Goal: Task Accomplishment & Management: Use online tool/utility

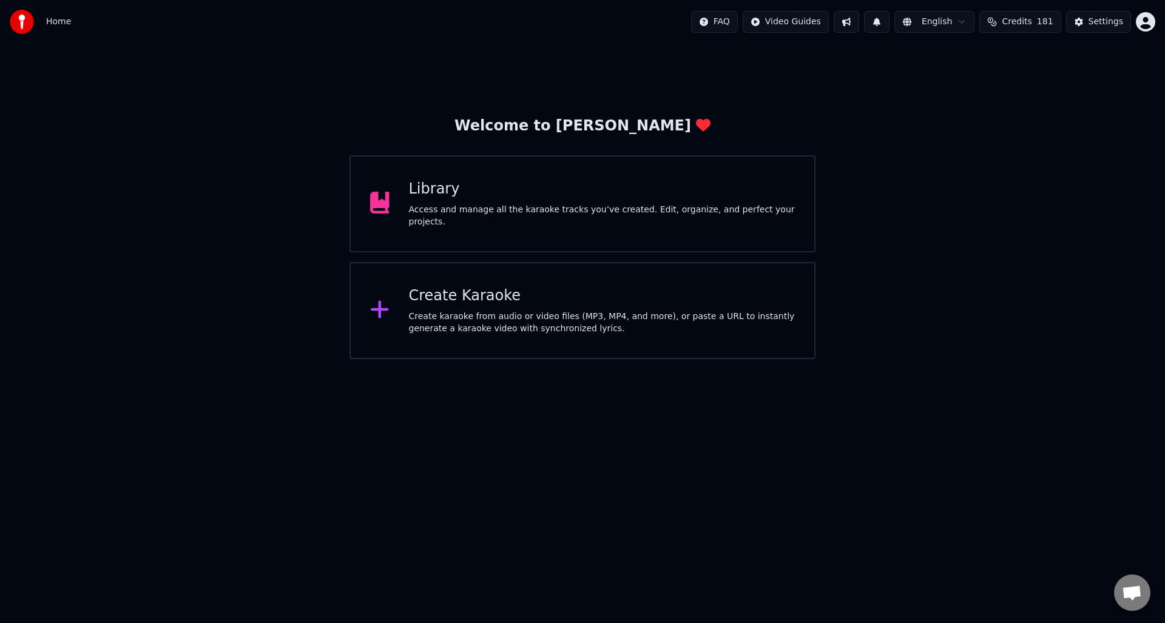
click at [537, 215] on div "Access and manage all the karaoke tracks you’ve created. Edit, organize, and pe…" at bounding box center [602, 216] width 386 height 24
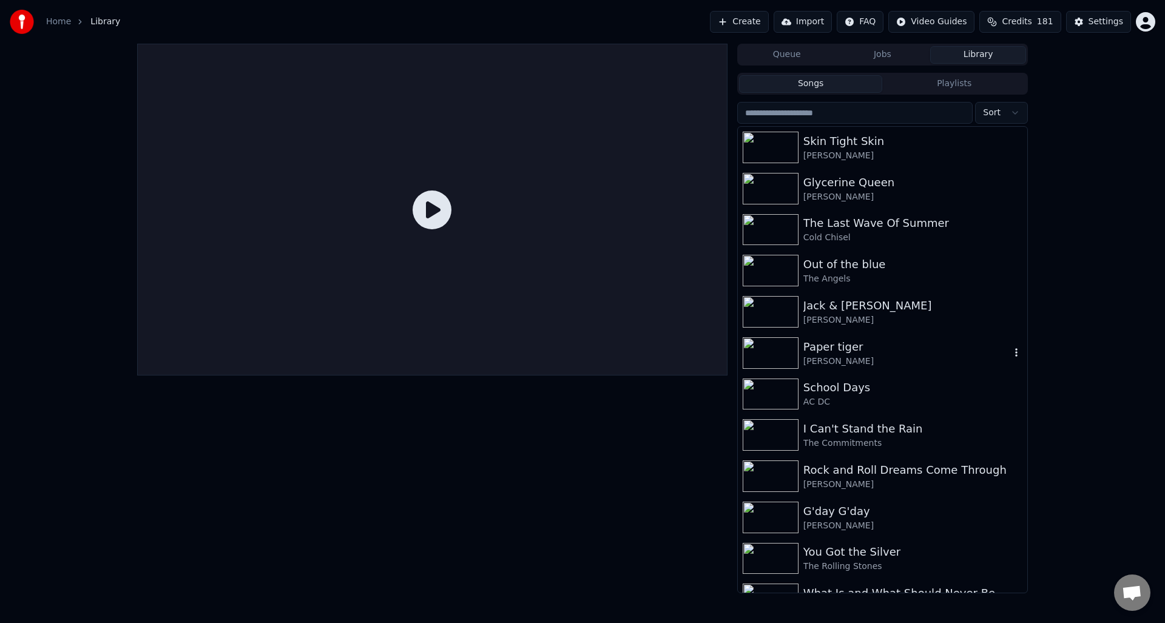
click at [823, 345] on div "Paper tiger" at bounding box center [906, 347] width 207 height 17
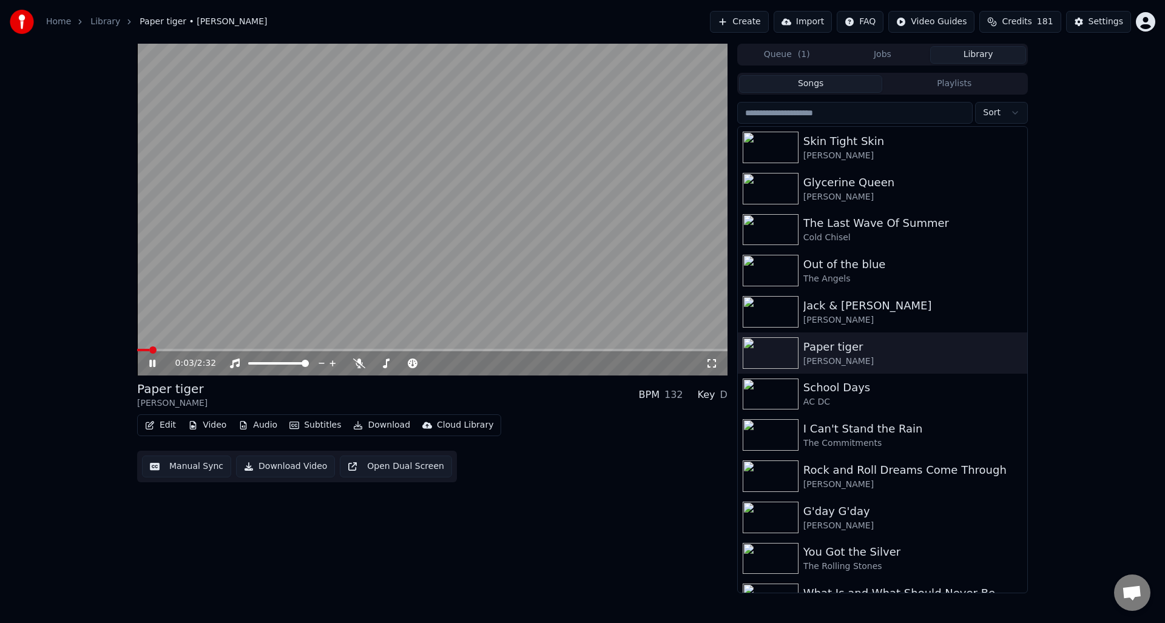
click at [152, 363] on icon at bounding box center [161, 364] width 29 height 10
click at [169, 426] on button "Edit" at bounding box center [160, 425] width 41 height 17
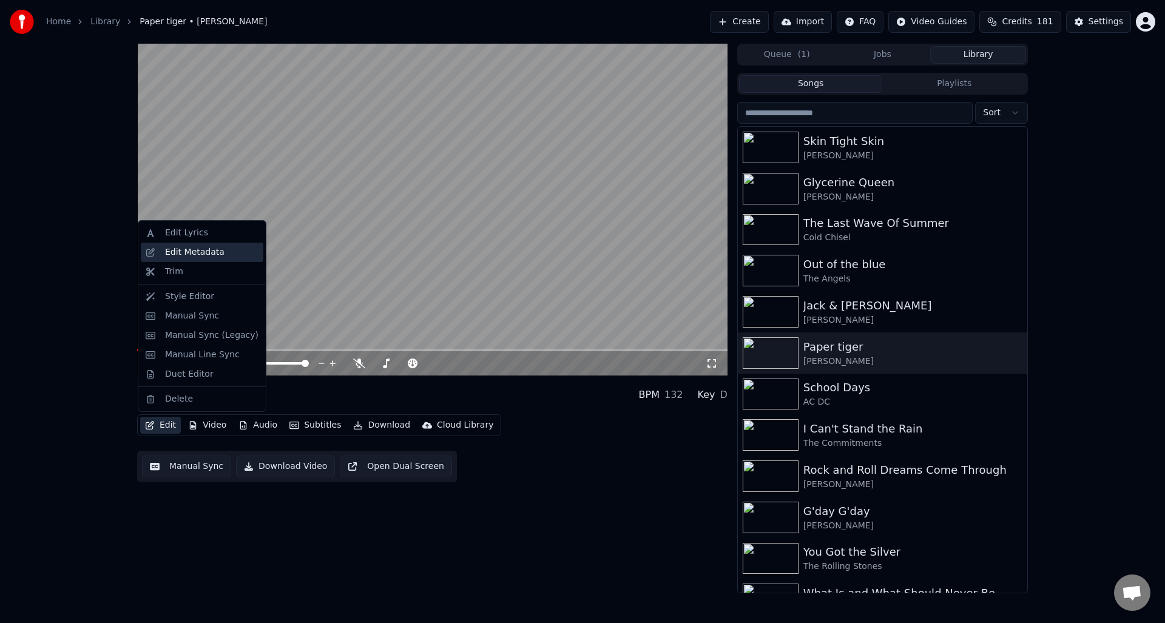
click at [212, 251] on div "Edit Metadata" at bounding box center [194, 252] width 59 height 12
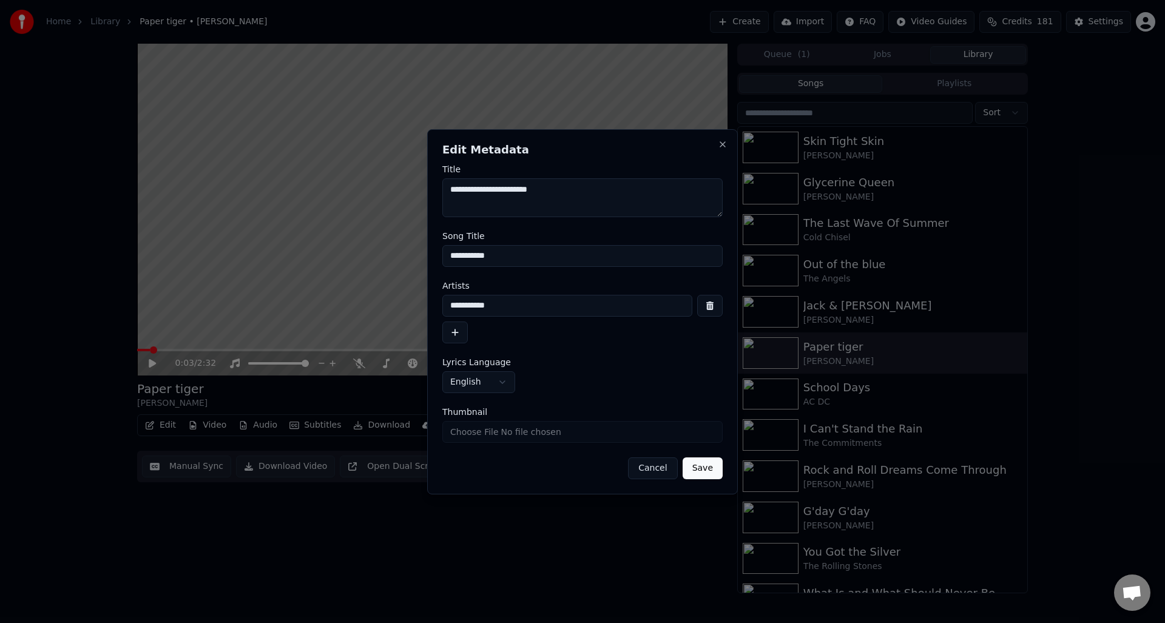
click at [488, 190] on textarea "**********" at bounding box center [582, 197] width 280 height 39
type textarea "**********"
click at [490, 307] on input "**********" at bounding box center [567, 306] width 250 height 22
type input "**********"
click at [706, 467] on button "Save" at bounding box center [703, 468] width 40 height 22
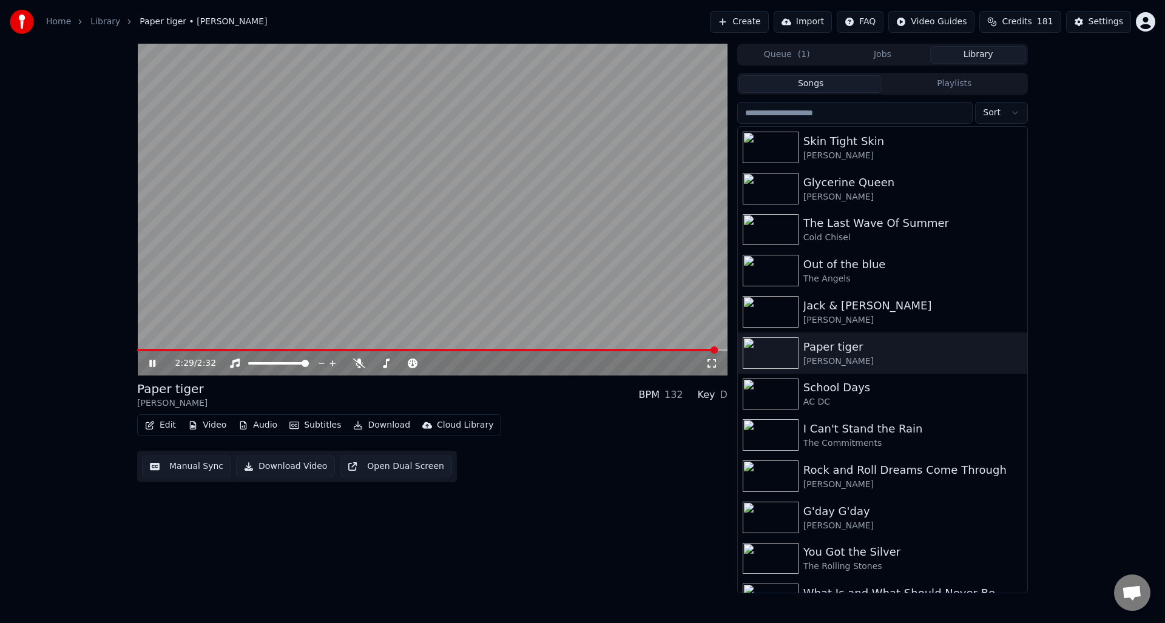
click at [153, 361] on icon at bounding box center [152, 363] width 6 height 7
click at [277, 466] on button "Download Video" at bounding box center [285, 467] width 99 height 22
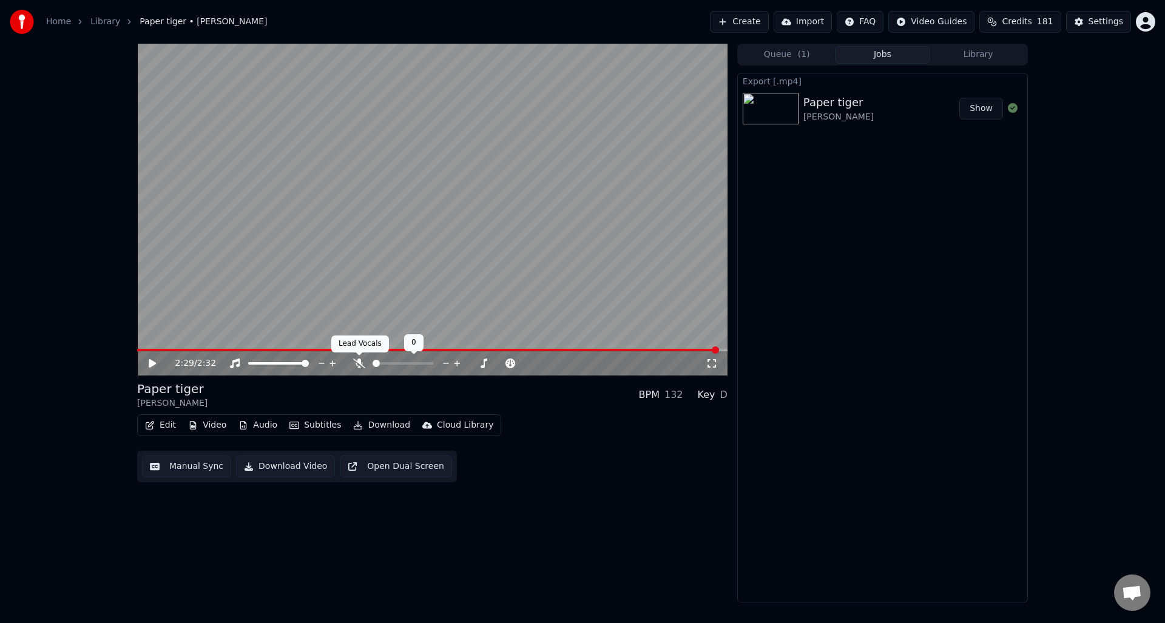
click at [359, 362] on icon at bounding box center [359, 364] width 12 height 10
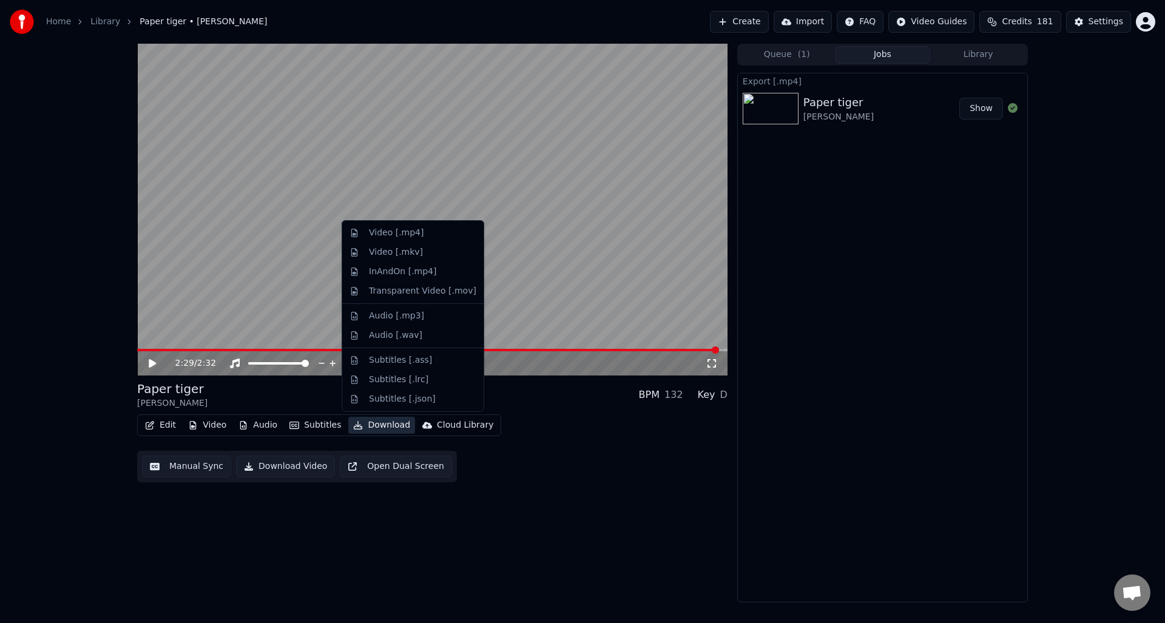
click at [385, 428] on button "Download" at bounding box center [381, 425] width 67 height 17
click at [392, 238] on div "Video [.mp4]" at bounding box center [396, 233] width 55 height 12
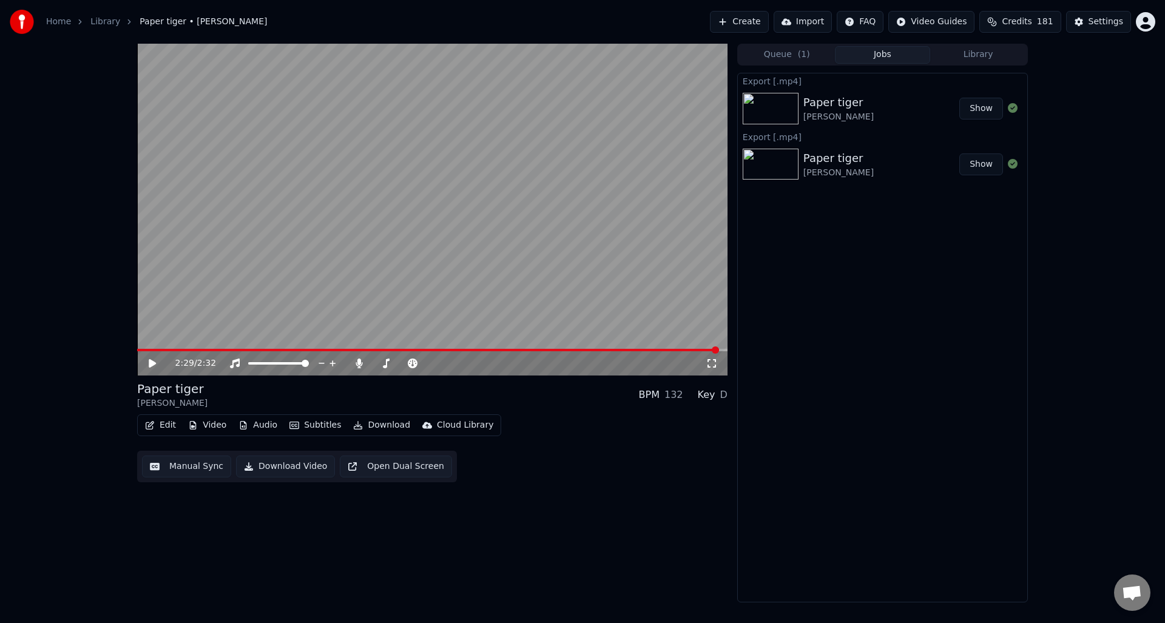
click at [749, 19] on button "Create" at bounding box center [739, 22] width 59 height 22
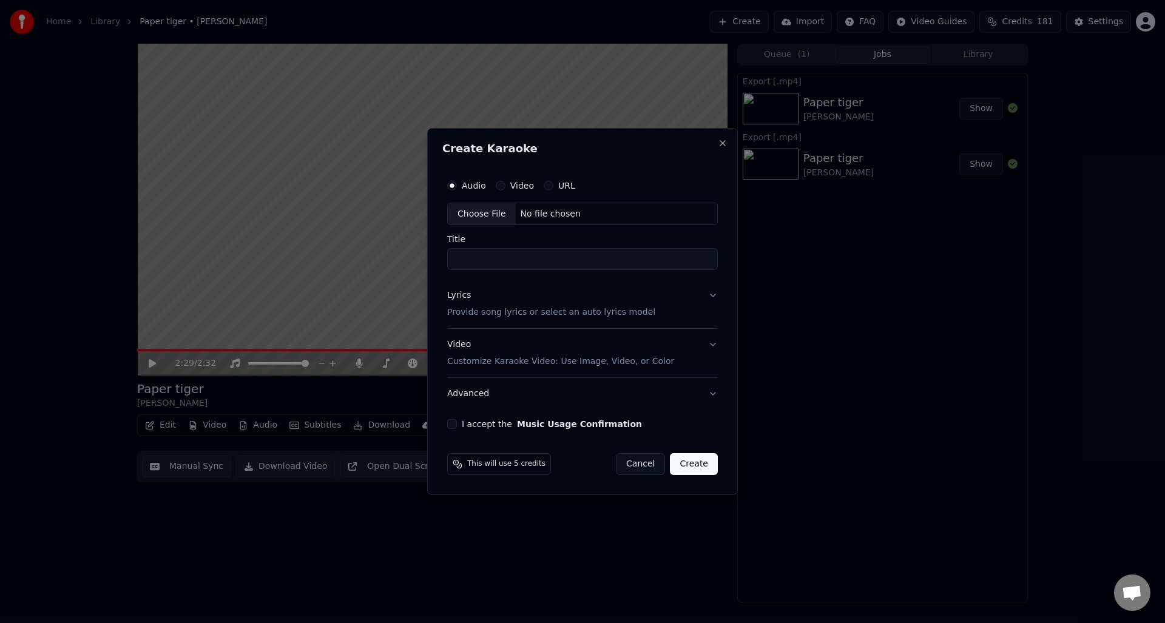
click at [483, 212] on div "Choose File" at bounding box center [482, 214] width 68 height 22
type input "**********"
click at [474, 312] on p "Provide song lyrics or select an auto lyrics model" at bounding box center [549, 313] width 208 height 12
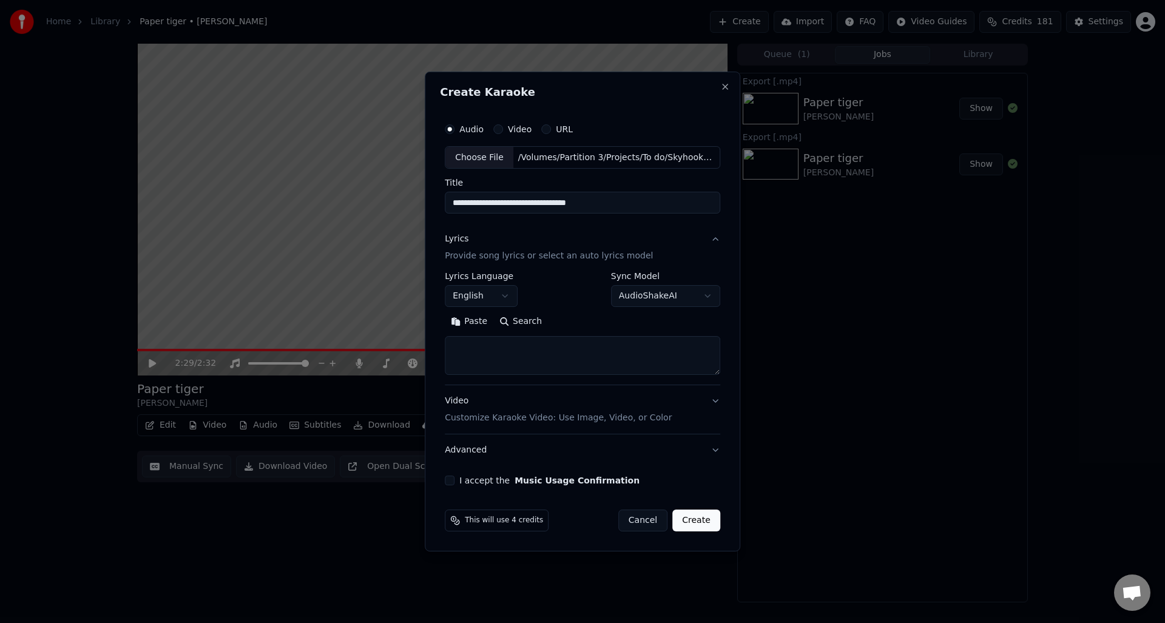
click at [460, 348] on textarea at bounding box center [582, 356] width 275 height 39
paste textarea "**********"
type textarea "**********"
click at [451, 479] on button "I accept the Music Usage Confirmation" at bounding box center [450, 481] width 10 height 10
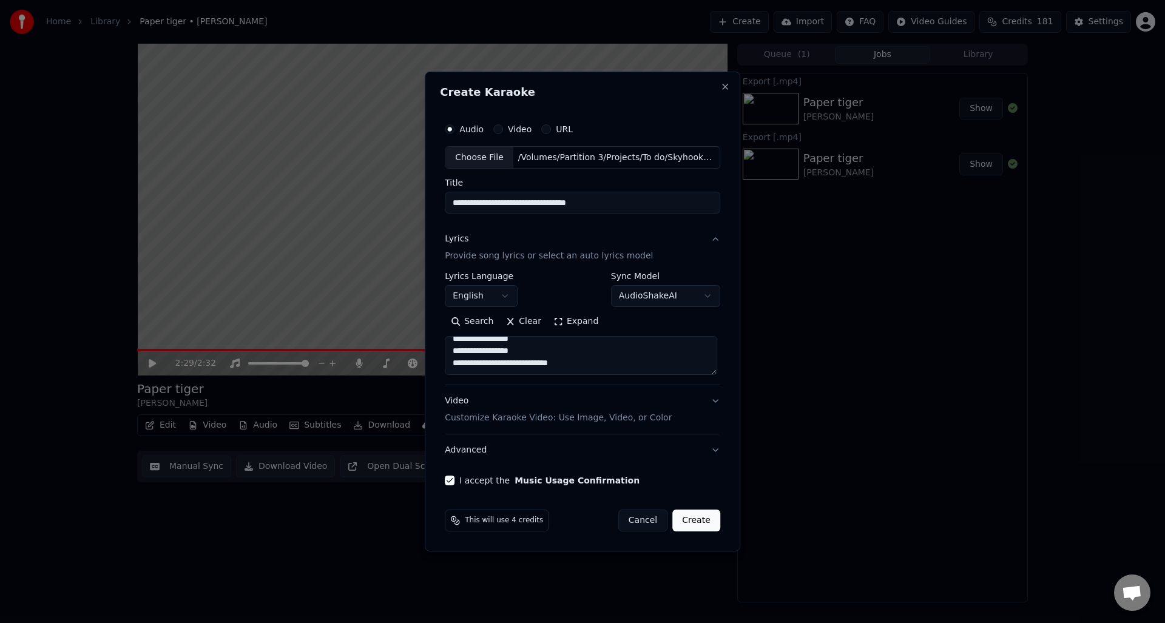
click at [700, 518] on button "Create" at bounding box center [696, 521] width 48 height 22
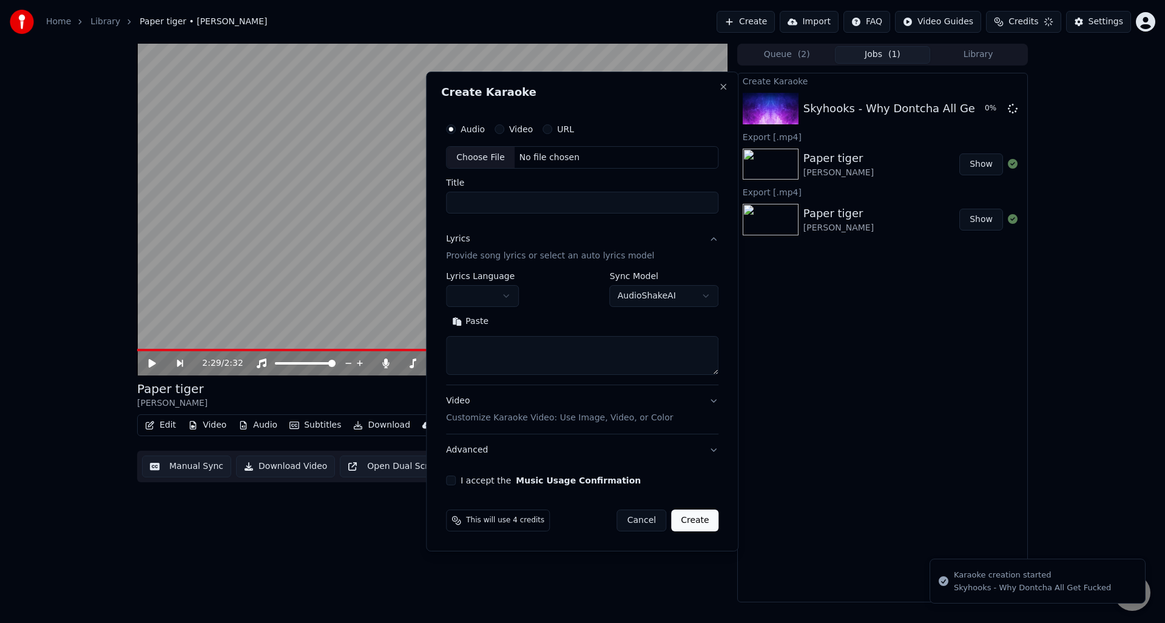
scroll to position [0, 0]
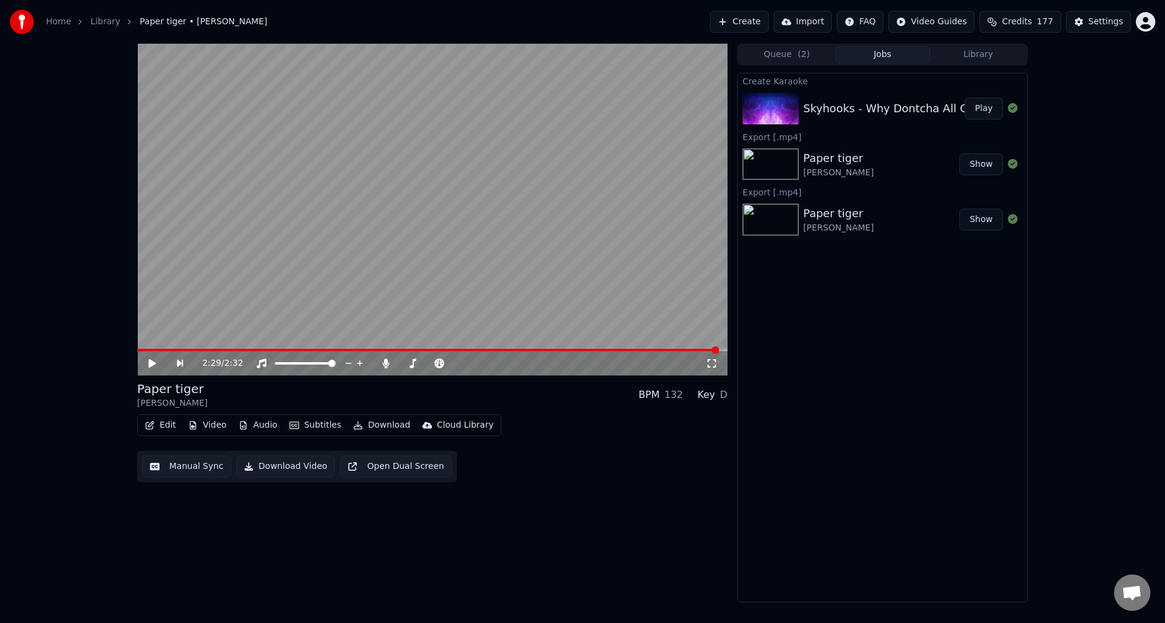
click at [820, 106] on div "Skyhooks - Why Dontcha All Get Fucked" at bounding box center [912, 108] width 218 height 17
click at [771, 103] on img at bounding box center [771, 109] width 56 height 32
click at [772, 108] on img at bounding box center [771, 109] width 56 height 32
click at [785, 52] on button "Queue ( 2 )" at bounding box center [787, 55] width 96 height 18
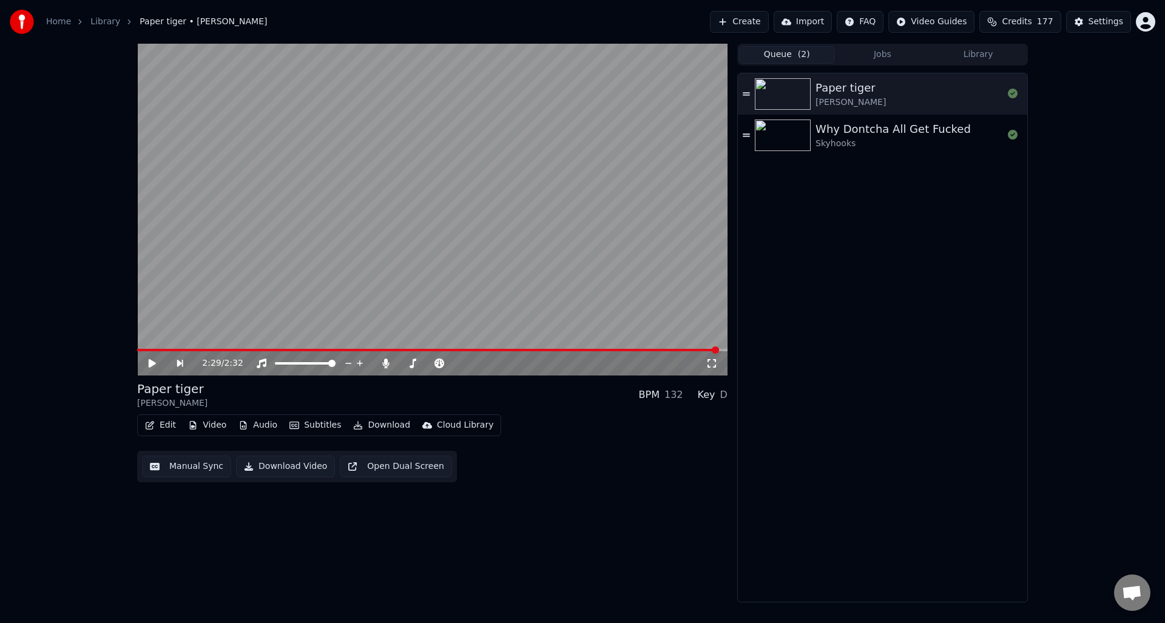
click at [792, 132] on img at bounding box center [783, 136] width 56 height 32
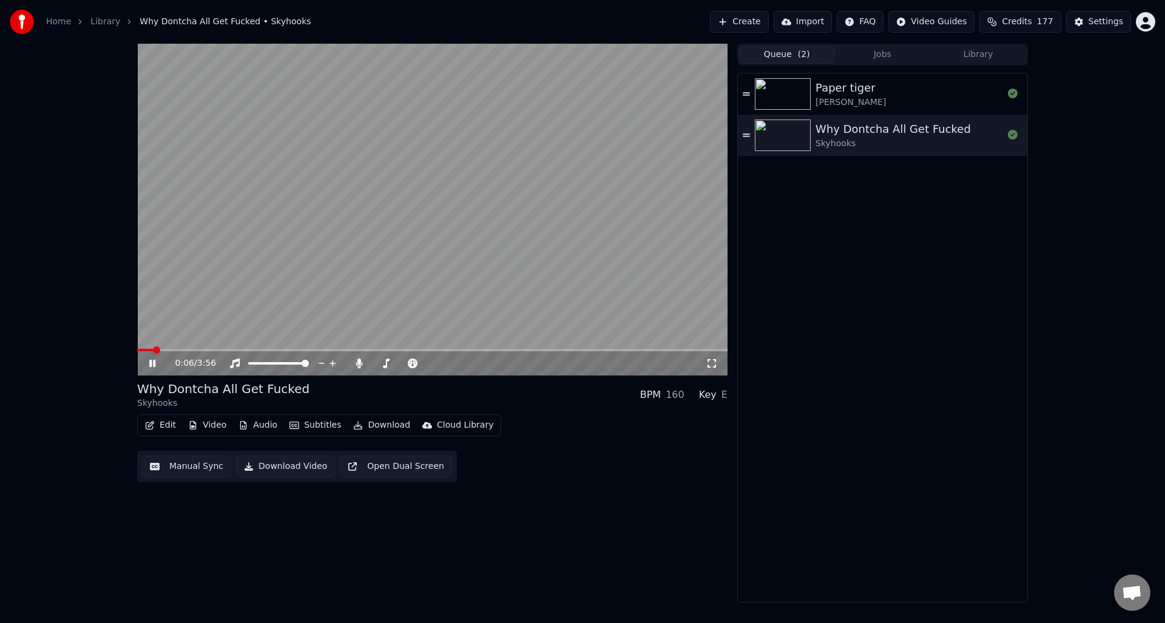
click at [153, 363] on icon at bounding box center [152, 363] width 6 height 7
click at [188, 468] on button "Manual Sync" at bounding box center [186, 467] width 89 height 22
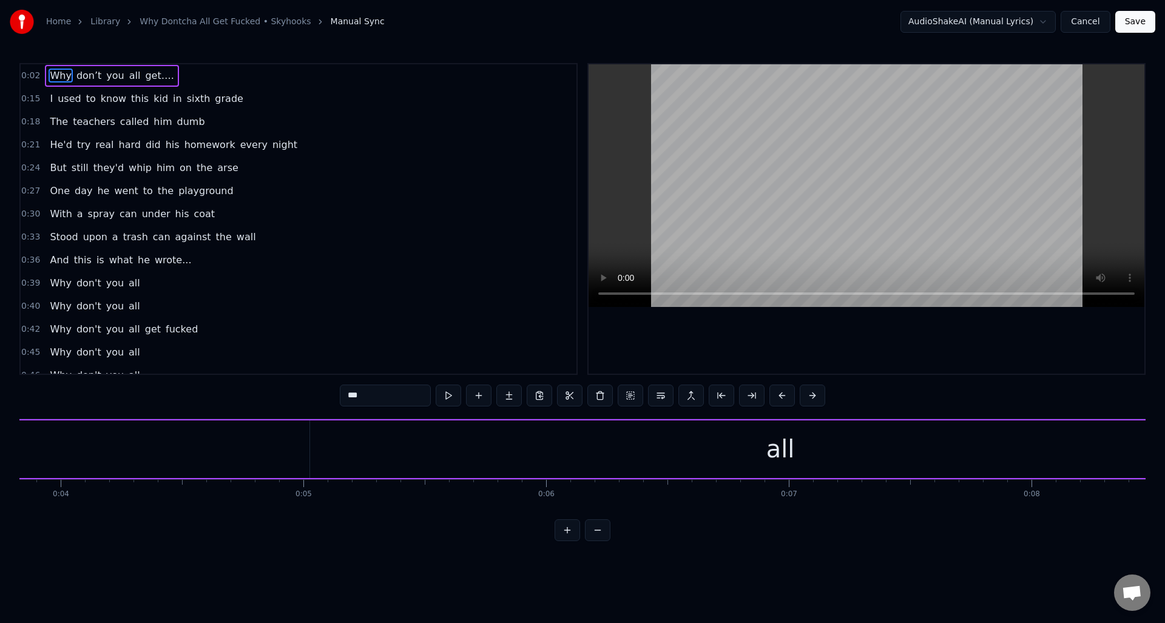
scroll to position [0, 1053]
click at [255, 457] on div "all" at bounding box center [656, 449] width 940 height 58
drag, startPoint x: 1124, startPoint y: 440, endPoint x: 230, endPoint y: 476, distance: 894.3
click at [230, 476] on div at bounding box center [230, 449] width 5 height 55
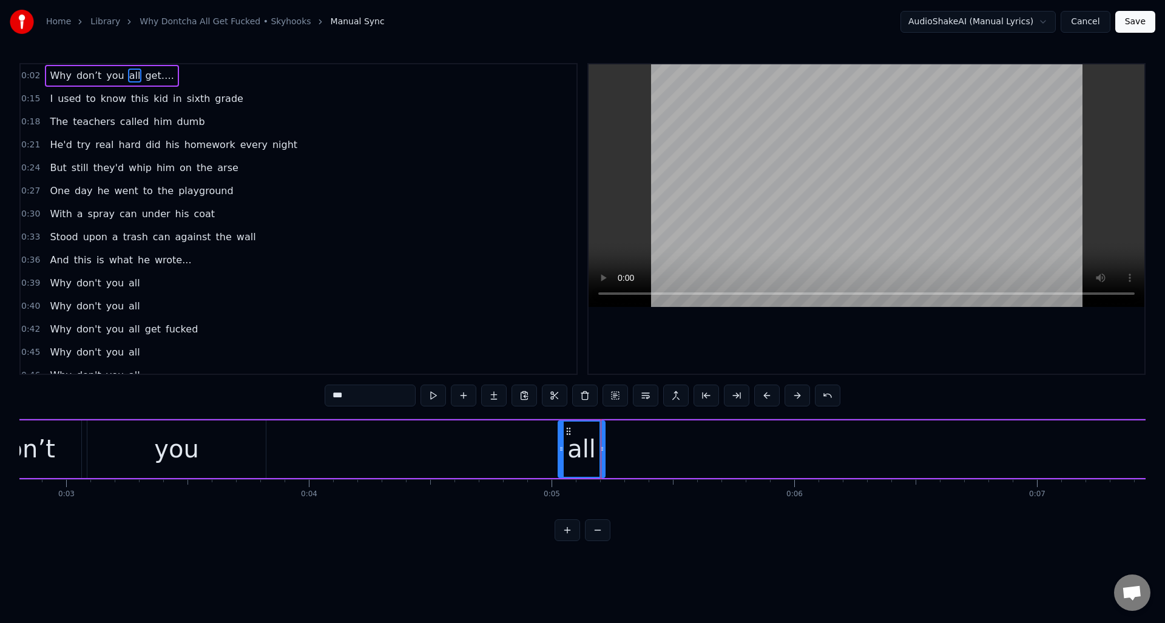
scroll to position [0, 527]
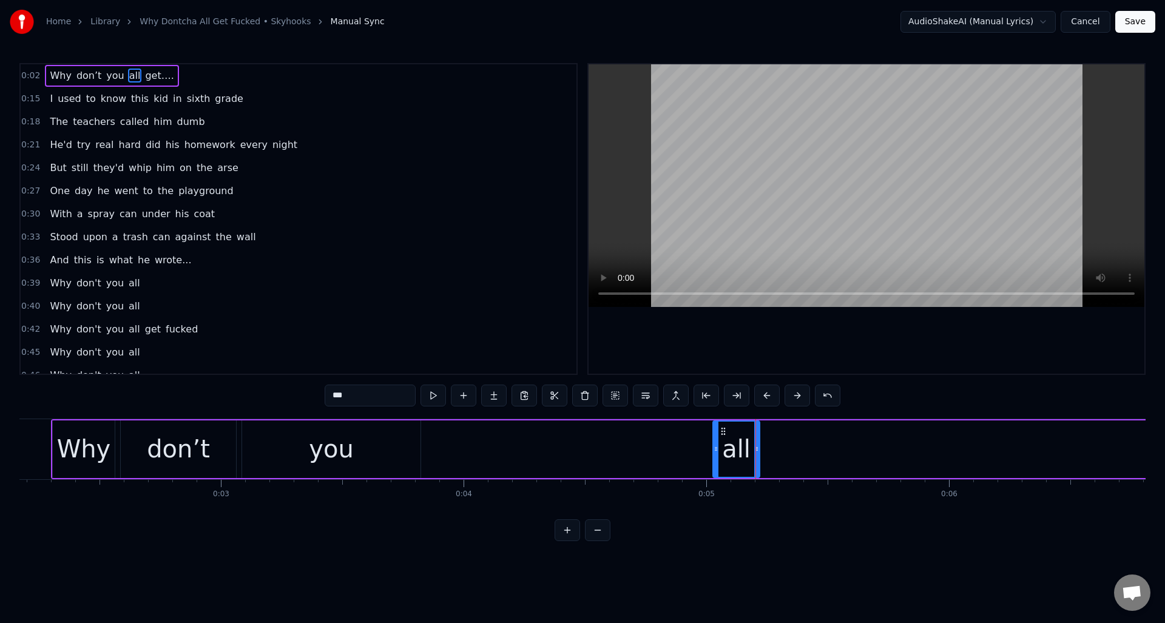
click at [97, 440] on div "Why" at bounding box center [84, 449] width 54 height 36
type input "***"
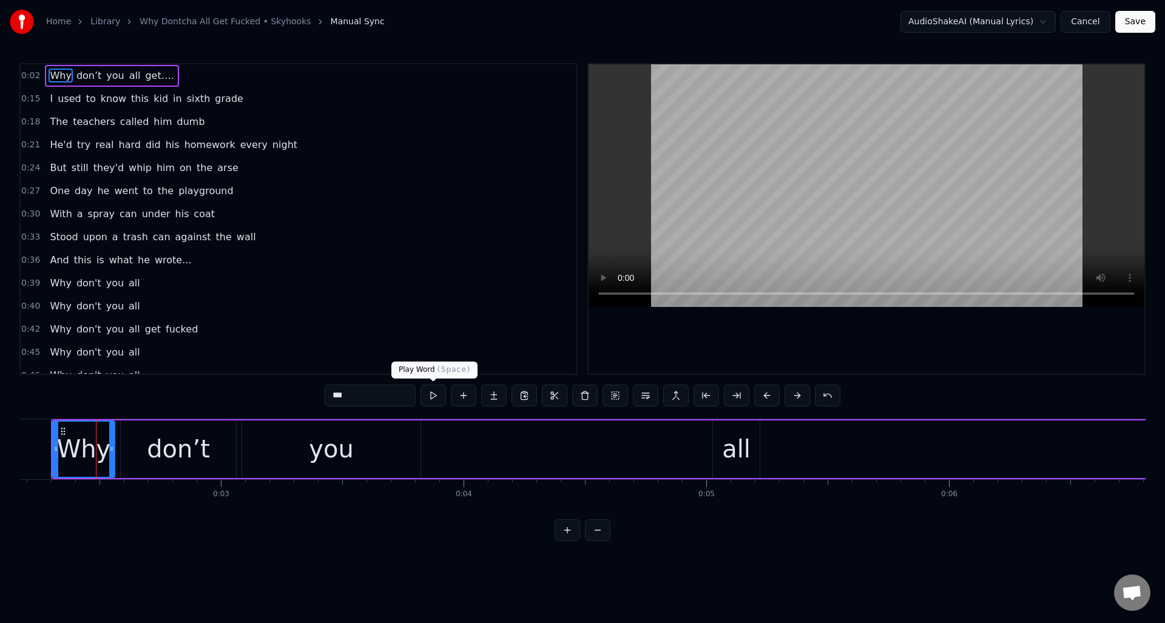
click at [433, 399] on button at bounding box center [432, 396] width 25 height 22
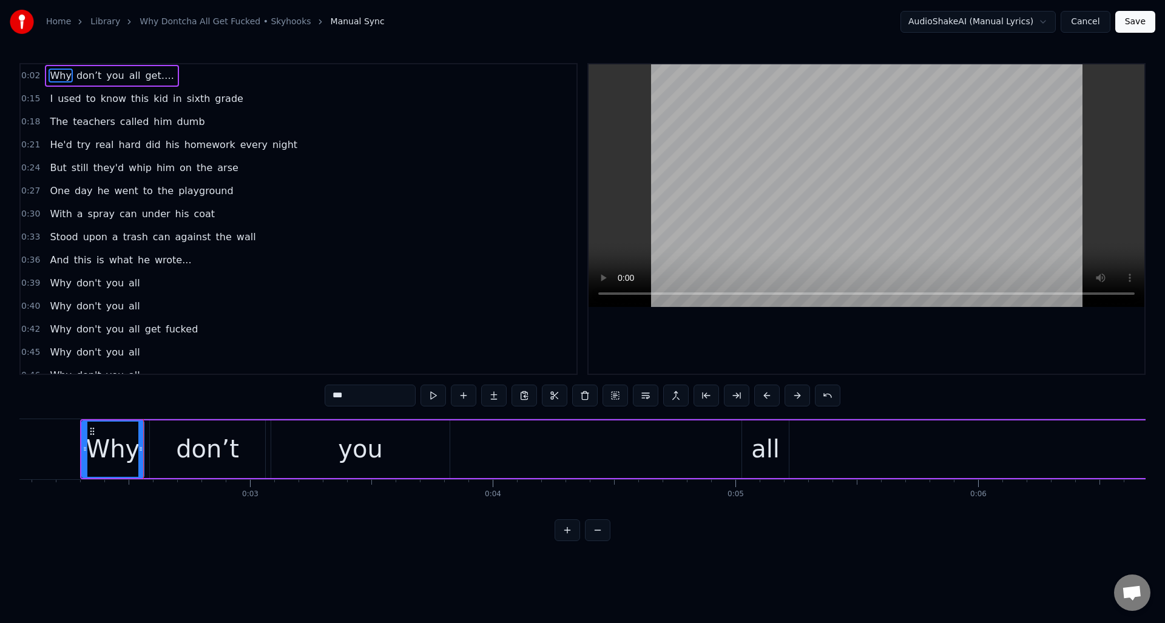
drag, startPoint x: 115, startPoint y: 430, endPoint x: 123, endPoint y: 432, distance: 7.7
click at [117, 428] on div "Why" at bounding box center [113, 449] width 61 height 55
drag, startPoint x: 140, startPoint y: 434, endPoint x: 116, endPoint y: 435, distance: 23.7
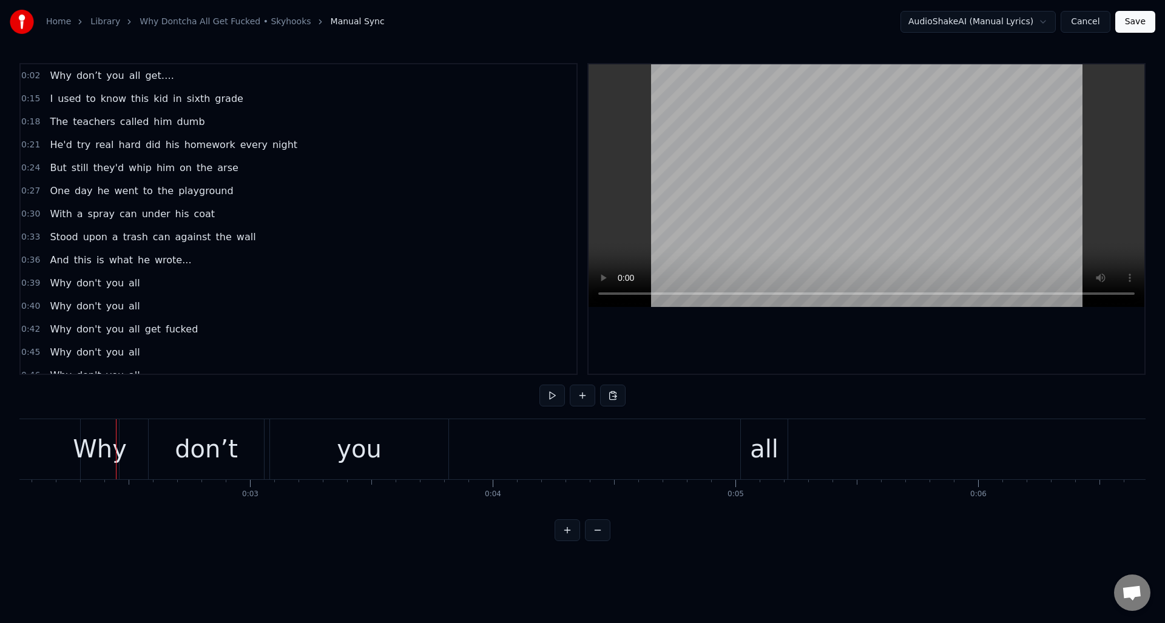
click at [175, 434] on div "don’t" at bounding box center [206, 449] width 115 height 60
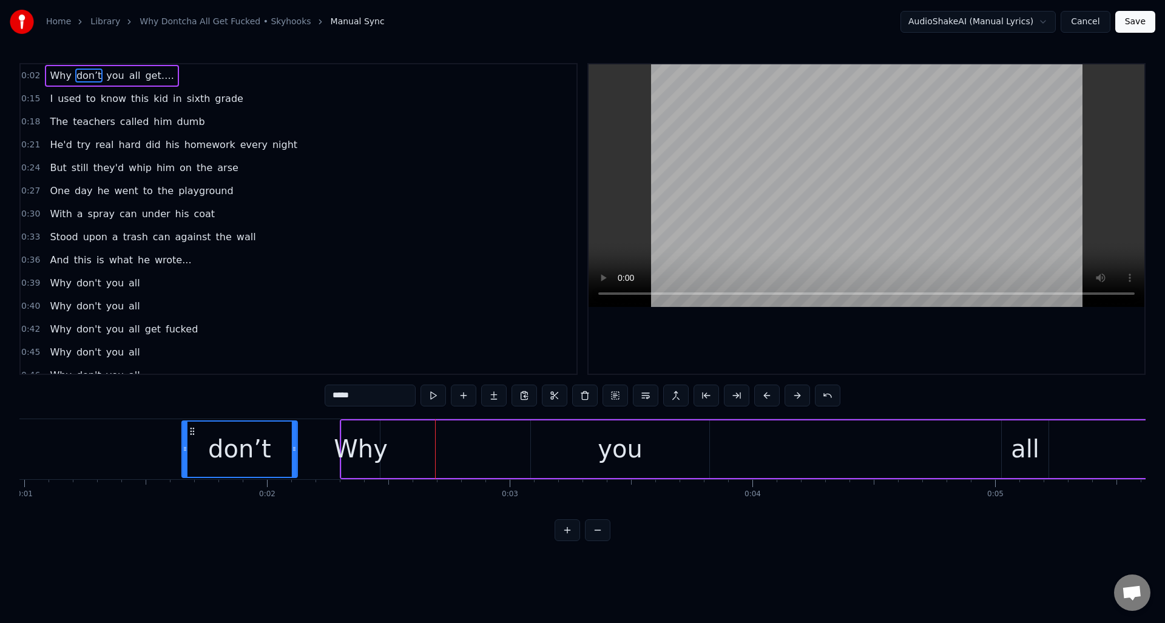
scroll to position [0, 221]
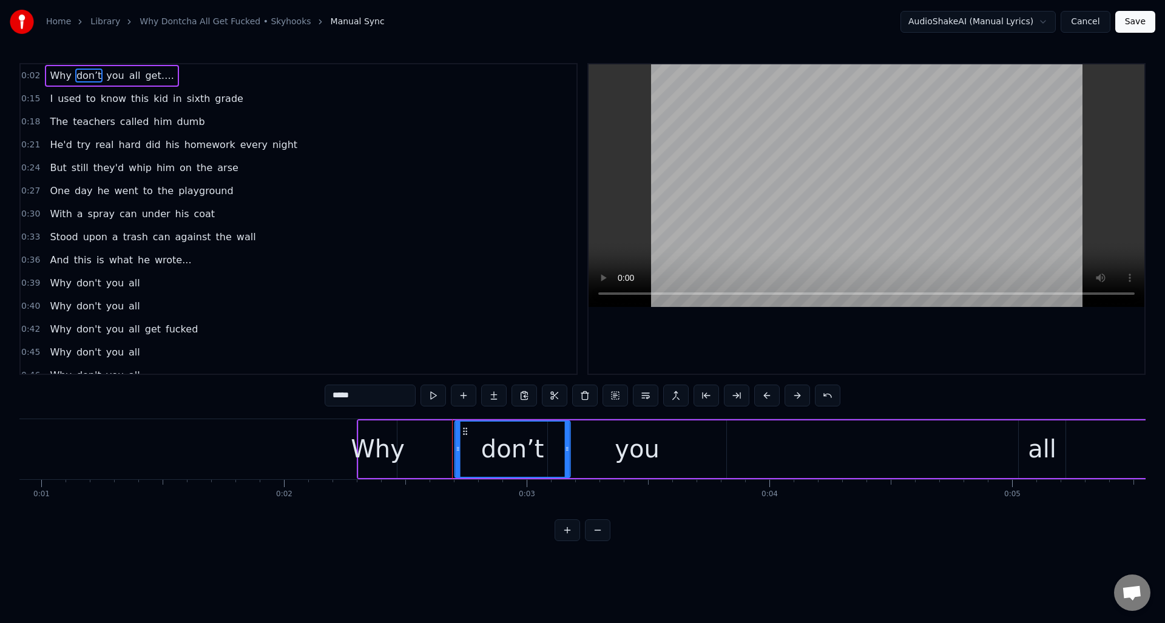
drag, startPoint x: 159, startPoint y: 429, endPoint x: 464, endPoint y: 455, distance: 306.3
click at [464, 455] on div "don’t" at bounding box center [513, 449] width 114 height 55
click at [435, 398] on button at bounding box center [432, 396] width 25 height 22
drag, startPoint x: 566, startPoint y: 450, endPoint x: 545, endPoint y: 451, distance: 20.6
click at [490, 455] on div at bounding box center [491, 449] width 5 height 55
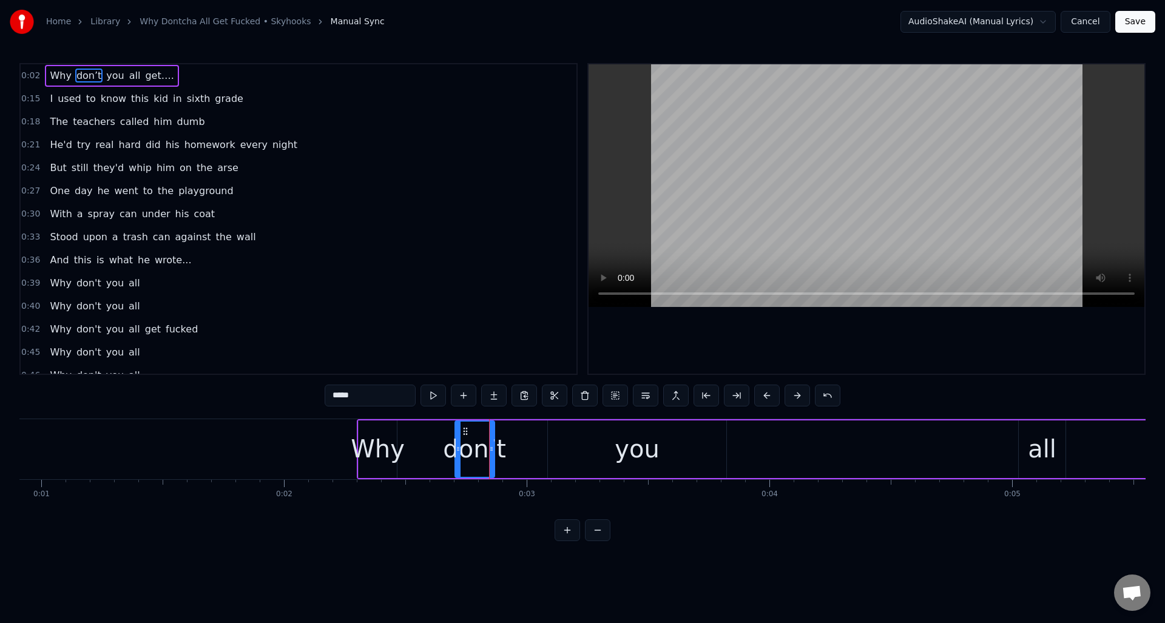
click at [604, 439] on div "you" at bounding box center [637, 449] width 178 height 58
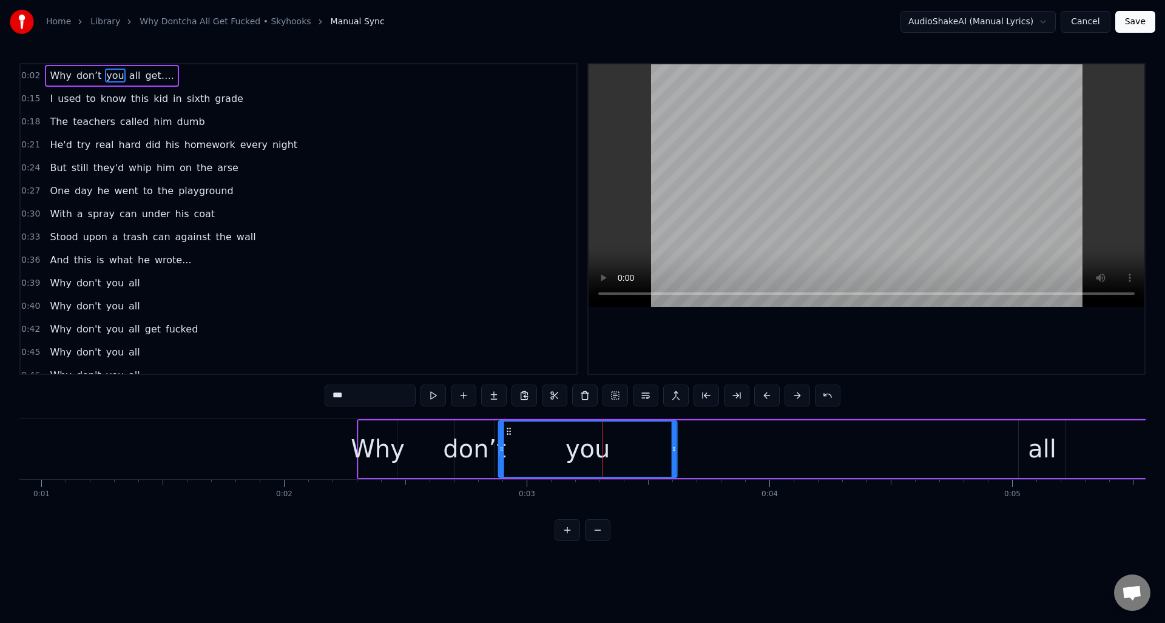
drag, startPoint x: 556, startPoint y: 430, endPoint x: 506, endPoint y: 434, distance: 50.0
click at [506, 434] on icon at bounding box center [509, 432] width 10 height 10
drag, startPoint x: 675, startPoint y: 447, endPoint x: 536, endPoint y: 448, distance: 139.5
click at [534, 449] on icon at bounding box center [533, 449] width 5 height 10
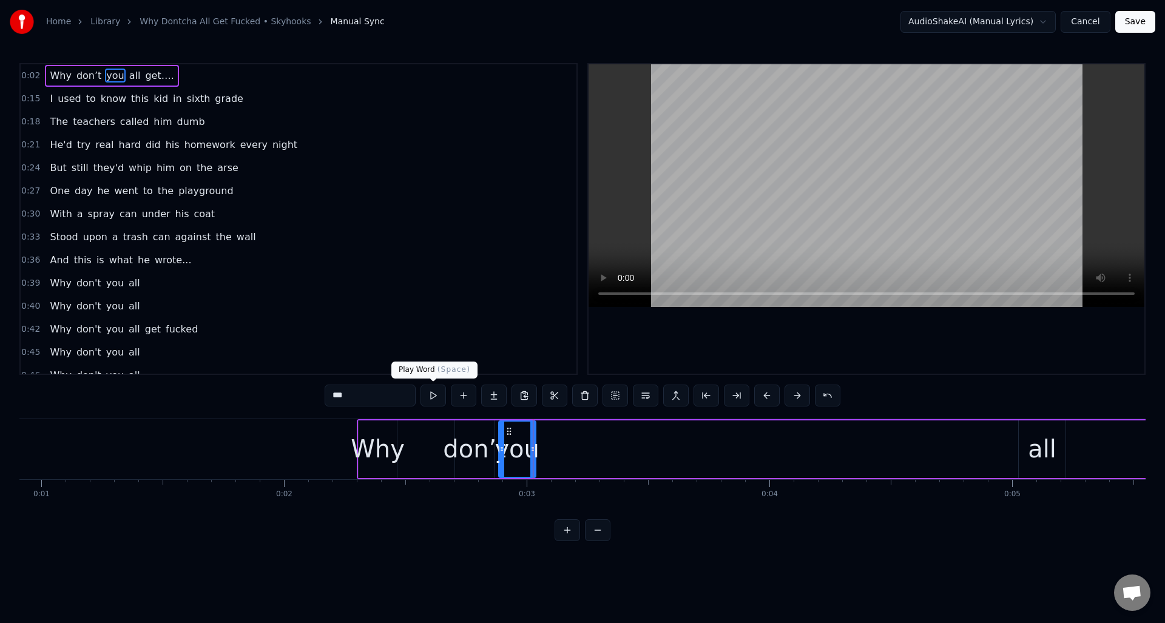
click at [433, 398] on button at bounding box center [432, 396] width 25 height 22
click at [1041, 447] on div "all" at bounding box center [1042, 449] width 29 height 36
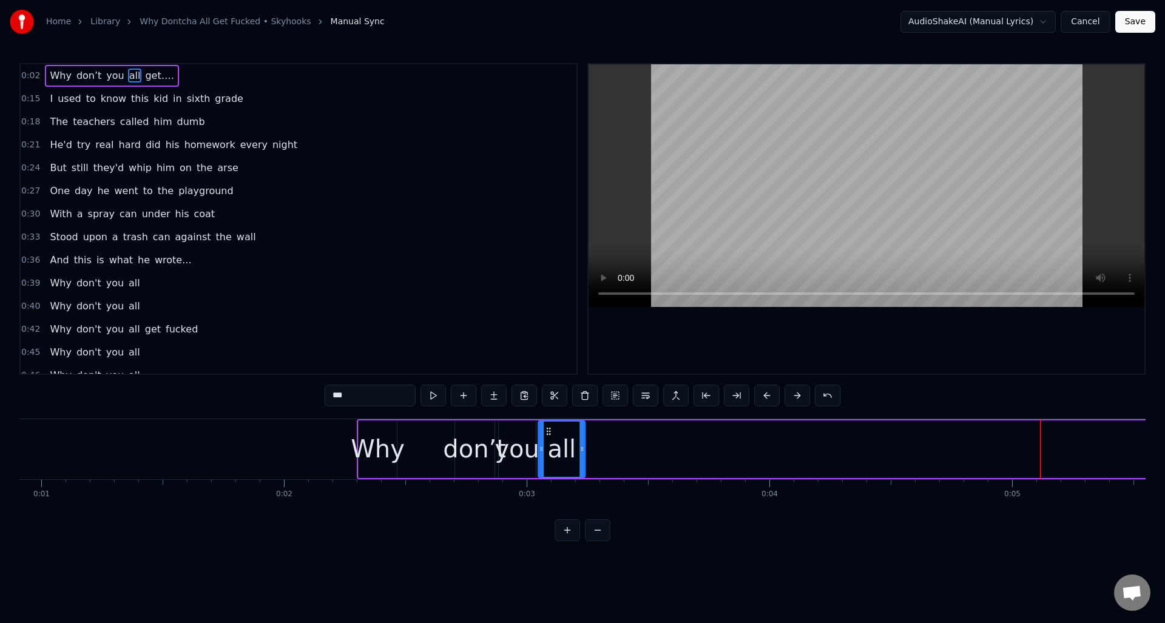
drag, startPoint x: 1029, startPoint y: 428, endPoint x: 552, endPoint y: 442, distance: 477.1
click at [548, 440] on div "all" at bounding box center [562, 449] width 46 height 55
click at [429, 402] on button at bounding box center [432, 396] width 25 height 22
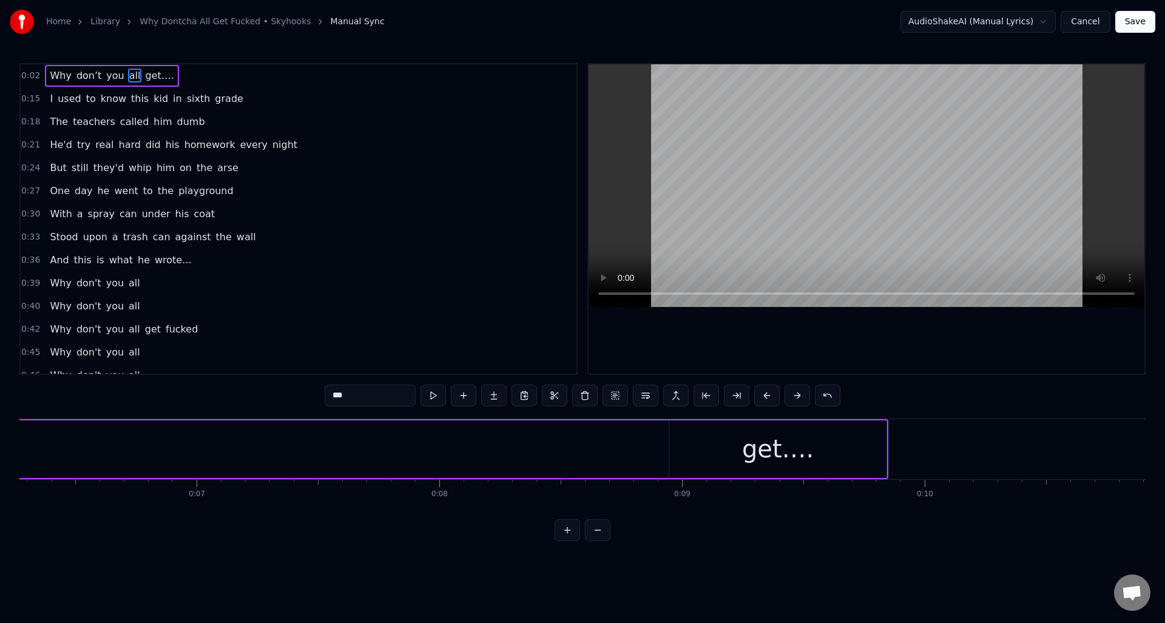
scroll to position [0, 1584]
click at [653, 448] on div "get…." at bounding box center [715, 449] width 217 height 58
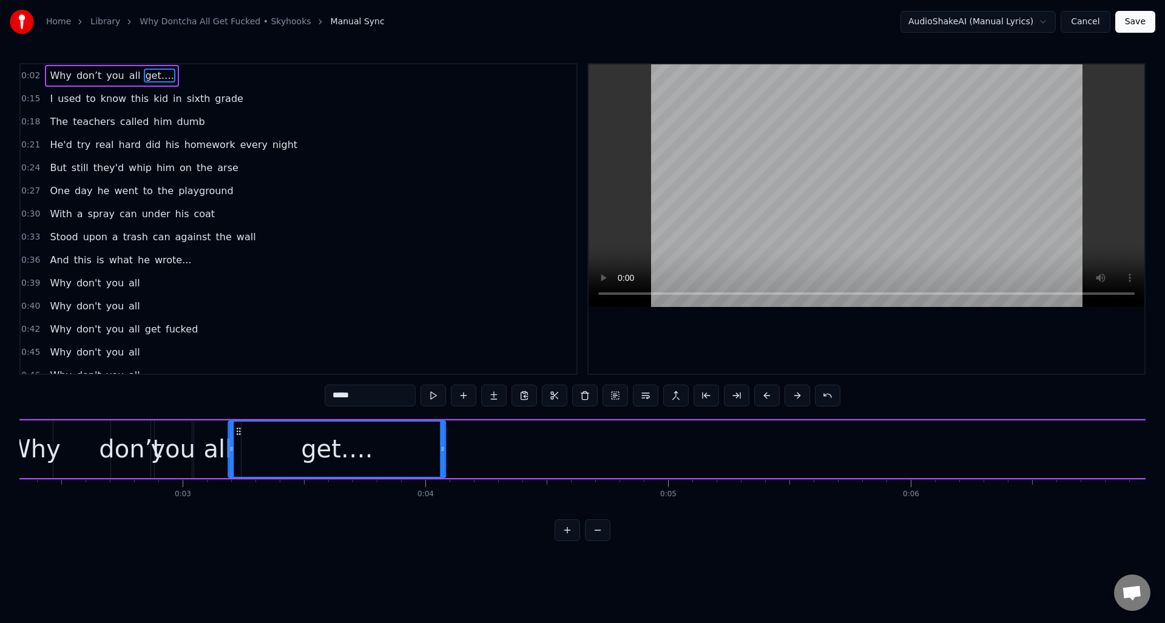
scroll to position [0, 559]
drag, startPoint x: 617, startPoint y: 433, endPoint x: 259, endPoint y: 473, distance: 360.2
click at [259, 473] on div "get…." at bounding box center [357, 449] width 216 height 55
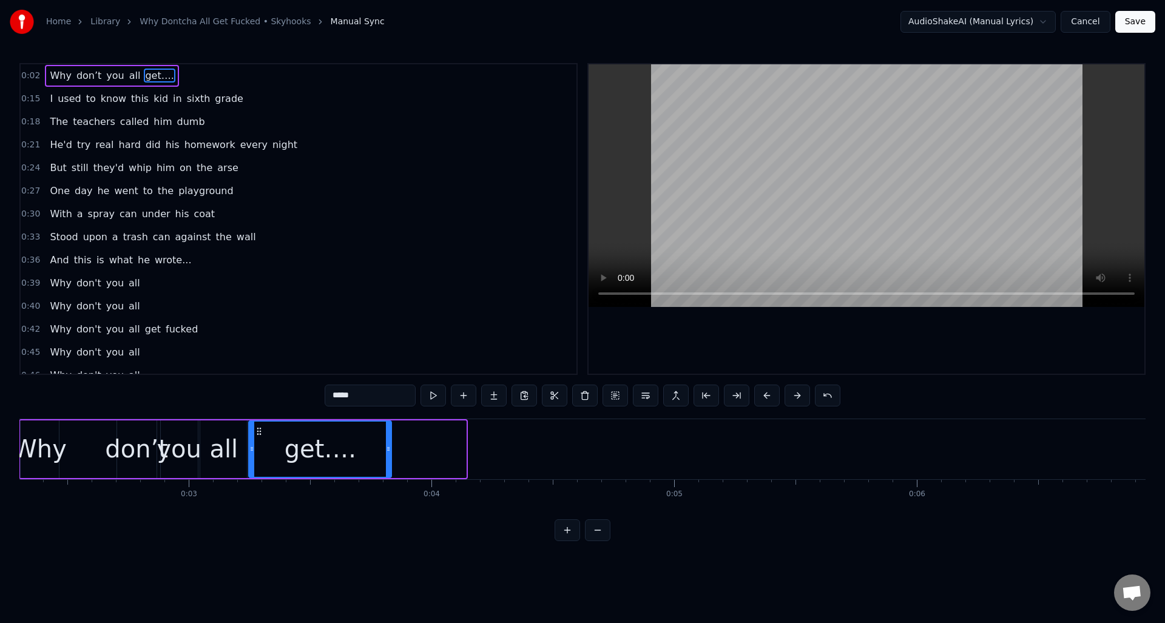
drag, startPoint x: 464, startPoint y: 454, endPoint x: 389, endPoint y: 459, distance: 74.7
click at [389, 459] on div at bounding box center [388, 449] width 5 height 55
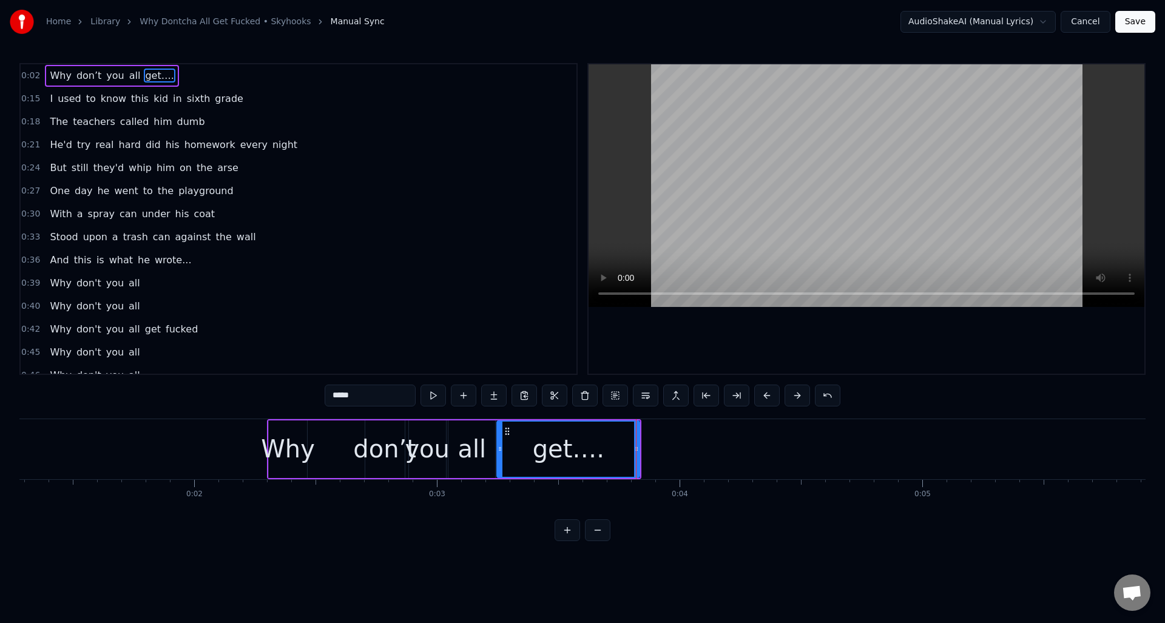
scroll to position [0, 342]
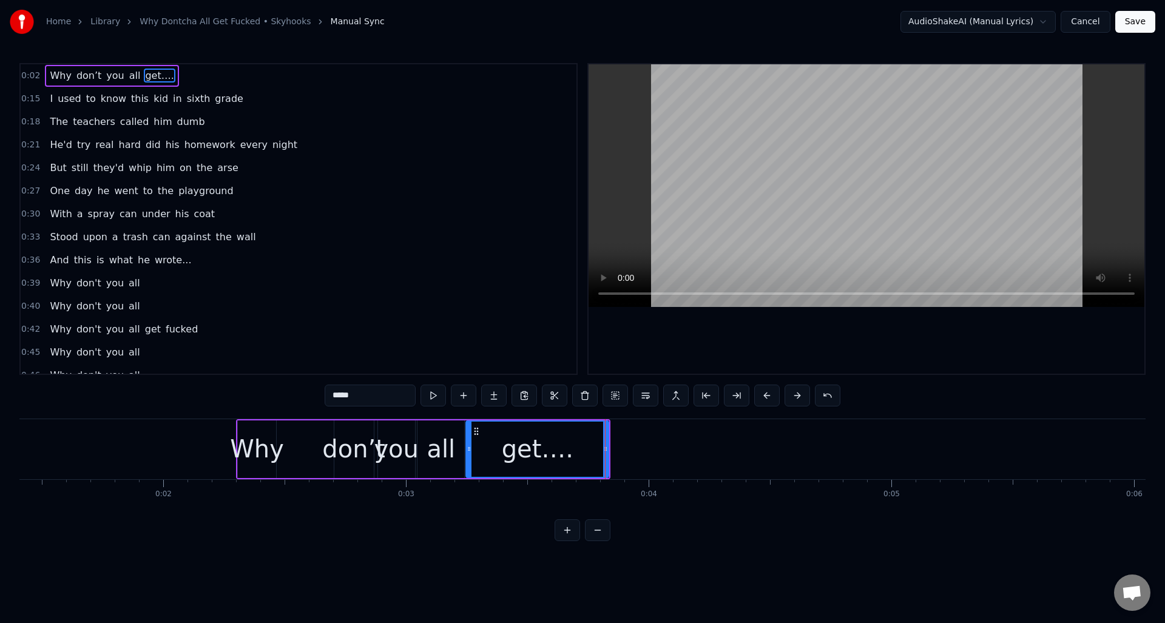
click at [351, 436] on div "don’t" at bounding box center [353, 449] width 63 height 36
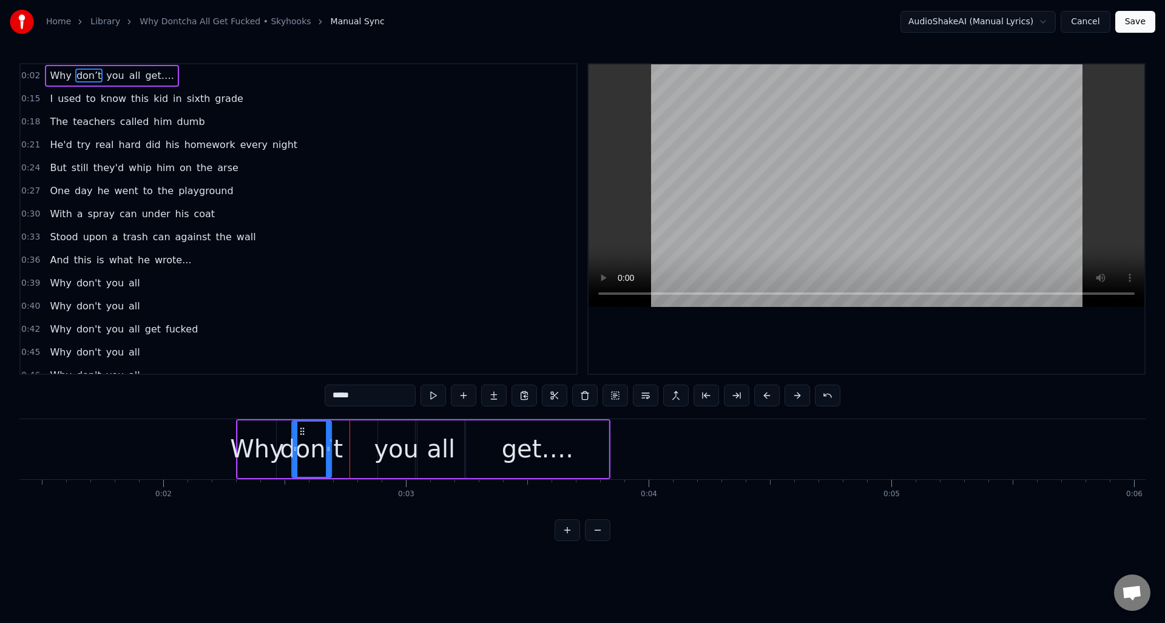
drag, startPoint x: 342, startPoint y: 431, endPoint x: 300, endPoint y: 437, distance: 42.8
click at [300, 437] on div "don’t" at bounding box center [311, 449] width 38 height 55
click at [390, 434] on div "you" at bounding box center [396, 449] width 45 height 36
type input "***"
drag, startPoint x: 389, startPoint y: 430, endPoint x: 366, endPoint y: 432, distance: 22.6
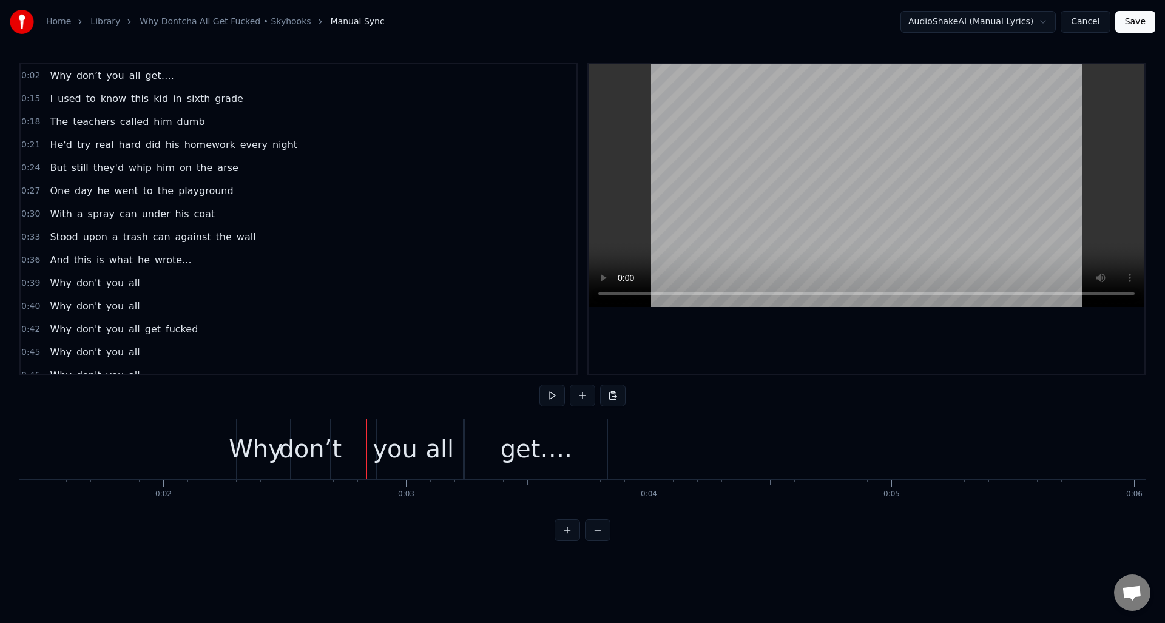
click at [388, 431] on div "you" at bounding box center [395, 449] width 45 height 36
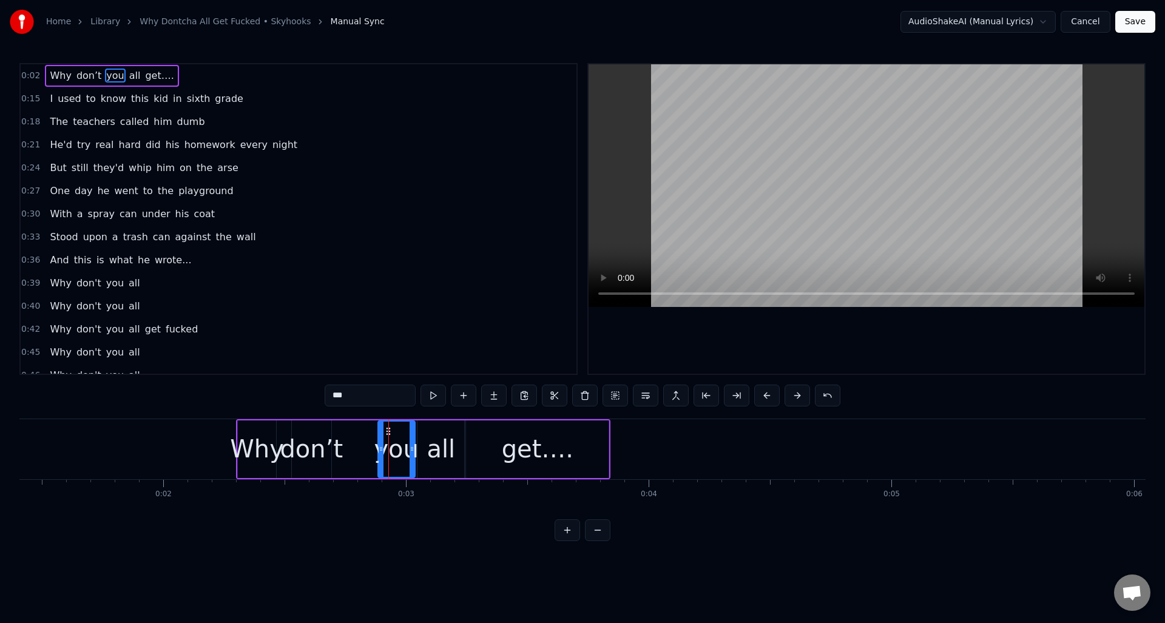
drag, startPoint x: 388, startPoint y: 431, endPoint x: 375, endPoint y: 432, distance: 13.4
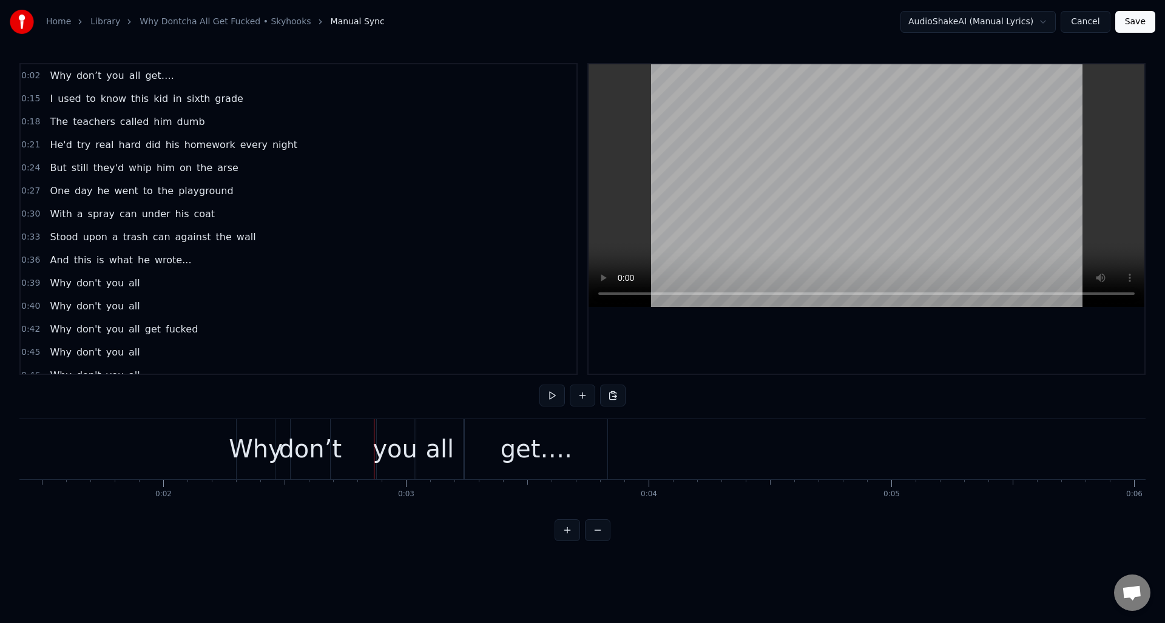
click at [396, 433] on div "you" at bounding box center [395, 449] width 45 height 36
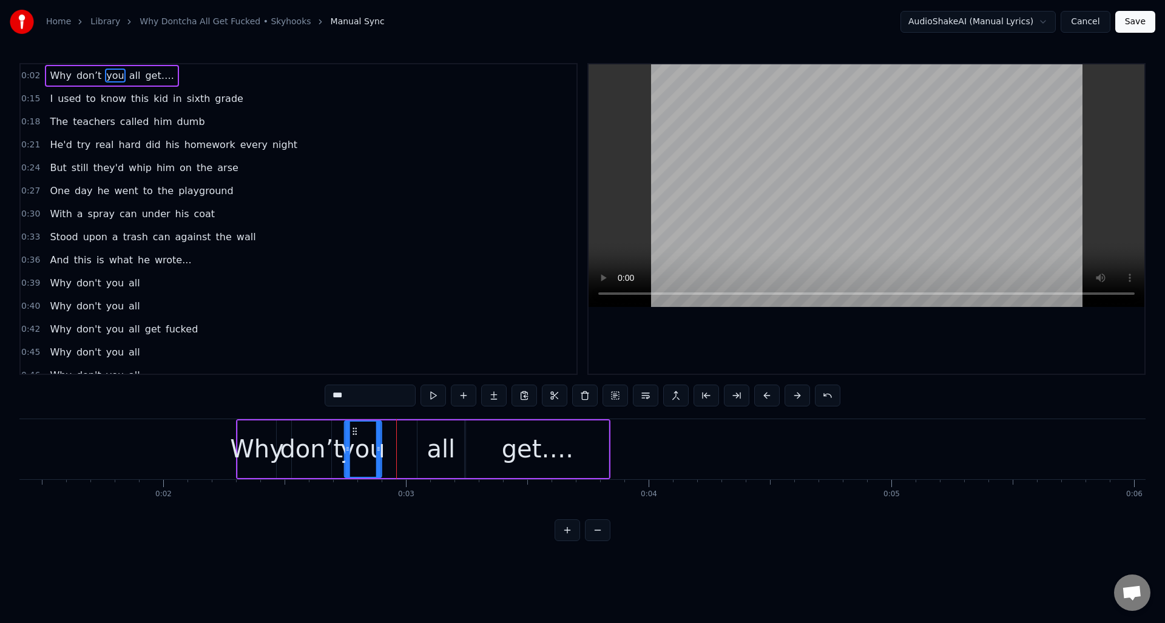
drag, startPoint x: 389, startPoint y: 431, endPoint x: 403, endPoint y: 433, distance: 14.8
click at [356, 433] on icon at bounding box center [354, 432] width 10 height 10
click at [424, 433] on div "all" at bounding box center [440, 449] width 47 height 58
drag, startPoint x: 430, startPoint y: 432, endPoint x: 438, endPoint y: 435, distance: 9.0
click at [401, 433] on icon at bounding box center [399, 432] width 10 height 10
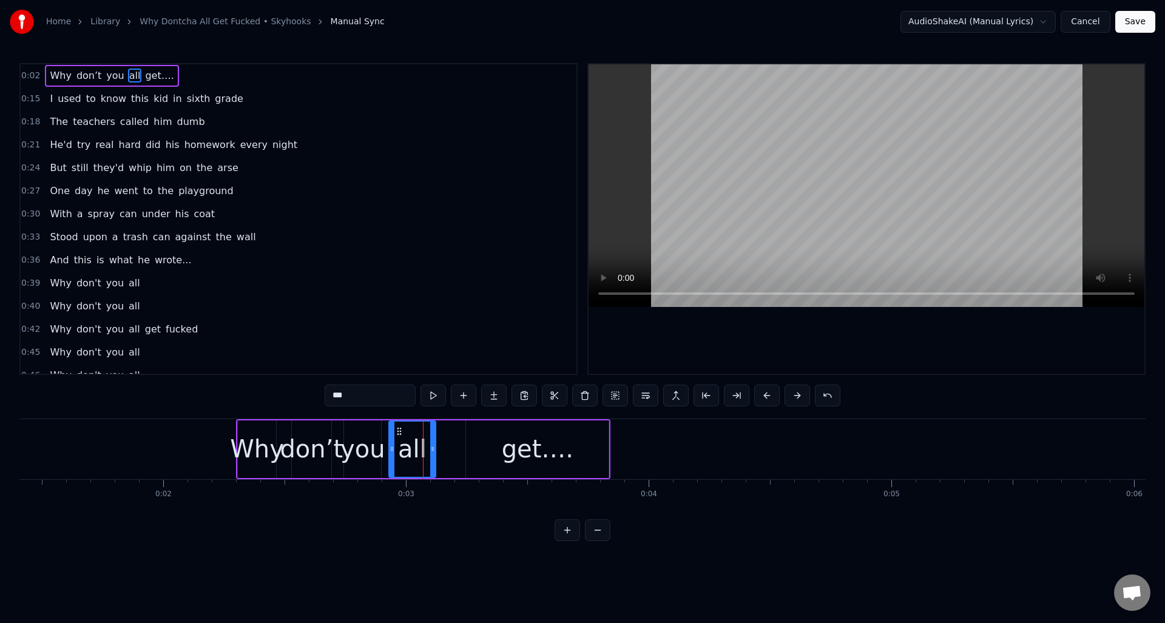
click at [474, 435] on div "get…." at bounding box center [537, 449] width 143 height 58
type input "*****"
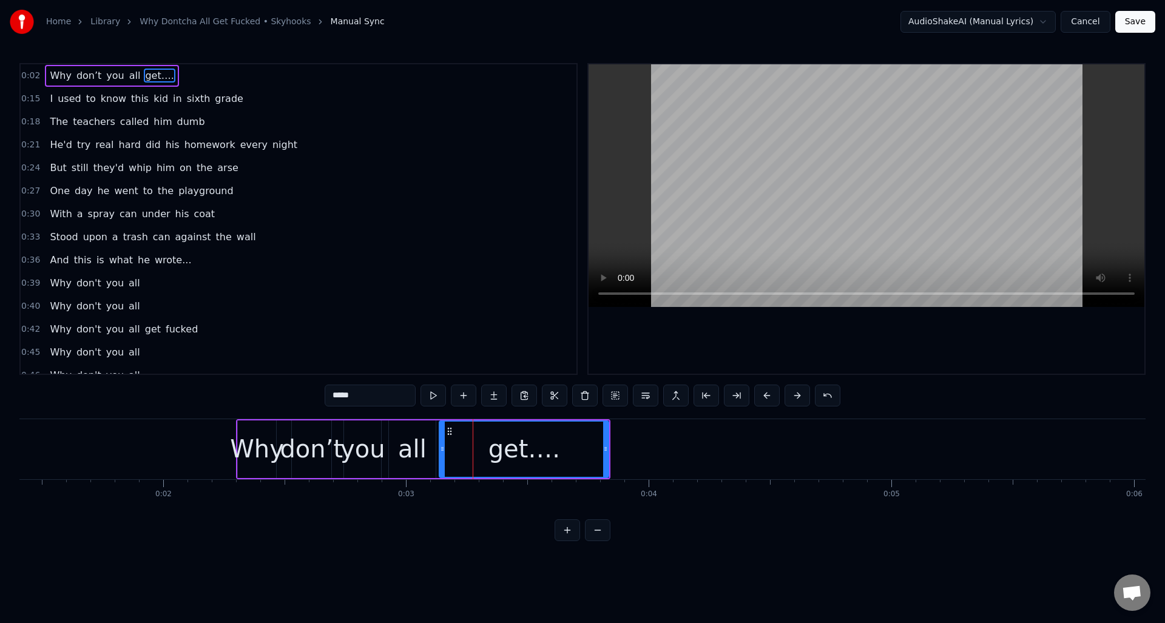
drag, startPoint x: 468, startPoint y: 439, endPoint x: 445, endPoint y: 446, distance: 23.6
click at [442, 446] on div at bounding box center [442, 449] width 5 height 55
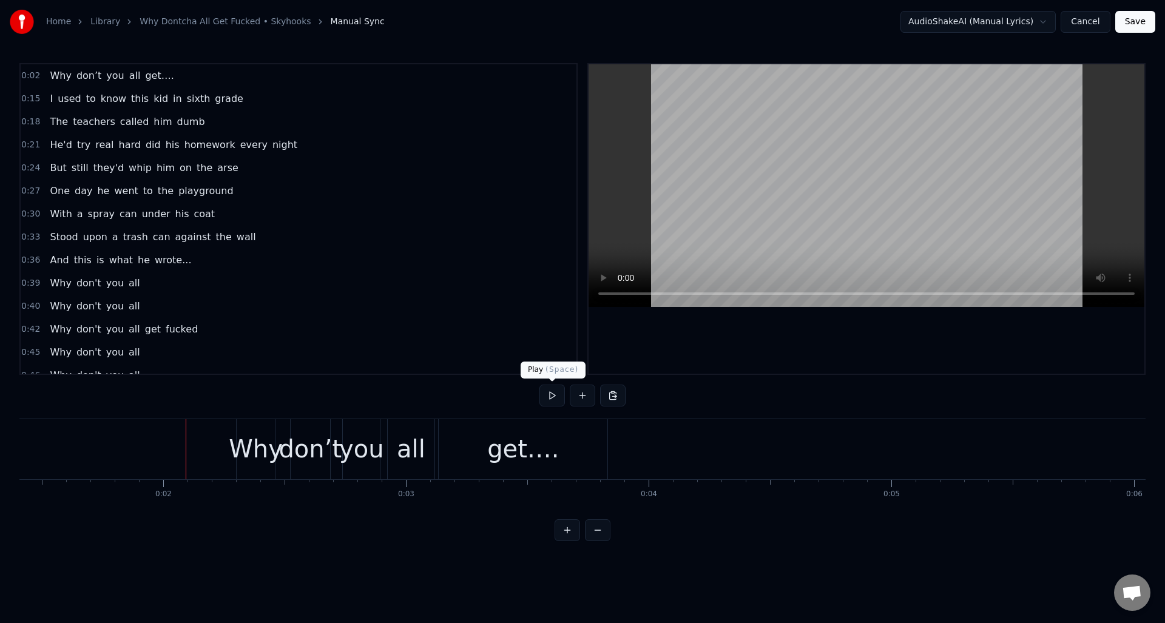
click at [553, 396] on button at bounding box center [551, 396] width 25 height 22
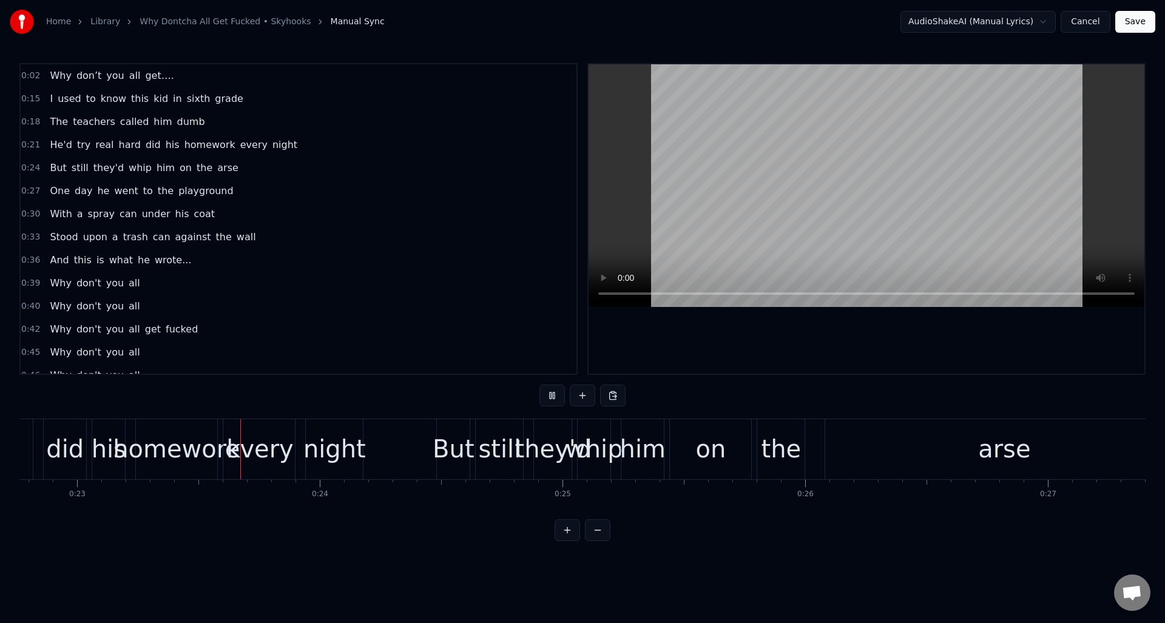
scroll to position [0, 5526]
click at [552, 395] on button at bounding box center [551, 396] width 25 height 22
click at [696, 433] on div "on" at bounding box center [708, 449] width 30 height 36
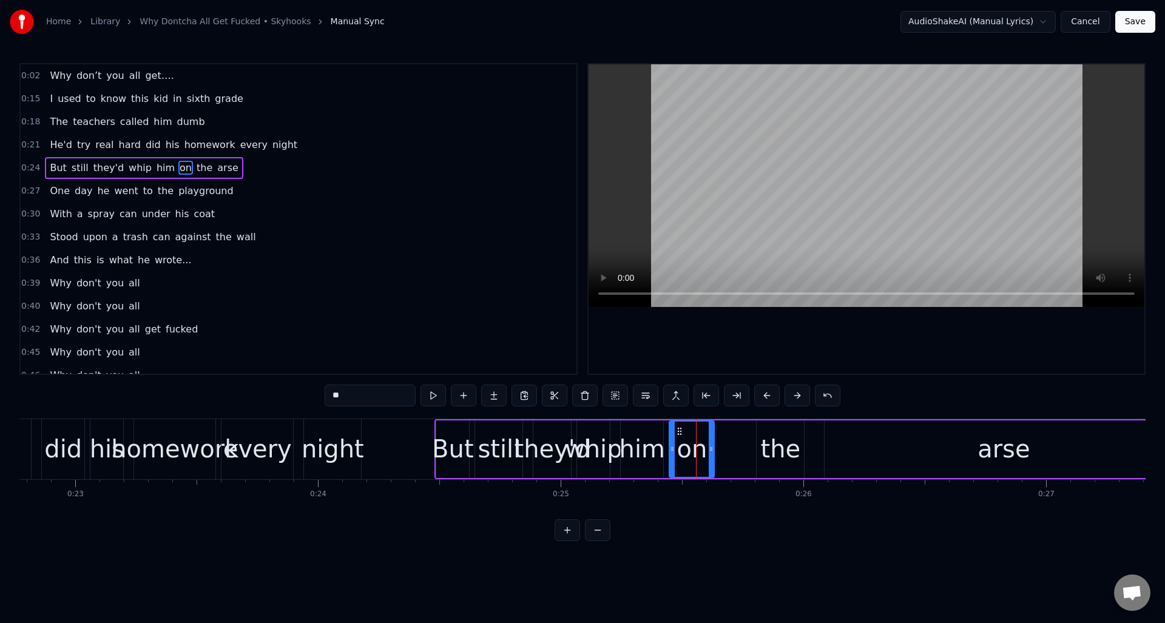
drag, startPoint x: 746, startPoint y: 433, endPoint x: 710, endPoint y: 433, distance: 36.4
click at [710, 433] on div at bounding box center [711, 449] width 5 height 55
click at [776, 431] on div "the" at bounding box center [781, 449] width 40 height 36
drag, startPoint x: 767, startPoint y: 428, endPoint x: 738, endPoint y: 434, distance: 29.0
click at [732, 430] on icon at bounding box center [732, 432] width 10 height 10
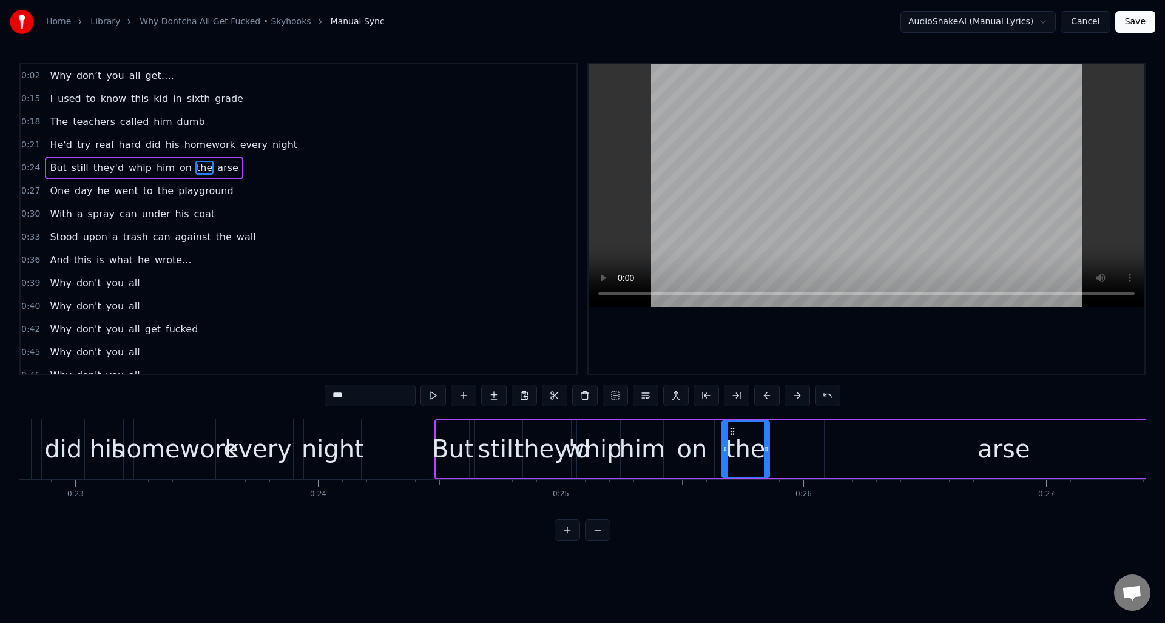
click at [865, 445] on div "arse" at bounding box center [1003, 449] width 358 height 58
type input "****"
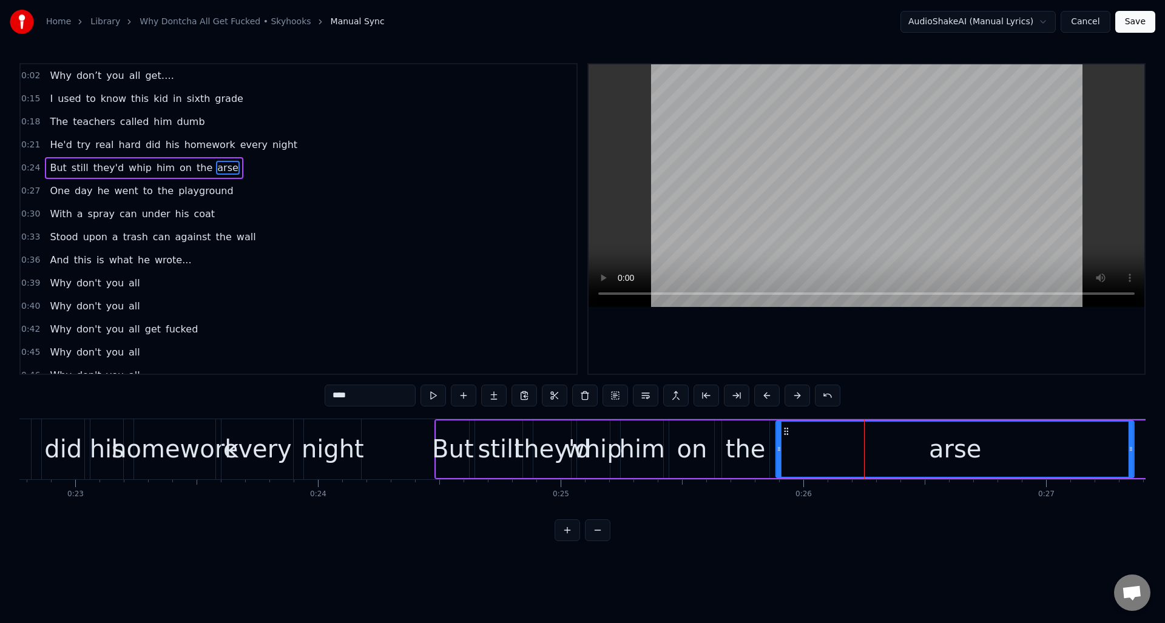
drag, startPoint x: 834, startPoint y: 430, endPoint x: 801, endPoint y: 430, distance: 32.8
click at [785, 430] on icon at bounding box center [786, 432] width 10 height 10
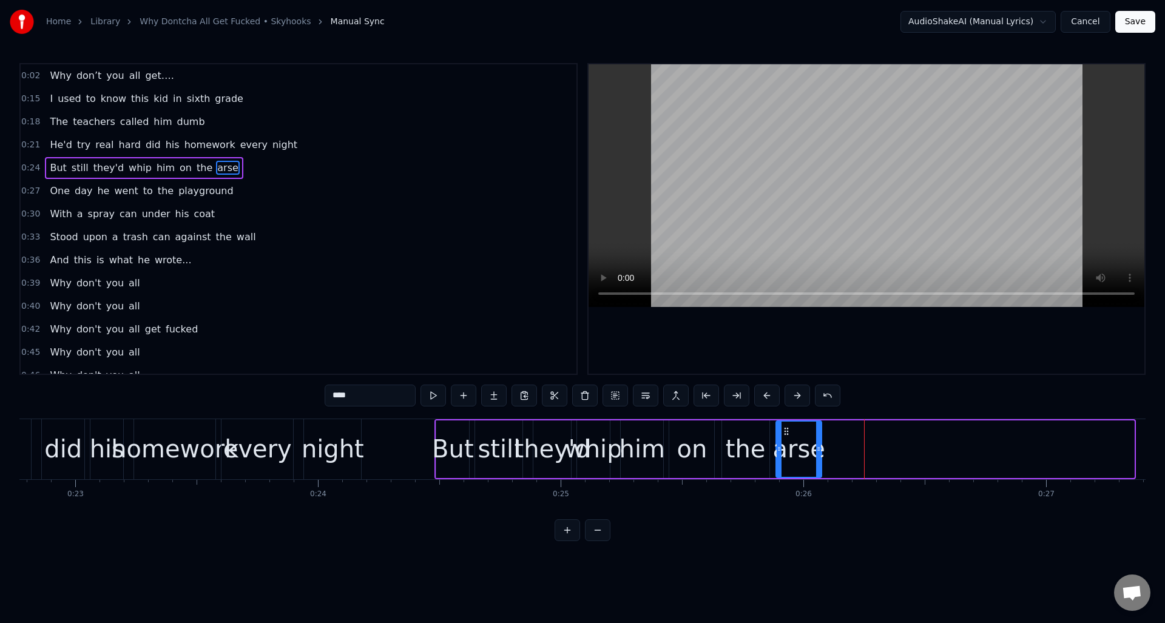
drag, startPoint x: 1131, startPoint y: 436, endPoint x: 818, endPoint y: 452, distance: 312.9
click at [818, 452] on div at bounding box center [818, 449] width 5 height 55
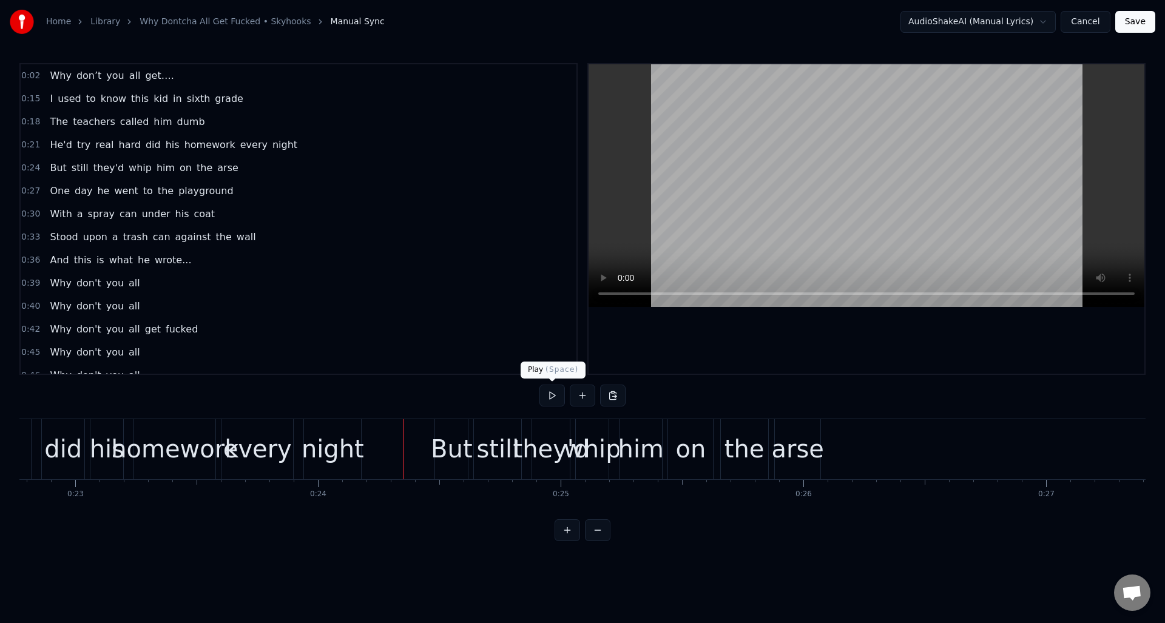
click at [550, 398] on button at bounding box center [551, 396] width 25 height 22
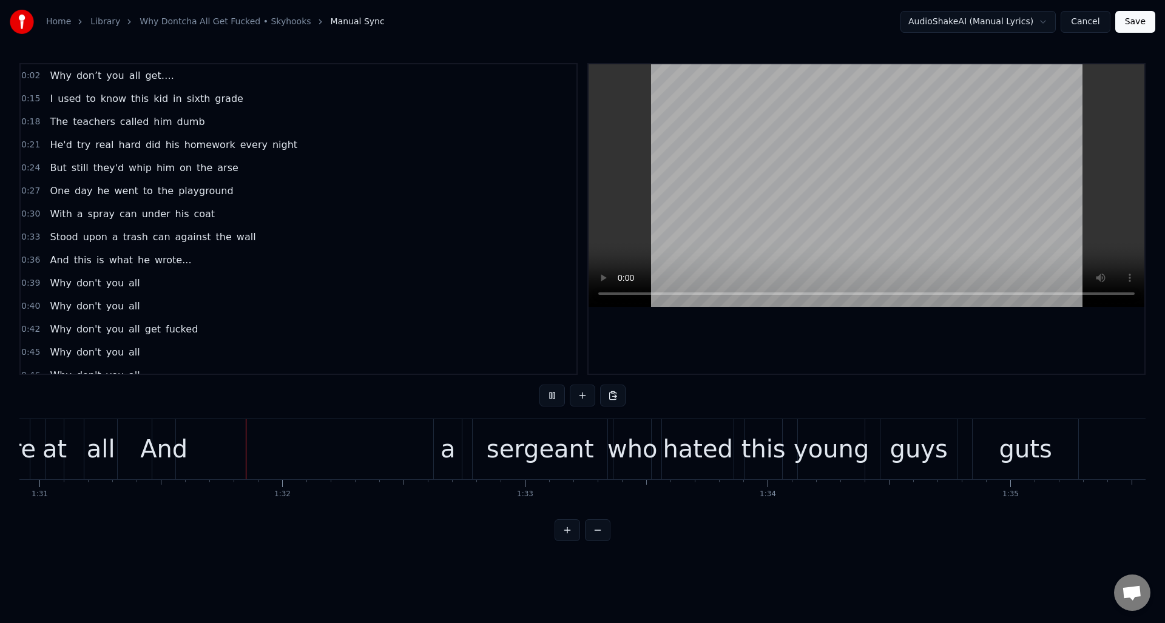
scroll to position [0, 22065]
click at [550, 397] on button at bounding box center [551, 396] width 25 height 22
click at [165, 433] on div "And" at bounding box center [161, 449] width 47 height 36
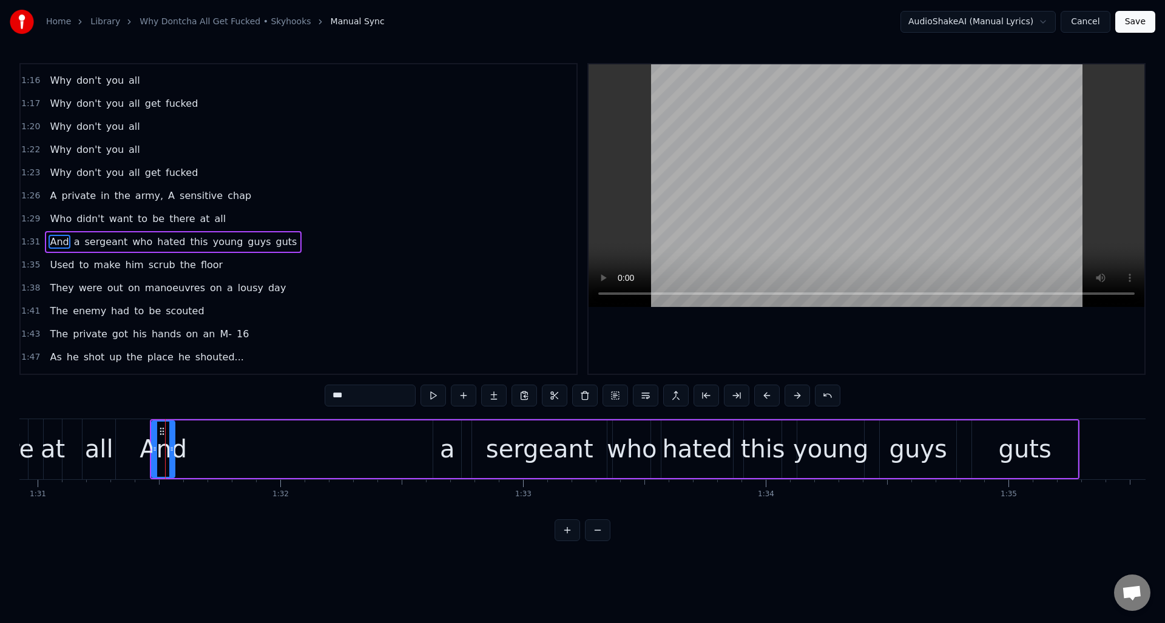
scroll to position [595, 0]
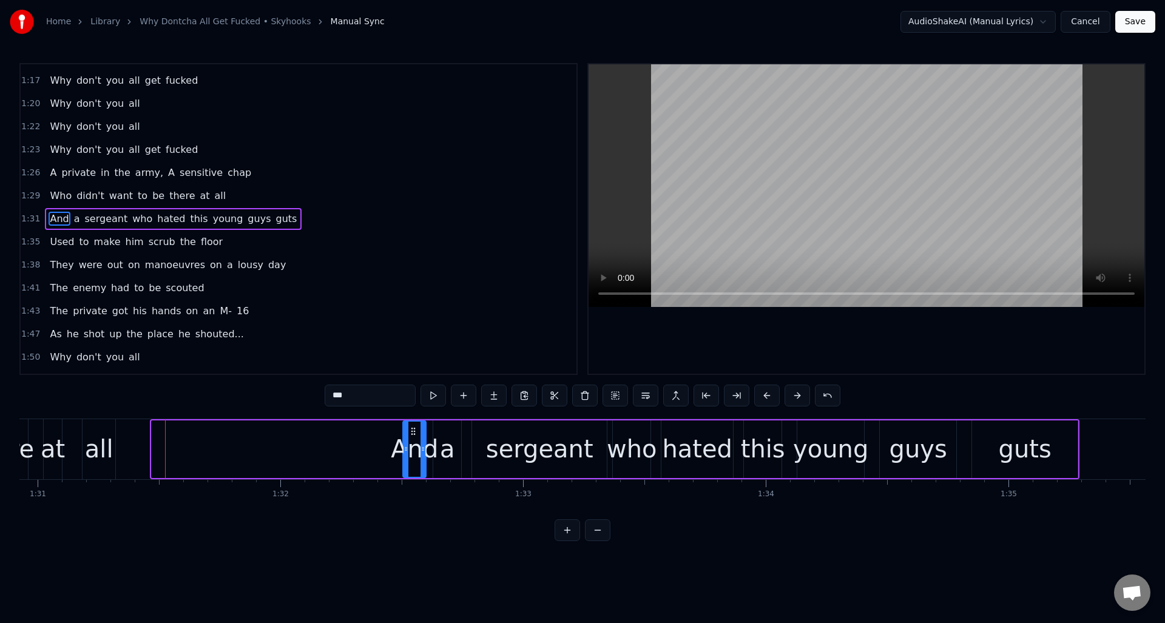
drag, startPoint x: 160, startPoint y: 430, endPoint x: 395, endPoint y: 449, distance: 235.5
click at [411, 452] on div "And" at bounding box center [414, 449] width 22 height 55
click at [102, 431] on div "all" at bounding box center [99, 449] width 29 height 36
type input "***"
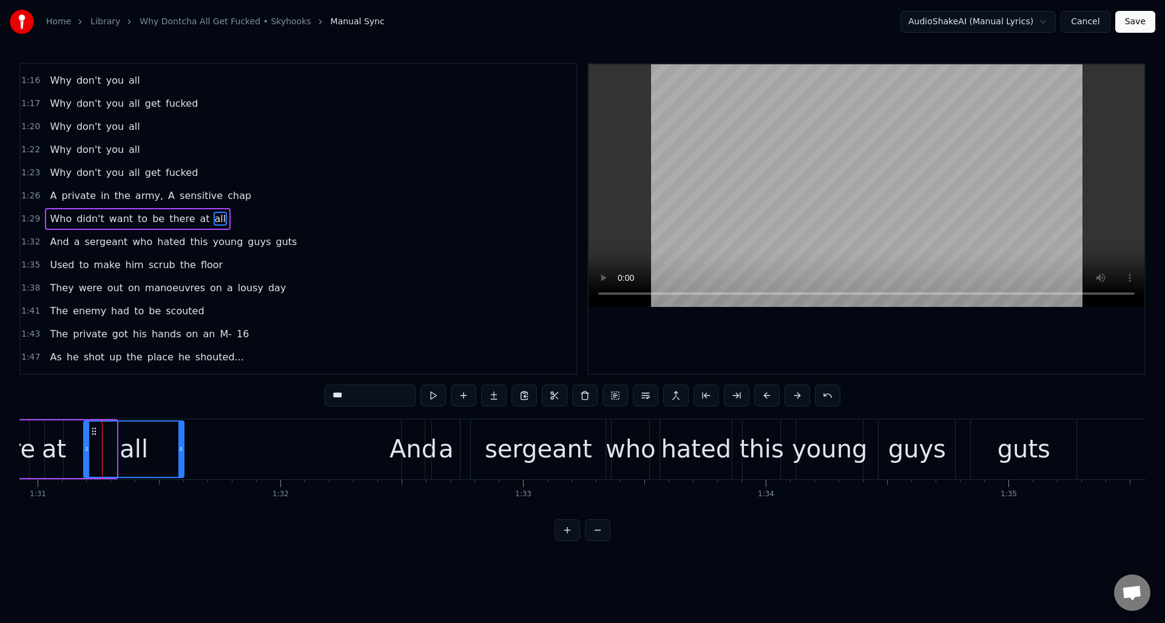
drag, startPoint x: 114, startPoint y: 436, endPoint x: 181, endPoint y: 442, distance: 67.6
click at [181, 442] on div at bounding box center [180, 449] width 5 height 55
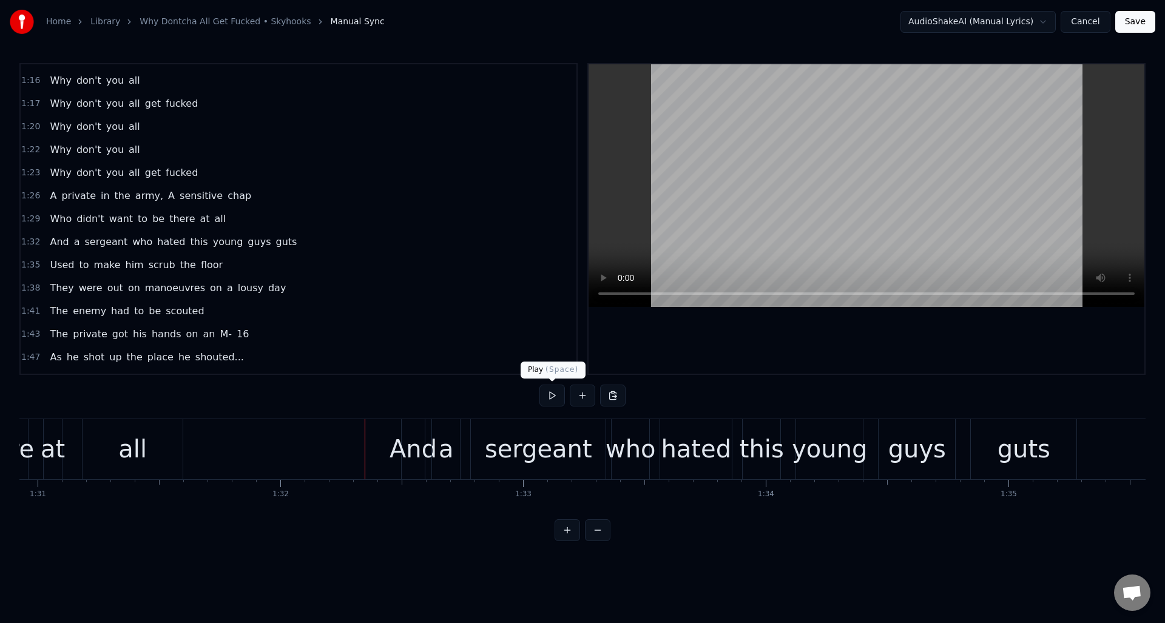
click at [551, 396] on button at bounding box center [551, 396] width 25 height 22
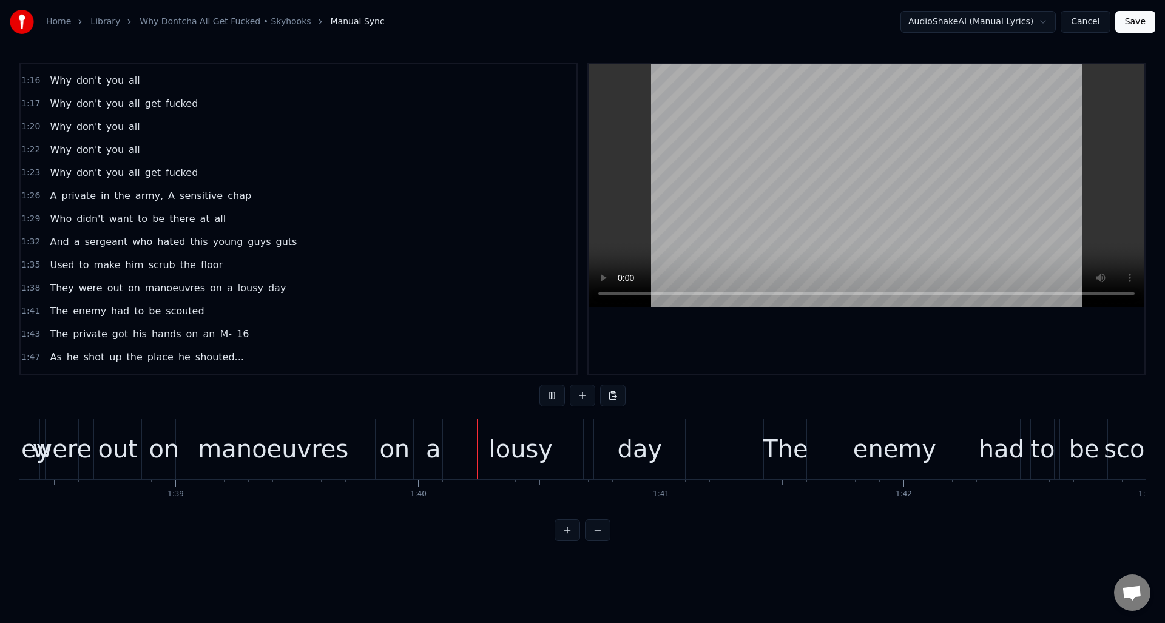
scroll to position [0, 24126]
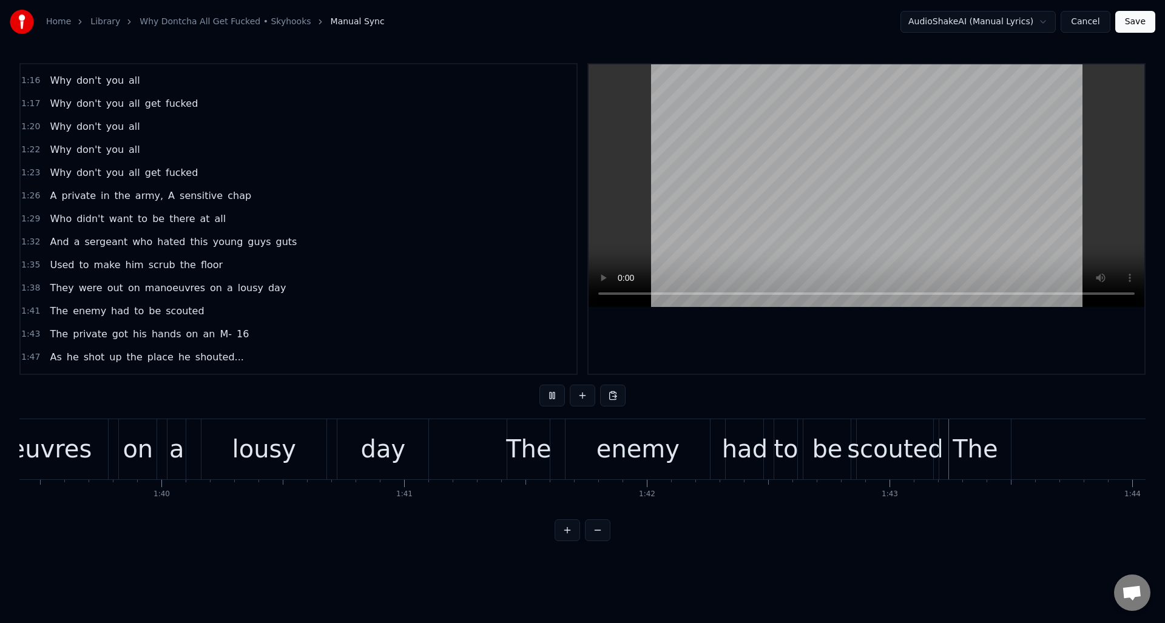
click at [551, 396] on button at bounding box center [551, 396] width 25 height 22
click at [510, 519] on div "0:02 Why don’t you all get…. 0:15 I used to know this kid in sixth grade 0:18 T…" at bounding box center [582, 302] width 1126 height 478
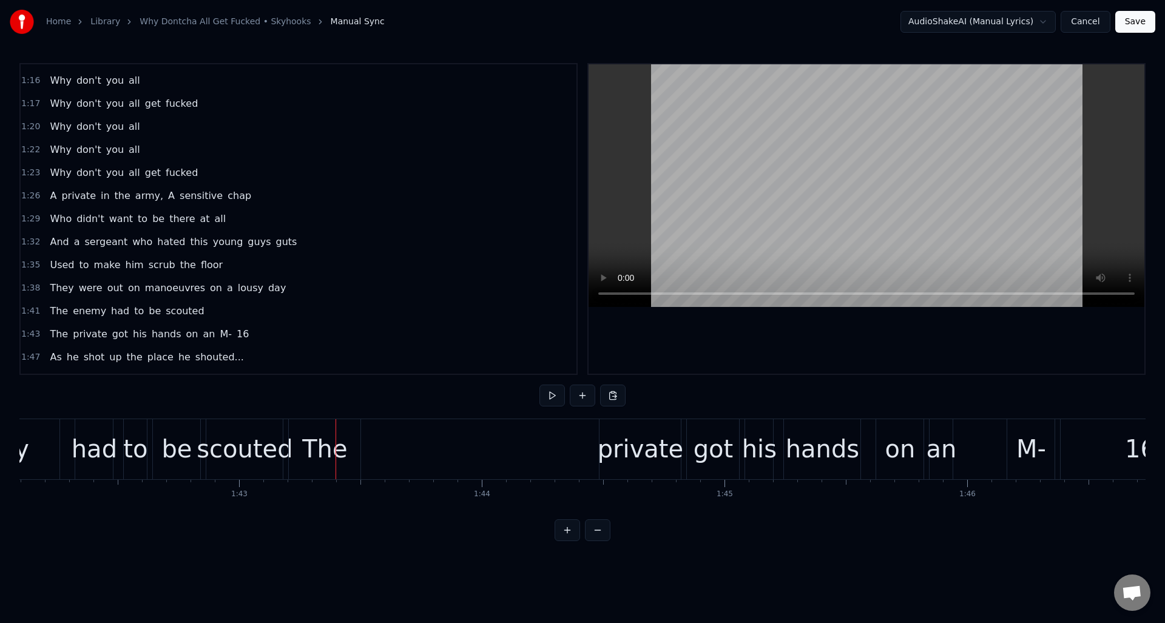
scroll to position [0, 24745]
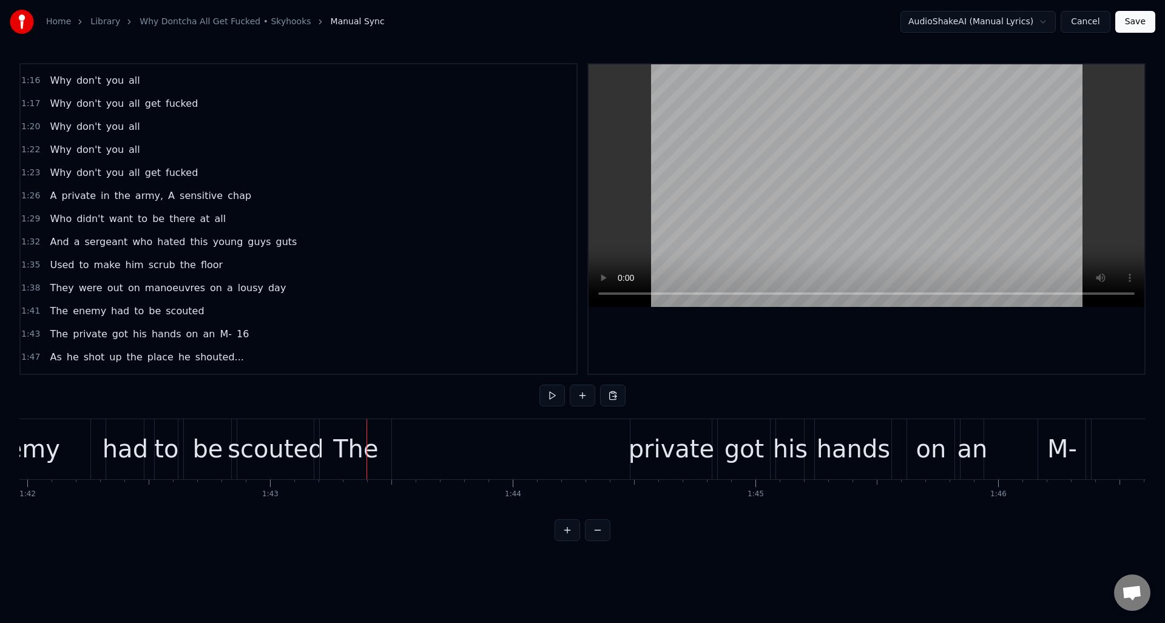
click at [656, 442] on div "private" at bounding box center [672, 449] width 86 height 36
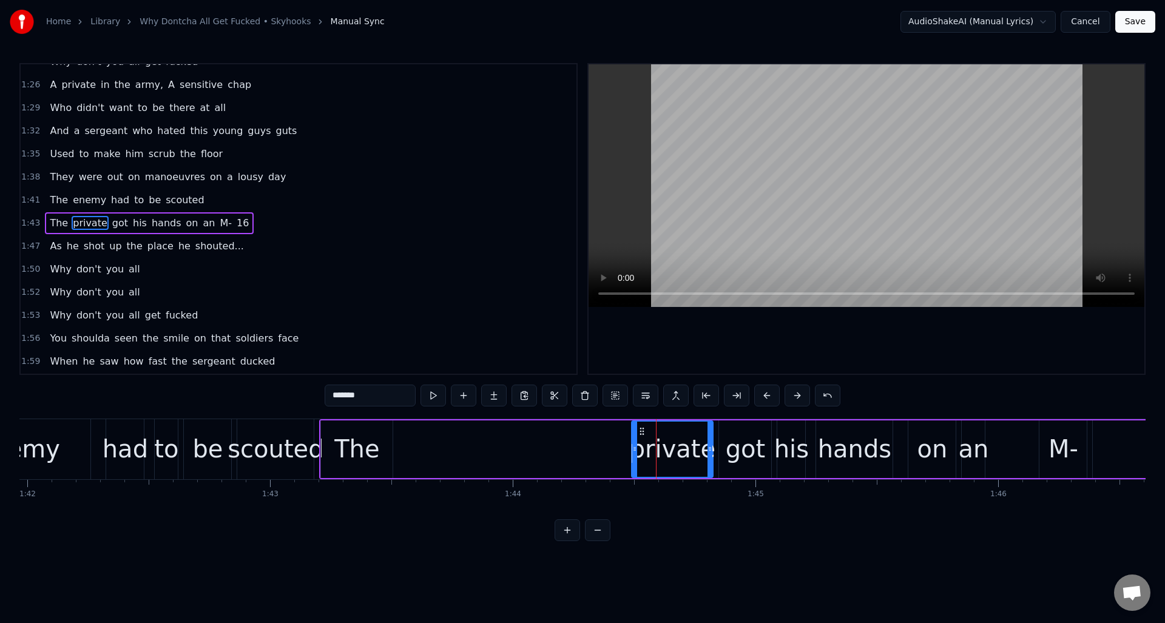
scroll to position [687, 0]
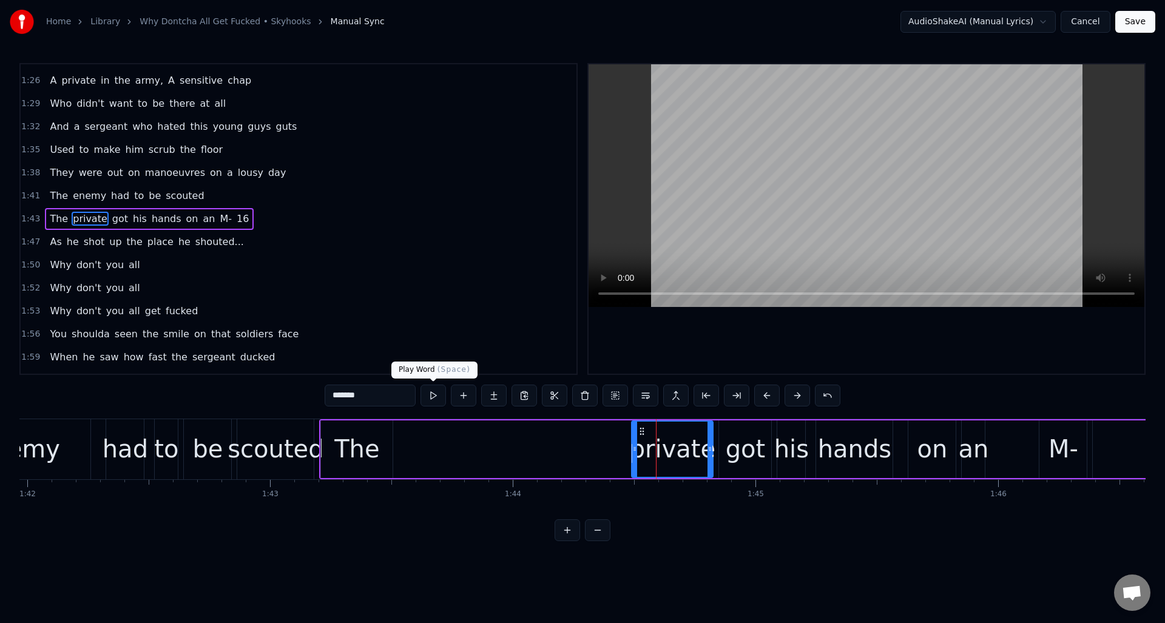
click at [432, 399] on button at bounding box center [432, 396] width 25 height 22
click at [363, 430] on div "The" at bounding box center [357, 449] width 72 height 58
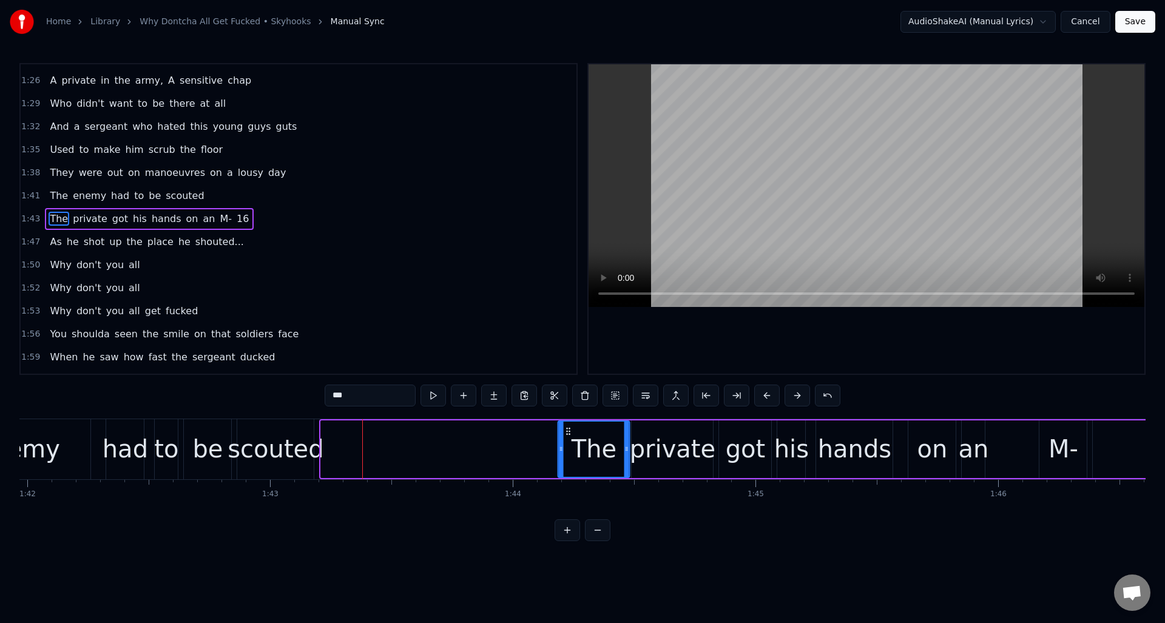
drag, startPoint x: 329, startPoint y: 429, endPoint x: 566, endPoint y: 445, distance: 237.8
click at [566, 445] on div "The" at bounding box center [594, 449] width 70 height 55
click at [289, 433] on div "scouted" at bounding box center [276, 449] width 96 height 36
type input "*******"
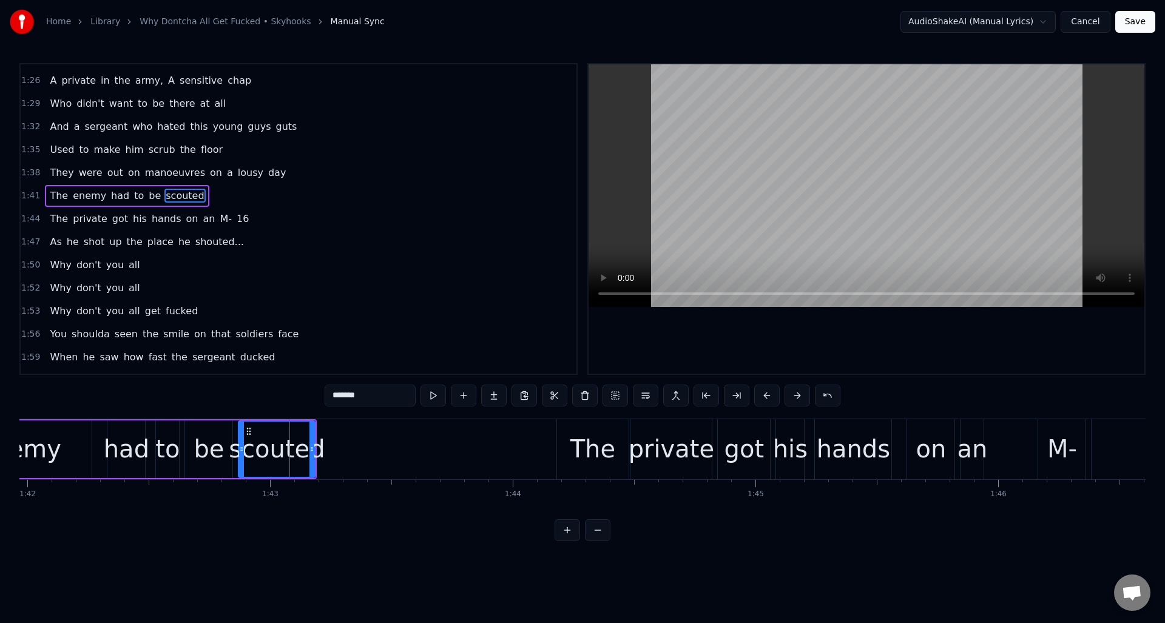
scroll to position [664, 0]
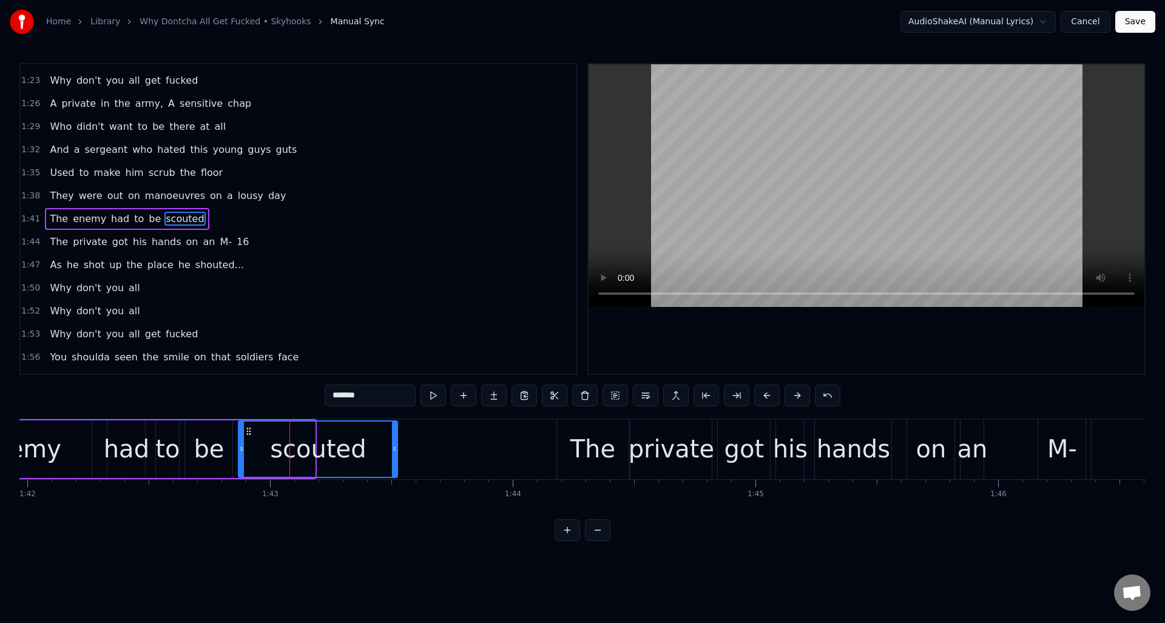
drag, startPoint x: 311, startPoint y: 437, endPoint x: 399, endPoint y: 446, distance: 88.4
click at [394, 445] on div at bounding box center [394, 449] width 5 height 55
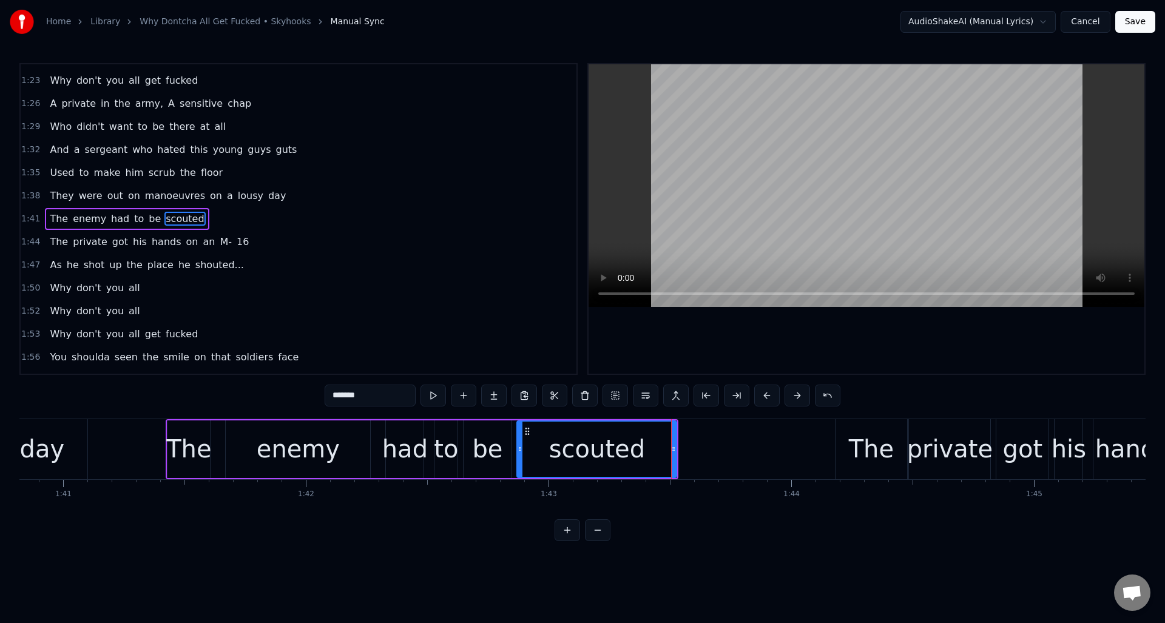
scroll to position [0, 24373]
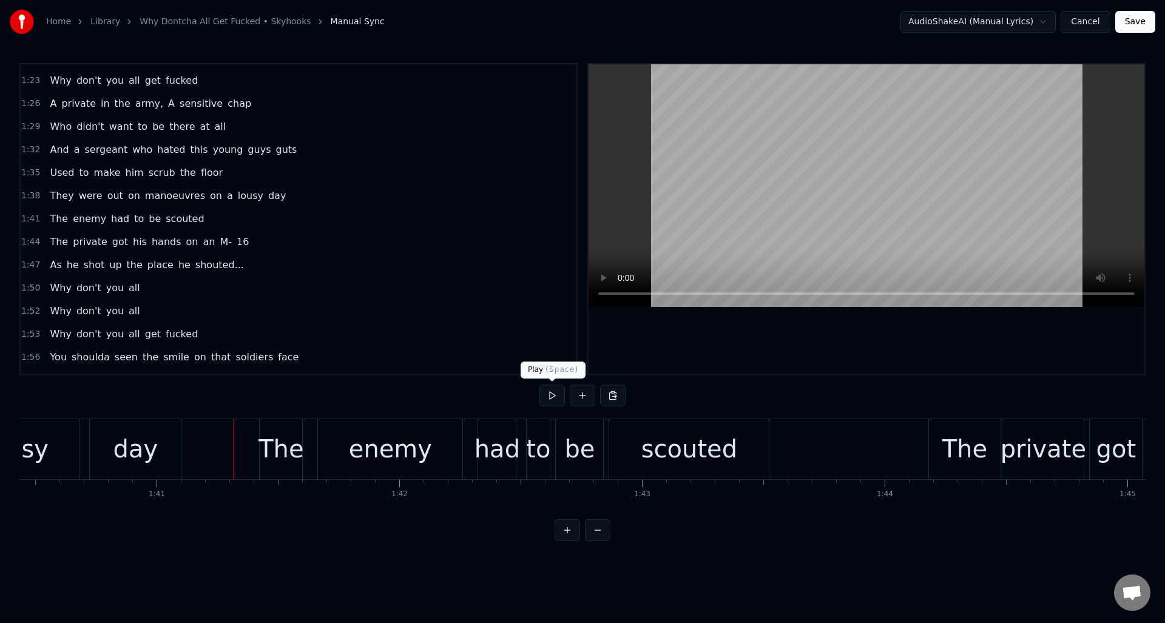
click at [553, 396] on button at bounding box center [551, 396] width 25 height 22
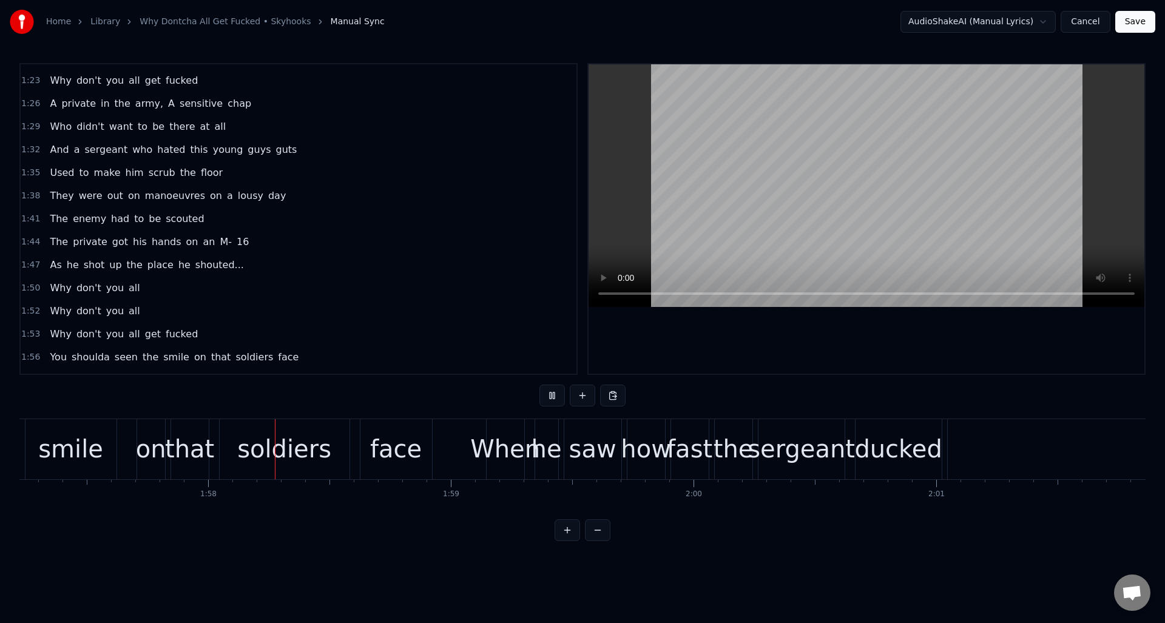
scroll to position [0, 28495]
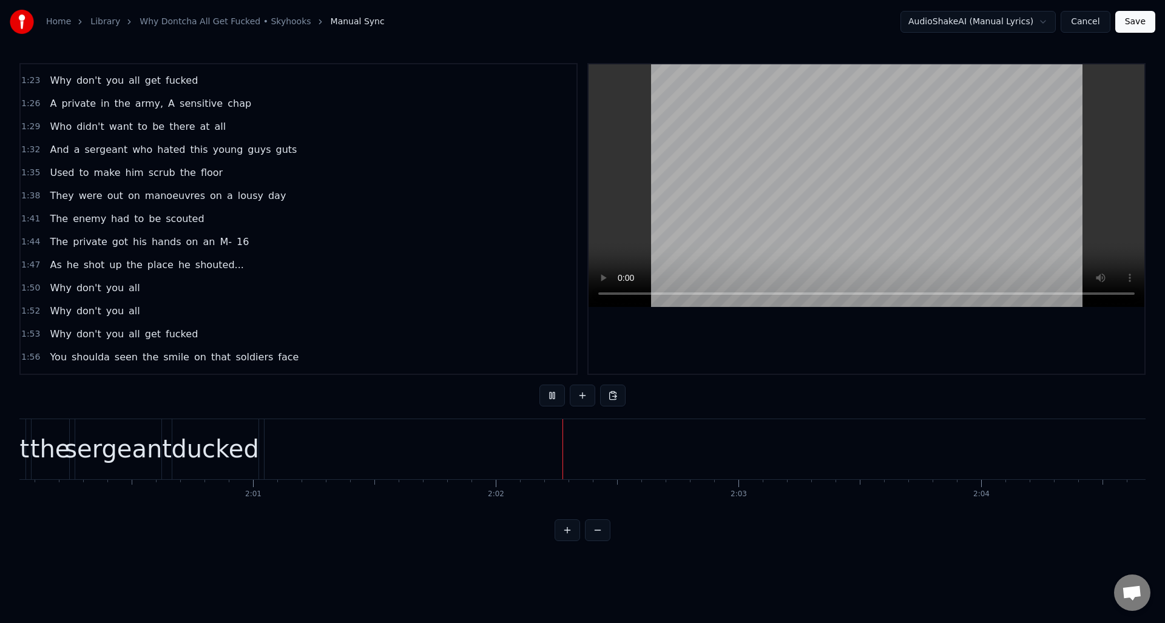
click at [553, 396] on button at bounding box center [551, 396] width 25 height 22
click at [552, 396] on button at bounding box center [551, 396] width 25 height 22
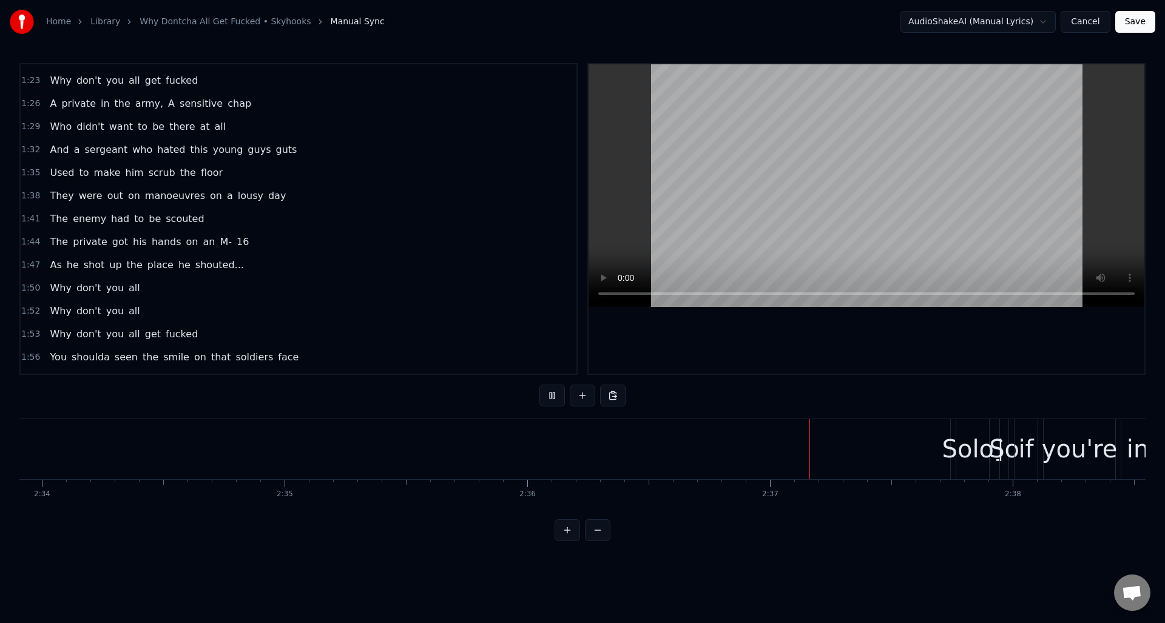
click at [551, 393] on button at bounding box center [551, 396] width 25 height 22
click at [974, 446] on div "Solo]" at bounding box center [972, 449] width 61 height 36
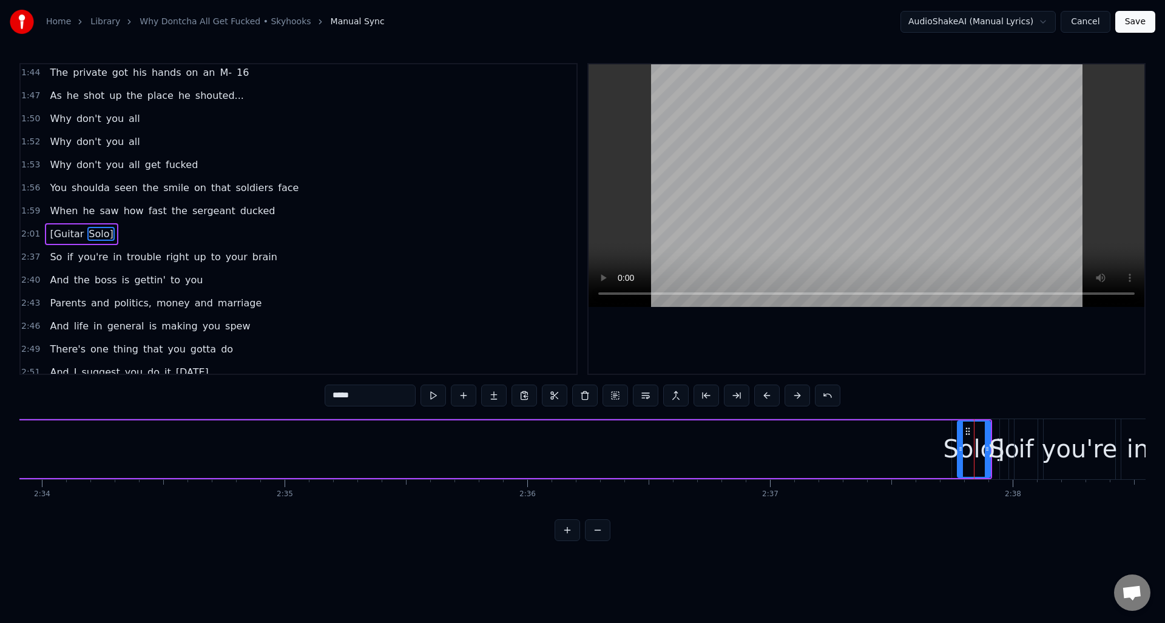
scroll to position [848, 0]
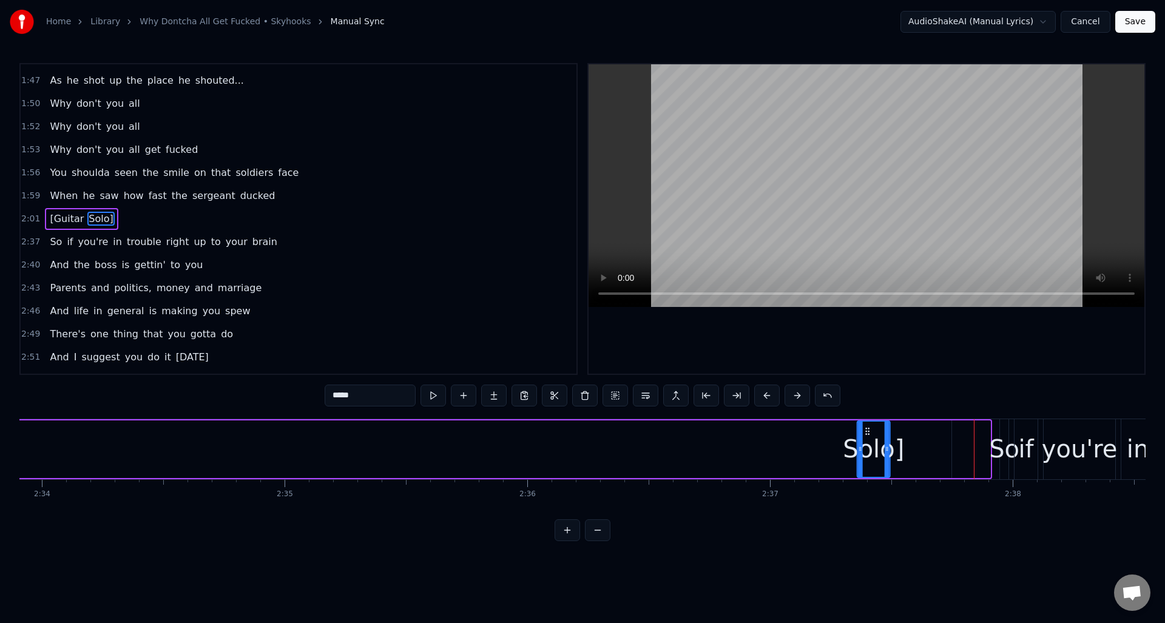
drag, startPoint x: 968, startPoint y: 430, endPoint x: 868, endPoint y: 442, distance: 100.9
click at [868, 442] on div "Solo]" at bounding box center [874, 449] width 32 height 55
click at [1003, 433] on div "So" at bounding box center [1004, 449] width 30 height 36
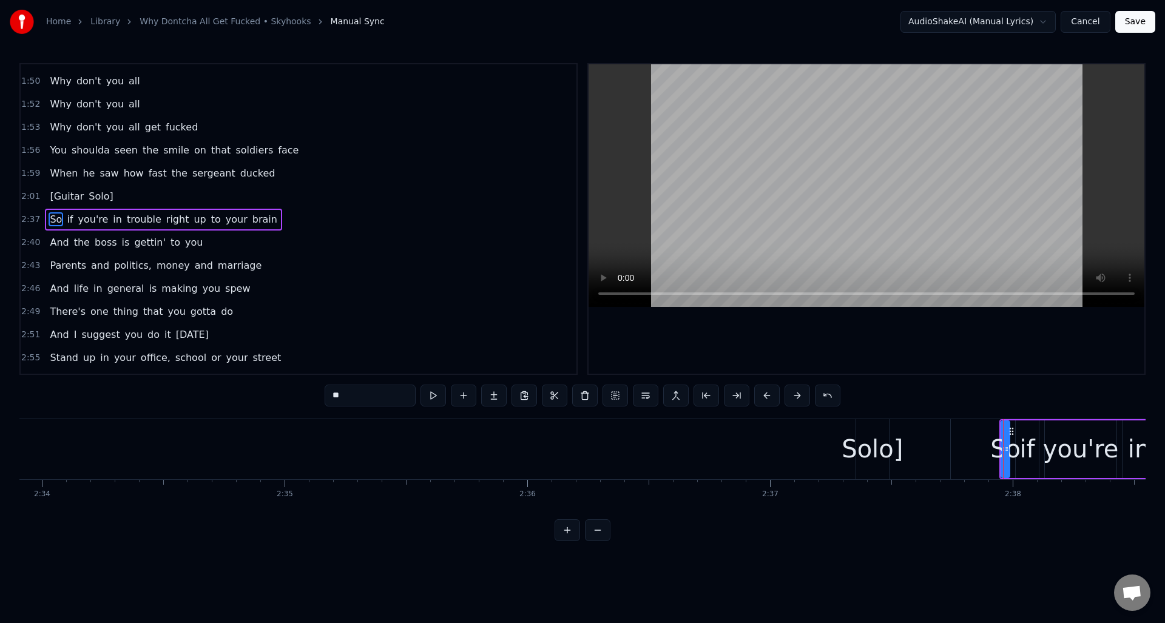
scroll to position [871, 0]
drag, startPoint x: 1006, startPoint y: 434, endPoint x: 1011, endPoint y: 439, distance: 6.4
click at [1011, 439] on div at bounding box center [1011, 449] width 5 height 55
drag, startPoint x: 1002, startPoint y: 437, endPoint x: 963, endPoint y: 437, distance: 39.4
click at [959, 438] on div at bounding box center [961, 449] width 5 height 55
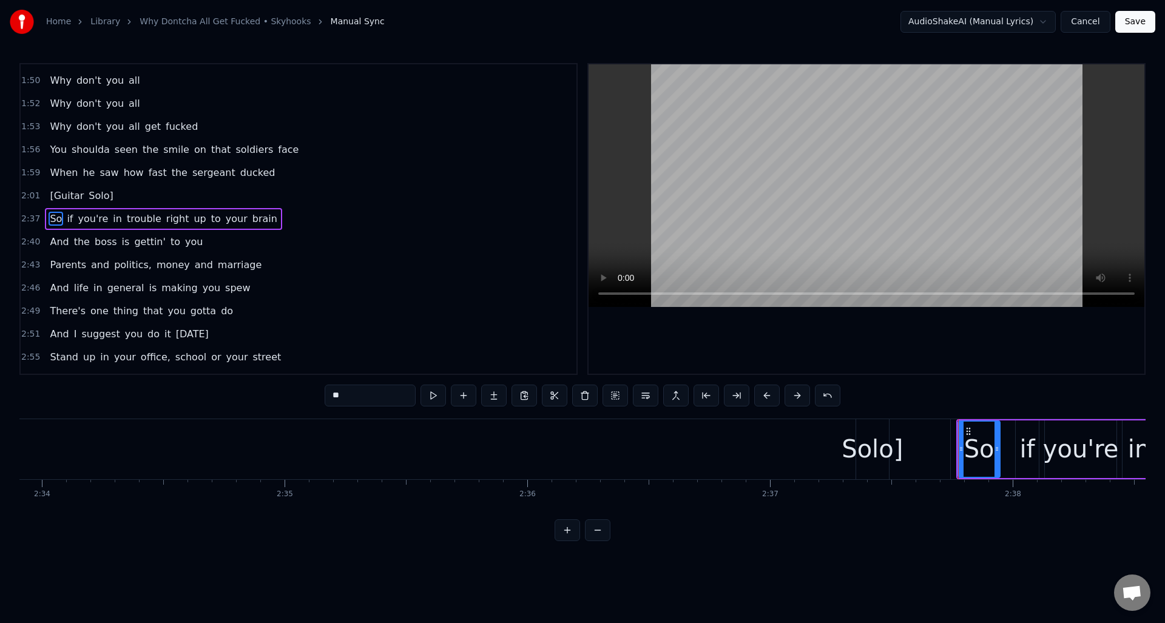
drag, startPoint x: 1011, startPoint y: 436, endPoint x: 1023, endPoint y: 436, distance: 11.5
click at [997, 438] on div at bounding box center [996, 449] width 5 height 55
click at [1027, 435] on div "if" at bounding box center [1026, 449] width 15 height 36
type input "**"
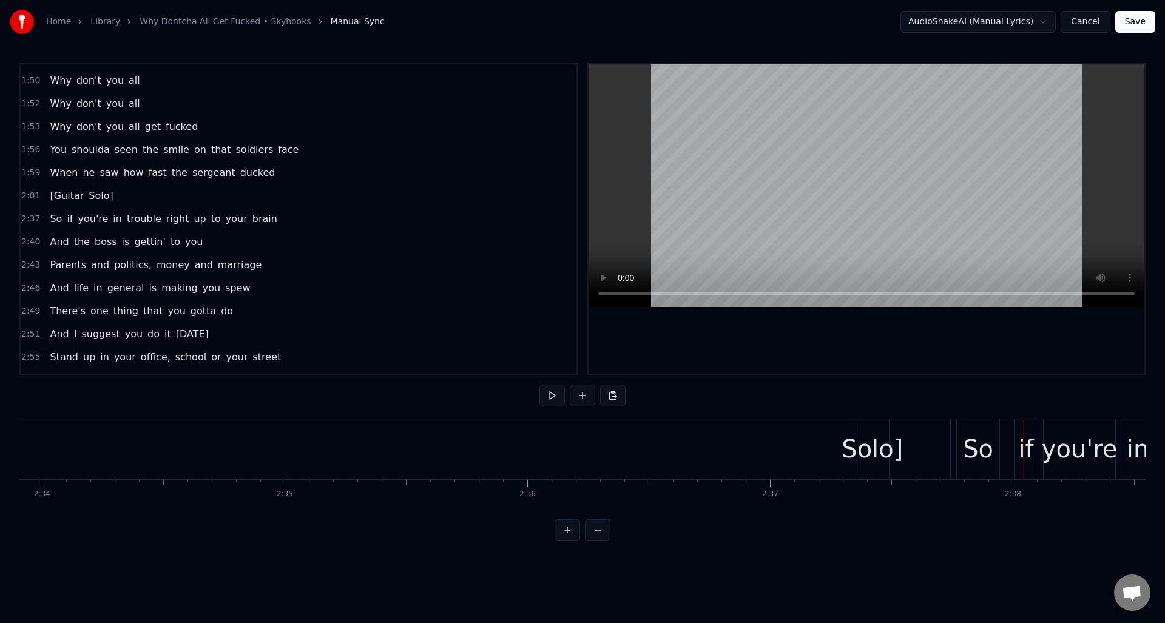
click at [1025, 431] on div "if" at bounding box center [1025, 449] width 15 height 36
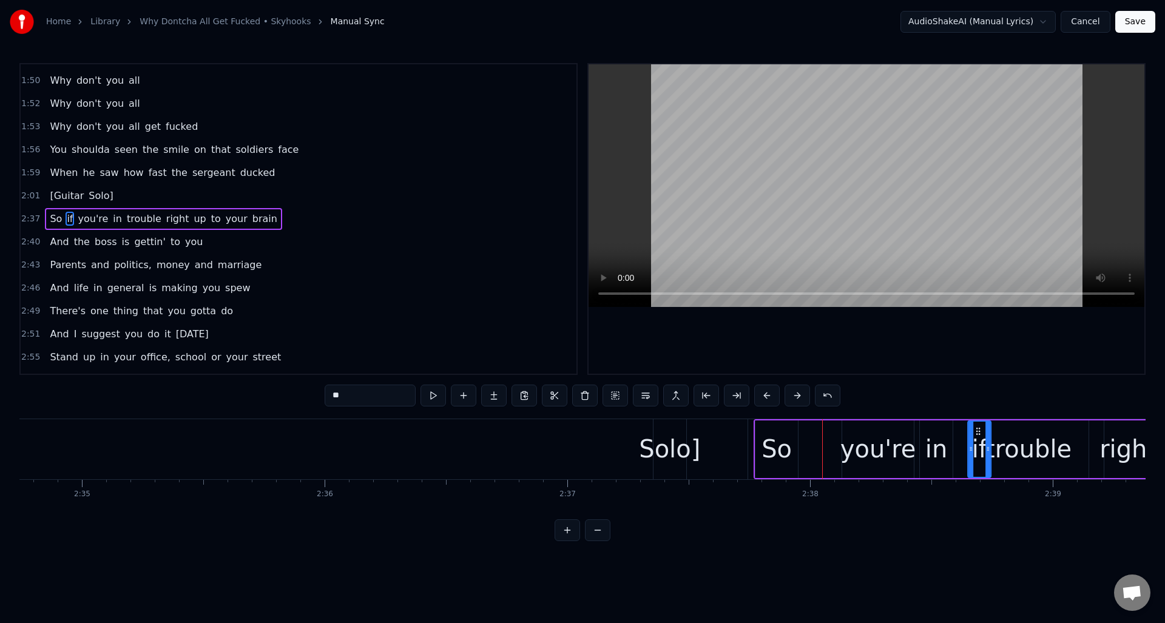
scroll to position [0, 37563]
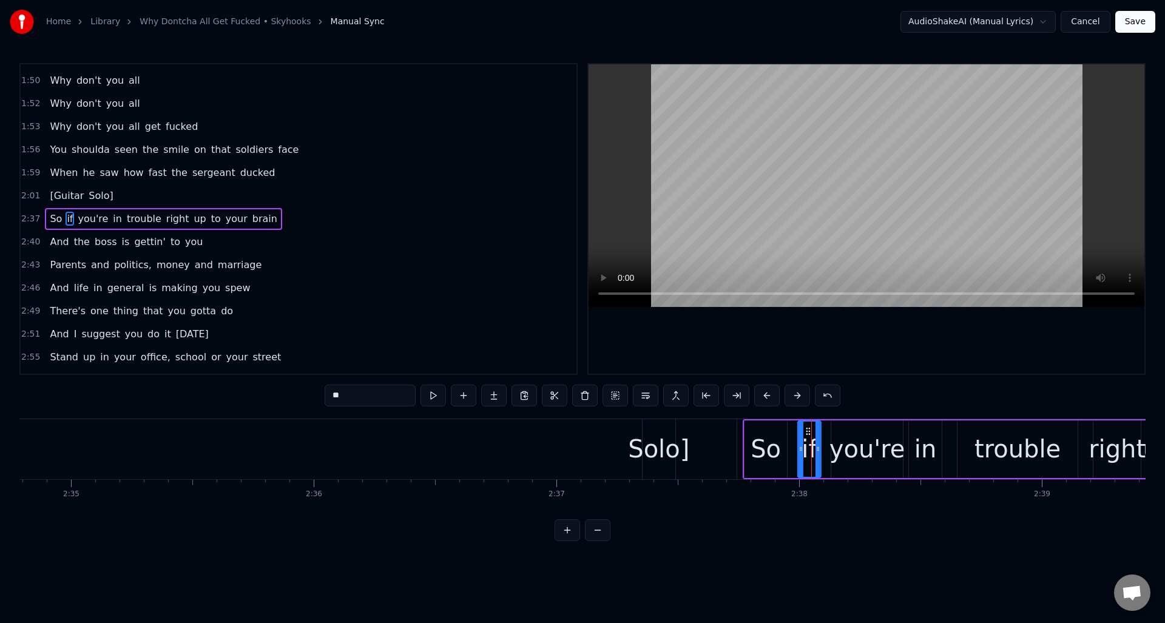
drag, startPoint x: 1026, startPoint y: 431, endPoint x: 823, endPoint y: 440, distance: 203.4
click at [809, 439] on div "if" at bounding box center [809, 449] width 22 height 55
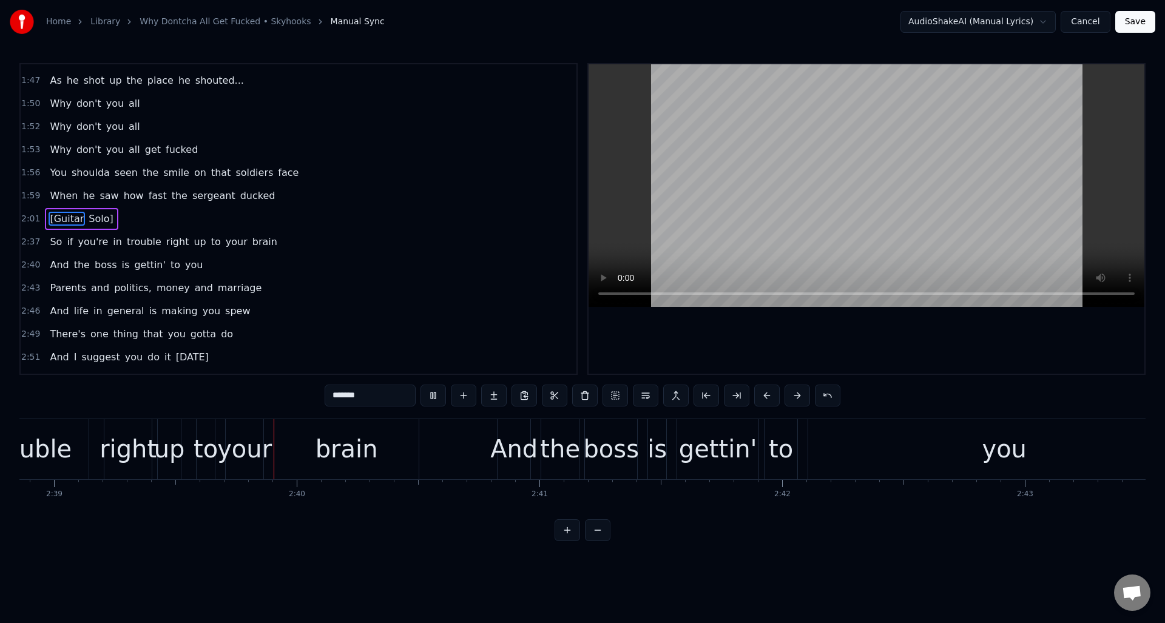
scroll to position [0, 38599]
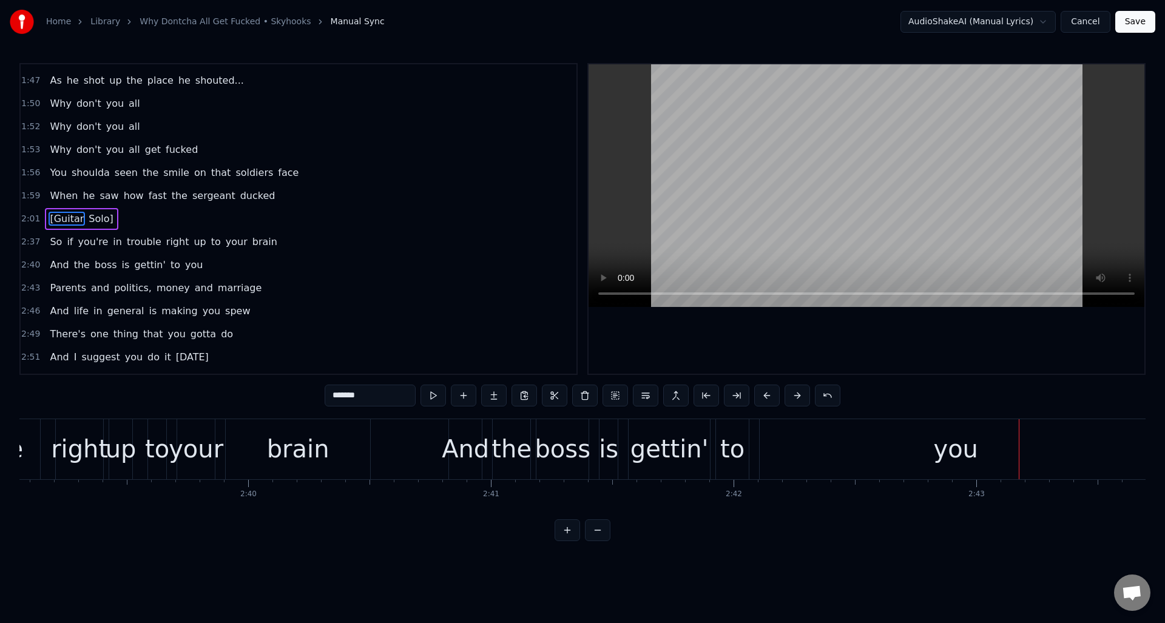
click at [841, 445] on div "you" at bounding box center [956, 449] width 392 height 60
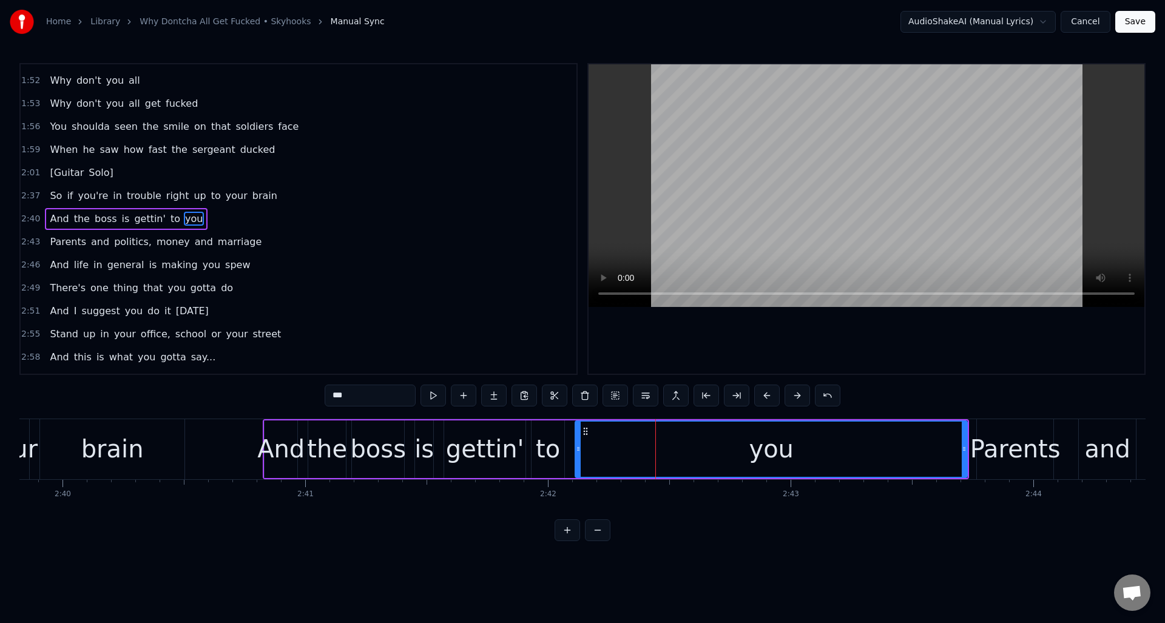
scroll to position [0, 38816]
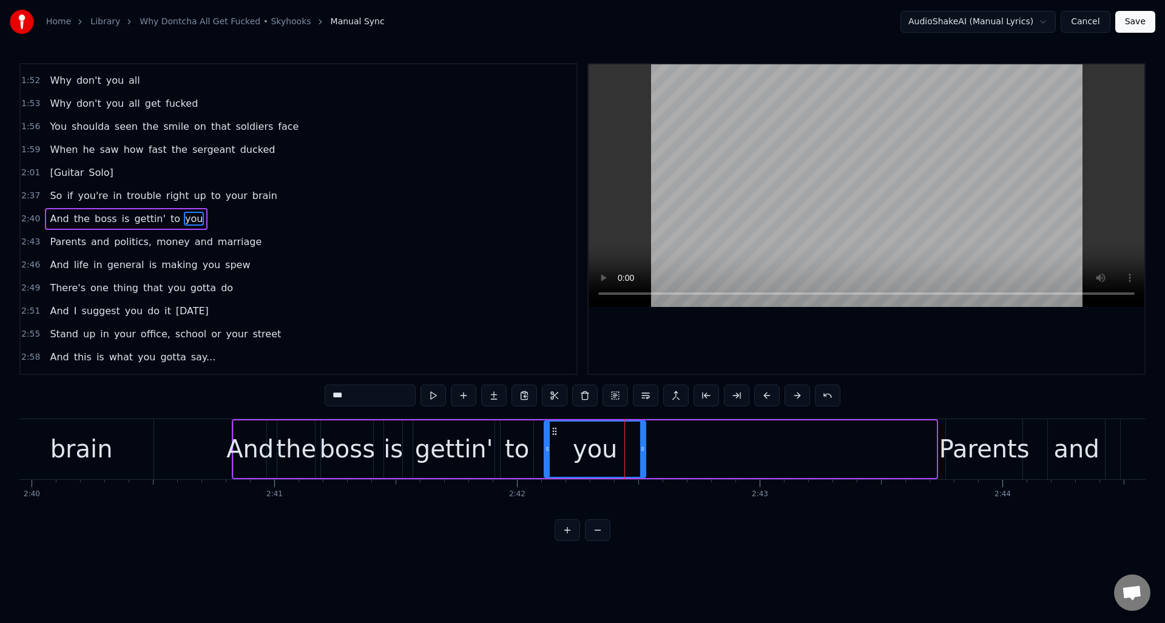
drag, startPoint x: 934, startPoint y: 464, endPoint x: 645, endPoint y: 456, distance: 288.9
click at [643, 455] on div at bounding box center [642, 449] width 5 height 55
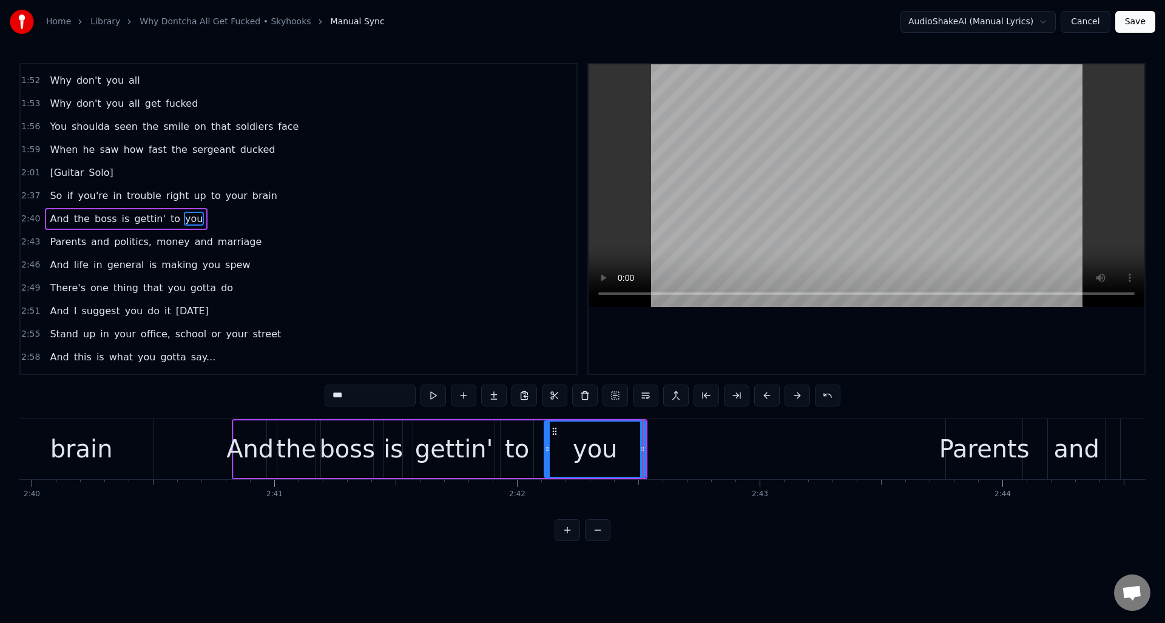
click at [980, 431] on div "Parents" at bounding box center [984, 449] width 90 height 36
type input "*******"
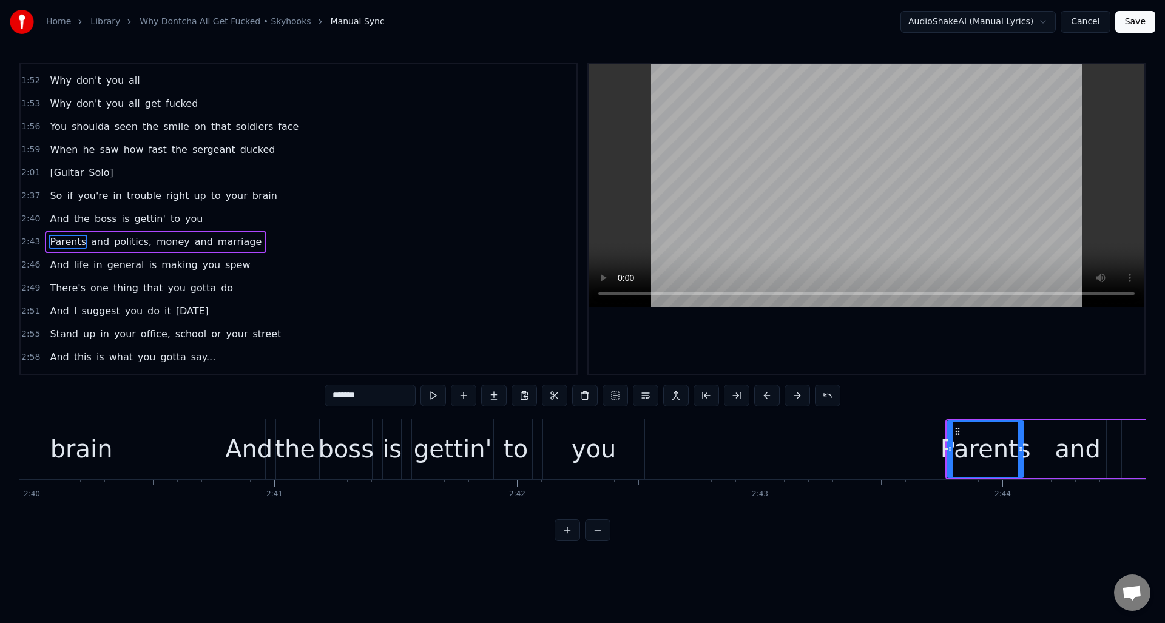
scroll to position [917, 0]
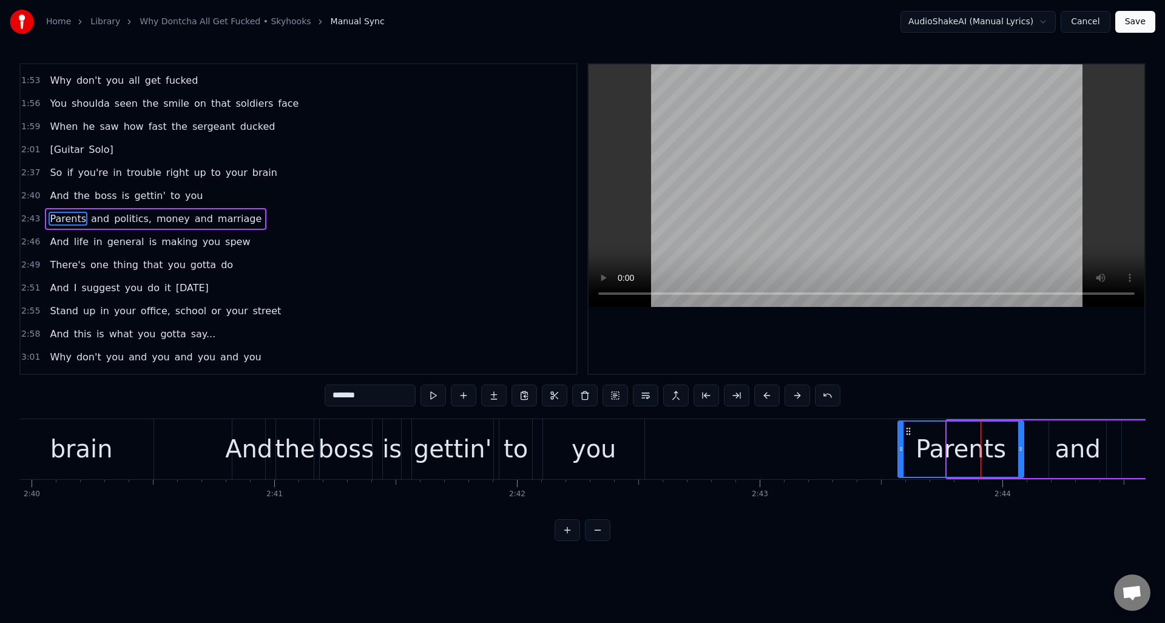
drag, startPoint x: 949, startPoint y: 436, endPoint x: 929, endPoint y: 444, distance: 21.2
click at [900, 439] on div at bounding box center [901, 449] width 5 height 55
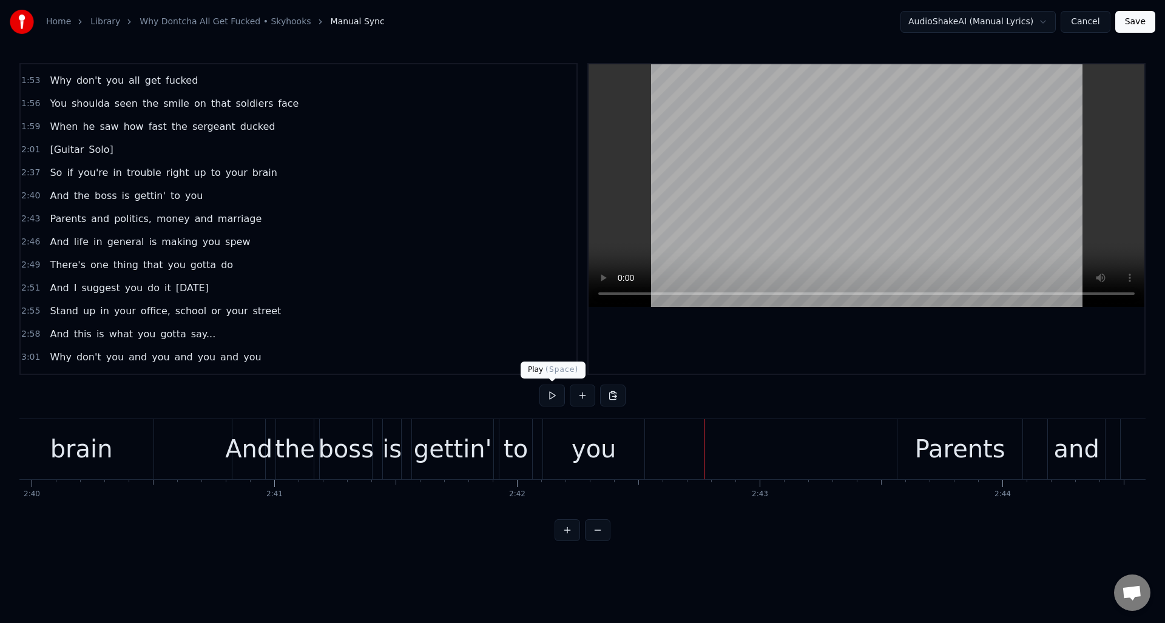
click at [555, 394] on button at bounding box center [551, 396] width 25 height 22
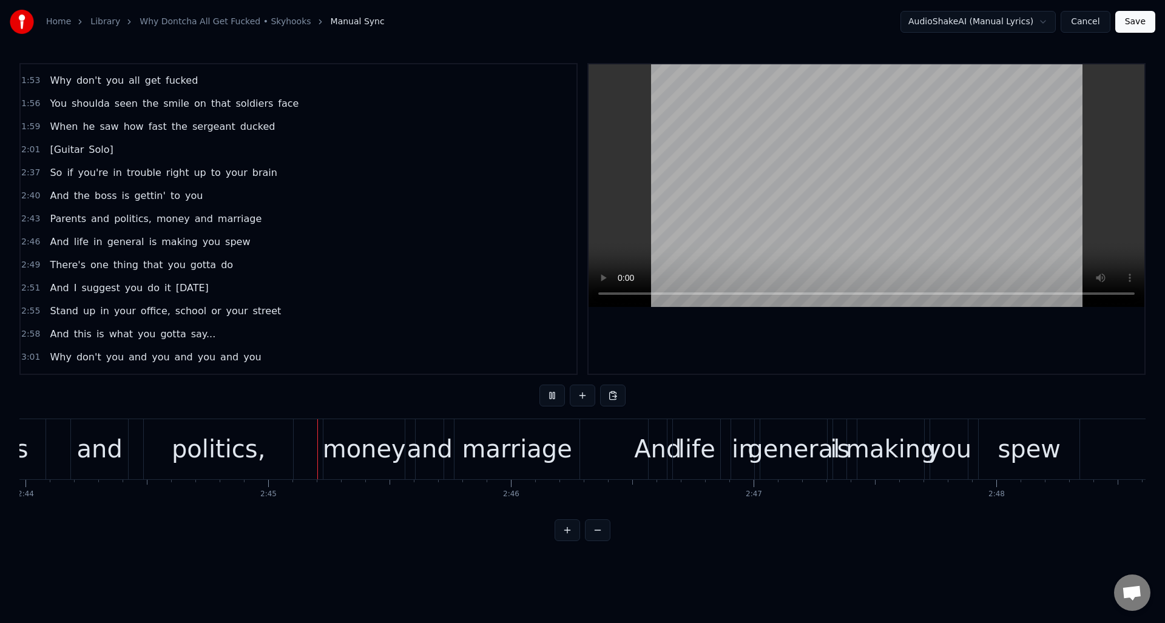
scroll to position [0, 39863]
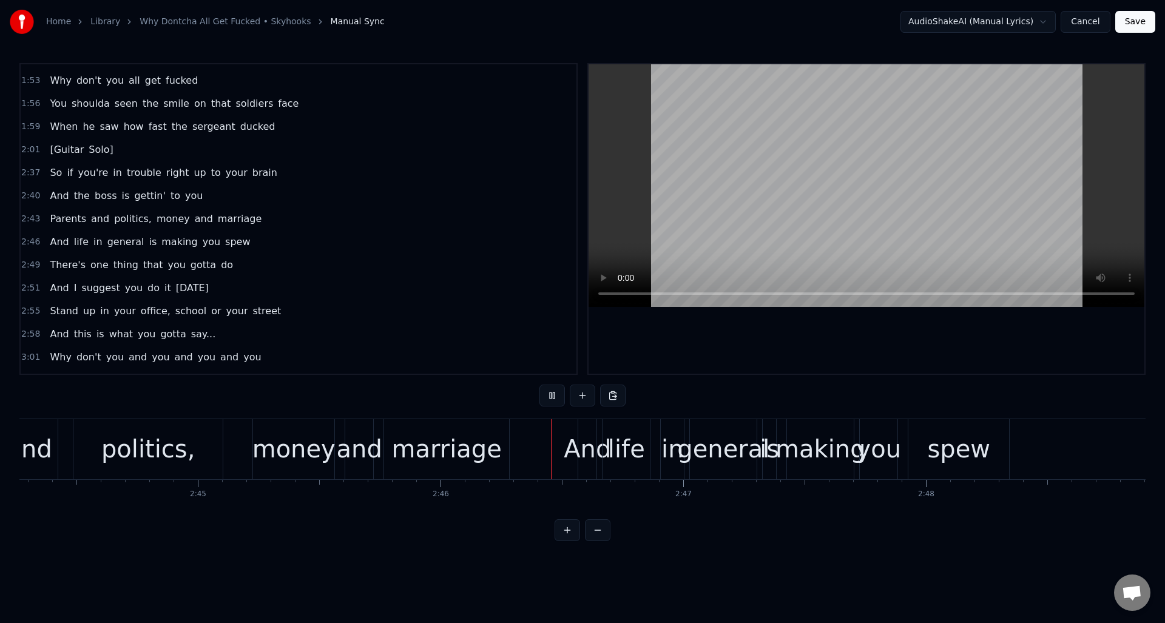
click at [555, 394] on button at bounding box center [551, 396] width 25 height 22
click at [239, 428] on div "Parents and politics, money and marriage" at bounding box center [181, 449] width 663 height 60
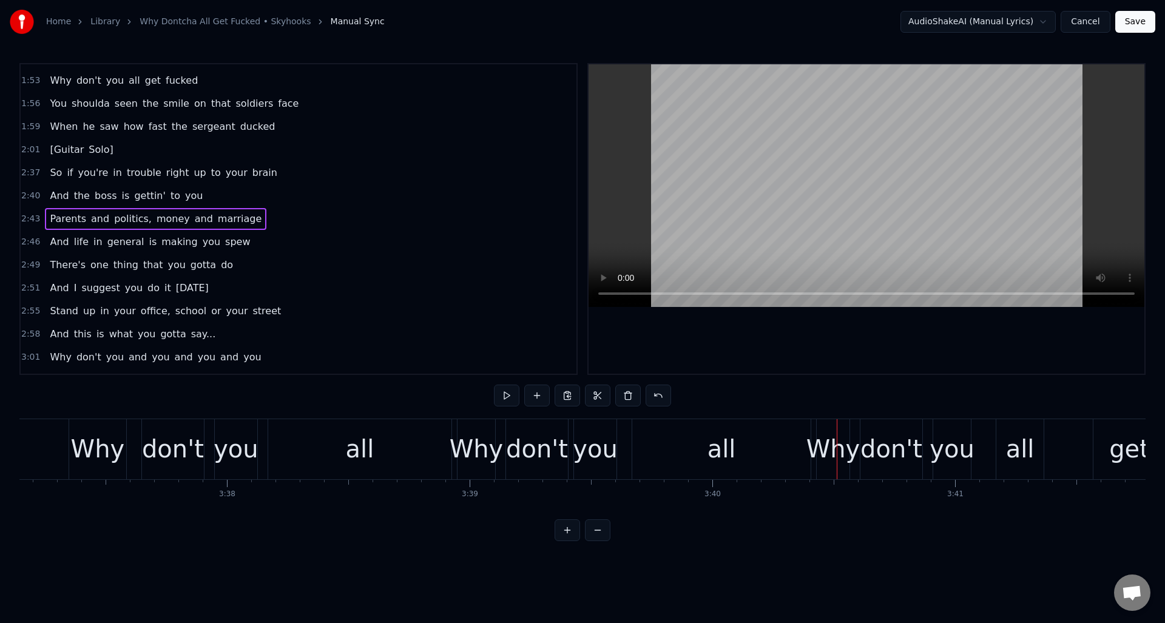
scroll to position [0, 52572]
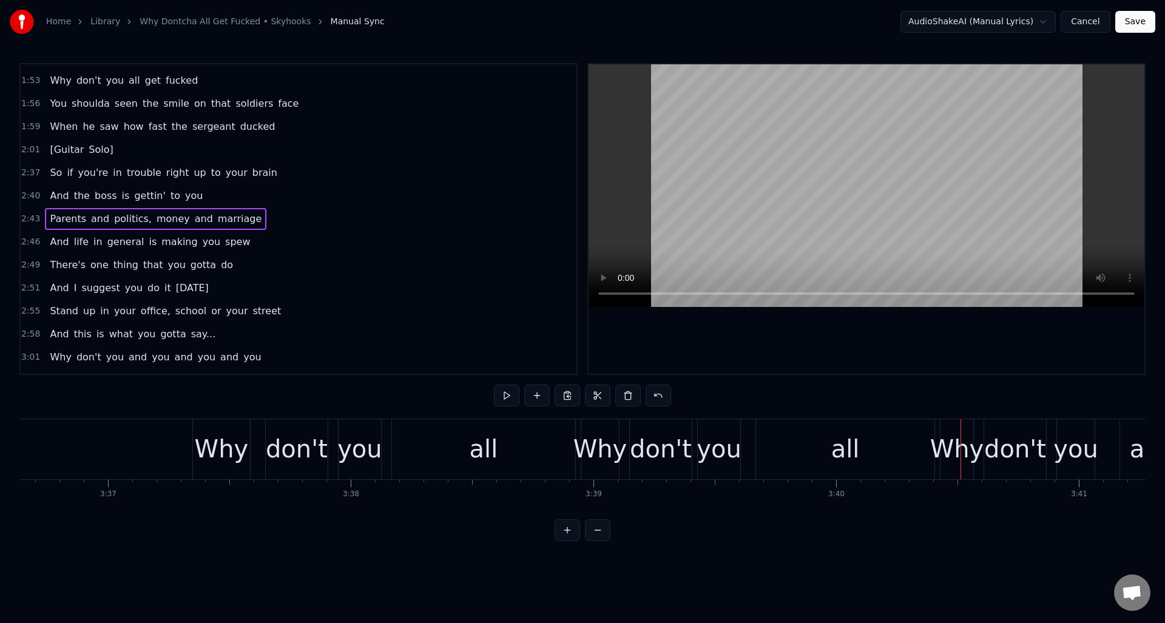
click at [465, 446] on div "all" at bounding box center [483, 449] width 183 height 60
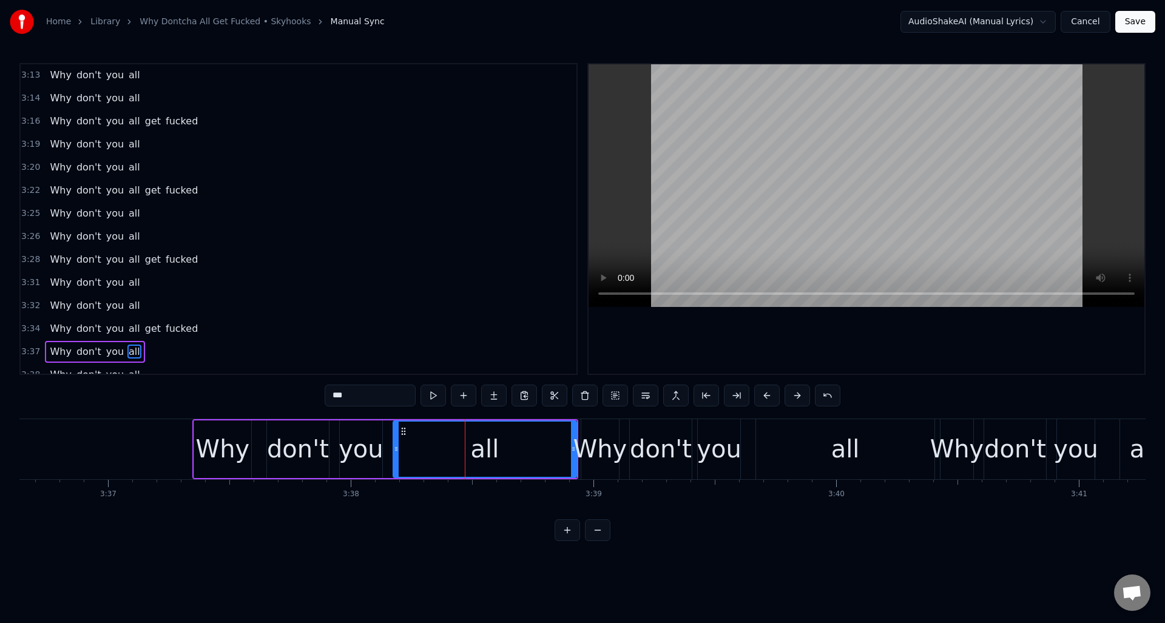
scroll to position [1397, 0]
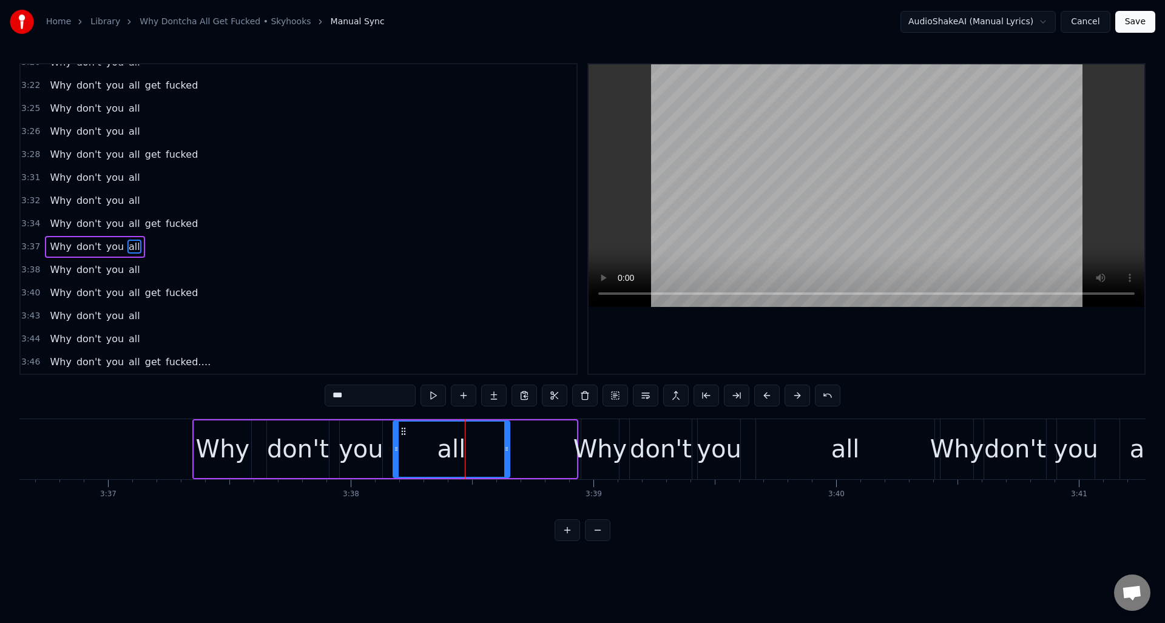
drag, startPoint x: 572, startPoint y: 443, endPoint x: 505, endPoint y: 446, distance: 66.8
click at [505, 446] on icon at bounding box center [506, 449] width 5 height 10
click at [431, 399] on button at bounding box center [432, 396] width 25 height 22
click at [599, 433] on div "Why" at bounding box center [600, 449] width 54 height 36
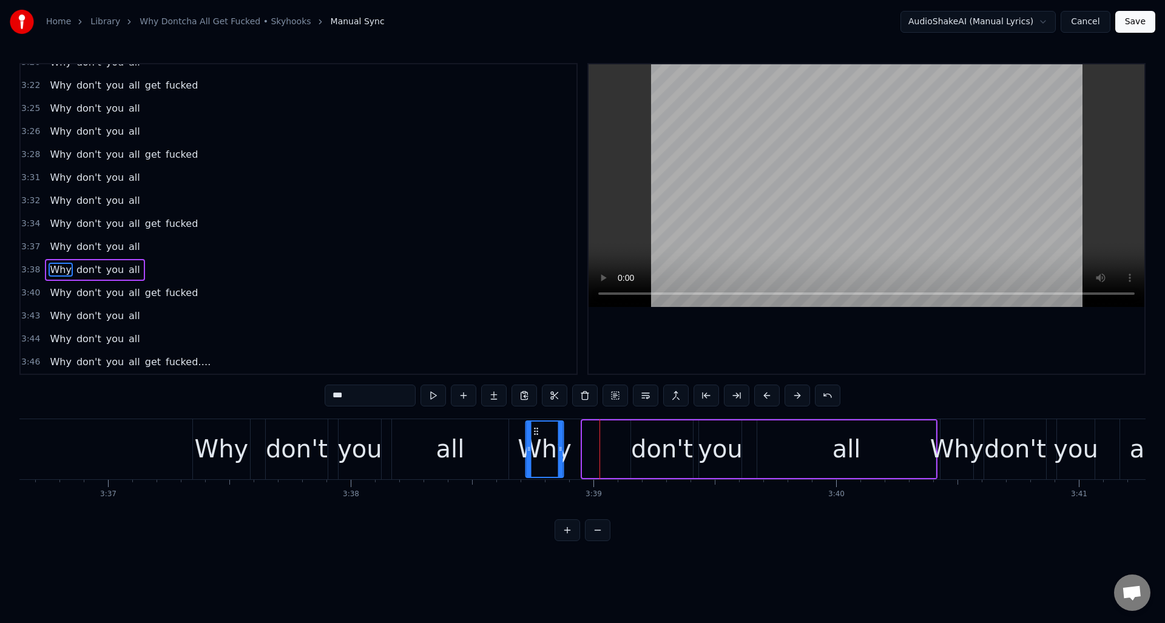
drag, startPoint x: 595, startPoint y: 431, endPoint x: 538, endPoint y: 432, distance: 57.0
click at [538, 432] on icon at bounding box center [536, 432] width 10 height 10
click at [650, 433] on div "don't" at bounding box center [662, 449] width 62 height 36
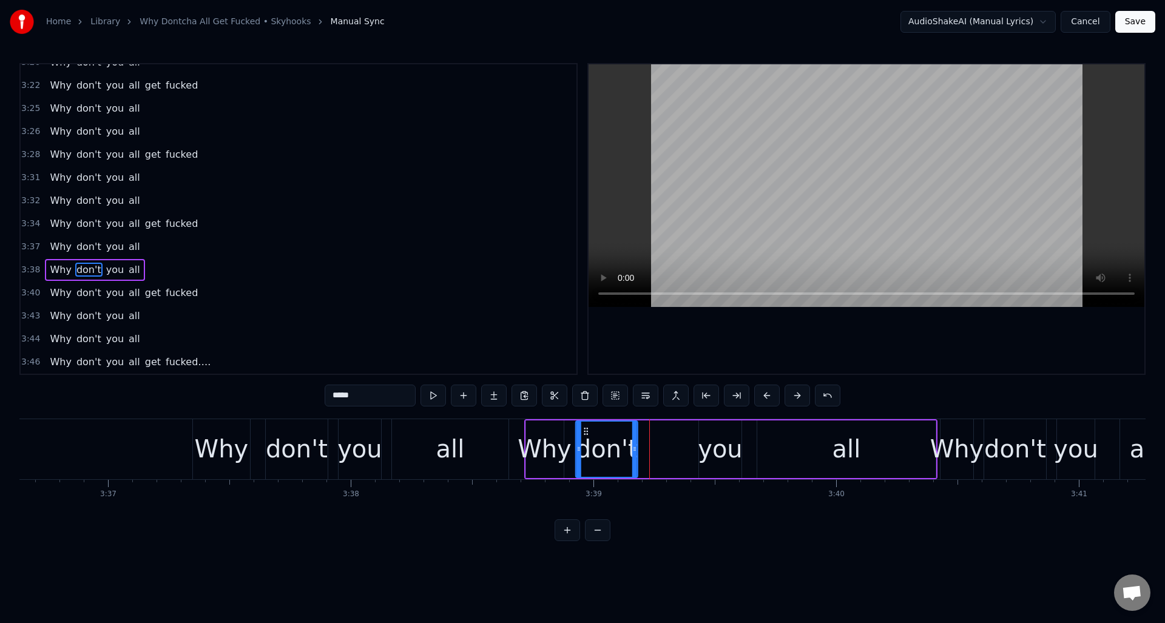
drag, startPoint x: 641, startPoint y: 430, endPoint x: 654, endPoint y: 431, distance: 12.8
click at [587, 433] on icon at bounding box center [586, 432] width 10 height 10
click at [709, 431] on div "you" at bounding box center [720, 449] width 45 height 36
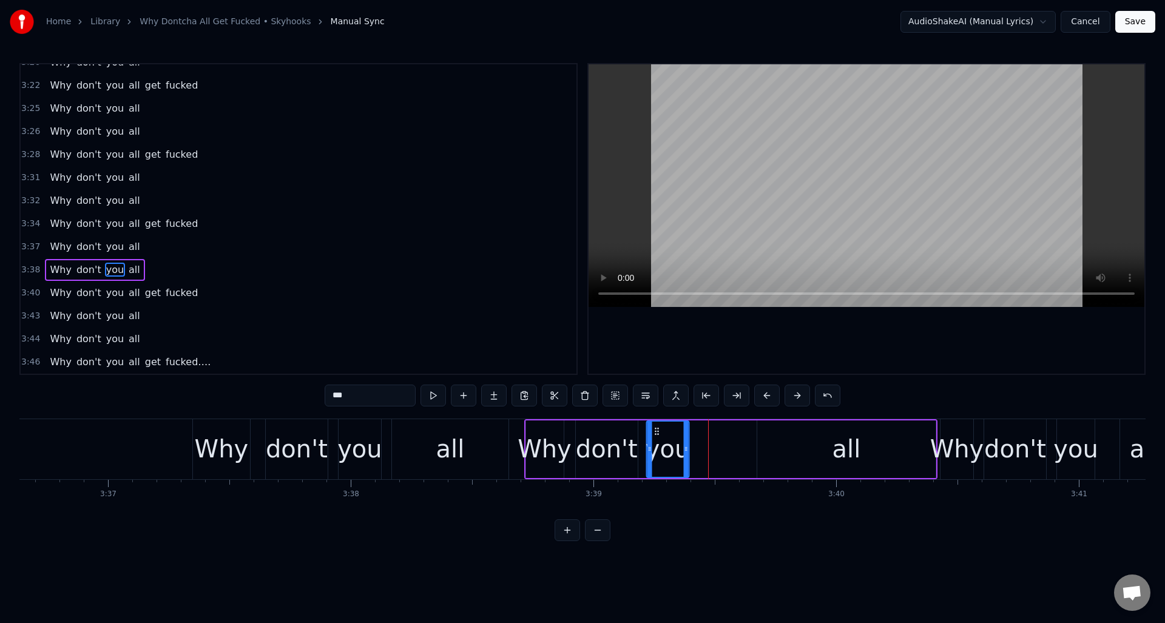
drag, startPoint x: 709, startPoint y: 430, endPoint x: 657, endPoint y: 433, distance: 52.3
click at [657, 433] on icon at bounding box center [657, 432] width 10 height 10
click at [768, 428] on div "all" at bounding box center [846, 449] width 178 height 58
type input "***"
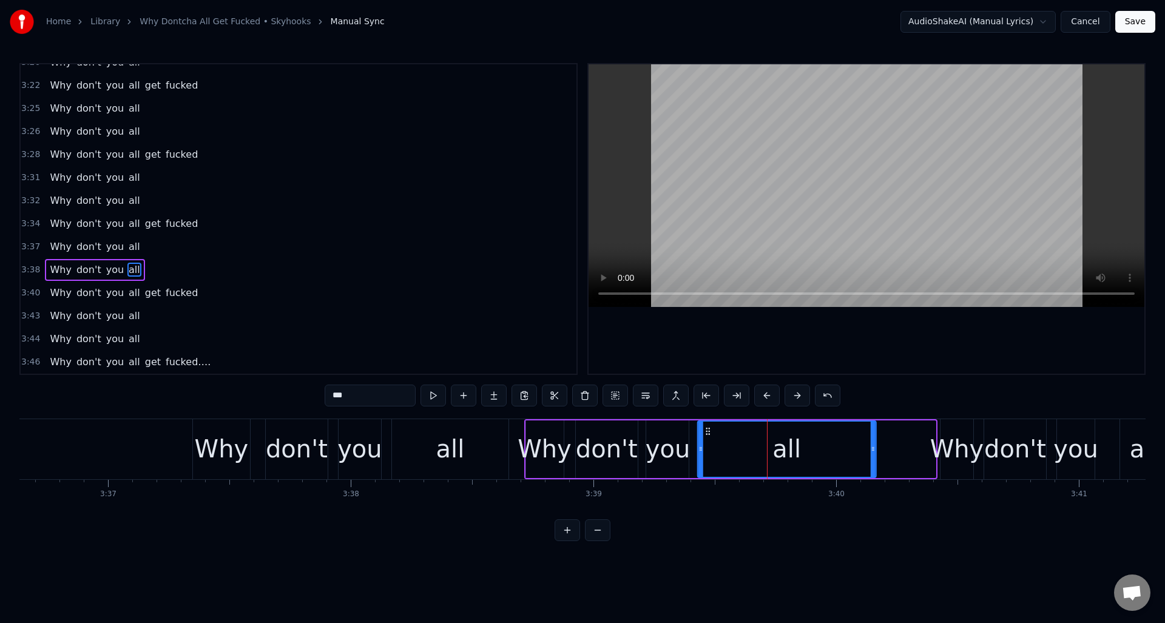
drag, startPoint x: 767, startPoint y: 430, endPoint x: 707, endPoint y: 434, distance: 60.2
click at [707, 434] on icon at bounding box center [708, 432] width 10 height 10
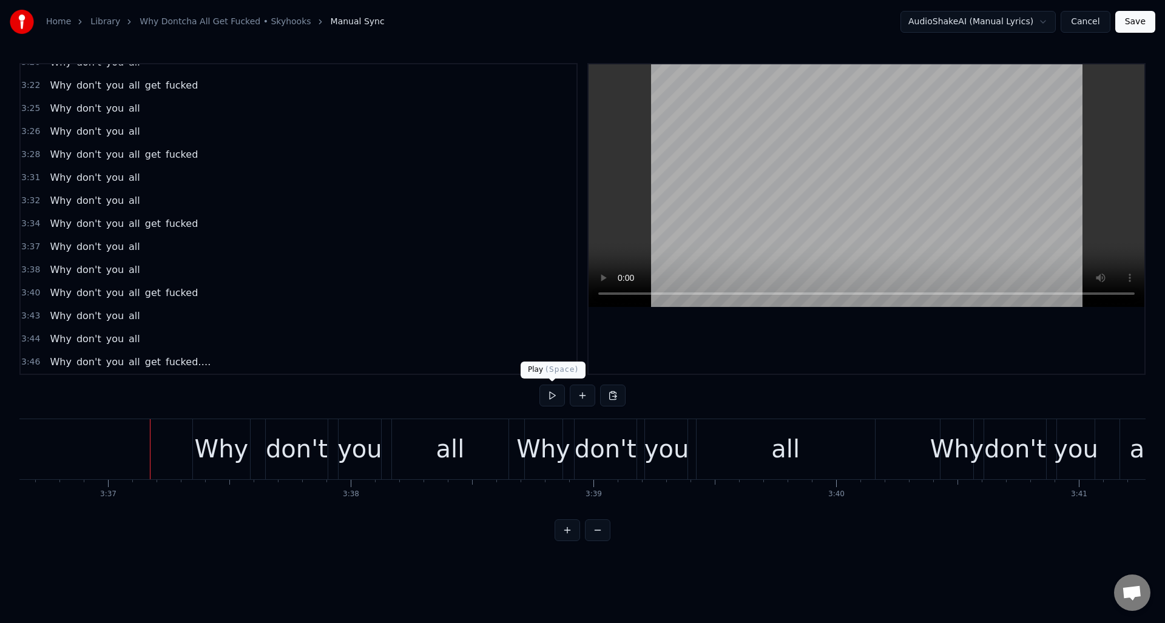
click at [555, 399] on button at bounding box center [551, 396] width 25 height 22
click at [724, 436] on div "all" at bounding box center [785, 449] width 178 height 60
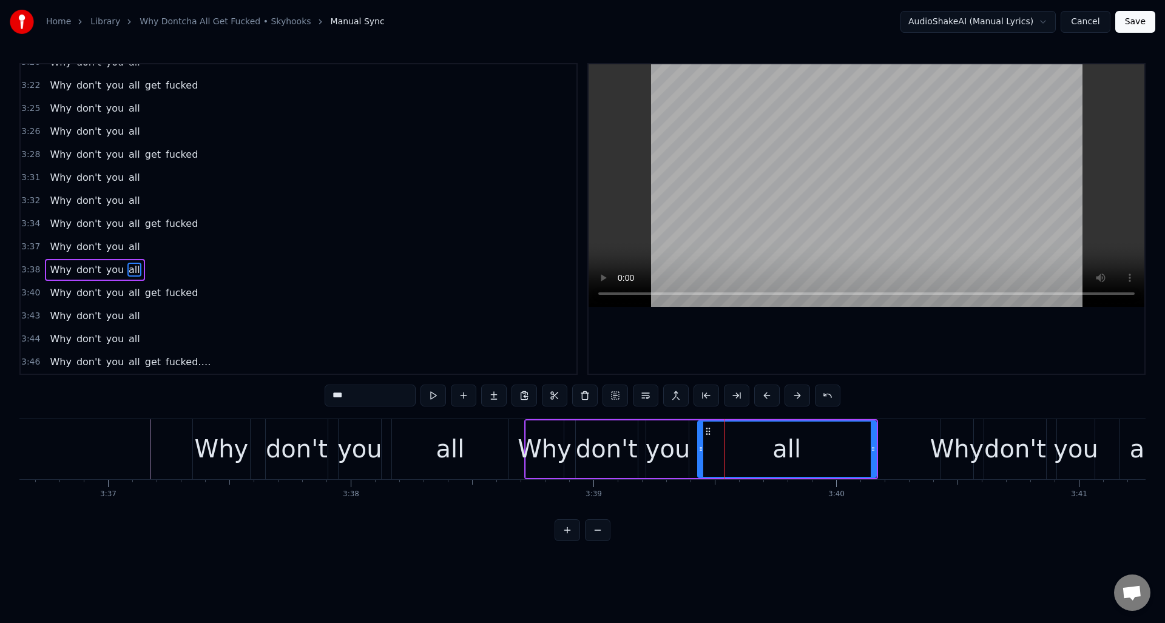
click at [433, 394] on button at bounding box center [432, 396] width 25 height 22
drag, startPoint x: 701, startPoint y: 447, endPoint x: 739, endPoint y: 448, distance: 38.2
click at [739, 448] on icon at bounding box center [739, 449] width 5 height 10
click at [670, 435] on div "you" at bounding box center [668, 449] width 45 height 36
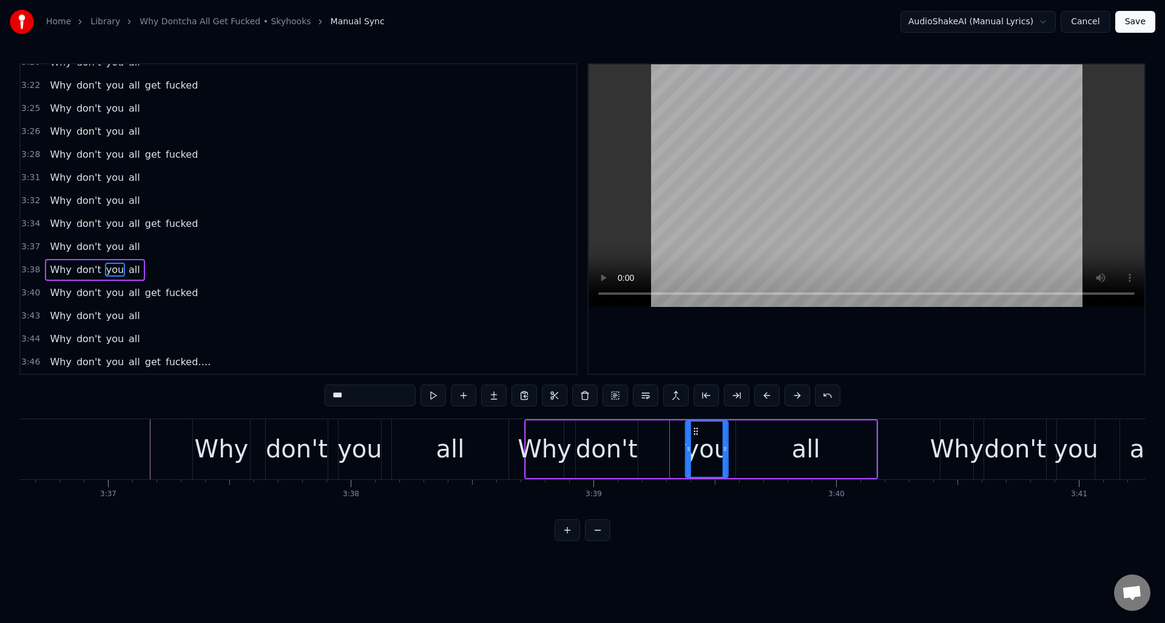
drag, startPoint x: 657, startPoint y: 430, endPoint x: 668, endPoint y: 434, distance: 11.7
click at [696, 433] on icon at bounding box center [696, 432] width 10 height 10
click at [619, 433] on div "don't" at bounding box center [607, 449] width 62 height 36
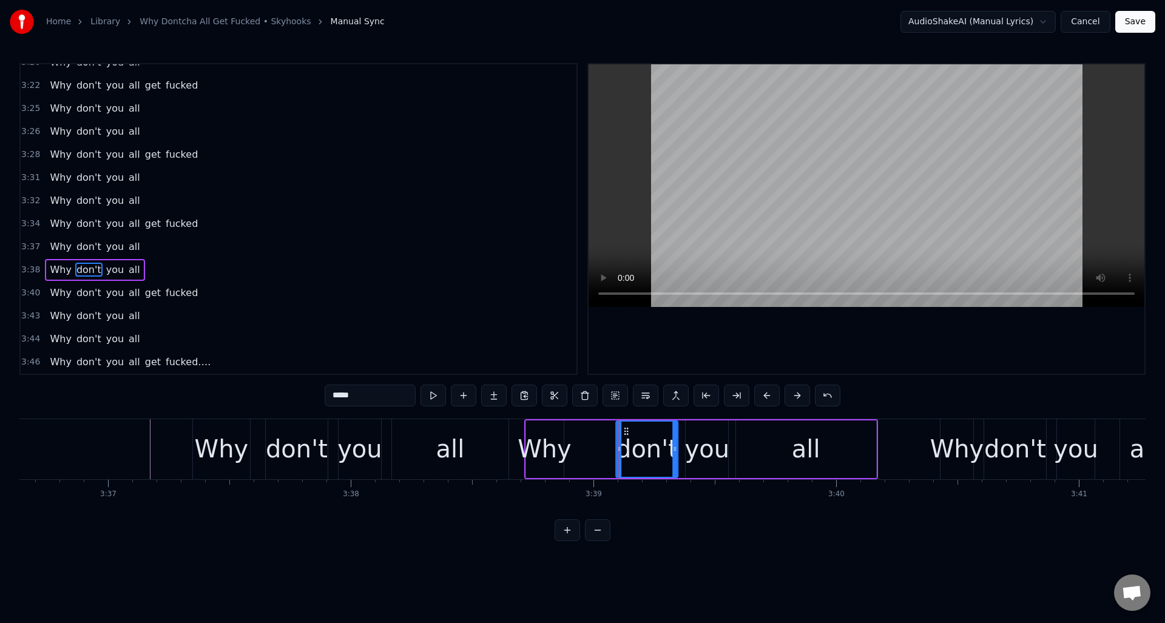
drag, startPoint x: 586, startPoint y: 430, endPoint x: 627, endPoint y: 434, distance: 40.9
click at [627, 434] on icon at bounding box center [626, 432] width 10 height 10
click at [552, 431] on div "Why" at bounding box center [545, 449] width 54 height 36
type input "***"
drag, startPoint x: 534, startPoint y: 429, endPoint x: 572, endPoint y: 438, distance: 38.7
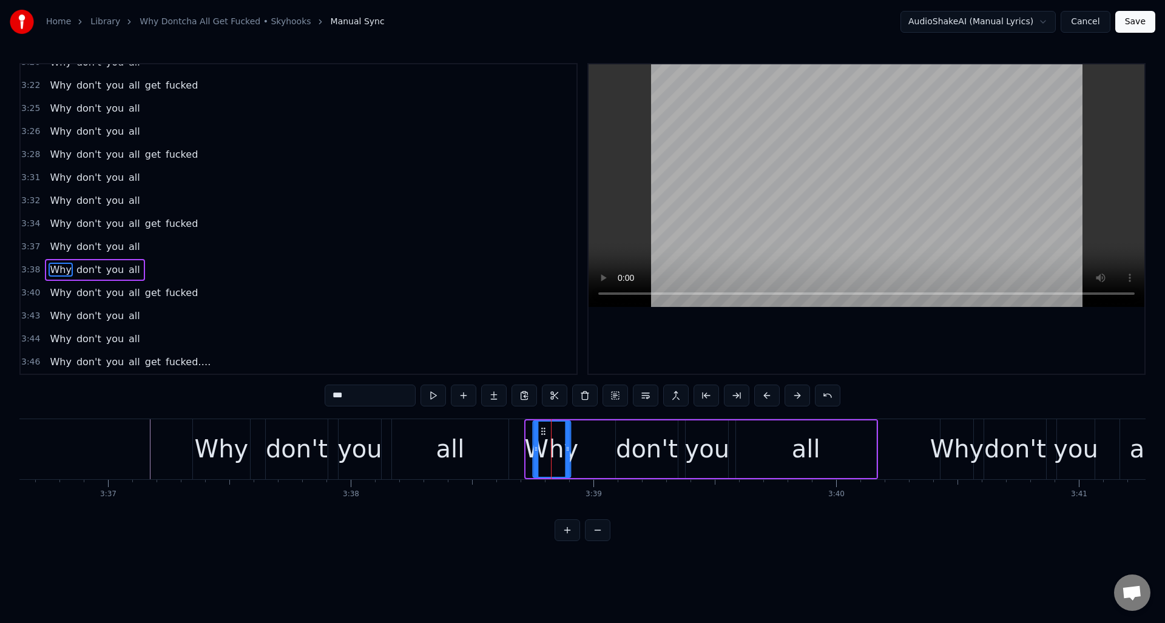
click at [542, 433] on icon at bounding box center [543, 432] width 10 height 10
drag, startPoint x: 568, startPoint y: 436, endPoint x: 602, endPoint y: 441, distance: 33.8
click at [602, 441] on div at bounding box center [600, 449] width 5 height 55
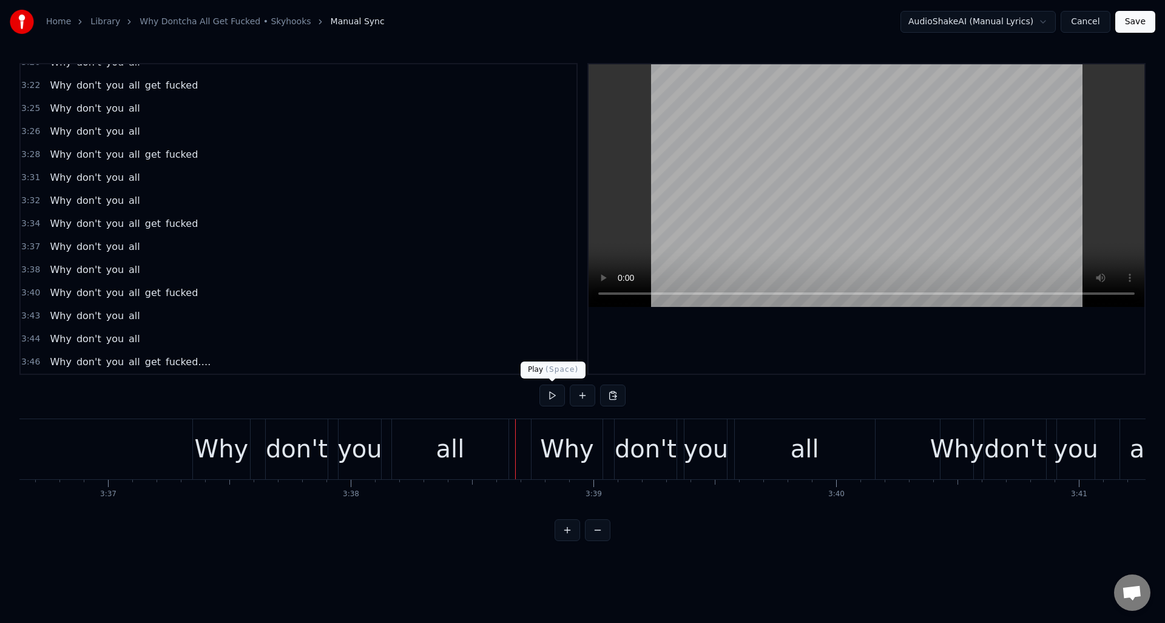
click at [552, 396] on button at bounding box center [551, 396] width 25 height 22
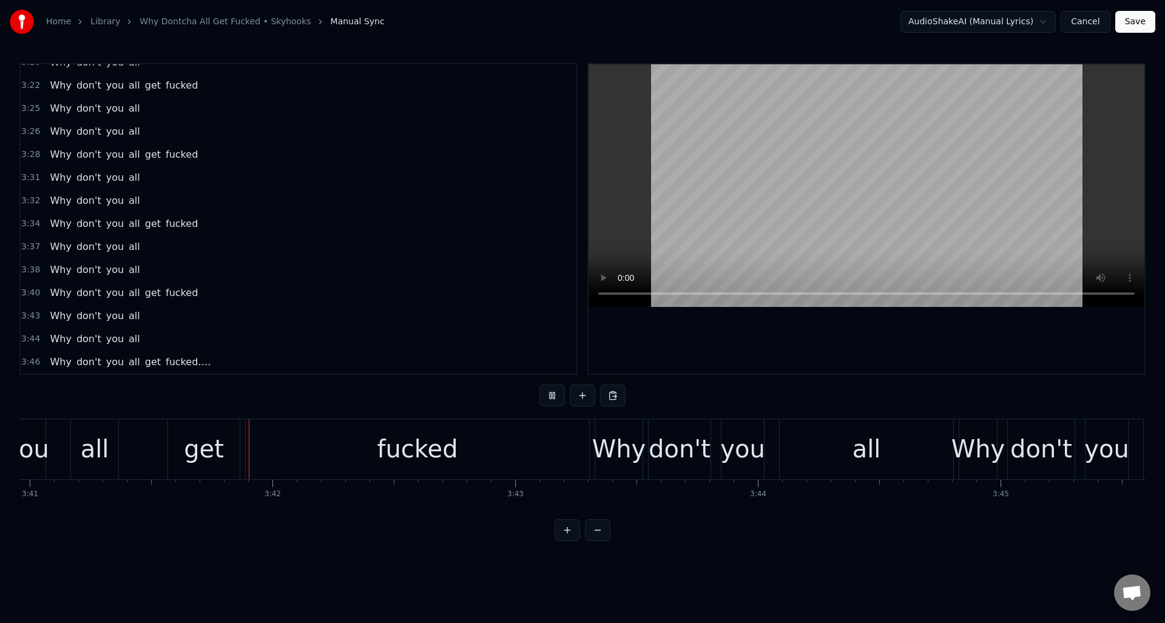
scroll to position [0, 53624]
click at [552, 396] on button at bounding box center [551, 396] width 25 height 22
click at [422, 440] on div "fucked" at bounding box center [414, 449] width 81 height 36
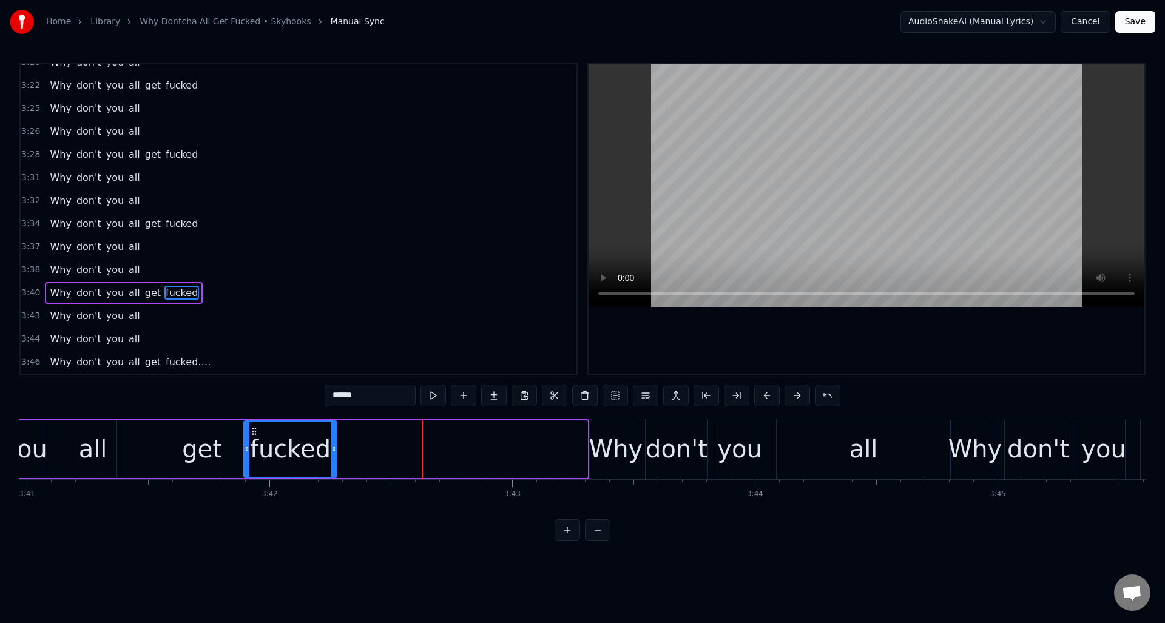
drag, startPoint x: 584, startPoint y: 441, endPoint x: 333, endPoint y: 435, distance: 250.6
click at [333, 435] on div at bounding box center [333, 449] width 5 height 55
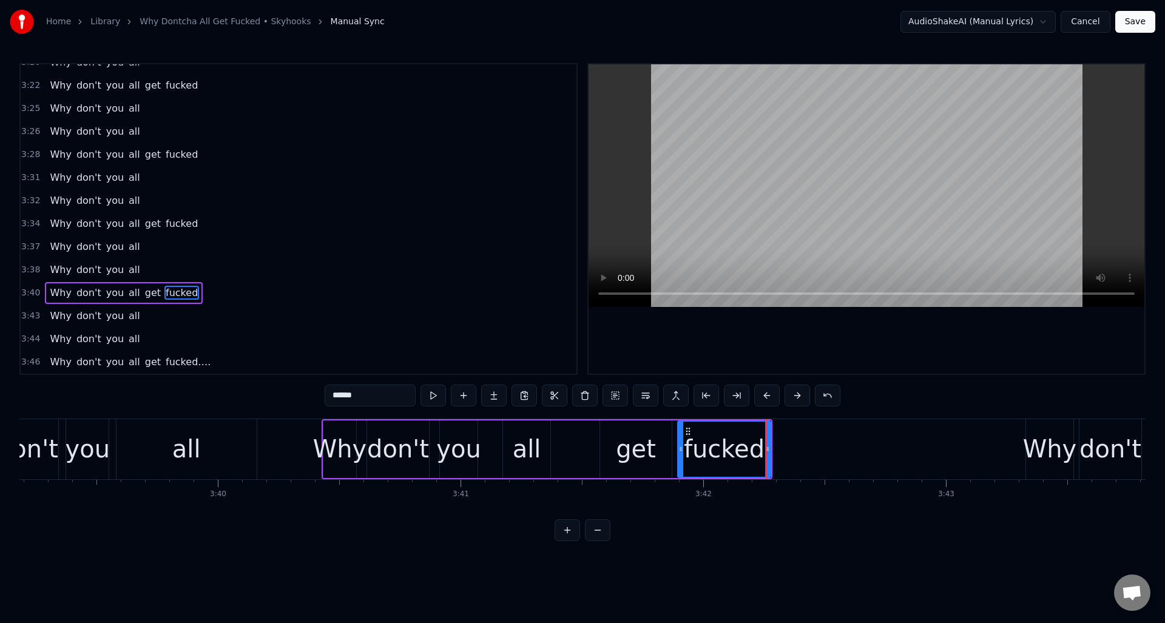
scroll to position [0, 53128]
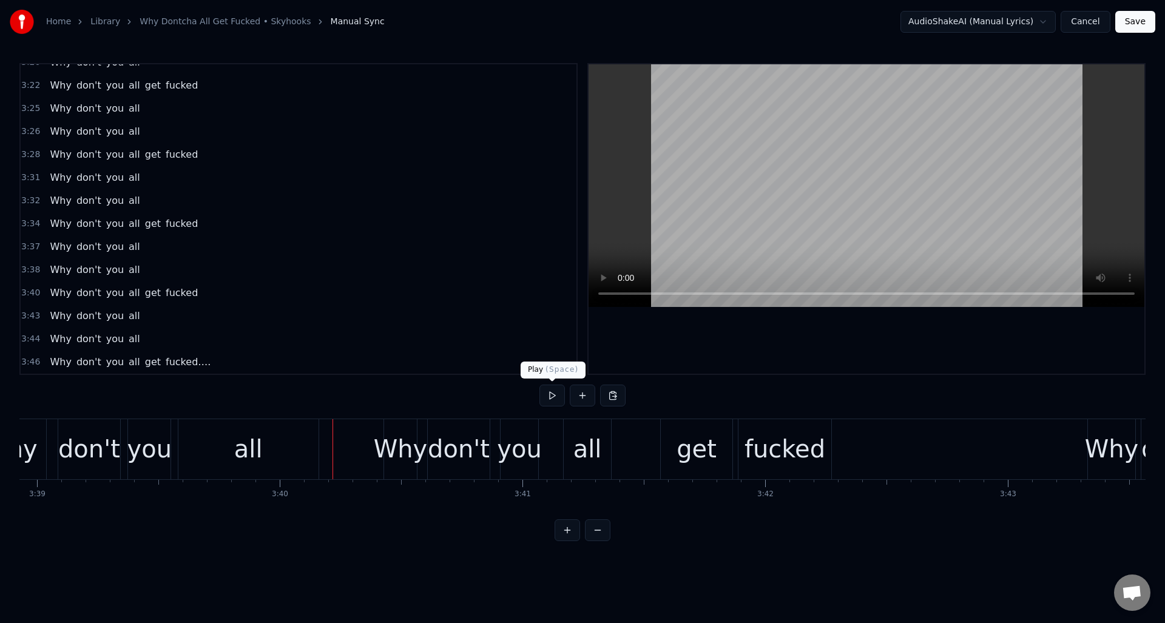
click at [551, 394] on button at bounding box center [551, 396] width 25 height 22
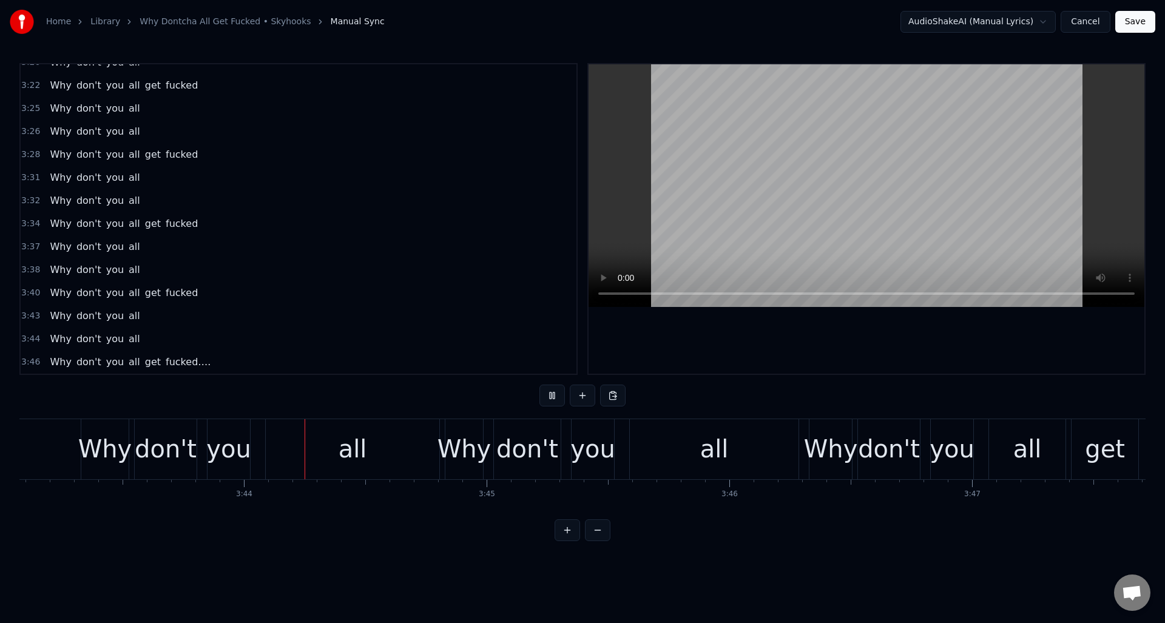
scroll to position [0, 54192]
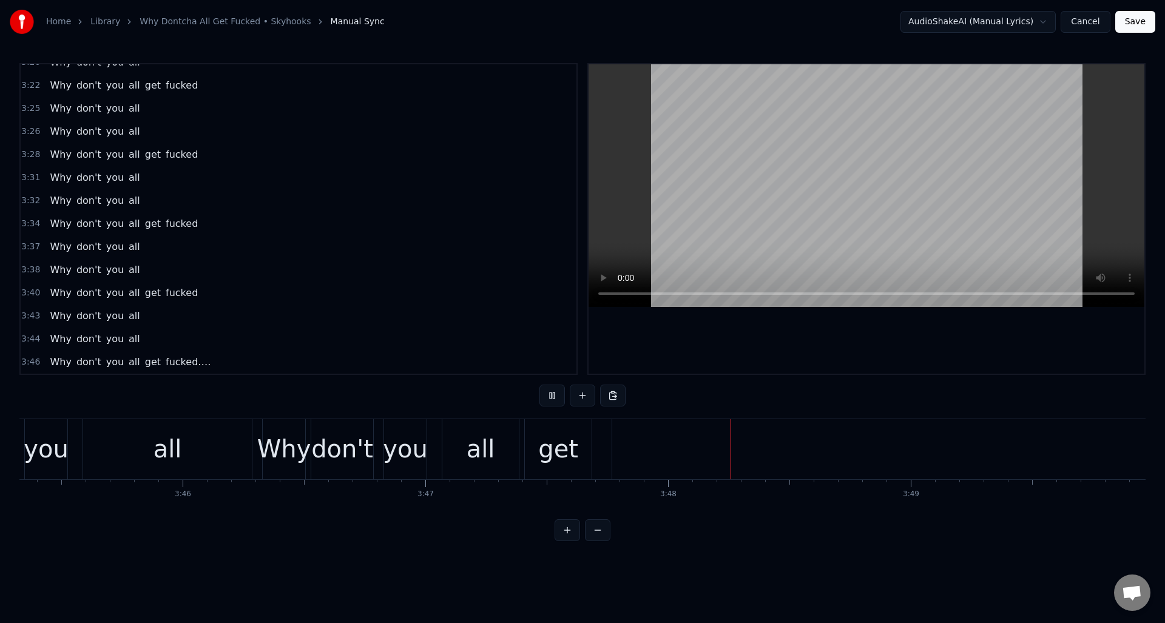
click at [551, 394] on button at bounding box center [551, 396] width 25 height 22
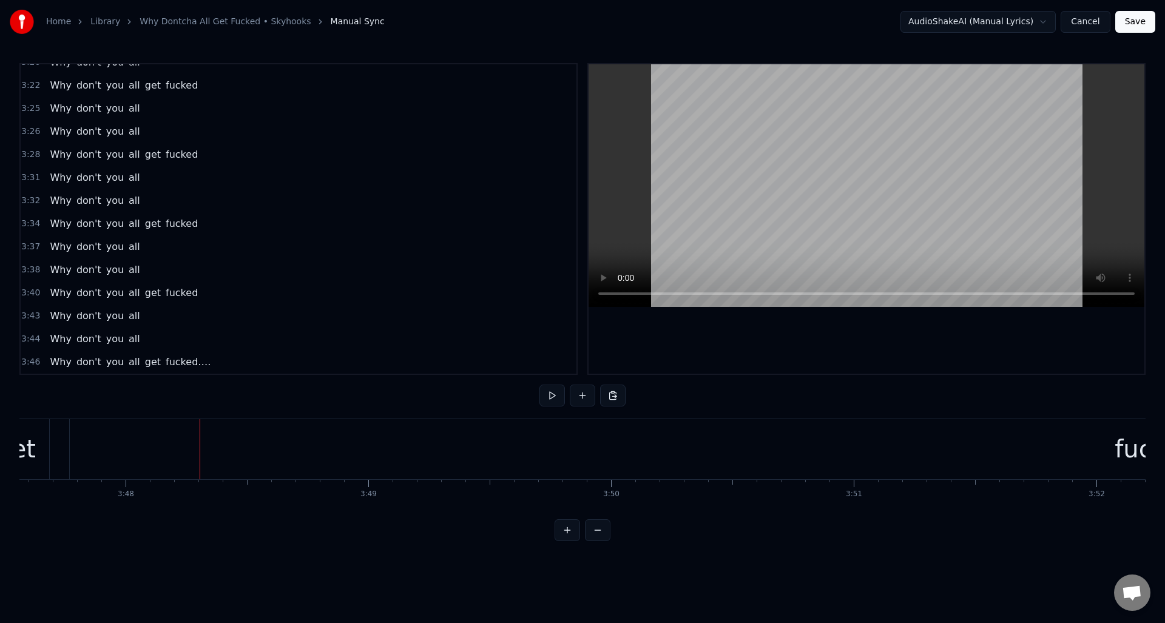
drag, startPoint x: 363, startPoint y: 447, endPoint x: 373, endPoint y: 451, distance: 10.4
click at [363, 447] on div "fucked…." at bounding box center [1171, 449] width 2202 height 60
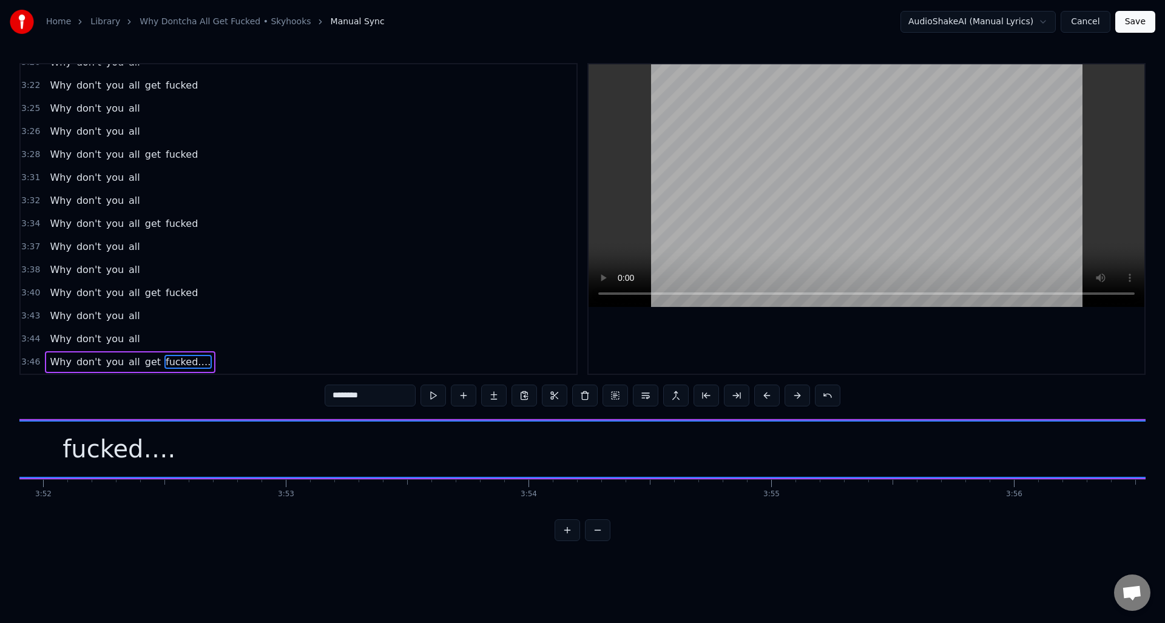
scroll to position [0, 56376]
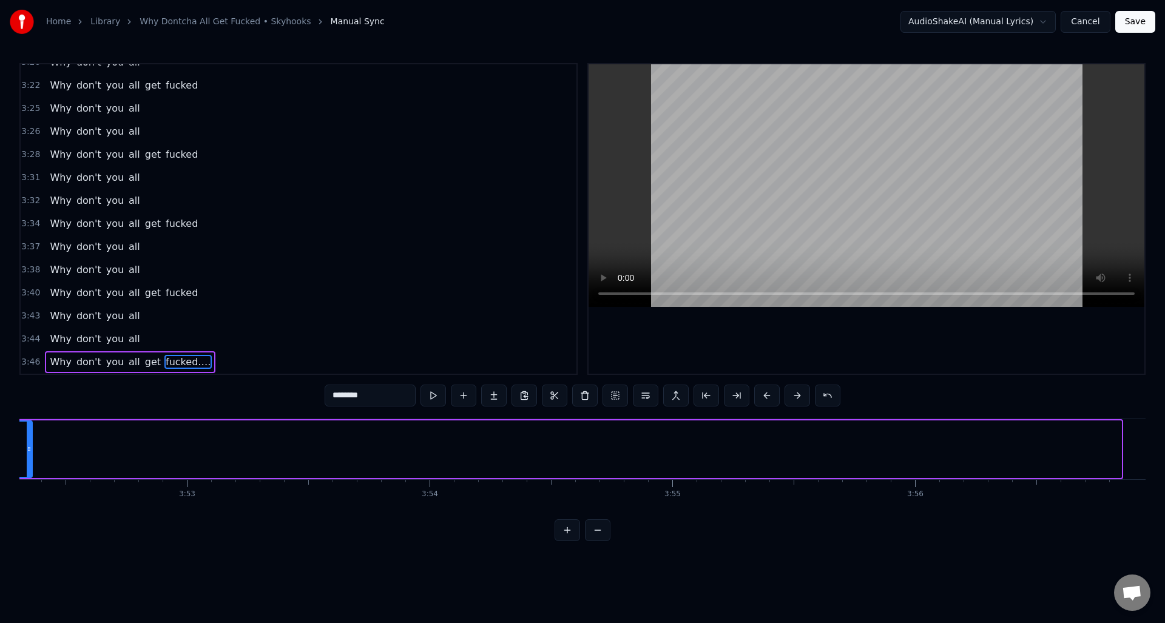
drag, startPoint x: 1116, startPoint y: 457, endPoint x: 27, endPoint y: 469, distance: 1089.1
click at [27, 469] on div at bounding box center [29, 449] width 5 height 55
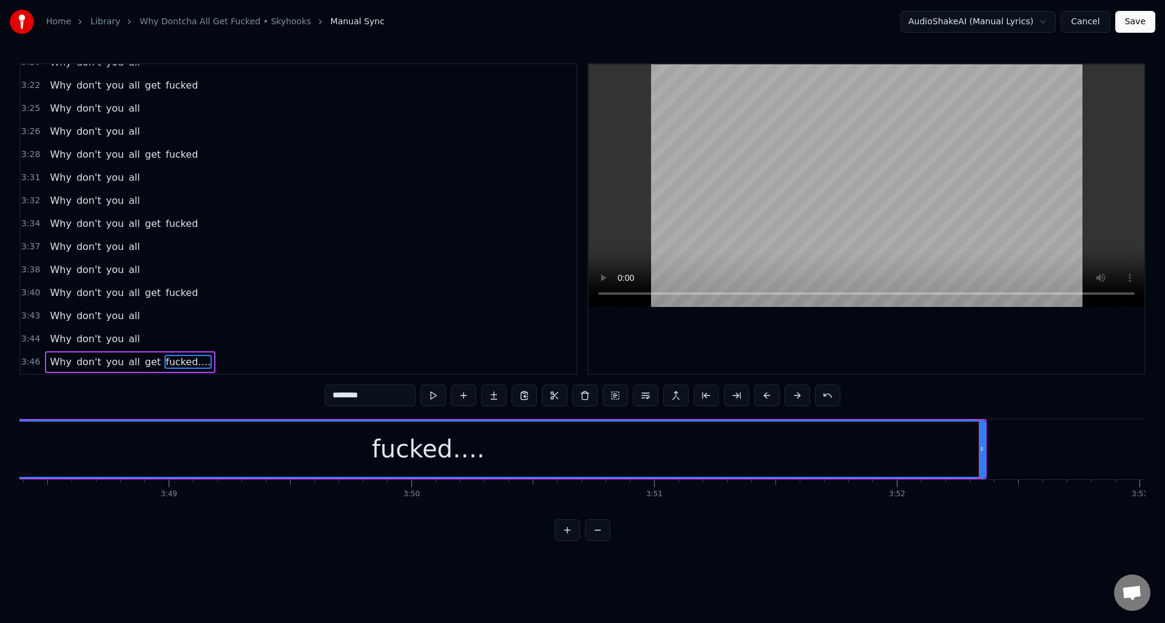
scroll to position [0, 55392]
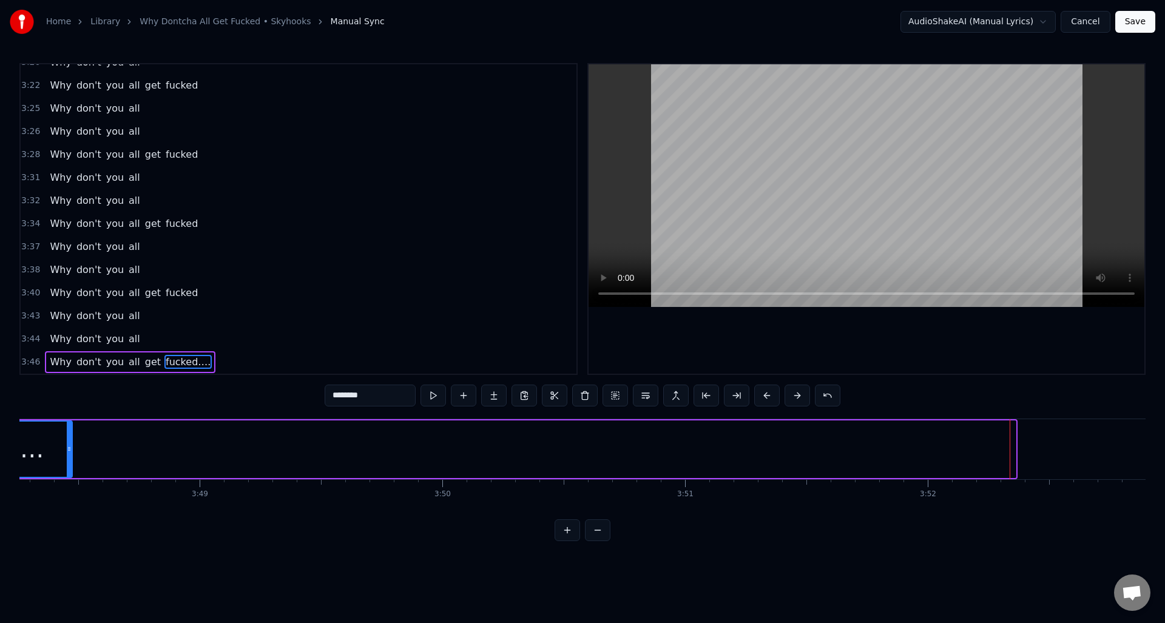
drag, startPoint x: 1011, startPoint y: 464, endPoint x: 68, endPoint y: 449, distance: 943.5
click at [68, 449] on div at bounding box center [69, 449] width 5 height 55
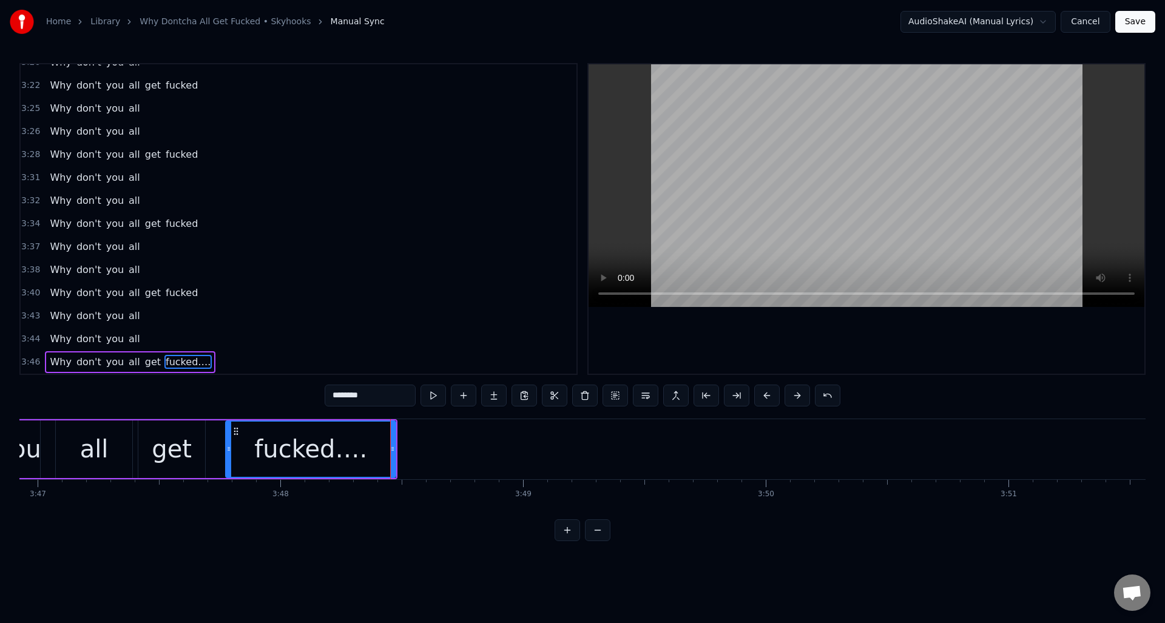
scroll to position [0, 54729]
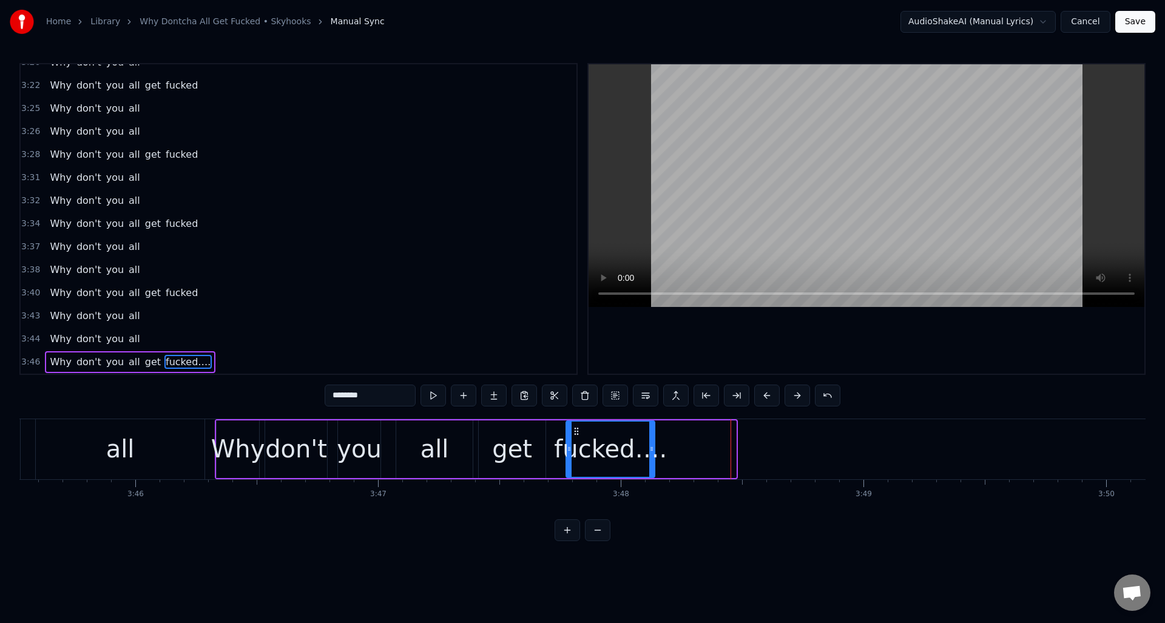
drag, startPoint x: 733, startPoint y: 460, endPoint x: 652, endPoint y: 460, distance: 81.3
click at [652, 460] on div at bounding box center [651, 449] width 5 height 55
click at [131, 456] on div "all" at bounding box center [120, 449] width 29 height 36
type input "***"
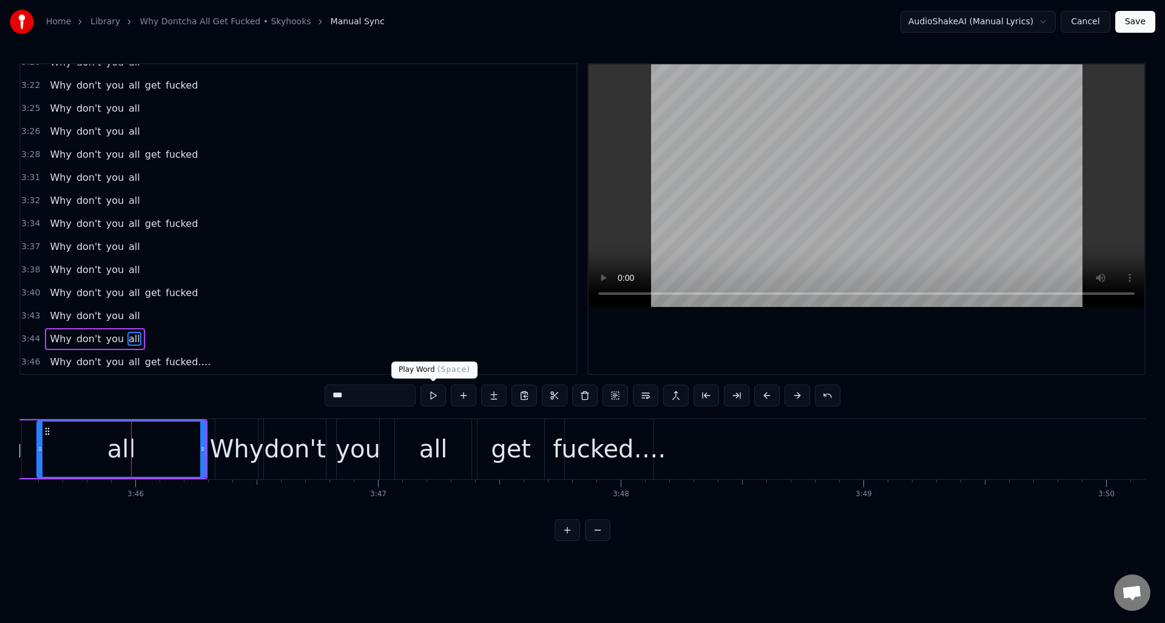
click at [434, 397] on button at bounding box center [432, 396] width 25 height 22
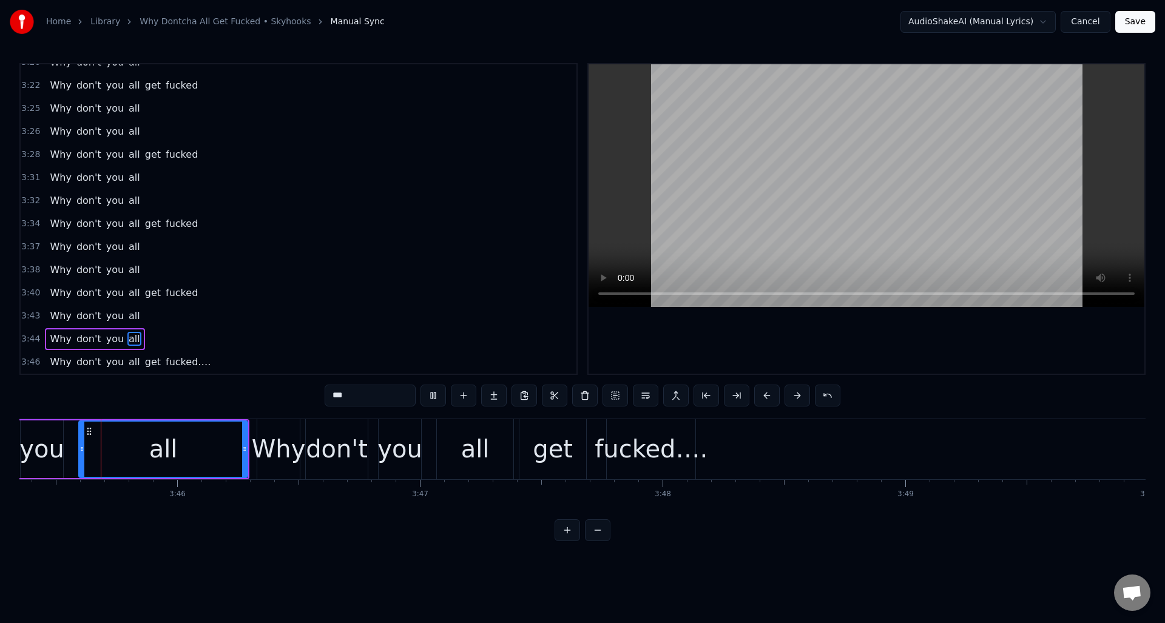
scroll to position [0, 54684]
click at [434, 397] on button at bounding box center [432, 396] width 25 height 22
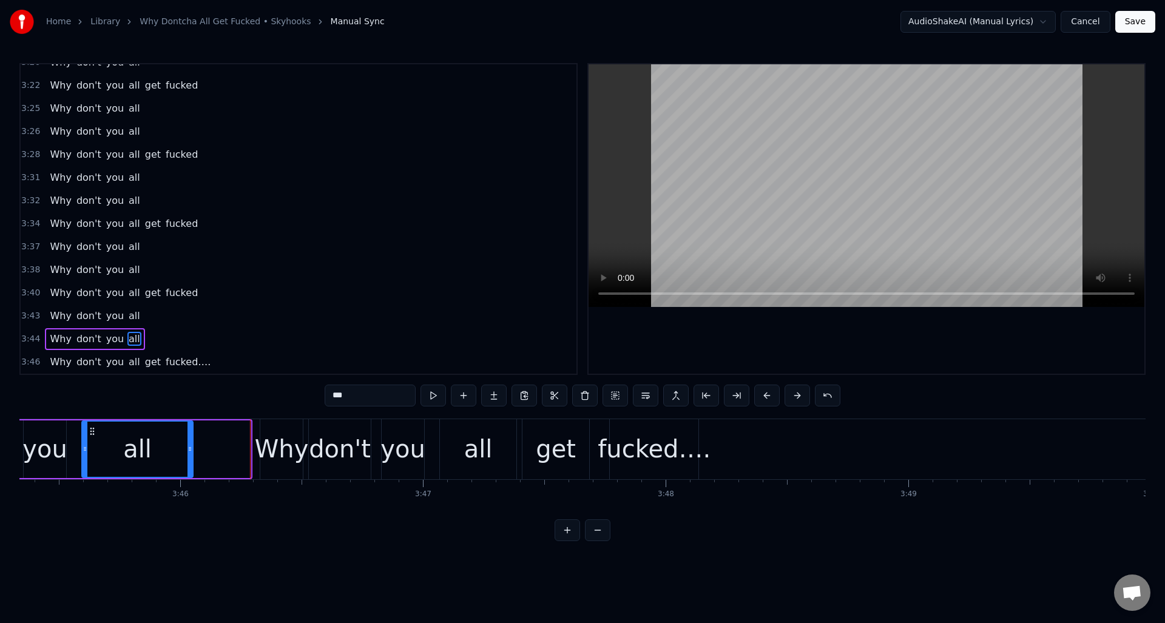
drag, startPoint x: 246, startPoint y: 434, endPoint x: 189, endPoint y: 431, distance: 57.1
click at [188, 431] on div at bounding box center [189, 449] width 5 height 55
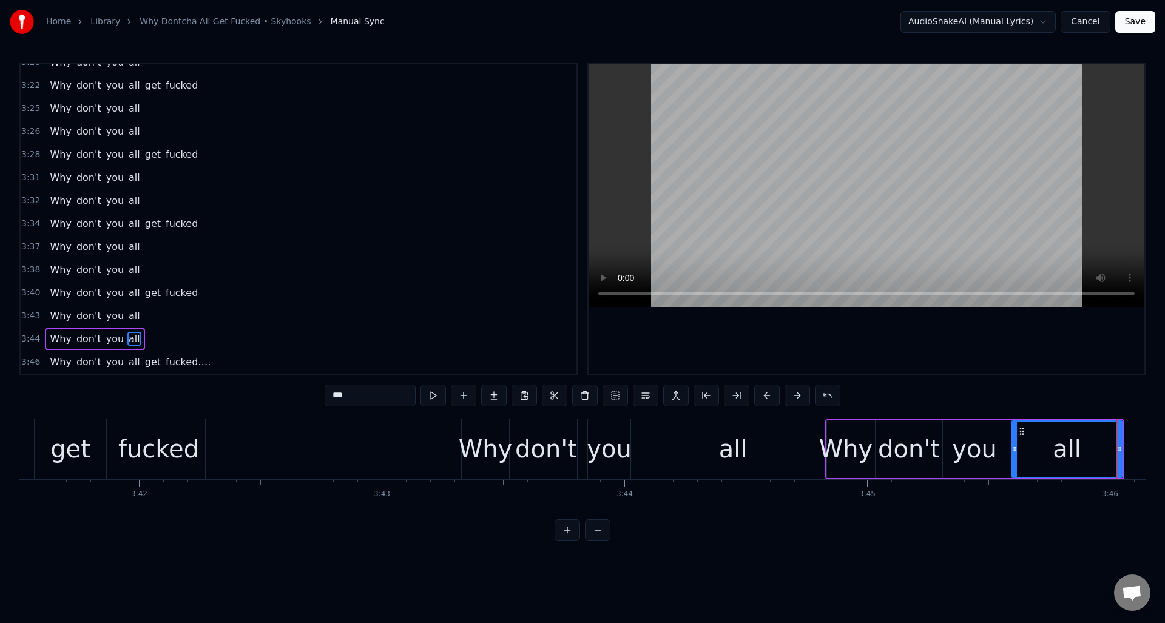
scroll to position [0, 53538]
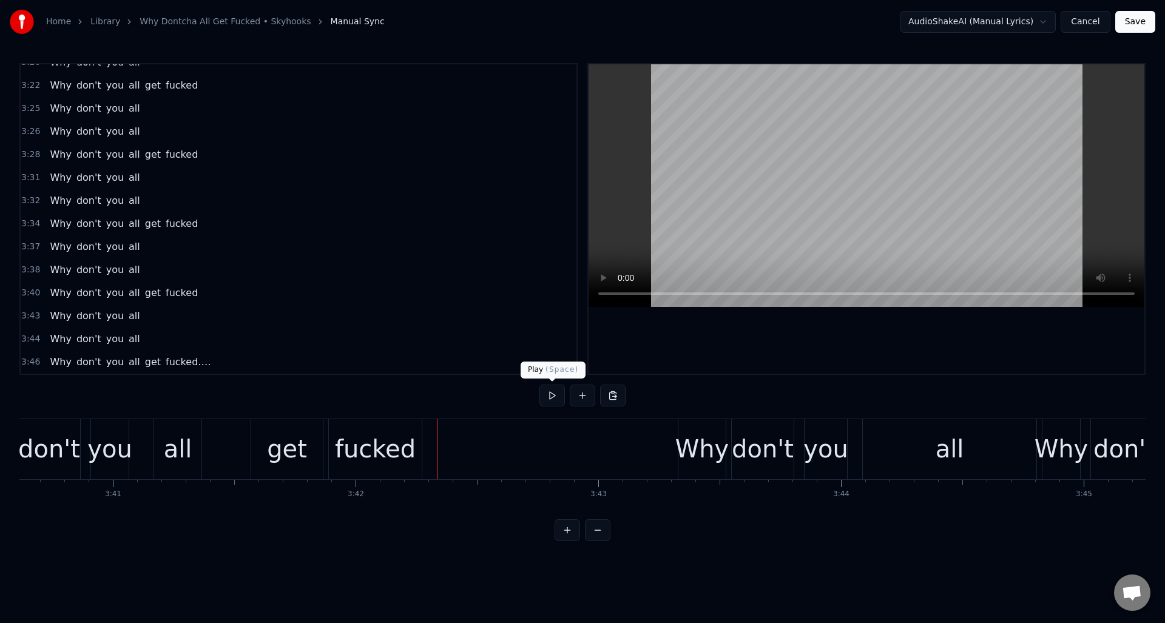
click at [549, 393] on button at bounding box center [551, 396] width 25 height 22
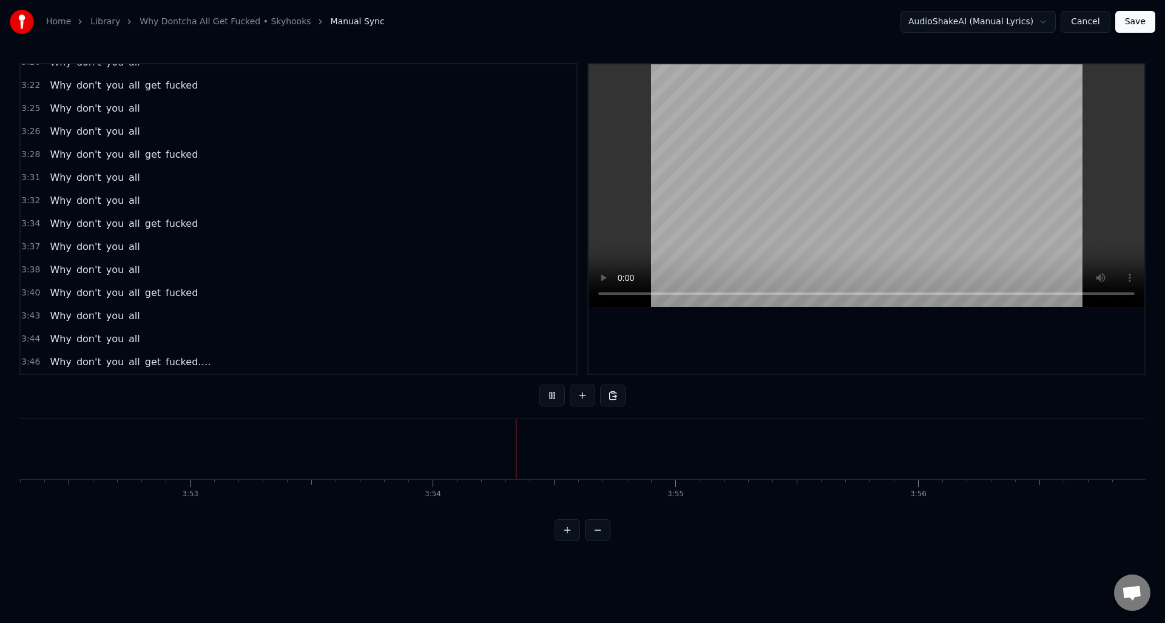
scroll to position [0, 56376]
click at [549, 393] on button at bounding box center [551, 396] width 25 height 22
drag, startPoint x: 1135, startPoint y: 22, endPoint x: 1132, endPoint y: 30, distance: 7.7
click at [1135, 22] on button "Save" at bounding box center [1135, 22] width 40 height 22
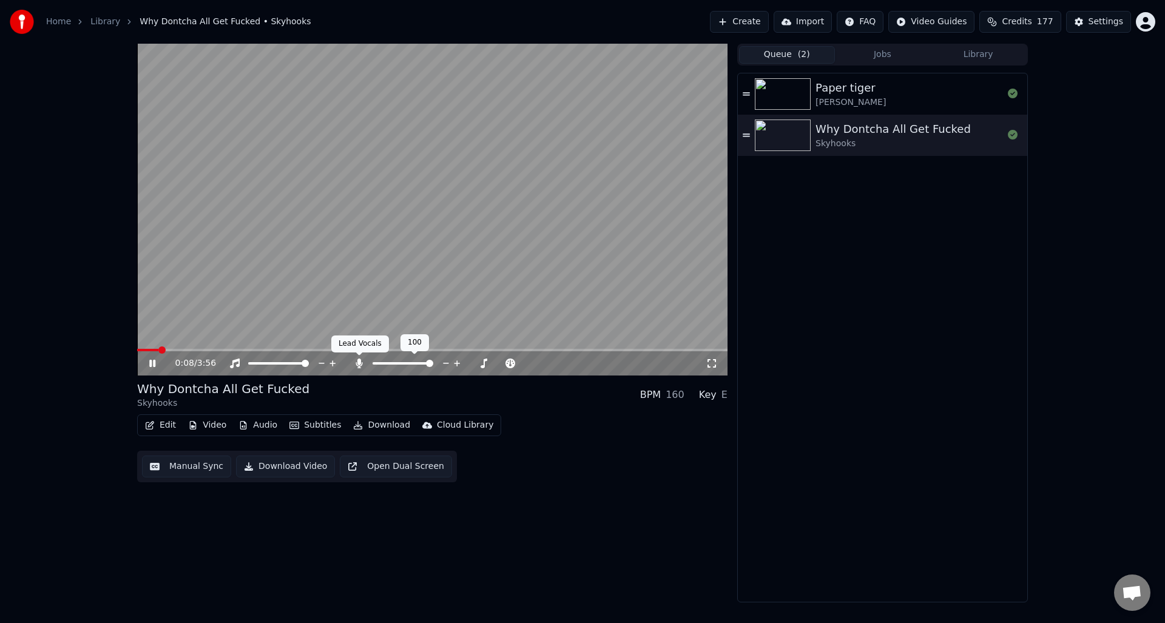
click at [357, 361] on icon at bounding box center [359, 364] width 7 height 10
click at [141, 349] on span at bounding box center [432, 350] width 590 height 2
click at [720, 348] on span at bounding box center [723, 349] width 7 height 7
click at [137, 348] on span at bounding box center [140, 349] width 7 height 7
click at [133, 348] on div "0:00 / 3:56 Why Dontcha All Get Fucked Skyhooks BPM 160 Key E Edit Video Audio …" at bounding box center [582, 323] width 910 height 559
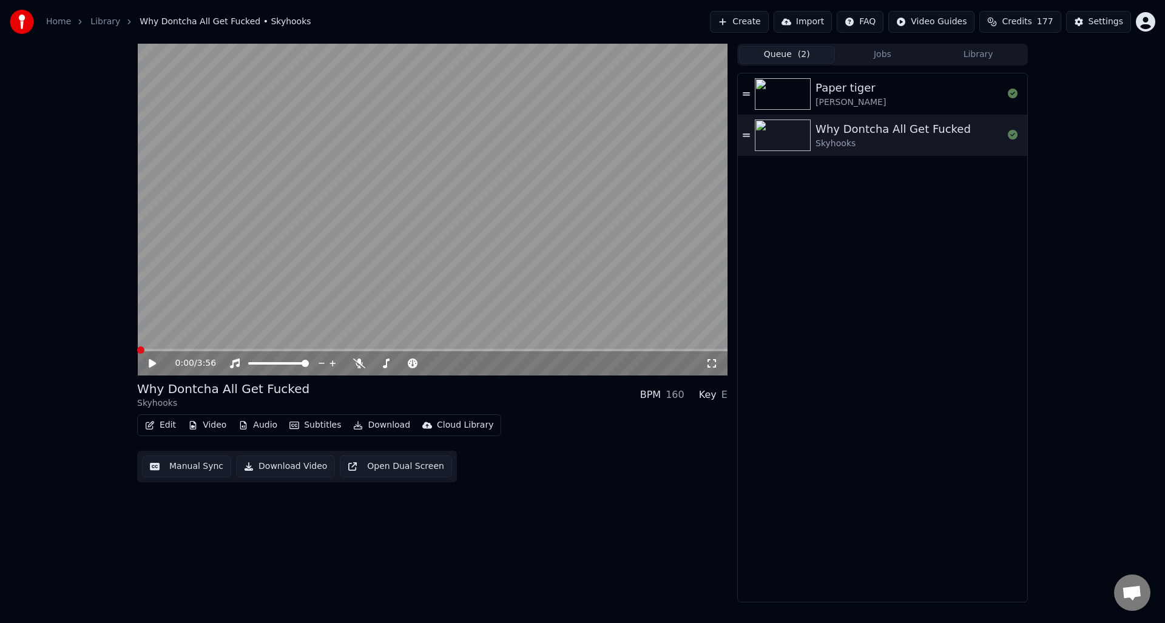
click at [185, 467] on button "Manual Sync" at bounding box center [186, 467] width 89 height 22
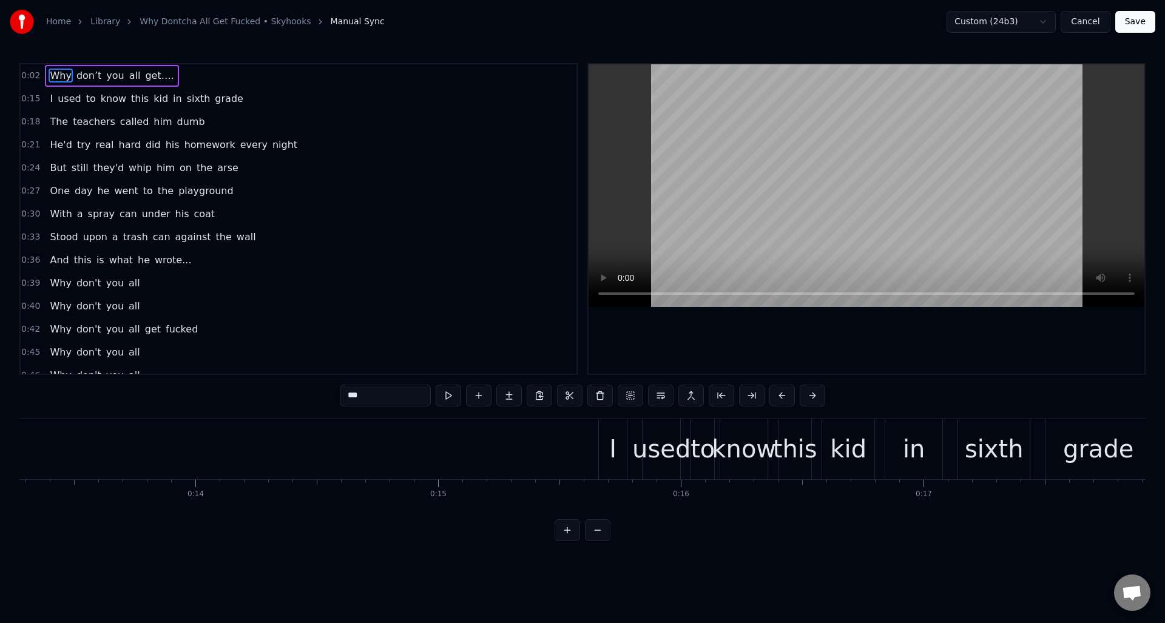
scroll to position [0, 3438]
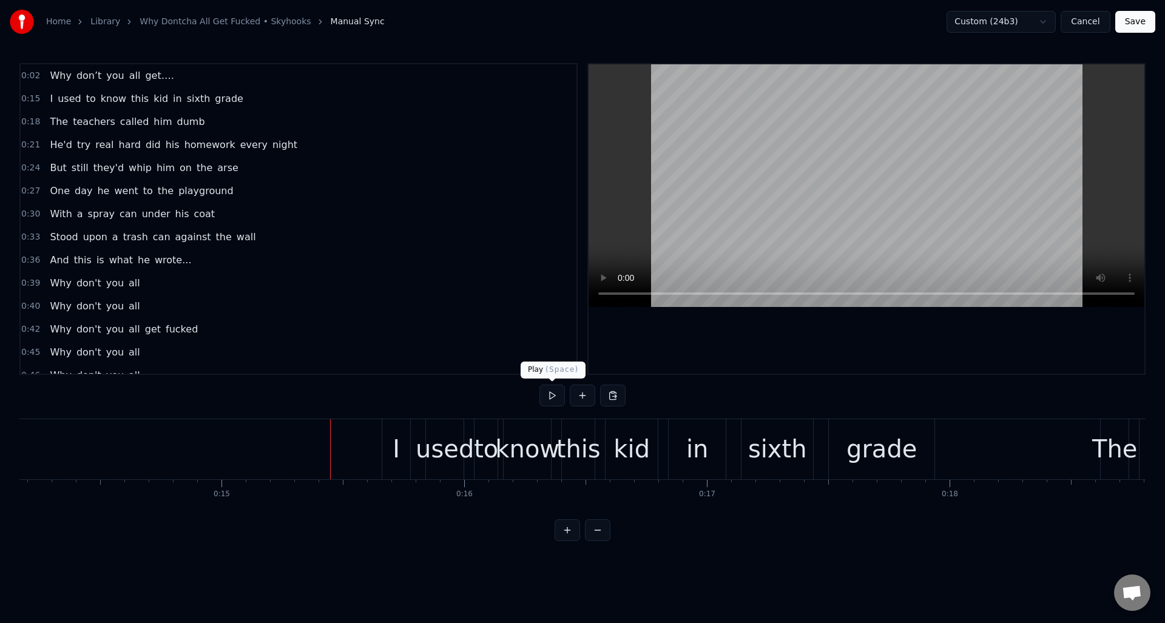
click at [548, 395] on button at bounding box center [551, 396] width 25 height 22
click at [687, 431] on div "in" at bounding box center [697, 449] width 22 height 36
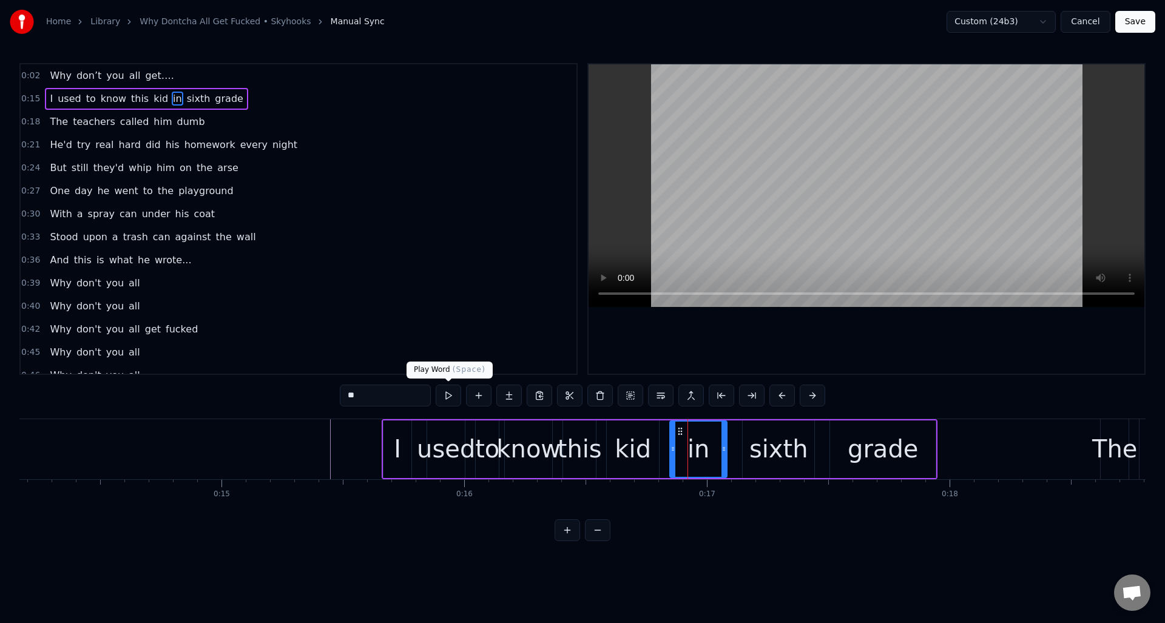
click at [450, 393] on button at bounding box center [448, 396] width 25 height 22
click at [755, 433] on div "sixth" at bounding box center [778, 449] width 59 height 36
click at [454, 392] on button at bounding box center [448, 396] width 25 height 22
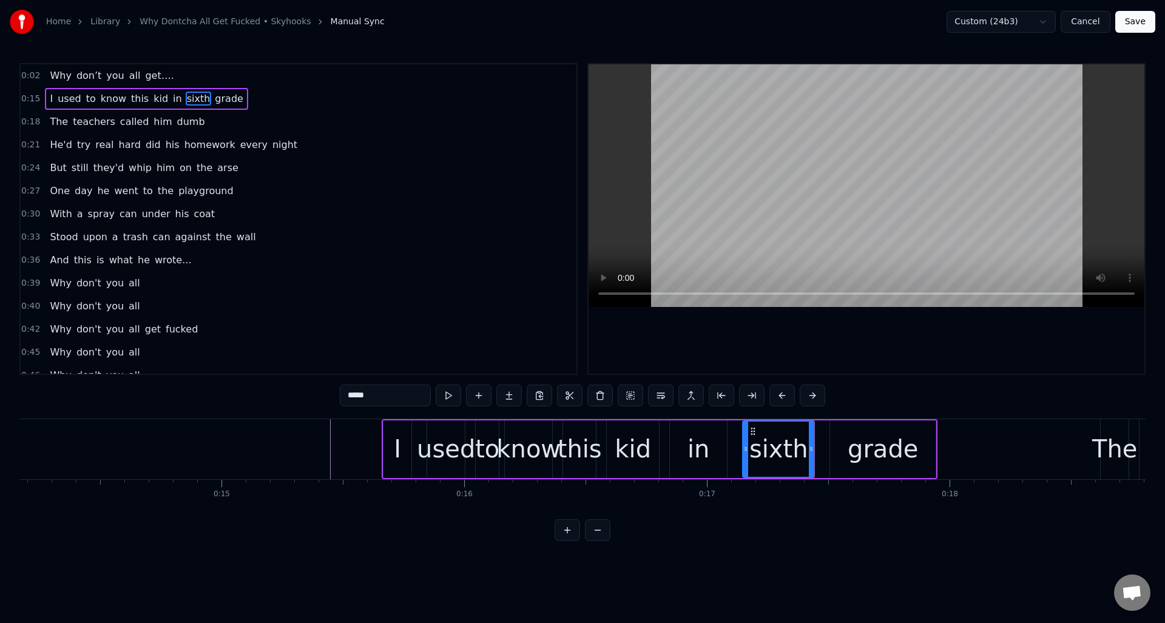
click at [857, 431] on div "grade" at bounding box center [883, 449] width 70 height 36
type input "*****"
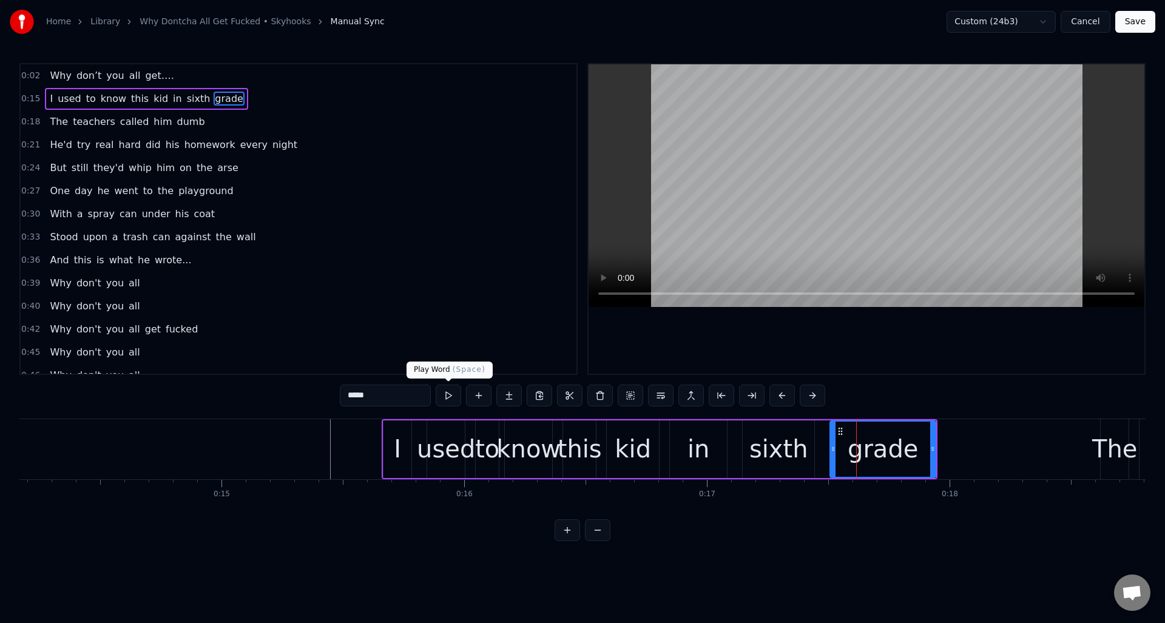
click at [448, 393] on button at bounding box center [448, 396] width 25 height 22
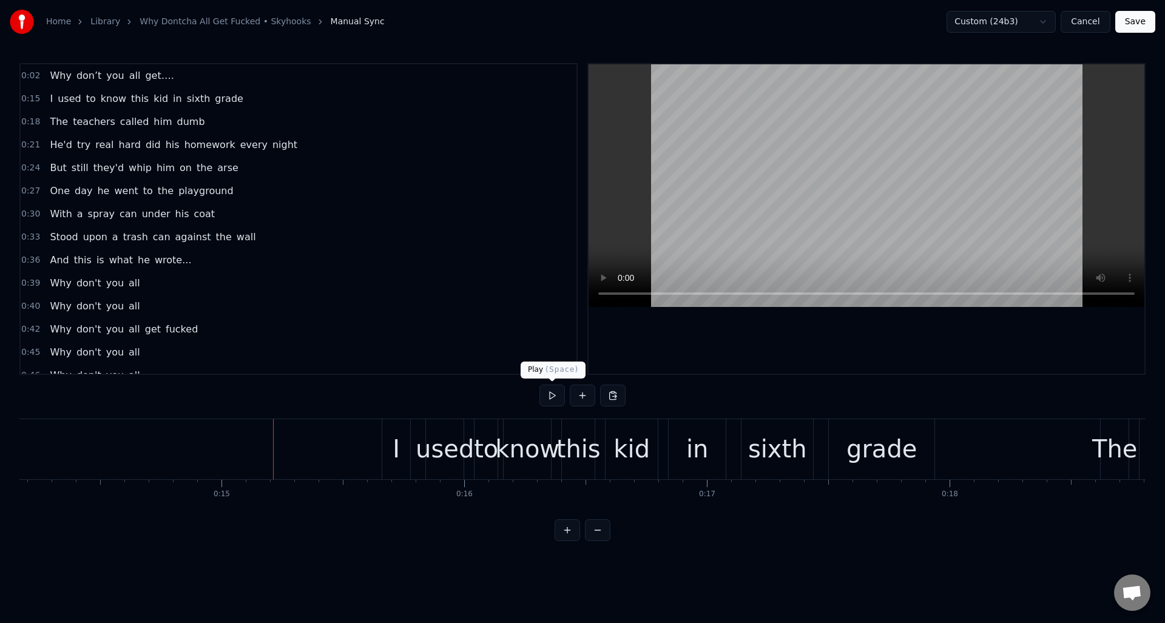
click at [552, 397] on button at bounding box center [551, 396] width 25 height 22
click at [270, 100] on div "0:15 I used to know this kid in sixth grade" at bounding box center [299, 98] width 556 height 23
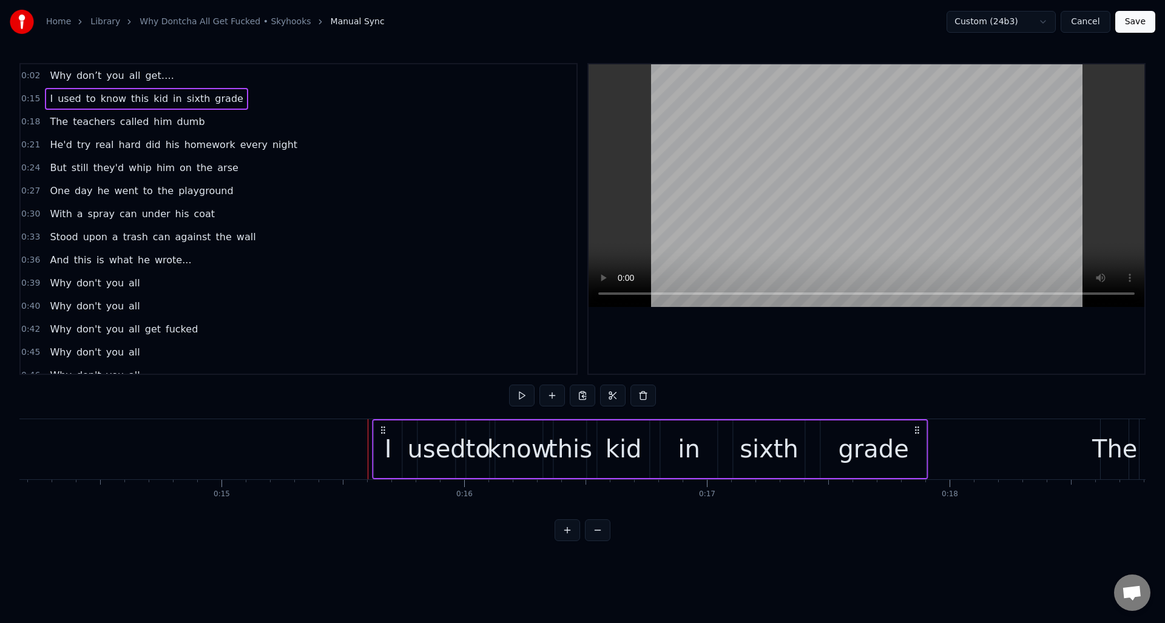
drag, startPoint x: 392, startPoint y: 426, endPoint x: 383, endPoint y: 427, distance: 9.1
click at [383, 427] on icon at bounding box center [384, 430] width 10 height 10
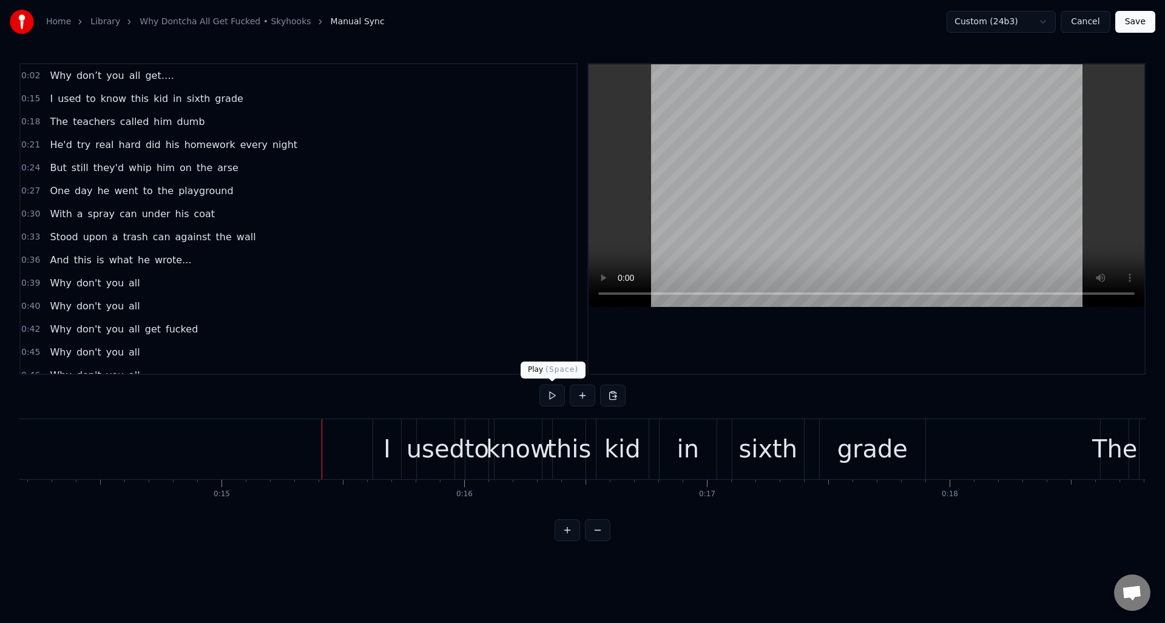
click at [553, 394] on button at bounding box center [551, 396] width 25 height 22
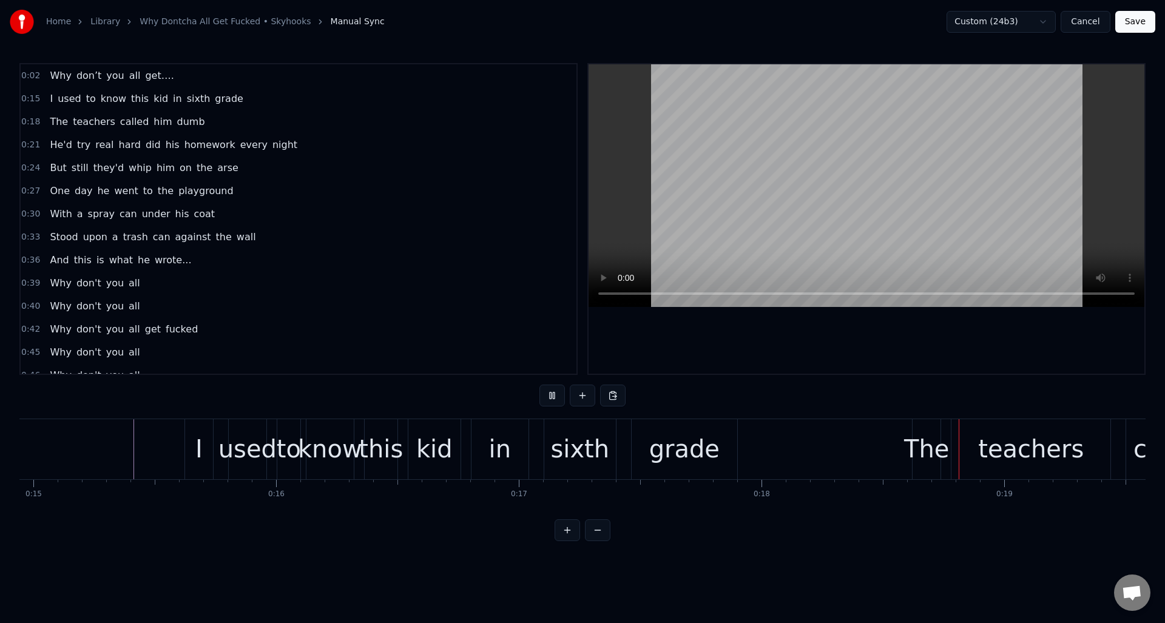
click at [553, 394] on button at bounding box center [551, 396] width 25 height 22
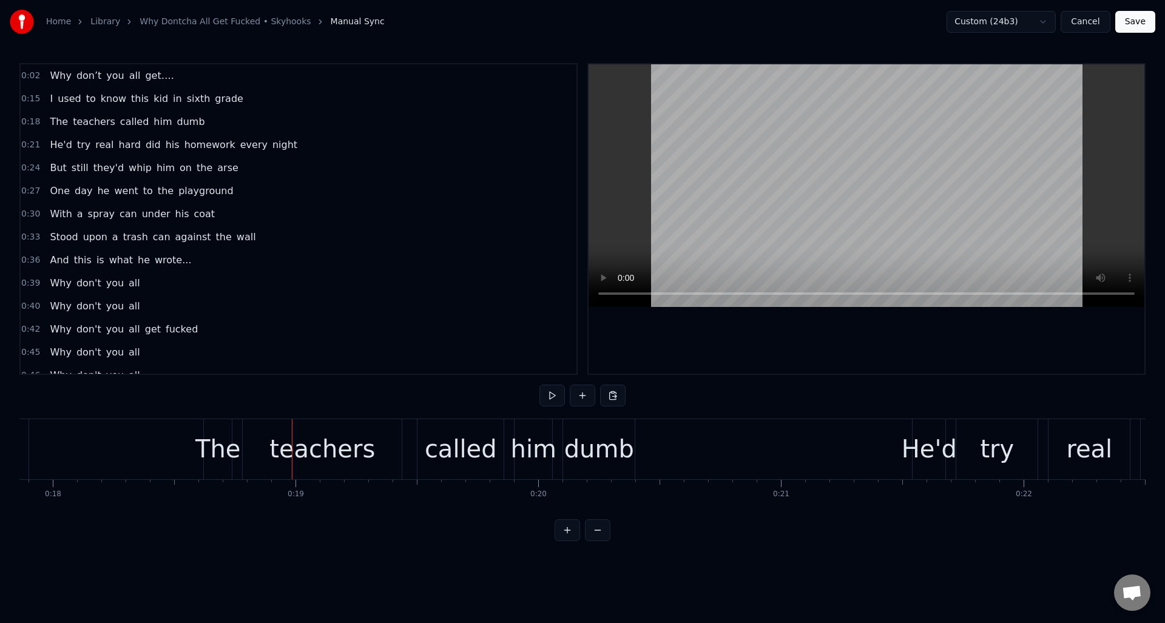
scroll to position [0, 4304]
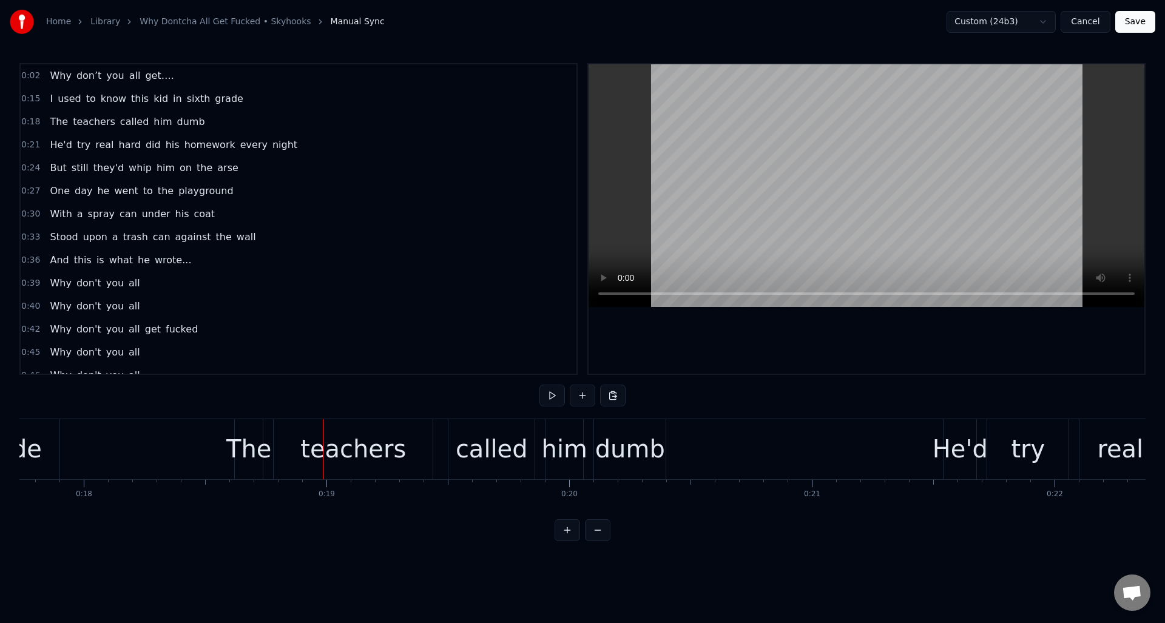
drag, startPoint x: 211, startPoint y: 123, endPoint x: 226, endPoint y: 129, distance: 15.8
click at [211, 122] on div "0:18 The teachers called him dumb" at bounding box center [299, 121] width 556 height 23
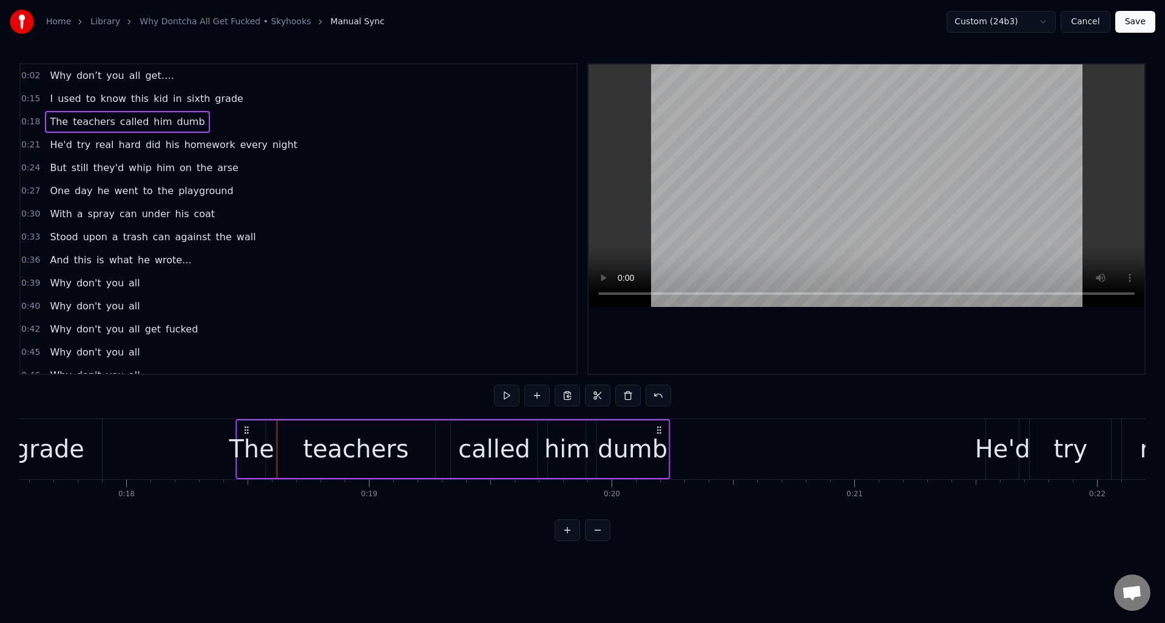
scroll to position [0, 4251]
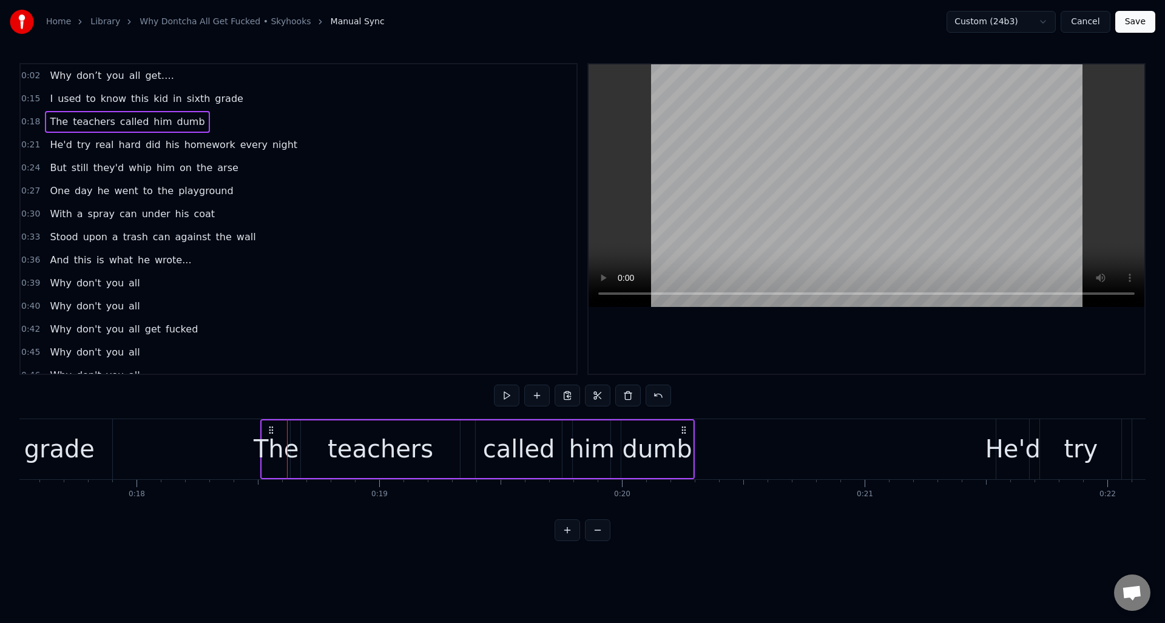
drag, startPoint x: 243, startPoint y: 428, endPoint x: 266, endPoint y: 433, distance: 23.4
click at [269, 434] on icon at bounding box center [271, 430] width 10 height 10
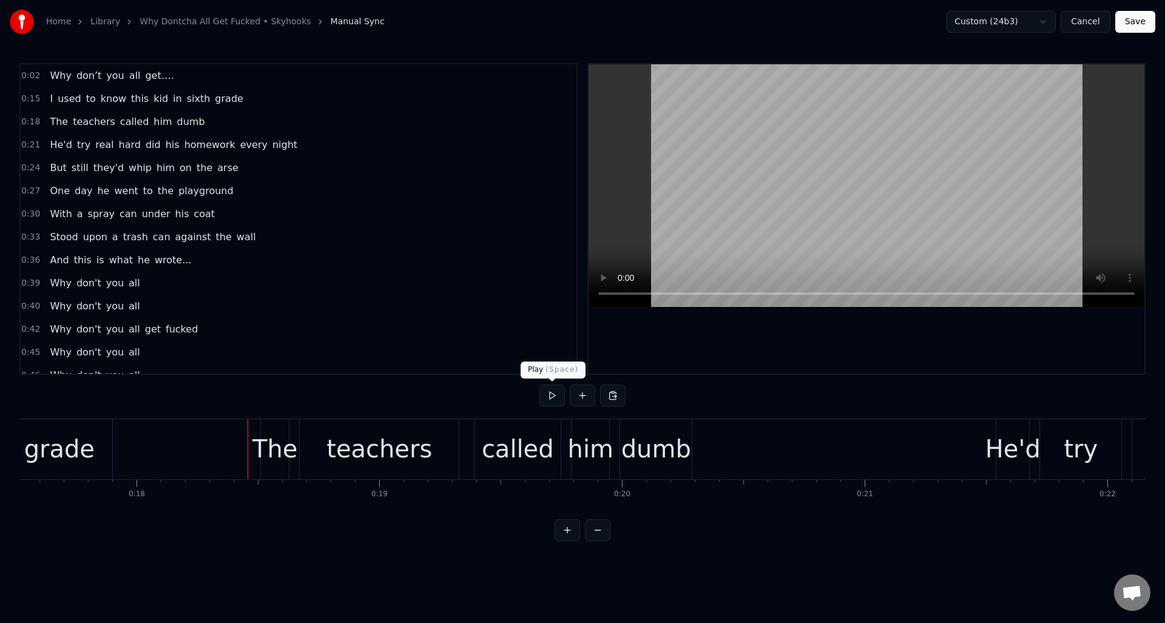
click at [551, 397] on button at bounding box center [551, 396] width 25 height 22
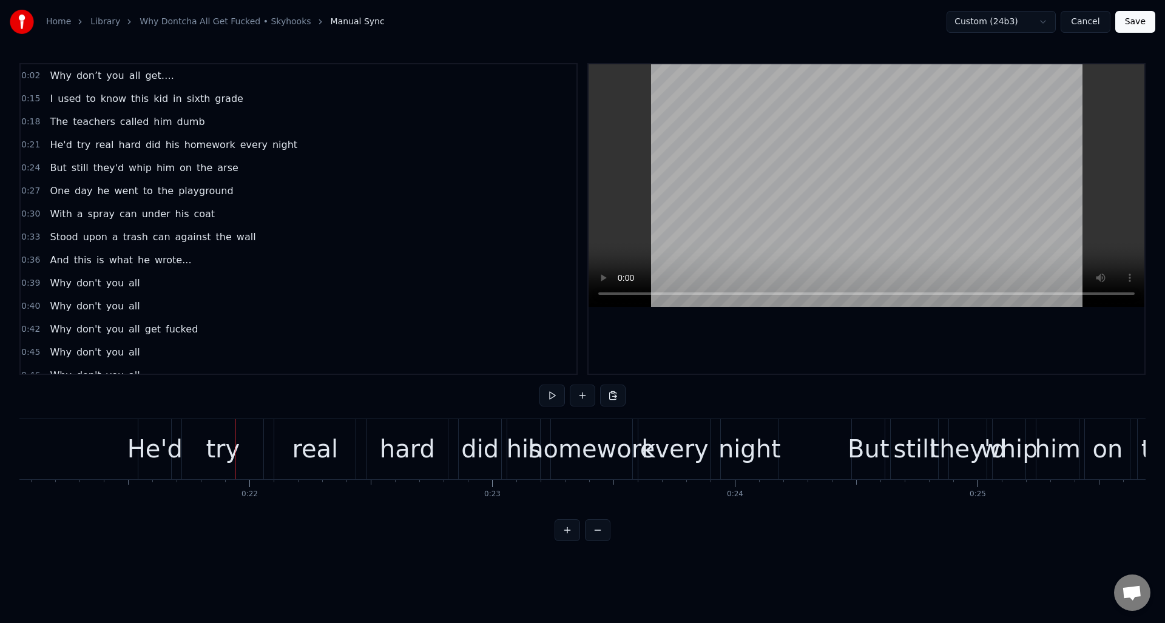
scroll to position [0, 5047]
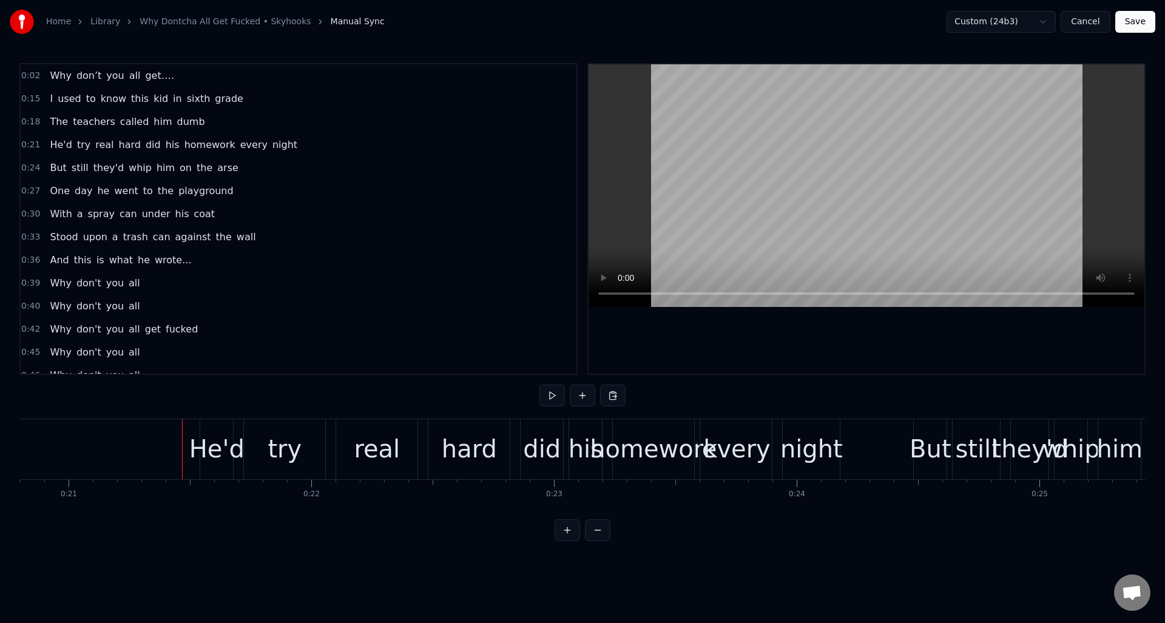
click at [124, 143] on span "hard" at bounding box center [130, 145] width 24 height 14
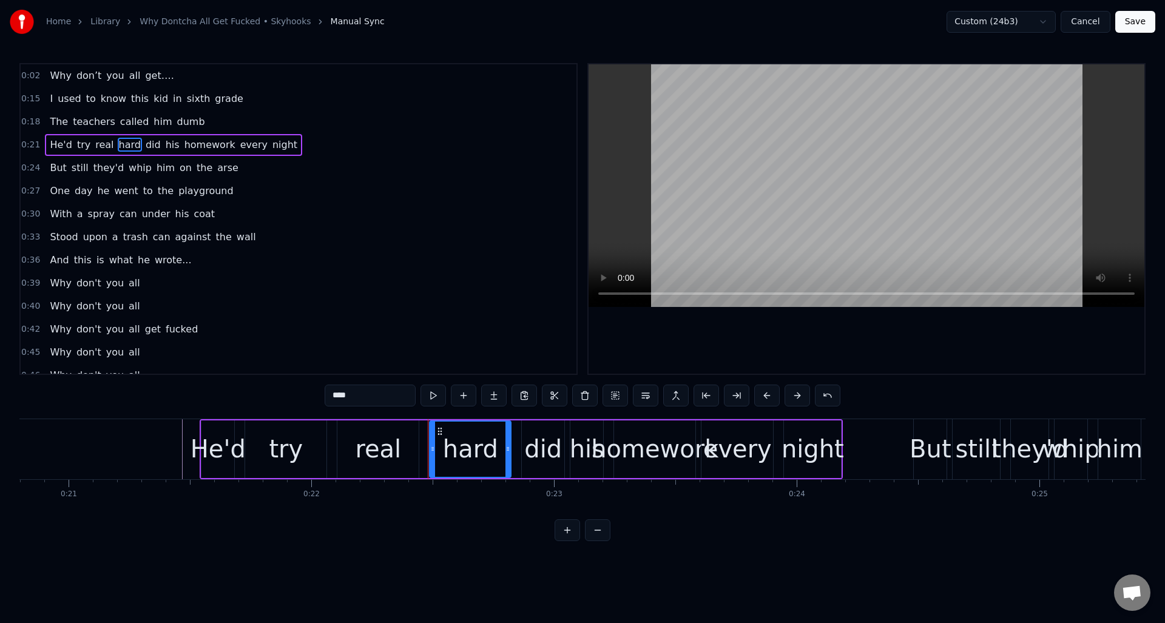
click at [359, 396] on input "****" at bounding box center [370, 396] width 91 height 22
type input "*****"
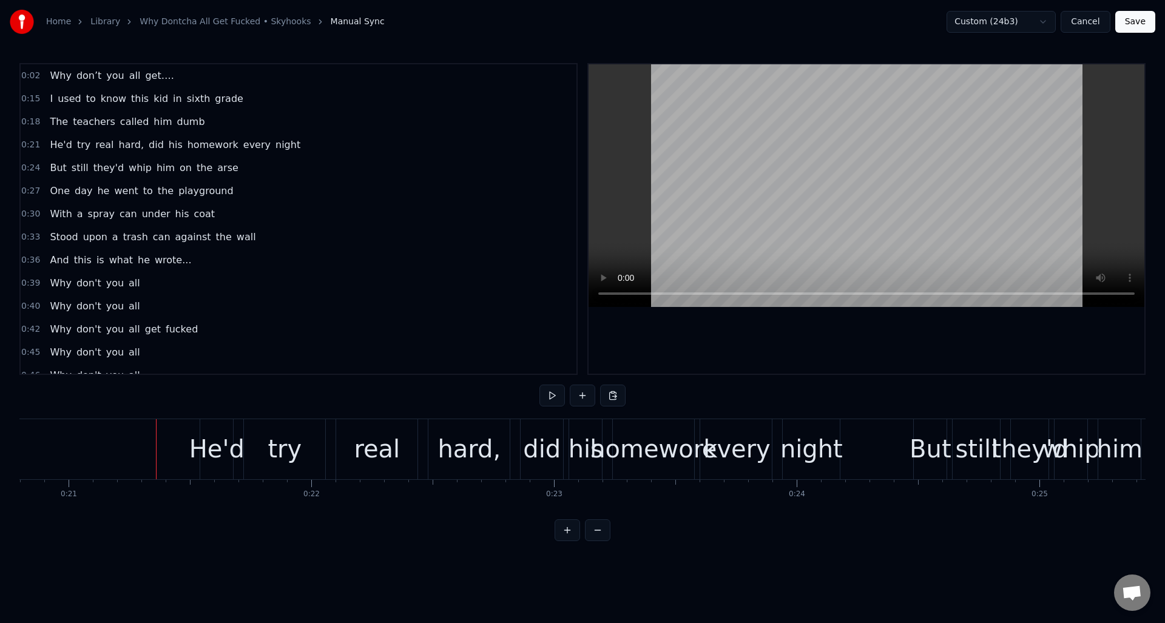
click at [315, 152] on div "0:21 He'd try real hard, did his homework every night" at bounding box center [299, 144] width 556 height 23
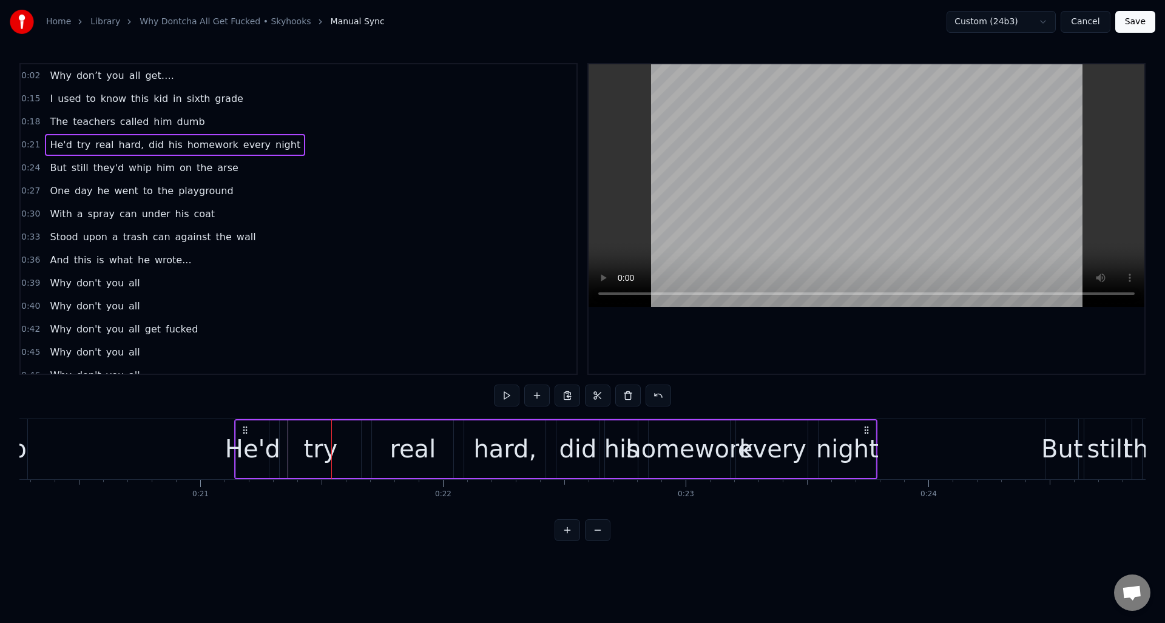
scroll to position [0, 4908]
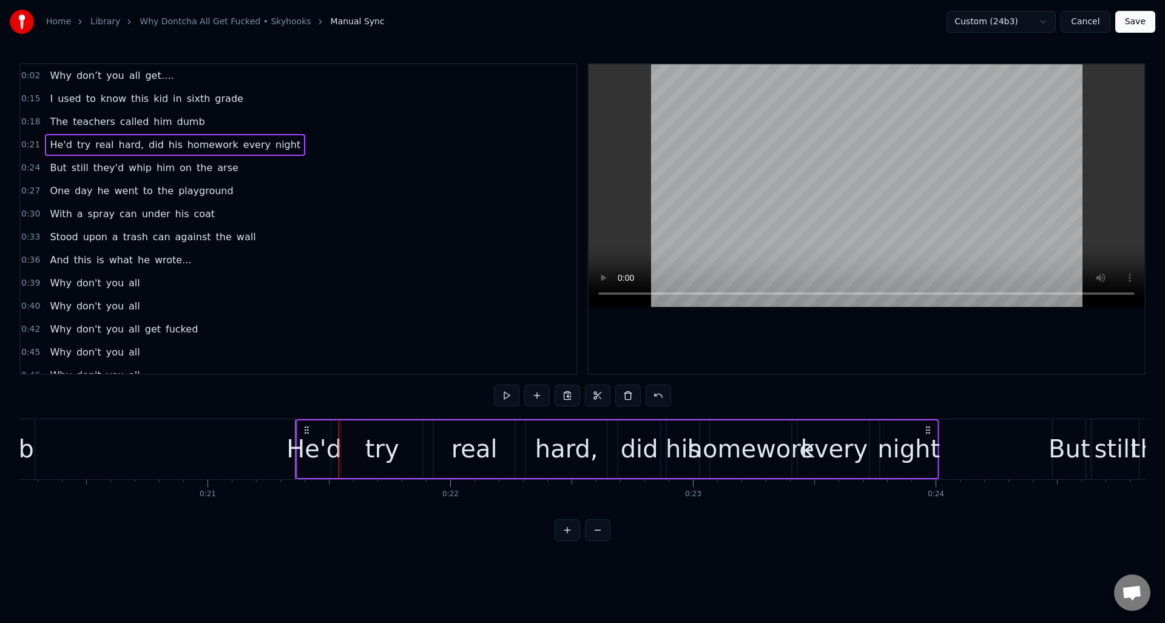
drag, startPoint x: 206, startPoint y: 427, endPoint x: 302, endPoint y: 444, distance: 97.4
click at [302, 444] on div "He'd try real hard, did his homework every night" at bounding box center [617, 449] width 643 height 60
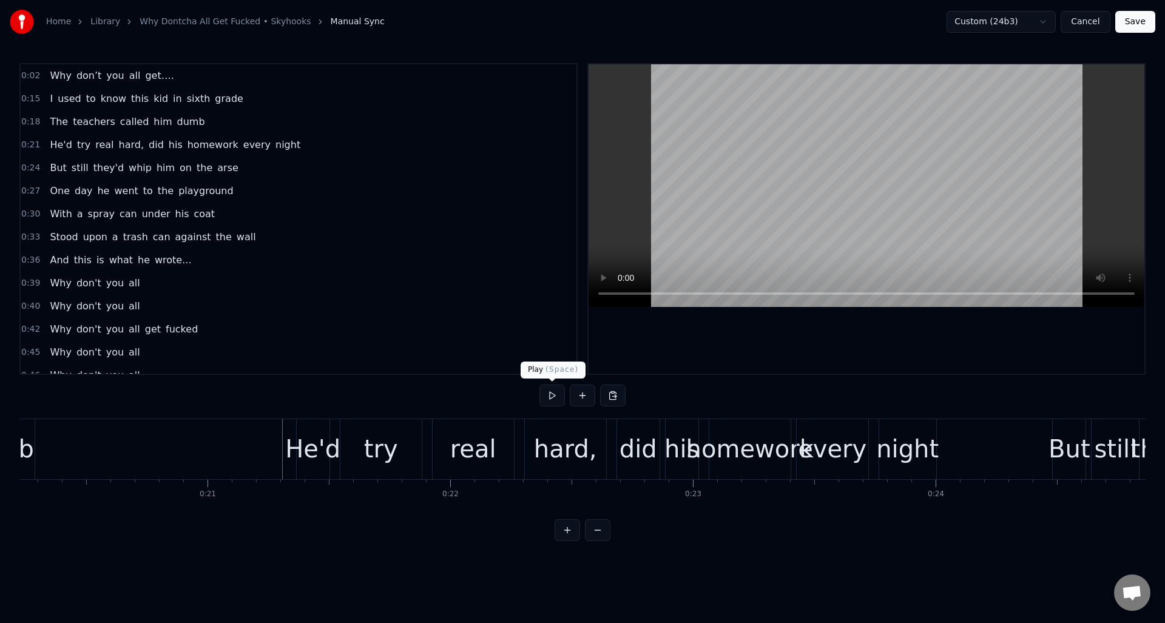
click at [555, 395] on button at bounding box center [551, 396] width 25 height 22
click at [555, 396] on button at bounding box center [551, 396] width 25 height 22
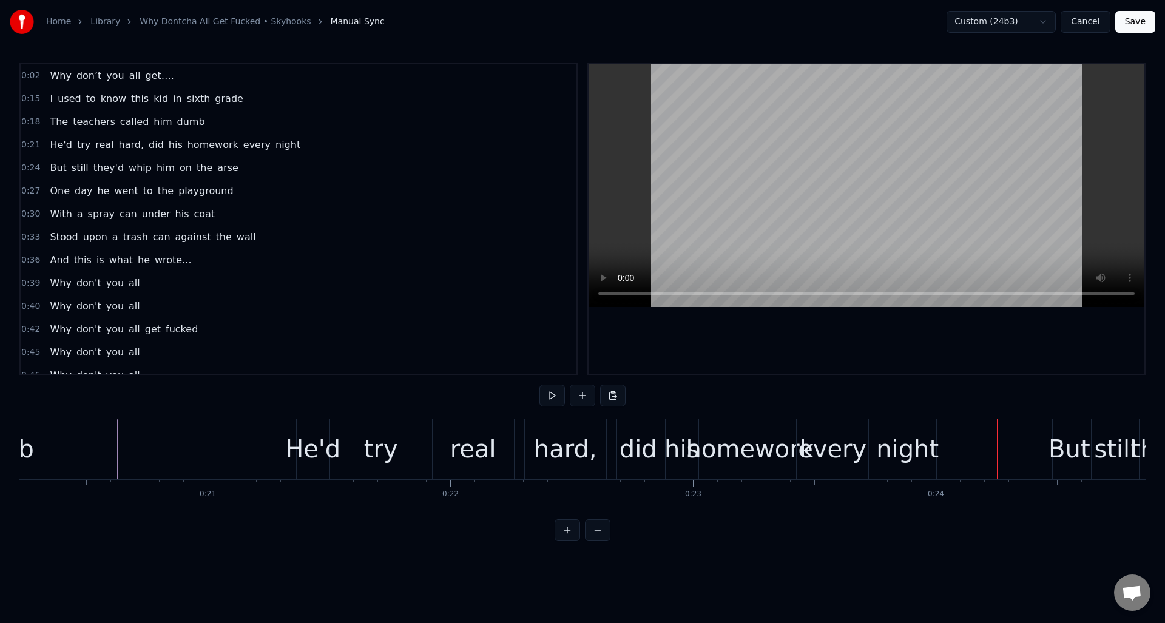
click at [329, 149] on div "0:21 He'd try real hard, did his homework every night" at bounding box center [299, 144] width 556 height 23
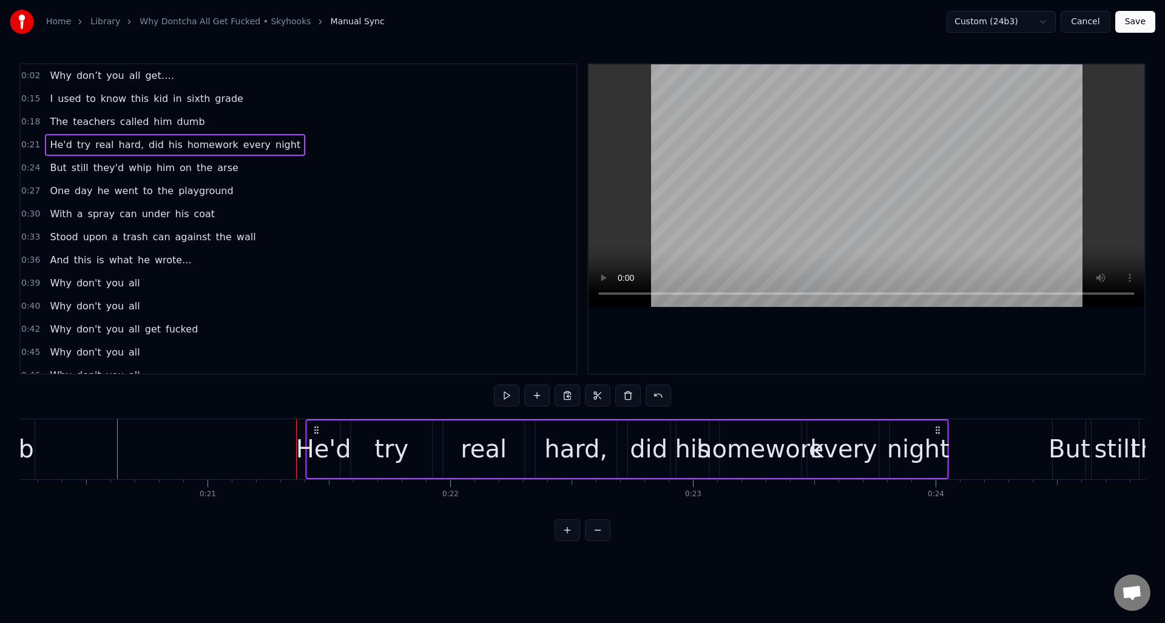
drag, startPoint x: 309, startPoint y: 428, endPoint x: 319, endPoint y: 430, distance: 10.0
click at [319, 430] on icon at bounding box center [316, 430] width 10 height 10
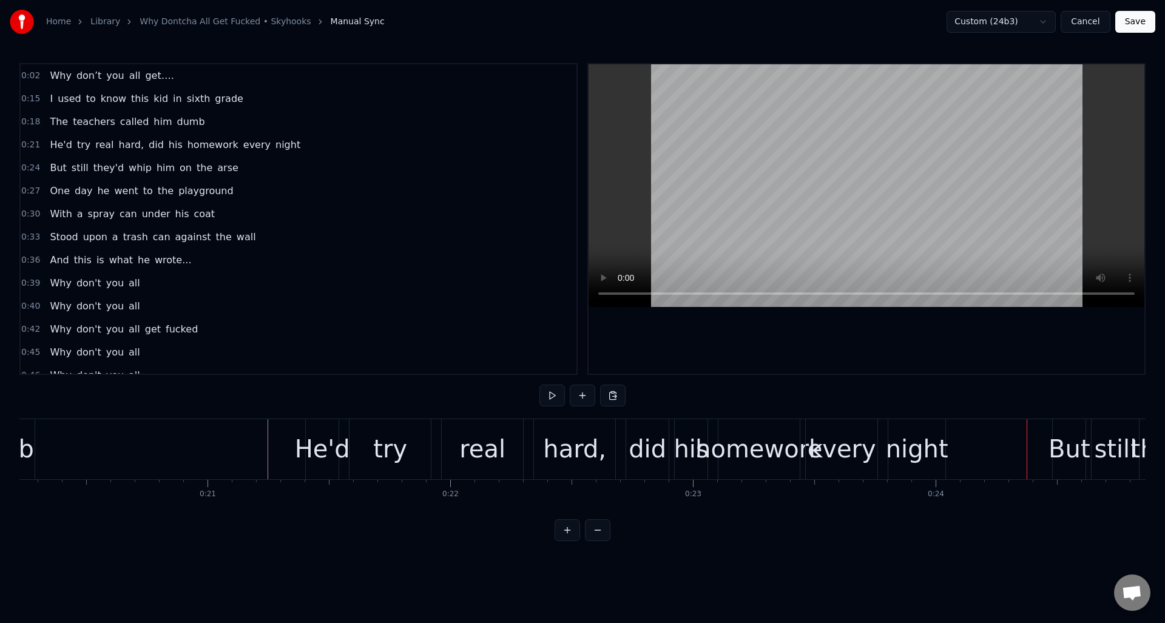
click at [271, 170] on div "0:24 But still they'd whip him on the arse" at bounding box center [299, 168] width 556 height 23
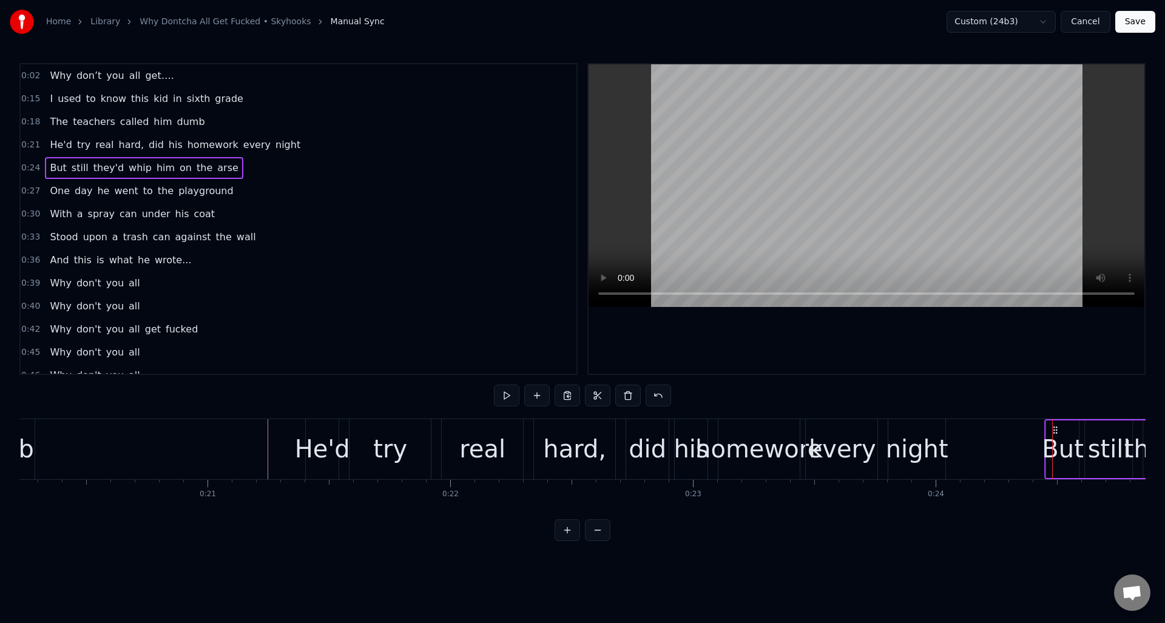
drag, startPoint x: 1060, startPoint y: 430, endPoint x: 1051, endPoint y: 433, distance: 10.0
click at [1053, 433] on icon at bounding box center [1056, 430] width 10 height 10
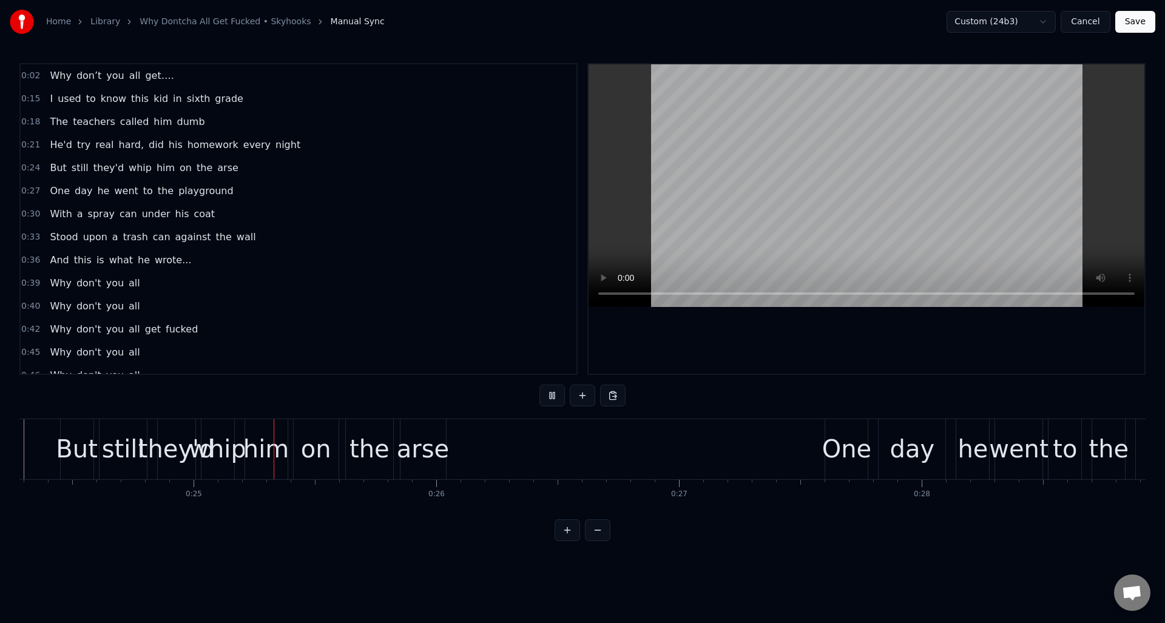
scroll to position [0, 5938]
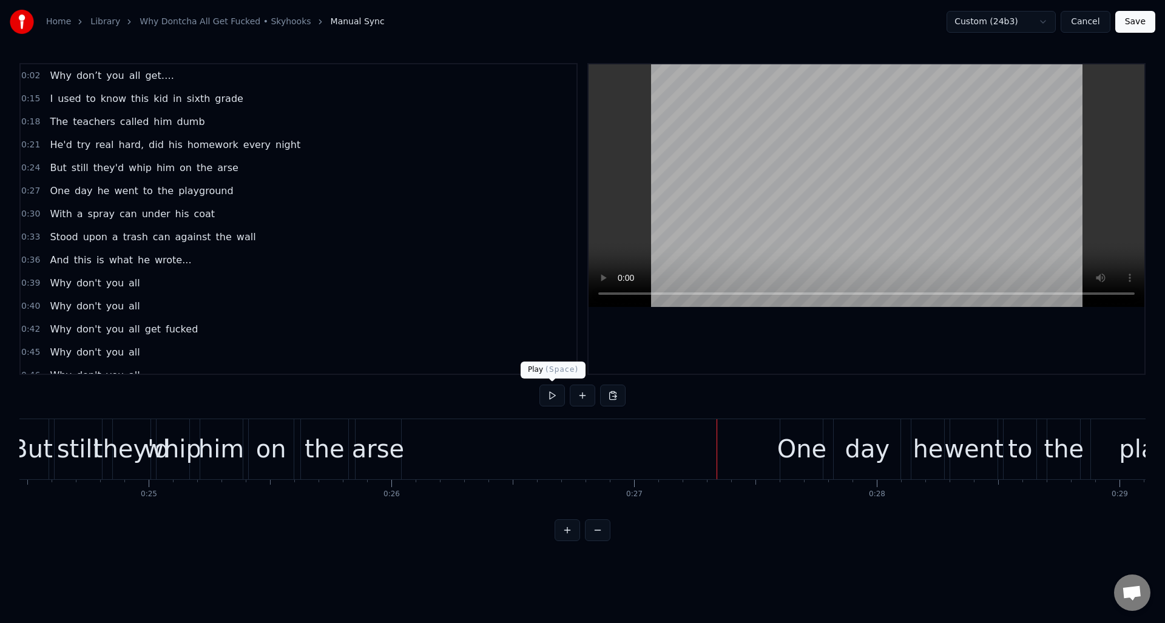
click at [550, 396] on button at bounding box center [551, 396] width 25 height 22
click at [553, 396] on button at bounding box center [551, 396] width 25 height 22
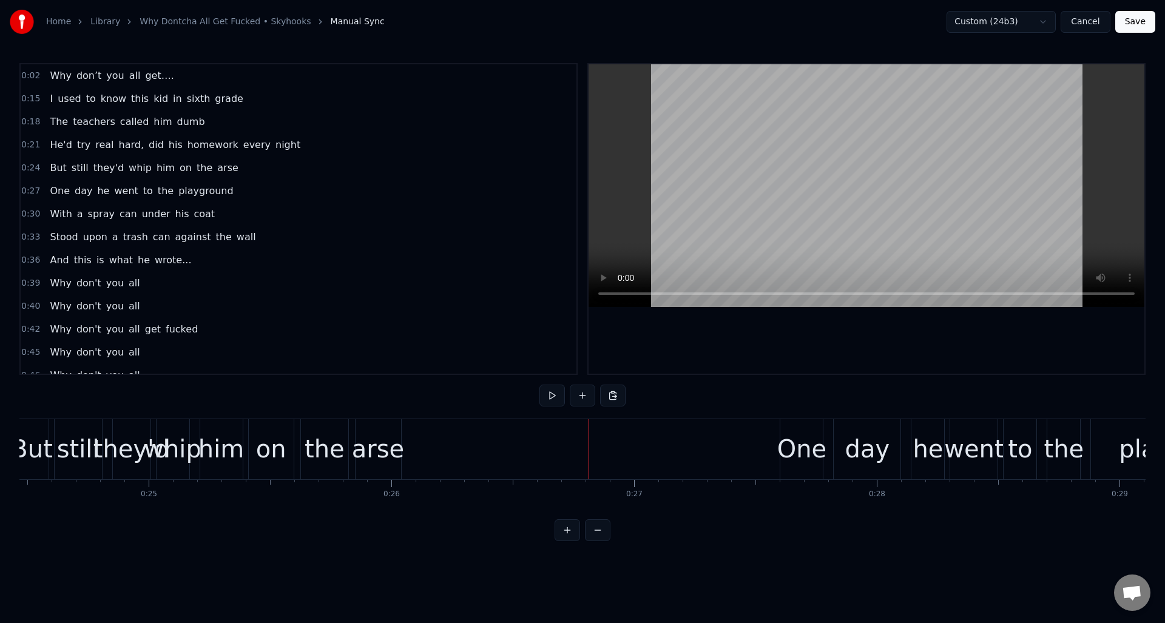
drag, startPoint x: 537, startPoint y: 425, endPoint x: 562, endPoint y: 410, distance: 29.5
click at [551, 397] on button at bounding box center [551, 396] width 25 height 22
drag, startPoint x: 551, startPoint y: 397, endPoint x: 576, endPoint y: 405, distance: 26.1
click at [551, 397] on button at bounding box center [551, 396] width 25 height 22
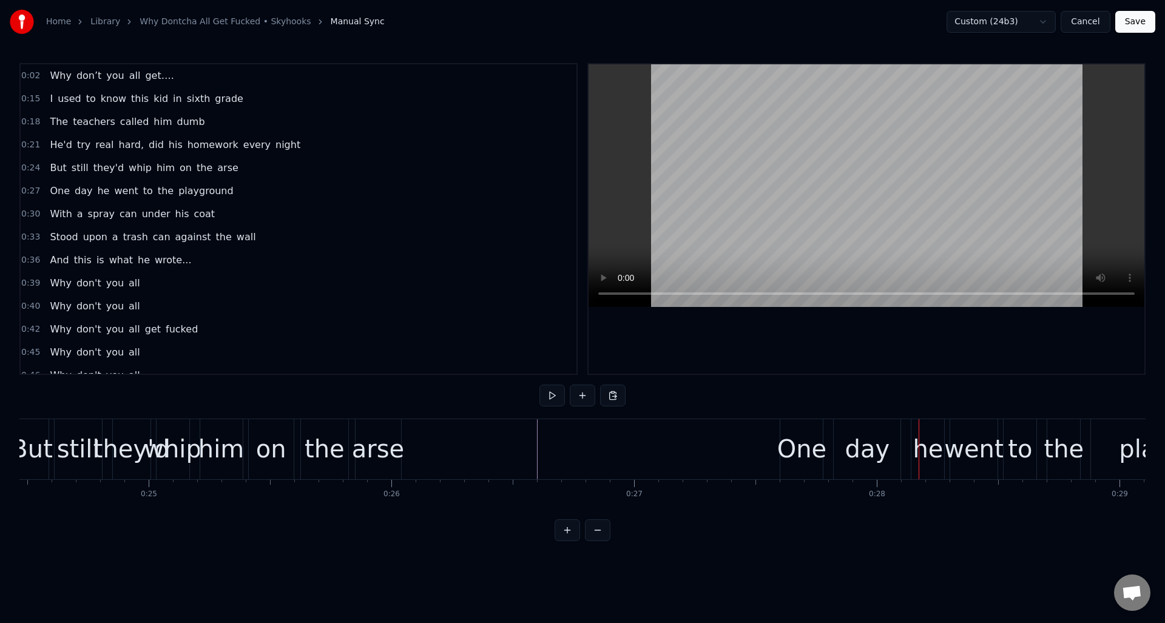
click at [805, 437] on div "One" at bounding box center [801, 449] width 49 height 36
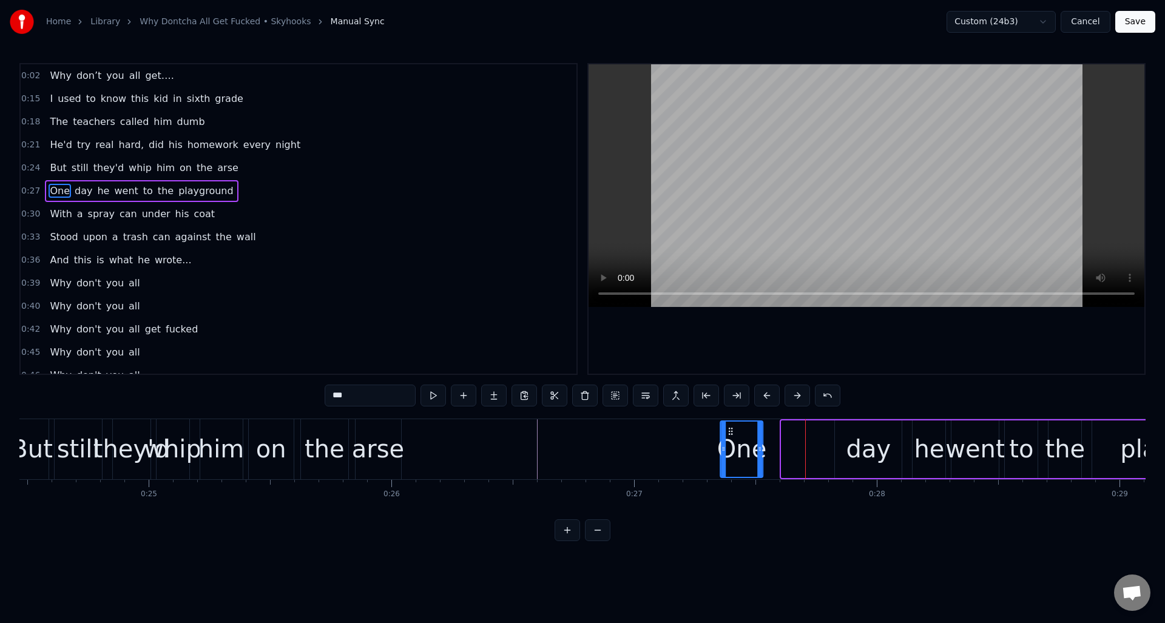
drag, startPoint x: 791, startPoint y: 430, endPoint x: 732, endPoint y: 434, distance: 59.6
click at [730, 434] on icon at bounding box center [731, 432] width 10 height 10
click at [462, 394] on button at bounding box center [463, 396] width 25 height 22
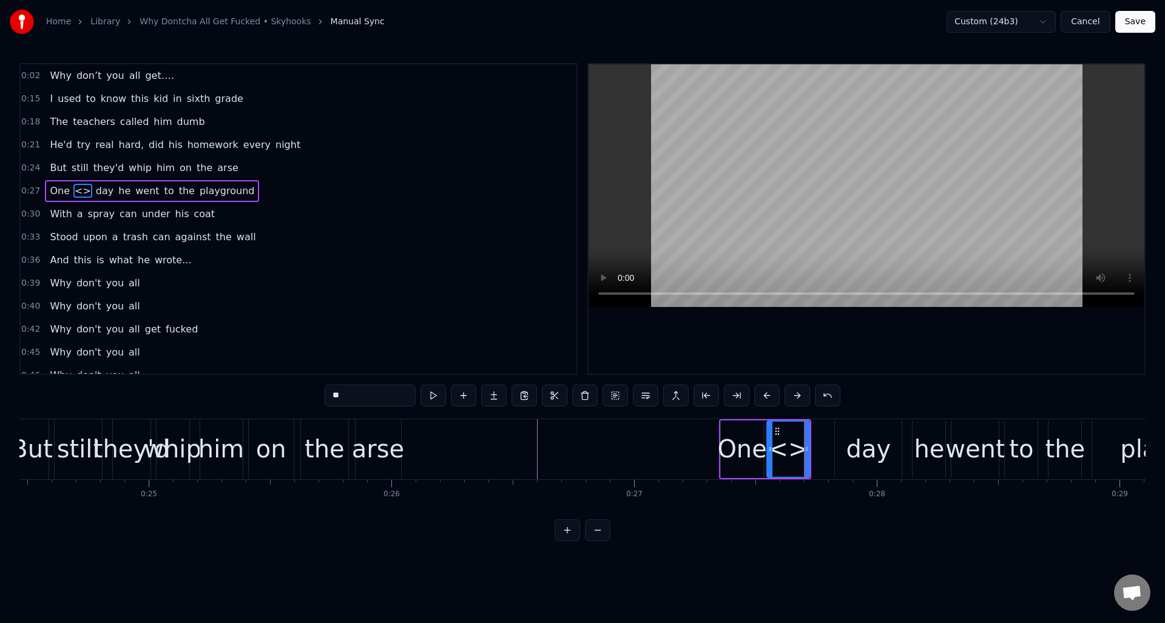
click at [744, 447] on div "One" at bounding box center [741, 449] width 49 height 36
drag, startPoint x: 421, startPoint y: 396, endPoint x: 356, endPoint y: 400, distance: 65.1
click at [356, 400] on div "***" at bounding box center [583, 396] width 516 height 22
drag, startPoint x: 366, startPoint y: 398, endPoint x: 325, endPoint y: 394, distance: 41.5
click at [325, 394] on input "***" at bounding box center [370, 396] width 91 height 22
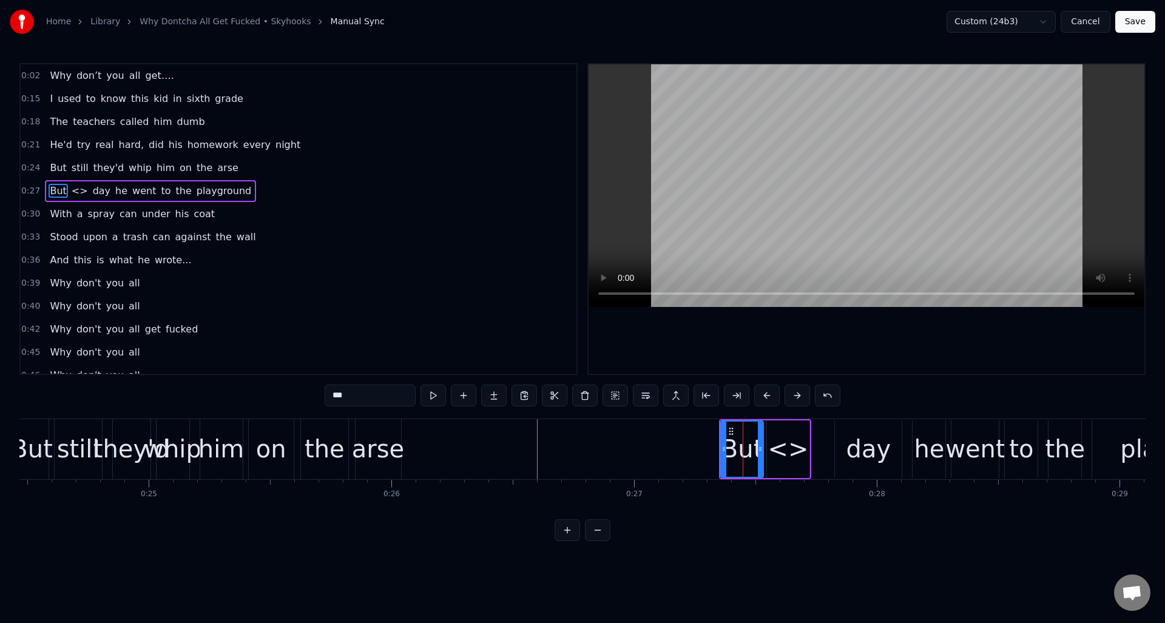
click at [789, 450] on div "<>" at bounding box center [788, 449] width 41 height 36
drag, startPoint x: 369, startPoint y: 400, endPoint x: 300, endPoint y: 397, distance: 69.8
click at [300, 397] on div "0:02 Why don’t you all get…. 0:15 I used to know this kid in sixth grade 0:18 T…" at bounding box center [582, 302] width 1126 height 478
drag, startPoint x: 778, startPoint y: 428, endPoint x: 791, endPoint y: 430, distance: 12.2
click at [791, 430] on icon at bounding box center [789, 432] width 10 height 10
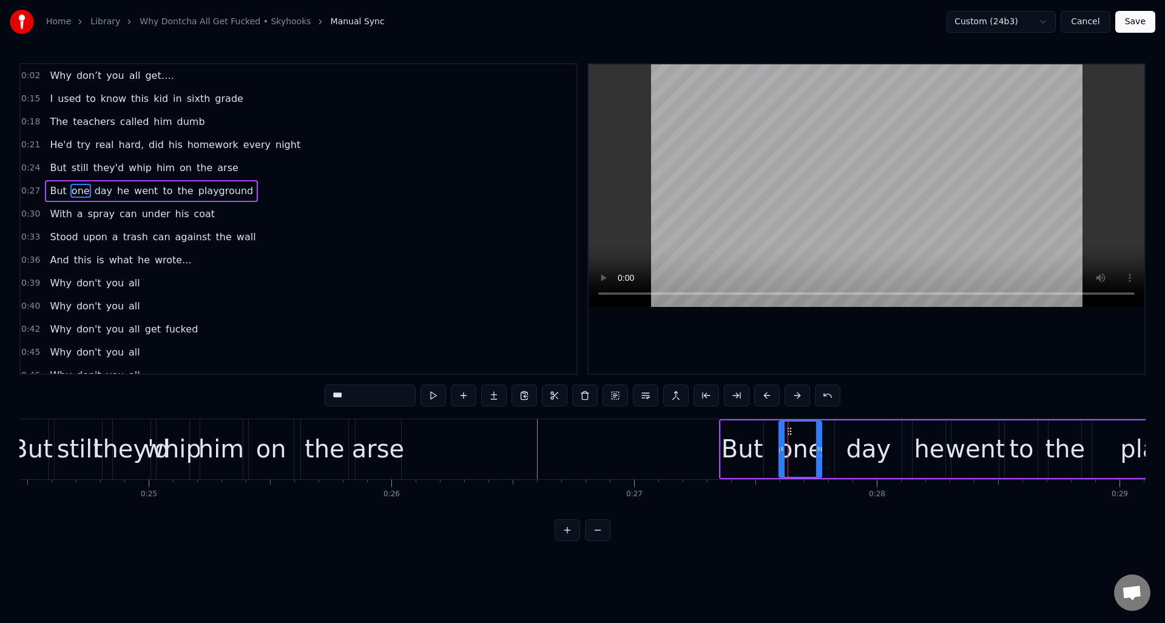
click at [746, 430] on div "But" at bounding box center [742, 449] width 42 height 58
type input "***"
drag, startPoint x: 733, startPoint y: 430, endPoint x: 740, endPoint y: 432, distance: 7.5
click at [740, 432] on icon at bounding box center [739, 432] width 10 height 10
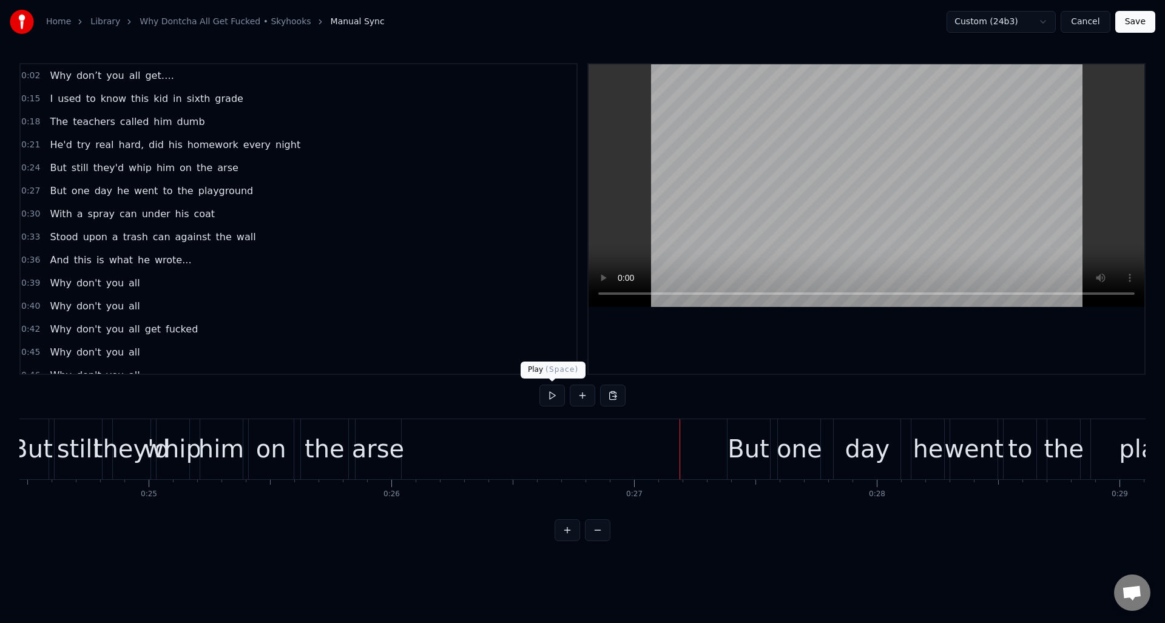
click at [551, 397] on button at bounding box center [551, 396] width 25 height 22
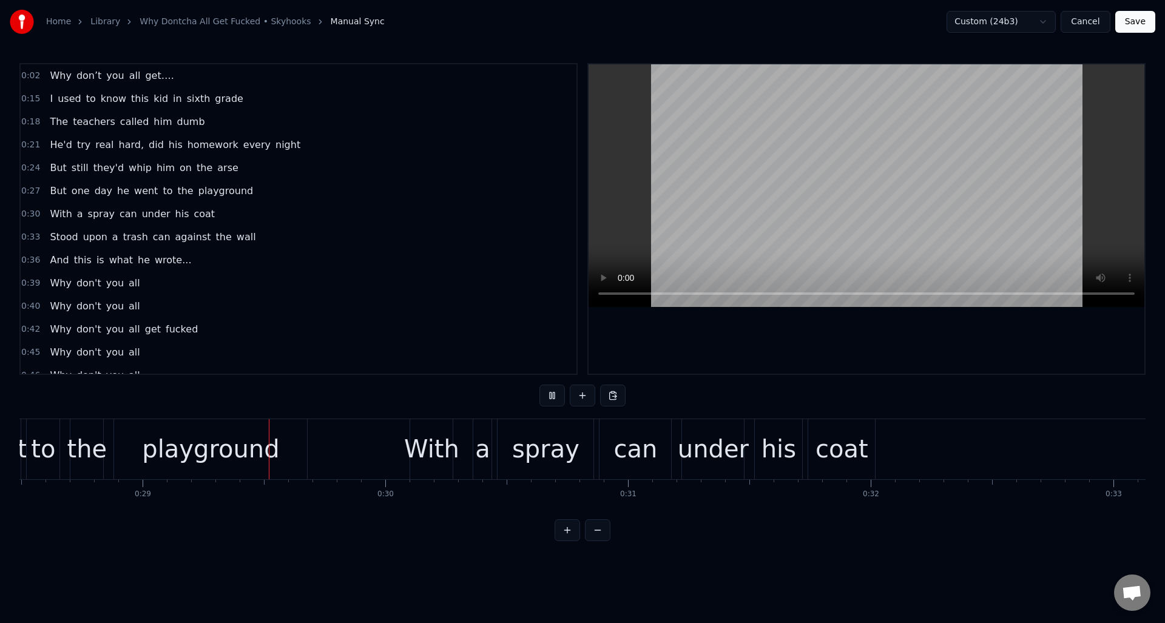
scroll to position [0, 6959]
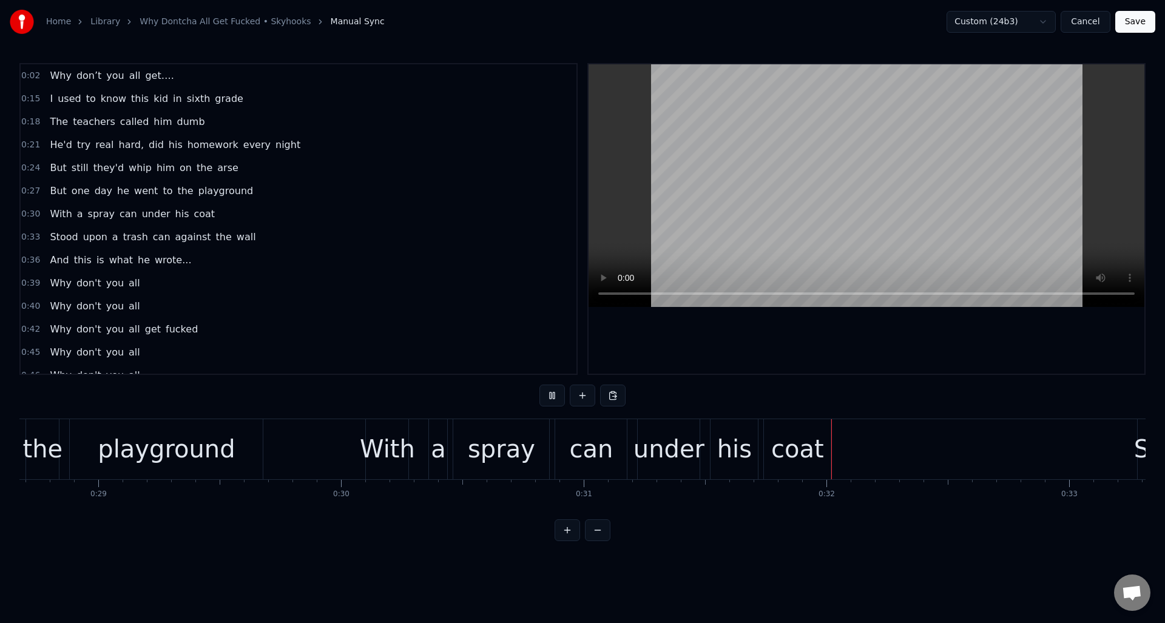
click at [551, 397] on button at bounding box center [551, 396] width 25 height 22
drag, startPoint x: 282, startPoint y: 214, endPoint x: 288, endPoint y: 217, distance: 7.1
click at [282, 214] on div "0:30 With a spray can under his coat" at bounding box center [299, 214] width 556 height 23
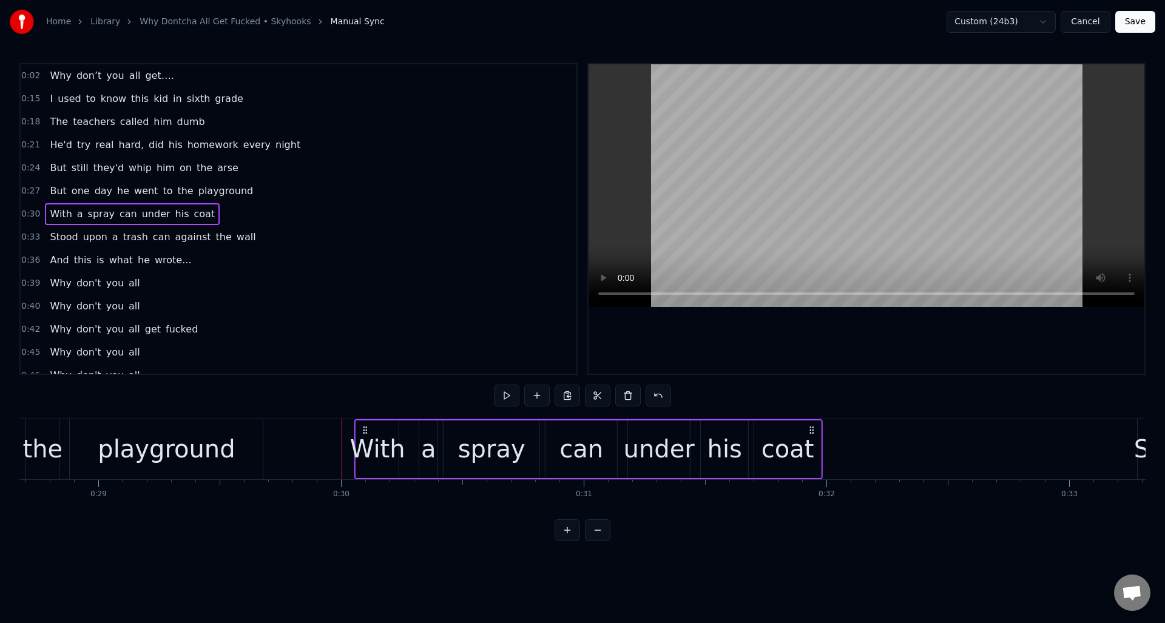
drag, startPoint x: 376, startPoint y: 429, endPoint x: 360, endPoint y: 428, distance: 15.2
click at [365, 428] on icon at bounding box center [365, 430] width 10 height 10
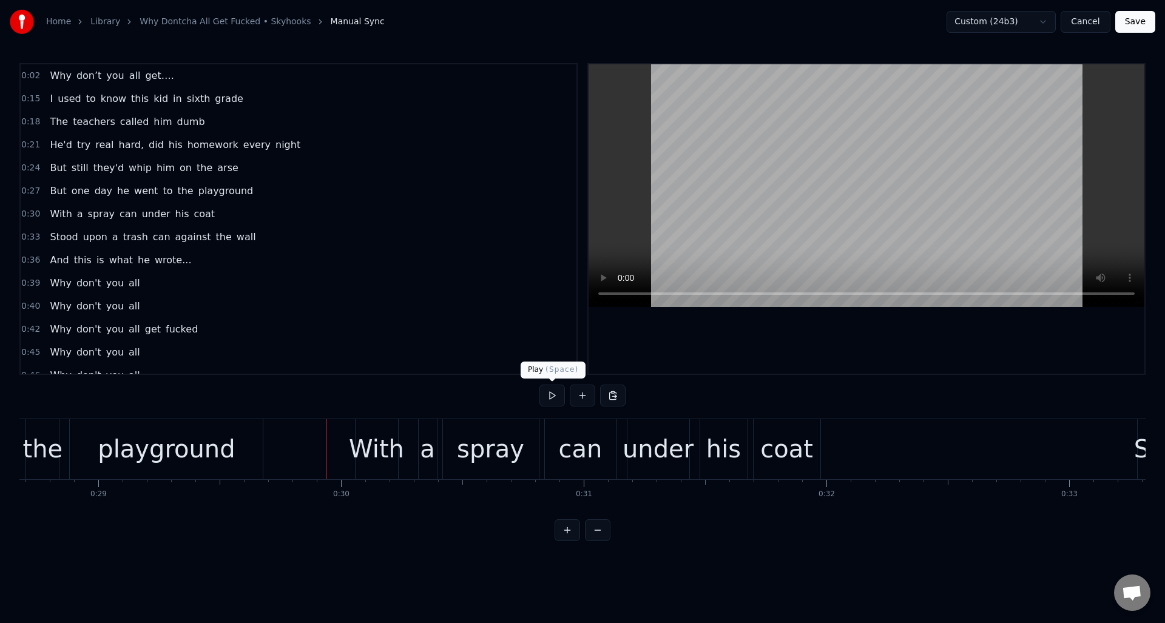
click at [554, 394] on button at bounding box center [551, 396] width 25 height 22
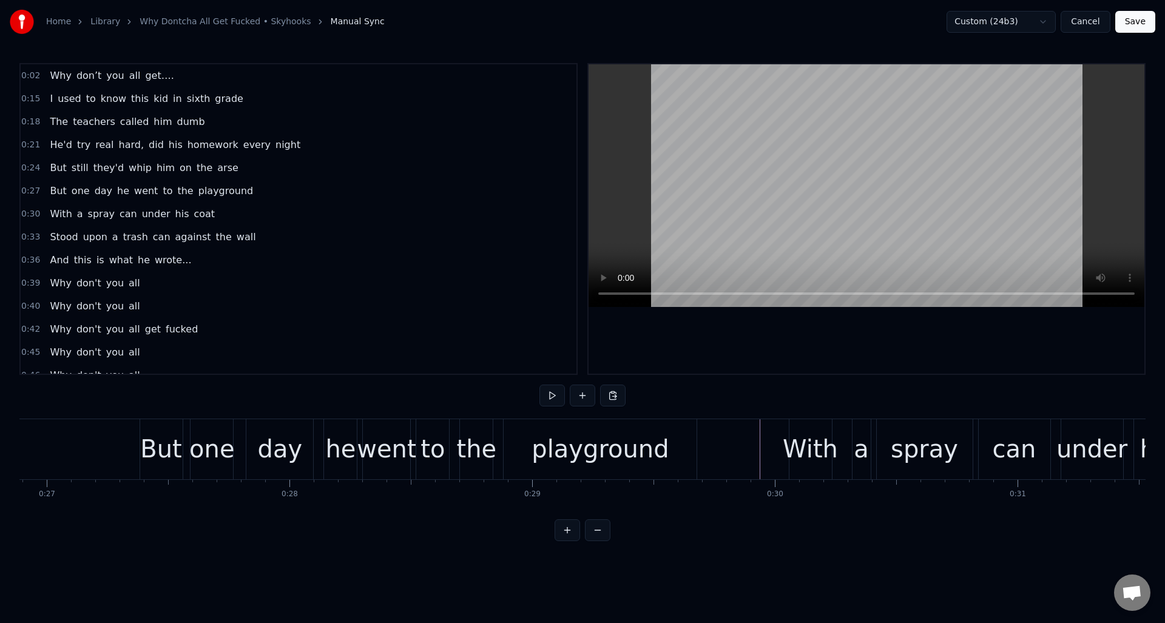
scroll to position [0, 6463]
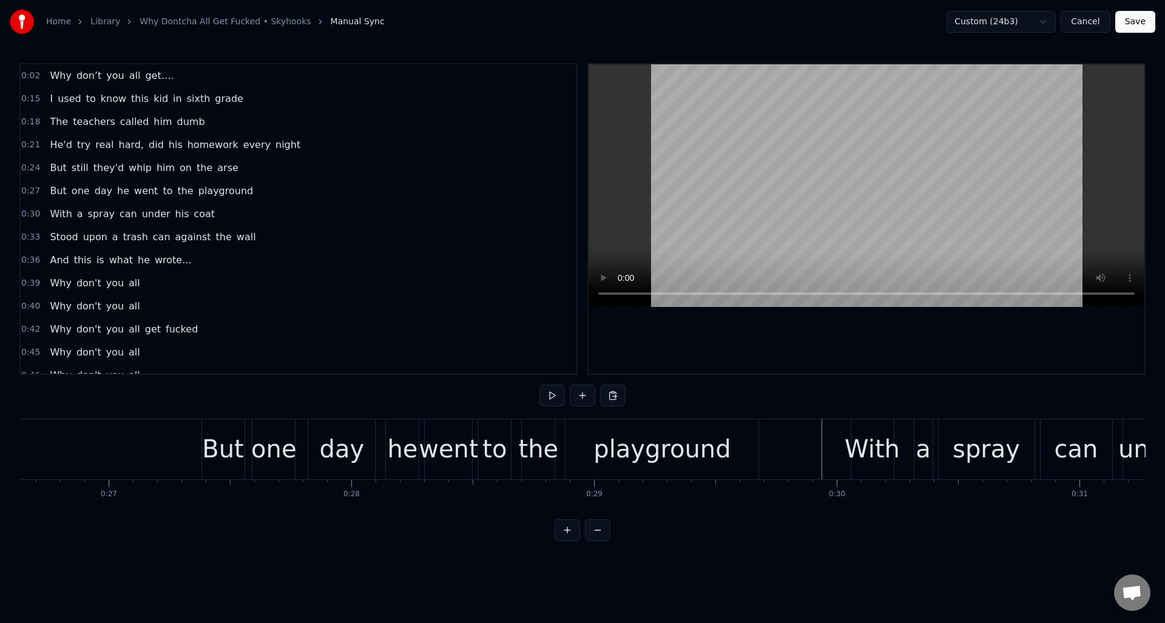
drag, startPoint x: 258, startPoint y: 190, endPoint x: 270, endPoint y: 201, distance: 15.9
click at [258, 190] on div "0:27 But one day he went to the playground" at bounding box center [299, 191] width 556 height 23
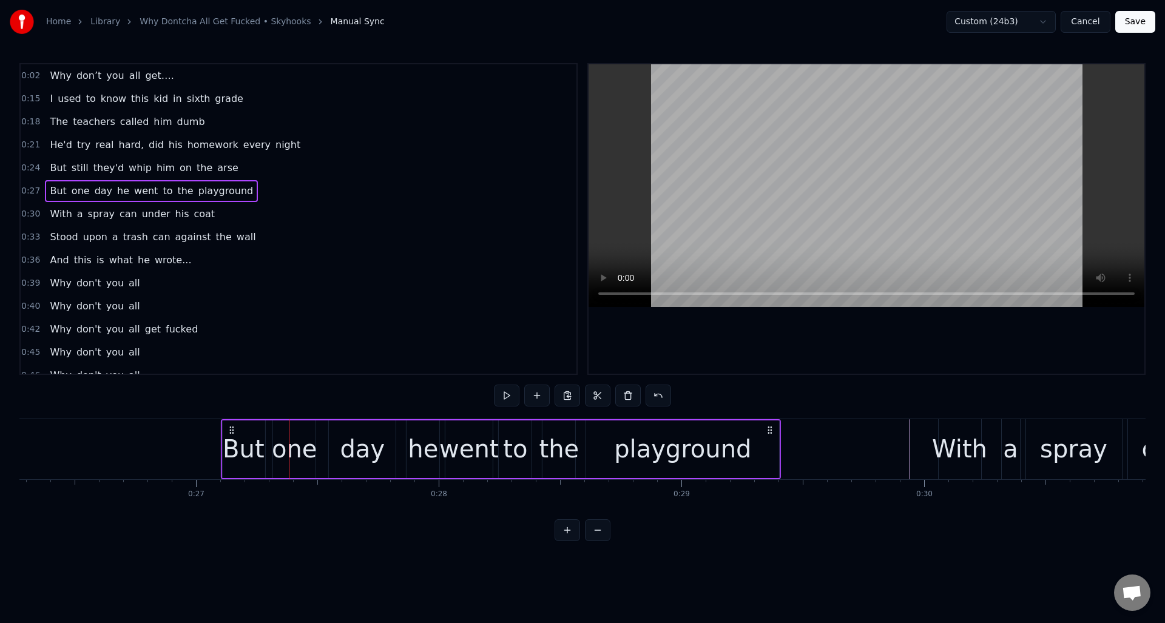
scroll to position [0, 6370]
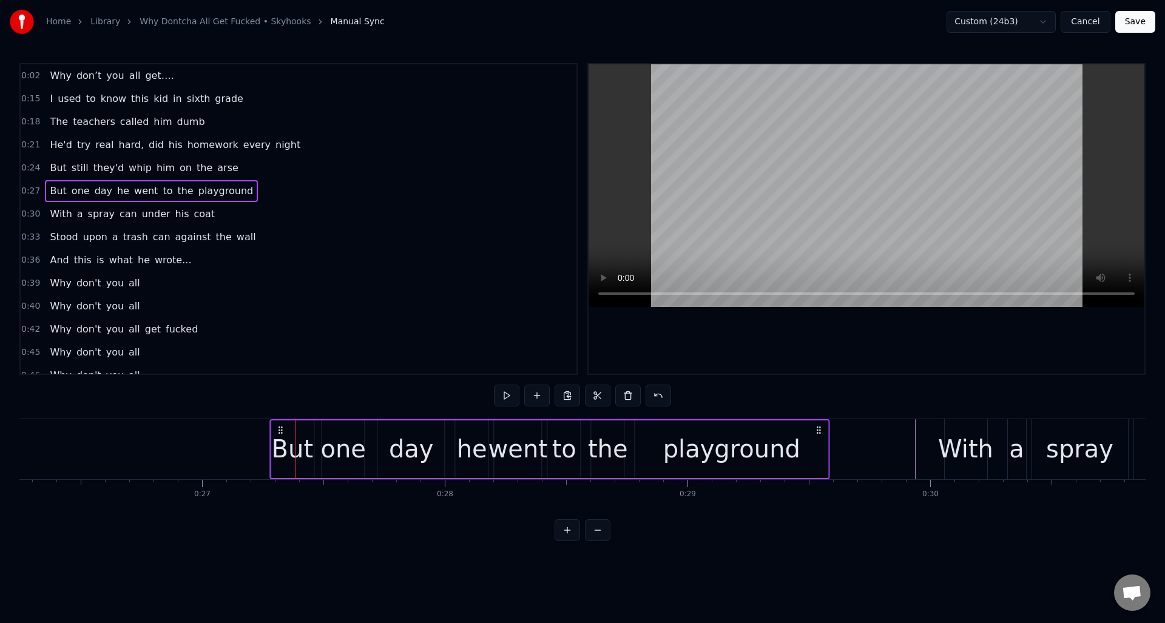
drag, startPoint x: 212, startPoint y: 430, endPoint x: 277, endPoint y: 448, distance: 67.3
click at [281, 448] on div "But one day he went to the playground" at bounding box center [549, 449] width 561 height 60
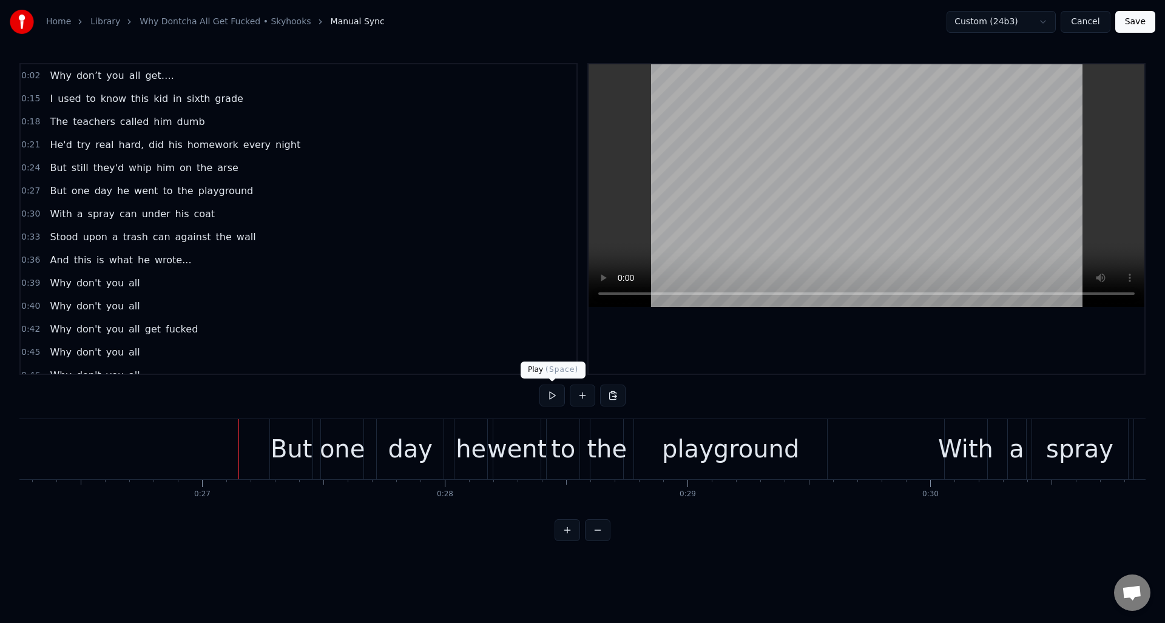
click at [549, 398] on button at bounding box center [551, 396] width 25 height 22
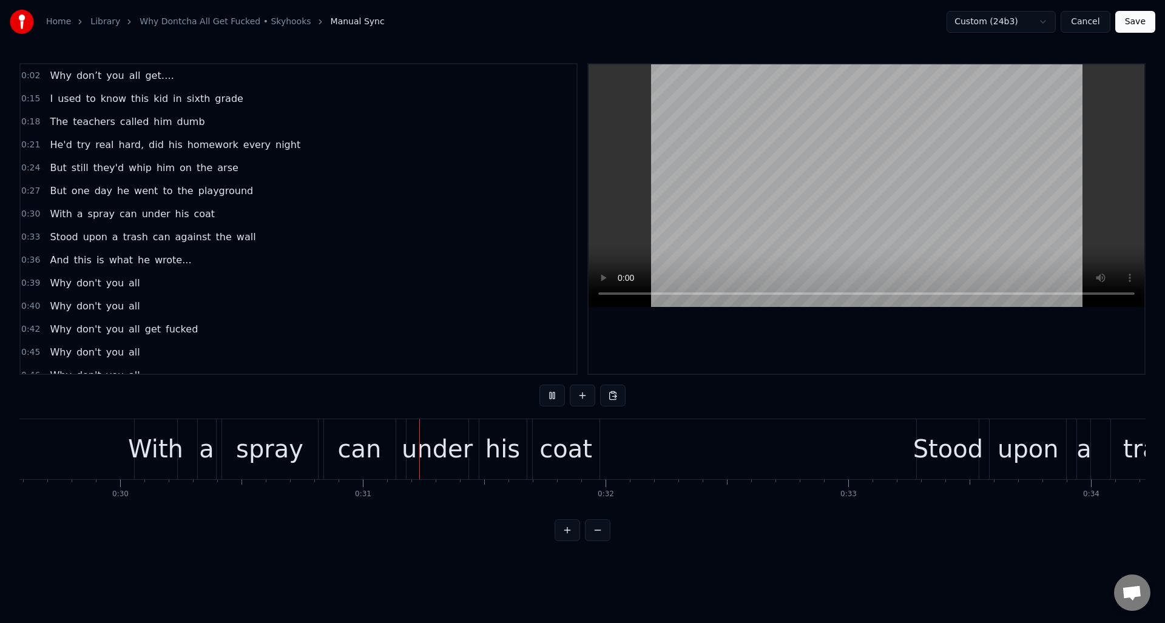
scroll to position [0, 7401]
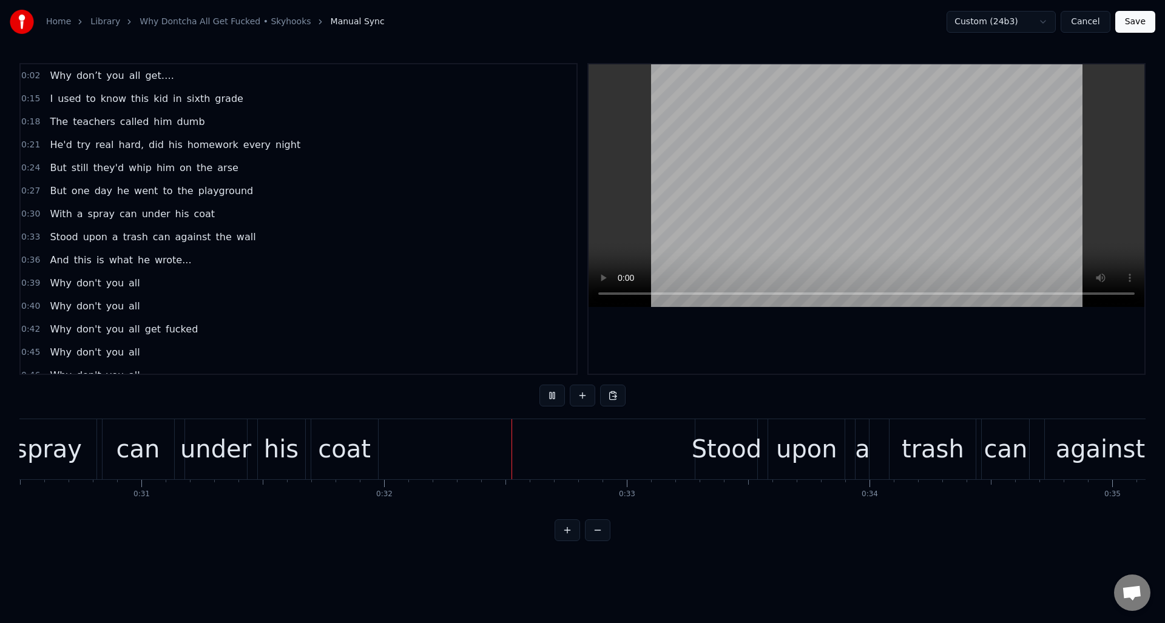
click at [549, 398] on button at bounding box center [551, 396] width 25 height 22
click at [292, 249] on div "0:36 And this is what he wrote..." at bounding box center [299, 260] width 556 height 23
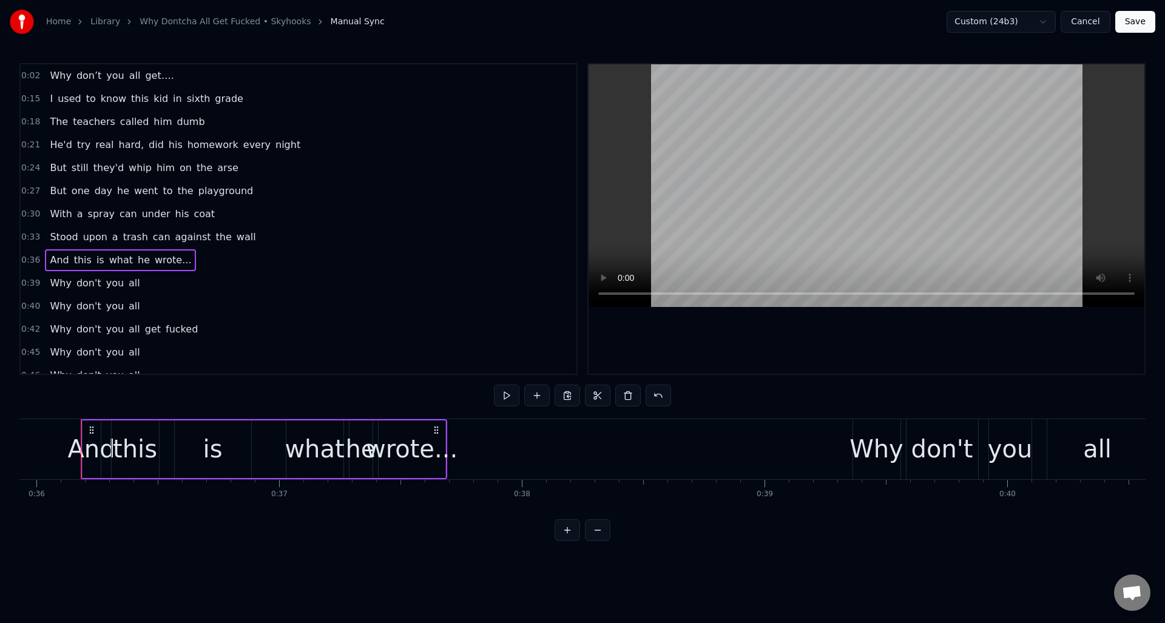
drag, startPoint x: 269, startPoint y: 244, endPoint x: 277, endPoint y: 254, distance: 12.0
click at [269, 244] on div "0:33 Stood upon a trash can against the wall" at bounding box center [299, 237] width 556 height 23
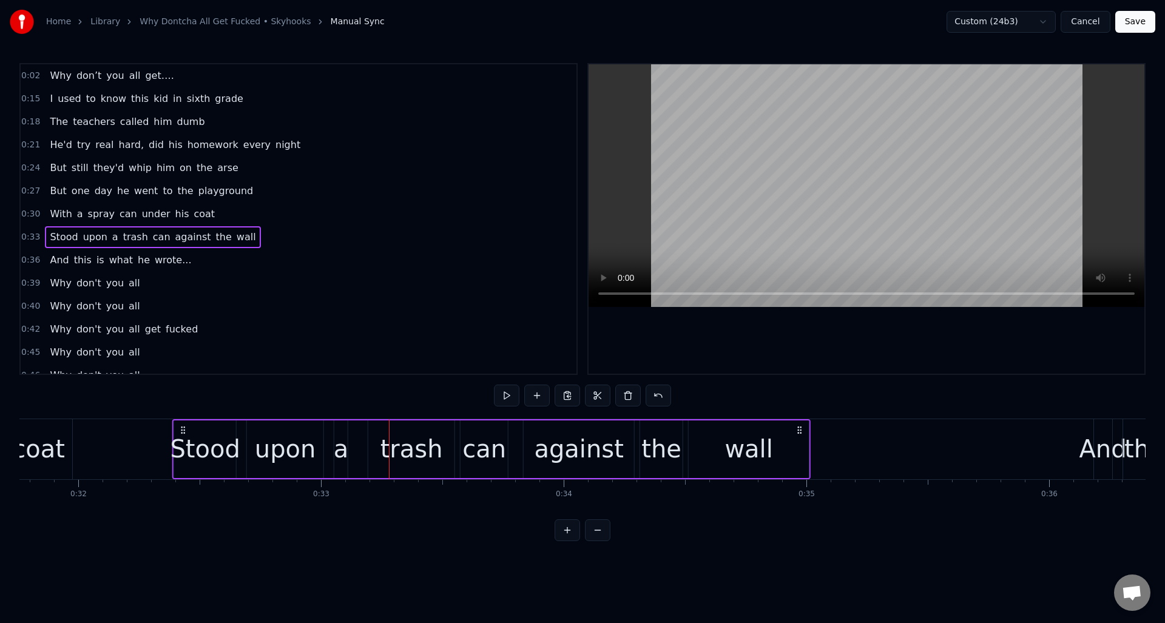
scroll to position [0, 7693]
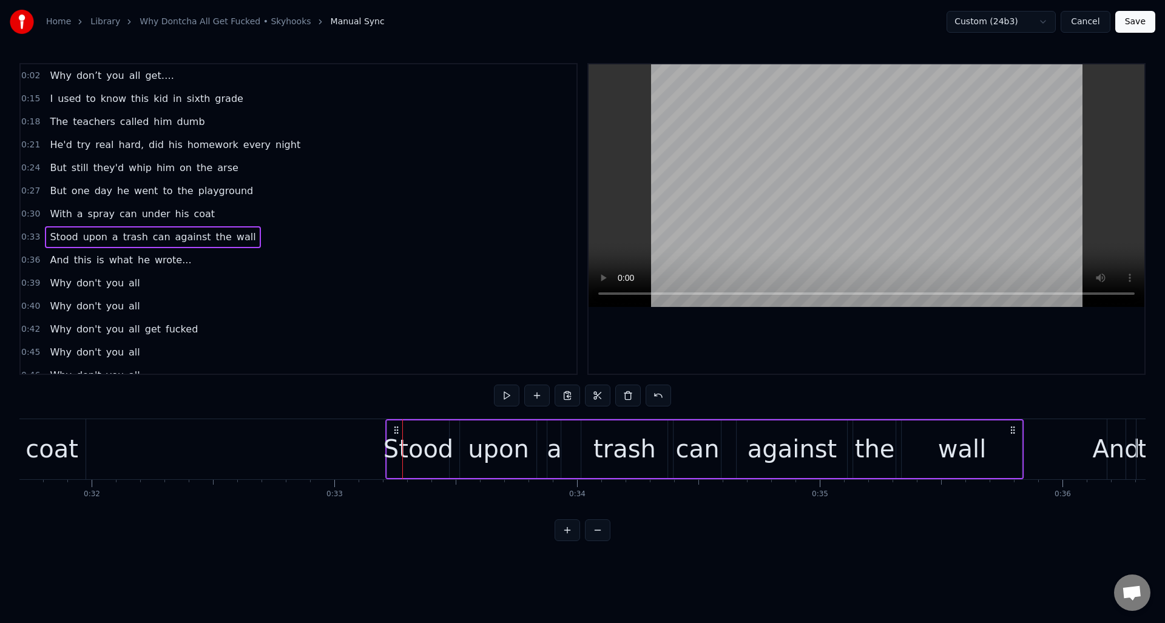
drag, startPoint x: 91, startPoint y: 429, endPoint x: 397, endPoint y: 476, distance: 309.3
click at [397, 476] on div "Stood upon a trash can against the wall" at bounding box center [705, 449] width 638 height 60
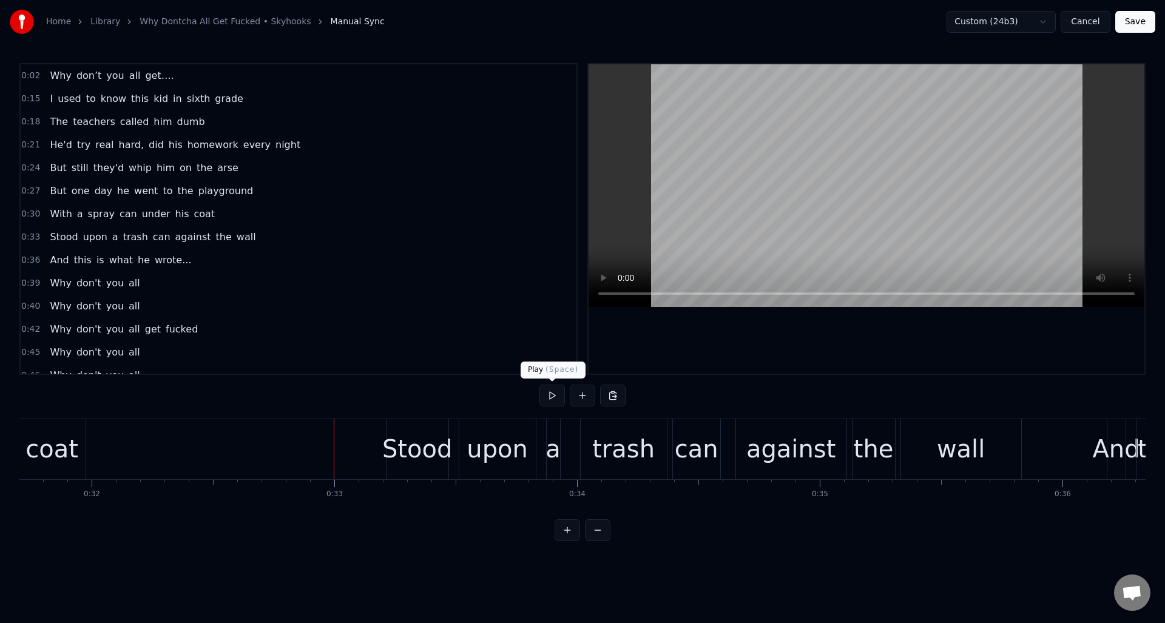
click at [551, 393] on button at bounding box center [551, 396] width 25 height 22
click at [249, 274] on div "0:39 Why don't you all" at bounding box center [299, 283] width 556 height 23
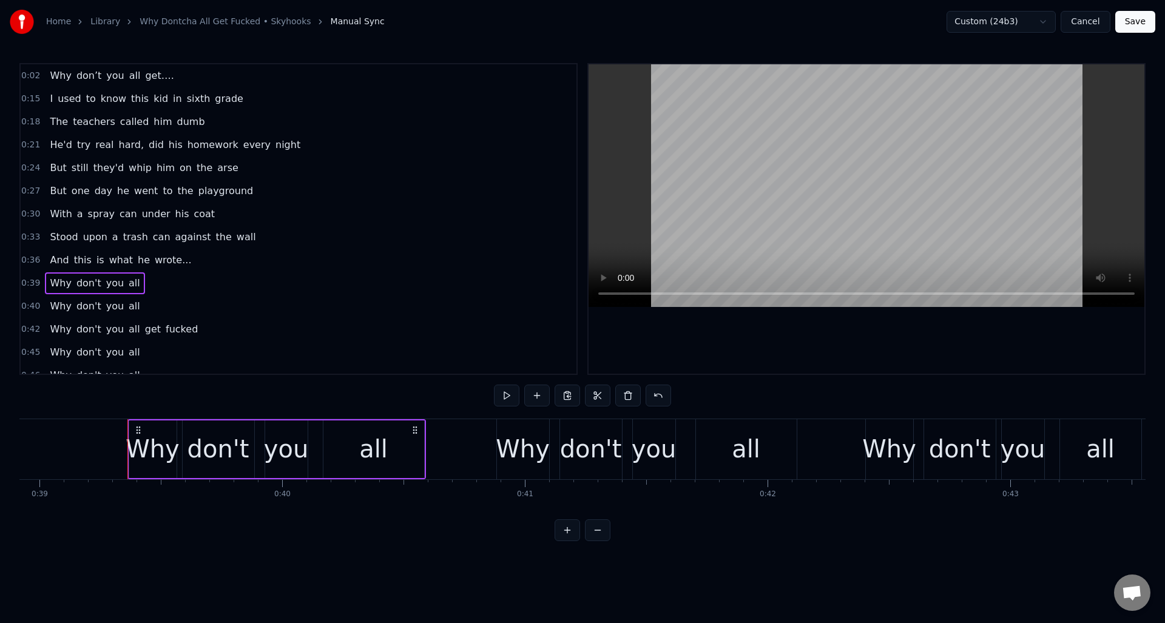
click at [255, 266] on div "0:36 And this is what he wrote..." at bounding box center [299, 260] width 556 height 23
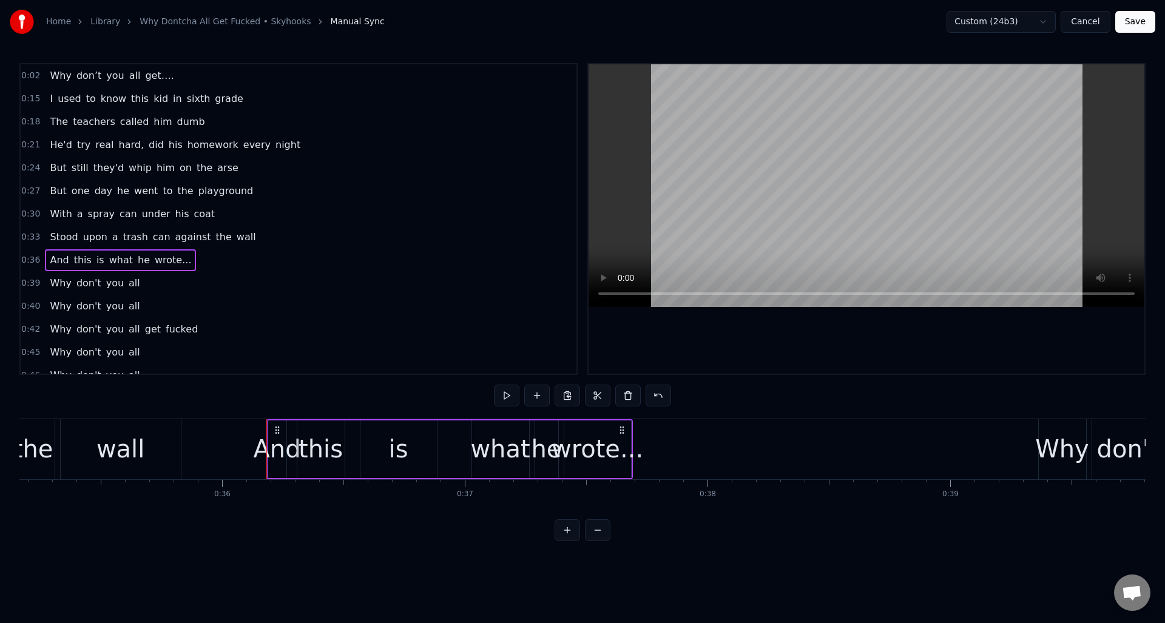
scroll to position [0, 8441]
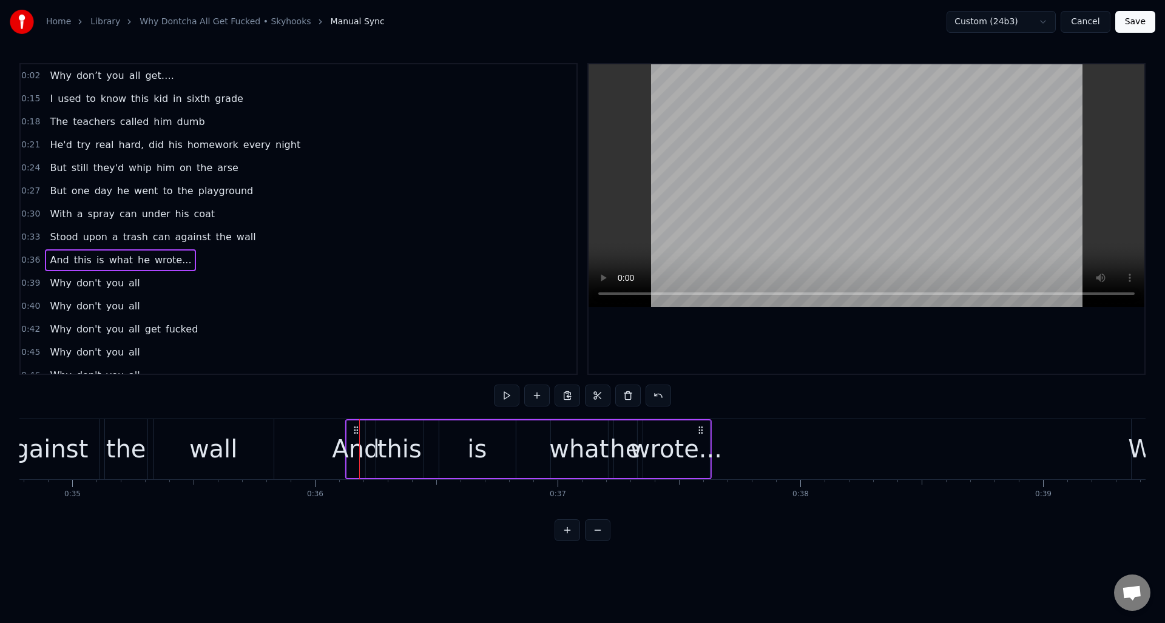
drag, startPoint x: 371, startPoint y: 428, endPoint x: 348, endPoint y: 430, distance: 22.5
click at [357, 431] on icon at bounding box center [356, 430] width 10 height 10
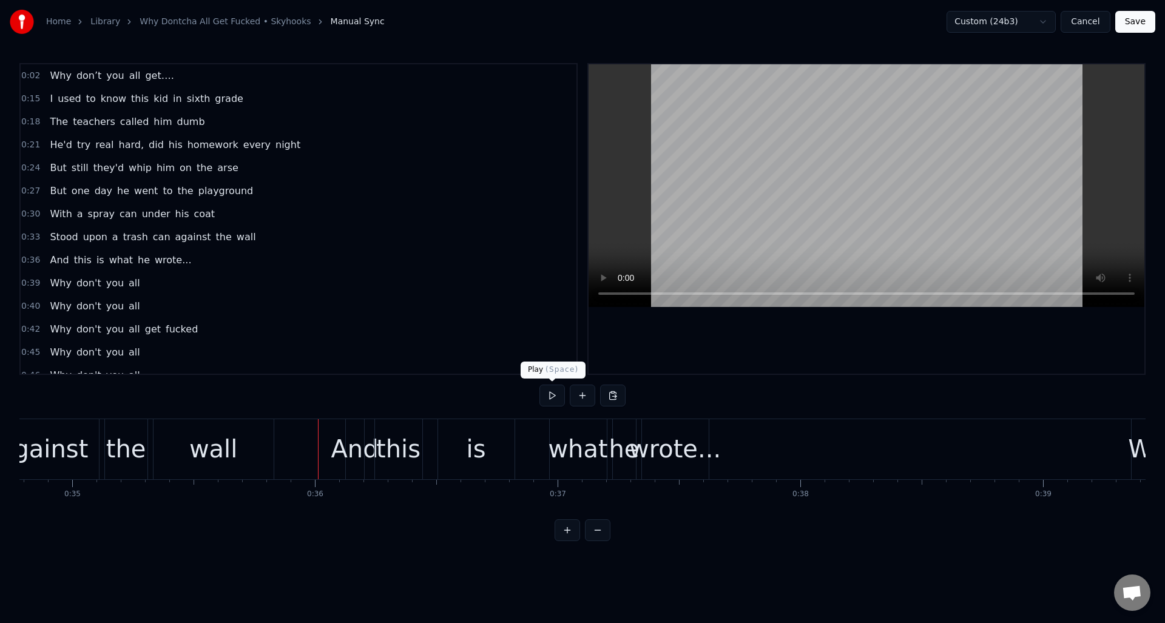
click at [552, 393] on button at bounding box center [551, 396] width 25 height 22
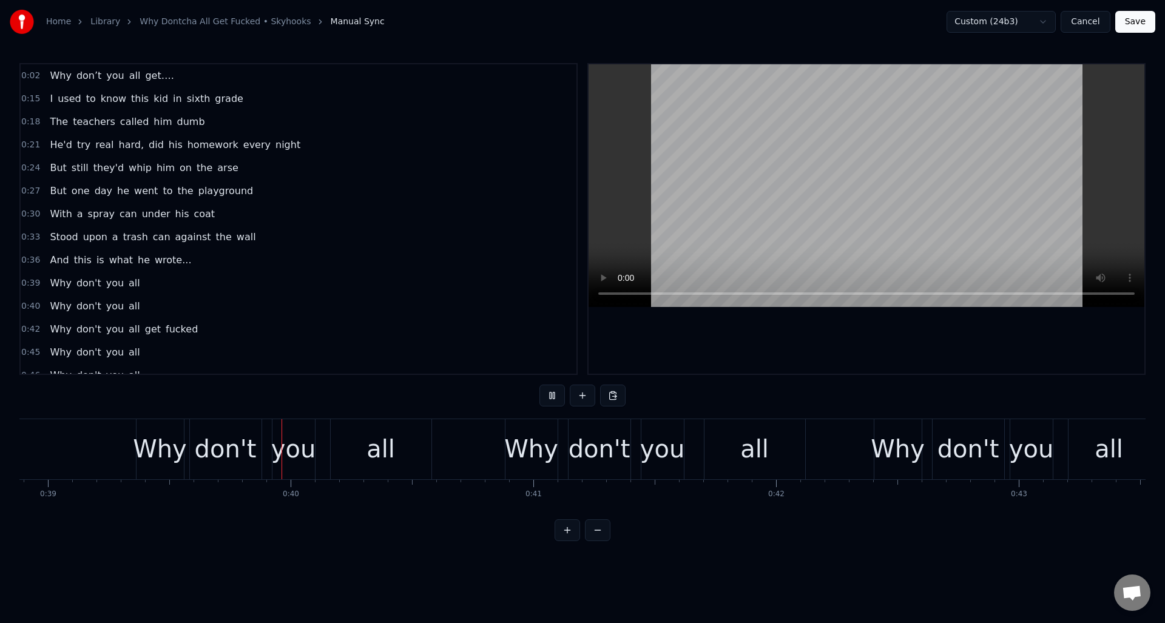
click at [552, 393] on button at bounding box center [551, 396] width 25 height 22
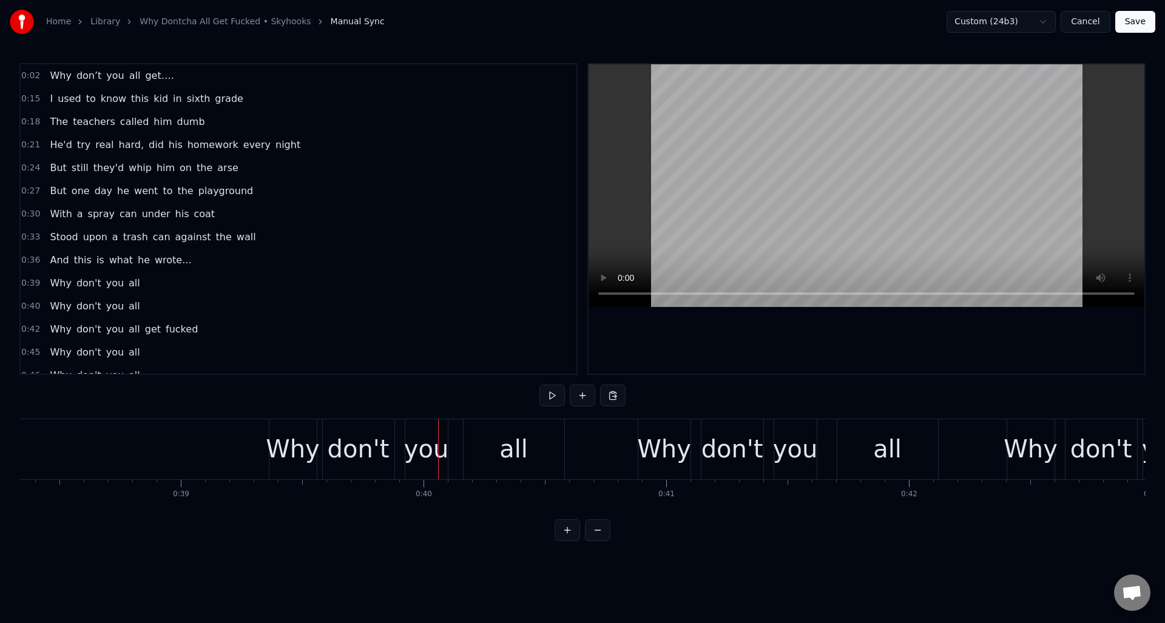
scroll to position [0, 9272]
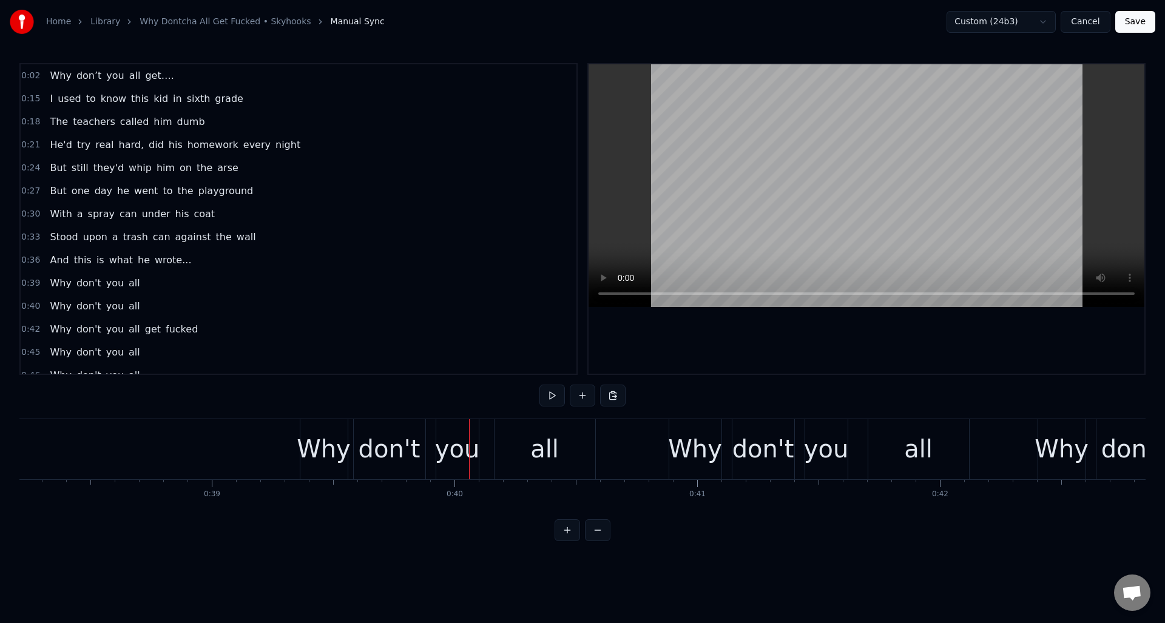
click at [190, 286] on div "0:39 Why don't you all" at bounding box center [299, 283] width 556 height 23
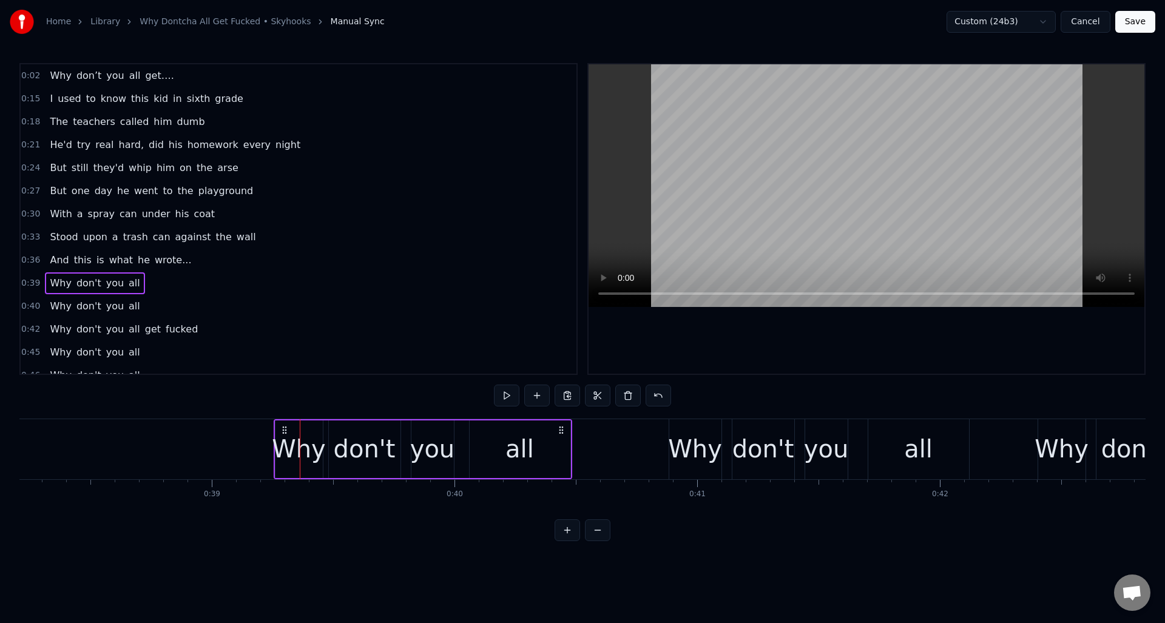
drag, startPoint x: 307, startPoint y: 428, endPoint x: 273, endPoint y: 433, distance: 34.2
click at [281, 431] on icon at bounding box center [284, 430] width 10 height 10
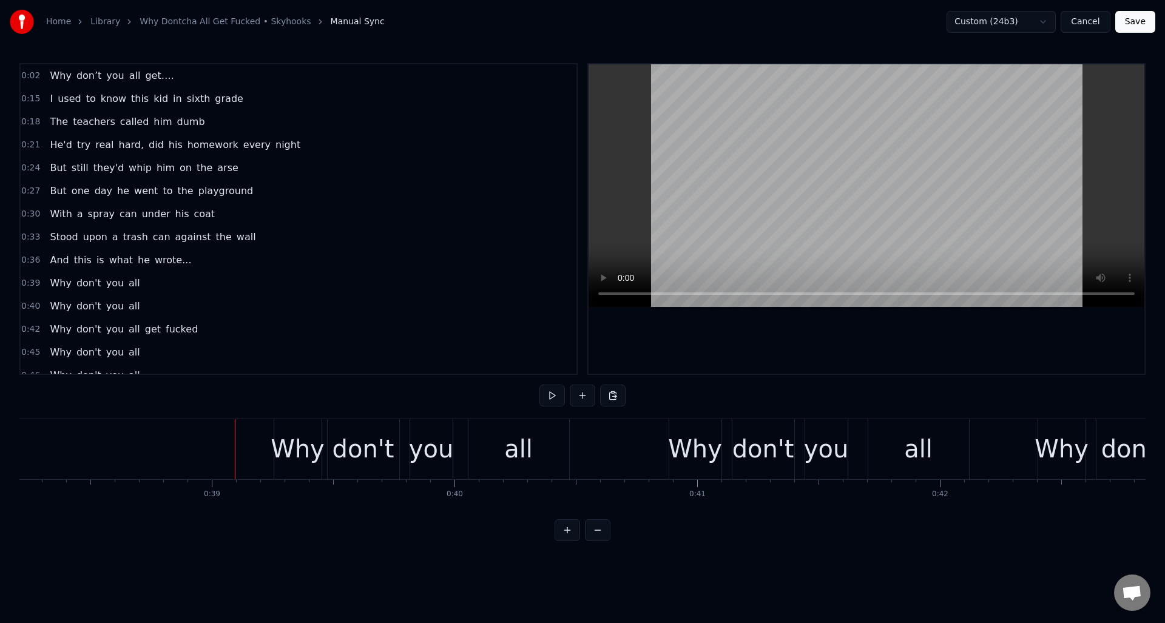
click at [555, 394] on button at bounding box center [551, 396] width 25 height 22
click at [183, 305] on div "0:40 Why don't you all" at bounding box center [299, 306] width 556 height 23
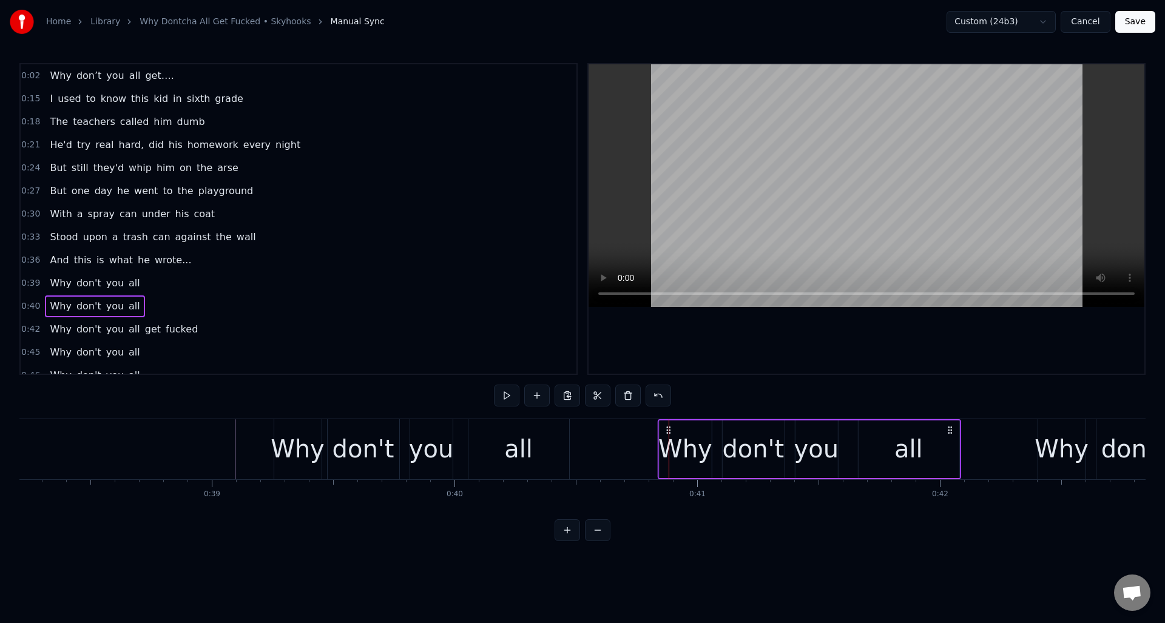
drag, startPoint x: 678, startPoint y: 427, endPoint x: 671, endPoint y: 429, distance: 6.9
click at [667, 429] on icon at bounding box center [668, 430] width 10 height 10
click at [211, 331] on div "0:42 Why don't you all get fucked" at bounding box center [299, 329] width 556 height 23
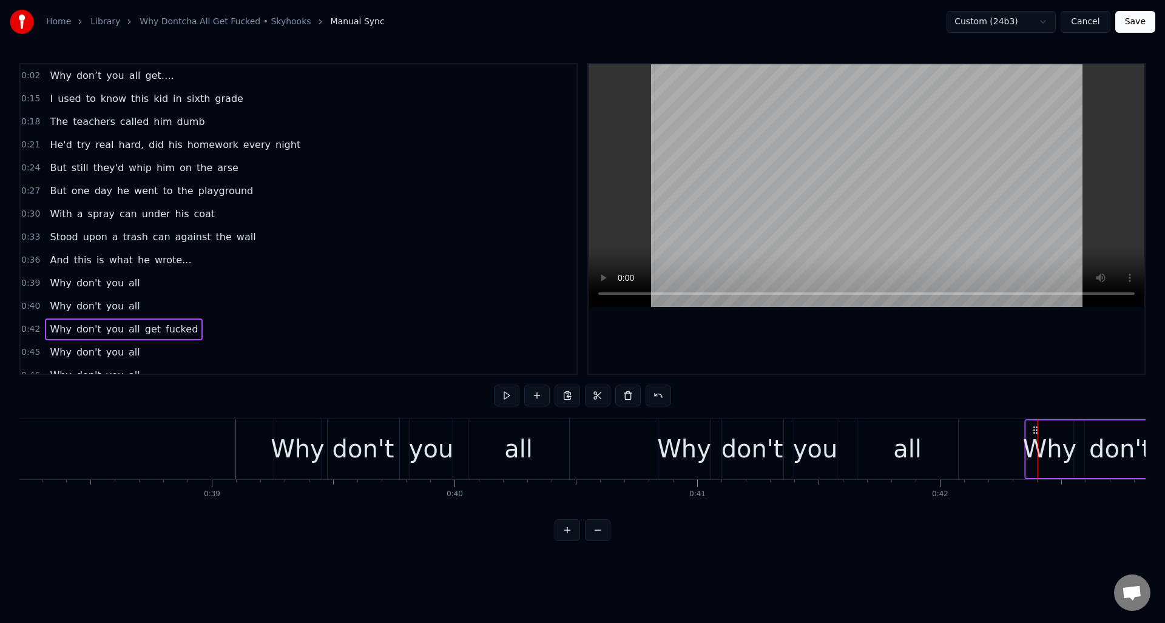
drag, startPoint x: 1048, startPoint y: 427, endPoint x: 1035, endPoint y: 430, distance: 13.1
click at [1035, 430] on icon at bounding box center [1035, 430] width 10 height 10
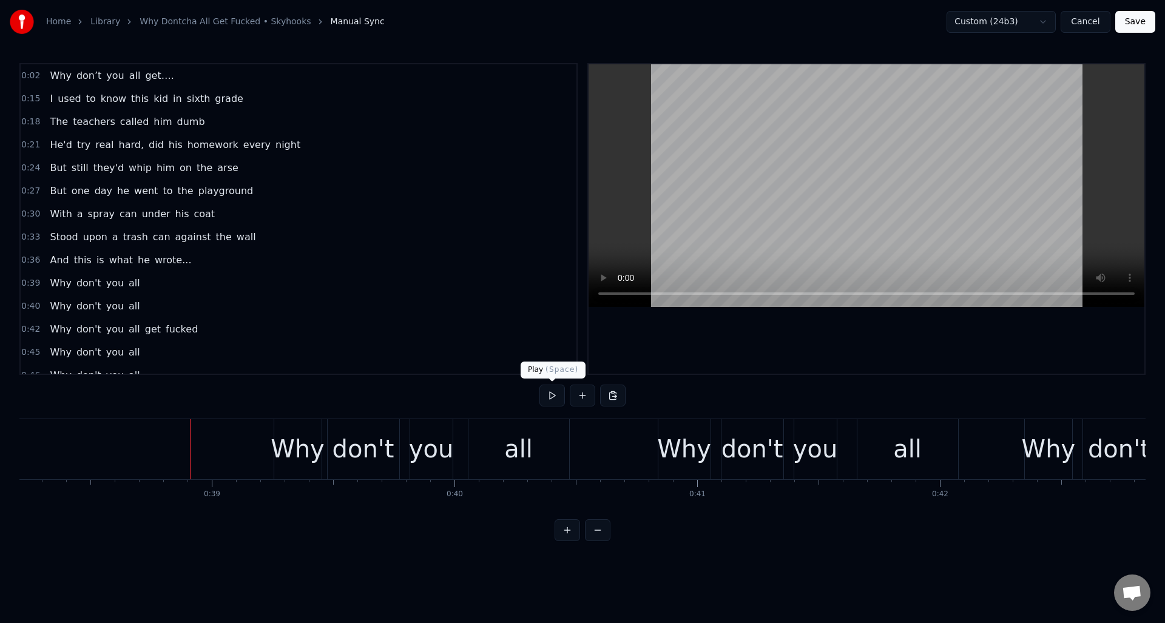
click at [549, 397] on button at bounding box center [551, 396] width 25 height 22
click at [547, 395] on button at bounding box center [551, 396] width 25 height 22
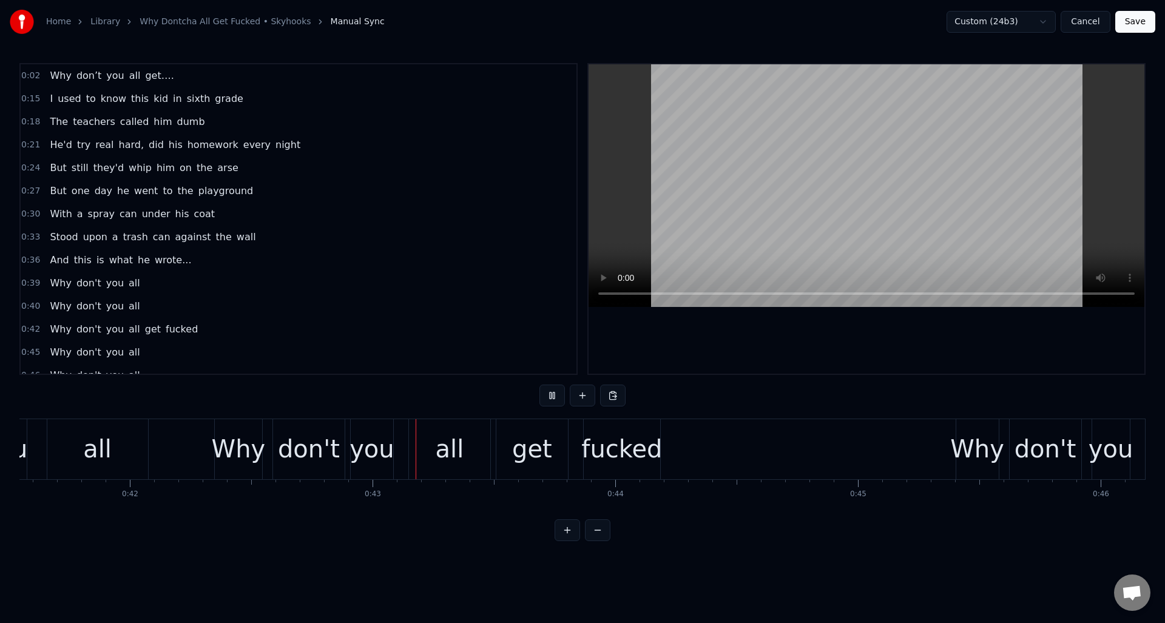
scroll to position [0, 10303]
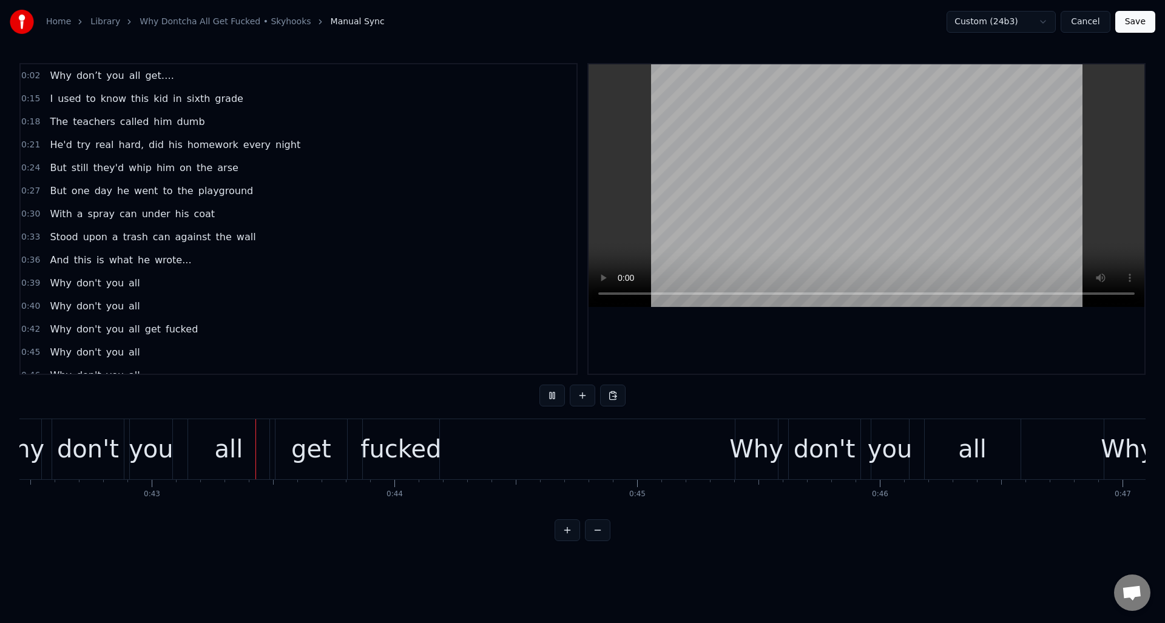
click at [547, 395] on button at bounding box center [551, 396] width 25 height 22
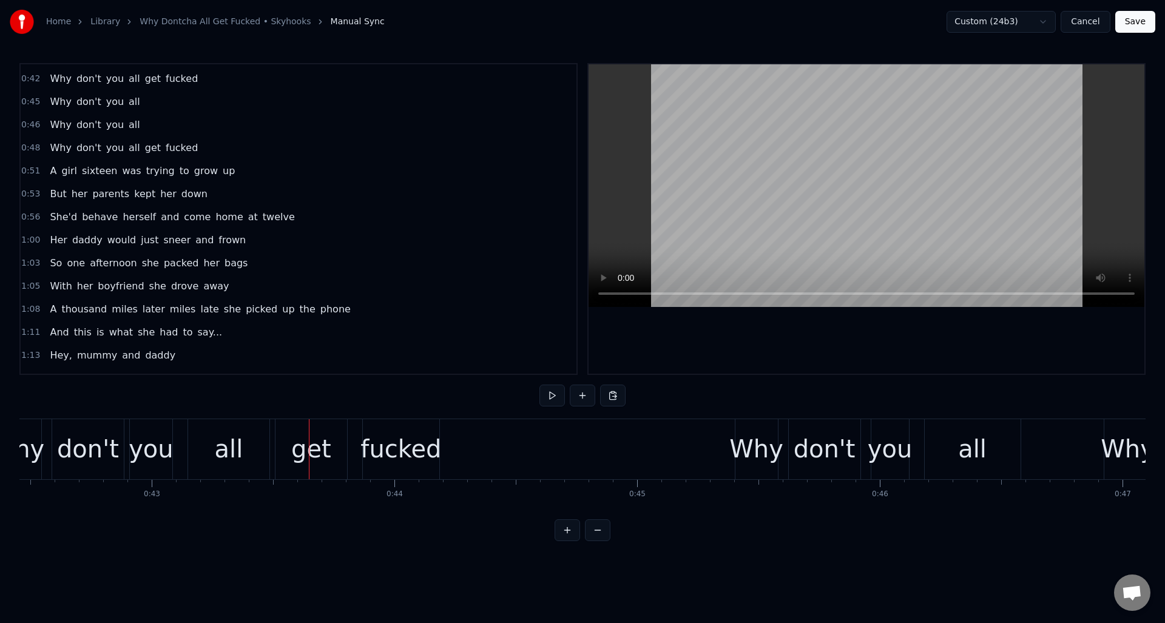
scroll to position [264, 0]
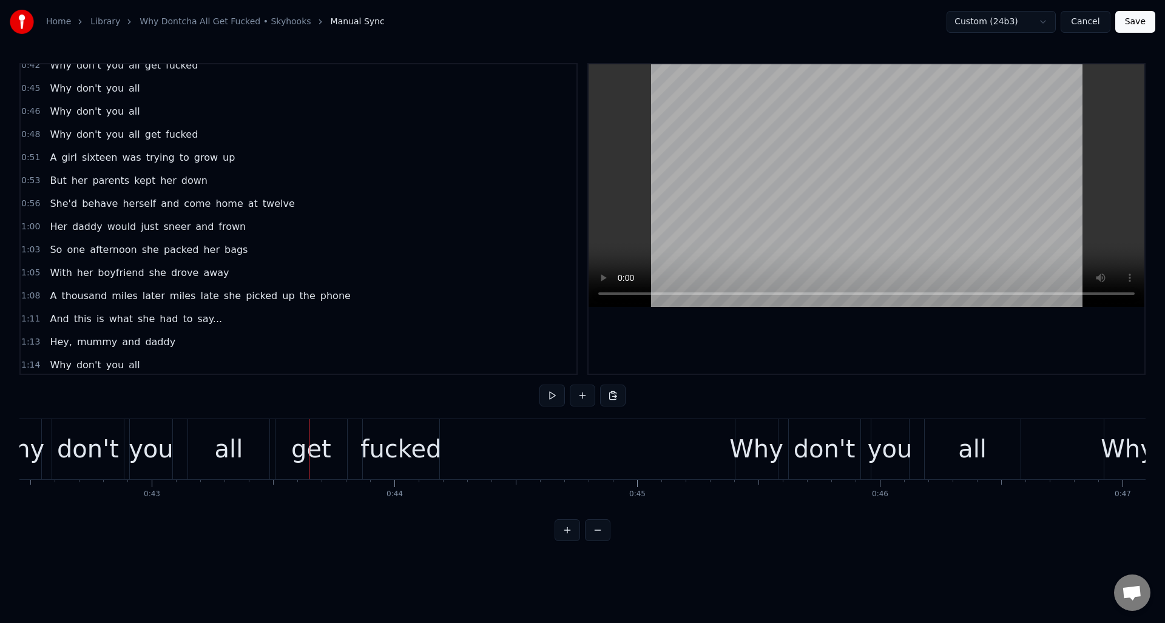
click at [170, 86] on div "0:45 Why don't you all" at bounding box center [299, 88] width 556 height 23
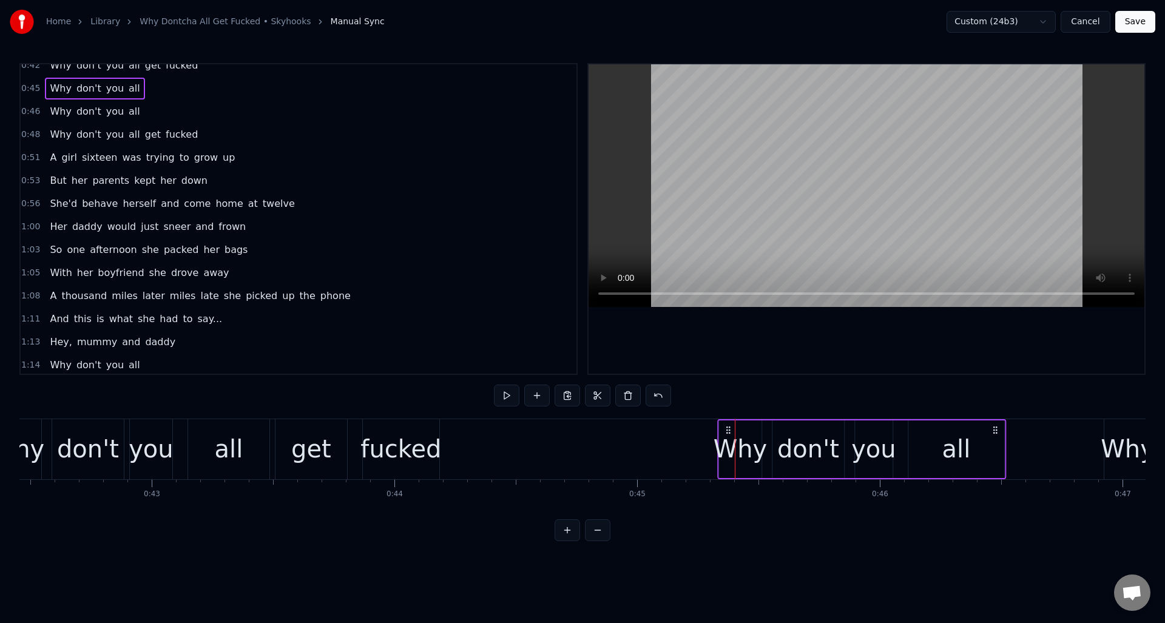
drag, startPoint x: 746, startPoint y: 428, endPoint x: 728, endPoint y: 431, distance: 17.9
click at [728, 431] on icon at bounding box center [728, 430] width 10 height 10
drag, startPoint x: 167, startPoint y: 108, endPoint x: 188, endPoint y: 116, distance: 22.3
click at [167, 107] on div "0:46 Why don't you all" at bounding box center [299, 111] width 556 height 23
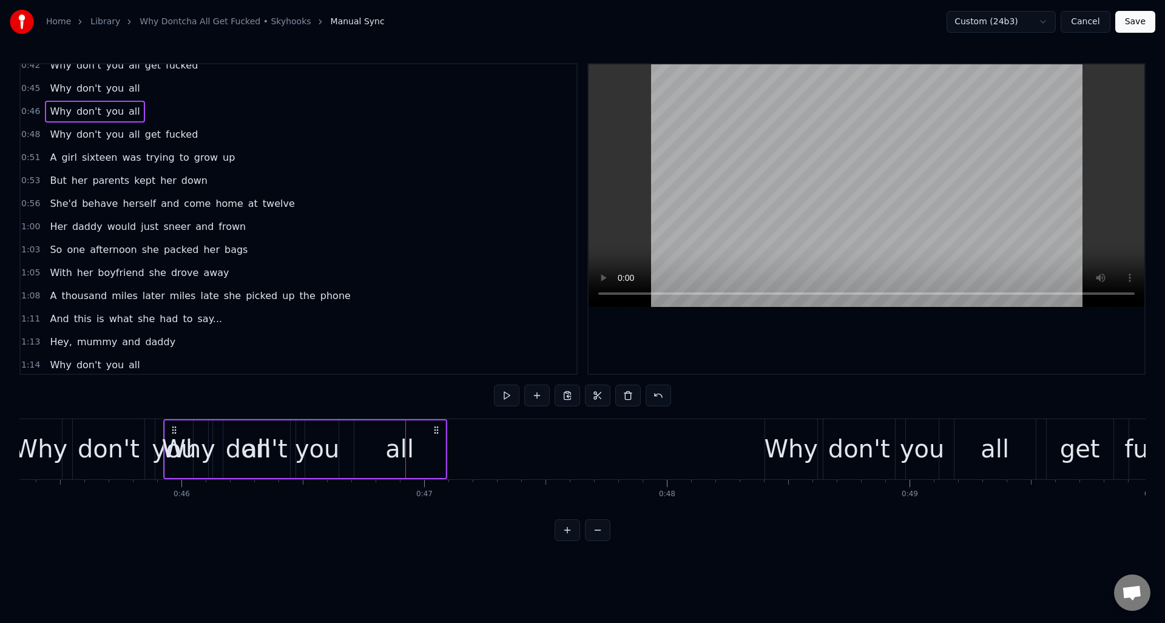
scroll to position [0, 10979]
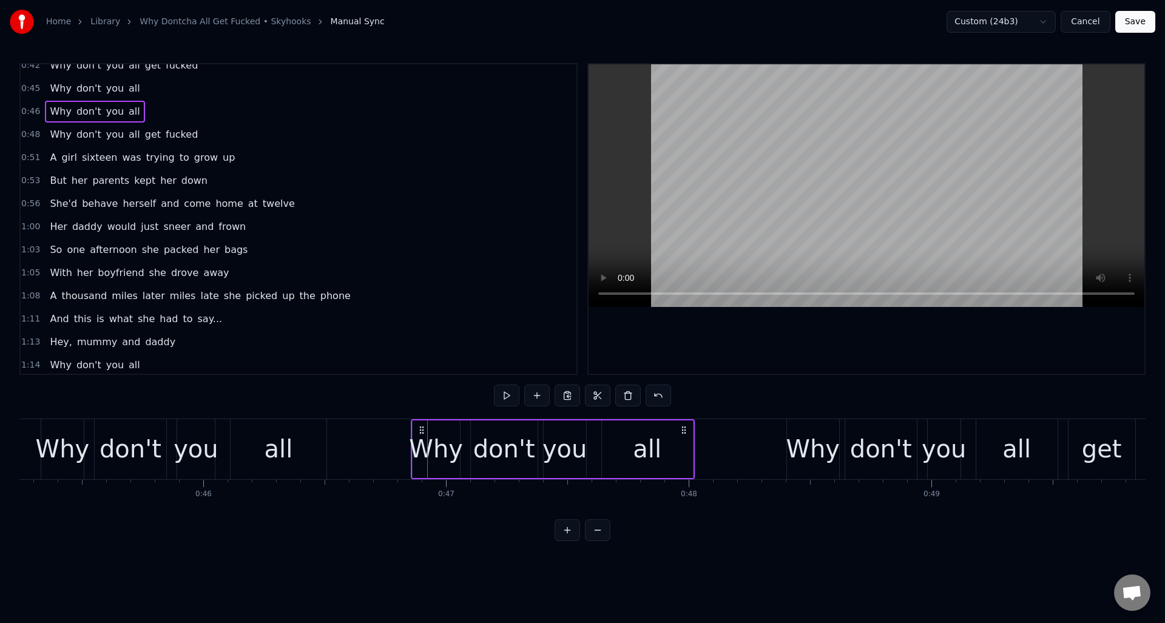
drag, startPoint x: 90, startPoint y: 427, endPoint x: 421, endPoint y: 474, distance: 334.0
click at [421, 474] on div "Why don't you all" at bounding box center [553, 449] width 284 height 60
click at [234, 135] on div "0:48 Why don't you all get fucked" at bounding box center [299, 134] width 556 height 23
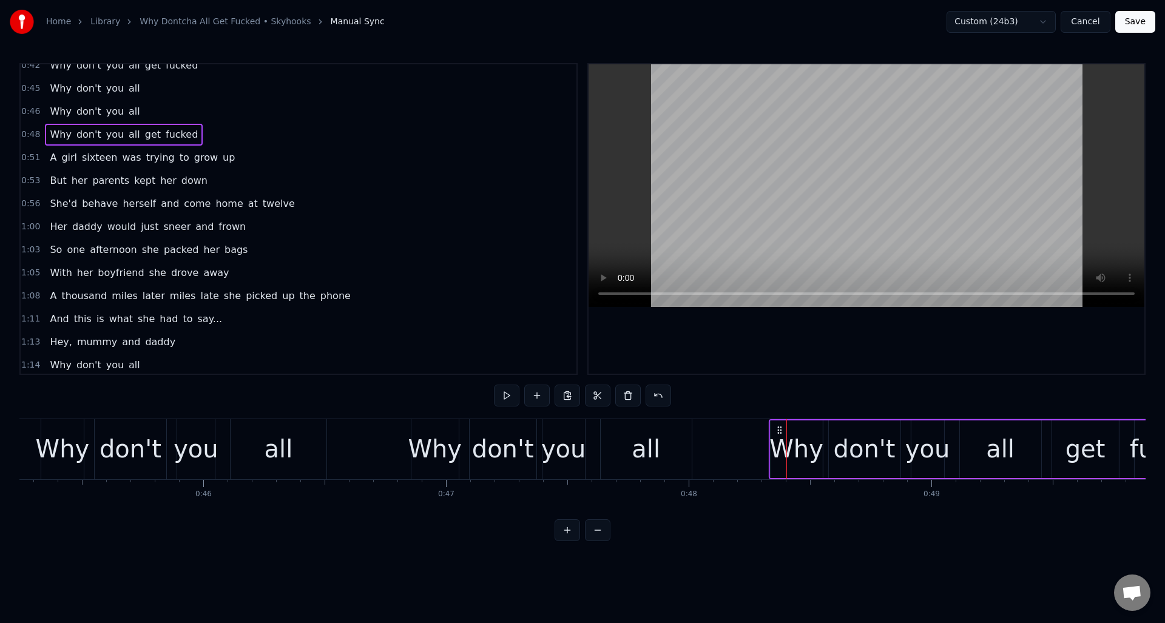
drag, startPoint x: 795, startPoint y: 428, endPoint x: 778, endPoint y: 431, distance: 17.9
click at [778, 431] on icon at bounding box center [780, 430] width 10 height 10
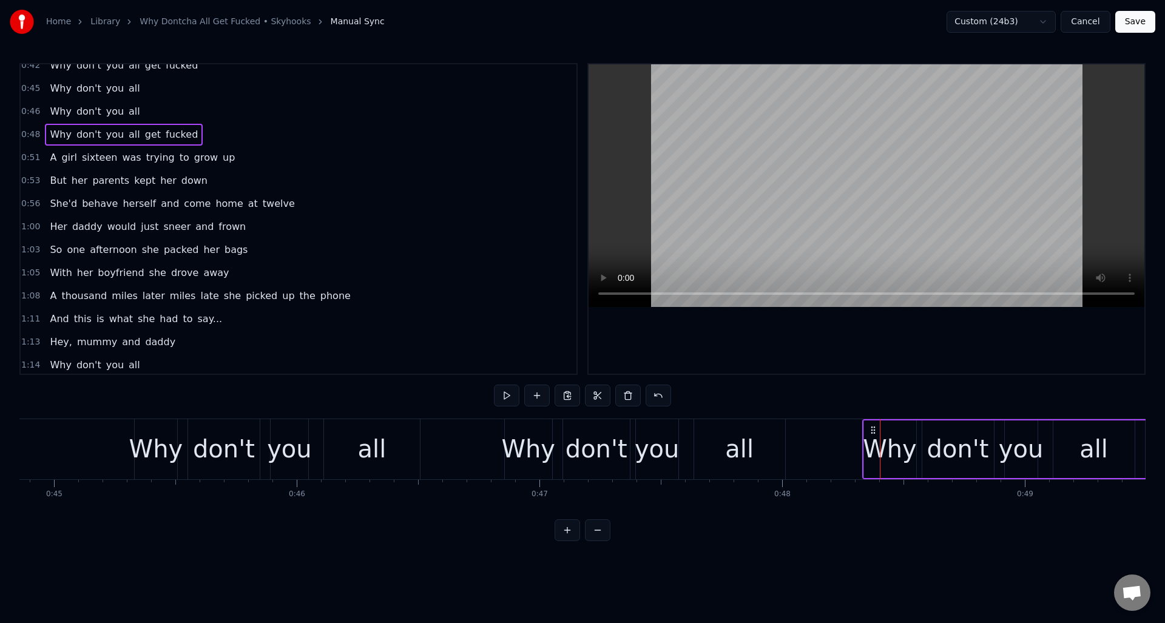
scroll to position [0, 10793]
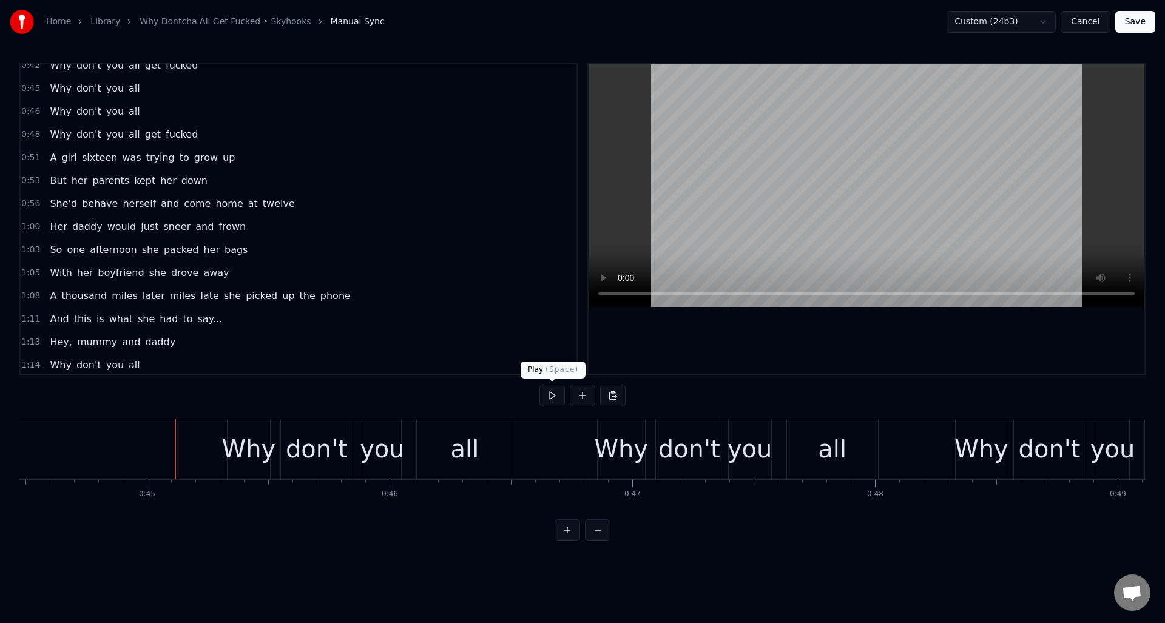
click at [550, 398] on button at bounding box center [551, 396] width 25 height 22
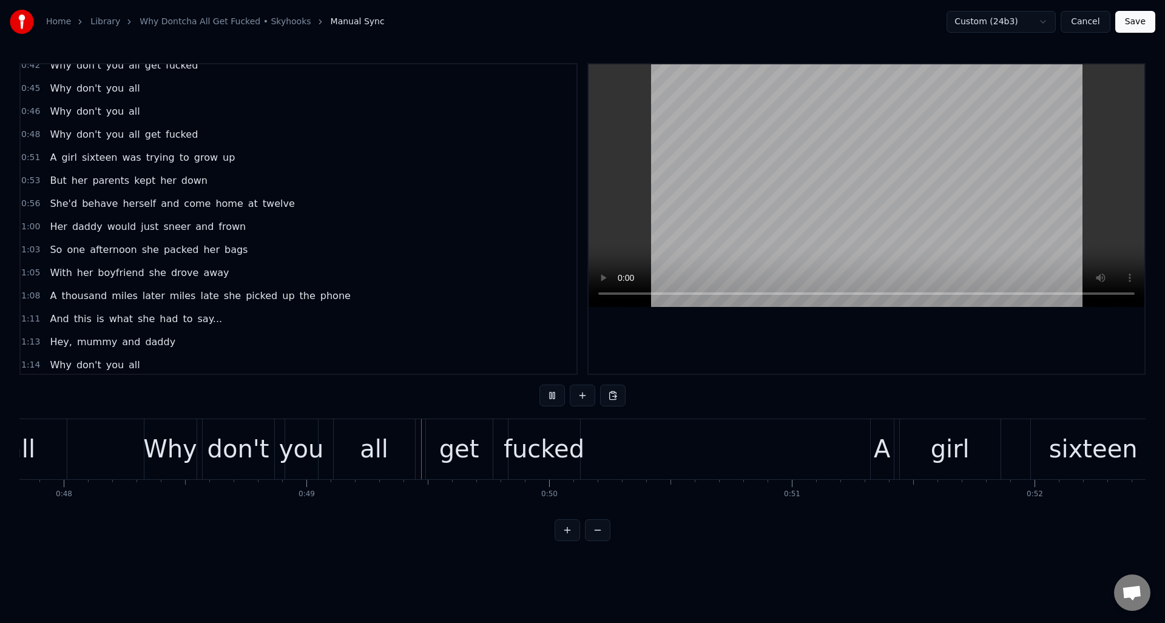
click at [550, 398] on button at bounding box center [551, 396] width 25 height 22
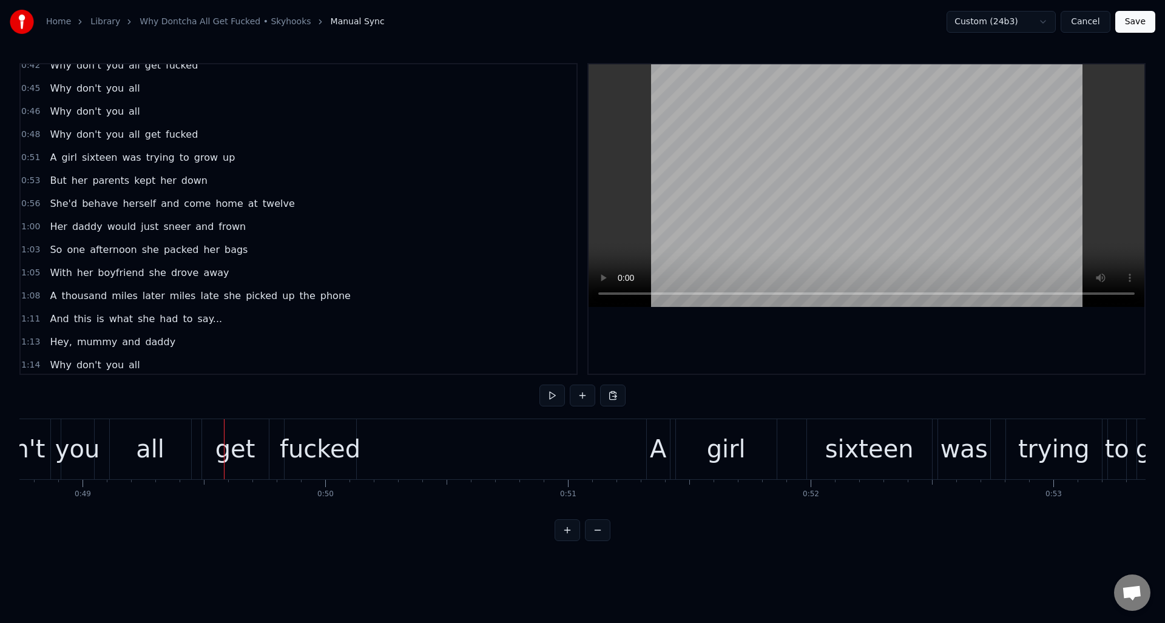
click at [283, 160] on div "0:51 A girl sixteen was trying to grow up" at bounding box center [299, 157] width 556 height 23
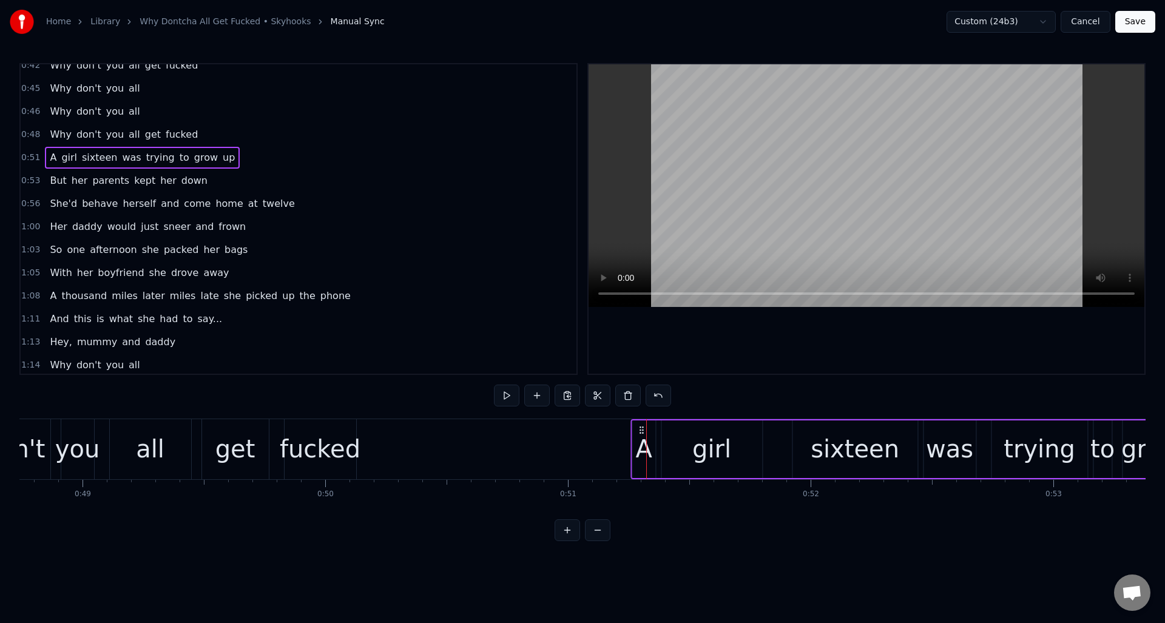
drag, startPoint x: 655, startPoint y: 427, endPoint x: 639, endPoint y: 428, distance: 15.9
click at [639, 428] on icon at bounding box center [641, 430] width 10 height 10
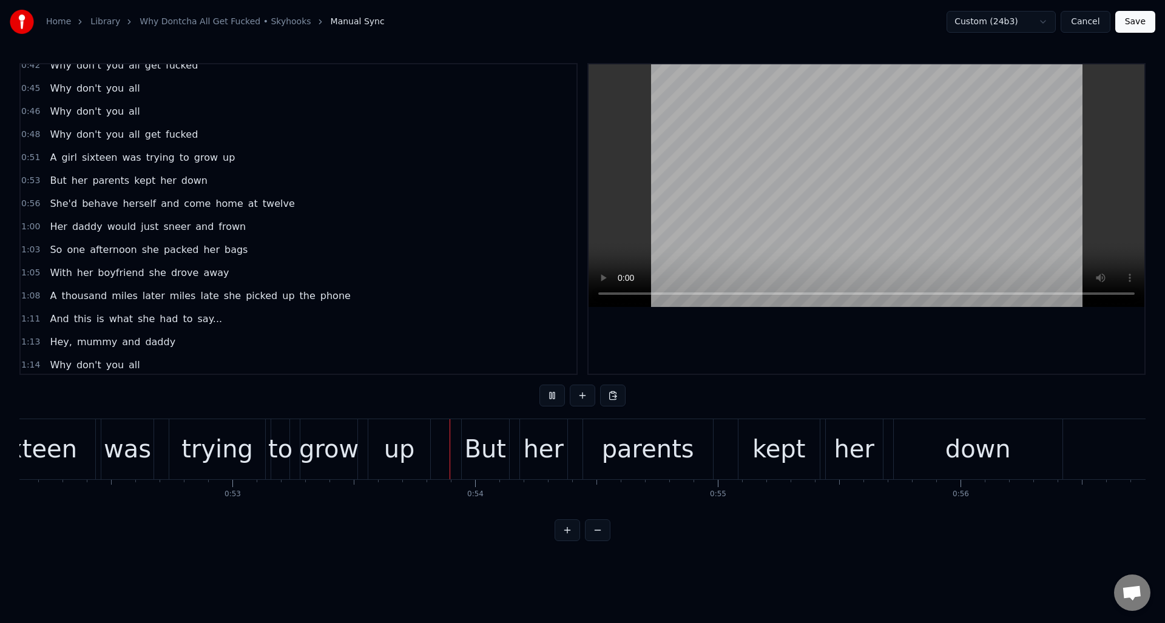
scroll to position [0, 12894]
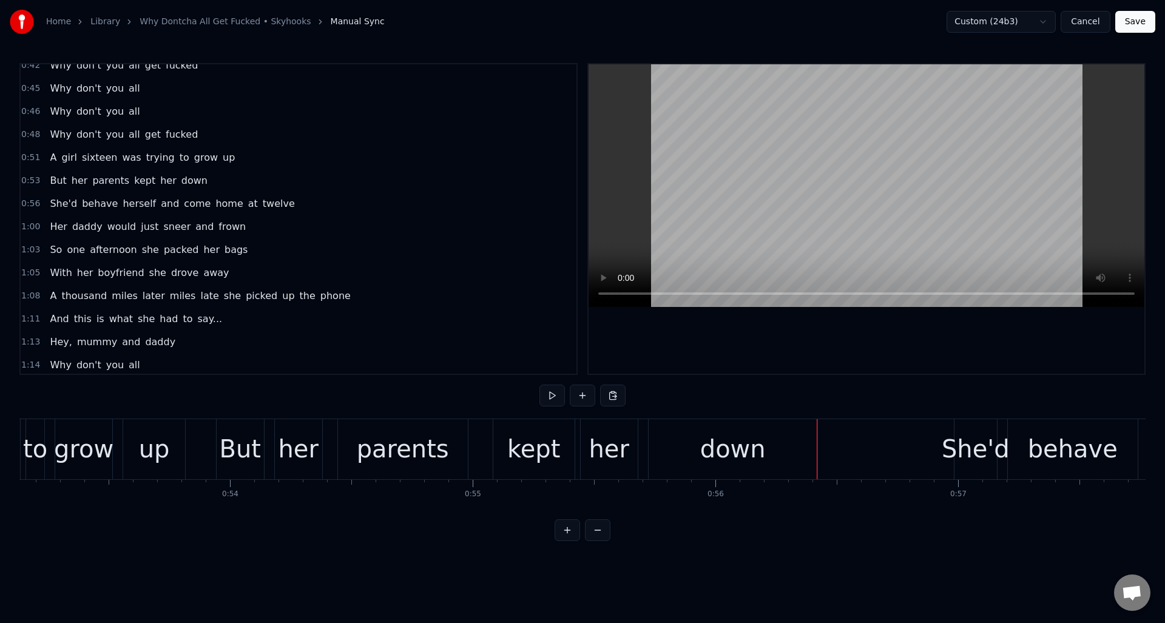
click at [207, 180] on div "0:53 But her parents kept her down" at bounding box center [299, 180] width 556 height 23
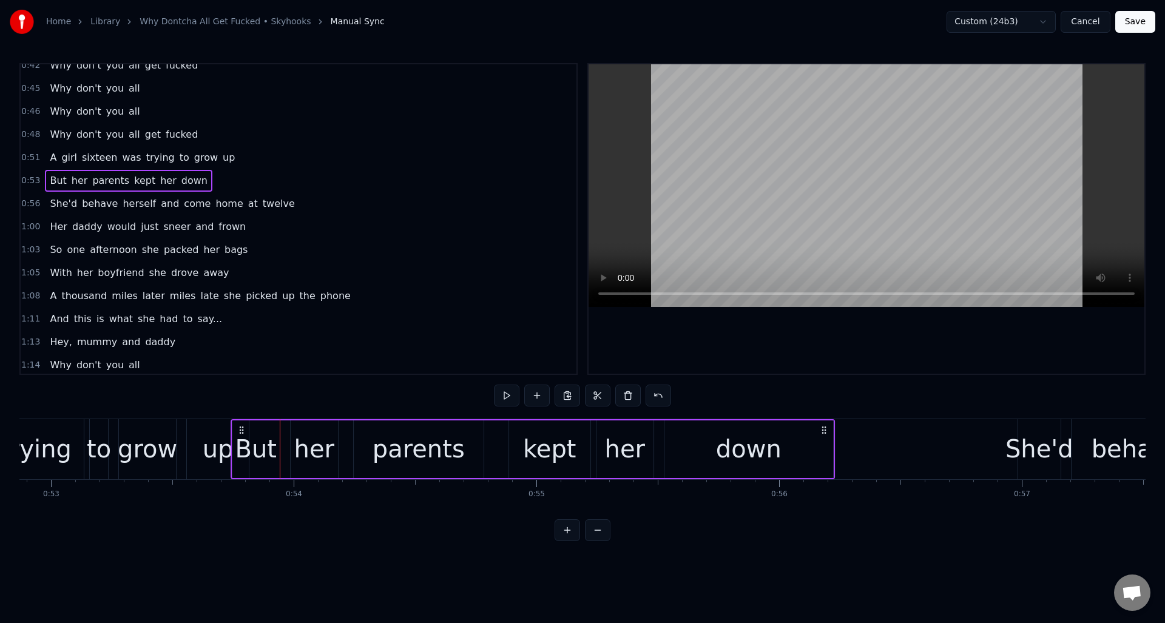
scroll to position [0, 12822]
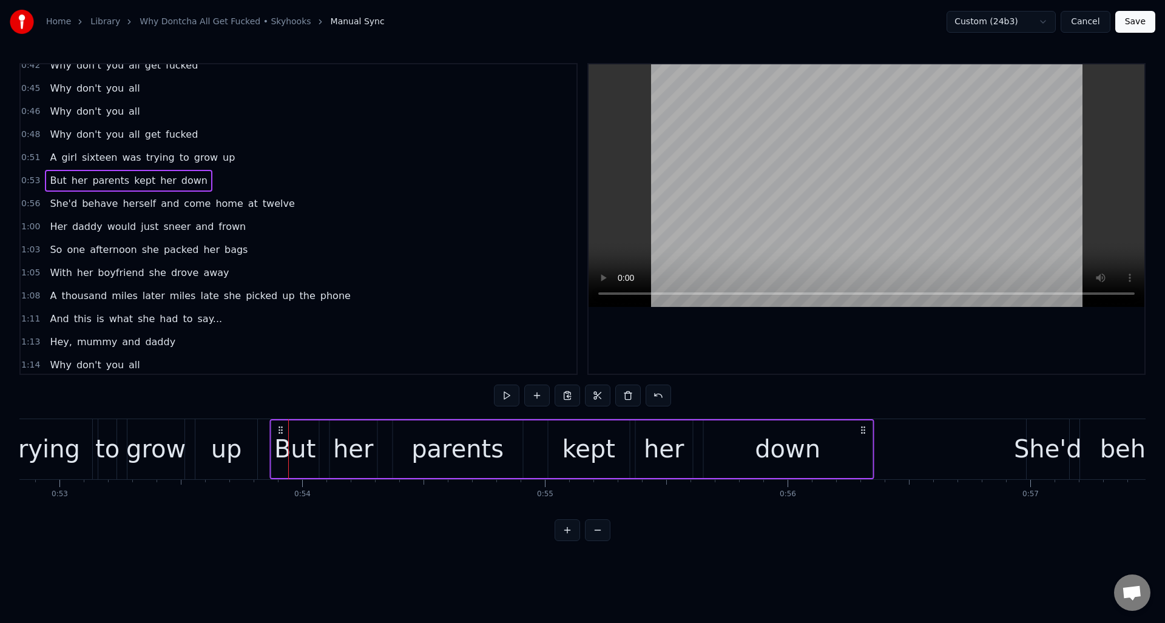
drag, startPoint x: 226, startPoint y: 430, endPoint x: 280, endPoint y: 441, distance: 54.6
click at [280, 441] on div "But her parents kept her down" at bounding box center [571, 449] width 604 height 60
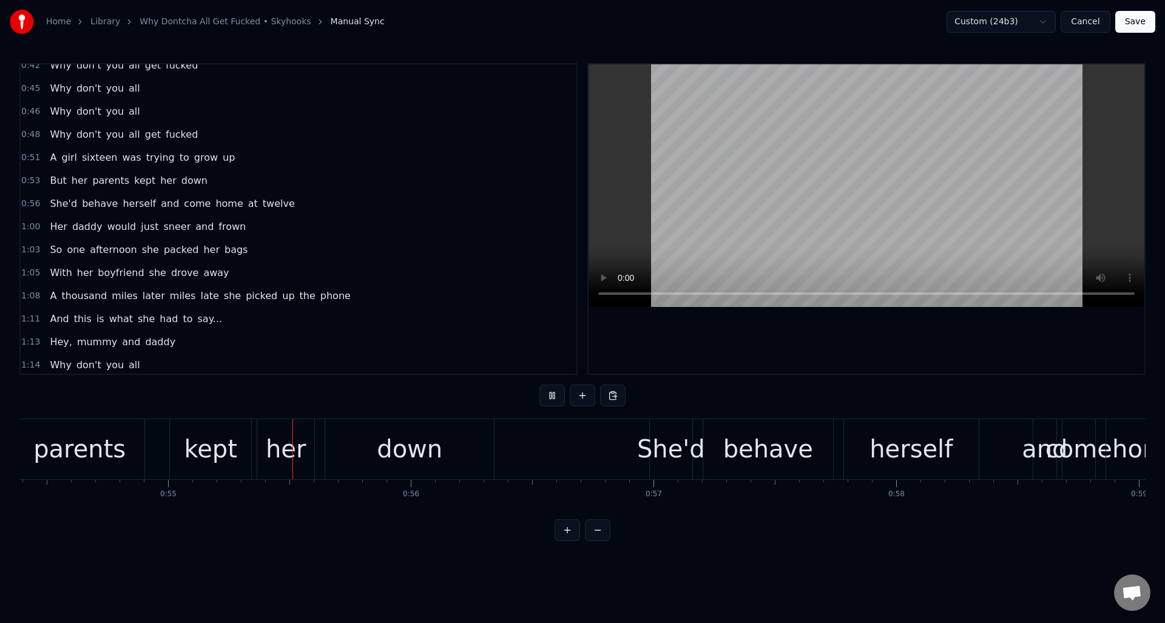
scroll to position [0, 13238]
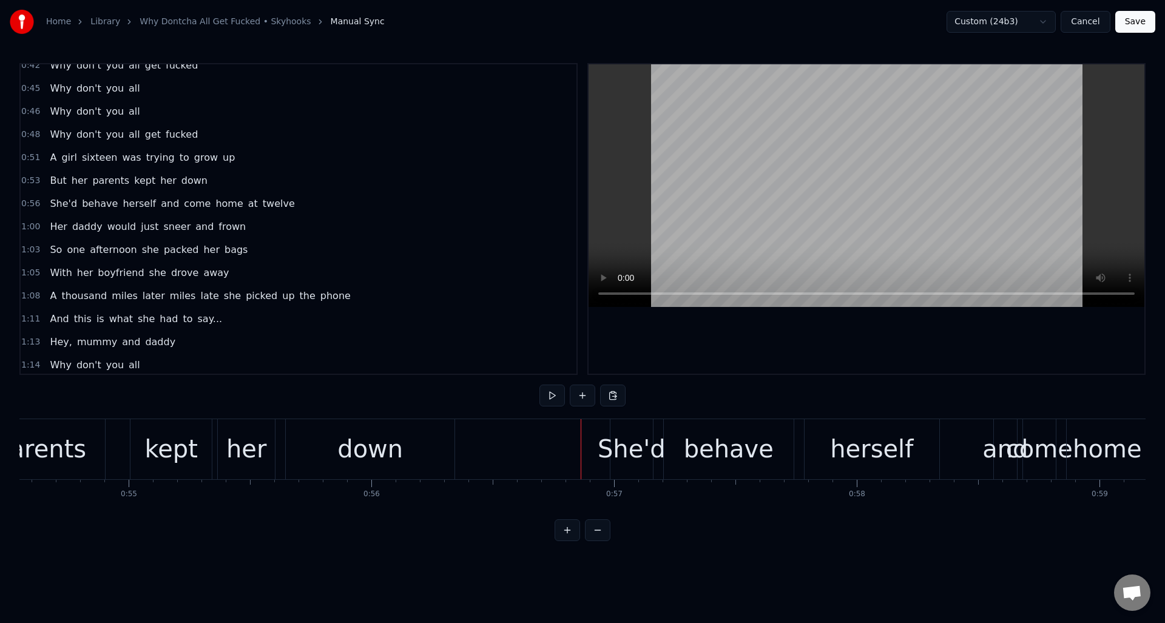
click at [322, 205] on div "0:56 She'd behave herself and come home at twelve" at bounding box center [299, 203] width 556 height 23
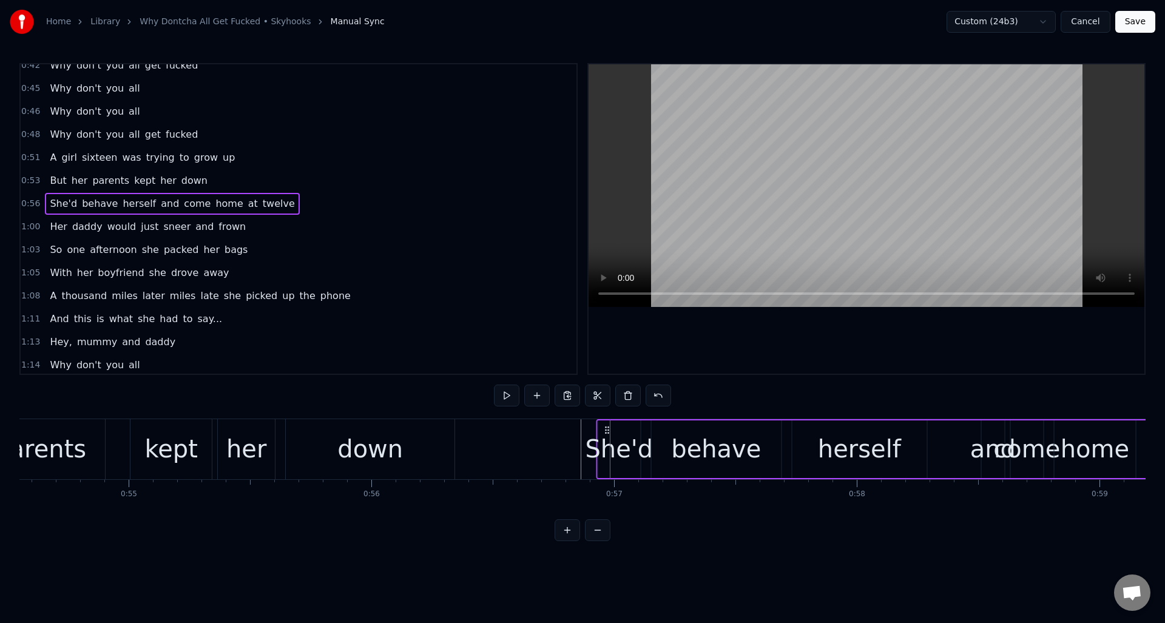
drag, startPoint x: 616, startPoint y: 429, endPoint x: 599, endPoint y: 429, distance: 17.0
click at [603, 431] on icon at bounding box center [607, 430] width 10 height 10
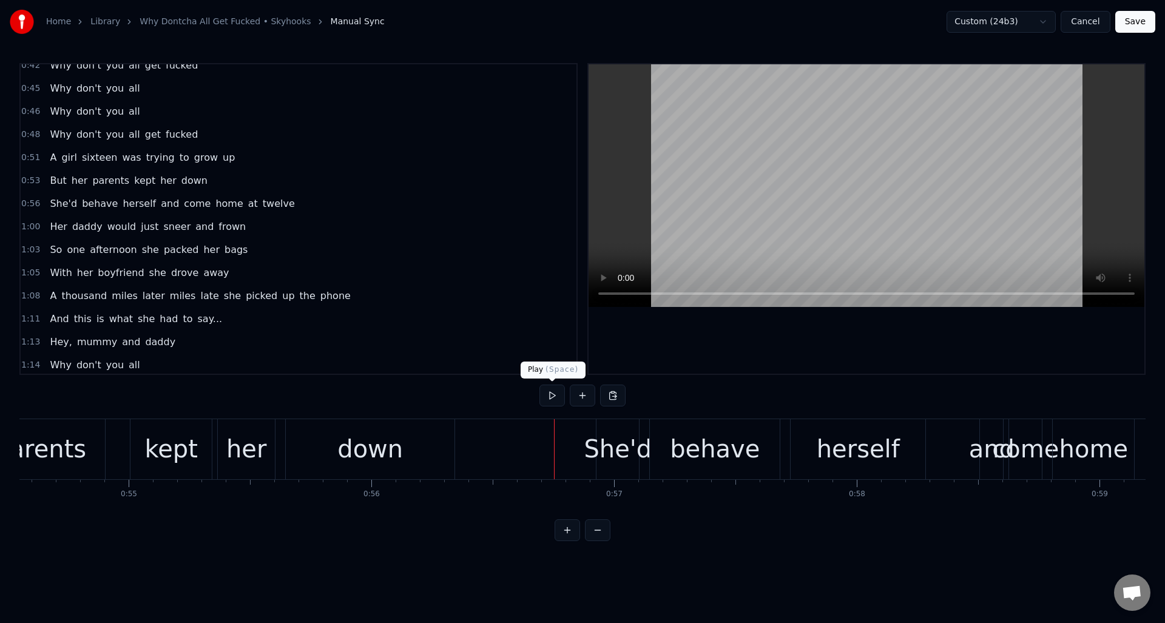
click at [553, 396] on button at bounding box center [551, 396] width 25 height 22
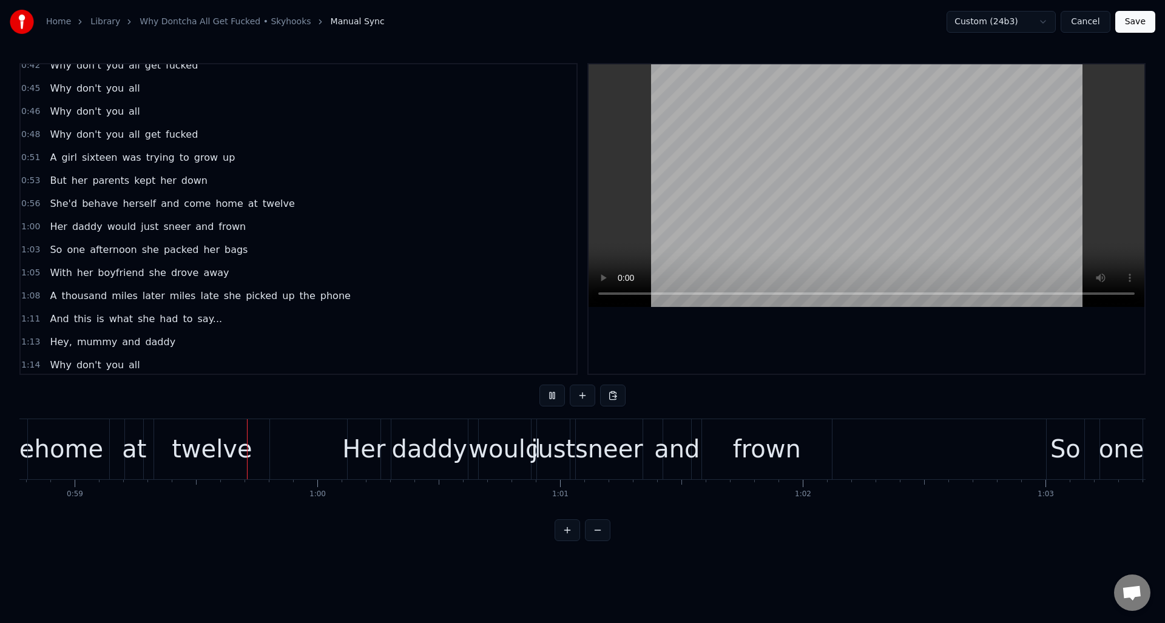
scroll to position [0, 14264]
click at [553, 396] on button at bounding box center [551, 396] width 25 height 22
click at [271, 228] on div "1:00 Her daddy would just sneer and frown" at bounding box center [299, 226] width 556 height 23
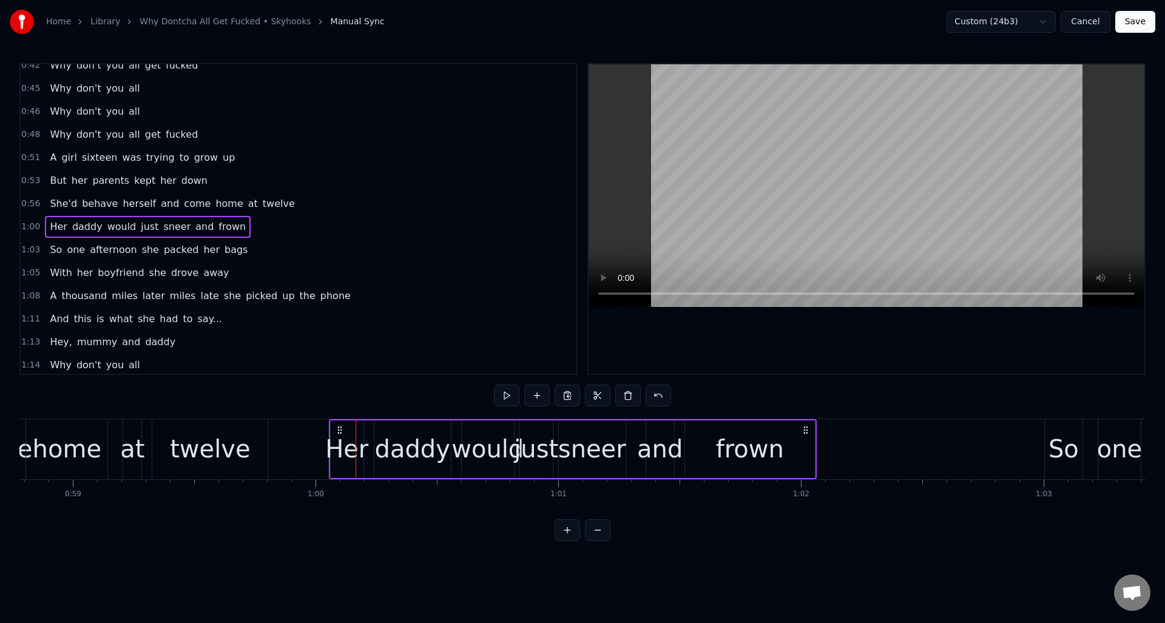
drag, startPoint x: 356, startPoint y: 428, endPoint x: 346, endPoint y: 430, distance: 10.0
click at [340, 429] on icon at bounding box center [340, 430] width 10 height 10
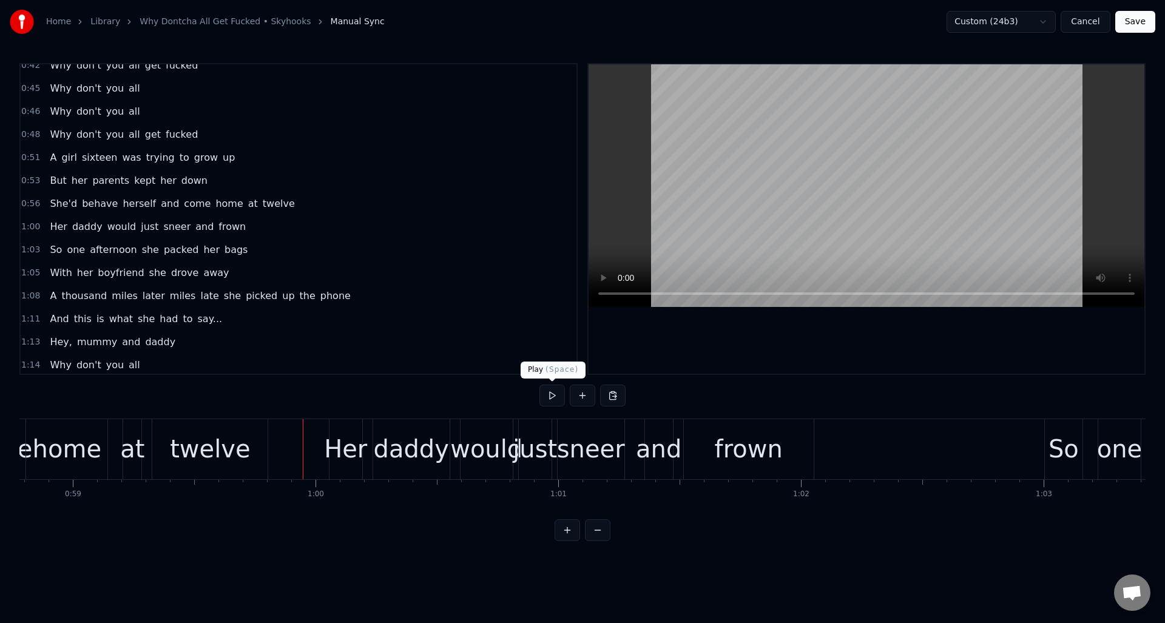
click at [550, 396] on button at bounding box center [551, 396] width 25 height 22
click at [720, 434] on div "frown" at bounding box center [749, 449] width 68 height 36
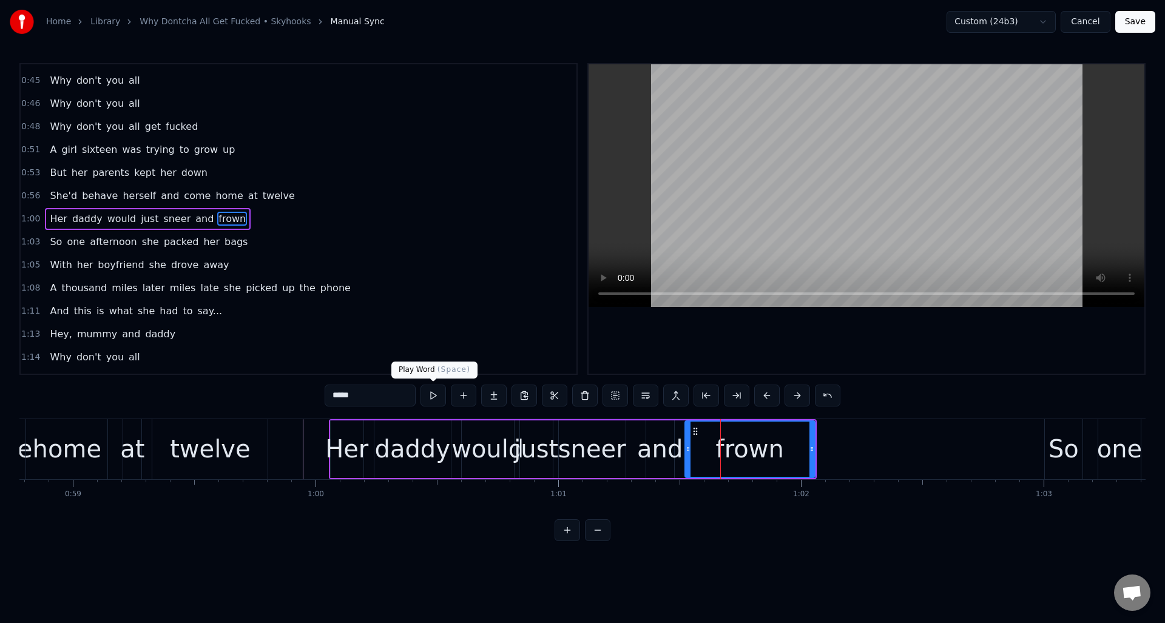
click at [437, 396] on button at bounding box center [432, 396] width 25 height 22
drag, startPoint x: 812, startPoint y: 462, endPoint x: 846, endPoint y: 459, distance: 34.8
click at [846, 459] on div at bounding box center [845, 449] width 5 height 55
click at [434, 396] on button at bounding box center [432, 396] width 25 height 22
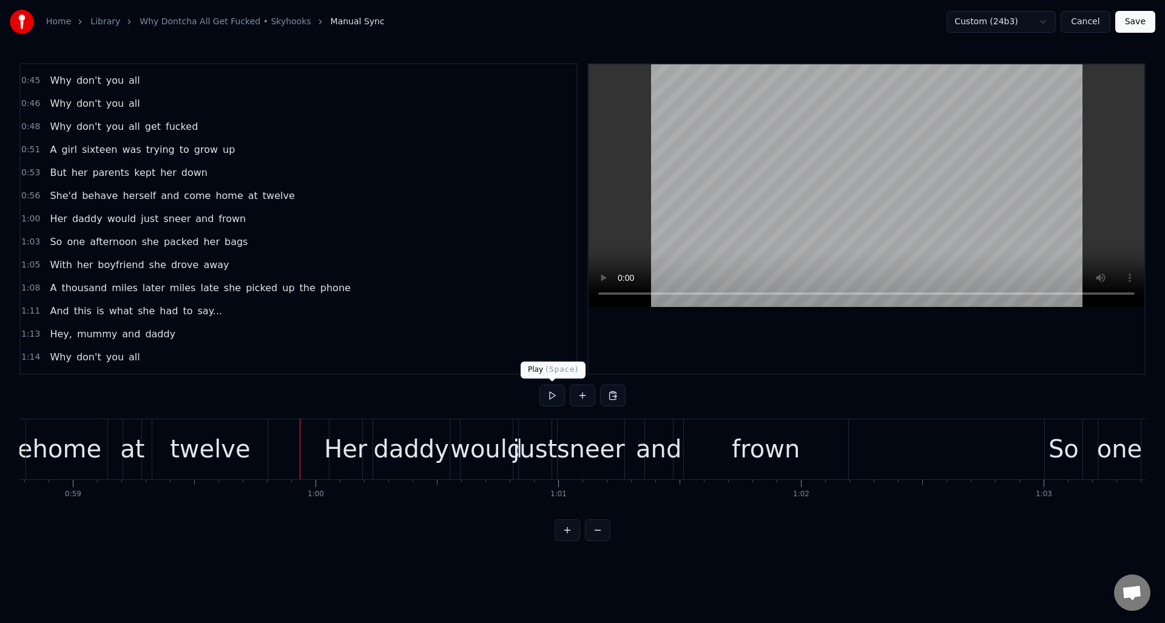
click at [553, 396] on button at bounding box center [551, 396] width 25 height 22
click at [552, 394] on button at bounding box center [551, 396] width 25 height 22
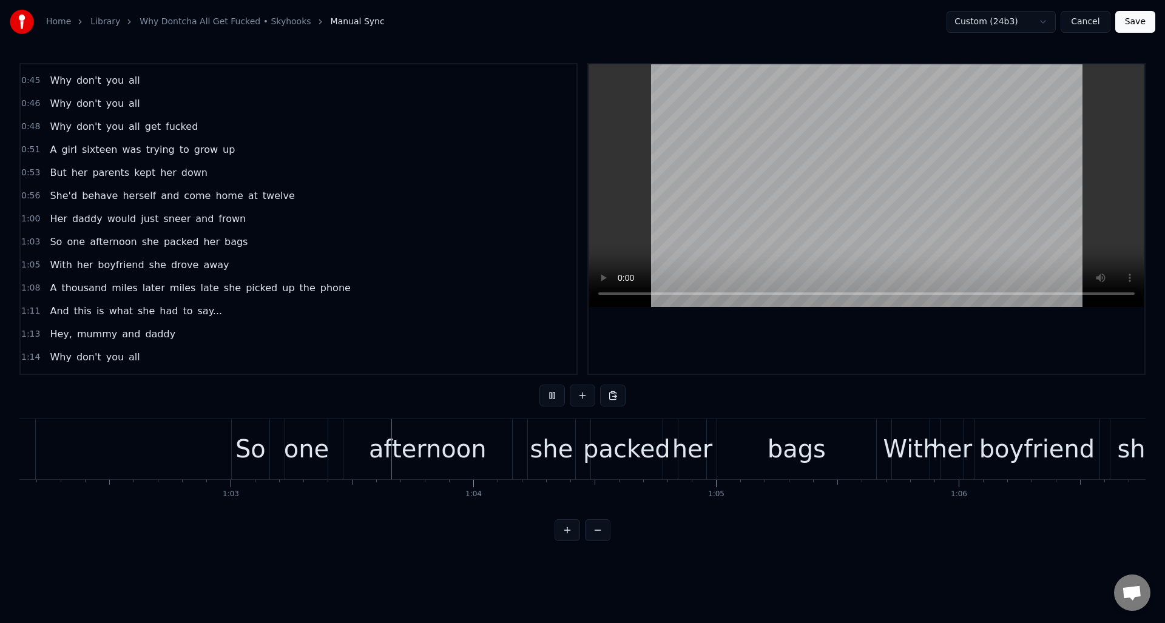
click at [552, 394] on button at bounding box center [551, 396] width 25 height 22
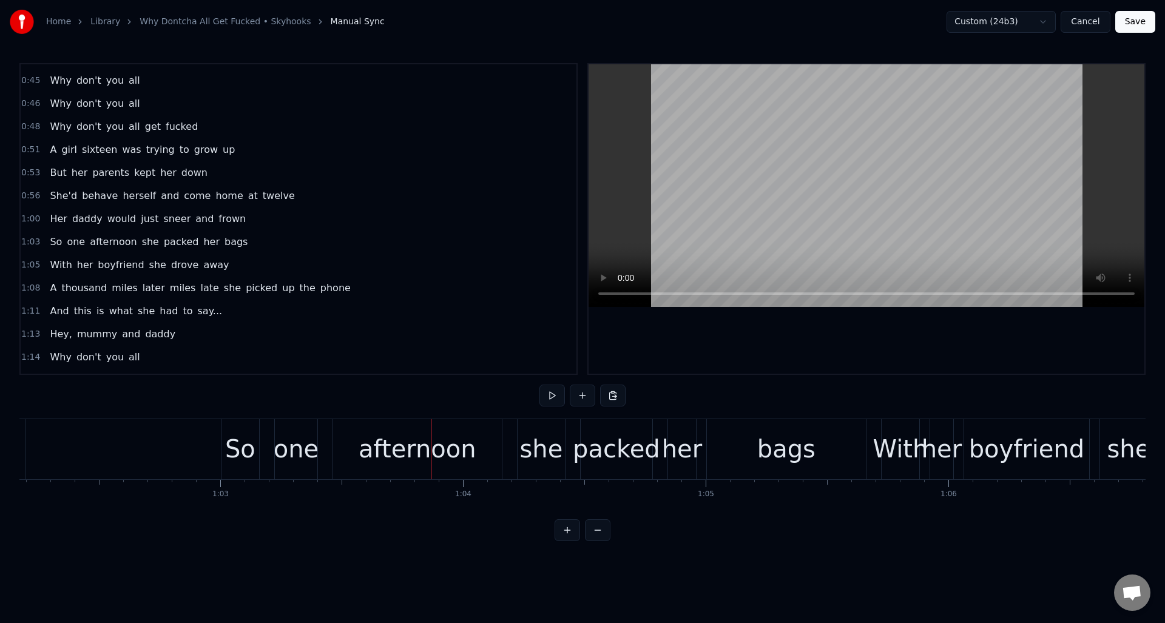
scroll to position [0, 15057]
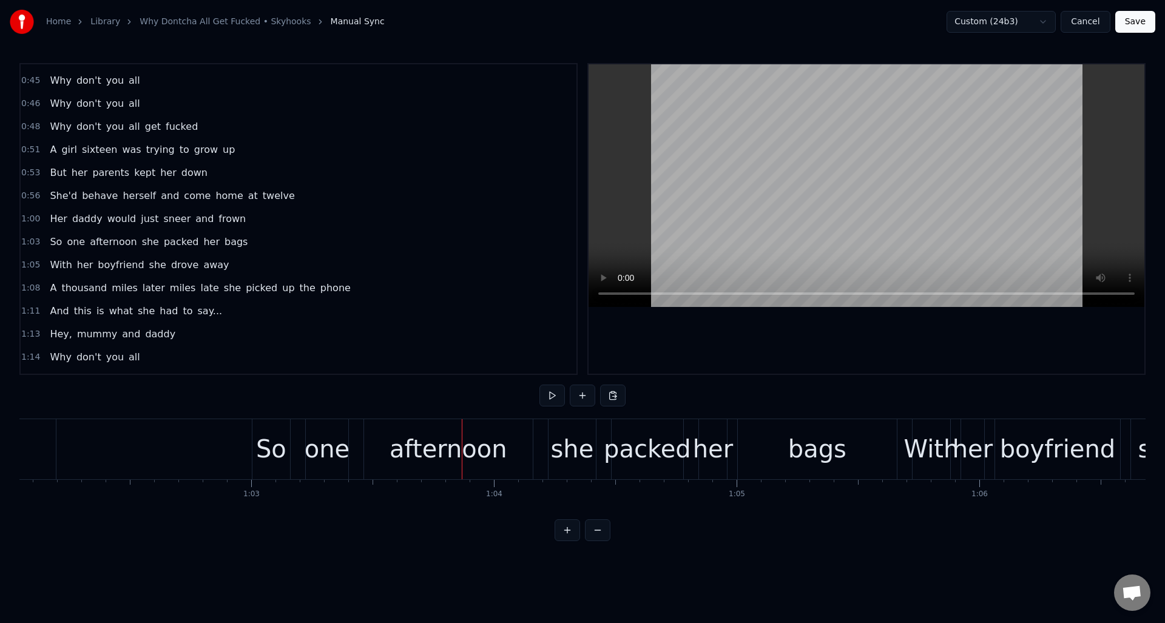
click at [264, 247] on div "1:03 So one afternoon she packed her bags" at bounding box center [299, 242] width 556 height 23
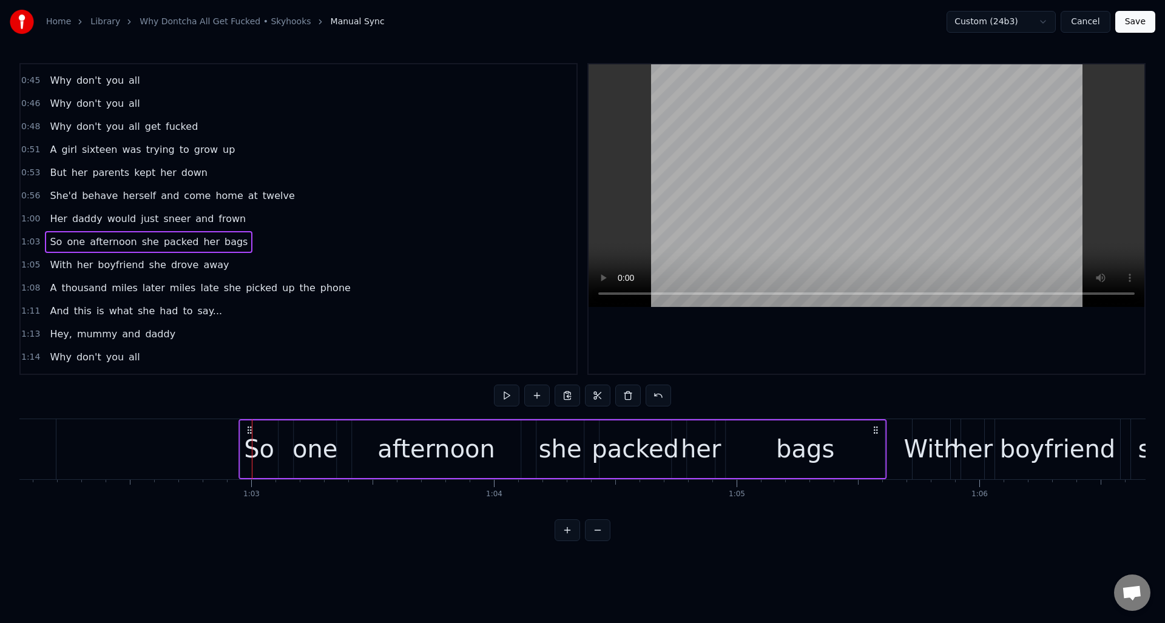
drag, startPoint x: 260, startPoint y: 428, endPoint x: 246, endPoint y: 430, distance: 13.4
click at [246, 430] on icon at bounding box center [249, 430] width 10 height 10
click at [257, 267] on div "1:05 With her boyfriend she drove away" at bounding box center [299, 265] width 556 height 23
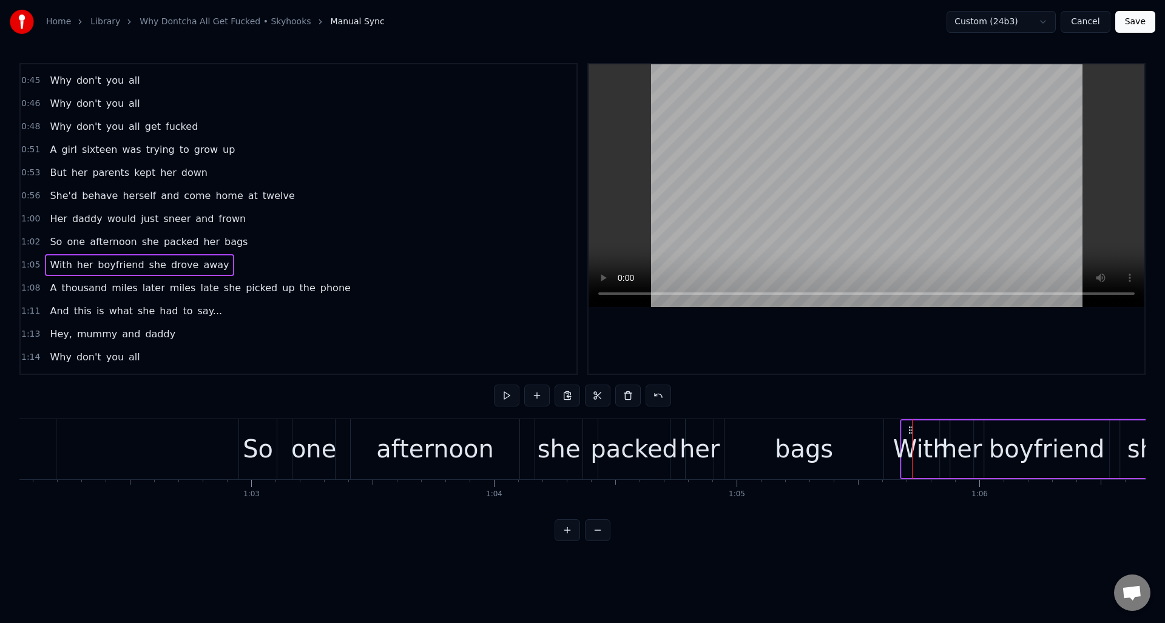
drag, startPoint x: 922, startPoint y: 428, endPoint x: 910, endPoint y: 431, distance: 12.5
click at [910, 431] on icon at bounding box center [911, 430] width 10 height 10
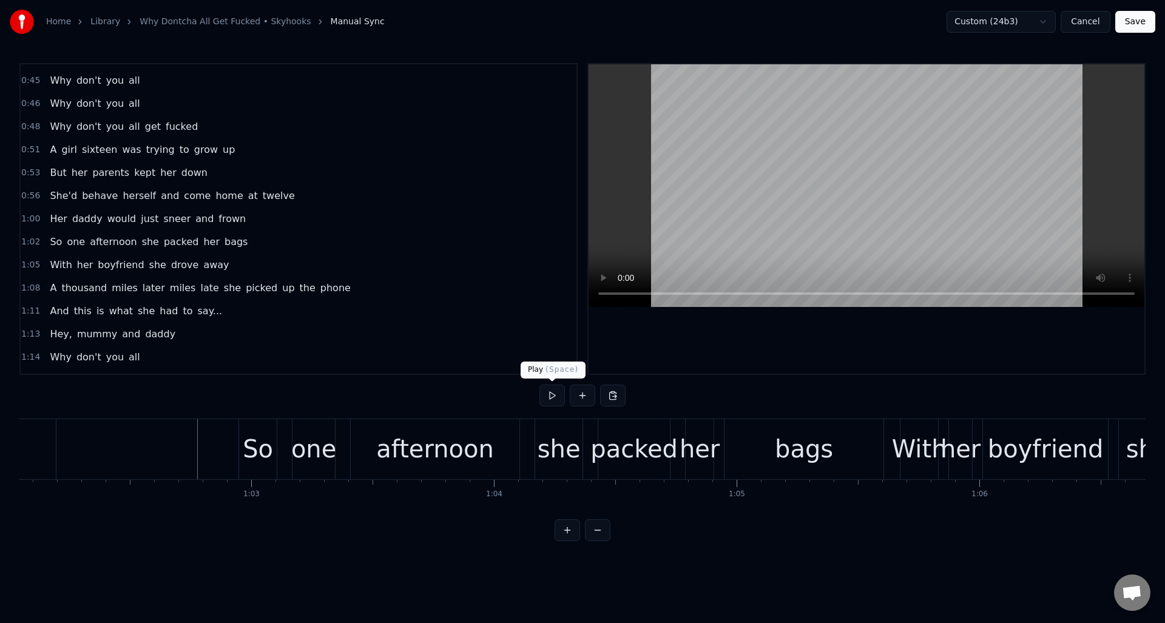
click at [552, 402] on button at bounding box center [551, 396] width 25 height 22
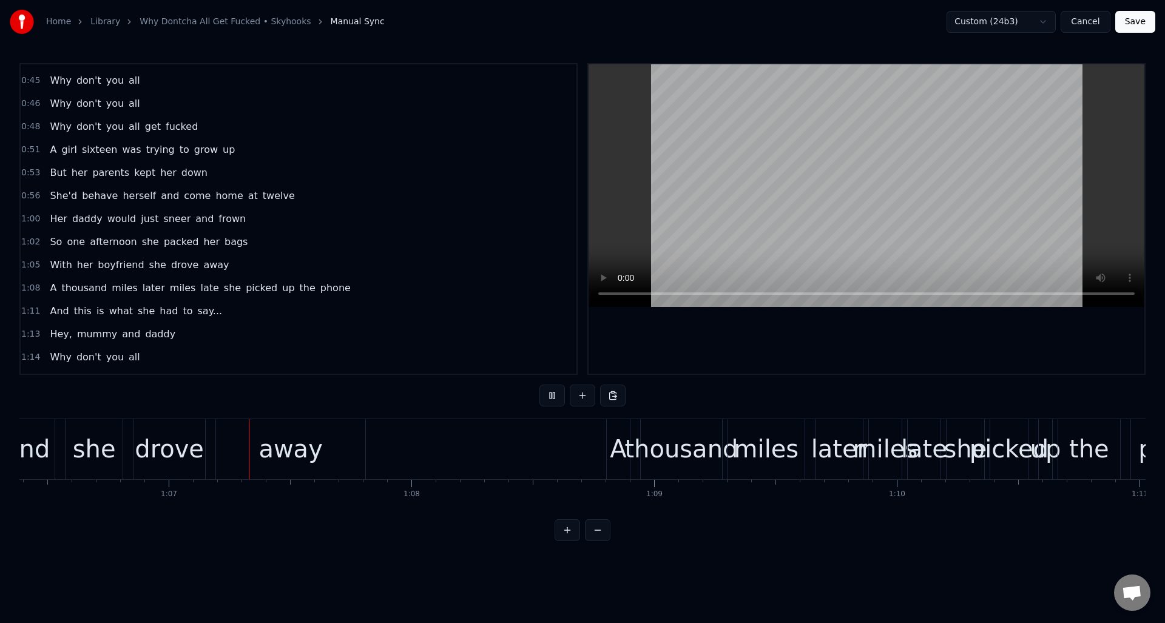
scroll to position [0, 16114]
click at [552, 402] on button at bounding box center [551, 396] width 25 height 22
click at [349, 436] on div "away" at bounding box center [286, 449] width 149 height 60
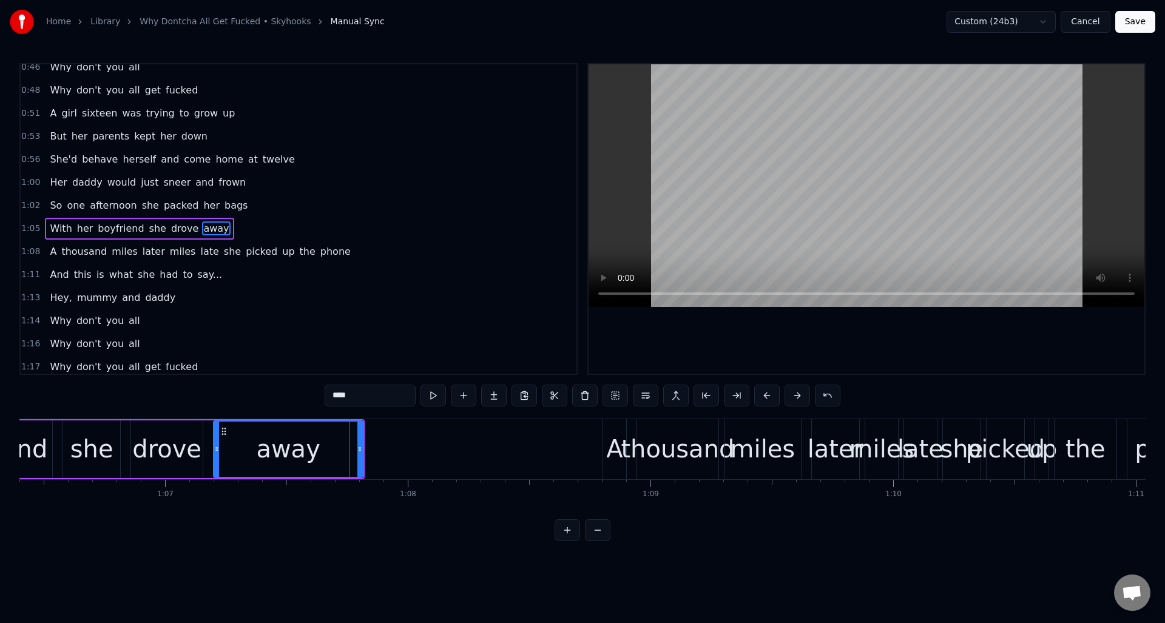
scroll to position [318, 0]
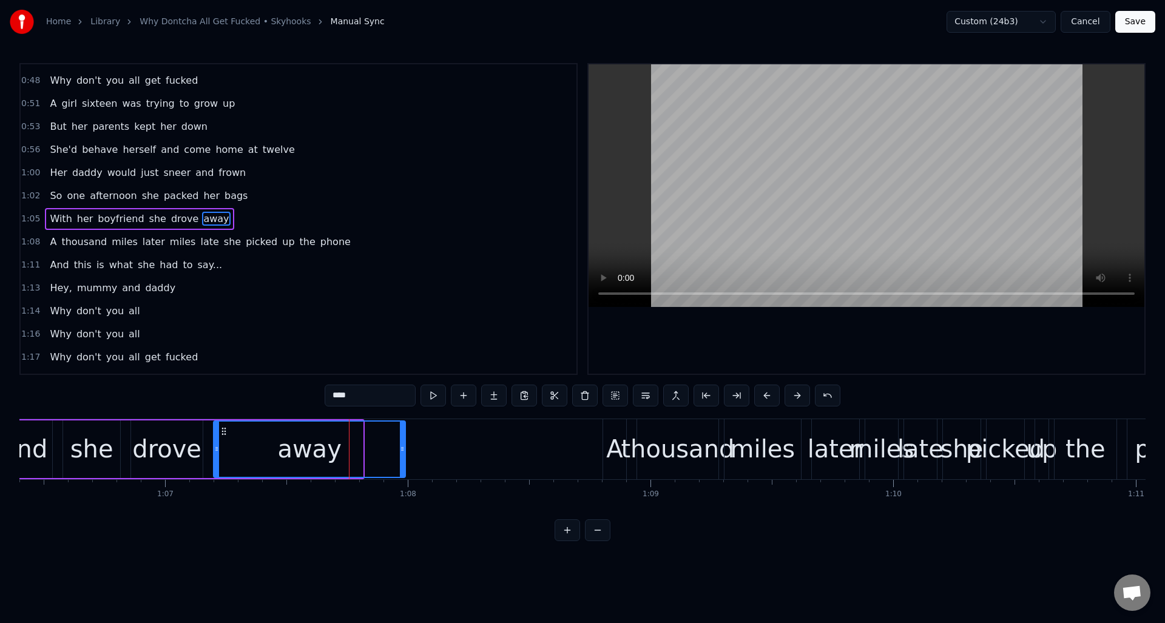
drag, startPoint x: 360, startPoint y: 437, endPoint x: 402, endPoint y: 439, distance: 42.5
click at [402, 439] on div at bounding box center [402, 449] width 5 height 55
click at [437, 394] on button at bounding box center [432, 396] width 25 height 22
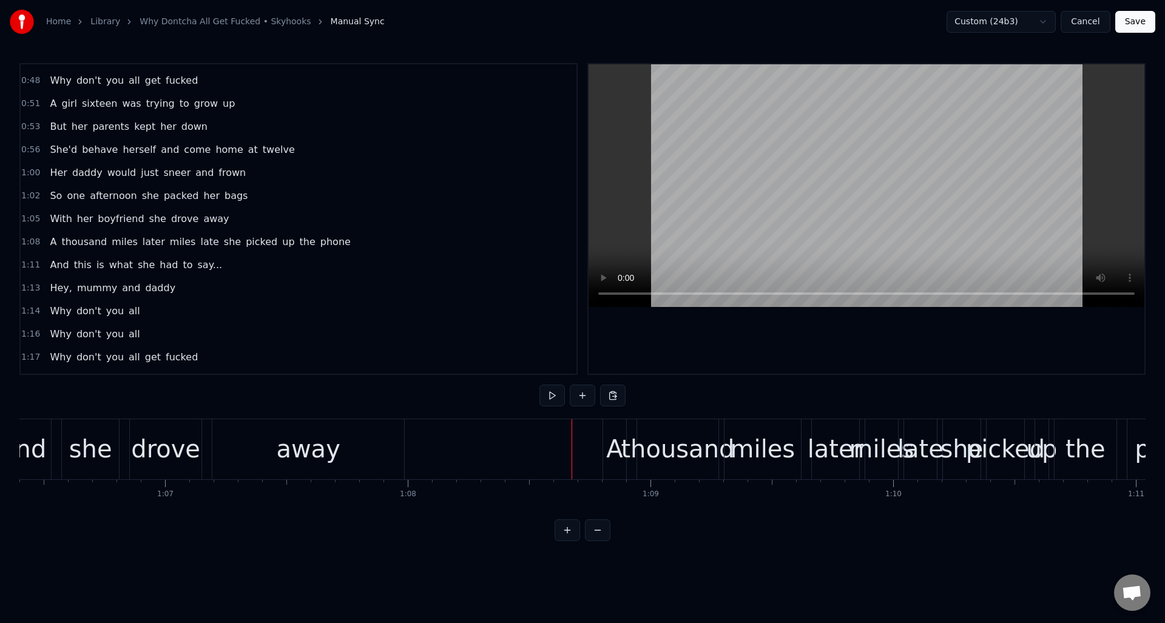
click at [371, 246] on div "1:08 A thousand miles later miles late she picked up the phone" at bounding box center [299, 242] width 556 height 23
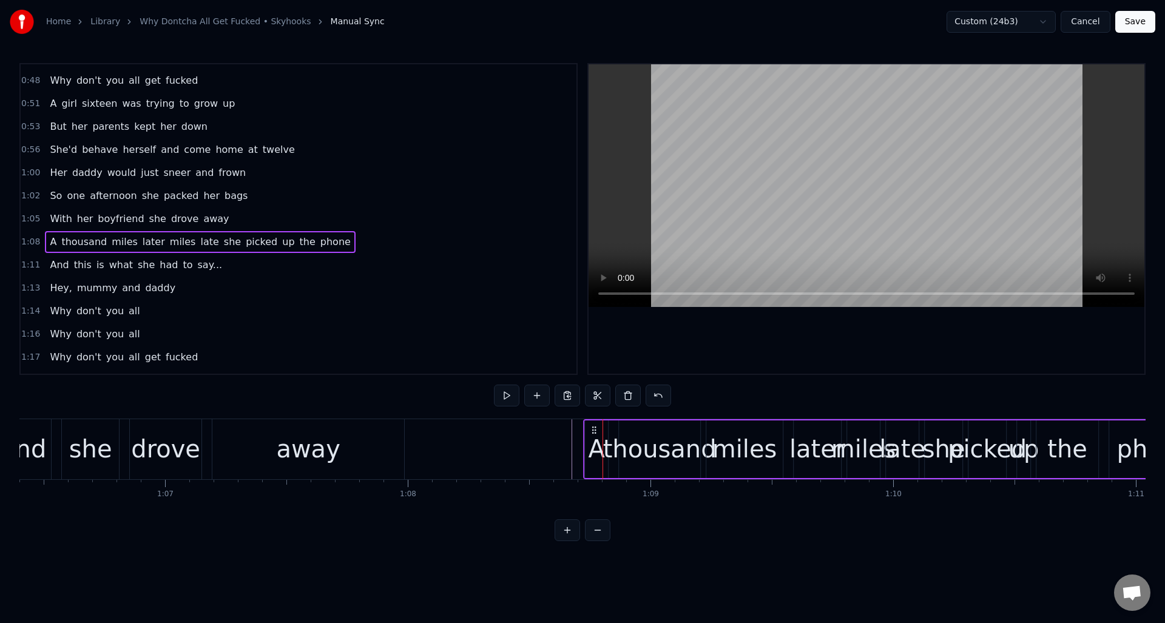
drag, startPoint x: 611, startPoint y: 430, endPoint x: 592, endPoint y: 430, distance: 19.4
click at [592, 430] on icon at bounding box center [594, 430] width 10 height 10
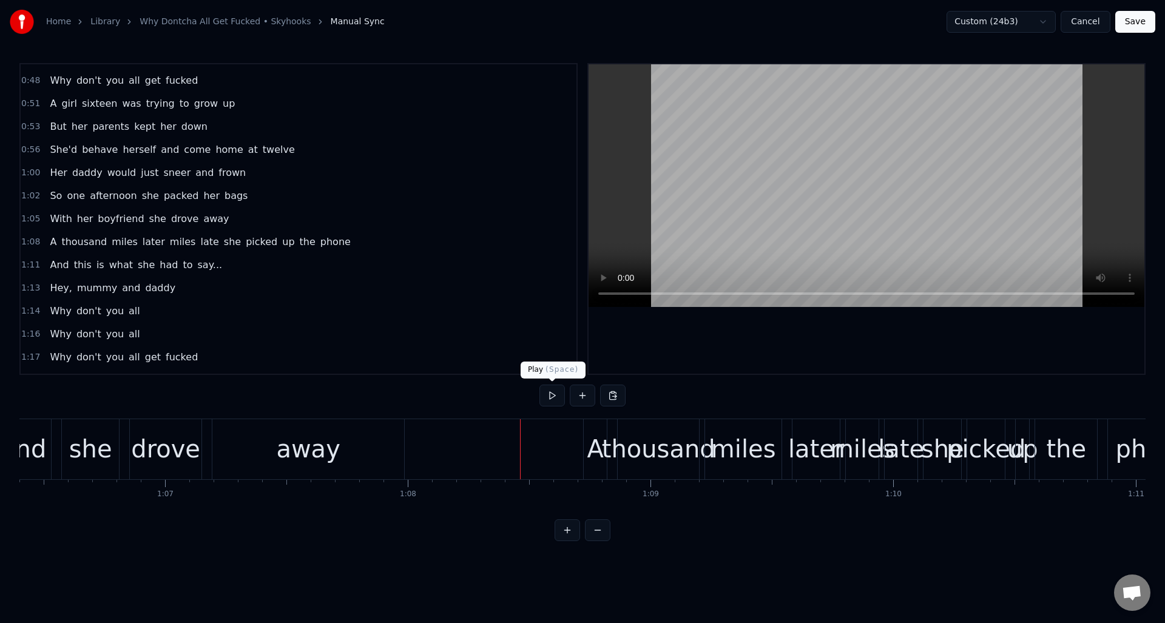
click at [552, 397] on button at bounding box center [551, 396] width 25 height 22
click at [553, 397] on button at bounding box center [551, 396] width 25 height 22
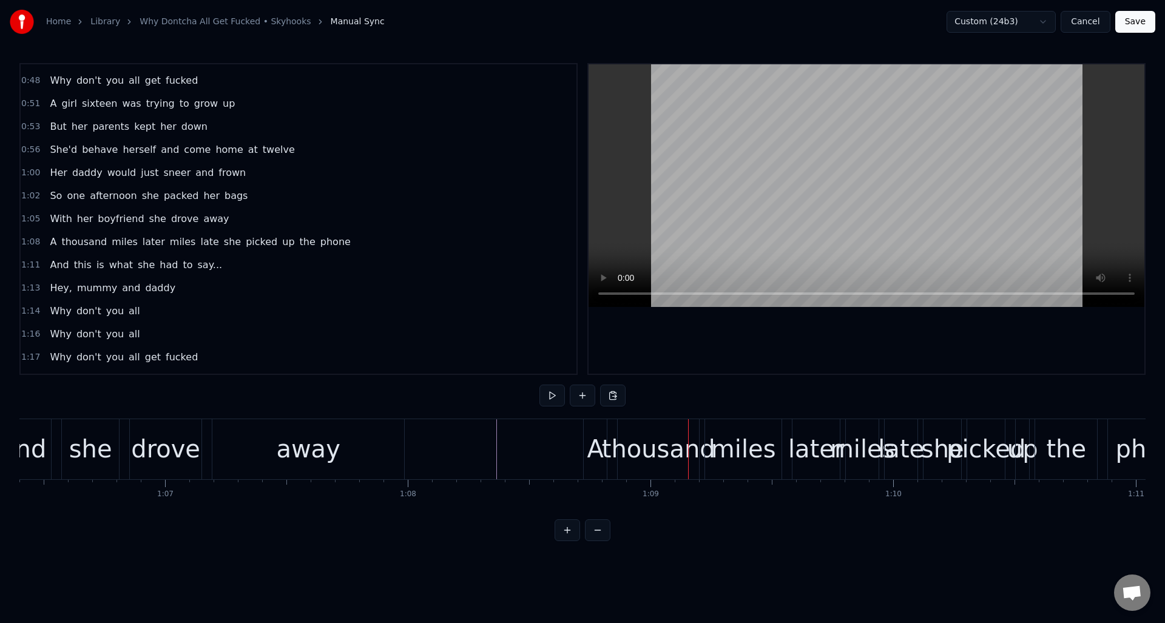
click at [598, 448] on div "A" at bounding box center [595, 449] width 16 height 36
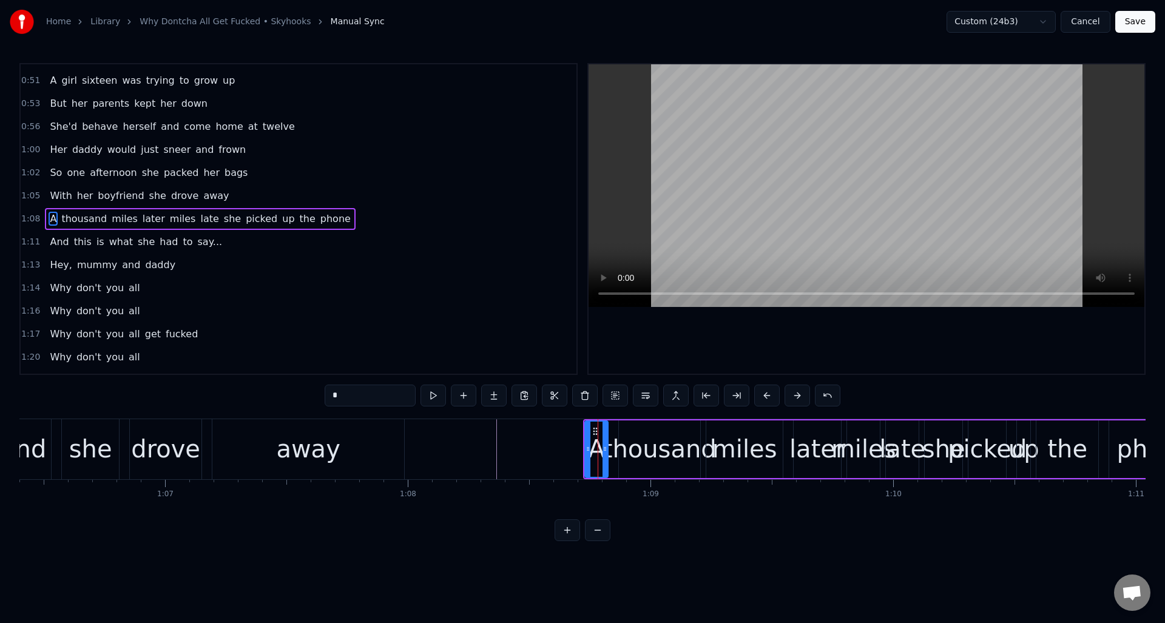
drag, startPoint x: 343, startPoint y: 398, endPoint x: 327, endPoint y: 396, distance: 16.6
click at [327, 396] on input "*" at bounding box center [370, 396] width 91 height 22
type input "***"
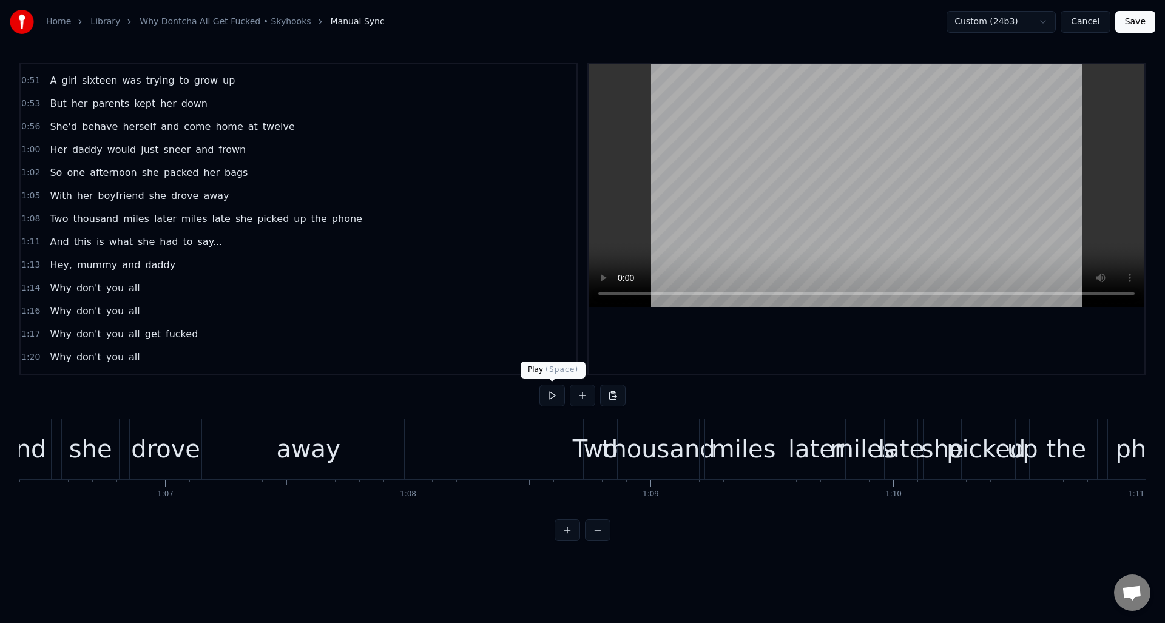
click at [555, 399] on button at bounding box center [551, 396] width 25 height 22
click at [548, 394] on button at bounding box center [551, 396] width 25 height 22
drag, startPoint x: 548, startPoint y: 394, endPoint x: 592, endPoint y: 426, distance: 53.4
click at [549, 394] on button at bounding box center [551, 396] width 25 height 22
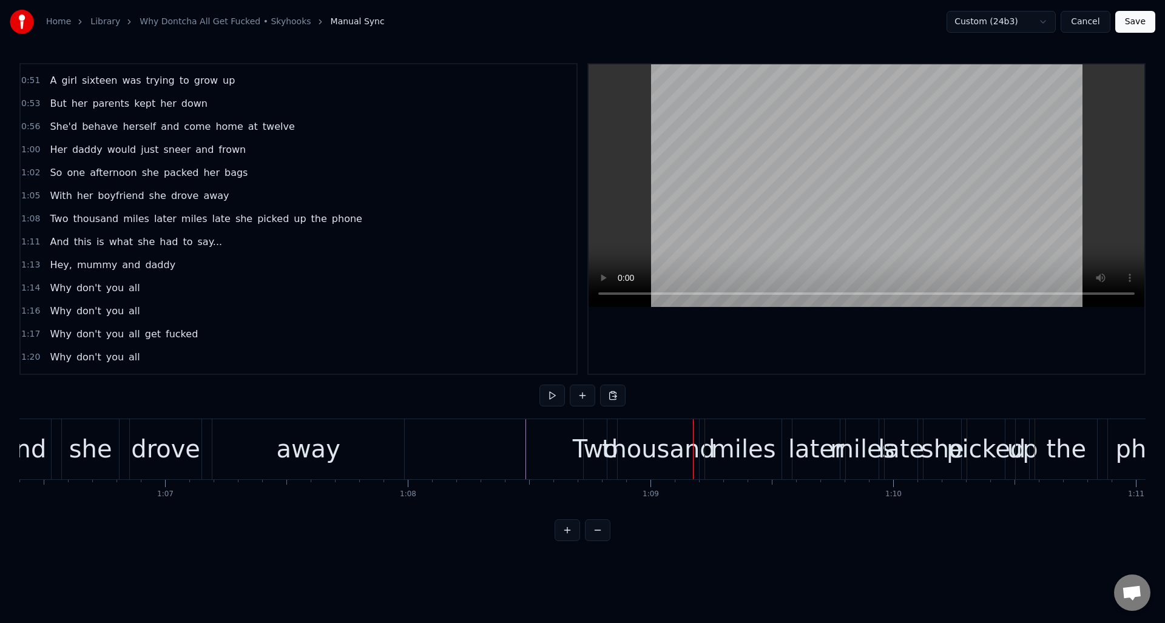
click at [385, 224] on div "1:08 Two thousand miles later miles late she picked up the phone" at bounding box center [299, 218] width 556 height 23
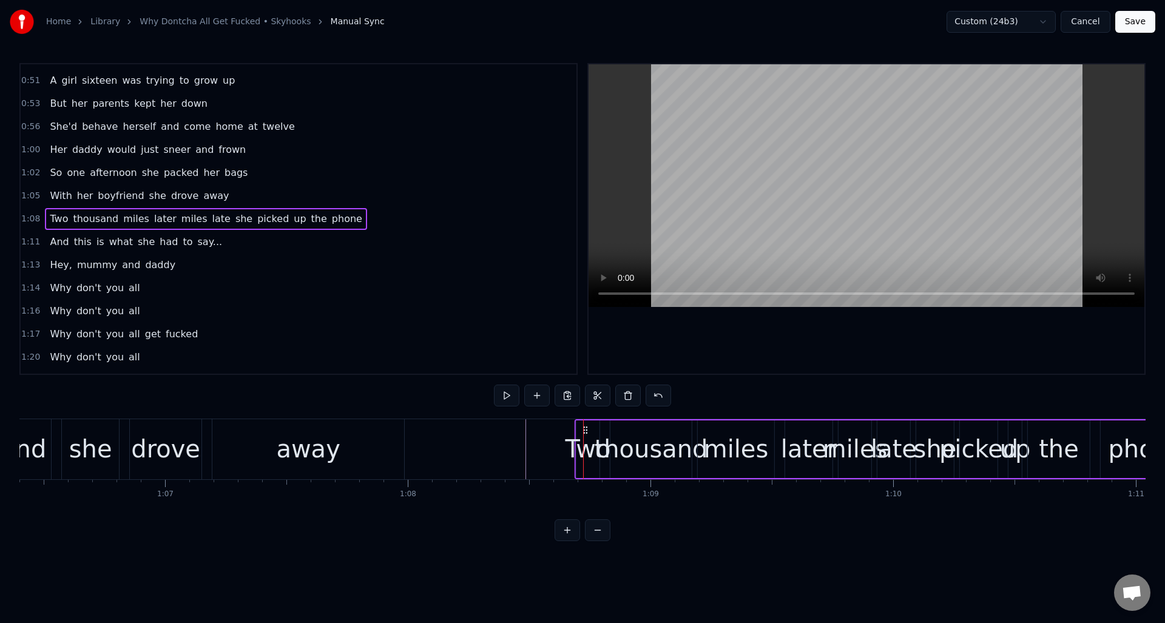
drag, startPoint x: 592, startPoint y: 426, endPoint x: 583, endPoint y: 427, distance: 9.1
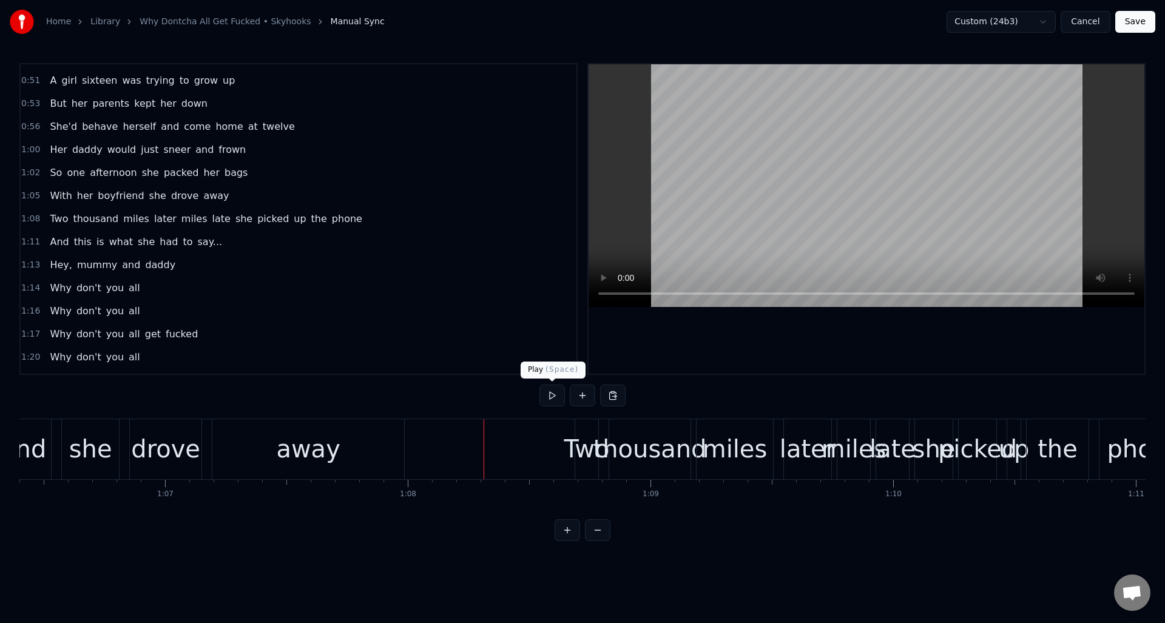
click at [548, 396] on button at bounding box center [551, 396] width 25 height 22
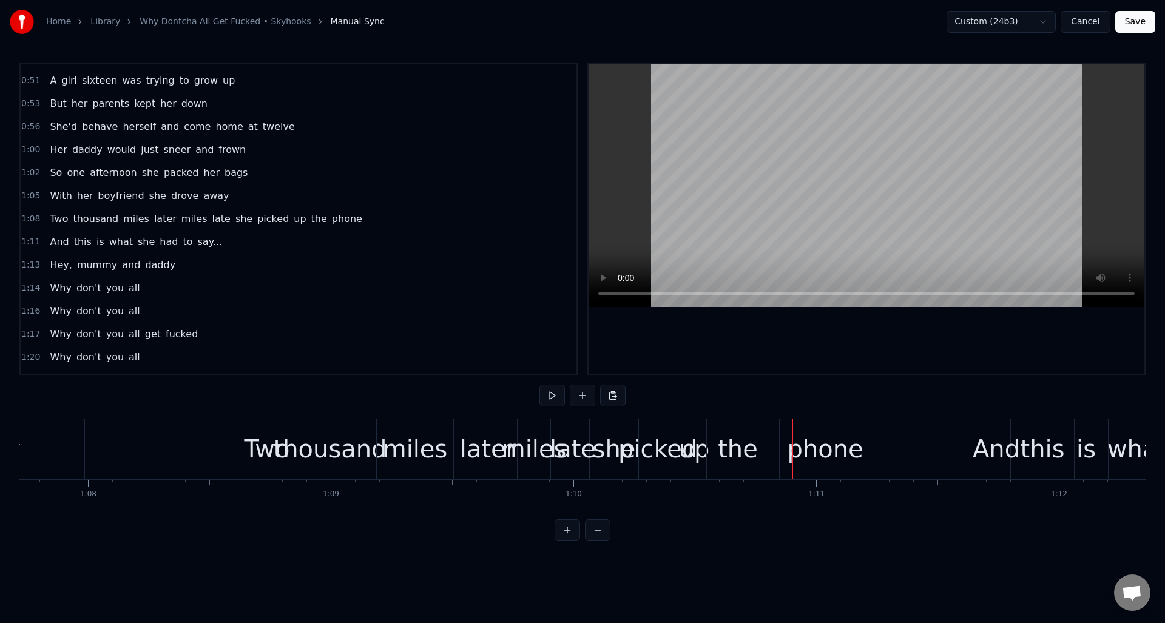
scroll to position [0, 16402]
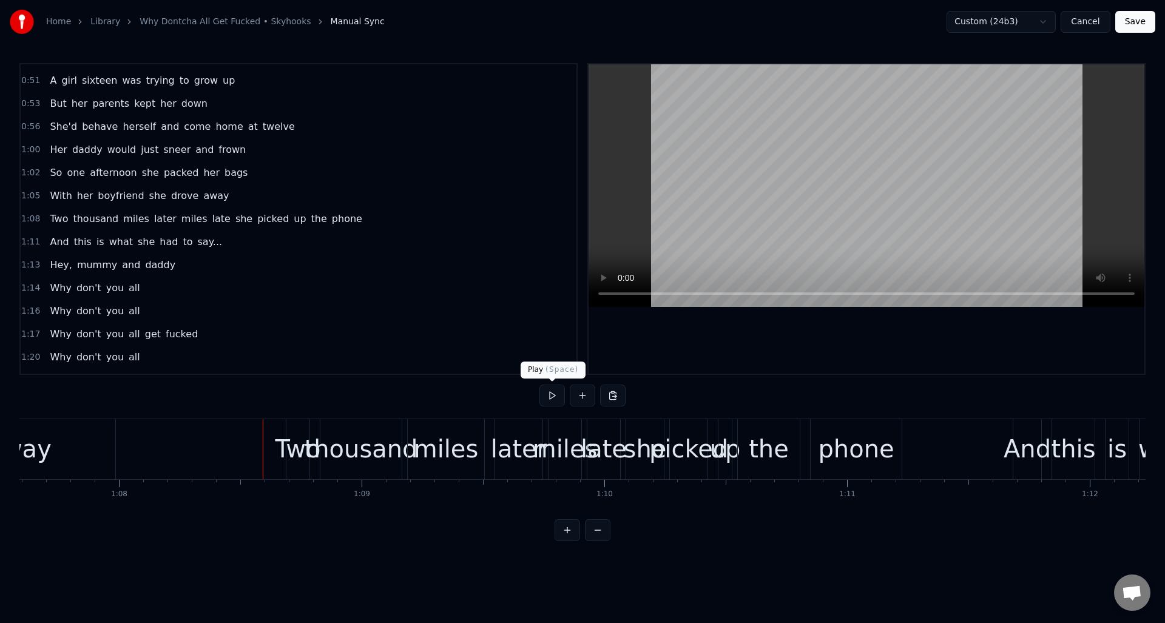
click at [553, 396] on button at bounding box center [551, 396] width 25 height 22
click at [555, 441] on div "miles" at bounding box center [565, 449] width 65 height 36
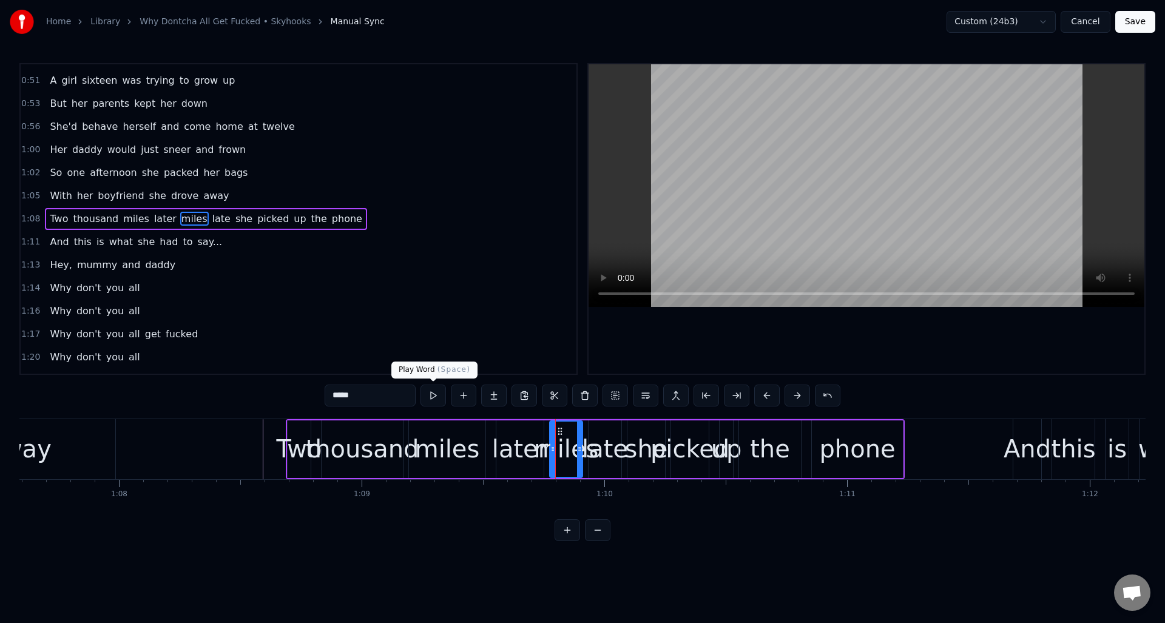
click at [431, 394] on button at bounding box center [432, 396] width 25 height 22
click at [522, 433] on div "later" at bounding box center [520, 449] width 56 height 36
click at [434, 394] on button at bounding box center [432, 396] width 25 height 22
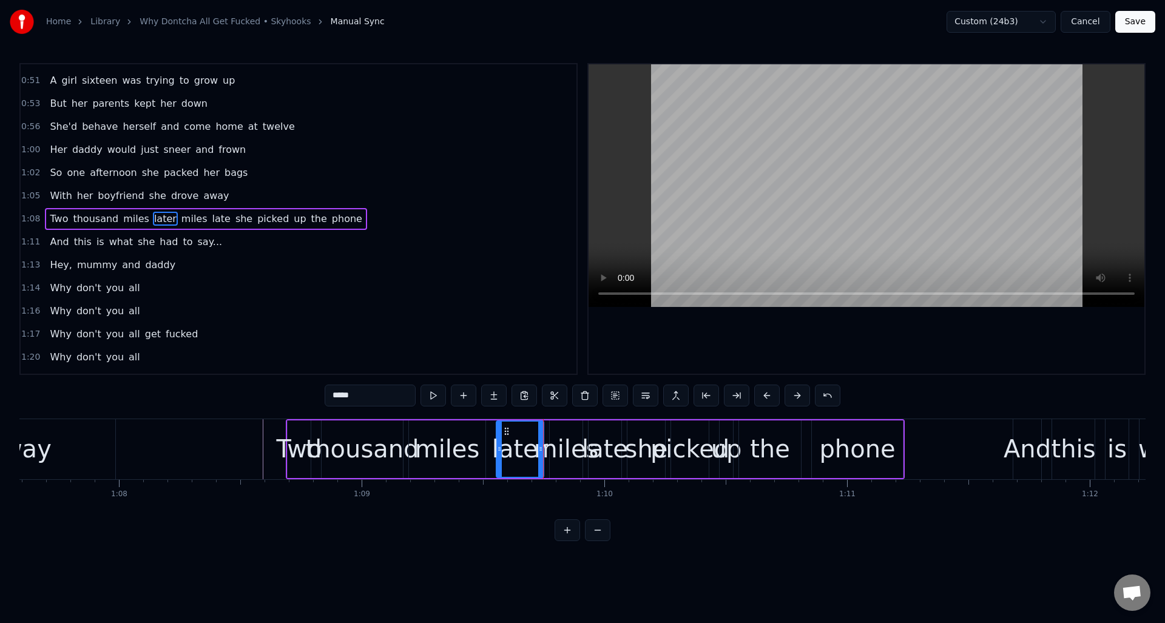
click at [564, 443] on div "miles" at bounding box center [566, 449] width 65 height 36
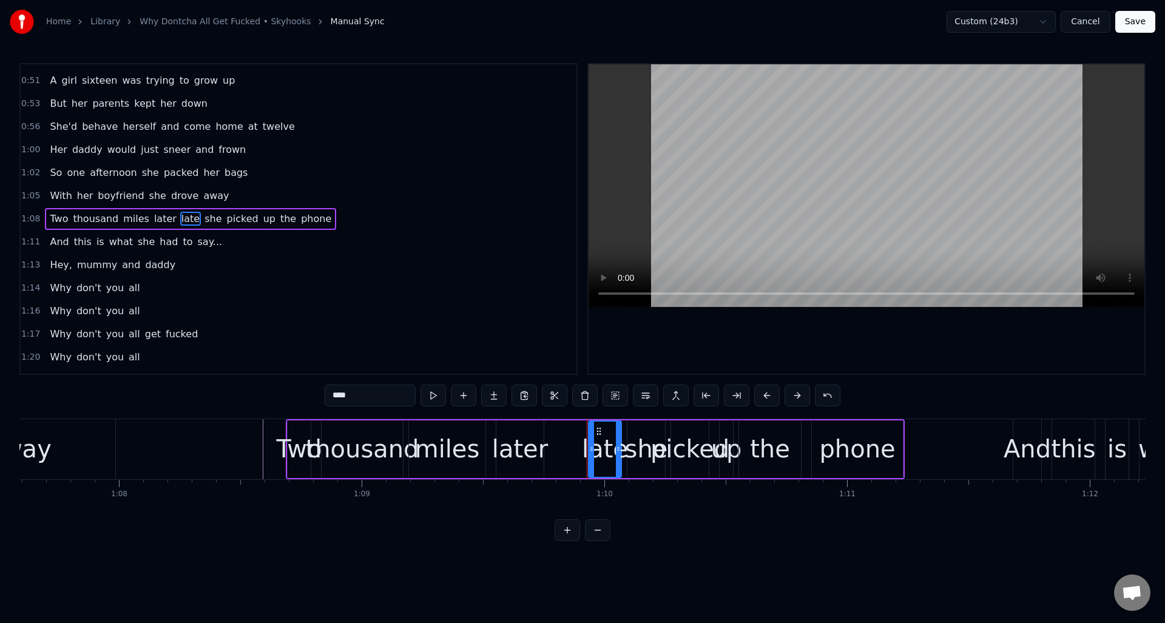
click at [525, 437] on div "later" at bounding box center [520, 449] width 56 height 36
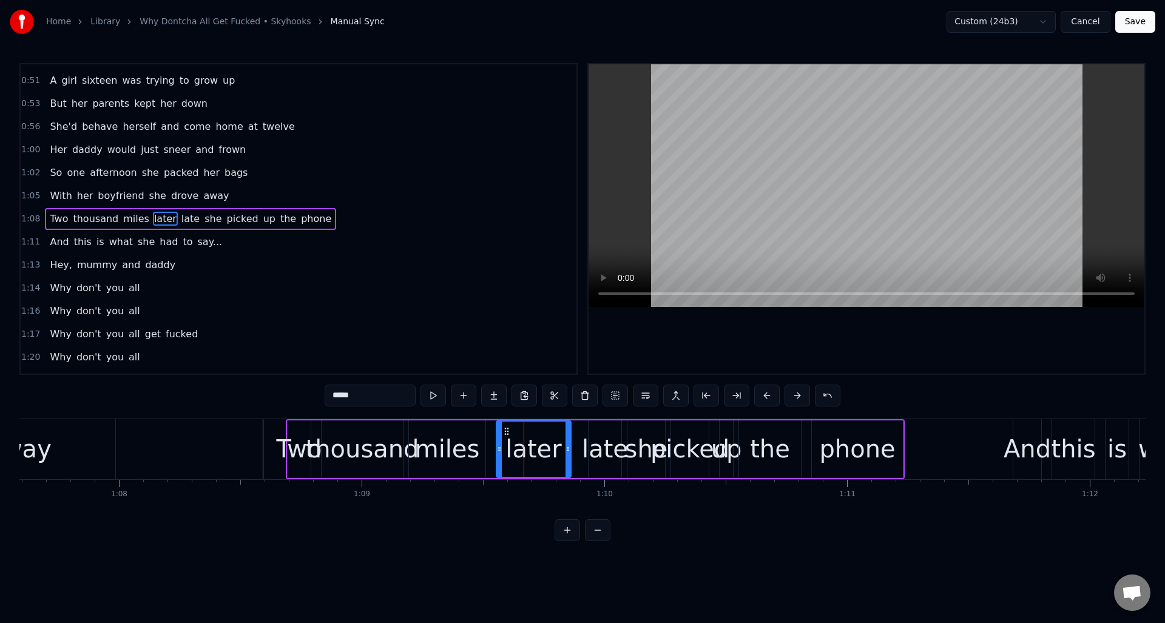
drag, startPoint x: 541, startPoint y: 440, endPoint x: 568, endPoint y: 439, distance: 27.3
click at [568, 439] on div at bounding box center [567, 449] width 5 height 55
click at [606, 438] on div "late" at bounding box center [605, 449] width 46 height 36
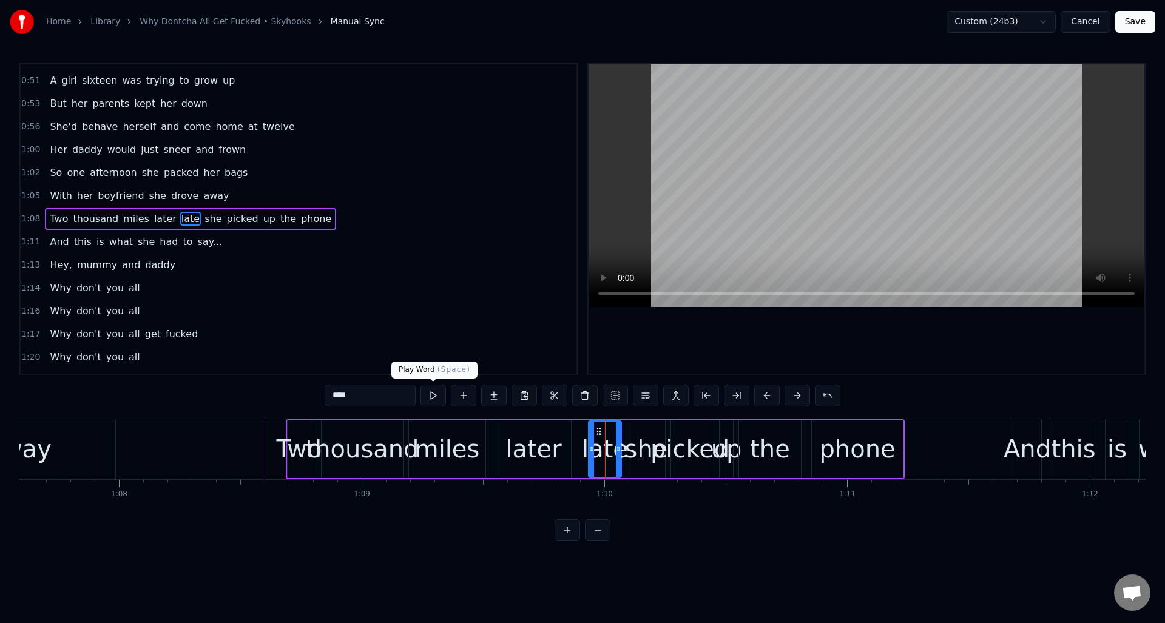
click at [434, 394] on button at bounding box center [432, 396] width 25 height 22
click at [599, 429] on icon at bounding box center [599, 432] width 10 height 10
type input "***"
drag, startPoint x: 629, startPoint y: 441, endPoint x: 605, endPoint y: 445, distance: 24.0
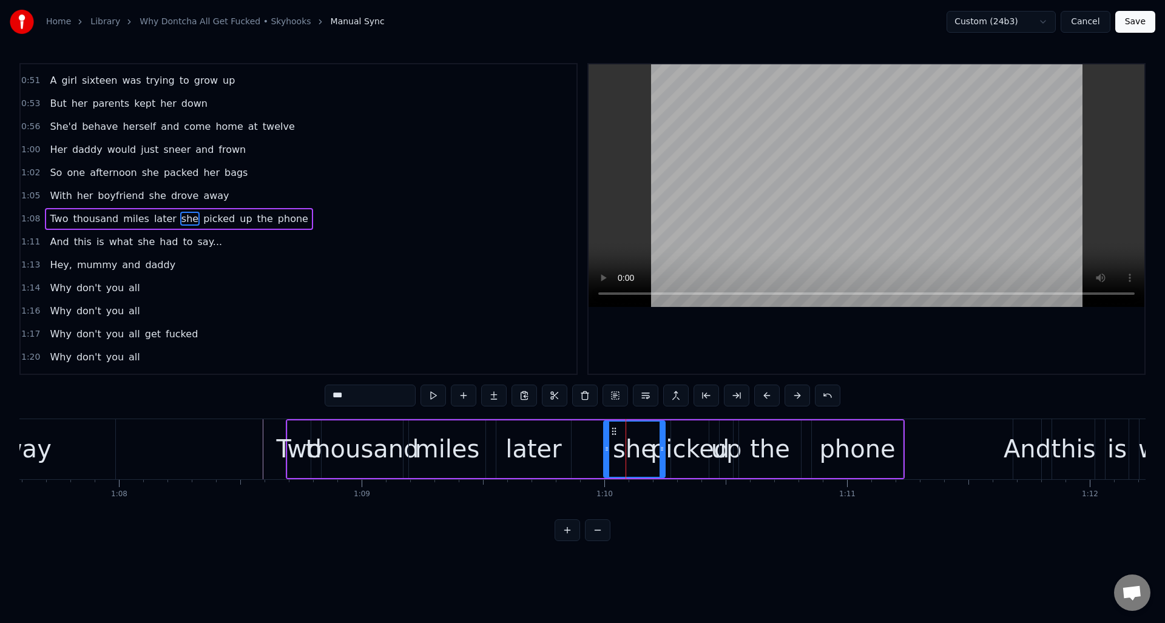
click at [605, 445] on div at bounding box center [606, 449] width 5 height 55
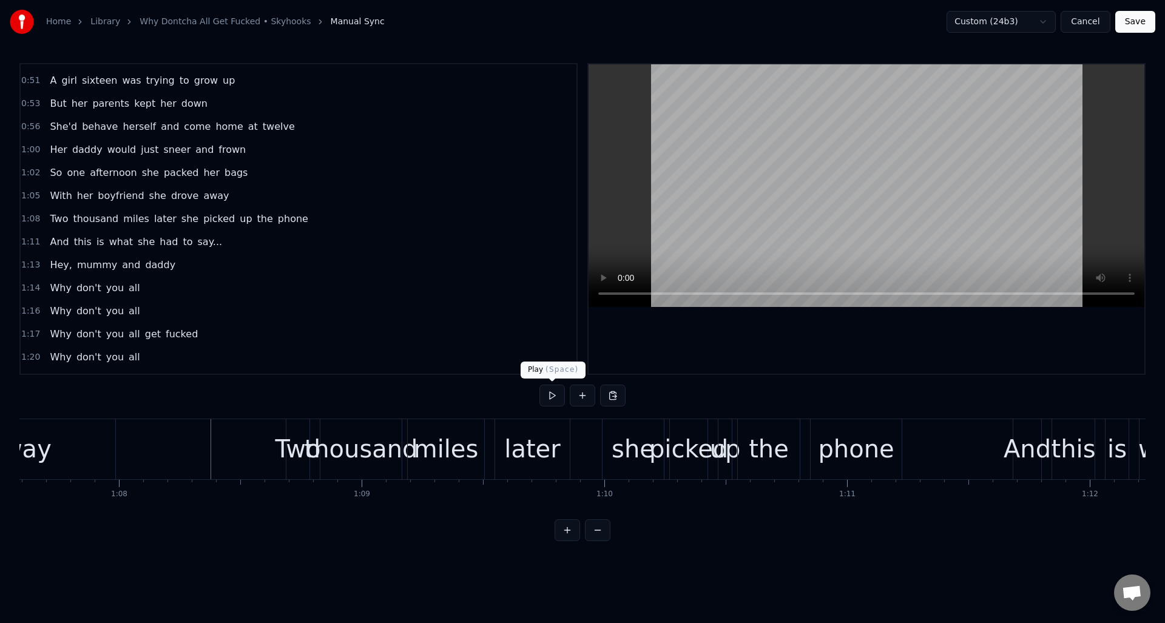
click at [547, 396] on button at bounding box center [551, 396] width 25 height 22
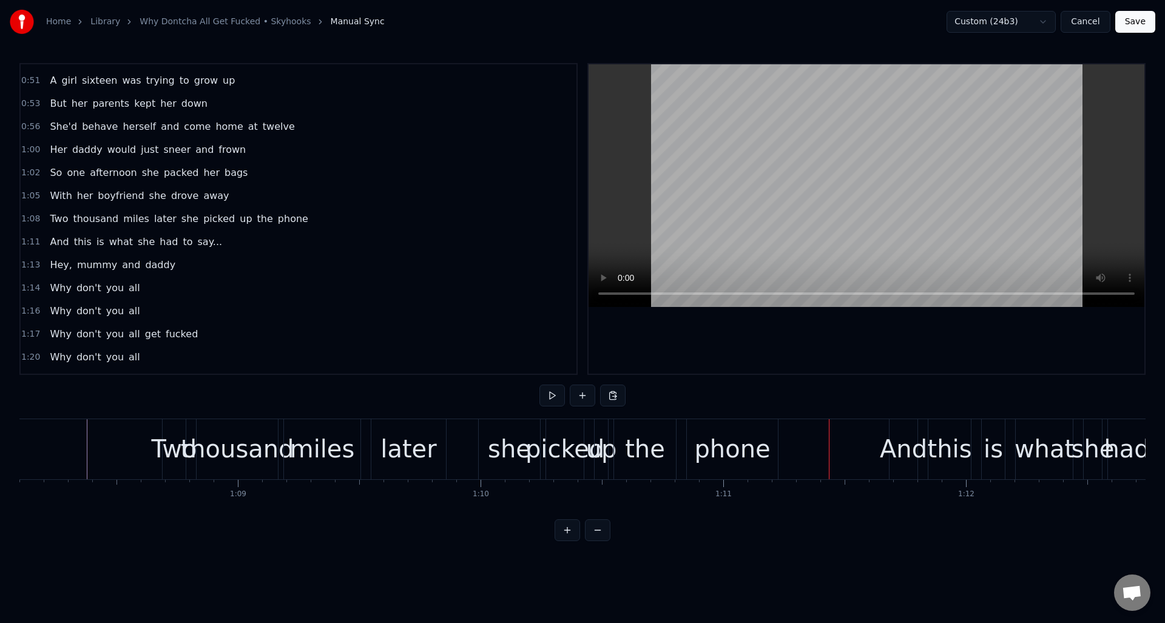
scroll to position [0, 16495]
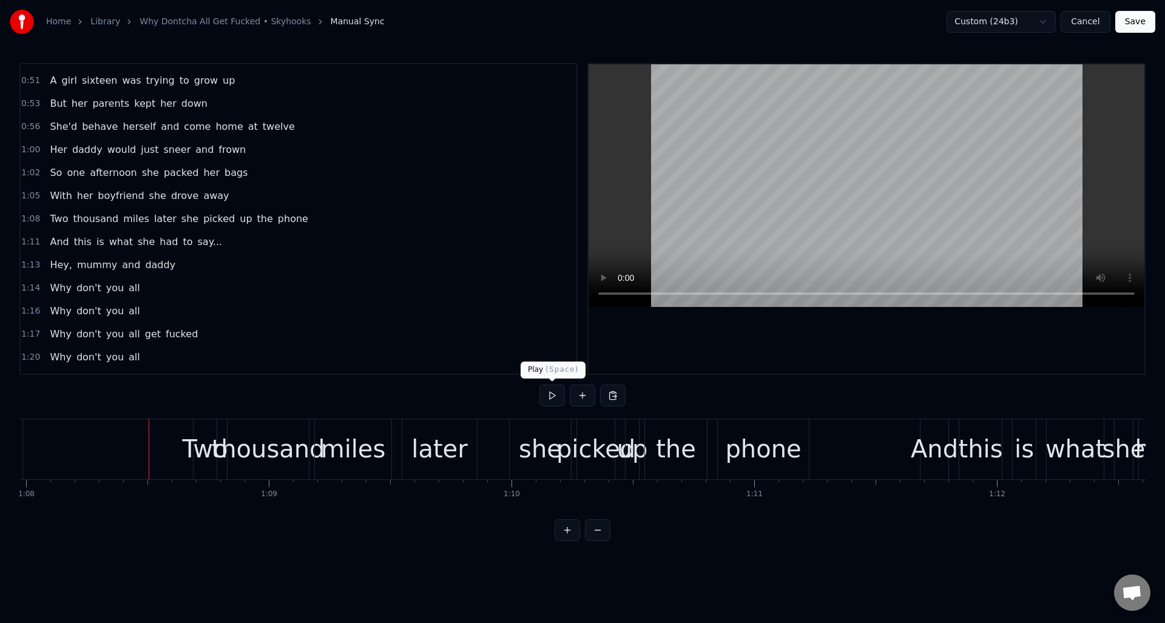
click at [550, 394] on button at bounding box center [551, 396] width 25 height 22
drag, startPoint x: 550, startPoint y: 394, endPoint x: 566, endPoint y: 394, distance: 15.8
click at [552, 394] on button at bounding box center [551, 396] width 25 height 22
click at [755, 437] on div "phone" at bounding box center [763, 449] width 76 height 36
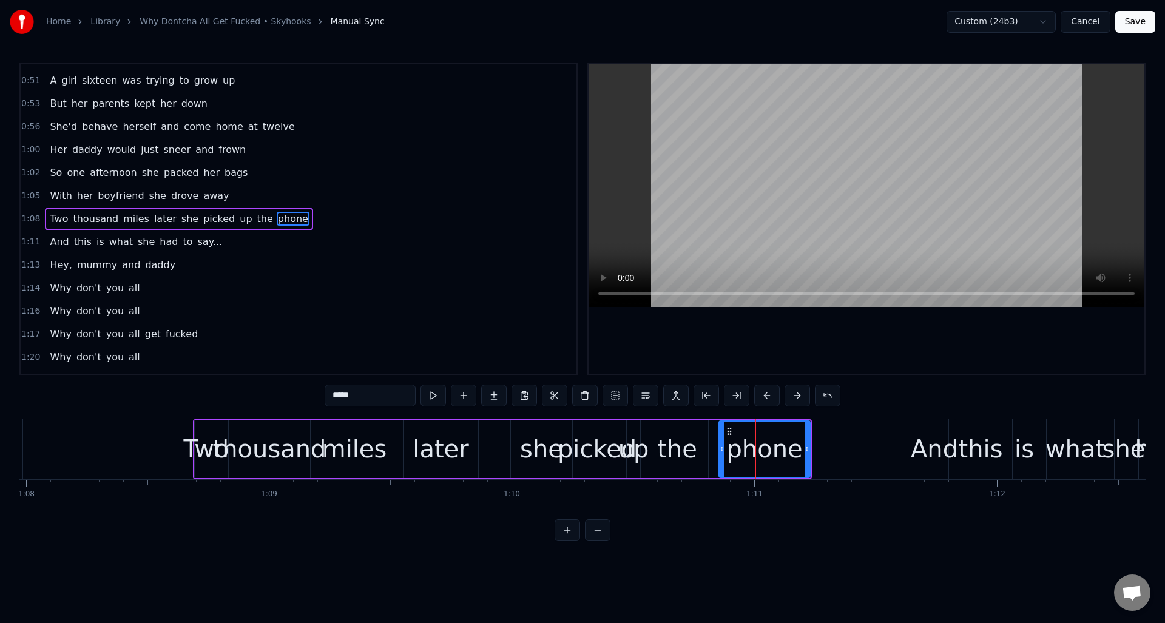
drag, startPoint x: 362, startPoint y: 396, endPoint x: 321, endPoint y: 395, distance: 40.7
click at [321, 395] on div "0:02 Why don’t you all get…. 0:15 I used to know this kid in sixth grade 0:18 T…" at bounding box center [582, 302] width 1126 height 478
drag, startPoint x: 336, startPoint y: 396, endPoint x: 326, endPoint y: 396, distance: 9.7
click at [326, 396] on input "*********" at bounding box center [370, 396] width 91 height 22
type input "*********"
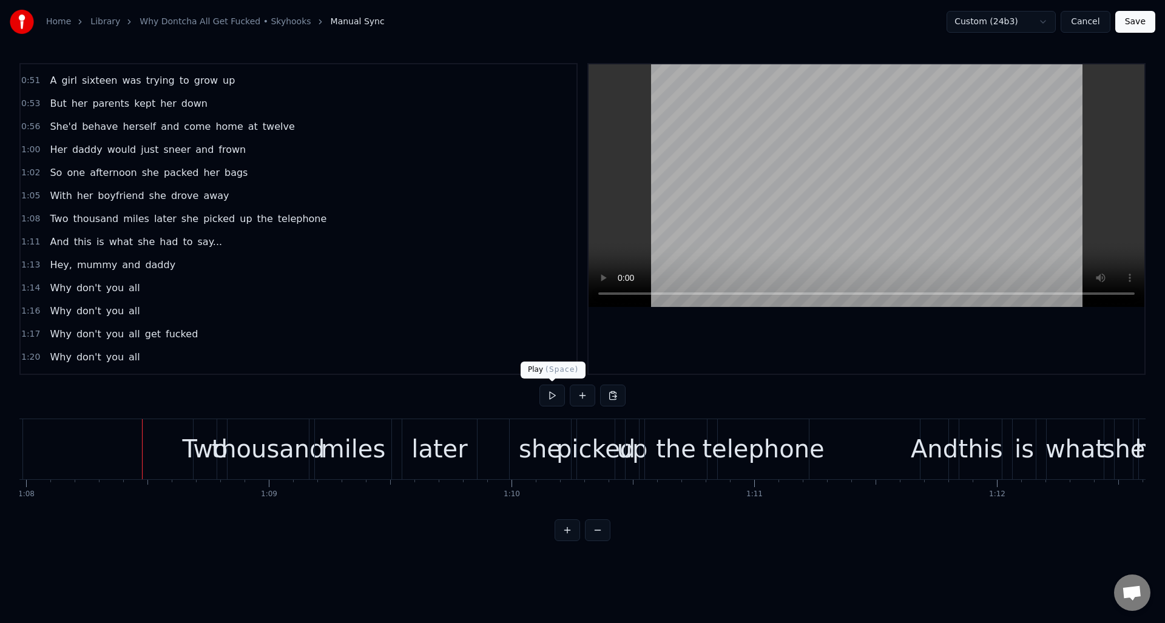
click at [551, 396] on button at bounding box center [551, 396] width 25 height 22
drag, startPoint x: 551, startPoint y: 396, endPoint x: 619, endPoint y: 398, distance: 68.0
click at [553, 394] on button at bounding box center [551, 396] width 25 height 22
click at [527, 431] on div "she" at bounding box center [540, 449] width 43 height 36
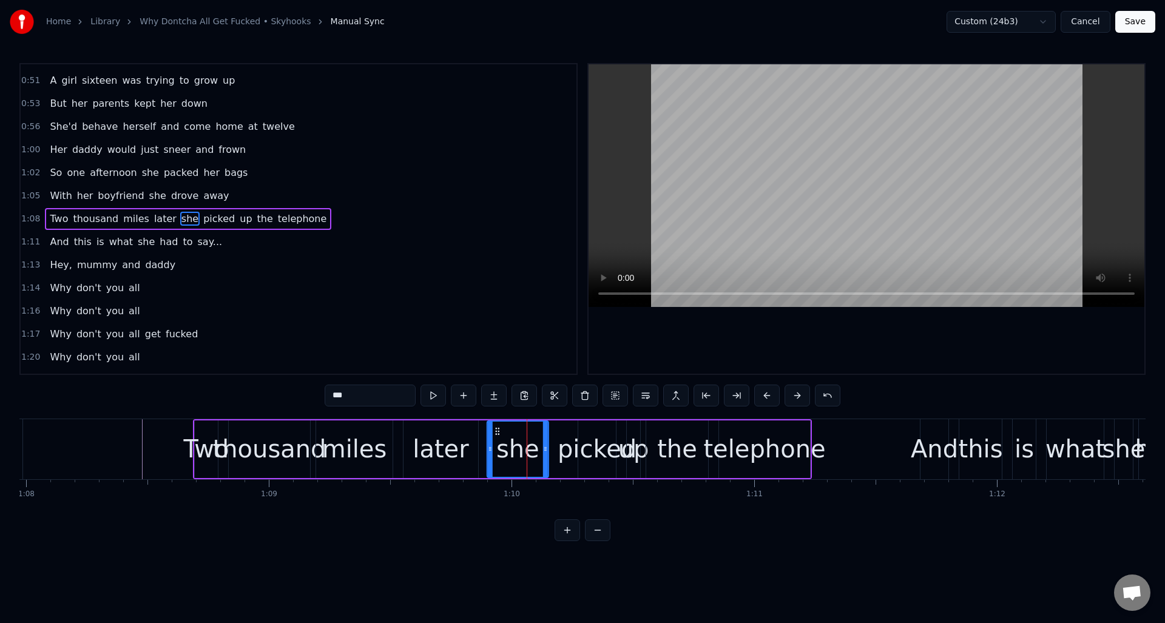
drag, startPoint x: 520, startPoint y: 429, endPoint x: 522, endPoint y: 437, distance: 8.7
click at [497, 433] on icon at bounding box center [498, 432] width 10 height 10
click at [593, 435] on div "picked" at bounding box center [597, 449] width 79 height 36
drag, startPoint x: 586, startPoint y: 430, endPoint x: 574, endPoint y: 433, distance: 12.7
click at [567, 432] on icon at bounding box center [569, 432] width 10 height 10
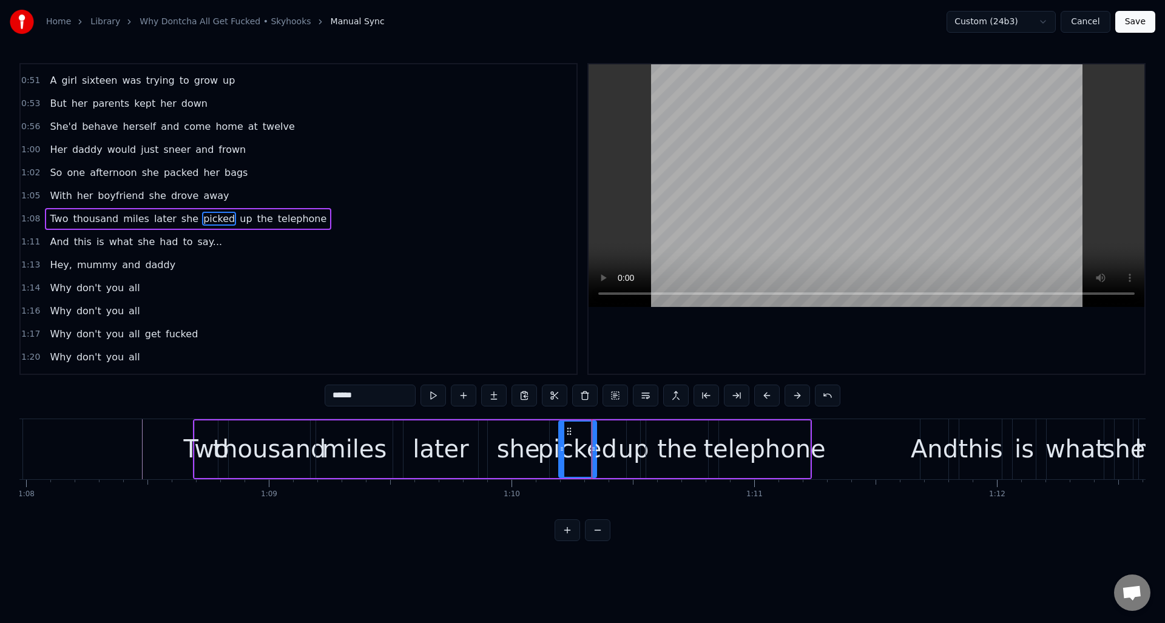
click at [633, 433] on div "up" at bounding box center [633, 449] width 31 height 36
drag, startPoint x: 627, startPoint y: 439, endPoint x: 619, endPoint y: 437, distance: 7.4
click at [618, 439] on div at bounding box center [618, 449] width 5 height 55
click at [620, 433] on icon at bounding box center [621, 432] width 10 height 10
click at [676, 432] on div "the" at bounding box center [677, 449] width 40 height 36
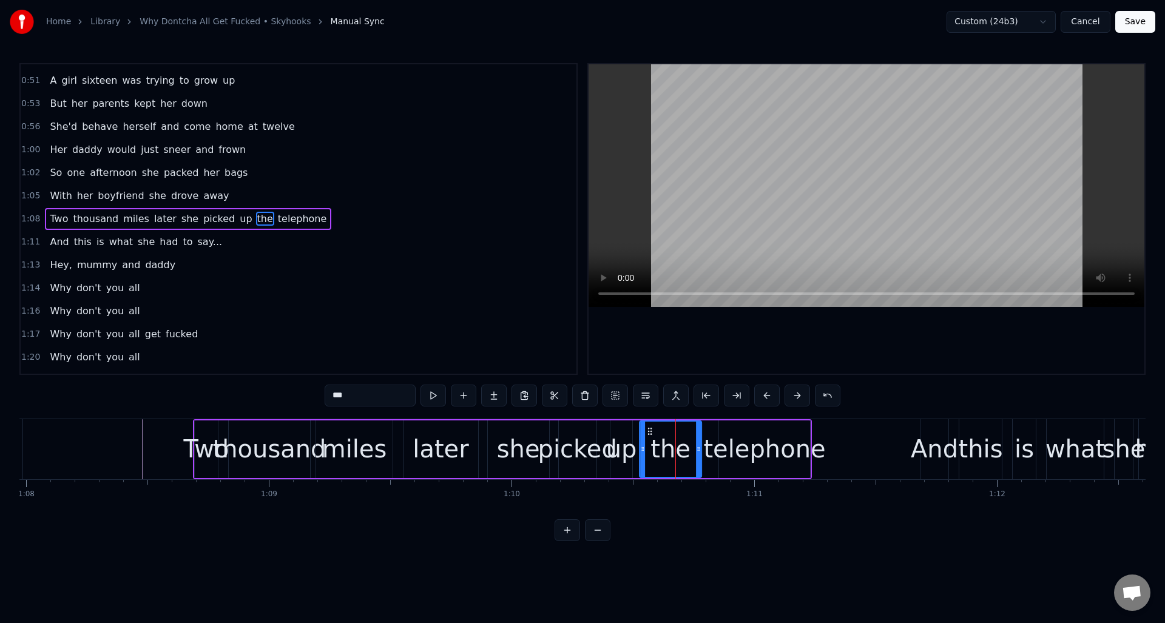
drag, startPoint x: 655, startPoint y: 429, endPoint x: 648, endPoint y: 431, distance: 7.1
click at [648, 431] on icon at bounding box center [650, 432] width 10 height 10
drag, startPoint x: 698, startPoint y: 434, endPoint x: 688, endPoint y: 436, distance: 10.6
click at [678, 437] on div at bounding box center [678, 449] width 5 height 55
click at [730, 434] on div "telephone" at bounding box center [764, 449] width 122 height 36
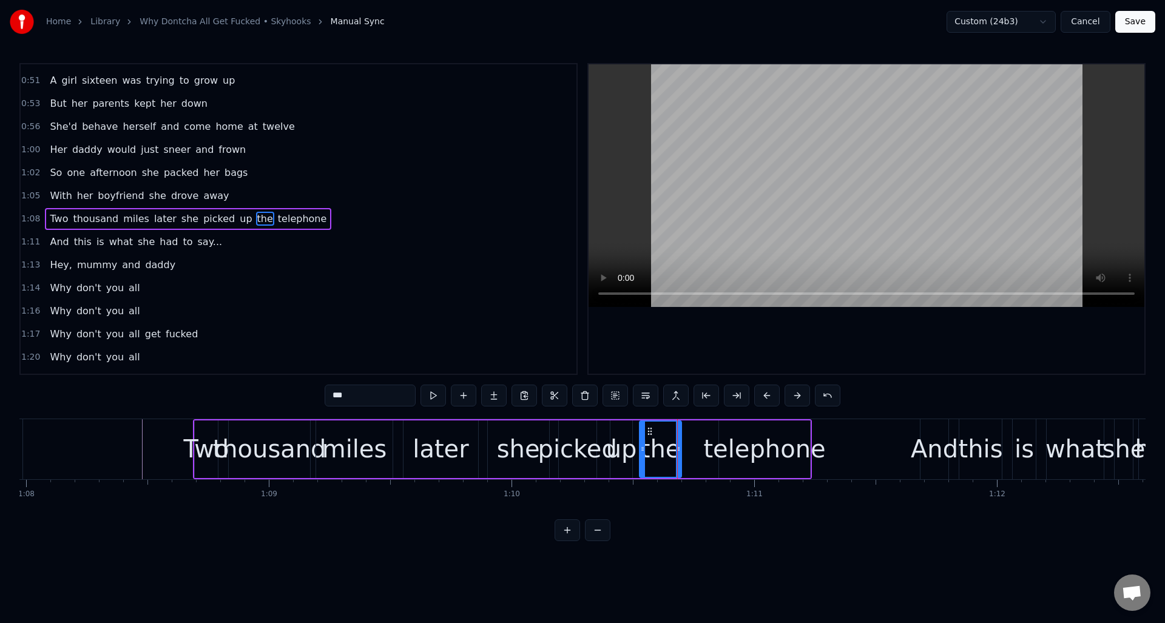
type input "*********"
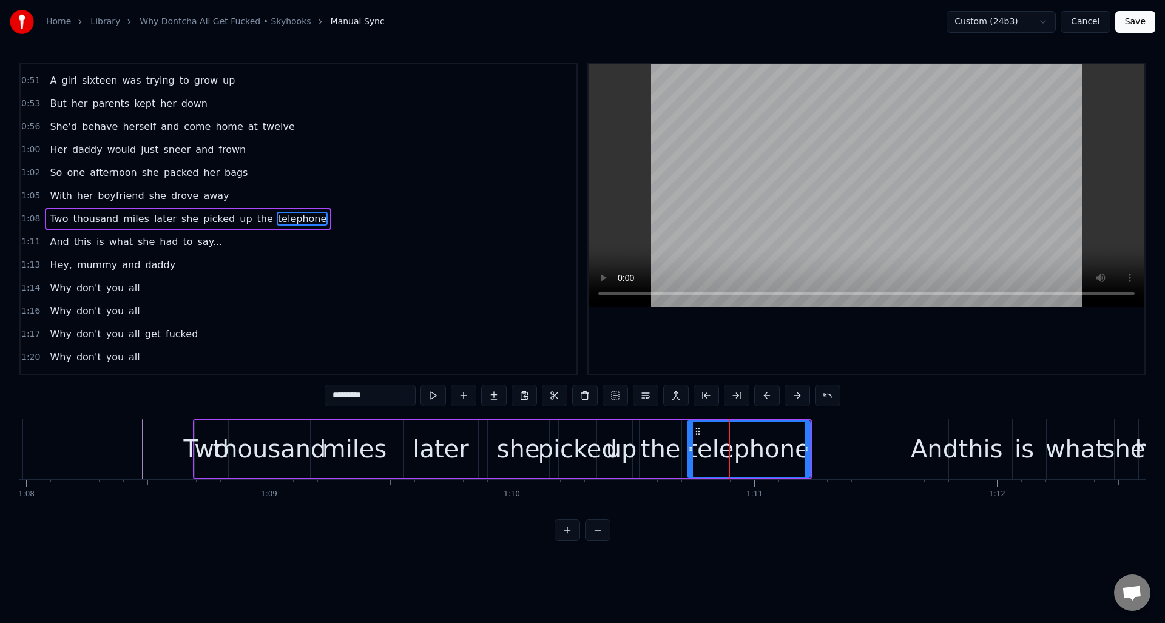
drag, startPoint x: 721, startPoint y: 436, endPoint x: 689, endPoint y: 439, distance: 31.7
click at [689, 439] on div at bounding box center [690, 449] width 5 height 55
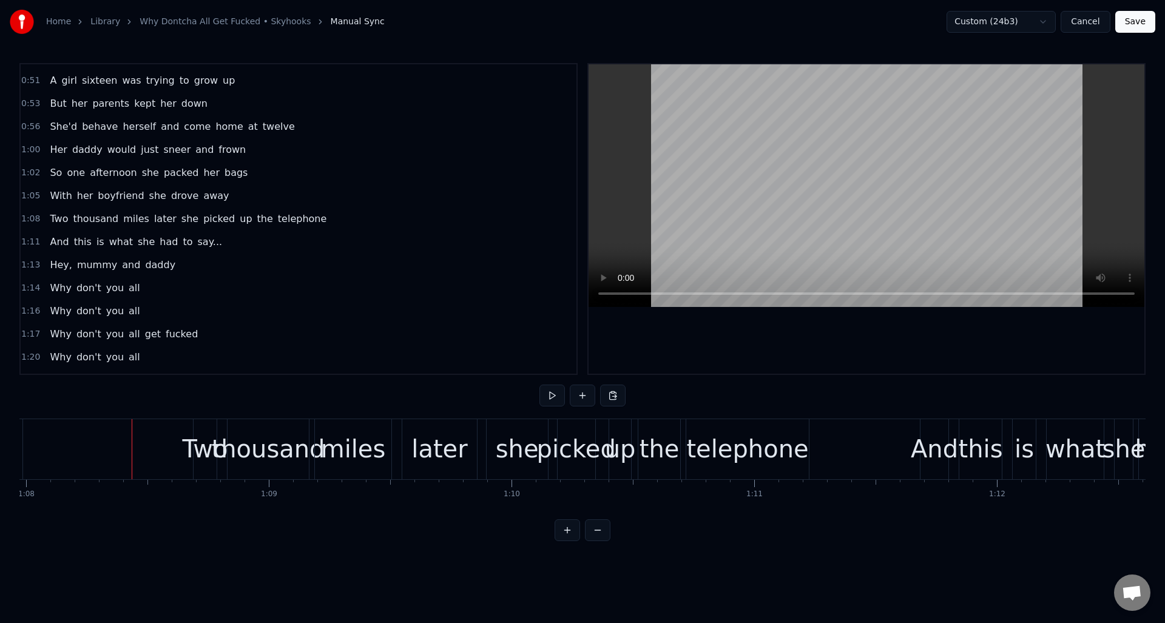
click at [775, 437] on div "telephone" at bounding box center [747, 449] width 122 height 36
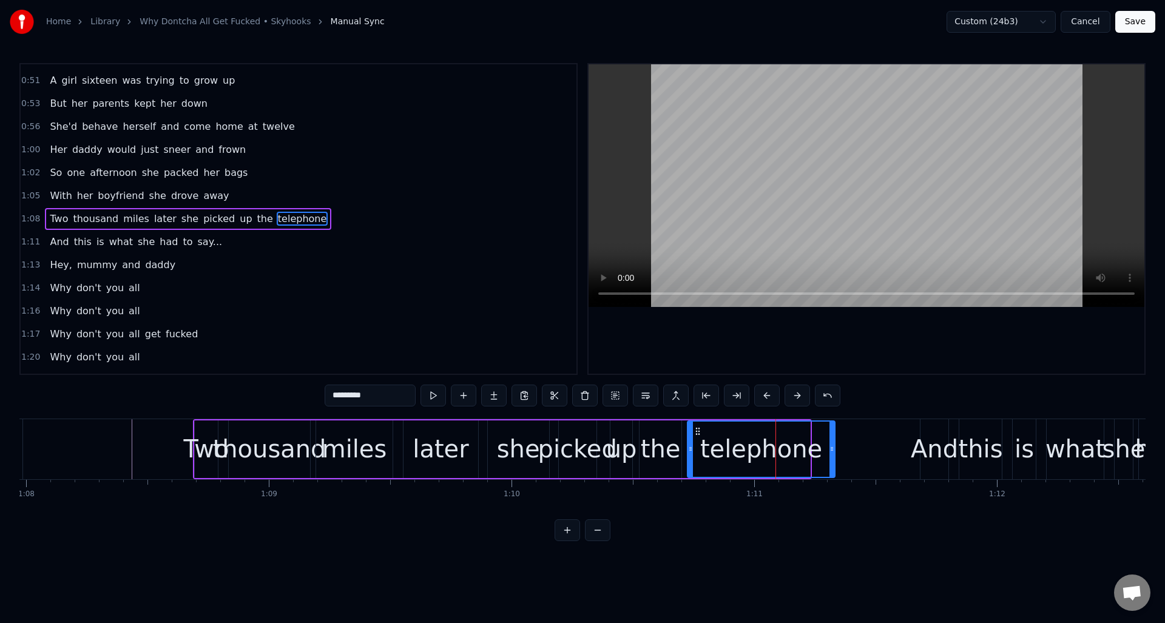
drag, startPoint x: 806, startPoint y: 439, endPoint x: 831, endPoint y: 437, distance: 25.0
click at [831, 437] on div at bounding box center [831, 449] width 5 height 55
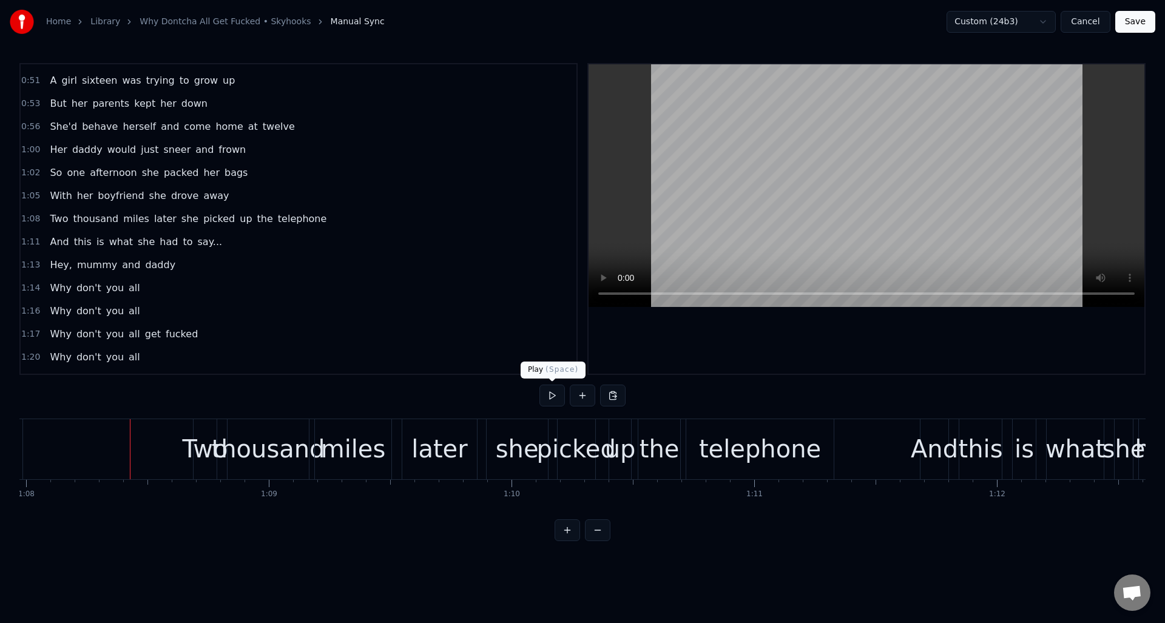
click at [548, 396] on button at bounding box center [551, 396] width 25 height 22
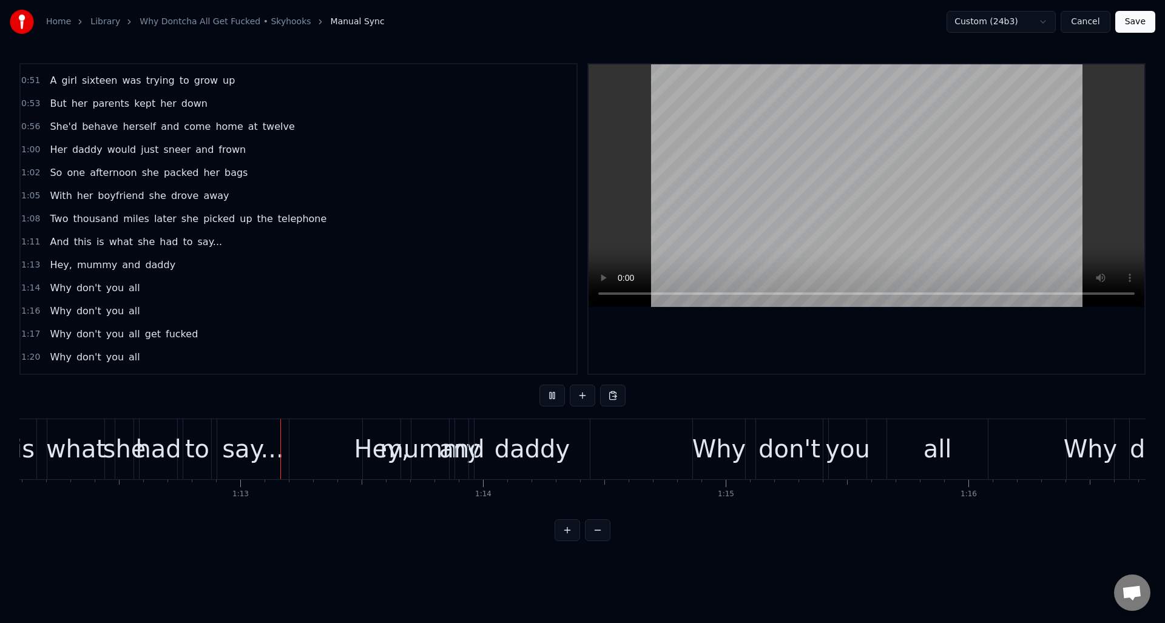
scroll to position [0, 17549]
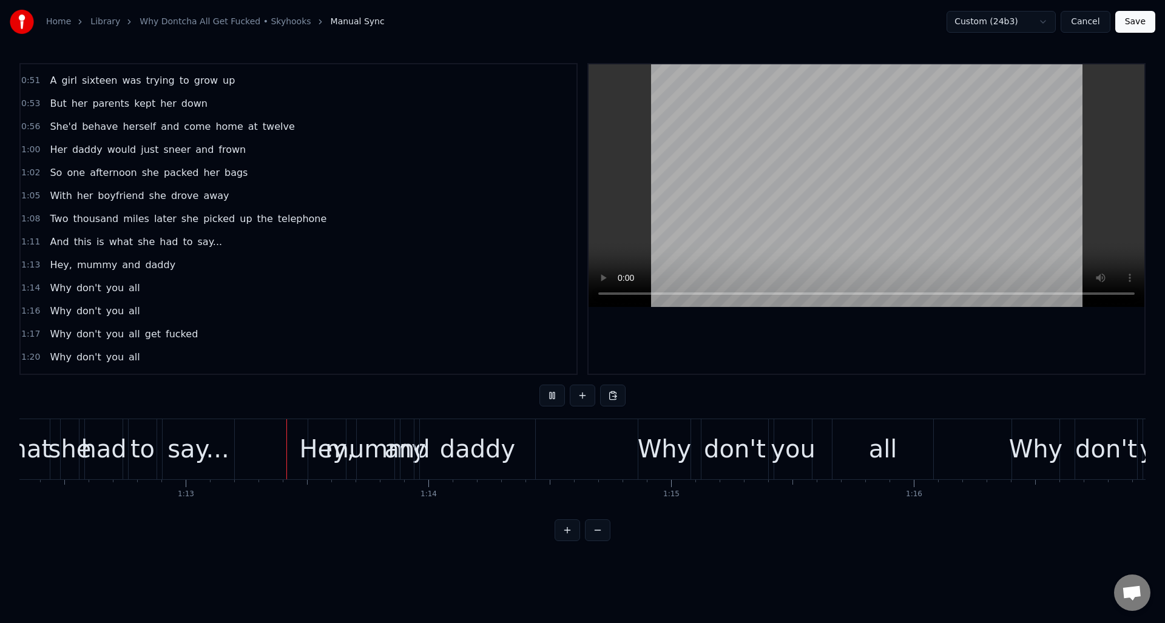
click at [548, 396] on button at bounding box center [551, 396] width 25 height 22
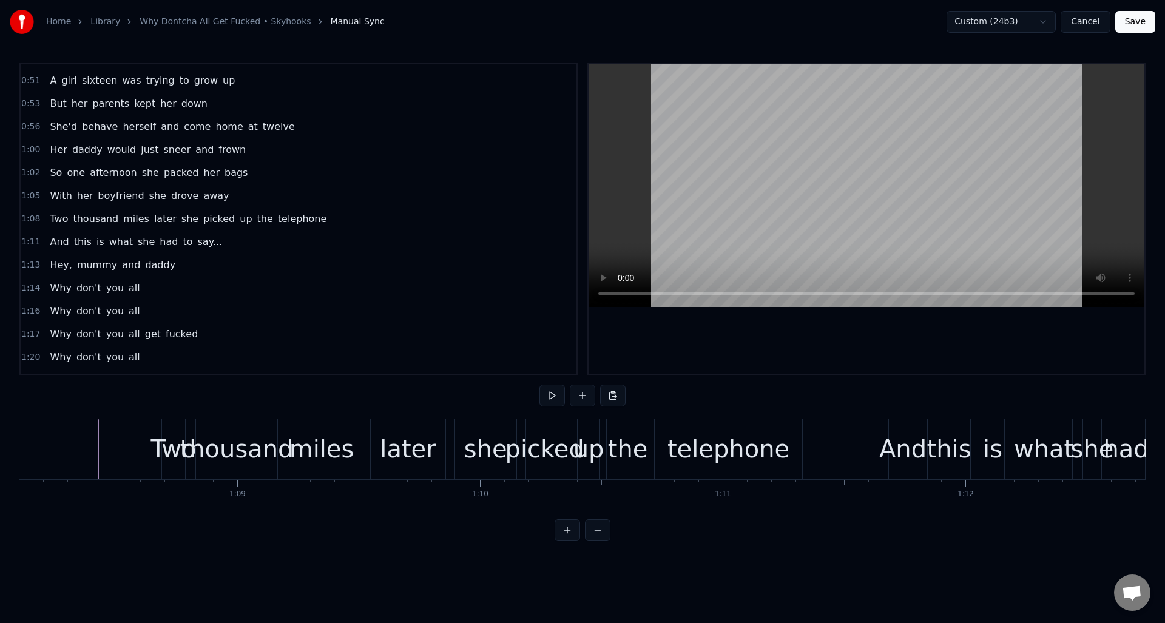
scroll to position [0, 16434]
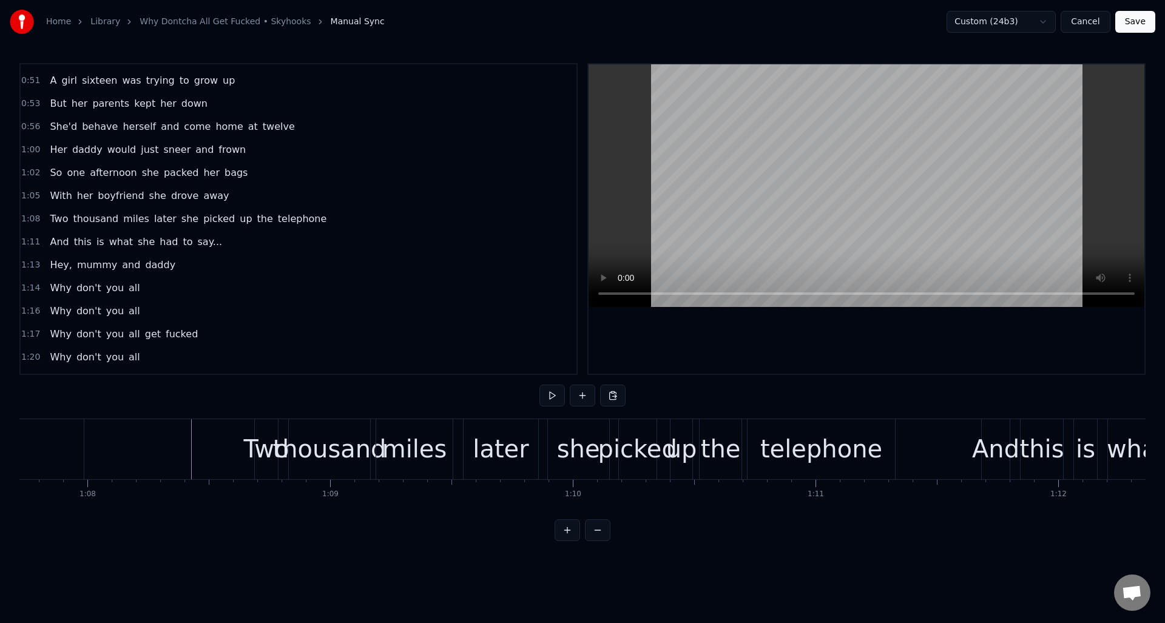
click at [325, 222] on div "1:08 Two thousand miles later she picked up the telephone" at bounding box center [299, 218] width 556 height 23
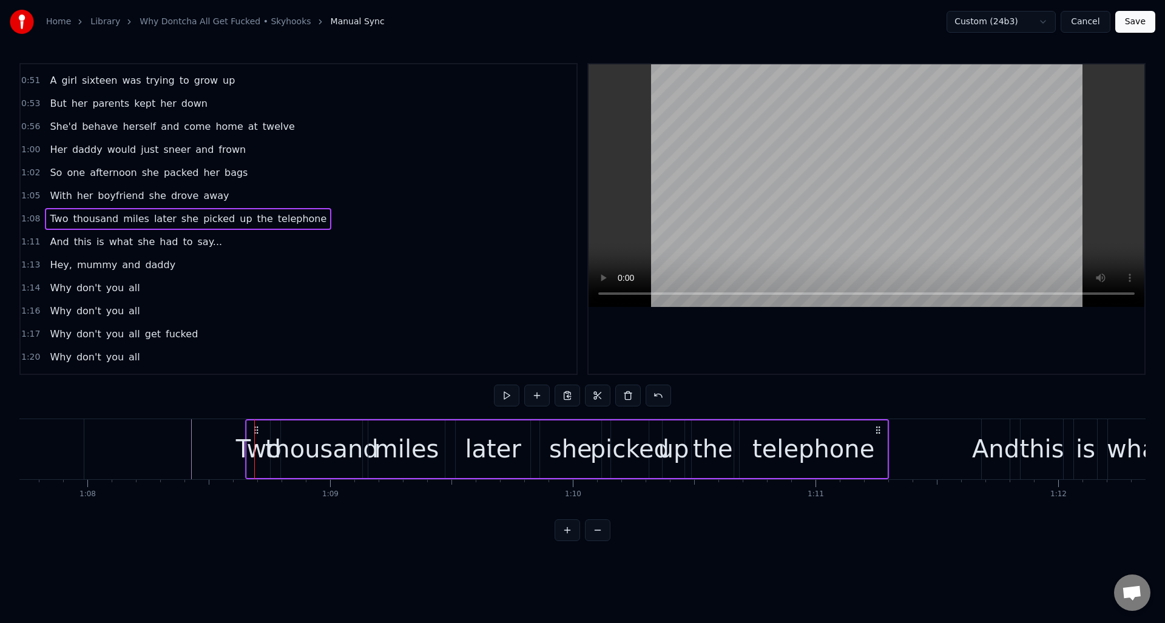
drag, startPoint x: 264, startPoint y: 428, endPoint x: 255, endPoint y: 429, distance: 9.2
click at [255, 429] on icon at bounding box center [256, 430] width 10 height 10
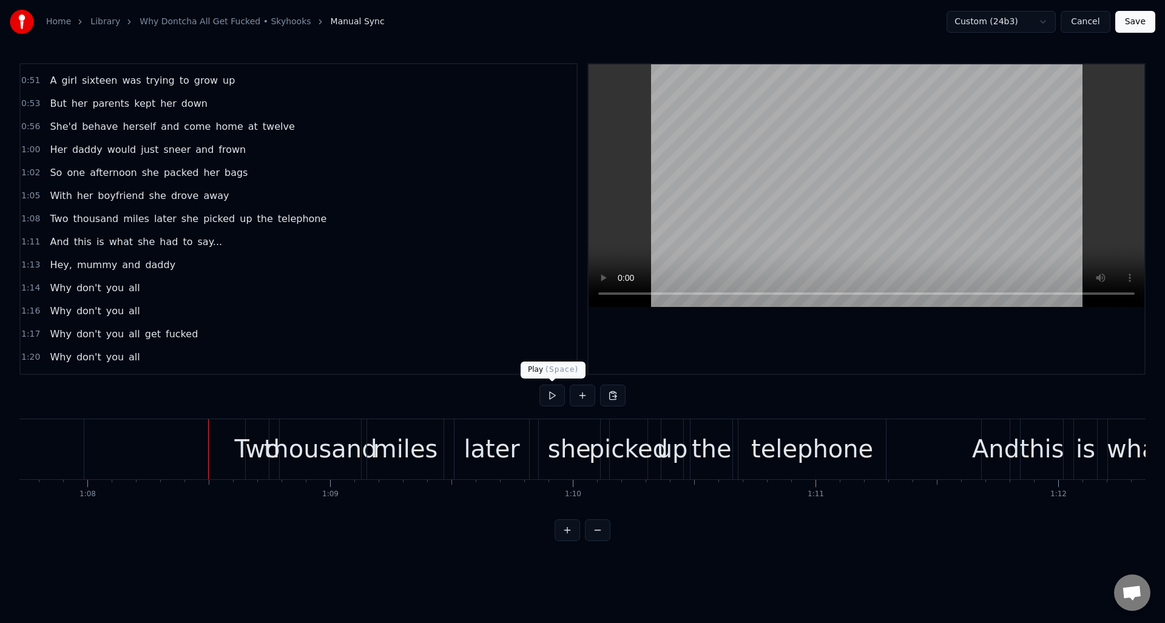
click at [550, 395] on button at bounding box center [551, 396] width 25 height 22
drag, startPoint x: 550, startPoint y: 395, endPoint x: 573, endPoint y: 398, distance: 23.9
click at [550, 395] on button at bounding box center [551, 396] width 25 height 22
click at [709, 432] on div "the" at bounding box center [712, 449] width 40 height 36
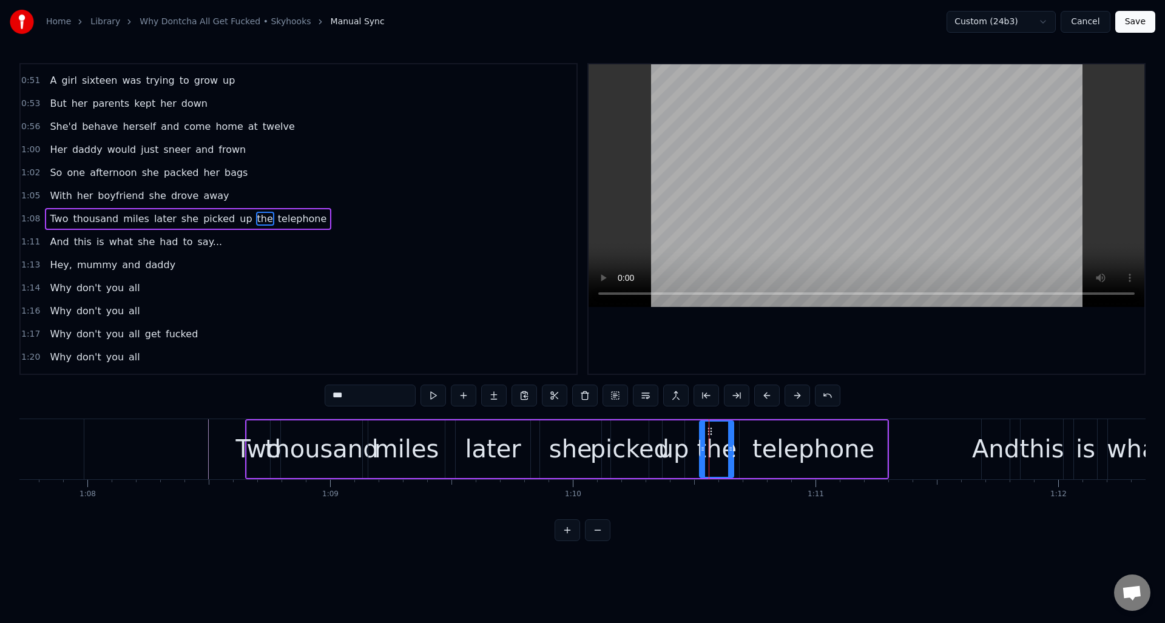
drag, startPoint x: 695, startPoint y: 436, endPoint x: 703, endPoint y: 436, distance: 7.9
click at [703, 436] on div at bounding box center [702, 449] width 5 height 55
click at [676, 431] on div "up" at bounding box center [673, 449] width 31 height 36
drag, startPoint x: 673, startPoint y: 429, endPoint x: 681, endPoint y: 428, distance: 8.6
click at [684, 428] on icon at bounding box center [684, 432] width 10 height 10
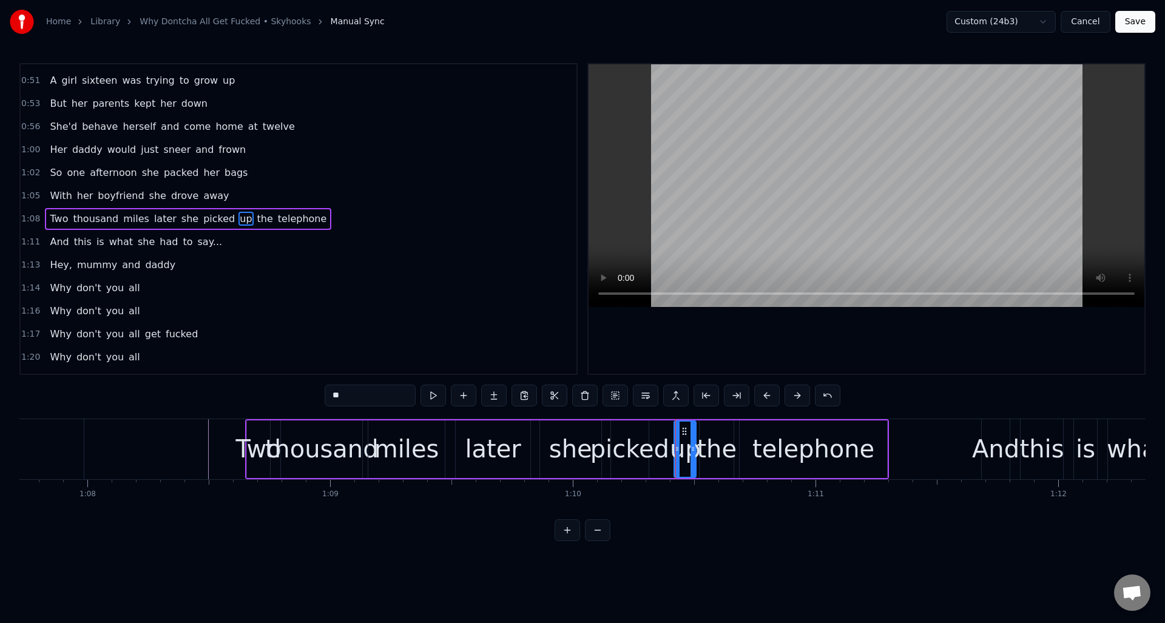
click at [646, 429] on div "picked" at bounding box center [630, 449] width 38 height 58
type input "******"
drag, startPoint x: 647, startPoint y: 431, endPoint x: 666, endPoint y: 430, distance: 18.8
click at [666, 431] on div at bounding box center [664, 449] width 5 height 55
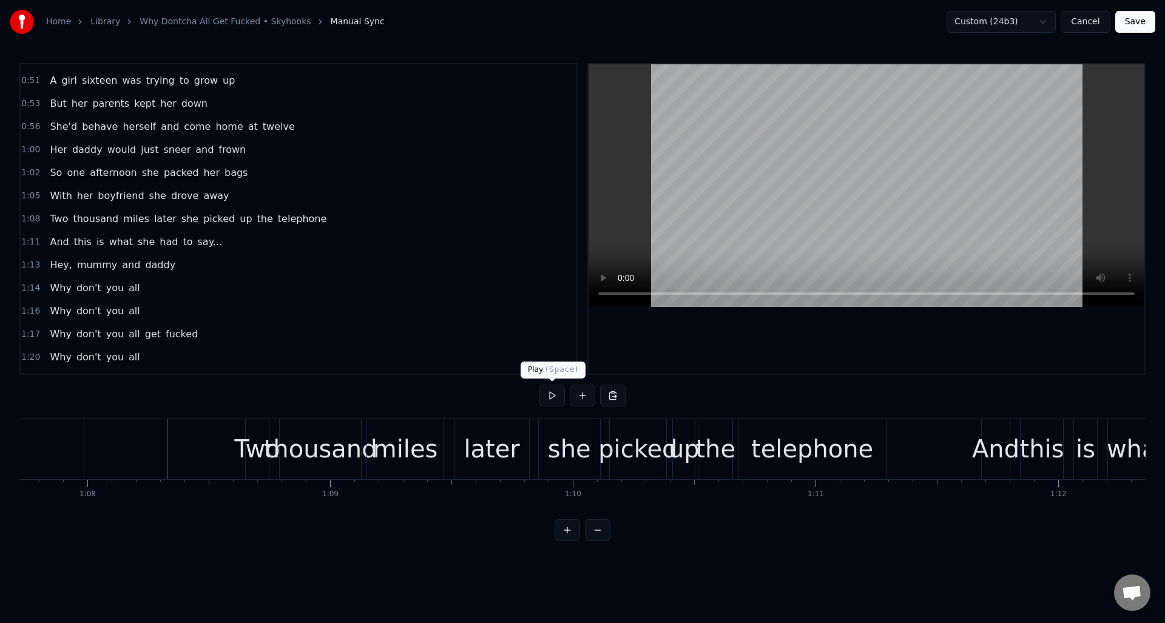
click at [549, 395] on button at bounding box center [551, 396] width 25 height 22
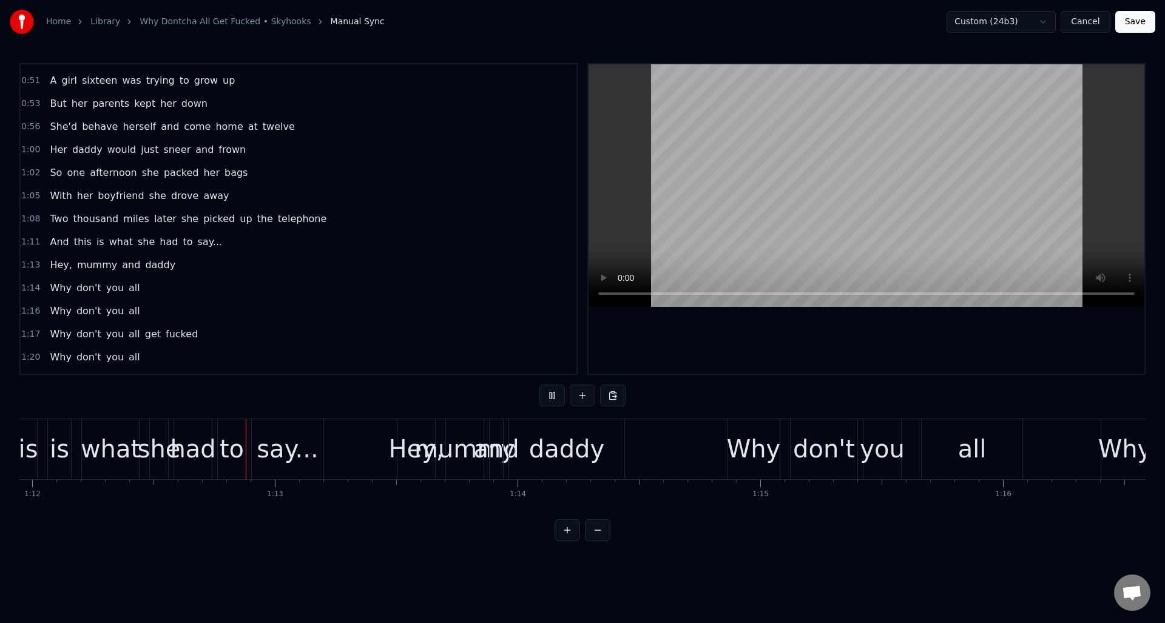
scroll to position [0, 17461]
click at [549, 395] on button at bounding box center [551, 396] width 25 height 22
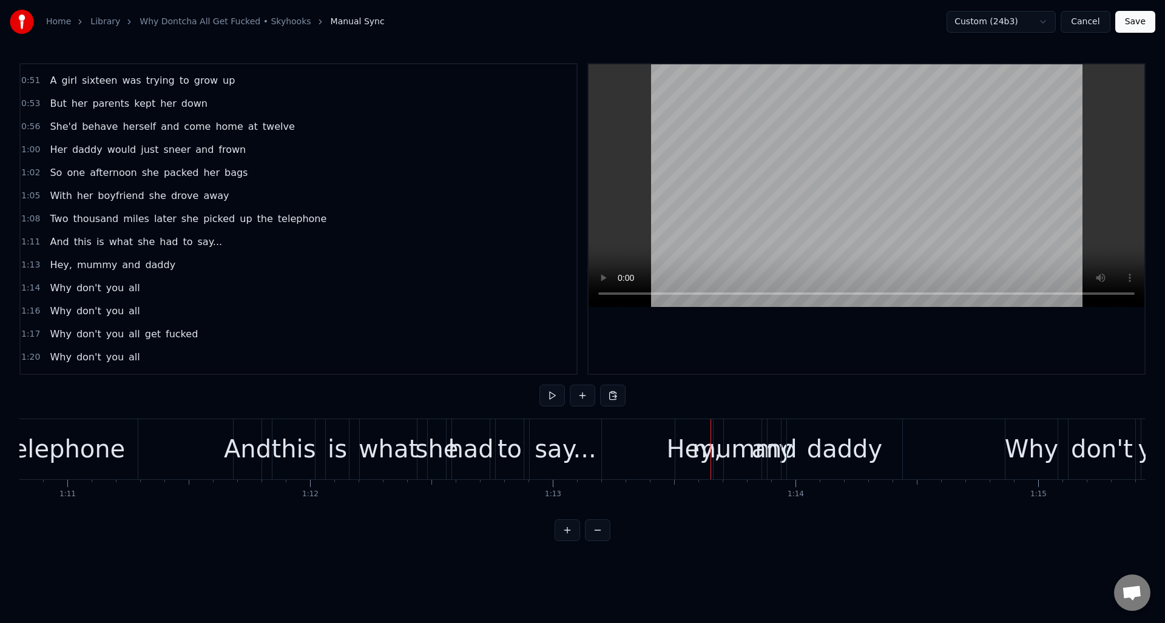
scroll to position [0, 17089]
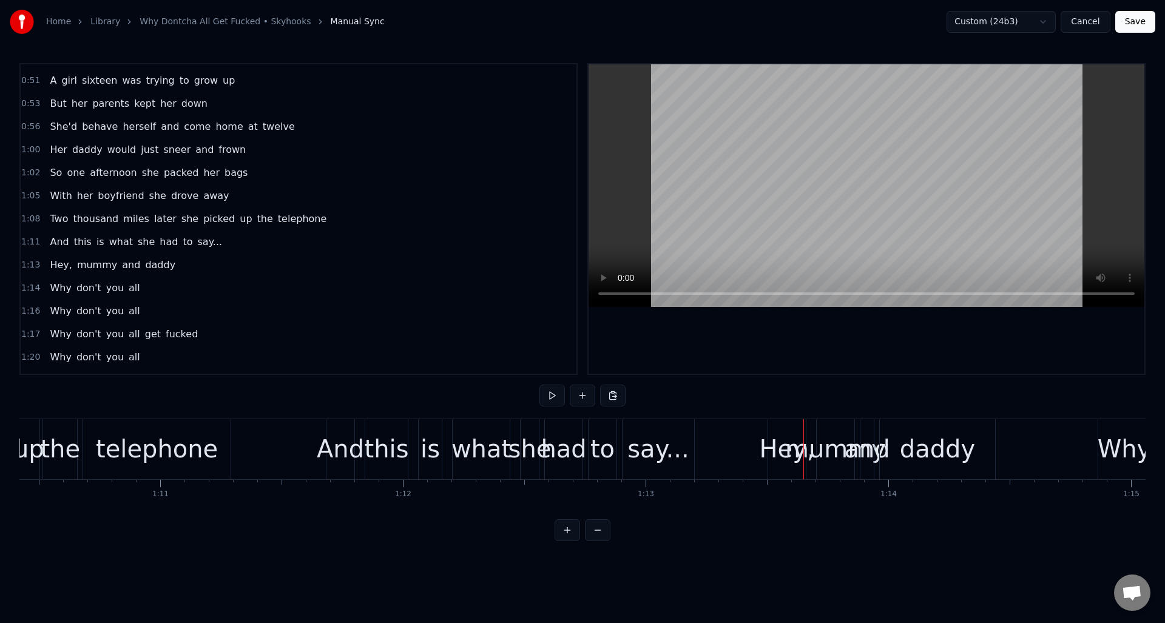
click at [229, 245] on div "1:11 And this is what she had to say..." at bounding box center [299, 242] width 556 height 23
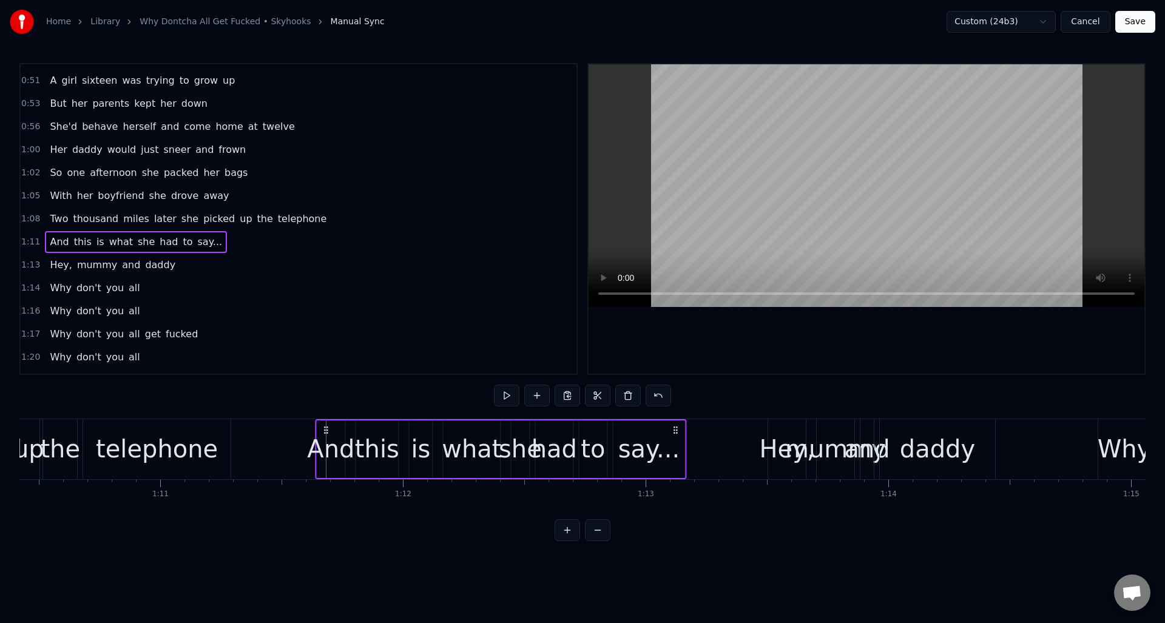
drag, startPoint x: 337, startPoint y: 427, endPoint x: 326, endPoint y: 429, distance: 11.1
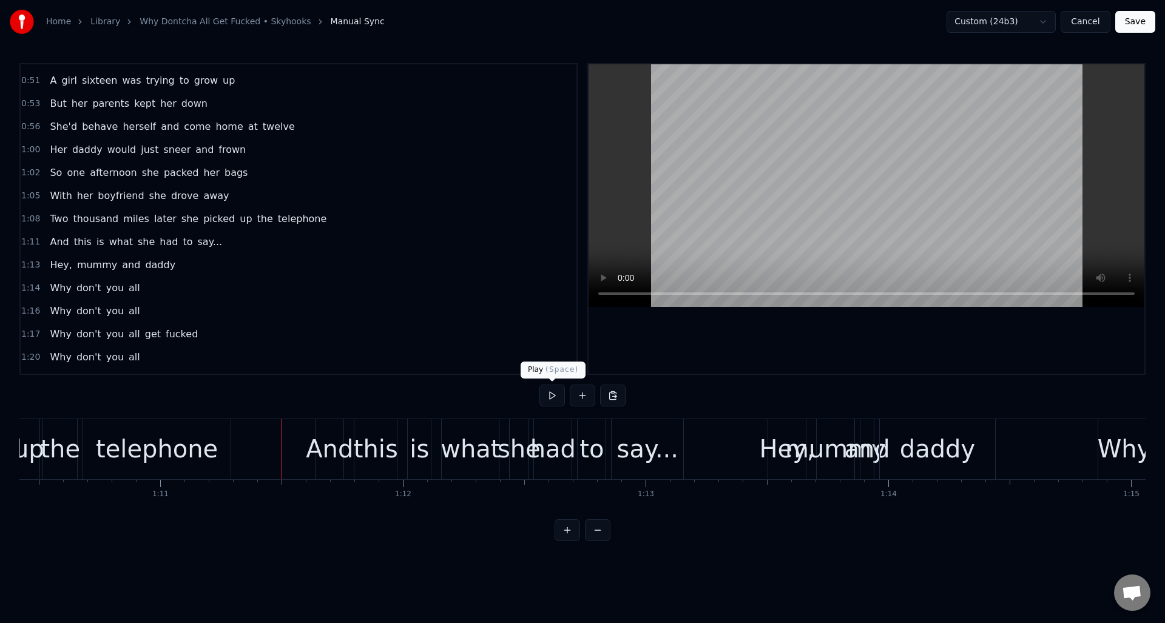
click at [547, 396] on button at bounding box center [551, 396] width 25 height 22
click at [198, 268] on div "1:13 Hey, mummy and daddy" at bounding box center [299, 265] width 556 height 23
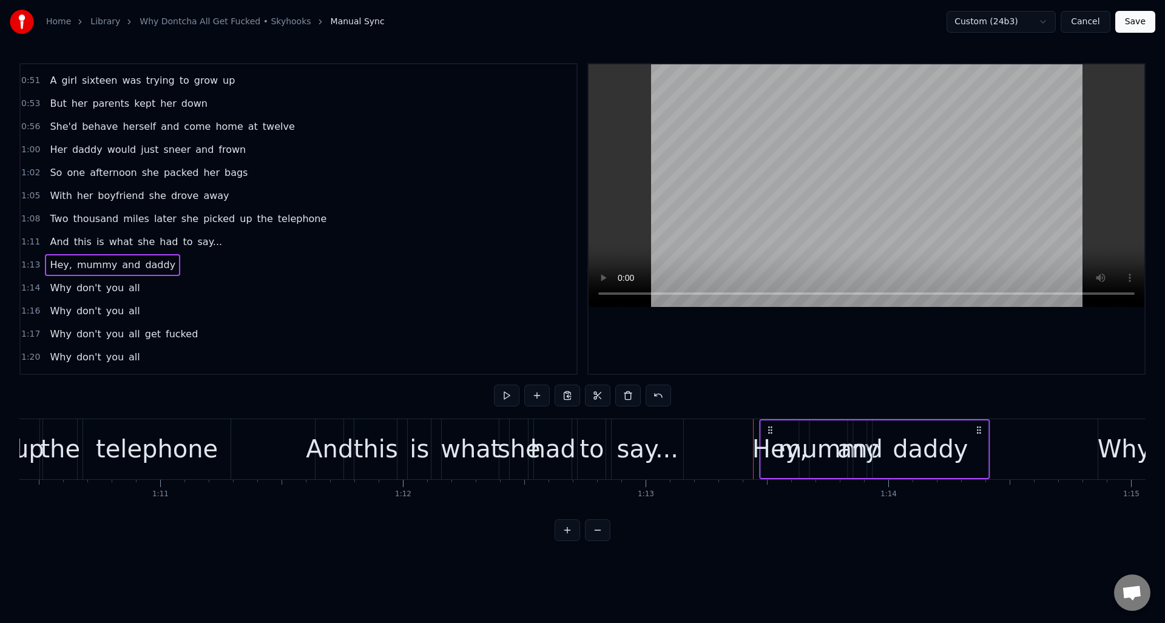
drag, startPoint x: 778, startPoint y: 428, endPoint x: 770, endPoint y: 428, distance: 7.9
click at [770, 428] on icon at bounding box center [770, 430] width 10 height 10
drag, startPoint x: 767, startPoint y: 427, endPoint x: 755, endPoint y: 428, distance: 12.1
click at [755, 428] on icon at bounding box center [758, 430] width 10 height 10
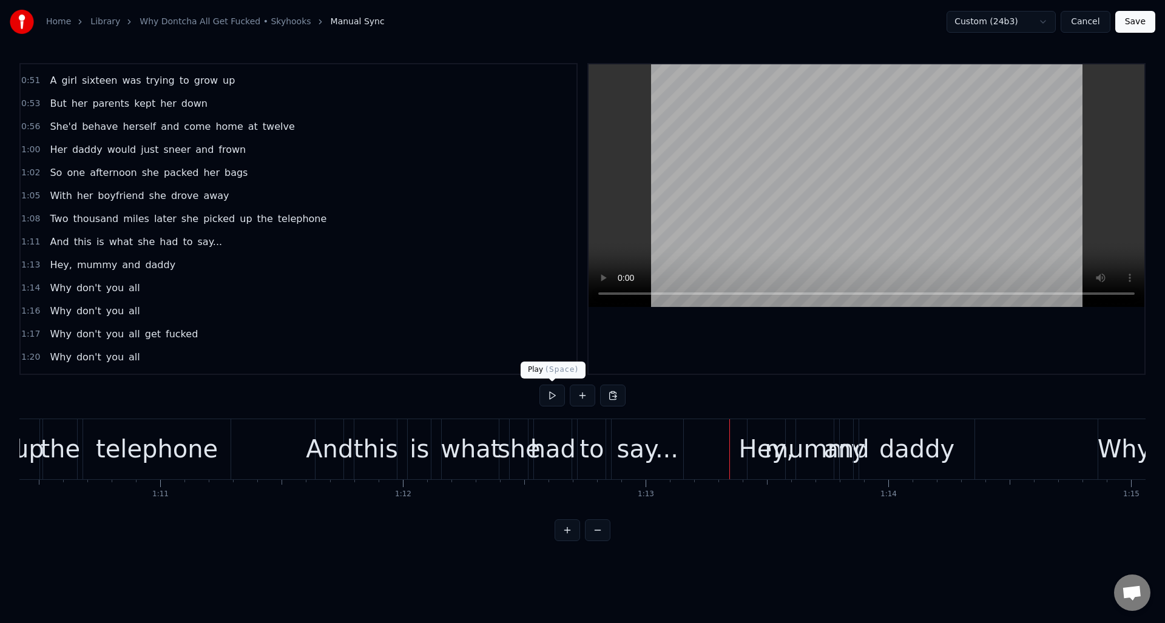
click at [543, 394] on button at bounding box center [551, 396] width 25 height 22
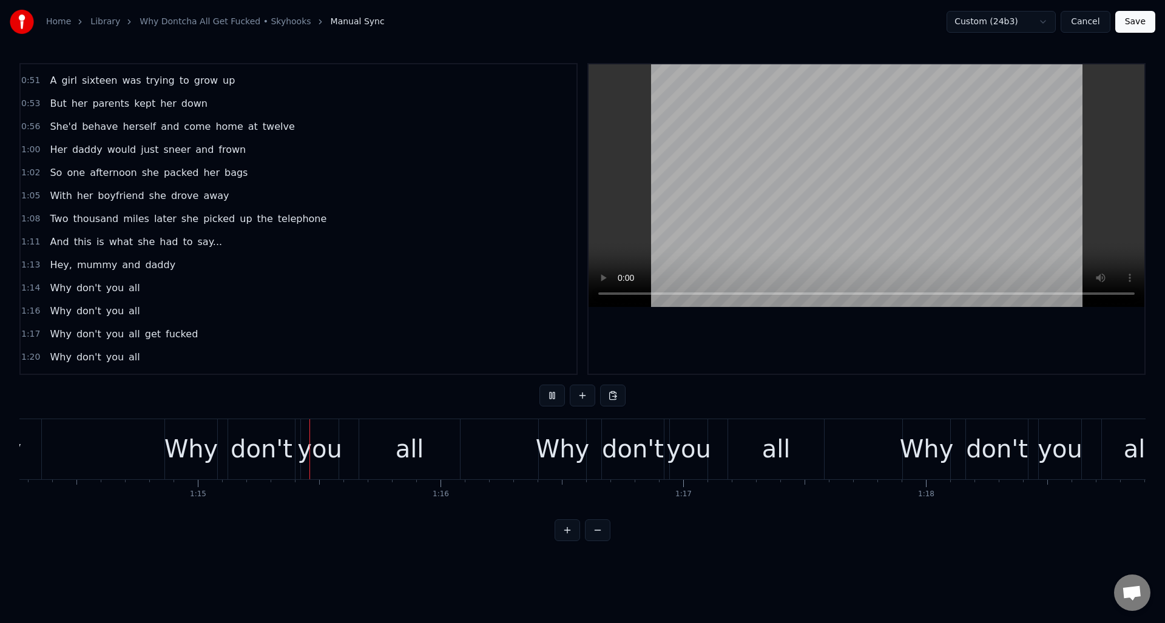
drag, startPoint x: 543, startPoint y: 394, endPoint x: 552, endPoint y: 398, distance: 10.0
click at [544, 394] on button at bounding box center [551, 396] width 25 height 22
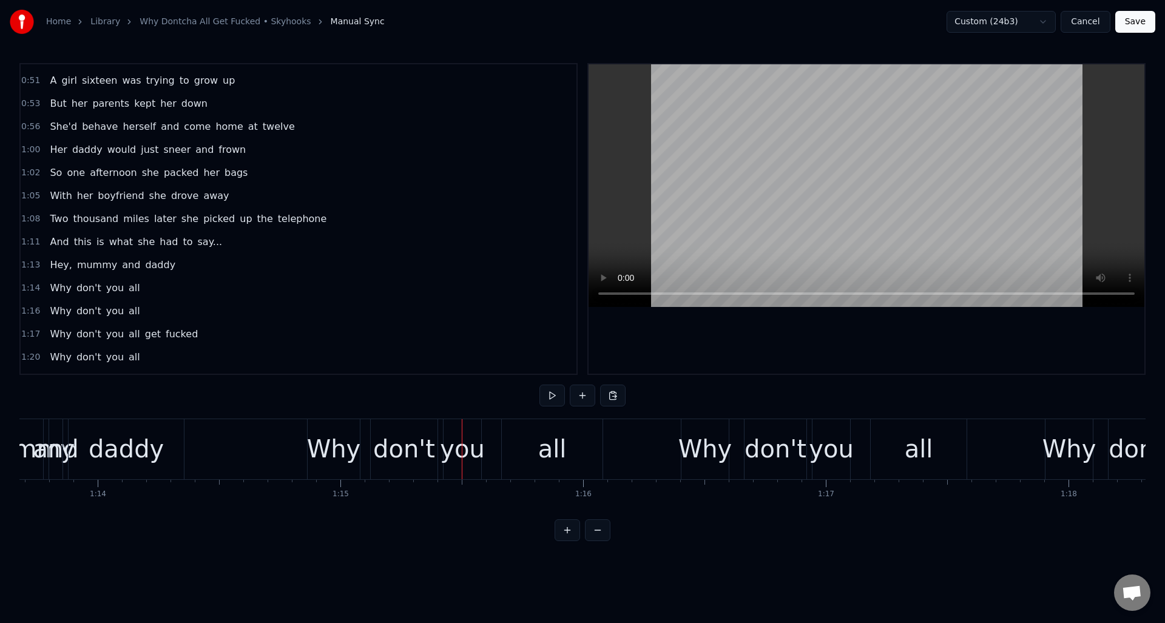
scroll to position [0, 17818]
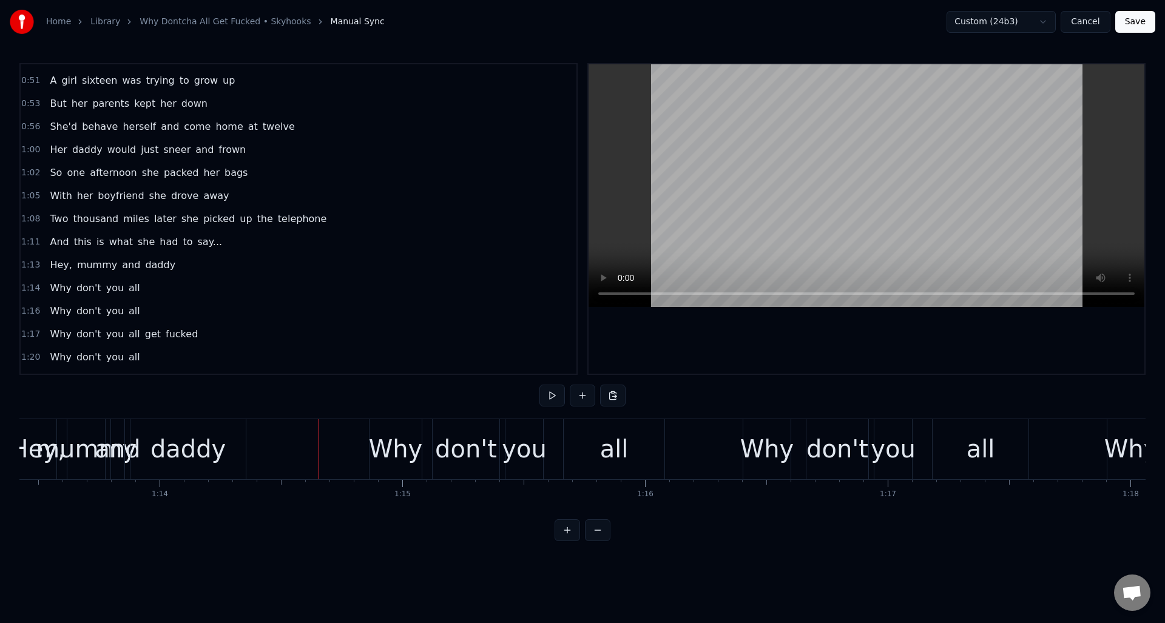
click at [169, 289] on div "1:14 Why don't you all" at bounding box center [299, 288] width 556 height 23
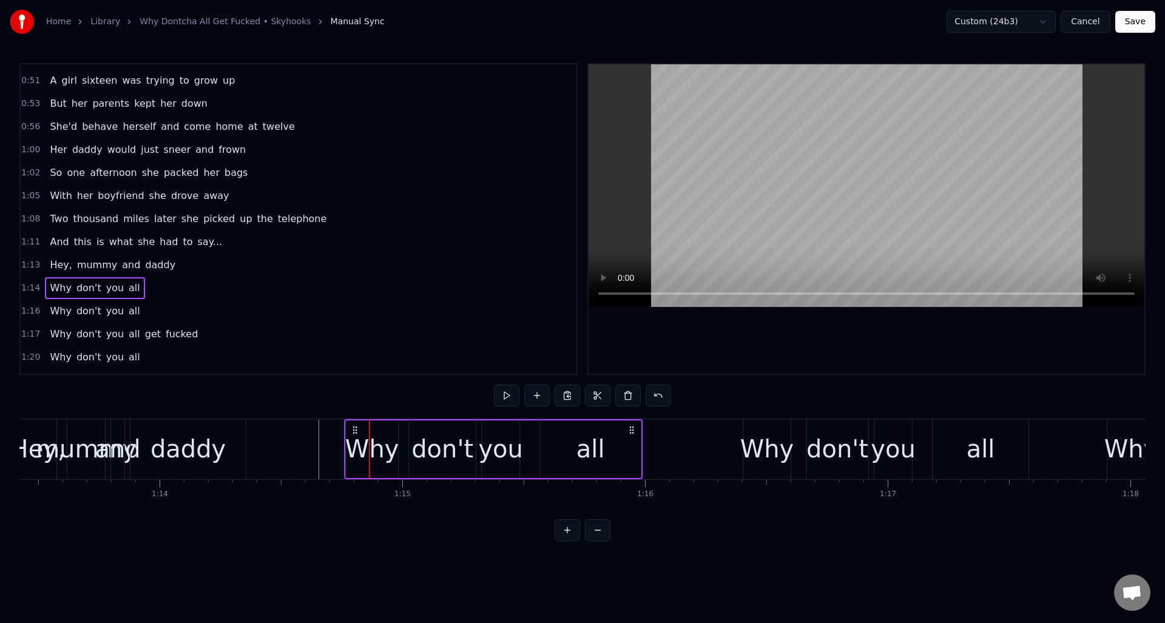
drag, startPoint x: 381, startPoint y: 428, endPoint x: 369, endPoint y: 429, distance: 12.1
click at [357, 429] on icon at bounding box center [355, 430] width 10 height 10
click at [623, 454] on div "all" at bounding box center [590, 449] width 101 height 58
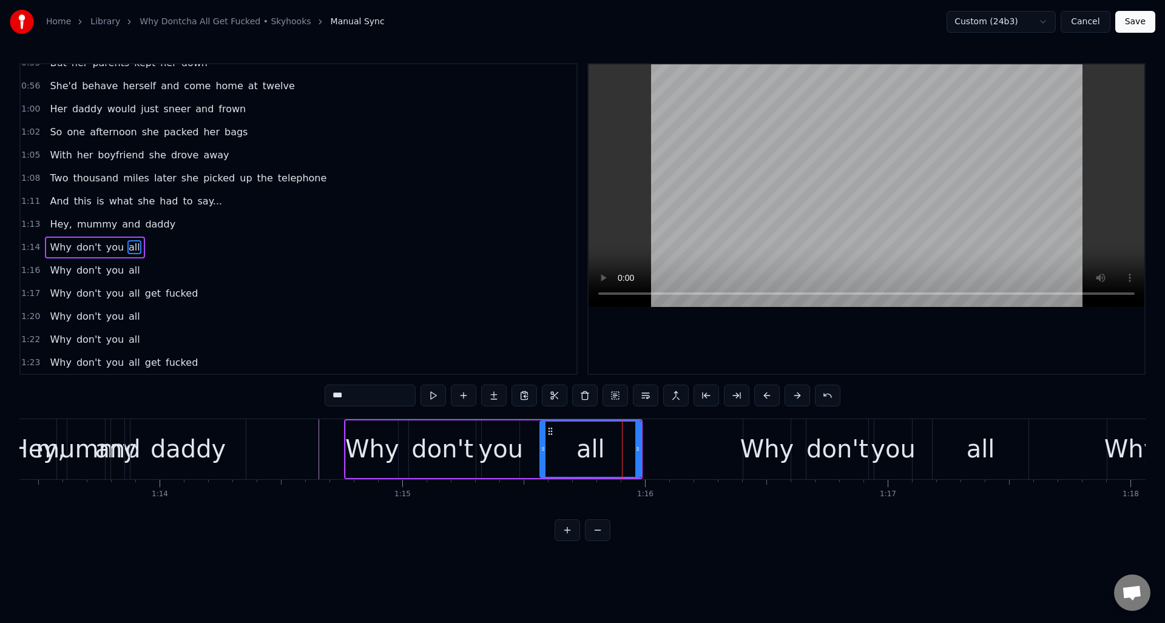
scroll to position [410, 0]
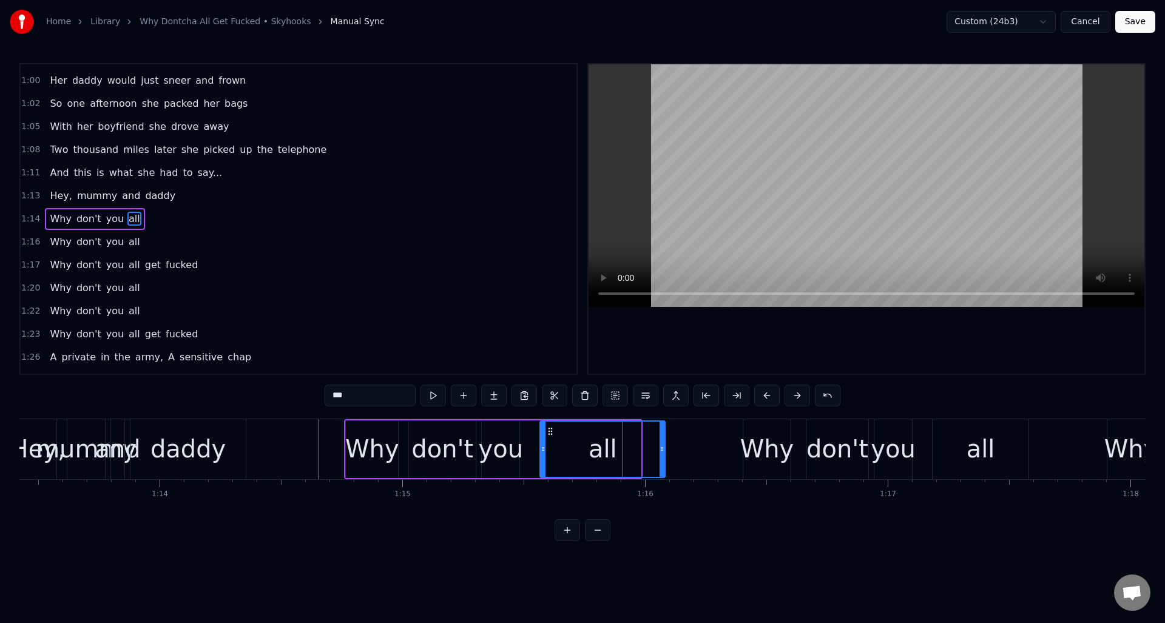
drag, startPoint x: 638, startPoint y: 451, endPoint x: 662, endPoint y: 449, distance: 24.4
click at [662, 449] on icon at bounding box center [661, 449] width 5 height 10
click at [191, 246] on div "1:16 Why don't you all" at bounding box center [299, 242] width 556 height 23
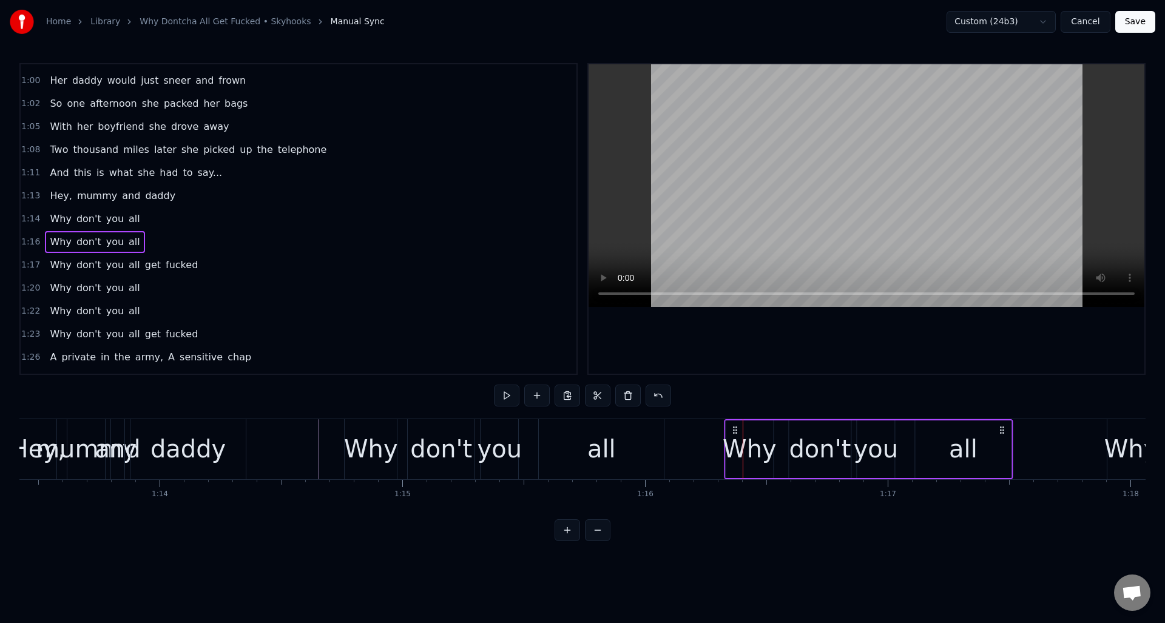
drag, startPoint x: 752, startPoint y: 429, endPoint x: 745, endPoint y: 439, distance: 11.8
click at [733, 434] on icon at bounding box center [735, 430] width 10 height 10
click at [976, 446] on div "all" at bounding box center [963, 449] width 96 height 58
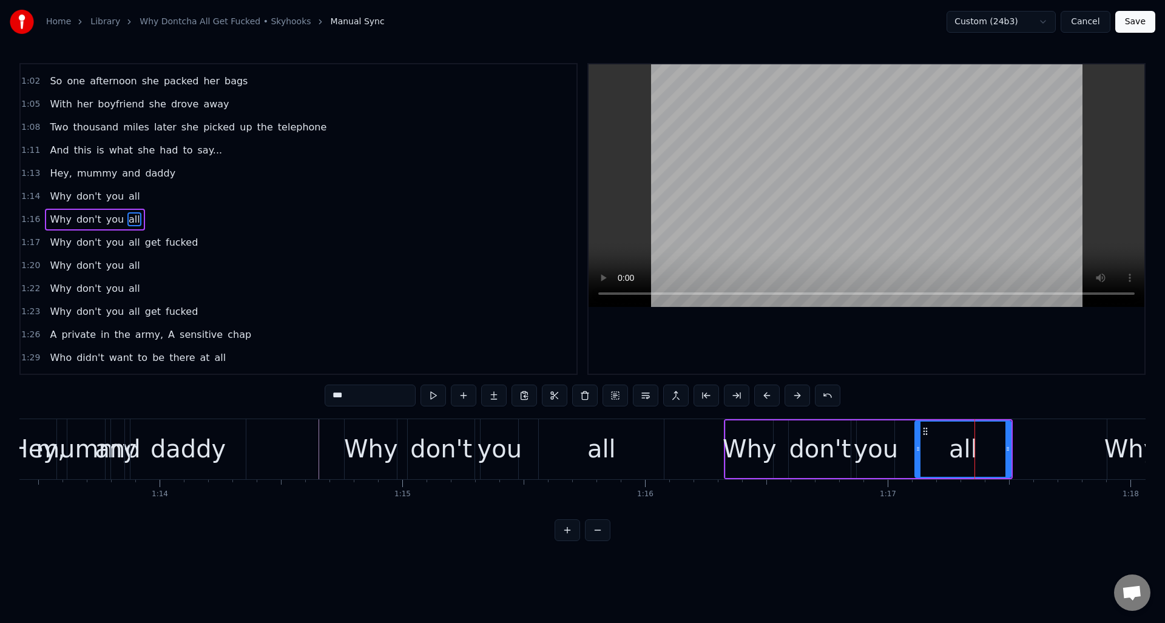
scroll to position [433, 0]
drag, startPoint x: 1010, startPoint y: 444, endPoint x: 1034, endPoint y: 446, distance: 24.3
click at [1034, 444] on icon at bounding box center [1031, 449] width 5 height 10
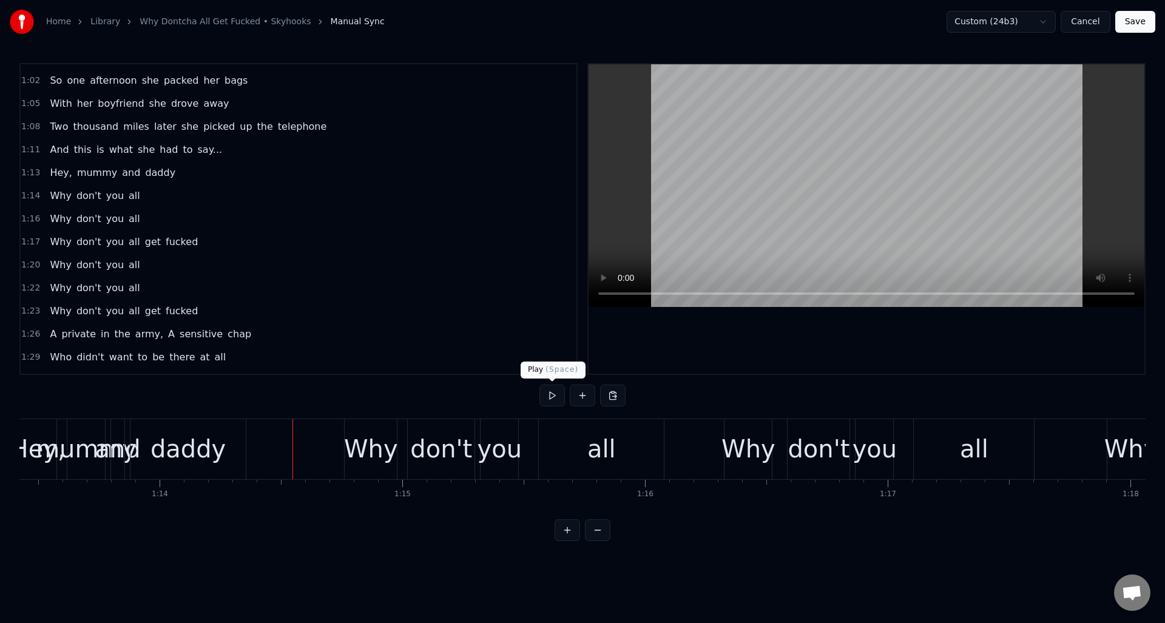
click at [549, 396] on button at bounding box center [551, 396] width 25 height 22
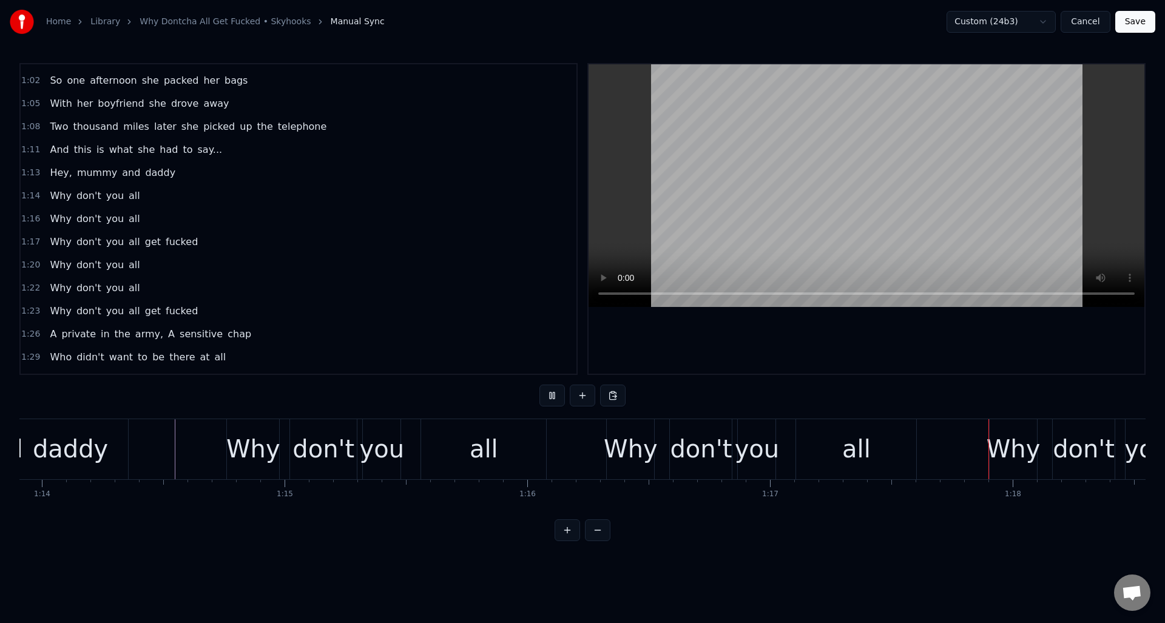
click at [550, 396] on button at bounding box center [551, 396] width 25 height 22
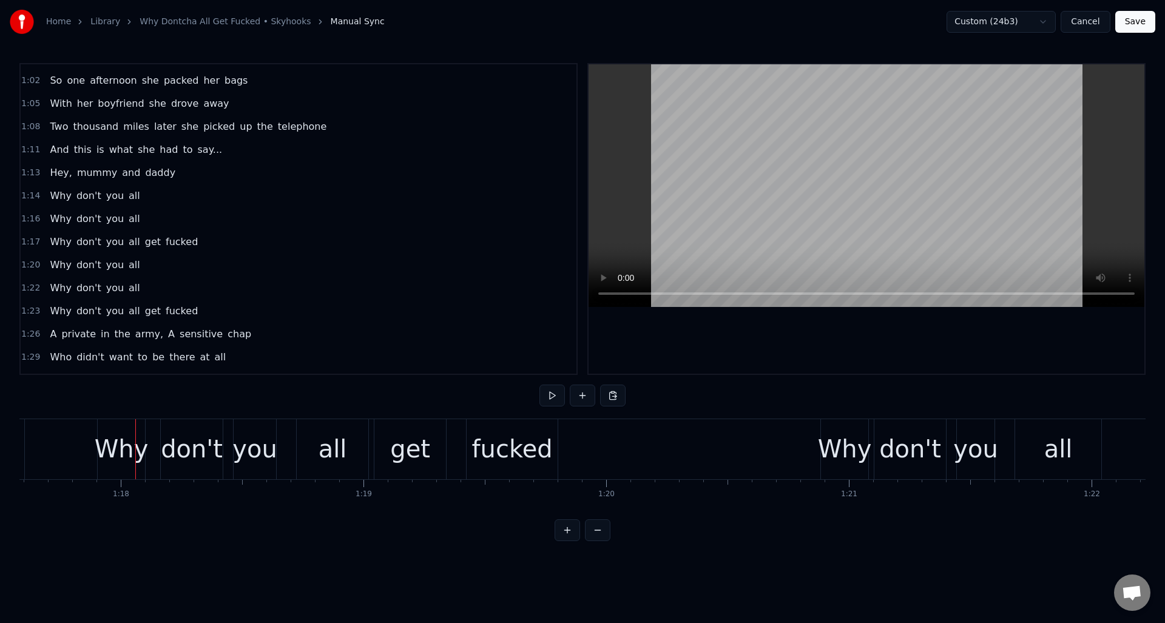
scroll to position [0, 18838]
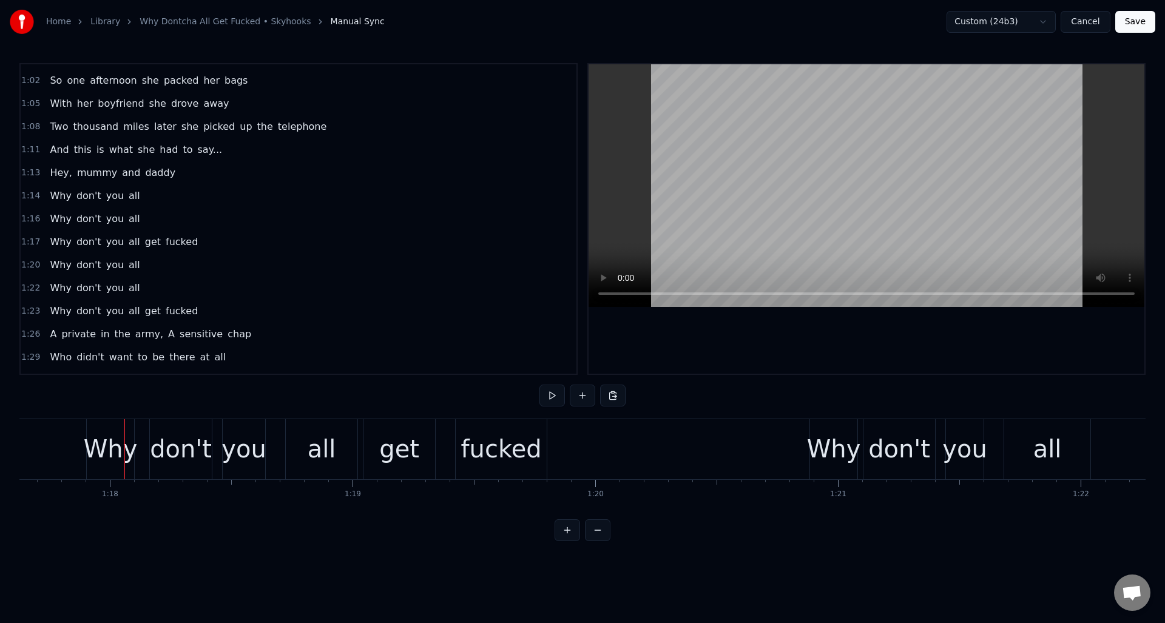
click at [241, 242] on div "1:17 Why don't you all get fucked" at bounding box center [299, 242] width 556 height 23
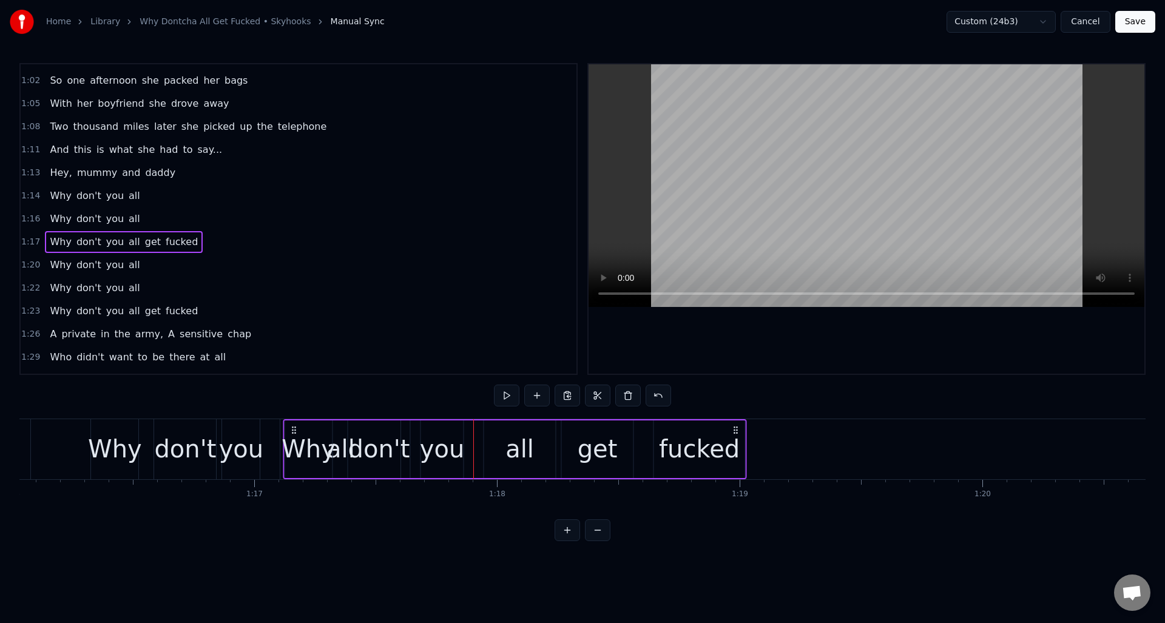
scroll to position [0, 18448]
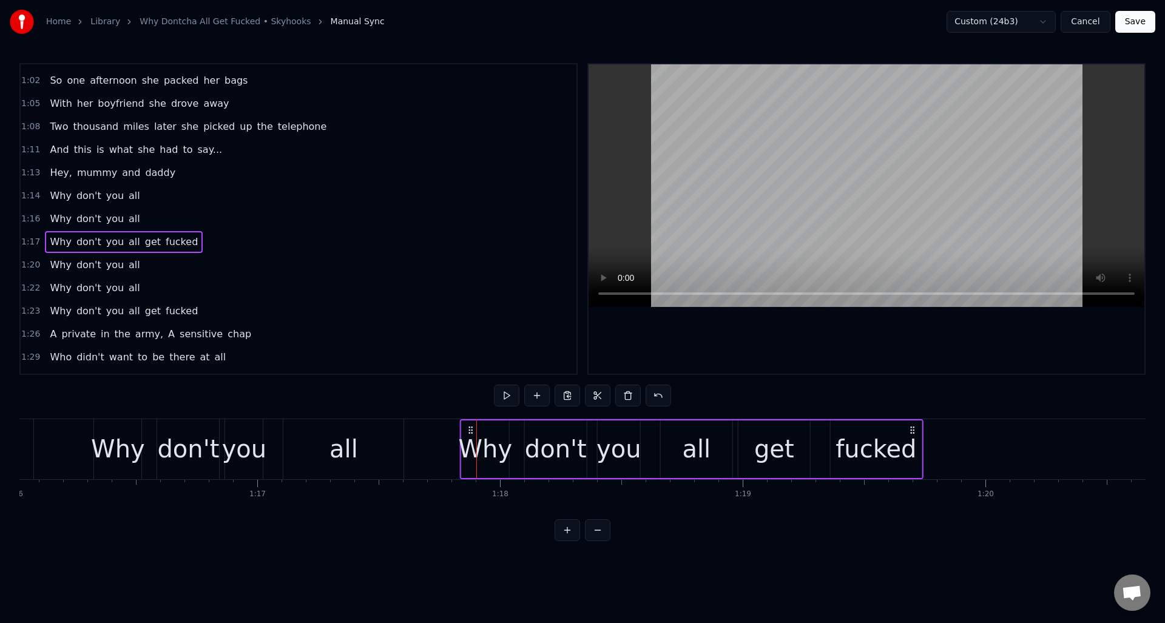
drag, startPoint x: 98, startPoint y: 429, endPoint x: 472, endPoint y: 476, distance: 376.6
click at [472, 476] on div "Why don't you all get fucked" at bounding box center [692, 449] width 464 height 60
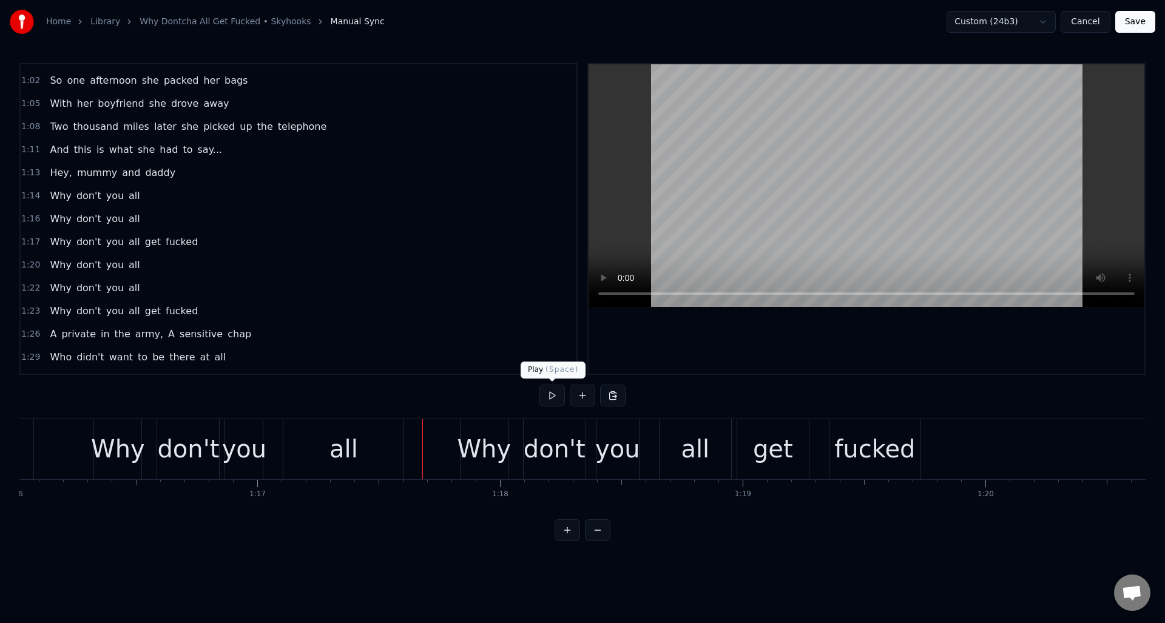
click at [555, 395] on button at bounding box center [551, 396] width 25 height 22
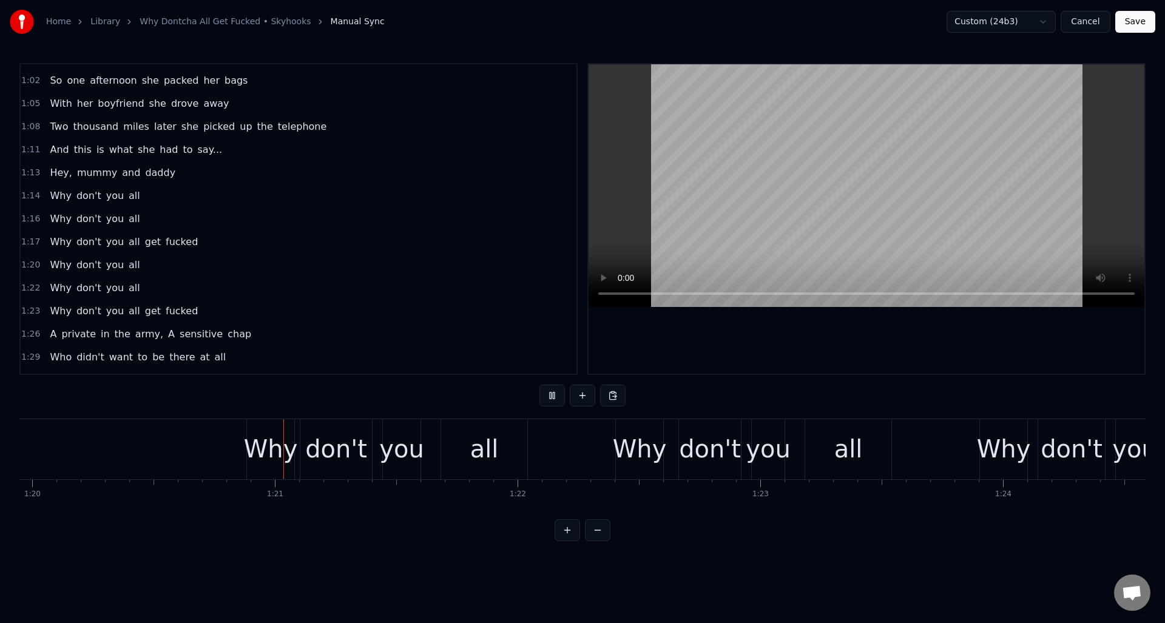
click at [555, 395] on button at bounding box center [551, 396] width 25 height 22
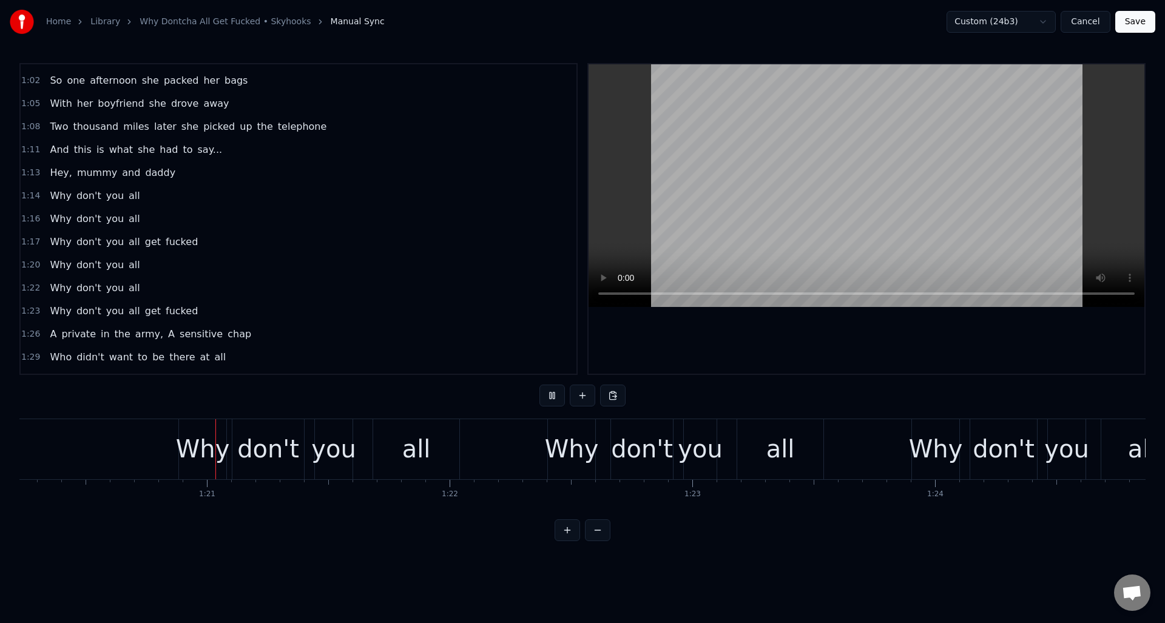
scroll to position [0, 19470]
click at [164, 267] on div "1:20 Why don't you all" at bounding box center [299, 265] width 556 height 23
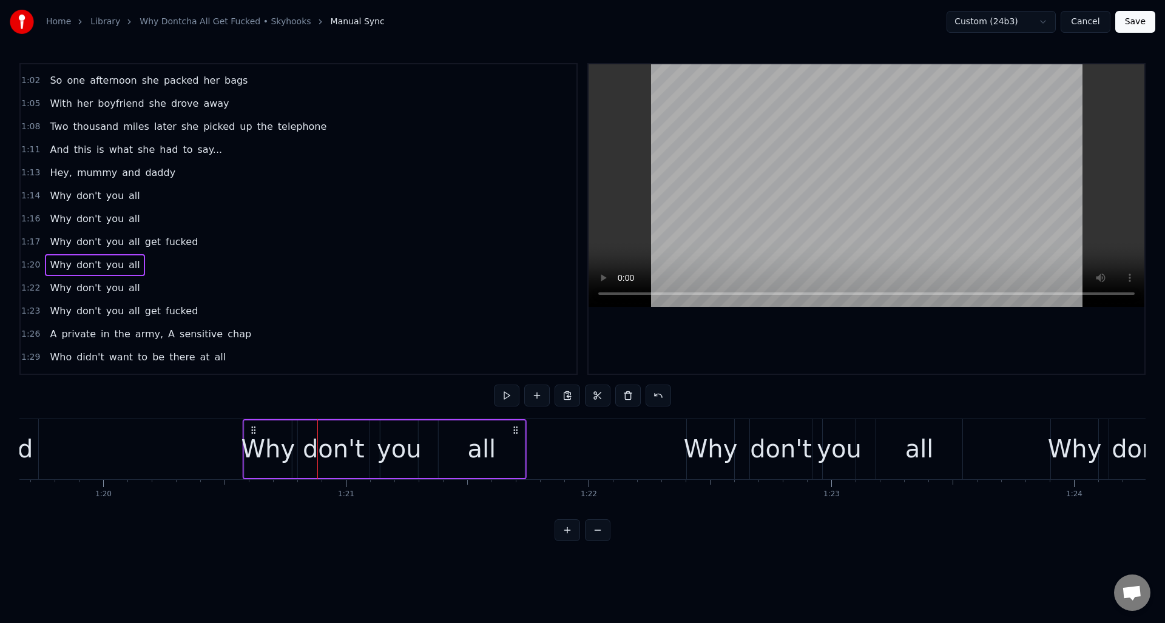
scroll to position [0, 19323]
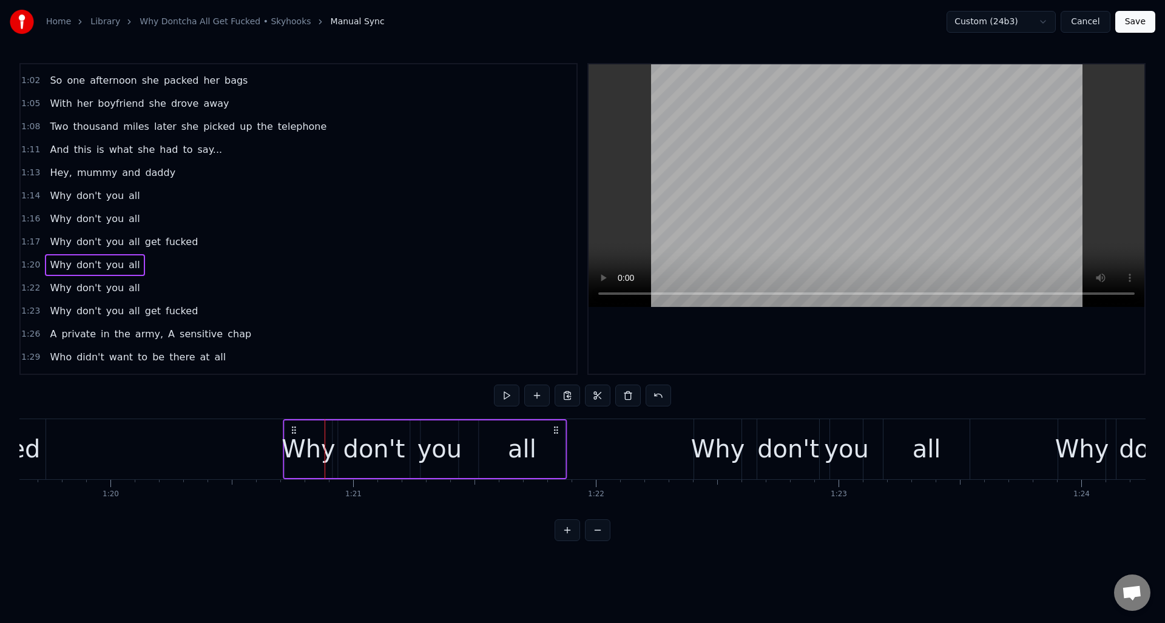
drag, startPoint x: 190, startPoint y: 428, endPoint x: 328, endPoint y: 465, distance: 143.2
click at [297, 462] on div "Why don't you all" at bounding box center [425, 449] width 284 height 60
click at [554, 457] on div "all" at bounding box center [522, 449] width 86 height 58
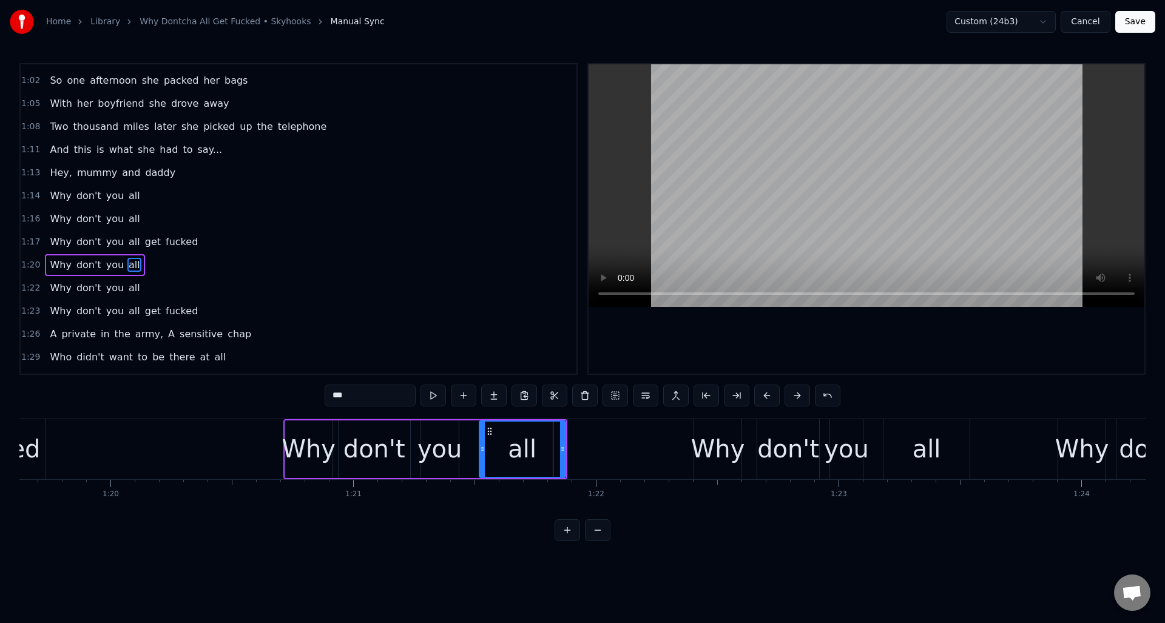
scroll to position [479, 0]
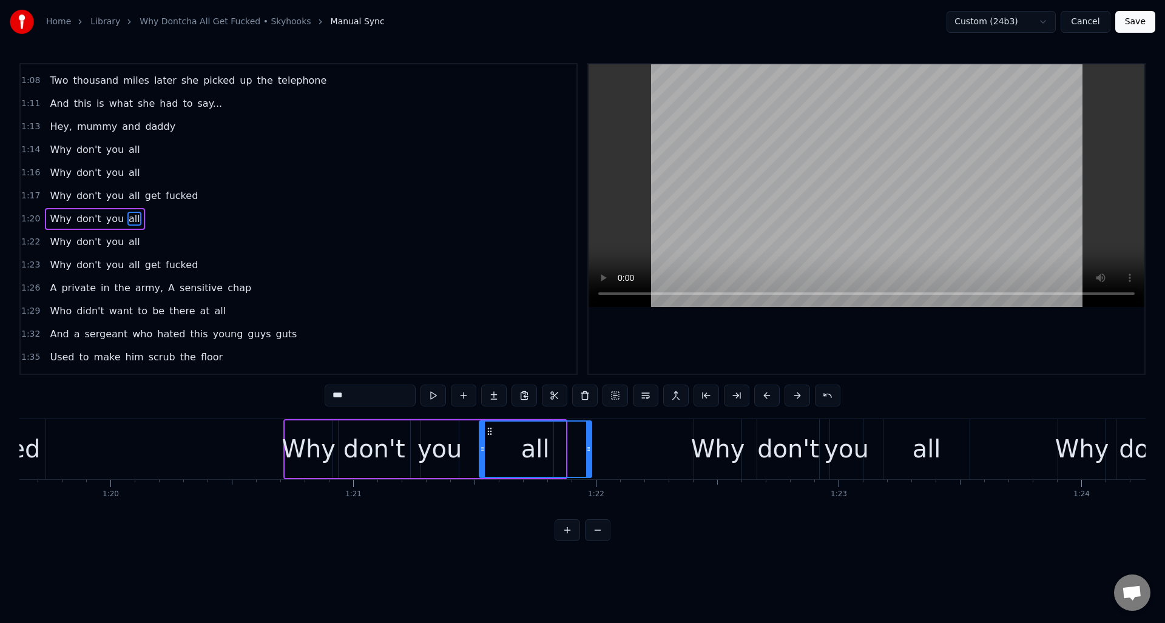
drag, startPoint x: 563, startPoint y: 460, endPoint x: 589, endPoint y: 462, distance: 26.2
click at [589, 462] on div at bounding box center [588, 449] width 5 height 55
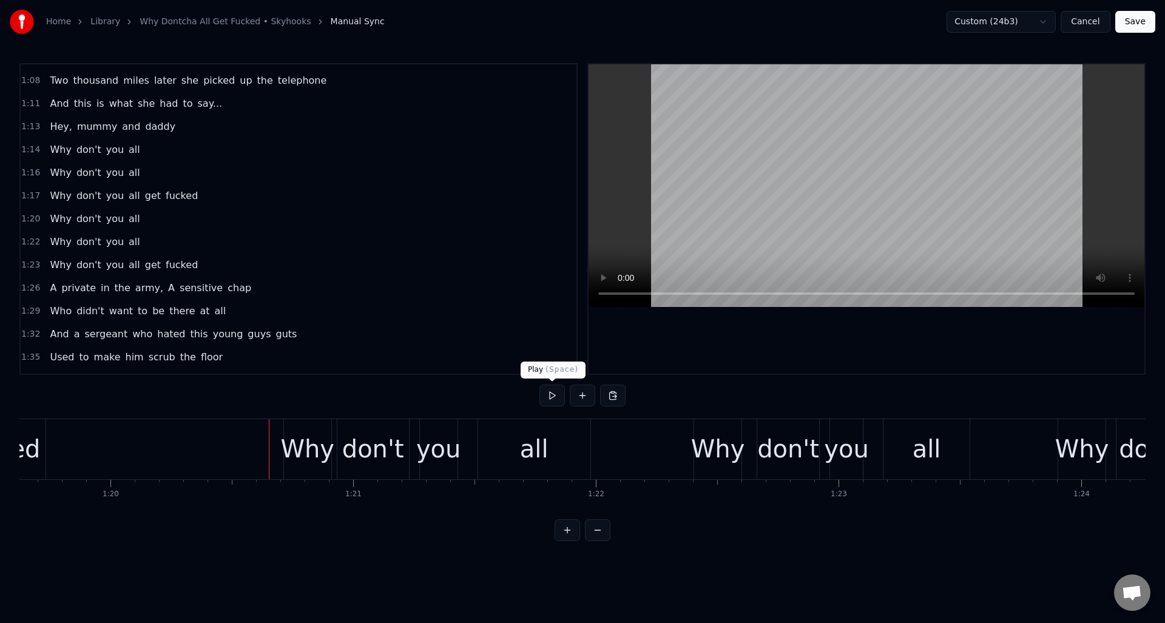
click at [555, 399] on button at bounding box center [551, 396] width 25 height 22
click at [190, 222] on div "1:20 Why don't you all" at bounding box center [299, 218] width 556 height 23
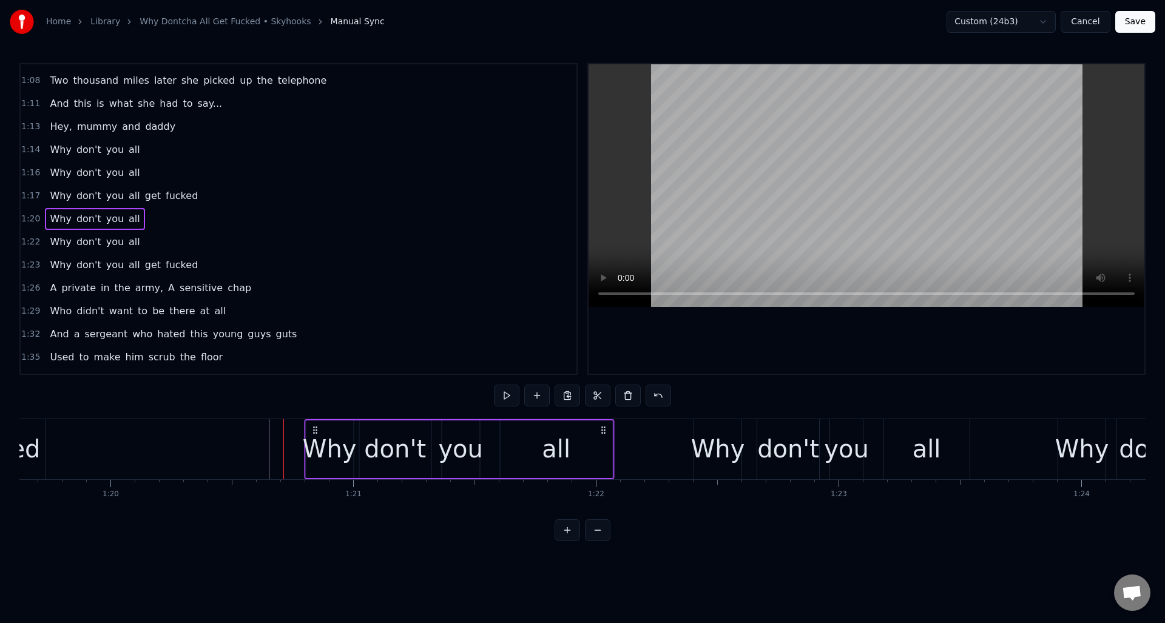
drag, startPoint x: 296, startPoint y: 427, endPoint x: 306, endPoint y: 432, distance: 11.1
click at [317, 431] on icon at bounding box center [315, 430] width 10 height 10
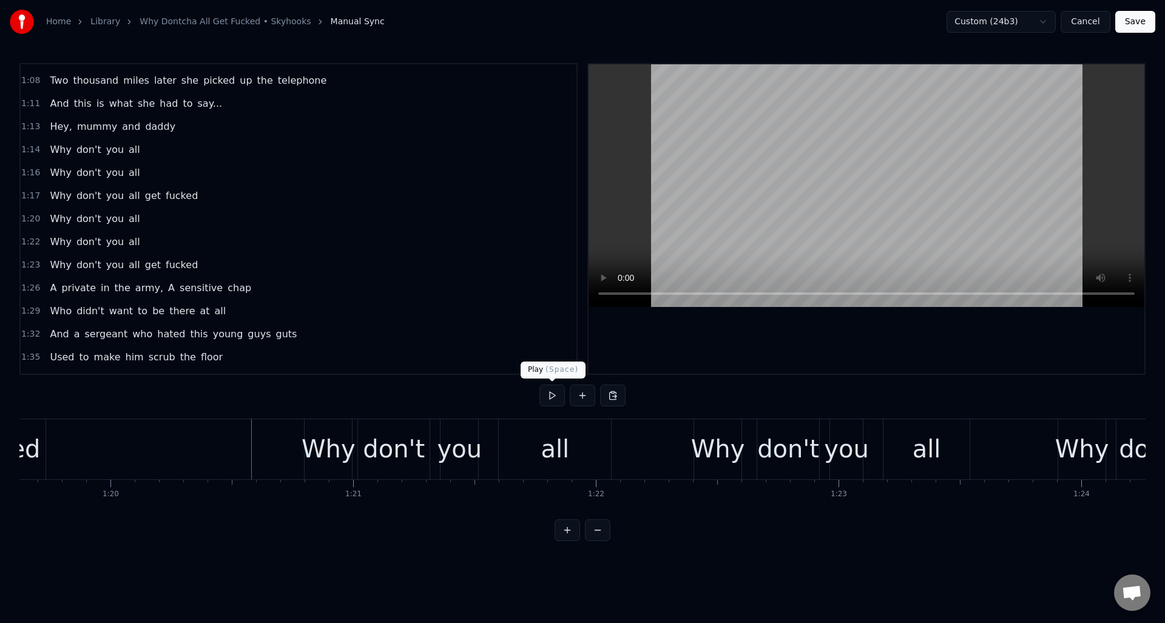
click at [548, 399] on button at bounding box center [551, 396] width 25 height 22
click at [170, 244] on div "1:22 Why don't you all" at bounding box center [299, 242] width 556 height 23
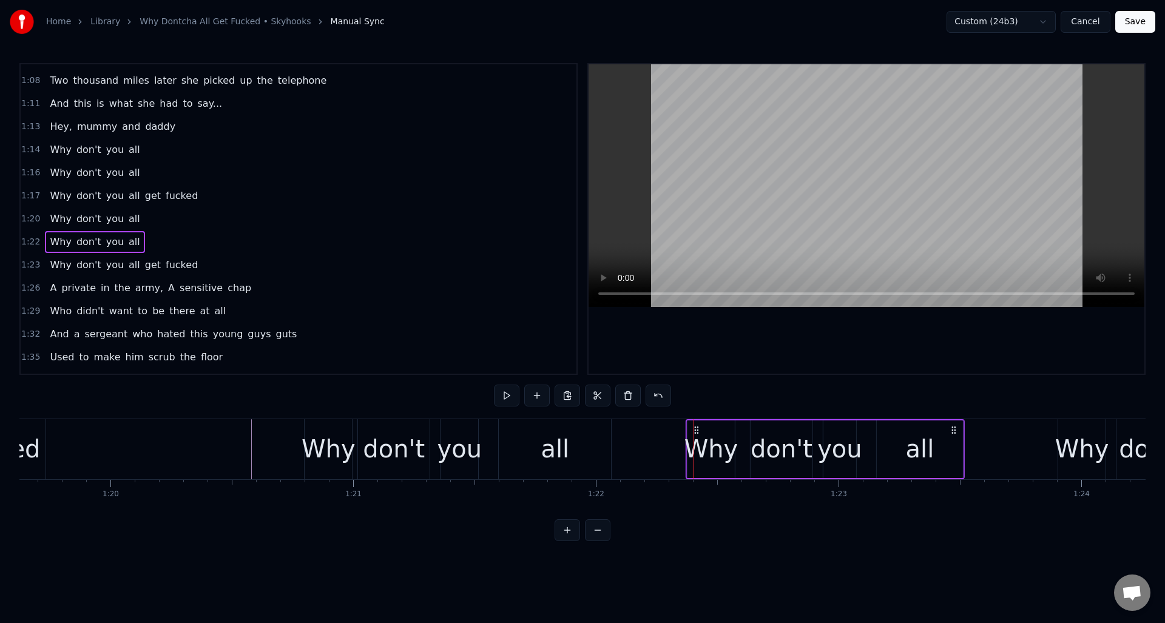
drag, startPoint x: 705, startPoint y: 430, endPoint x: 697, endPoint y: 431, distance: 7.9
click at [697, 431] on icon at bounding box center [697, 430] width 10 height 10
click at [219, 263] on div "1:23 Why don't you all get fucked" at bounding box center [299, 265] width 556 height 23
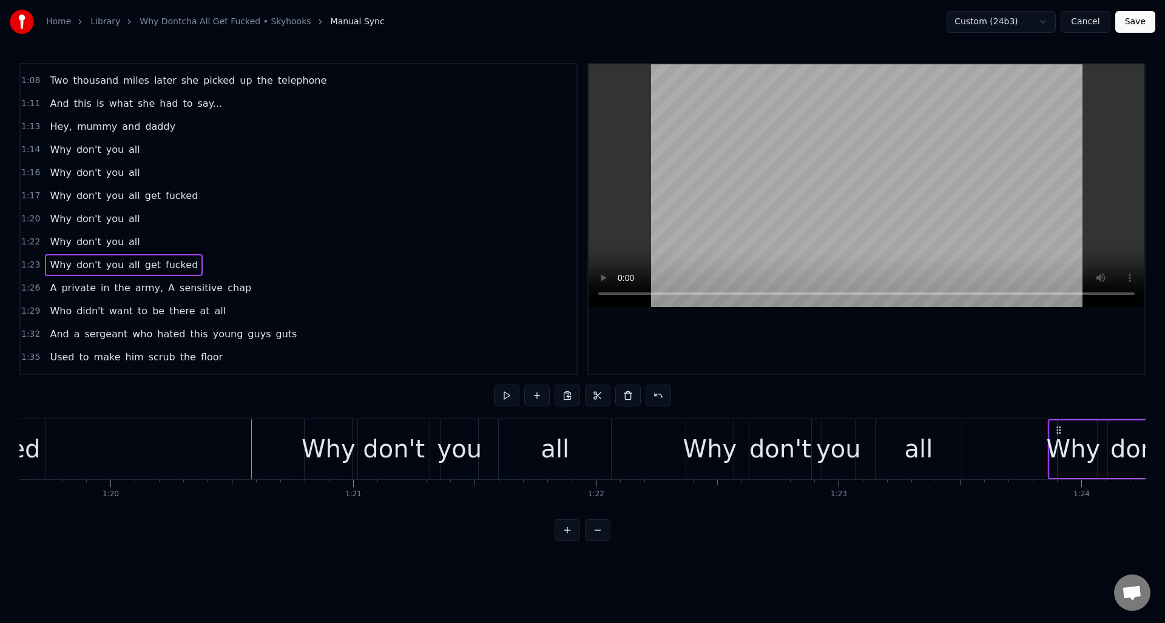
drag, startPoint x: 1065, startPoint y: 428, endPoint x: 1056, endPoint y: 431, distance: 10.2
click at [1056, 431] on icon at bounding box center [1059, 430] width 10 height 10
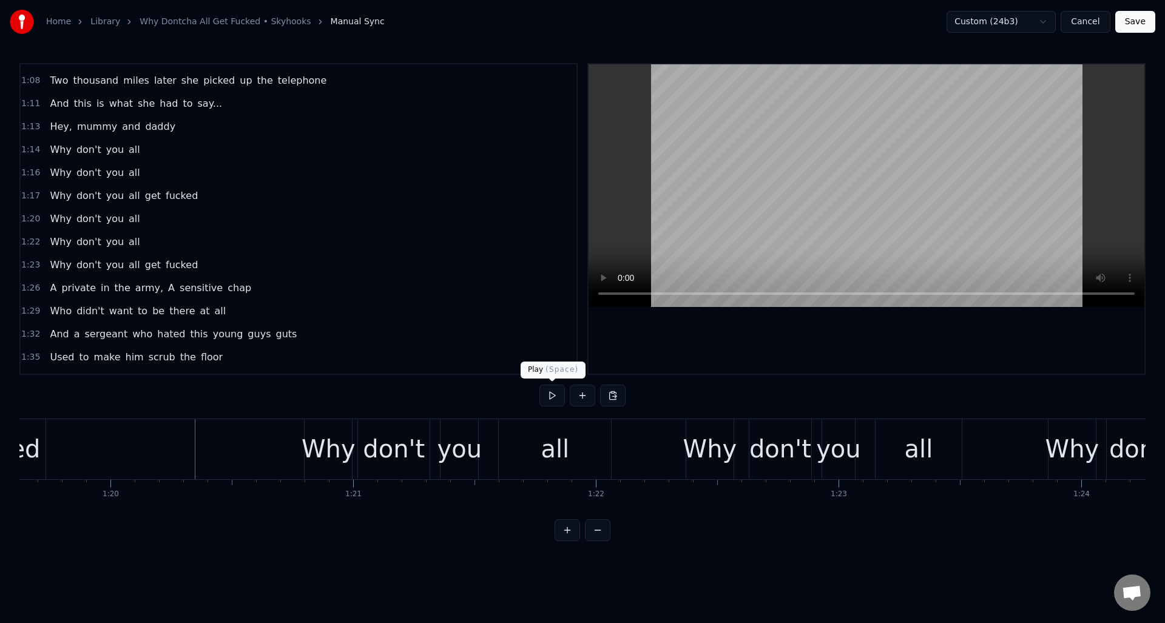
click at [550, 397] on button at bounding box center [551, 396] width 25 height 22
click at [541, 433] on div "all" at bounding box center [555, 449] width 112 height 60
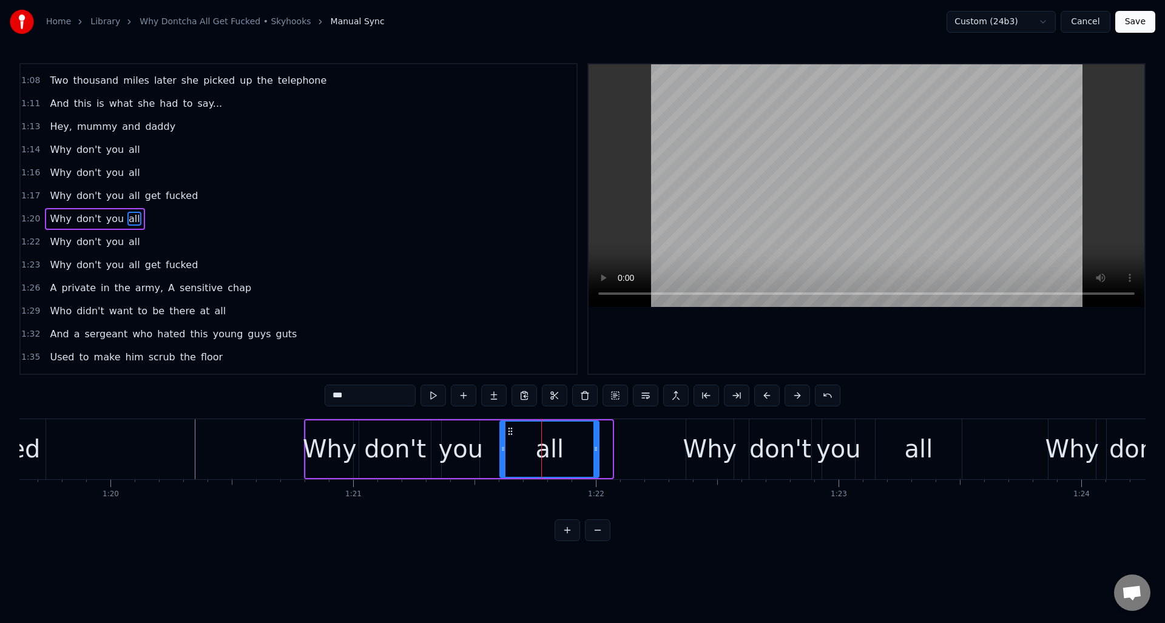
drag, startPoint x: 609, startPoint y: 437, endPoint x: 596, endPoint y: 437, distance: 12.8
click at [596, 437] on div at bounding box center [595, 449] width 5 height 55
click at [915, 438] on div "all" at bounding box center [919, 449] width 29 height 36
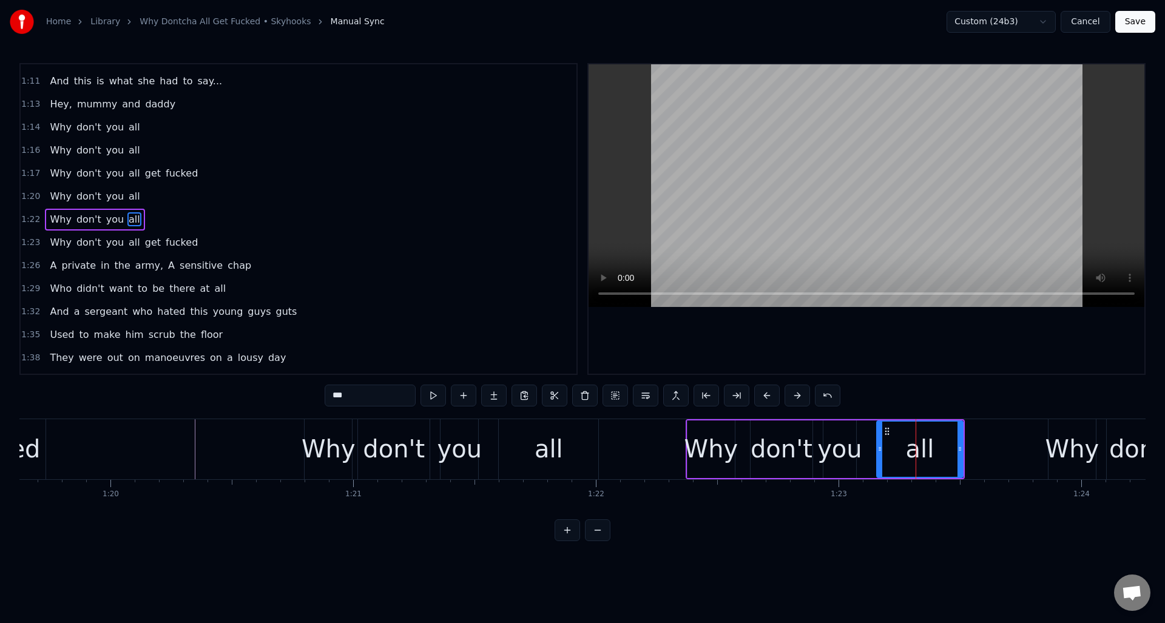
scroll to position [502, 0]
click at [957, 437] on div at bounding box center [956, 449] width 5 height 55
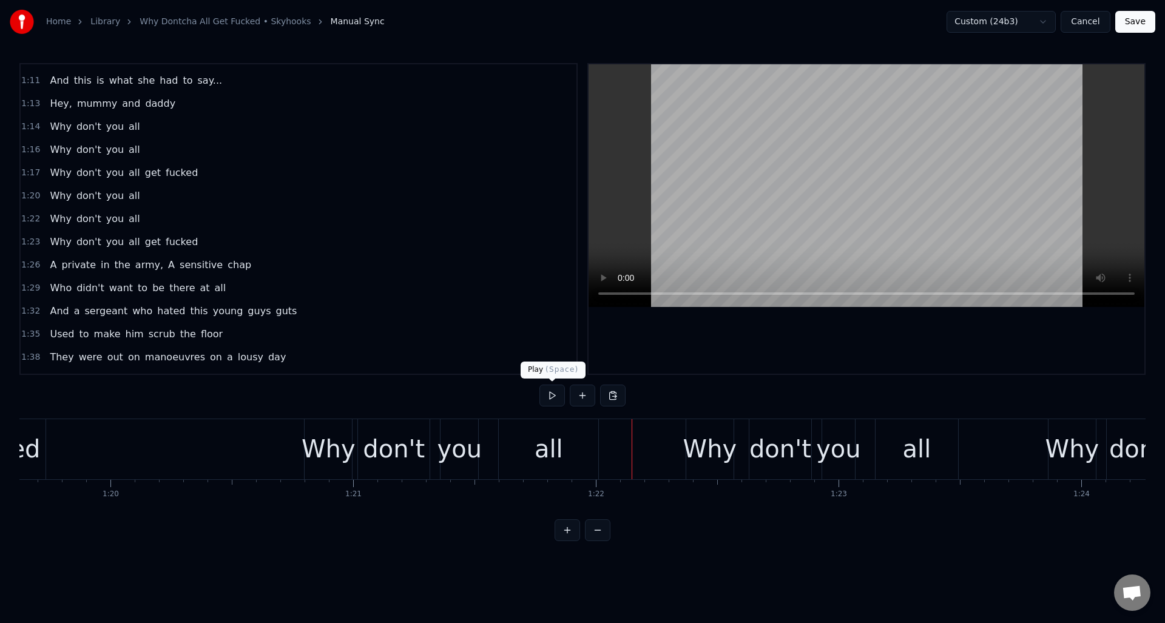
click at [556, 397] on button at bounding box center [551, 396] width 25 height 22
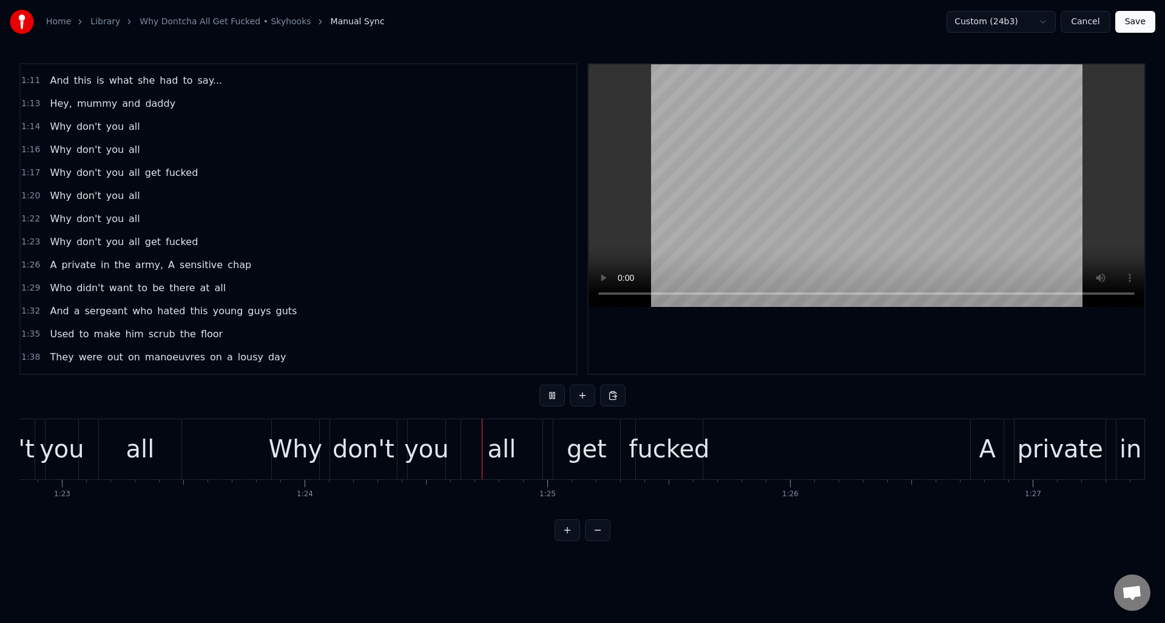
scroll to position [0, 20360]
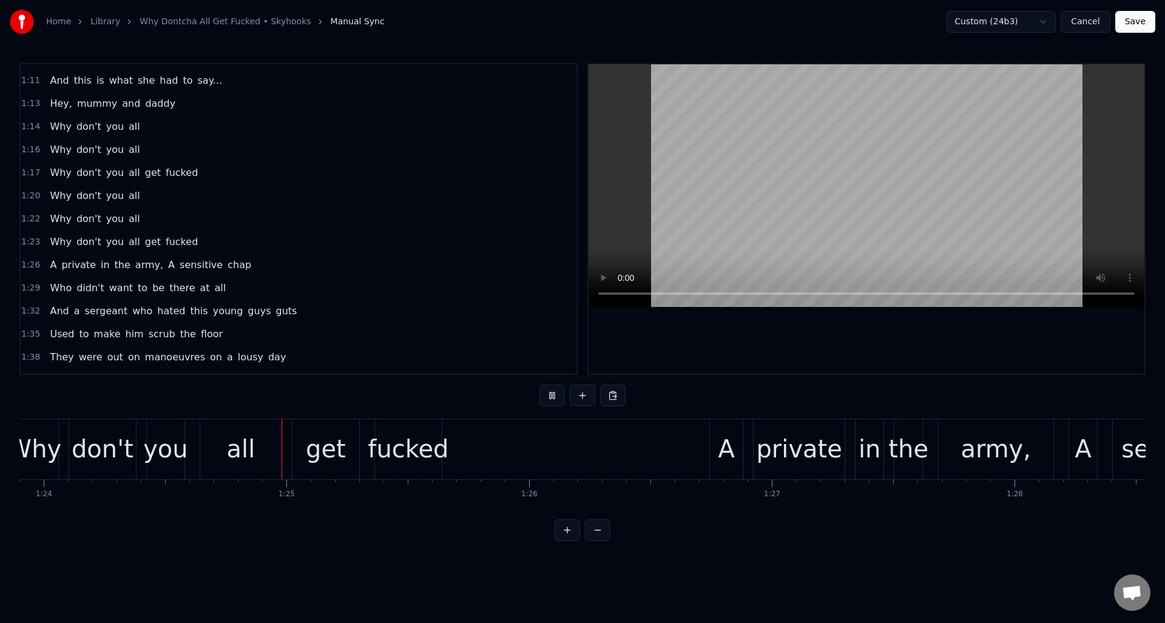
click at [556, 397] on button at bounding box center [551, 396] width 25 height 22
click at [280, 275] on div "0:02 Why don’t you all get…. 0:15 I used to know this kid in sixth grade 0:18 T…" at bounding box center [298, 219] width 558 height 312
click at [251, 269] on div "1:26 A private in the army, A sensitive chap" at bounding box center [299, 265] width 556 height 23
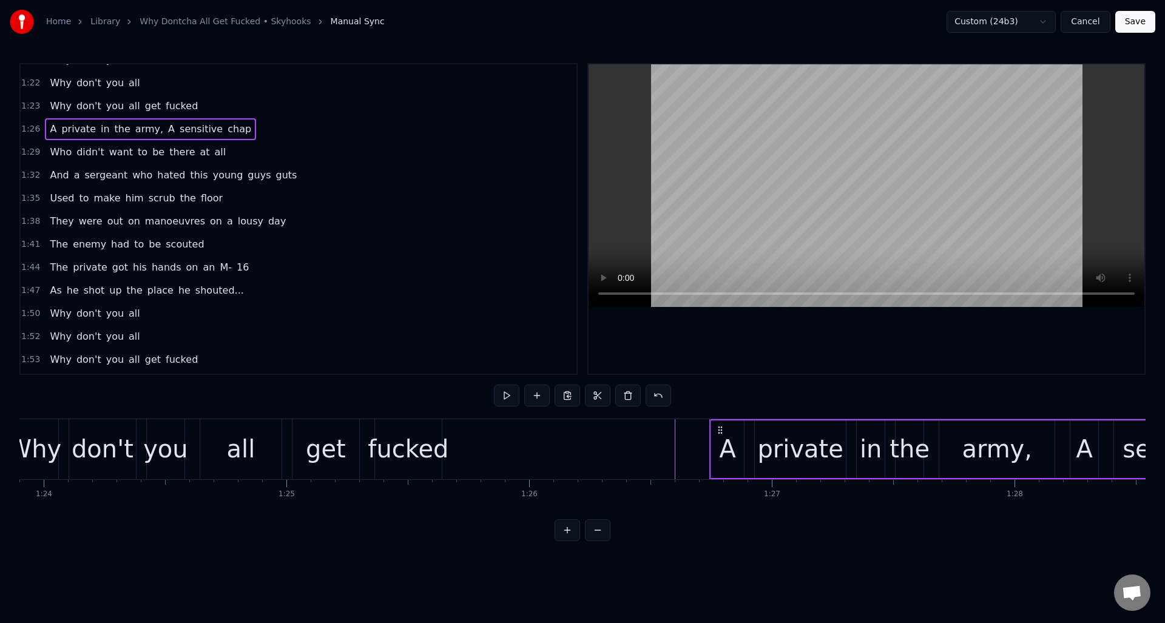
scroll to position [641, 0]
drag, startPoint x: 719, startPoint y: 429, endPoint x: 710, endPoint y: 431, distance: 8.8
click at [710, 431] on icon at bounding box center [712, 430] width 10 height 10
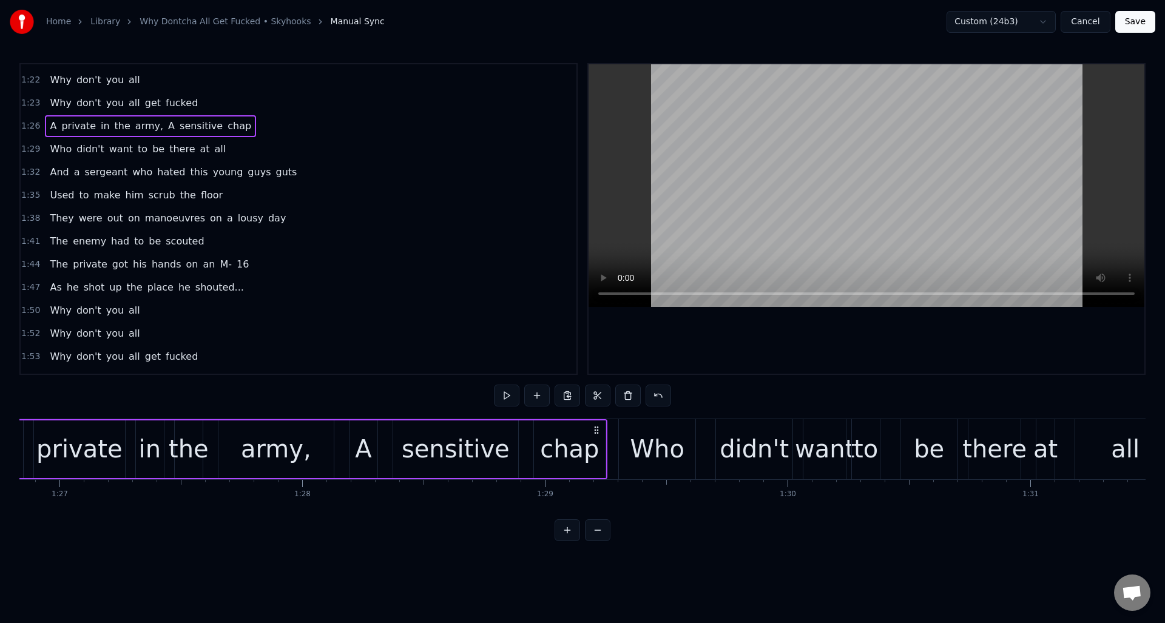
scroll to position [0, 20887]
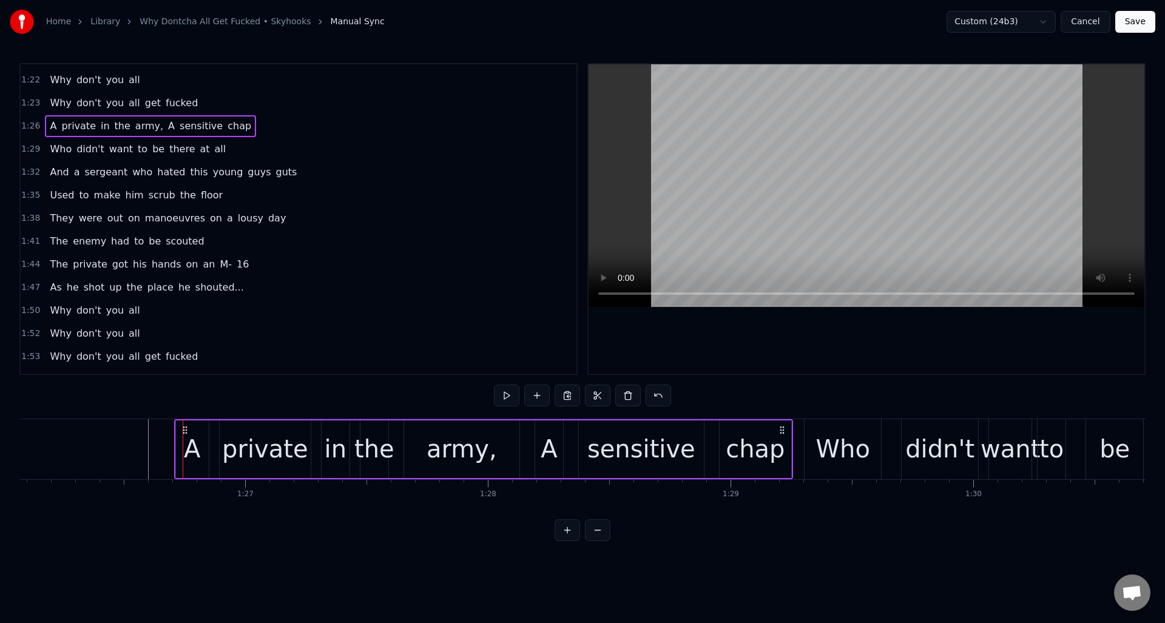
click at [546, 446] on div "A" at bounding box center [549, 449] width 16 height 36
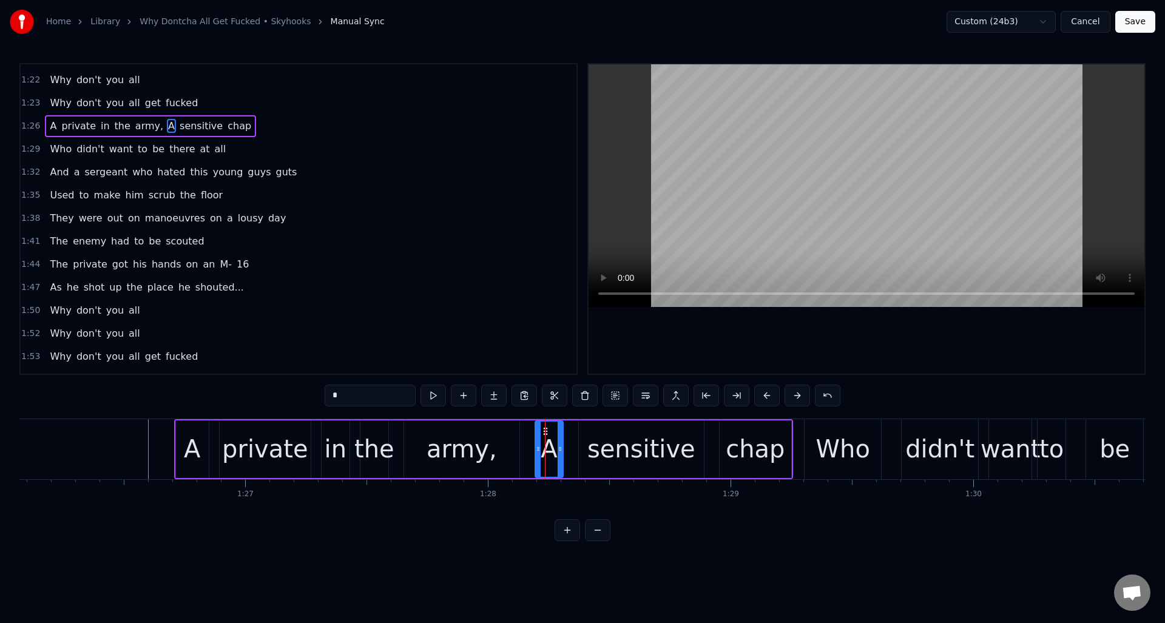
scroll to position [548, 0]
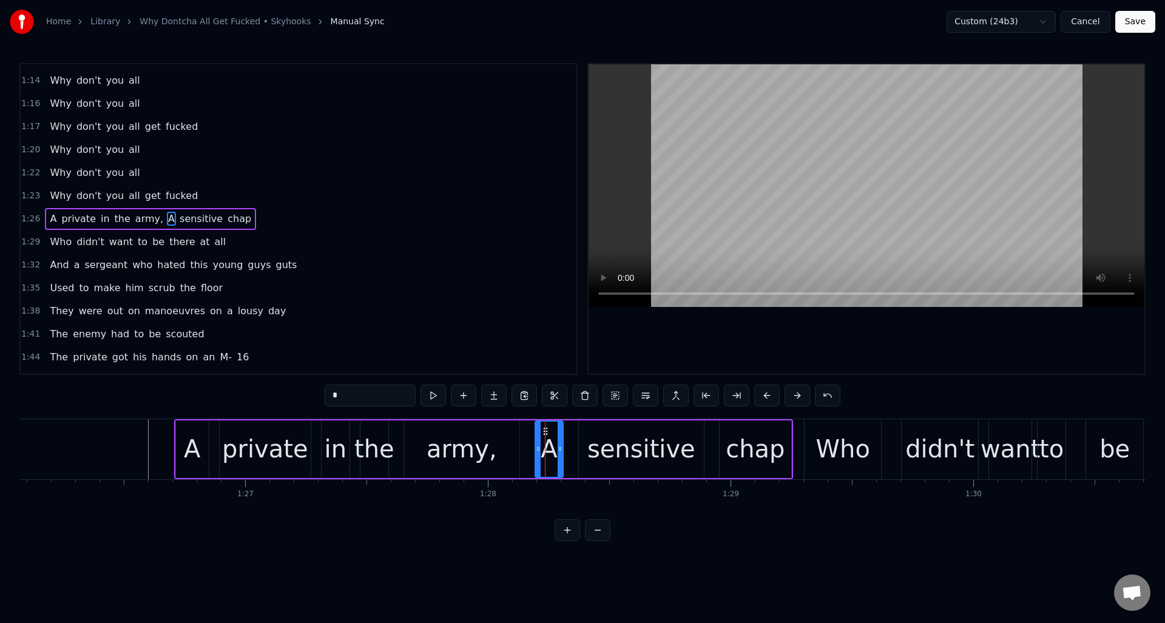
drag, startPoint x: 345, startPoint y: 396, endPoint x: 330, endPoint y: 396, distance: 15.2
click at [330, 396] on input "*" at bounding box center [370, 396] width 91 height 22
click at [567, 442] on div at bounding box center [565, 449] width 5 height 55
type input "*"
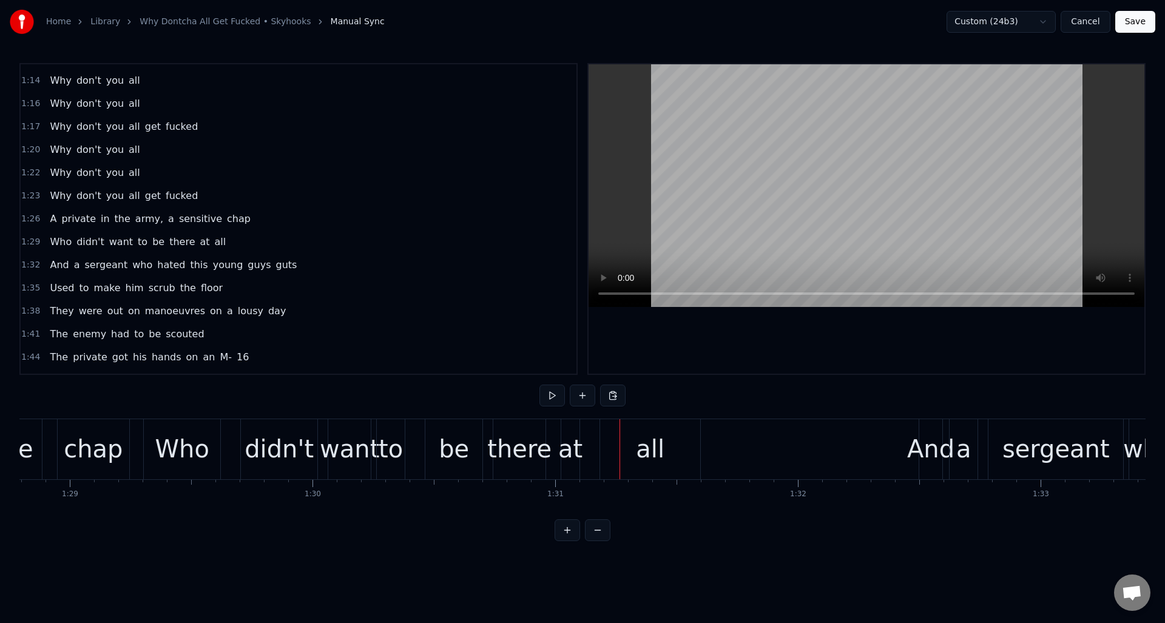
scroll to position [0, 21517]
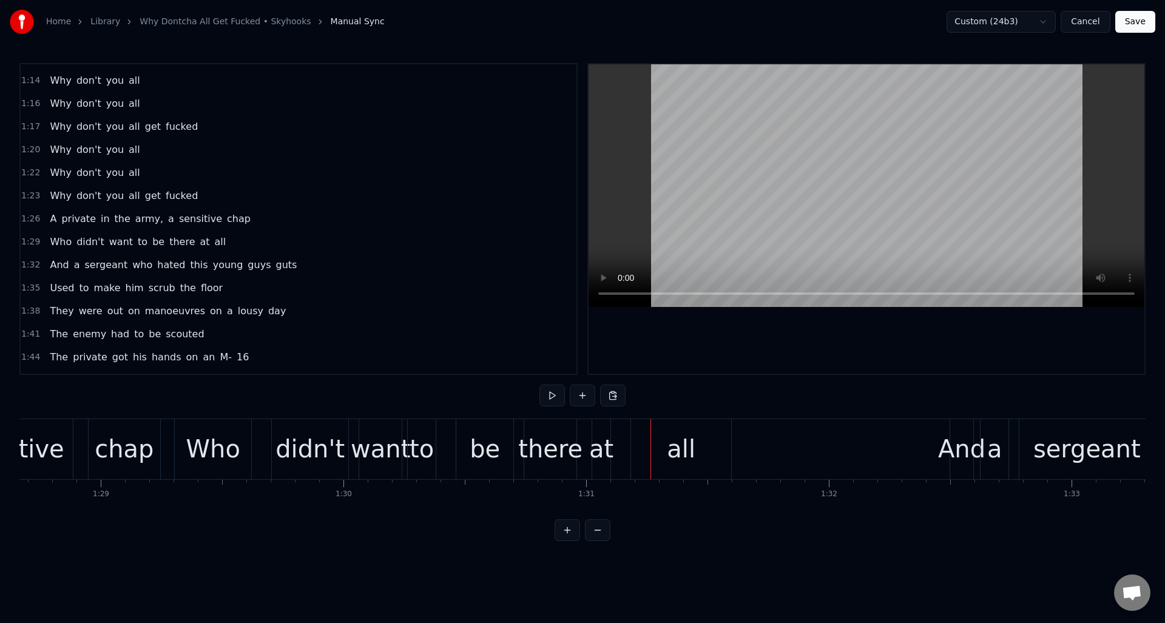
click at [244, 237] on div "1:29 Who didn't want to be there at all" at bounding box center [299, 242] width 556 height 23
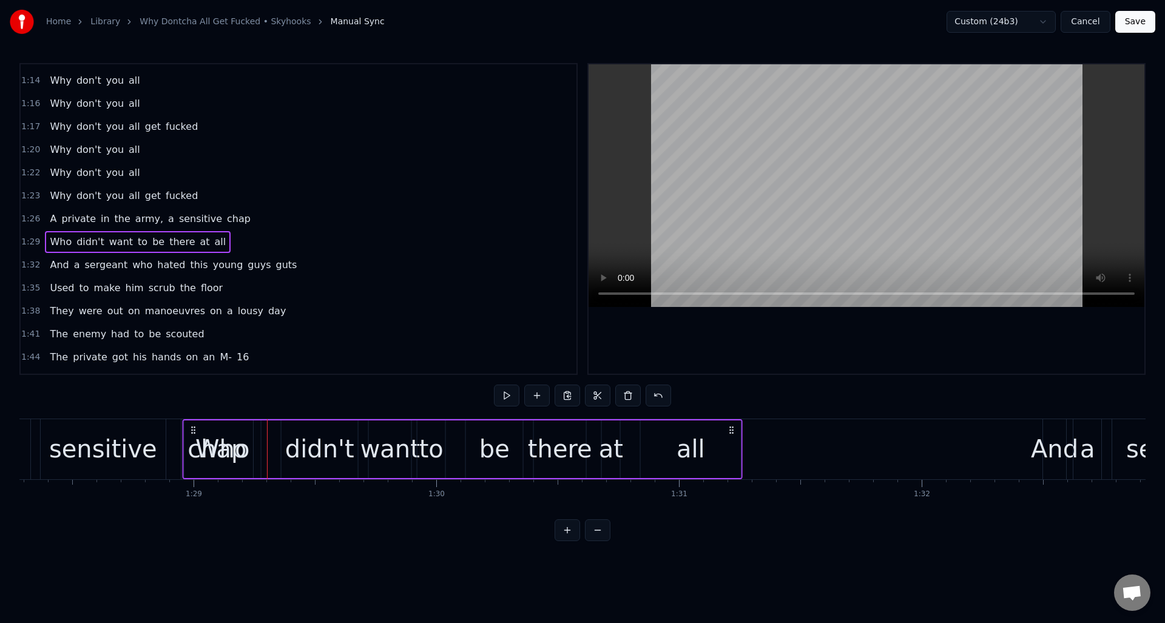
scroll to position [0, 21394]
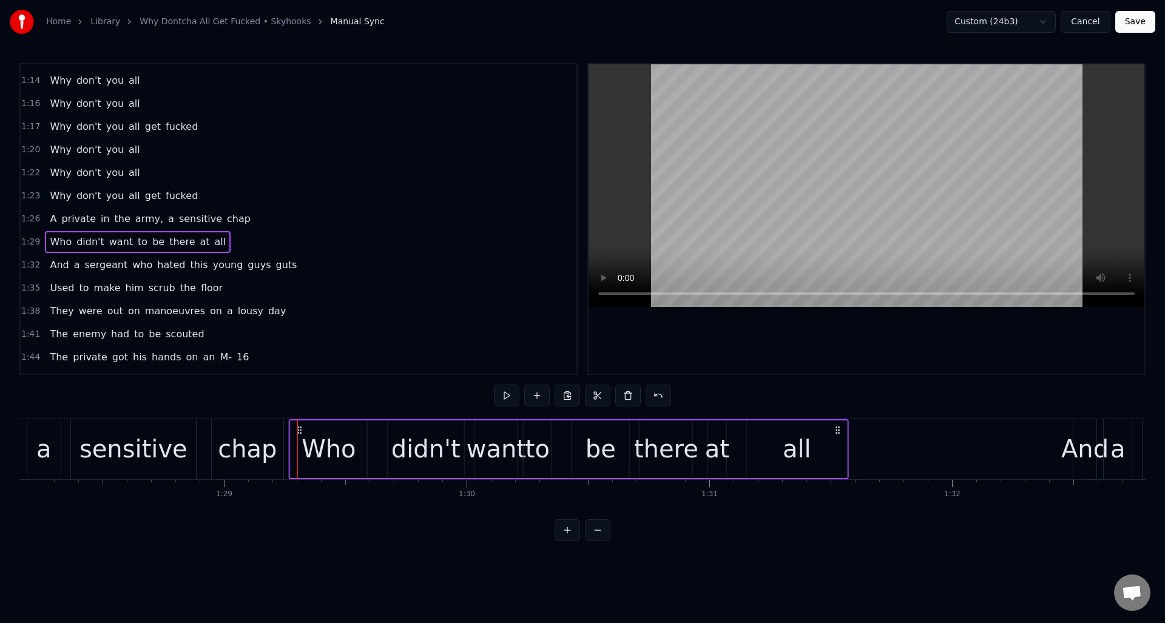
drag, startPoint x: 187, startPoint y: 427, endPoint x: 326, endPoint y: 447, distance: 140.4
click at [302, 440] on div "Who didn't want to be there at all" at bounding box center [569, 449] width 560 height 60
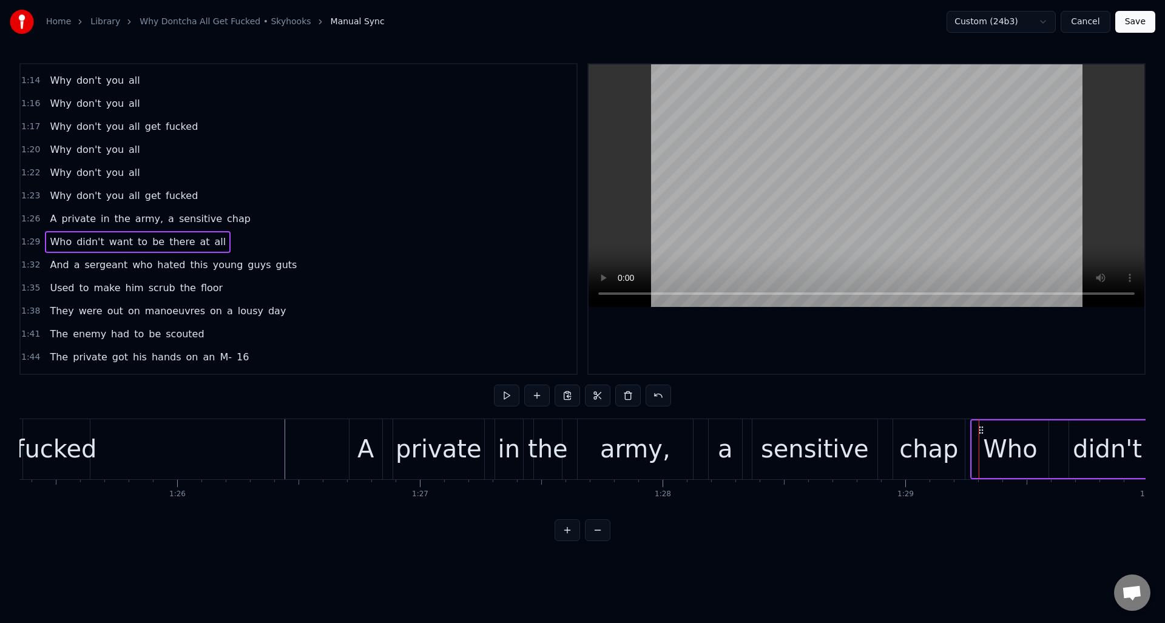
scroll to position [0, 20681]
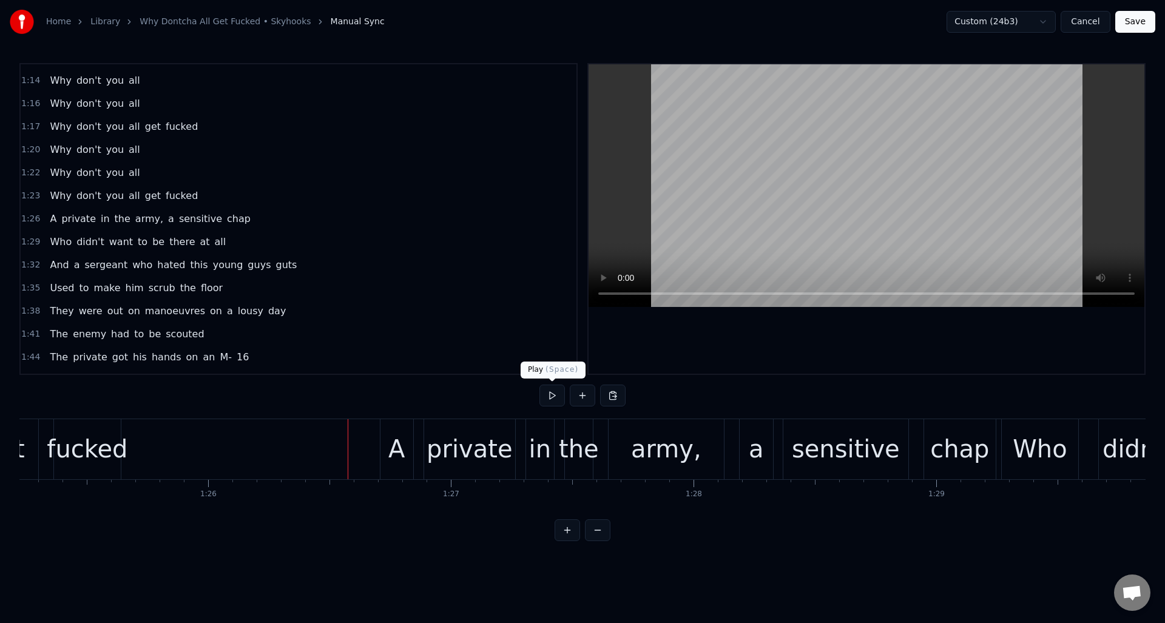
click at [553, 397] on button at bounding box center [551, 396] width 25 height 22
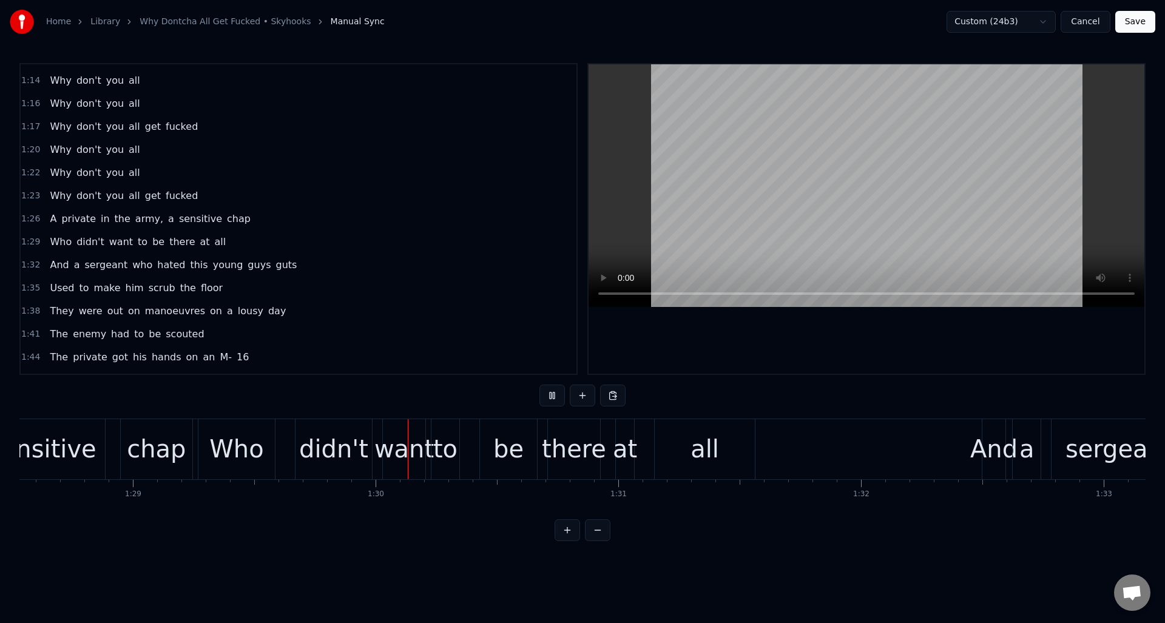
scroll to position [0, 21693]
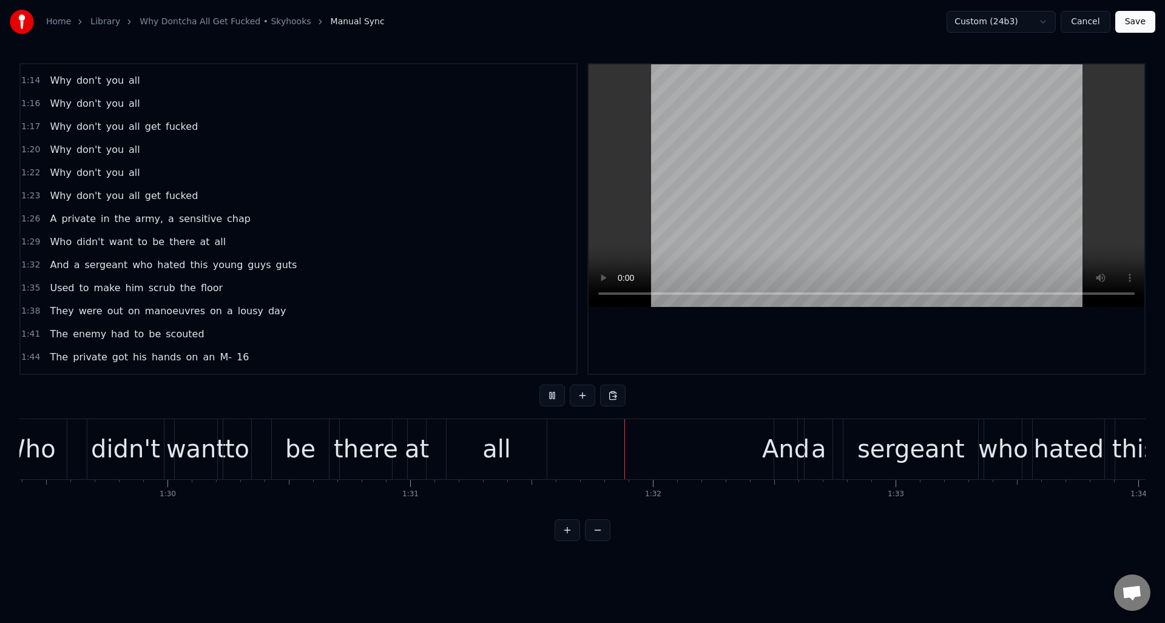
click at [553, 397] on button at bounding box center [551, 396] width 25 height 22
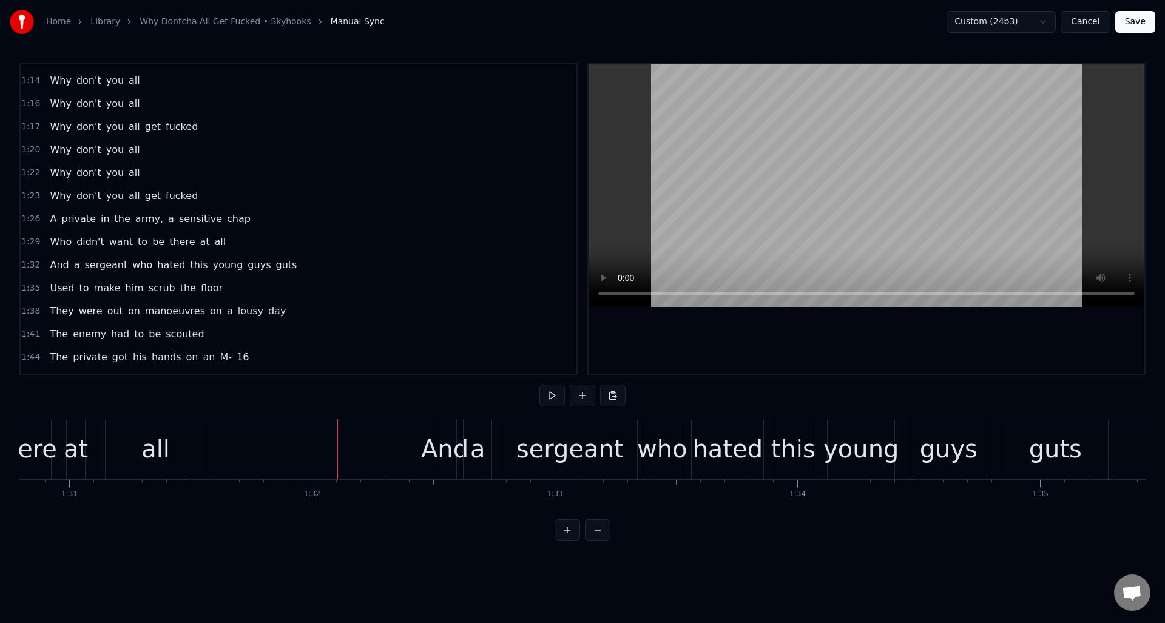
scroll to position [0, 22096]
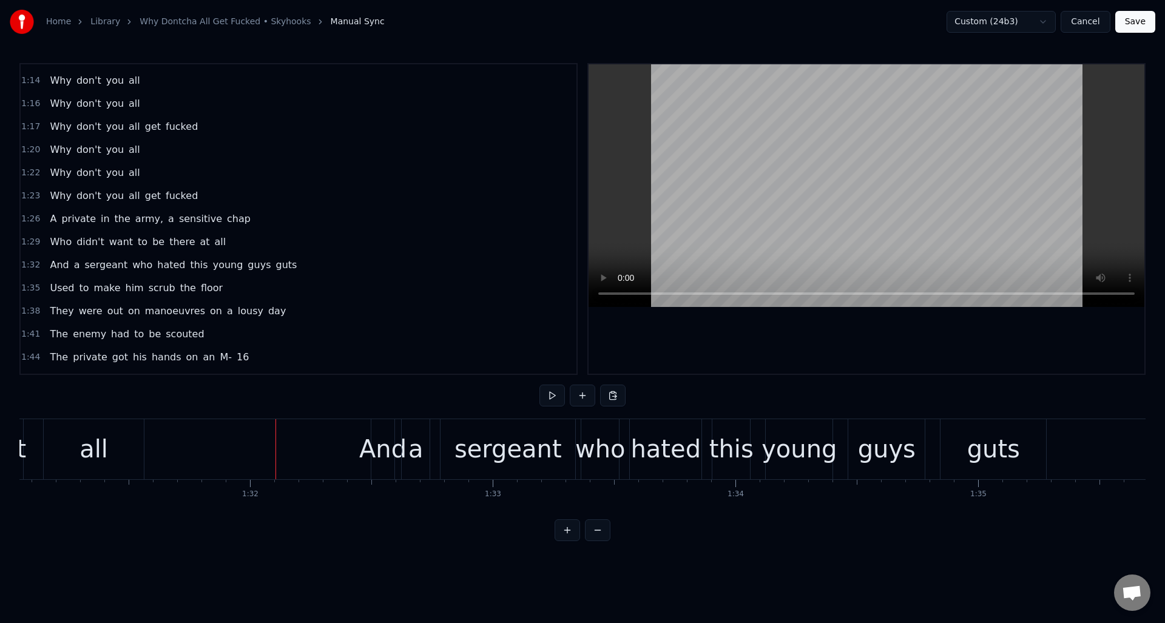
click at [312, 267] on div "1:32 And a sergeant who hated this young guys guts" at bounding box center [299, 265] width 556 height 23
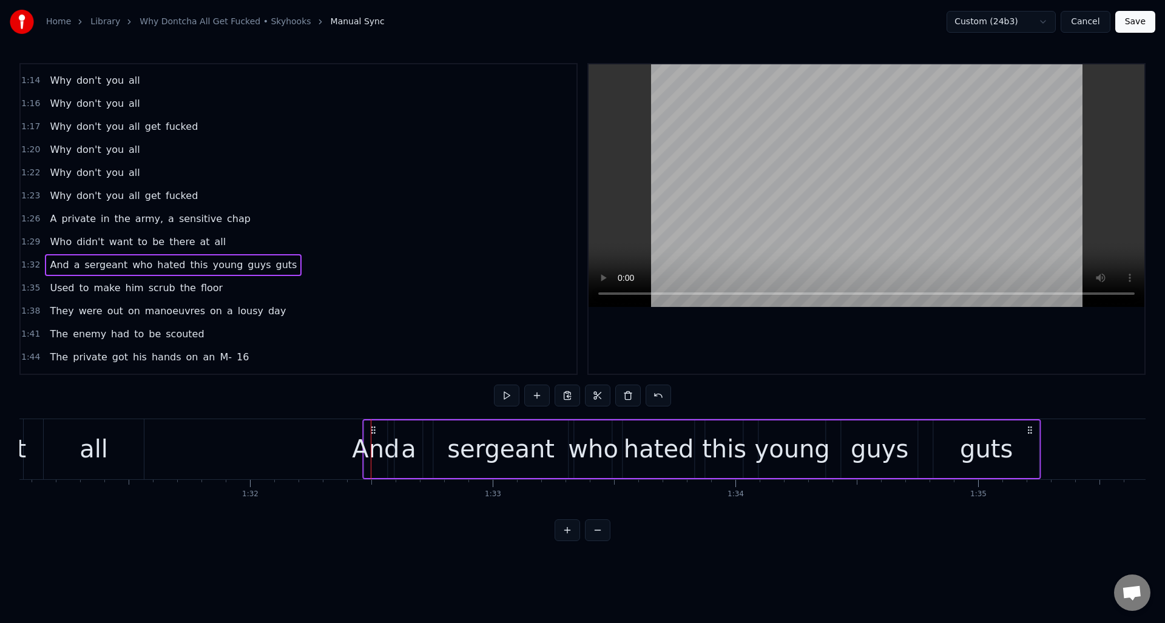
drag, startPoint x: 381, startPoint y: 428, endPoint x: 373, endPoint y: 428, distance: 7.9
click at [373, 428] on icon at bounding box center [373, 430] width 10 height 10
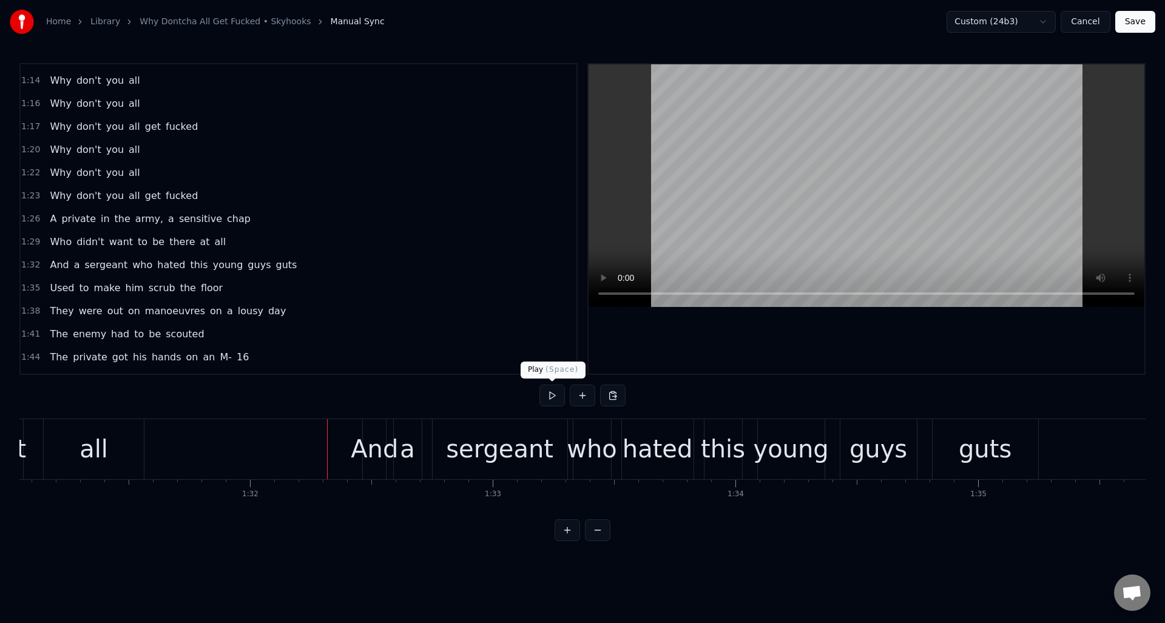
click at [552, 393] on button at bounding box center [551, 396] width 25 height 22
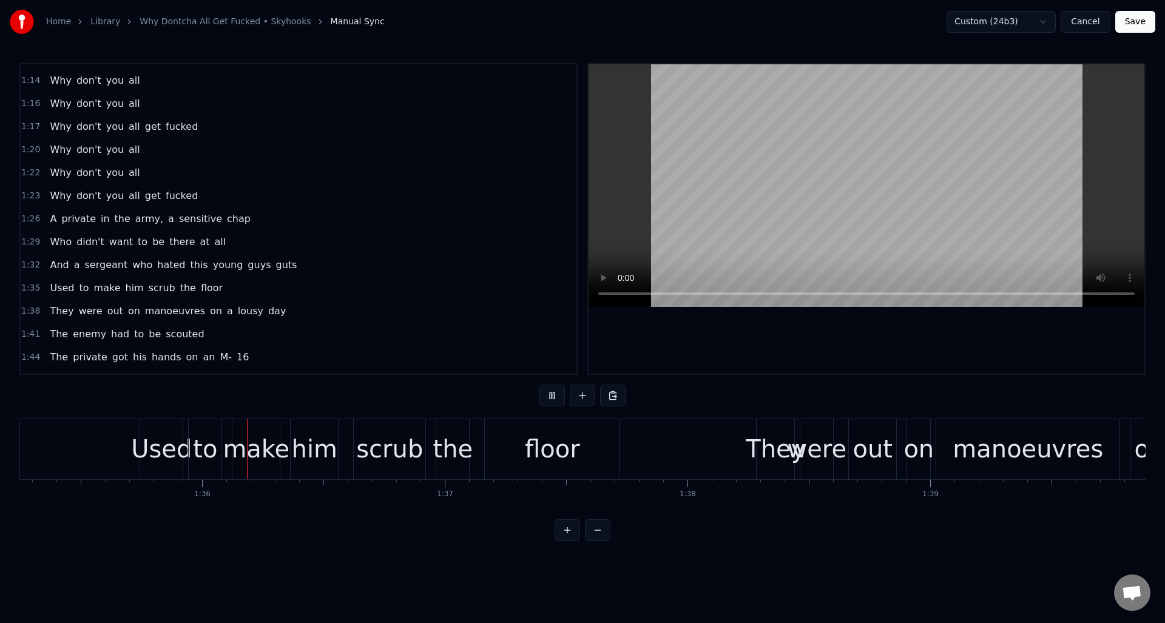
click at [552, 393] on button at bounding box center [551, 396] width 25 height 22
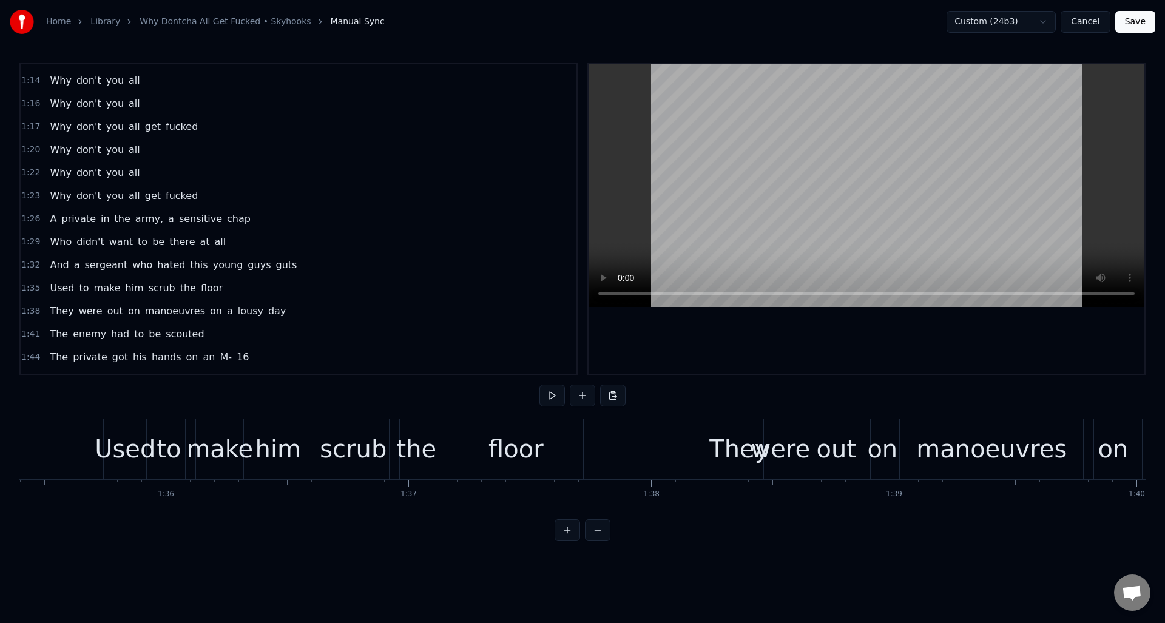
scroll to position [0, 23154]
click at [223, 288] on div "1:35 Used to make him scrub the floor" at bounding box center [299, 288] width 556 height 23
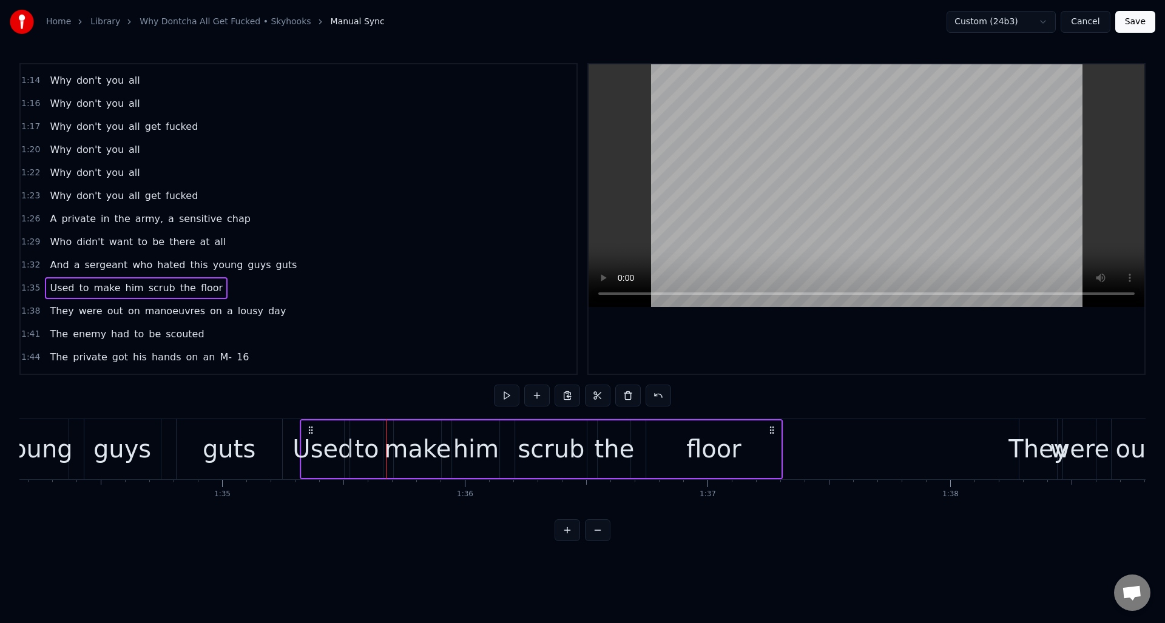
scroll to position [0, 22848]
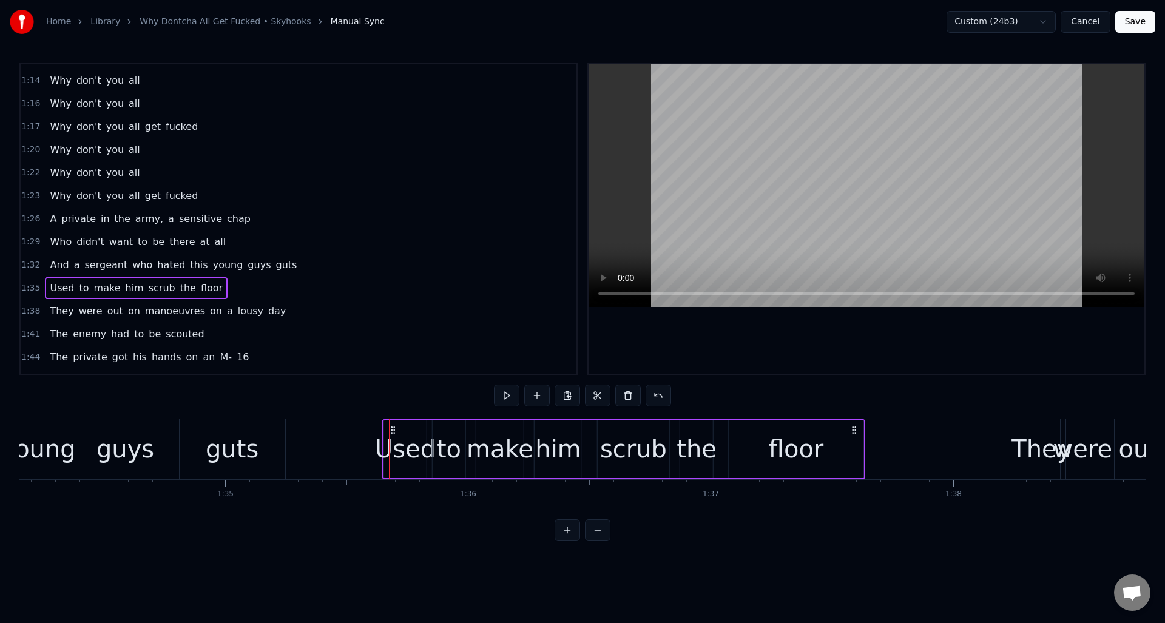
drag, startPoint x: 111, startPoint y: 429, endPoint x: 394, endPoint y: 464, distance: 284.8
click at [394, 464] on div "Used to make him scrub the floor" at bounding box center [623, 449] width 483 height 60
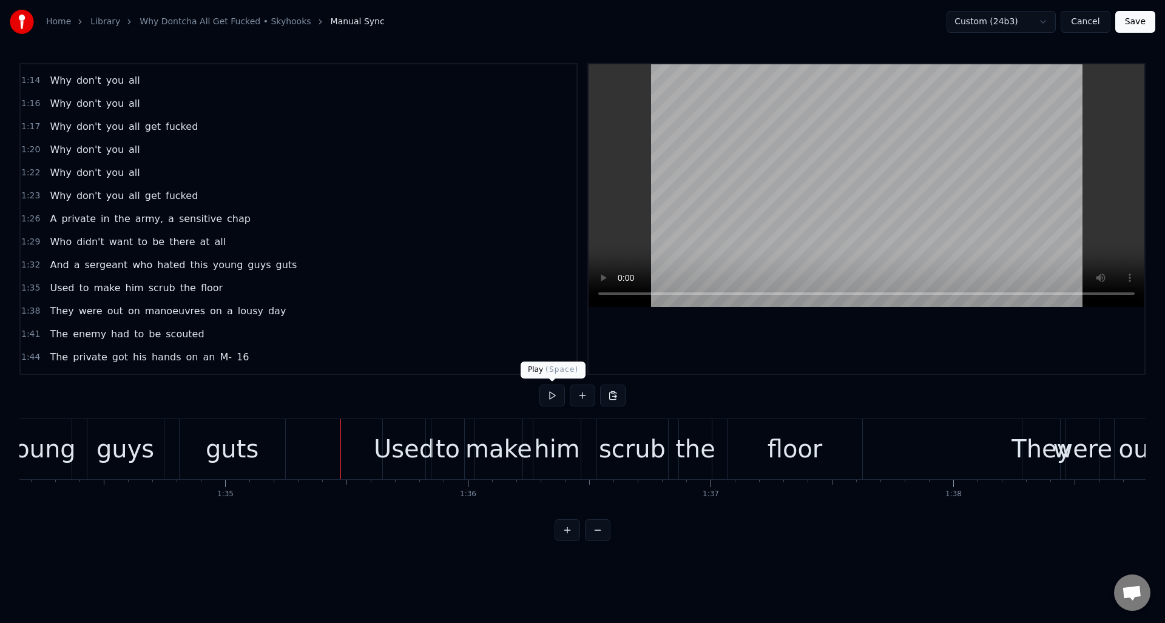
click at [555, 395] on button at bounding box center [551, 396] width 25 height 22
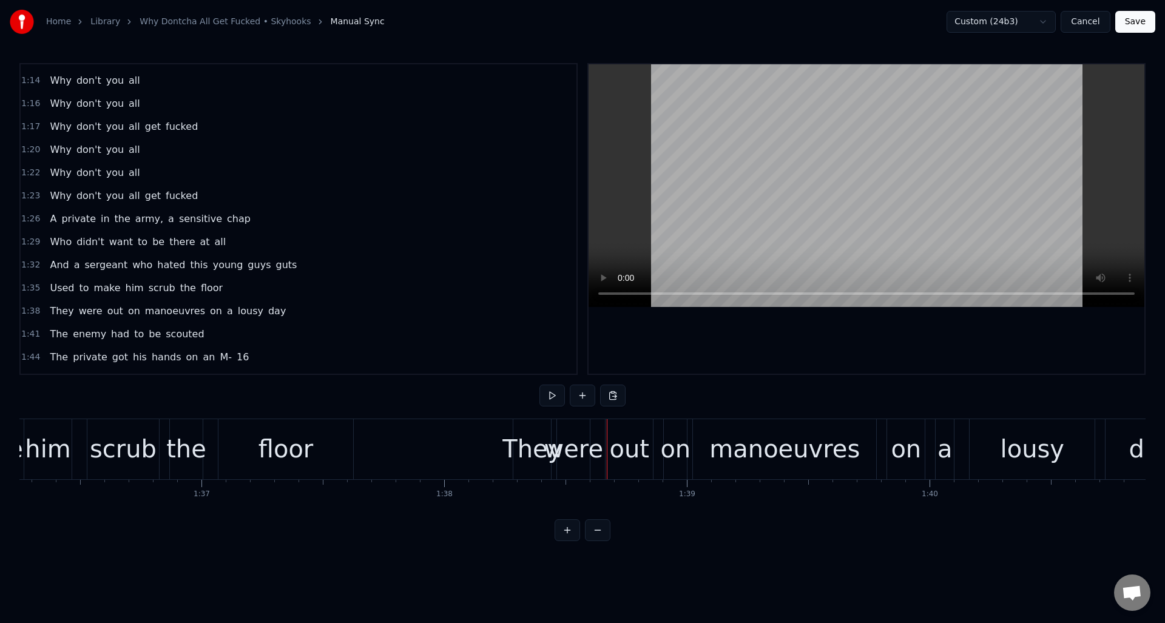
scroll to position [0, 23327]
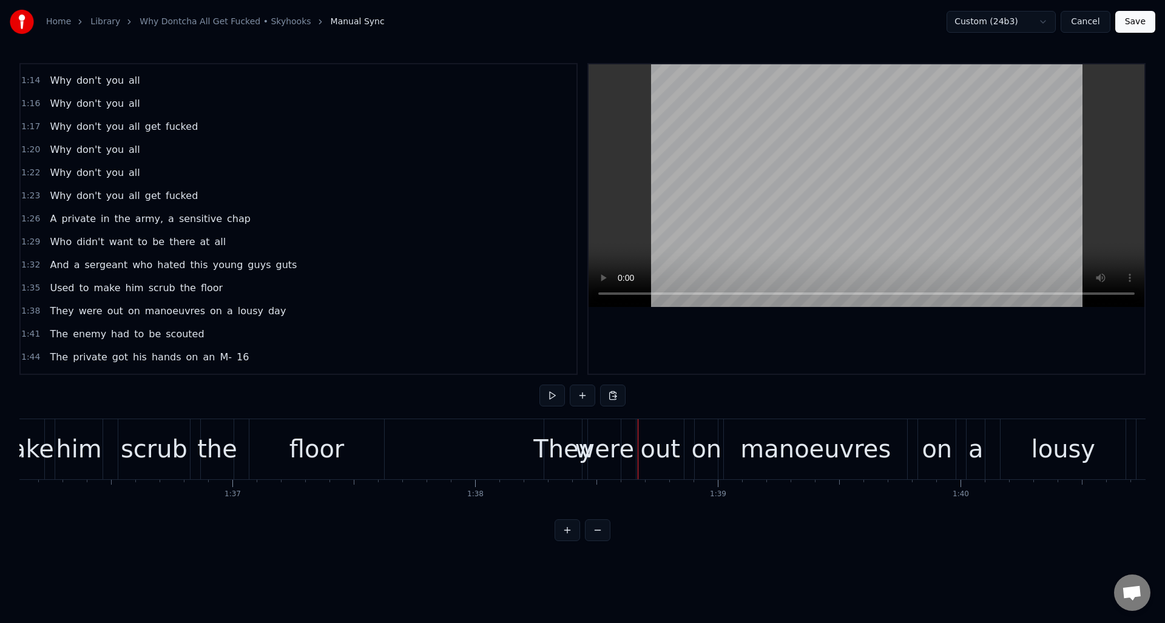
click at [487, 519] on div "0:02 Why don’t you all get…. 0:15 I used to know this kid in sixth grade 0:18 T…" at bounding box center [582, 302] width 1126 height 478
click at [295, 311] on div "1:38 They were out on manoeuvres on a lousy day" at bounding box center [299, 311] width 556 height 23
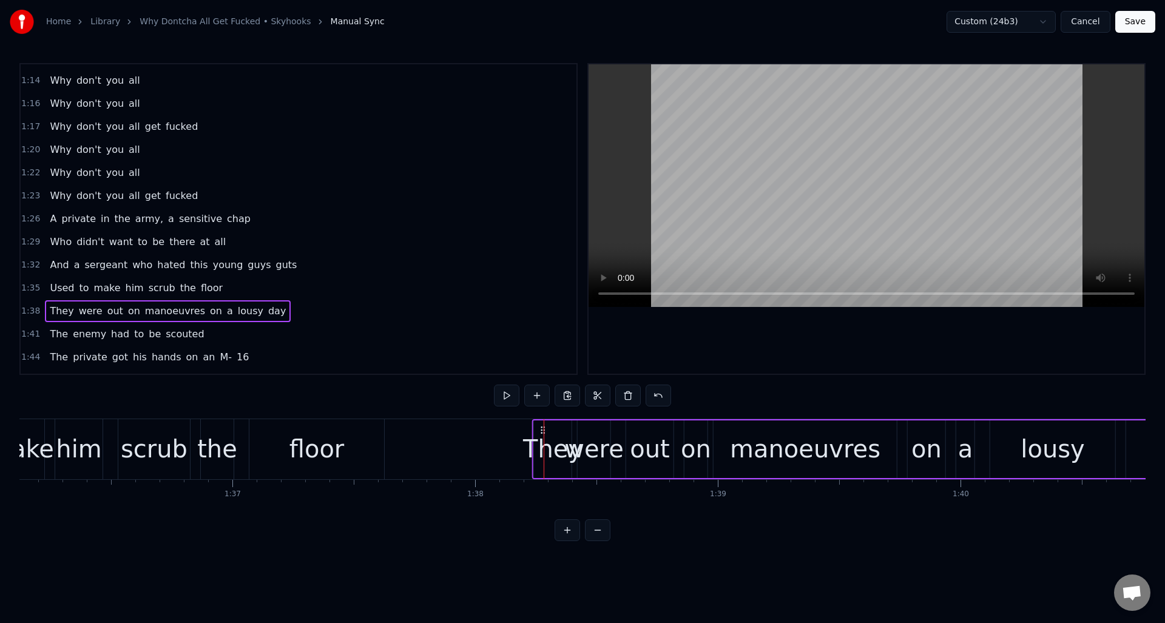
drag, startPoint x: 551, startPoint y: 427, endPoint x: 539, endPoint y: 428, distance: 11.6
click at [539, 428] on icon at bounding box center [543, 430] width 10 height 10
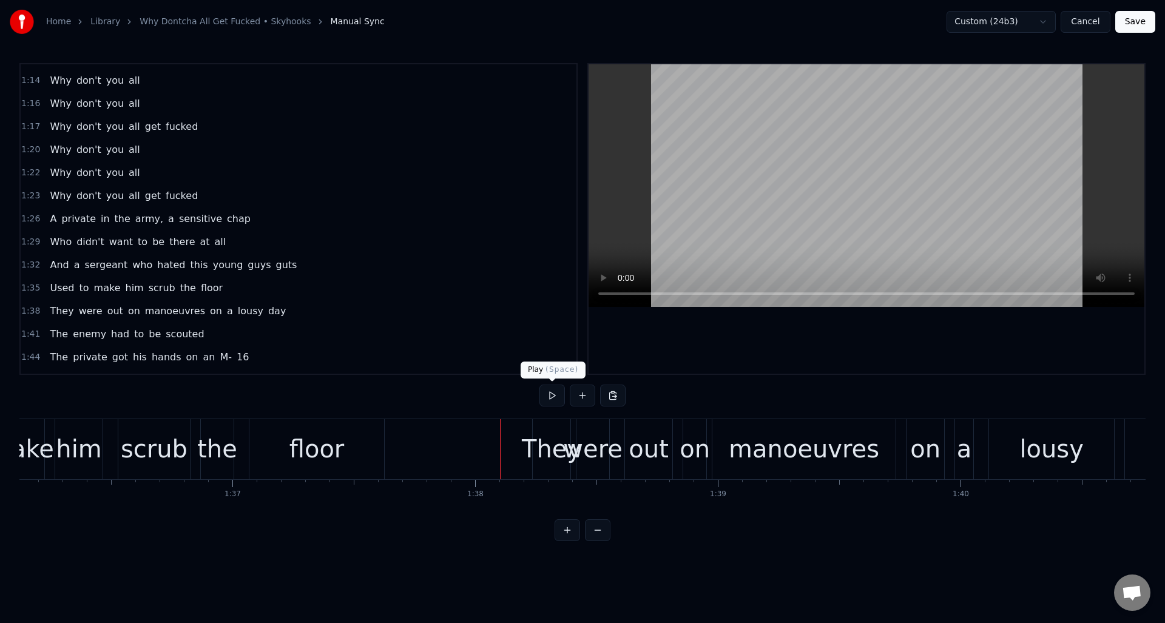
click at [555, 400] on button at bounding box center [551, 396] width 25 height 22
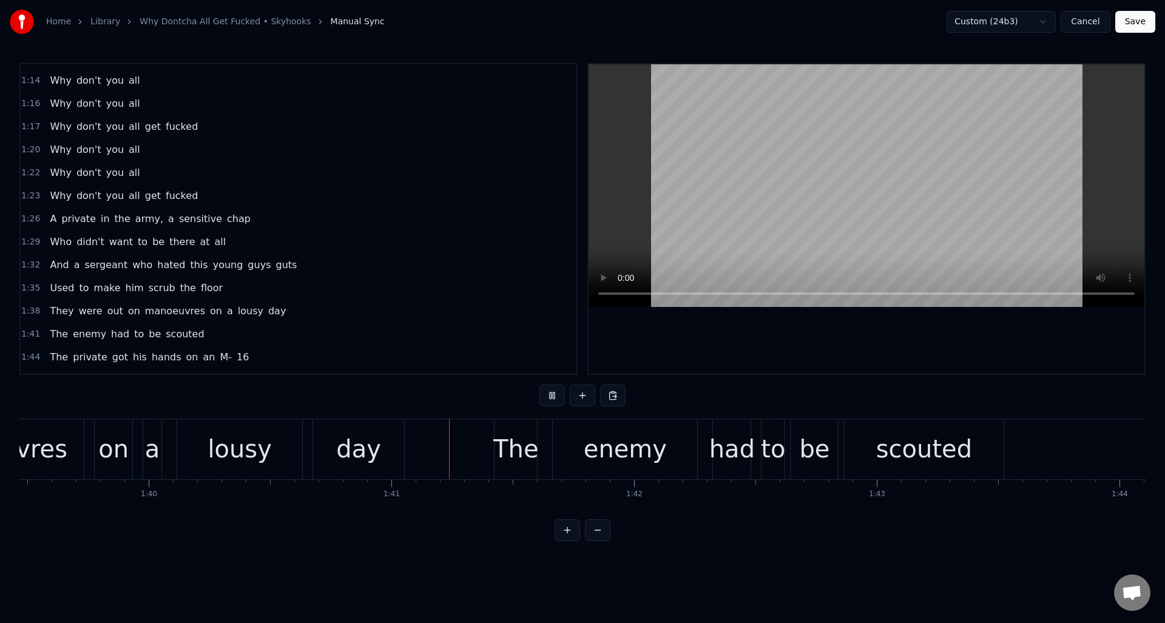
scroll to position [0, 24363]
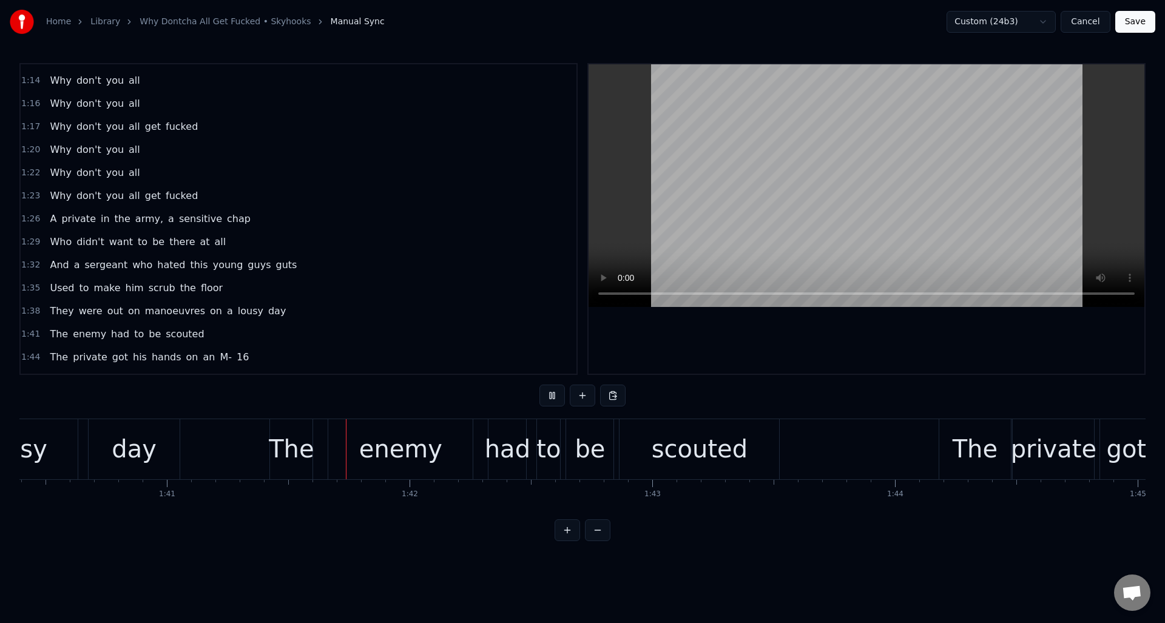
click at [555, 400] on button at bounding box center [551, 396] width 25 height 22
click at [233, 337] on div "1:41 The enemy had to be scouted" at bounding box center [299, 334] width 556 height 23
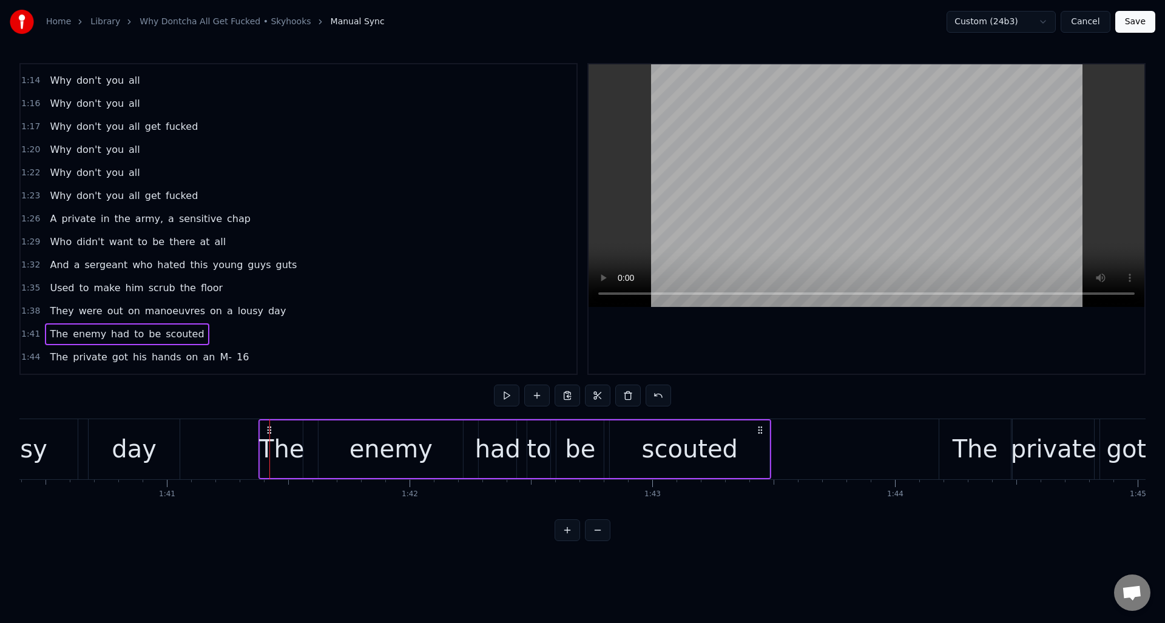
drag, startPoint x: 280, startPoint y: 428, endPoint x: 269, endPoint y: 427, distance: 10.3
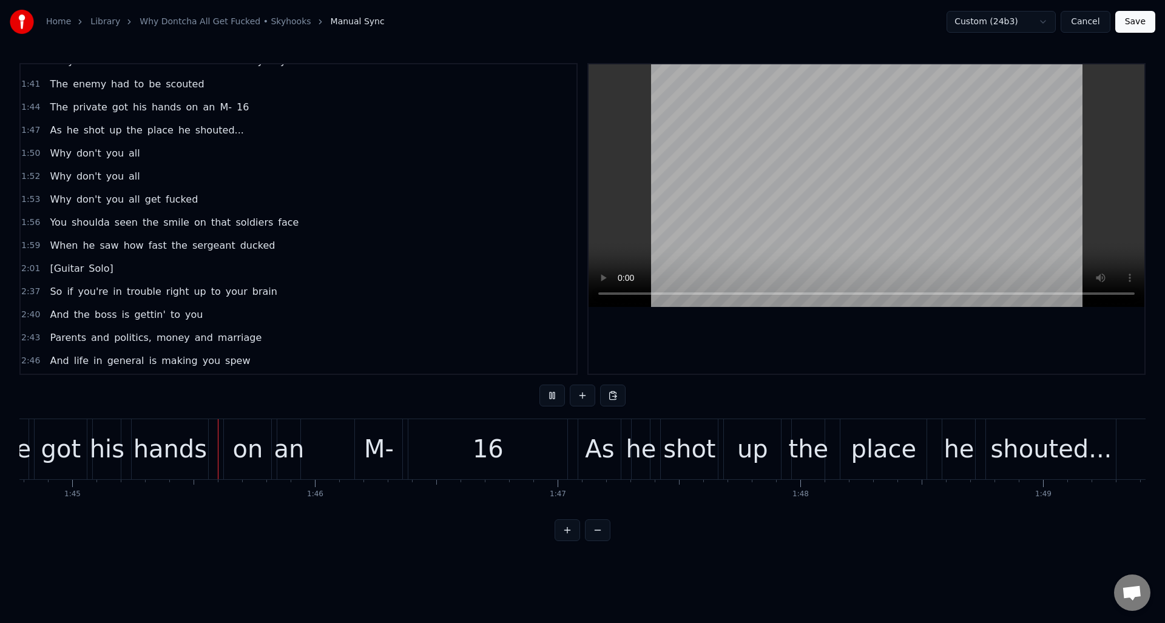
scroll to position [0, 25429]
click at [465, 436] on div "16" at bounding box center [486, 449] width 159 height 60
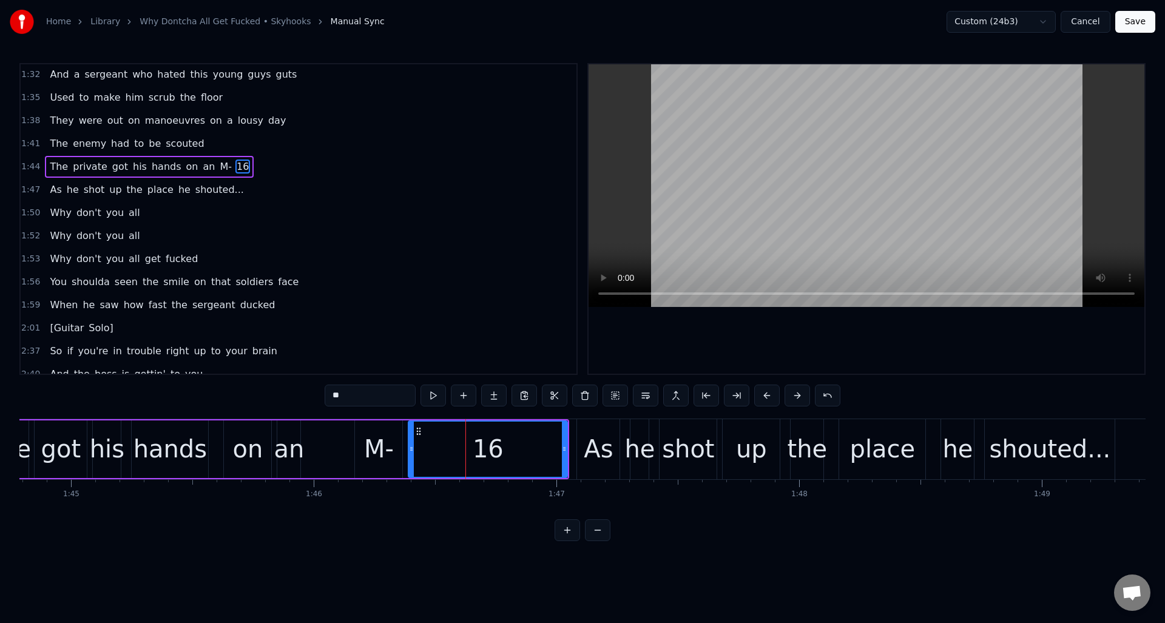
scroll to position [687, 0]
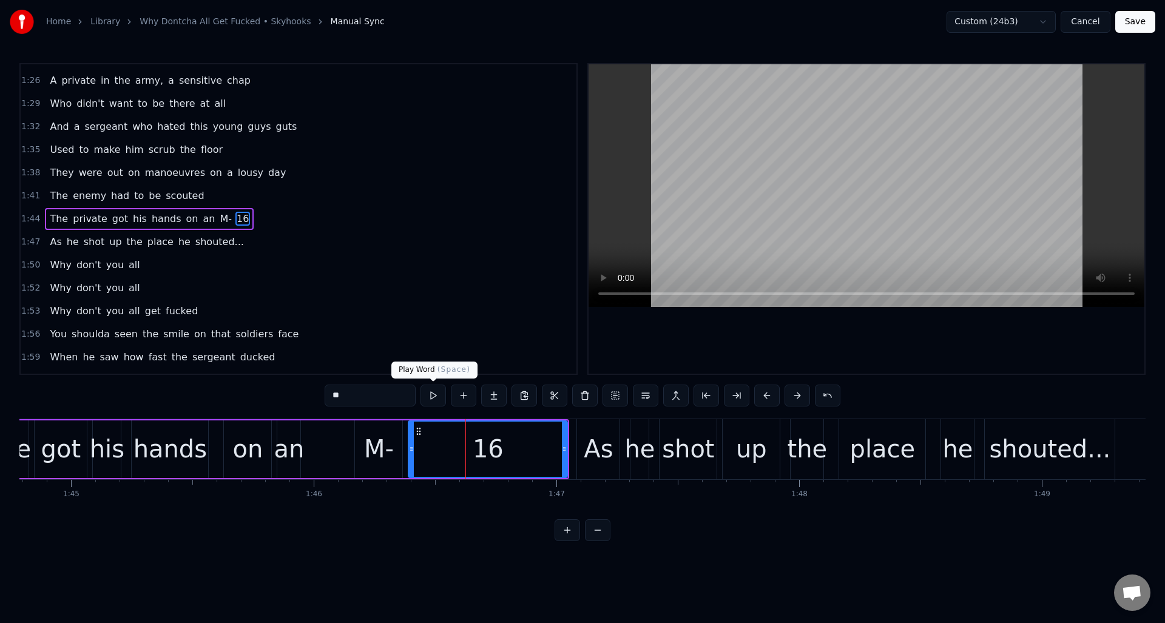
click at [434, 396] on button at bounding box center [432, 396] width 25 height 22
drag, startPoint x: 411, startPoint y: 450, endPoint x: 425, endPoint y: 448, distance: 14.7
click at [441, 450] on icon at bounding box center [441, 449] width 5 height 10
click at [373, 439] on div "M-" at bounding box center [379, 449] width 30 height 36
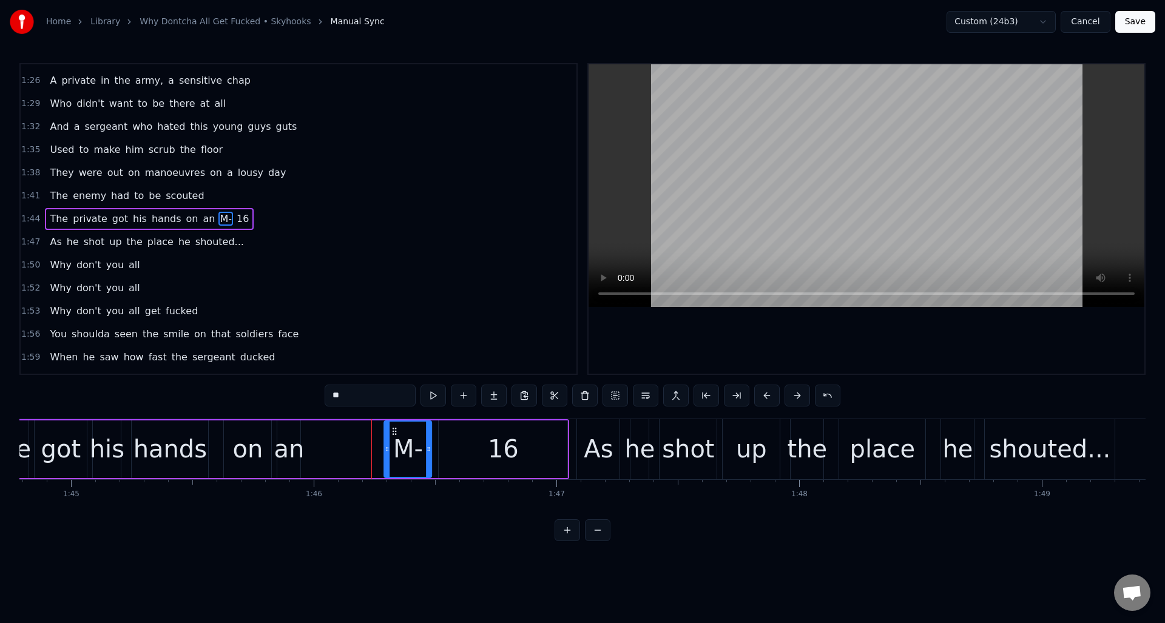
drag, startPoint x: 366, startPoint y: 430, endPoint x: 396, endPoint y: 431, distance: 29.1
click at [396, 431] on circle at bounding box center [396, 431] width 1 height 1
click at [290, 434] on div "an" at bounding box center [289, 449] width 30 height 36
drag, startPoint x: 297, startPoint y: 436, endPoint x: 308, endPoint y: 436, distance: 10.9
click at [308, 436] on div at bounding box center [308, 449] width 5 height 55
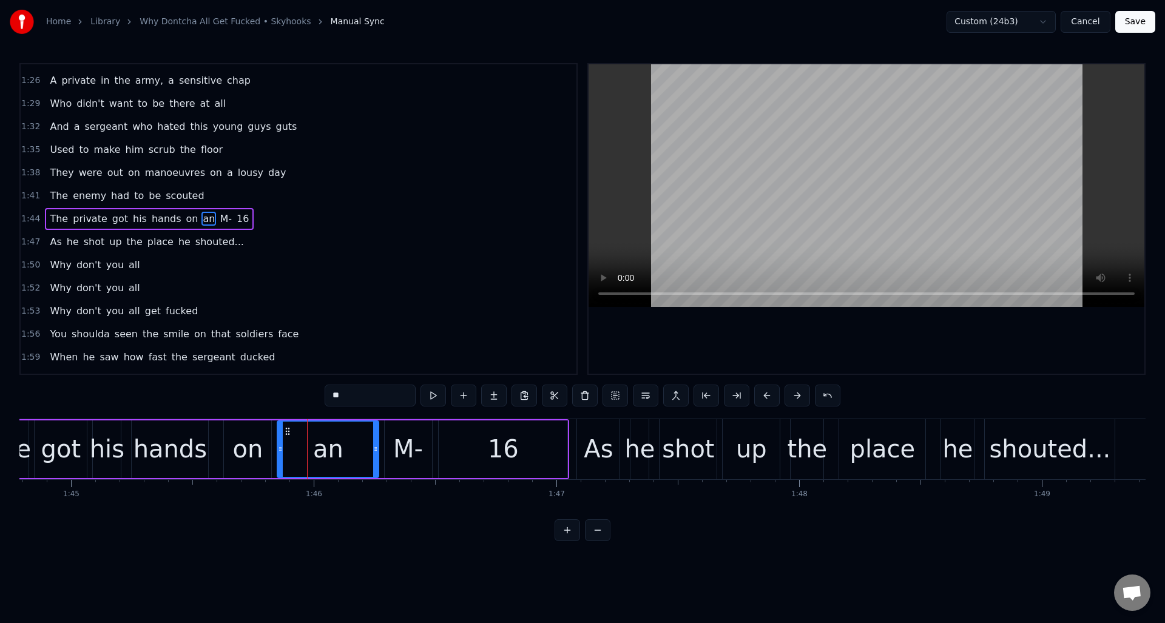
drag, startPoint x: 309, startPoint y: 436, endPoint x: 376, endPoint y: 441, distance: 67.6
click at [376, 441] on div at bounding box center [375, 449] width 5 height 55
click at [433, 397] on button at bounding box center [432, 396] width 25 height 22
drag, startPoint x: 373, startPoint y: 440, endPoint x: 360, endPoint y: 443, distance: 13.6
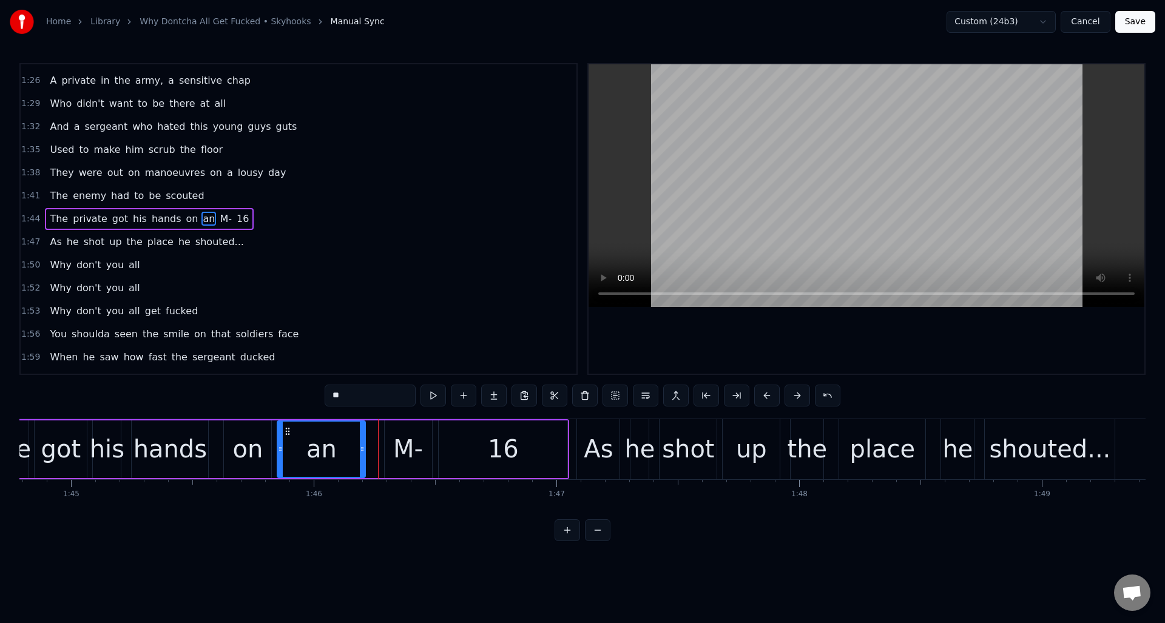
click at [360, 443] on div at bounding box center [362, 449] width 5 height 55
drag, startPoint x: 282, startPoint y: 447, endPoint x: 305, endPoint y: 441, distance: 23.8
click at [320, 447] on icon at bounding box center [318, 449] width 5 height 10
click at [263, 440] on div "on" at bounding box center [247, 449] width 47 height 58
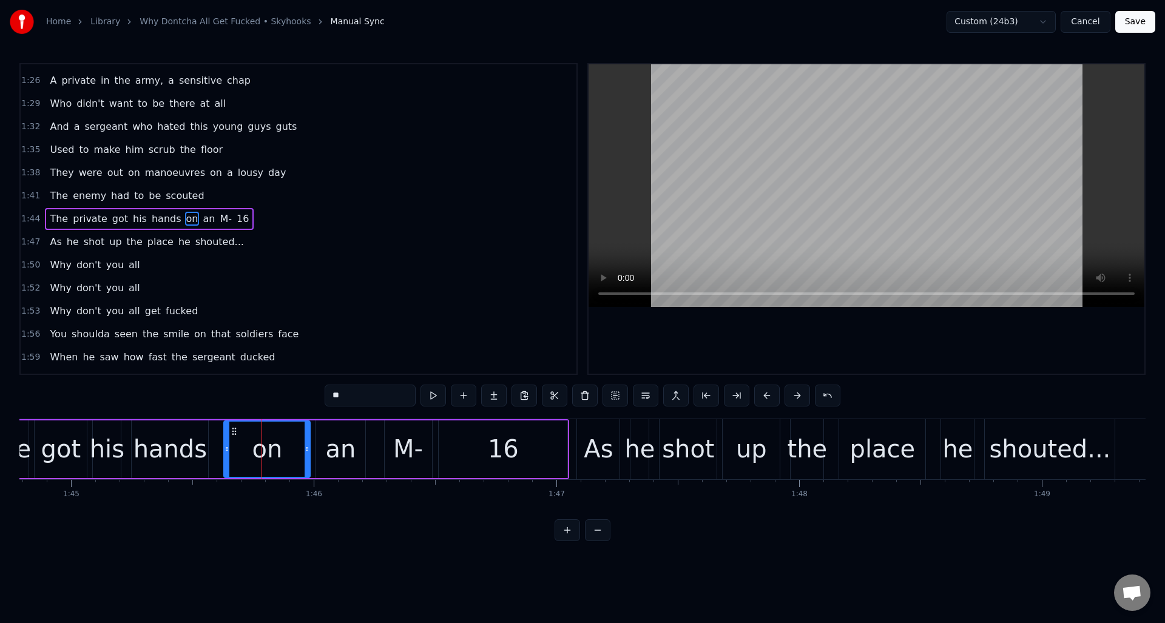
drag, startPoint x: 270, startPoint y: 442, endPoint x: 309, endPoint y: 444, distance: 38.9
click at [309, 444] on div at bounding box center [307, 449] width 5 height 55
click at [429, 396] on button at bounding box center [432, 396] width 25 height 22
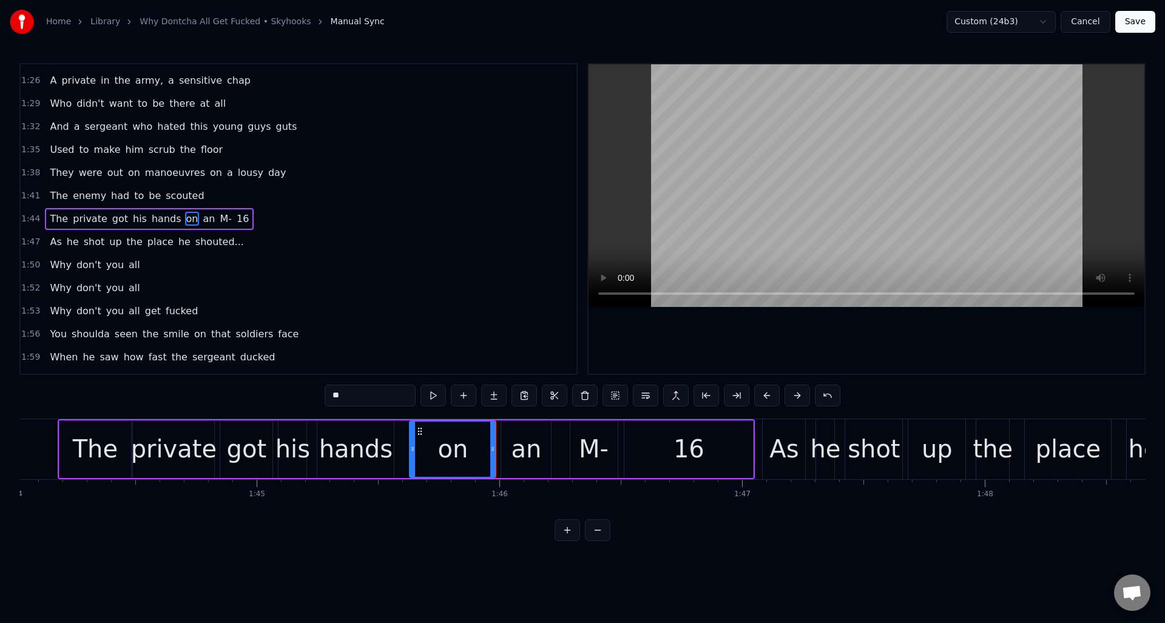
scroll to position [0, 25182]
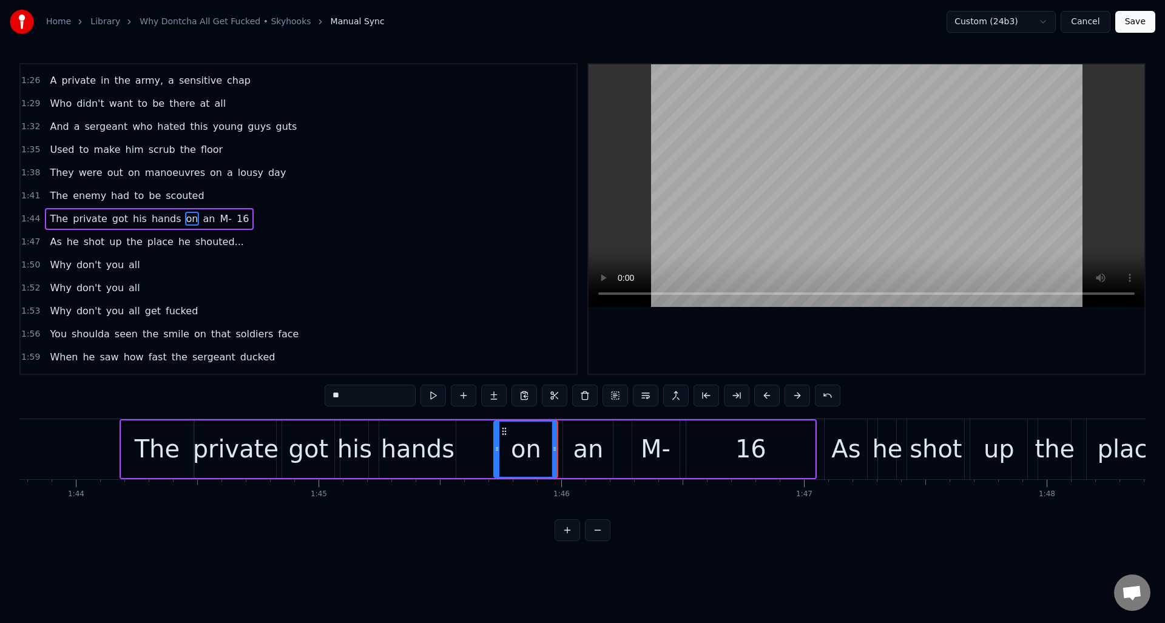
drag, startPoint x: 476, startPoint y: 447, endPoint x: 498, endPoint y: 447, distance: 22.5
click at [498, 447] on icon at bounding box center [496, 449] width 5 height 10
click at [425, 434] on div "hands" at bounding box center [417, 449] width 73 height 36
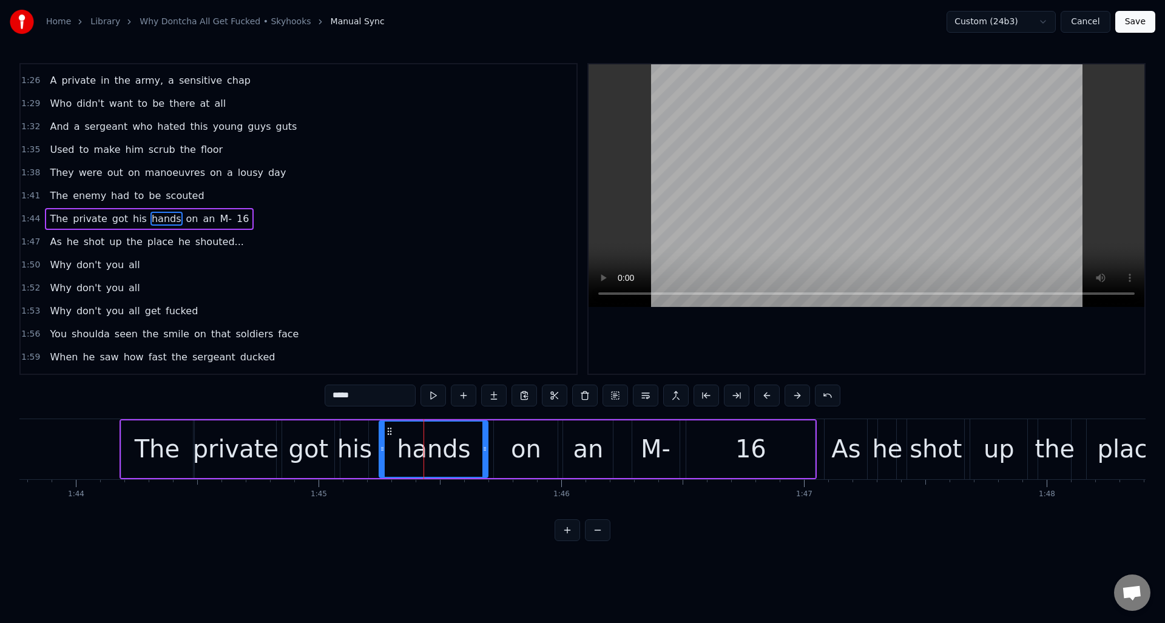
drag, startPoint x: 453, startPoint y: 433, endPoint x: 485, endPoint y: 434, distance: 32.2
click at [485, 434] on div at bounding box center [484, 449] width 5 height 55
click at [434, 396] on button at bounding box center [432, 396] width 25 height 22
drag, startPoint x: 383, startPoint y: 450, endPoint x: 408, endPoint y: 451, distance: 25.5
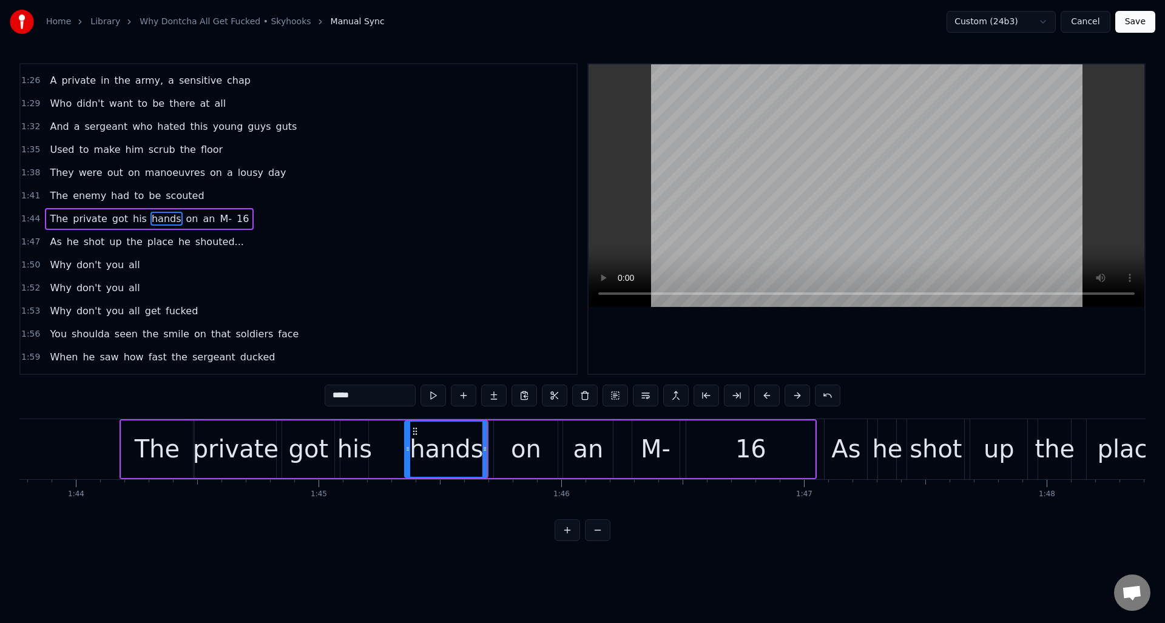
click at [408, 451] on icon at bounding box center [407, 449] width 5 height 10
click at [360, 430] on div "his" at bounding box center [354, 449] width 28 height 58
type input "***"
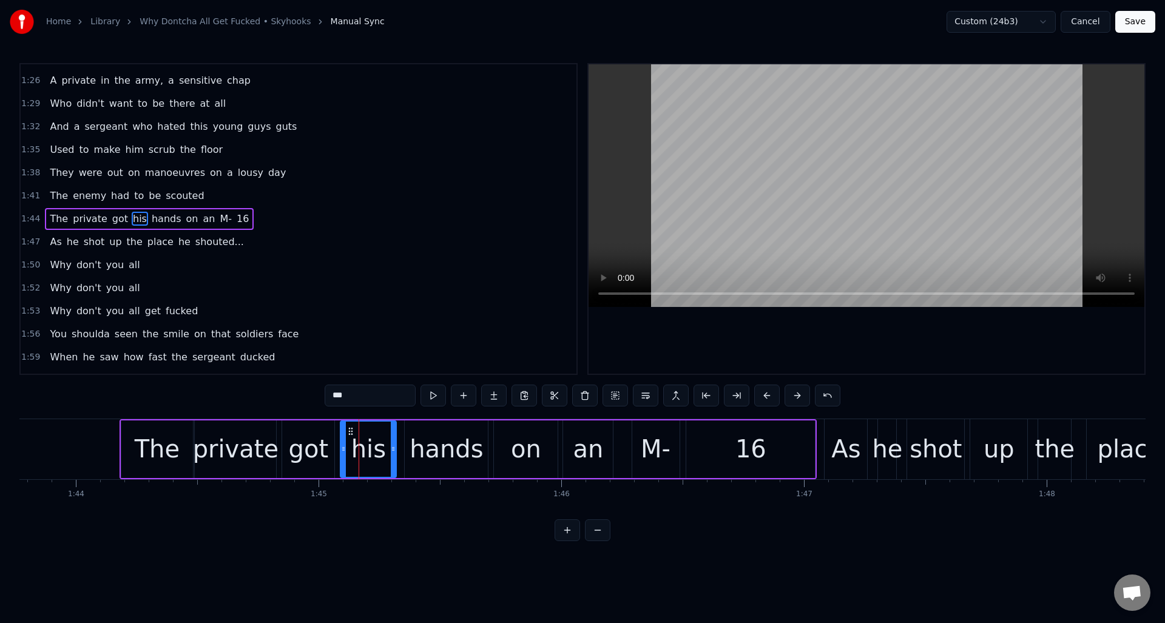
drag, startPoint x: 367, startPoint y: 437, endPoint x: 403, endPoint y: 431, distance: 36.8
click at [396, 439] on div at bounding box center [393, 449] width 5 height 55
click at [433, 396] on button at bounding box center [432, 396] width 25 height 22
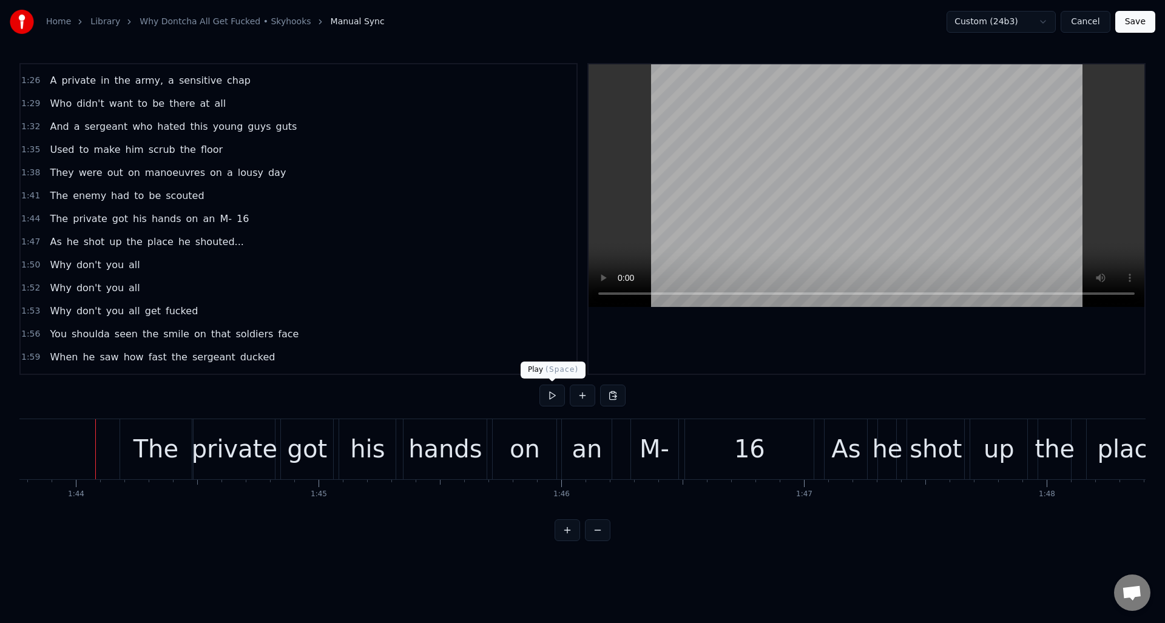
click at [551, 394] on button at bounding box center [551, 396] width 25 height 22
drag, startPoint x: 551, startPoint y: 394, endPoint x: 559, endPoint y: 414, distance: 21.5
click at [551, 394] on button at bounding box center [551, 396] width 25 height 22
click at [550, 391] on button at bounding box center [551, 396] width 25 height 22
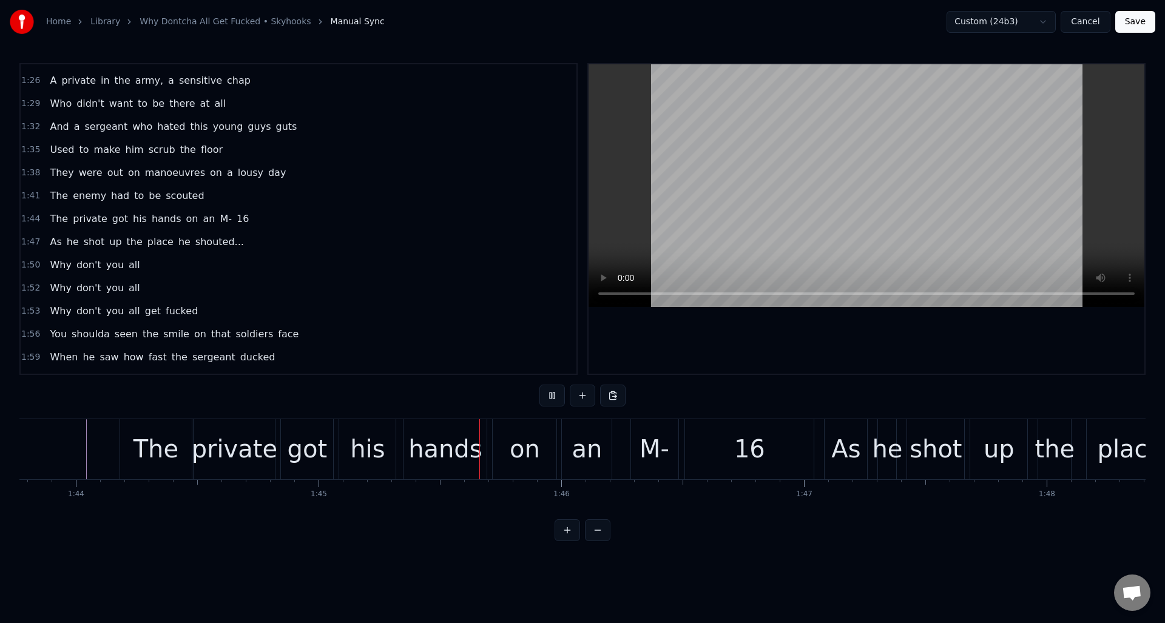
click at [550, 391] on button at bounding box center [551, 396] width 25 height 22
click at [375, 437] on div "his" at bounding box center [367, 449] width 35 height 36
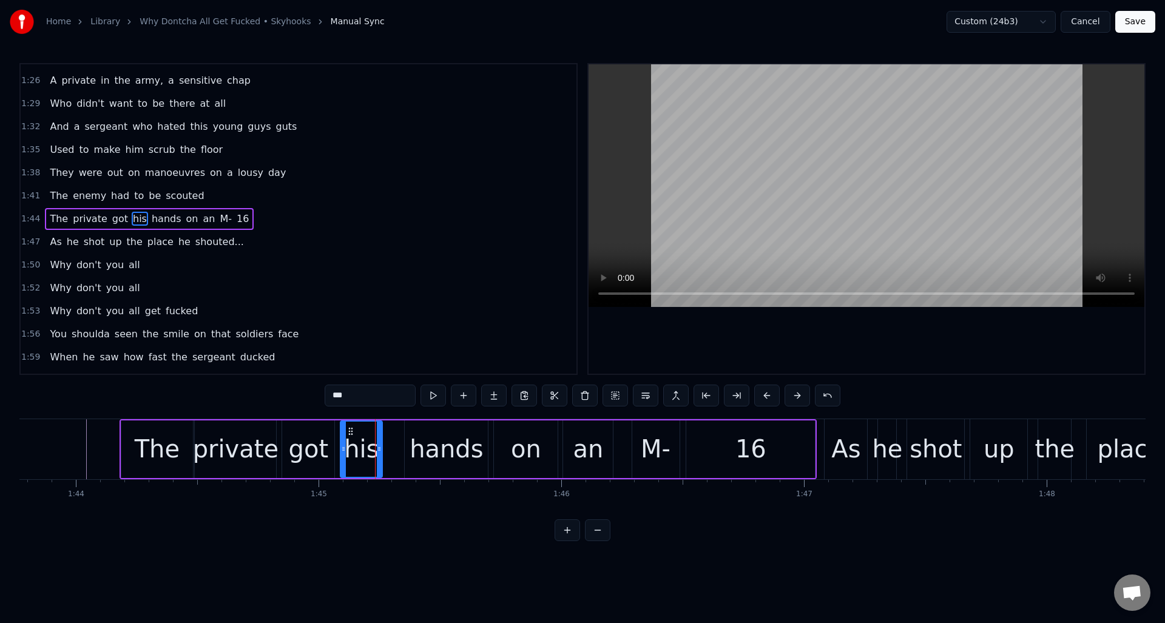
drag, startPoint x: 395, startPoint y: 440, endPoint x: 383, endPoint y: 442, distance: 11.6
click at [380, 441] on div at bounding box center [379, 449] width 5 height 55
click at [419, 433] on div "hands" at bounding box center [446, 449] width 73 height 36
type input "*****"
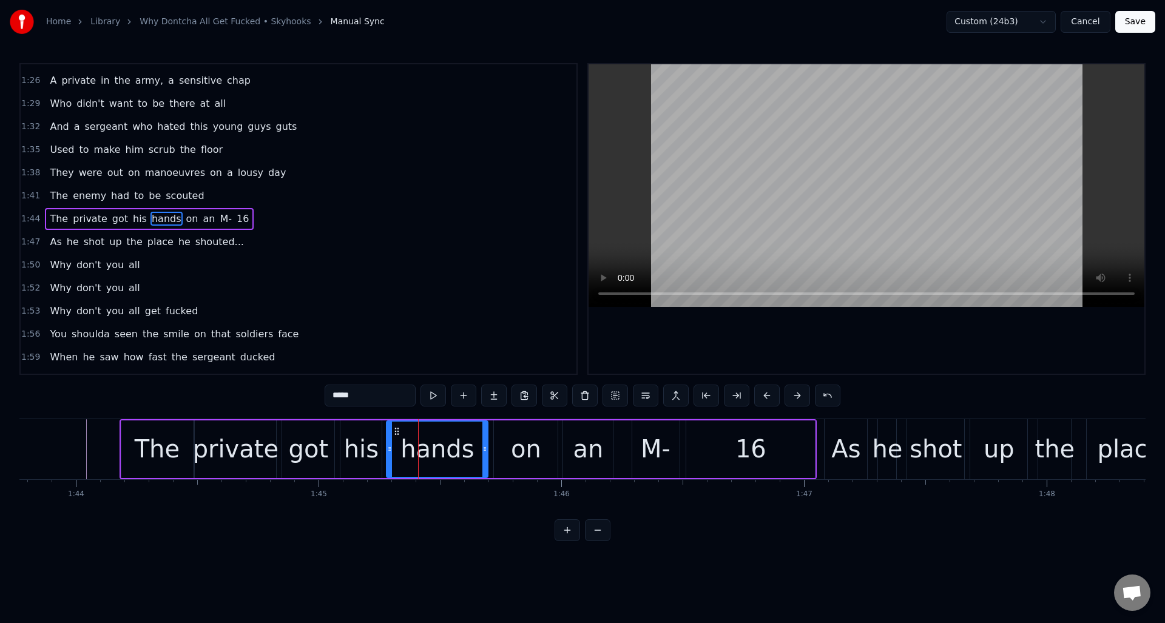
drag, startPoint x: 406, startPoint y: 437, endPoint x: 388, endPoint y: 439, distance: 18.3
click at [388, 439] on div at bounding box center [389, 449] width 5 height 55
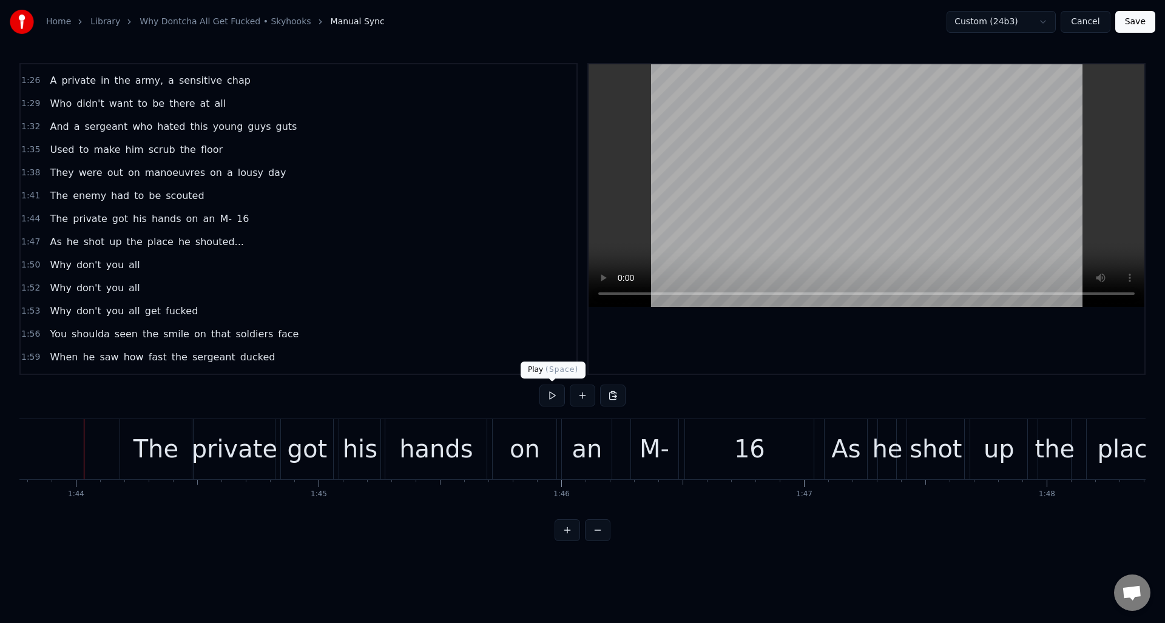
click at [547, 394] on button at bounding box center [551, 396] width 25 height 22
click at [479, 434] on div "hands" at bounding box center [435, 449] width 101 height 60
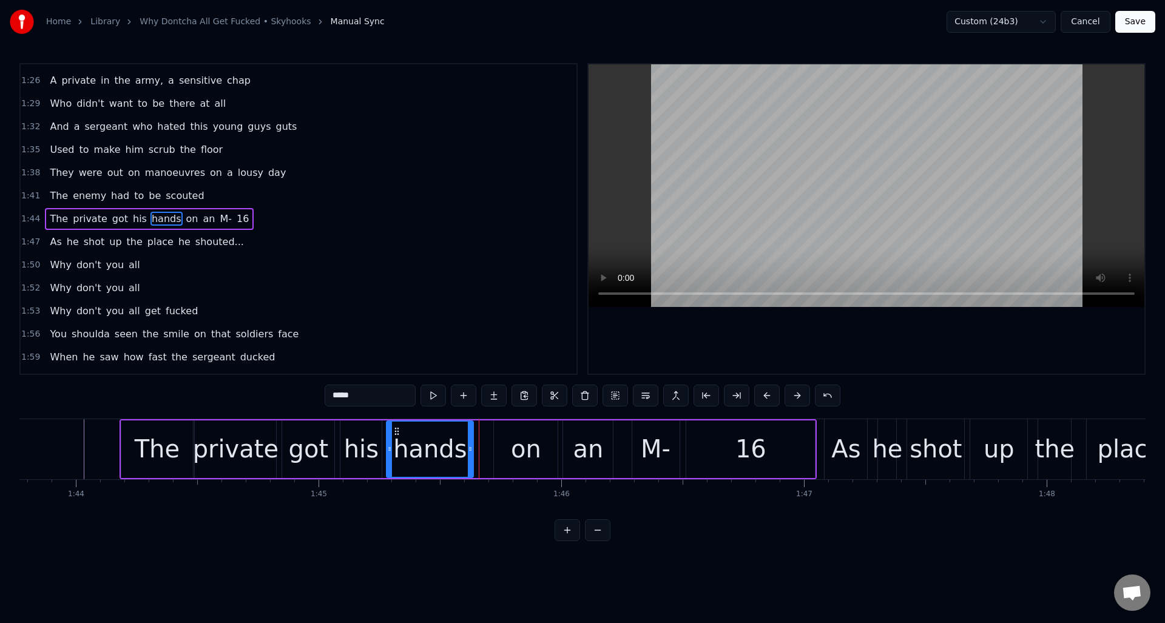
drag, startPoint x: 485, startPoint y: 435, endPoint x: 494, endPoint y: 434, distance: 9.7
click at [471, 436] on div at bounding box center [470, 449] width 5 height 55
click at [501, 433] on div "on" at bounding box center [526, 449] width 64 height 58
type input "**"
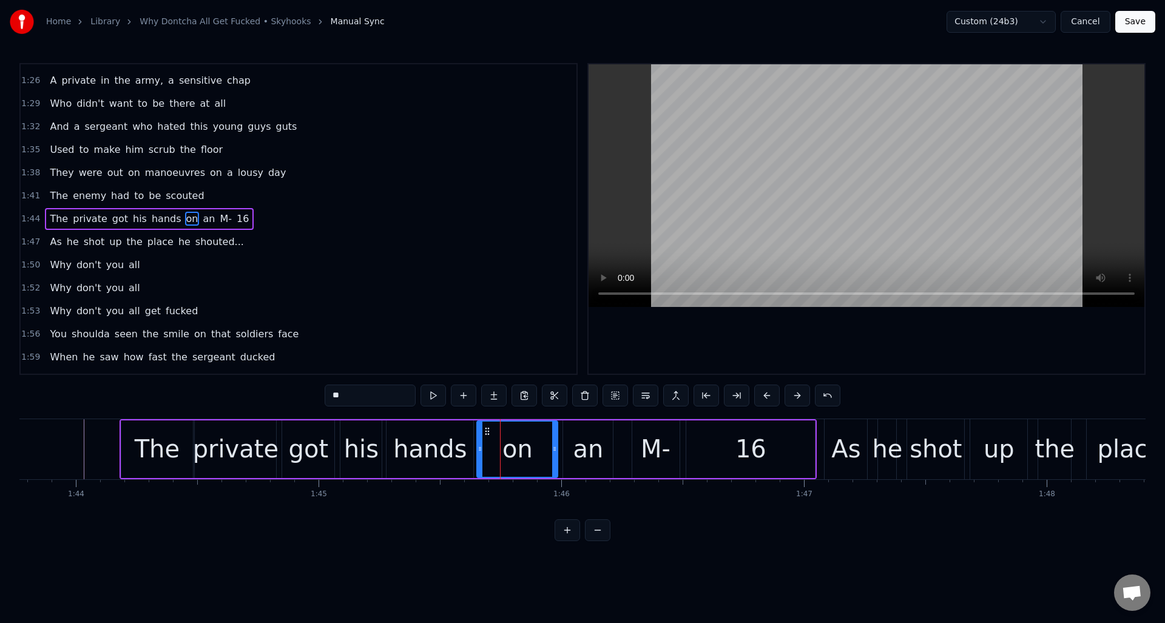
drag, startPoint x: 497, startPoint y: 436, endPoint x: 480, endPoint y: 439, distance: 17.2
click at [480, 439] on div at bounding box center [479, 449] width 5 height 55
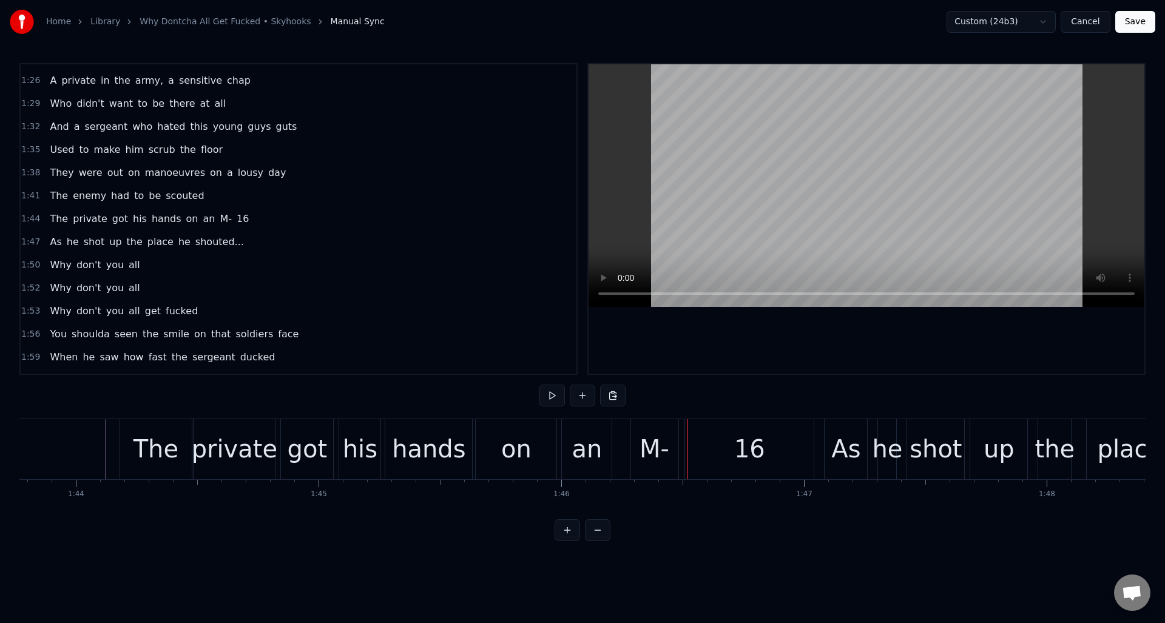
click at [531, 433] on div "on" at bounding box center [516, 449] width 81 height 60
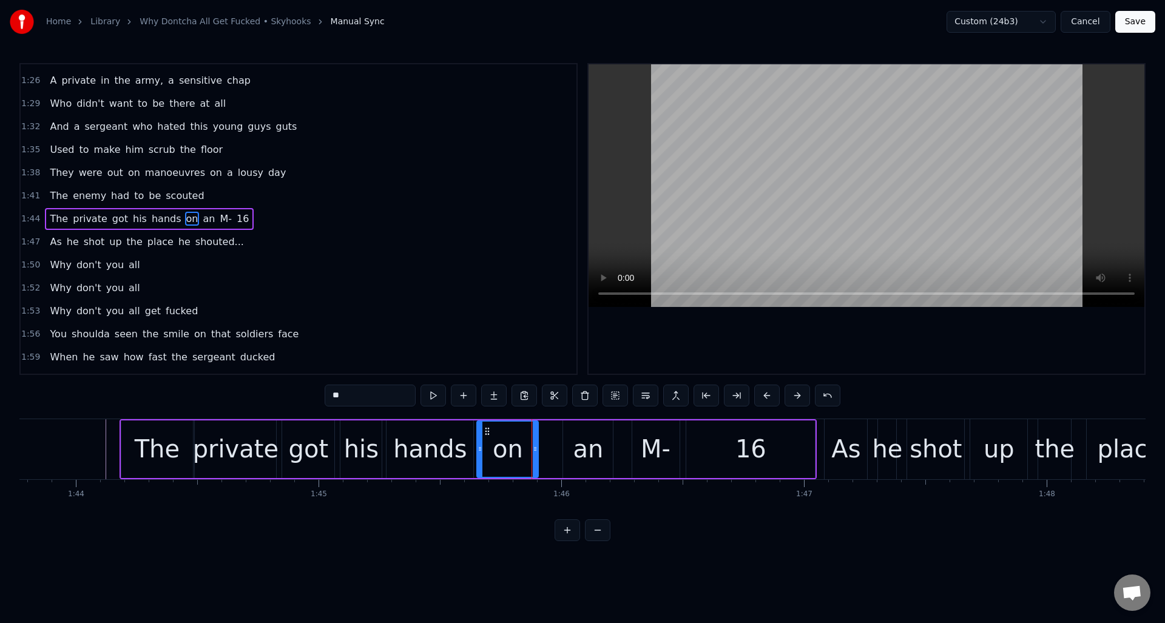
drag, startPoint x: 555, startPoint y: 437, endPoint x: 539, endPoint y: 438, distance: 15.8
click at [536, 439] on div at bounding box center [535, 449] width 5 height 55
click at [581, 433] on div "an" at bounding box center [588, 449] width 30 height 36
type input "**"
drag, startPoint x: 565, startPoint y: 437, endPoint x: 544, endPoint y: 437, distance: 21.2
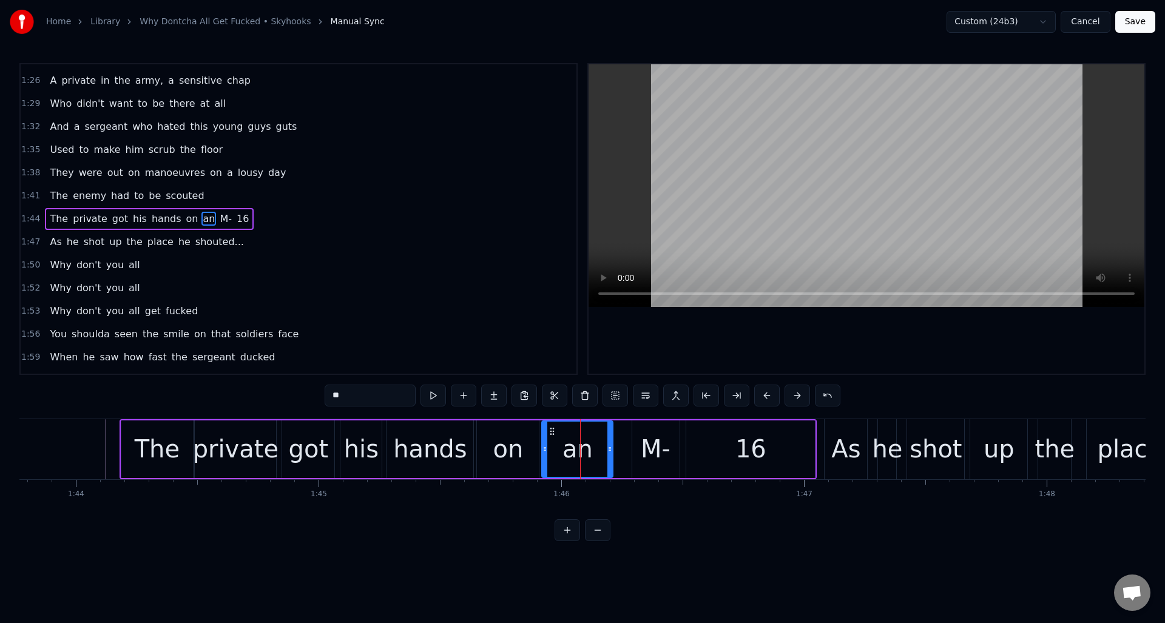
click at [544, 437] on div at bounding box center [544, 449] width 5 height 55
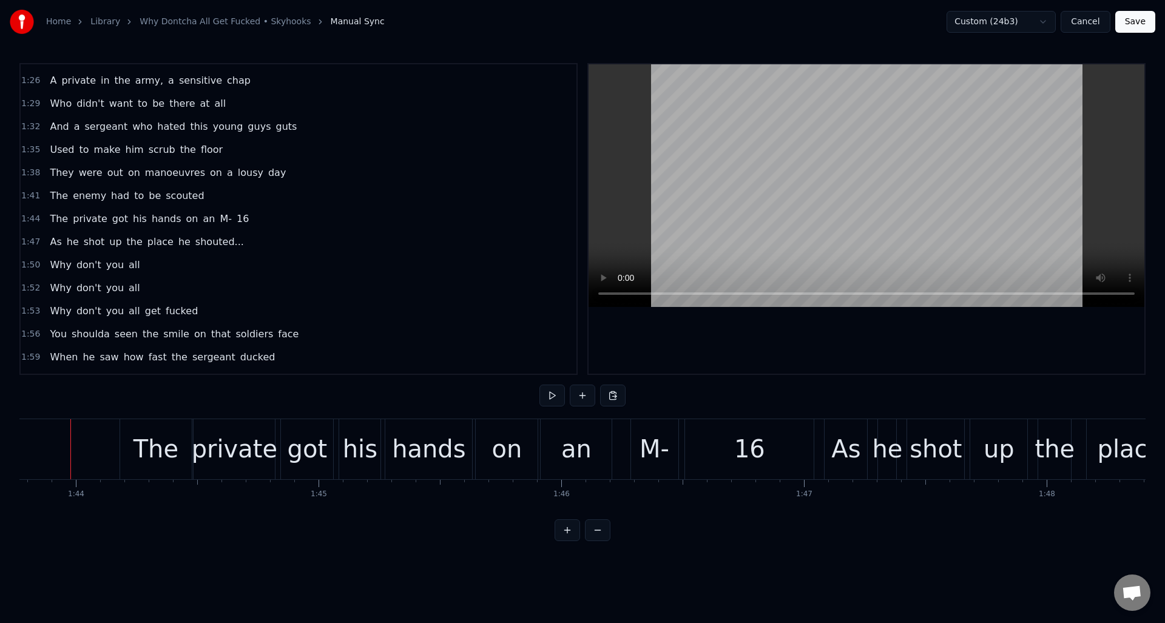
scroll to position [0, 25172]
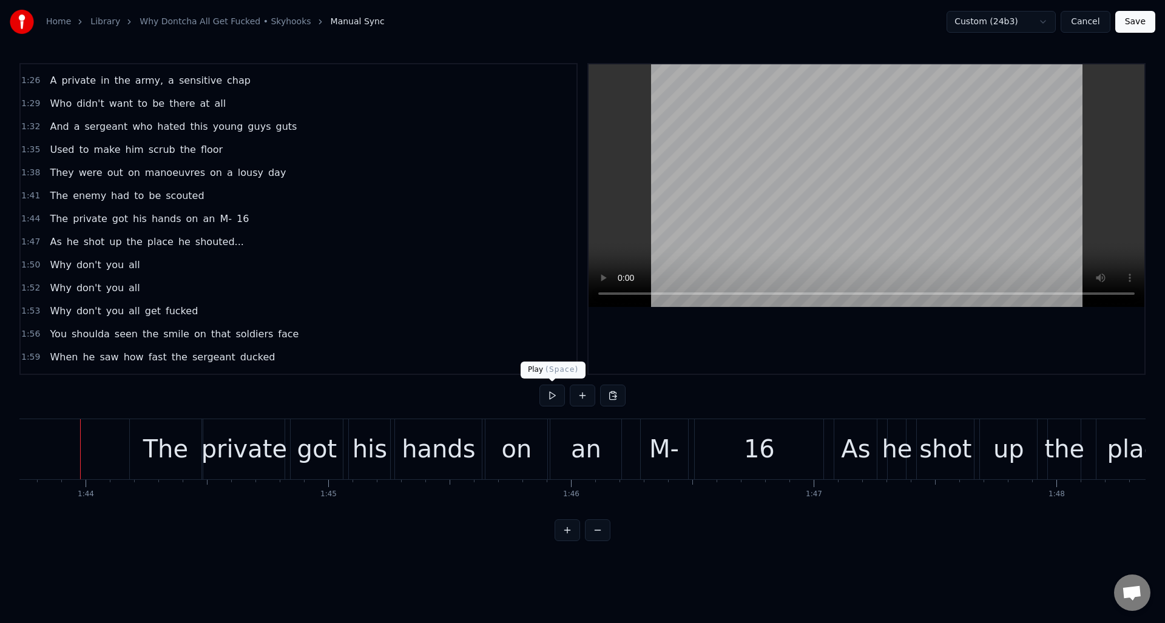
click at [548, 393] on button at bounding box center [551, 396] width 25 height 22
click at [535, 435] on div "on" at bounding box center [516, 449] width 62 height 60
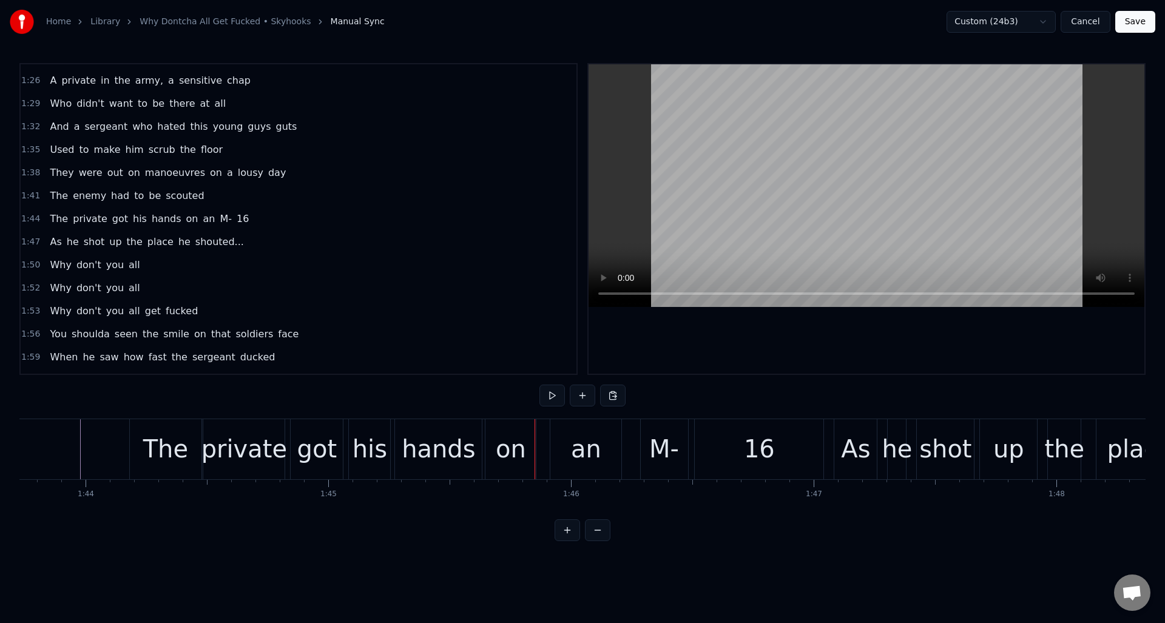
click at [564, 436] on div "an" at bounding box center [585, 449] width 71 height 60
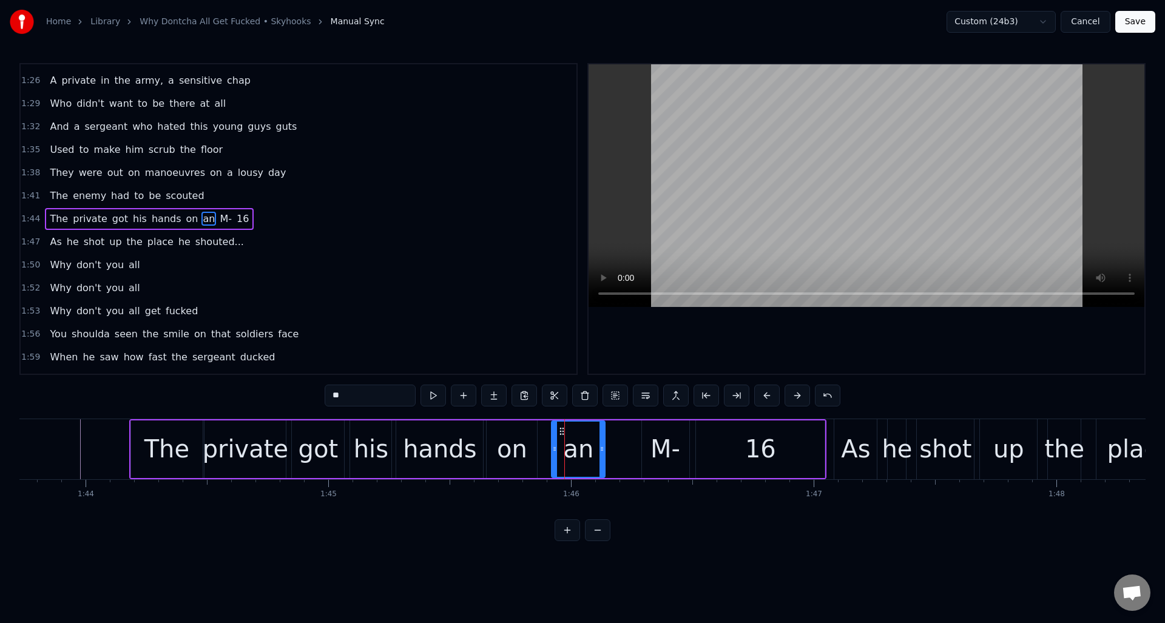
drag, startPoint x: 619, startPoint y: 439, endPoint x: 604, endPoint y: 440, distance: 14.6
click at [601, 439] on div at bounding box center [601, 449] width 5 height 55
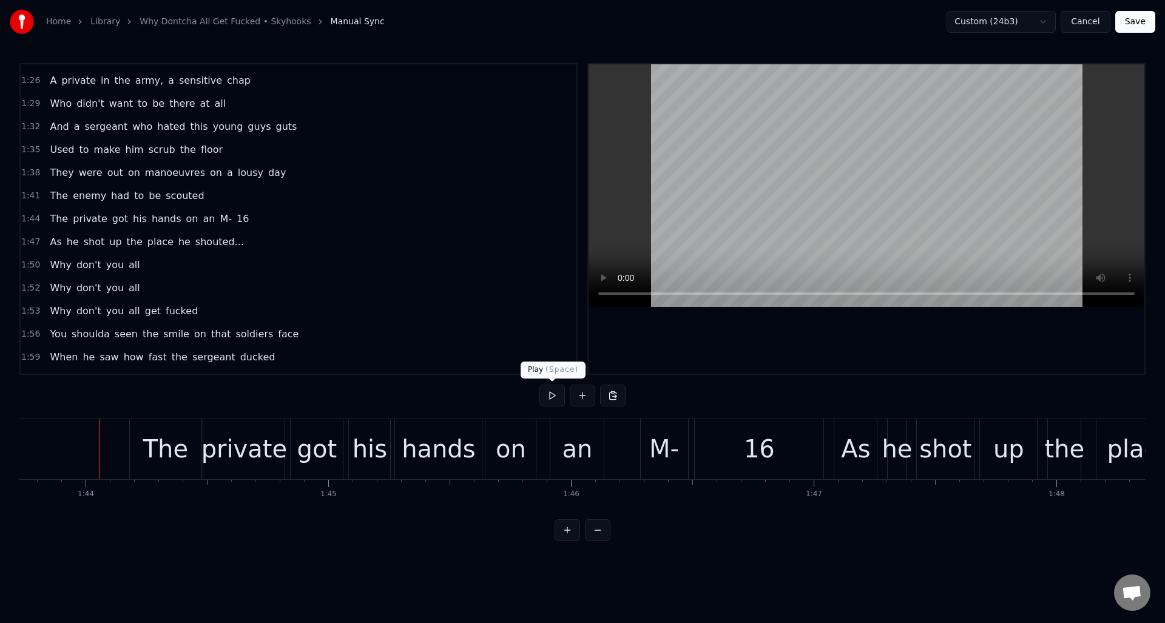
click at [552, 392] on button at bounding box center [551, 396] width 25 height 22
click at [752, 437] on div "16" at bounding box center [759, 449] width 31 height 36
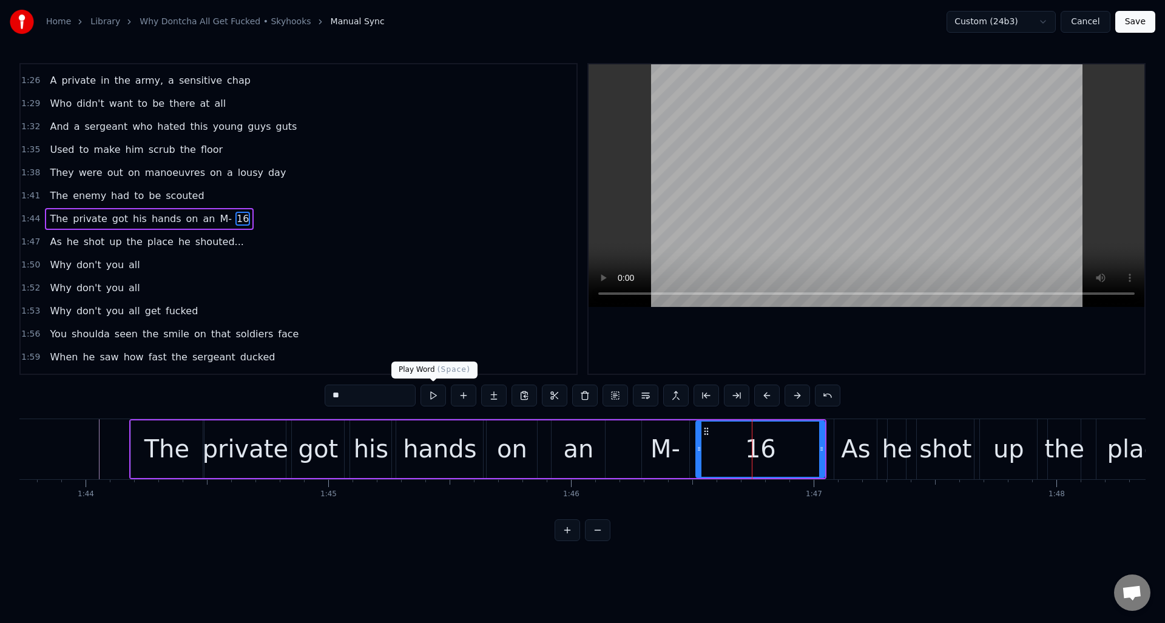
click at [433, 395] on button at bounding box center [432, 396] width 25 height 22
click at [656, 443] on div "M-" at bounding box center [665, 449] width 30 height 36
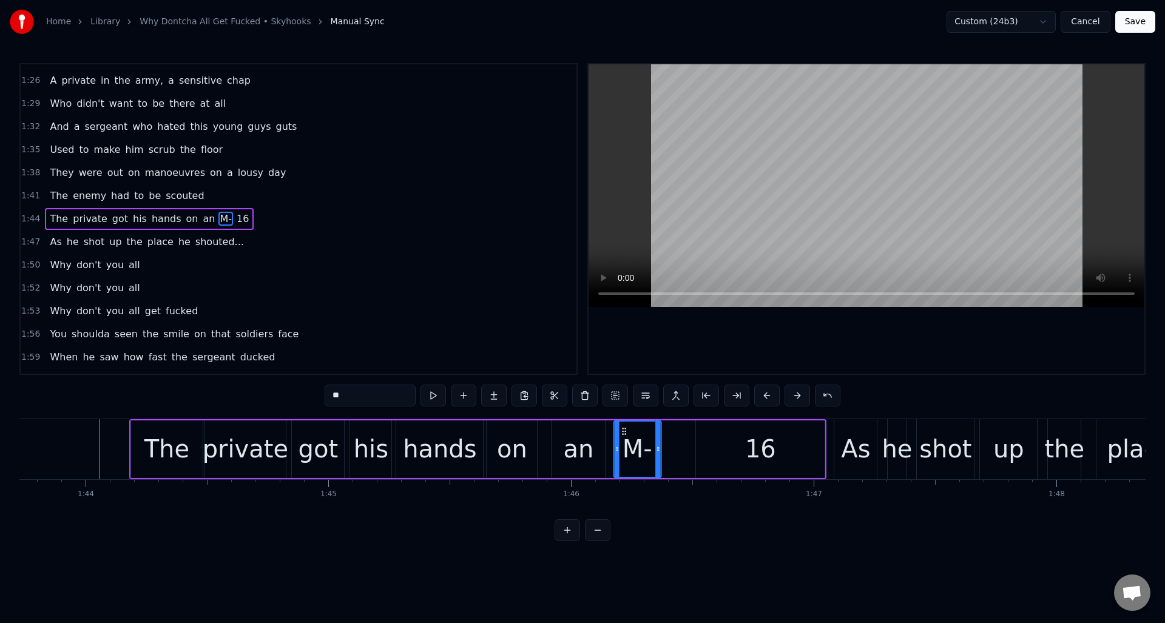
drag, startPoint x: 652, startPoint y: 428, endPoint x: 625, endPoint y: 432, distance: 26.3
click at [624, 431] on icon at bounding box center [624, 432] width 10 height 10
click at [701, 437] on div "16" at bounding box center [760, 449] width 129 height 58
type input "**"
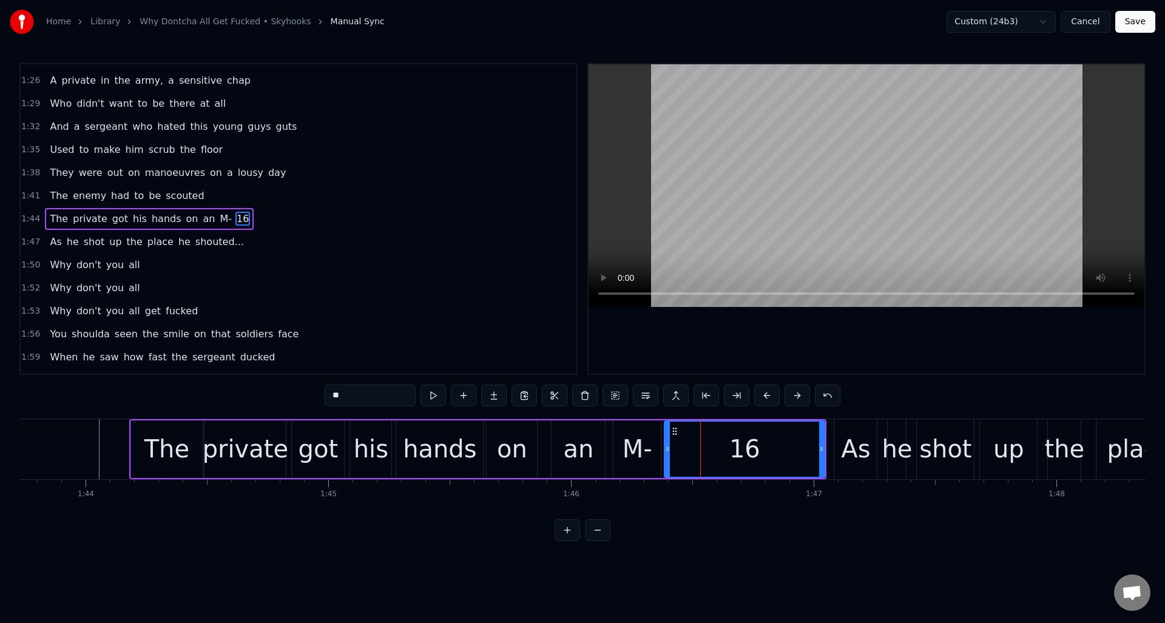
drag, startPoint x: 698, startPoint y: 442, endPoint x: 666, endPoint y: 445, distance: 31.8
click at [666, 445] on div at bounding box center [667, 449] width 5 height 55
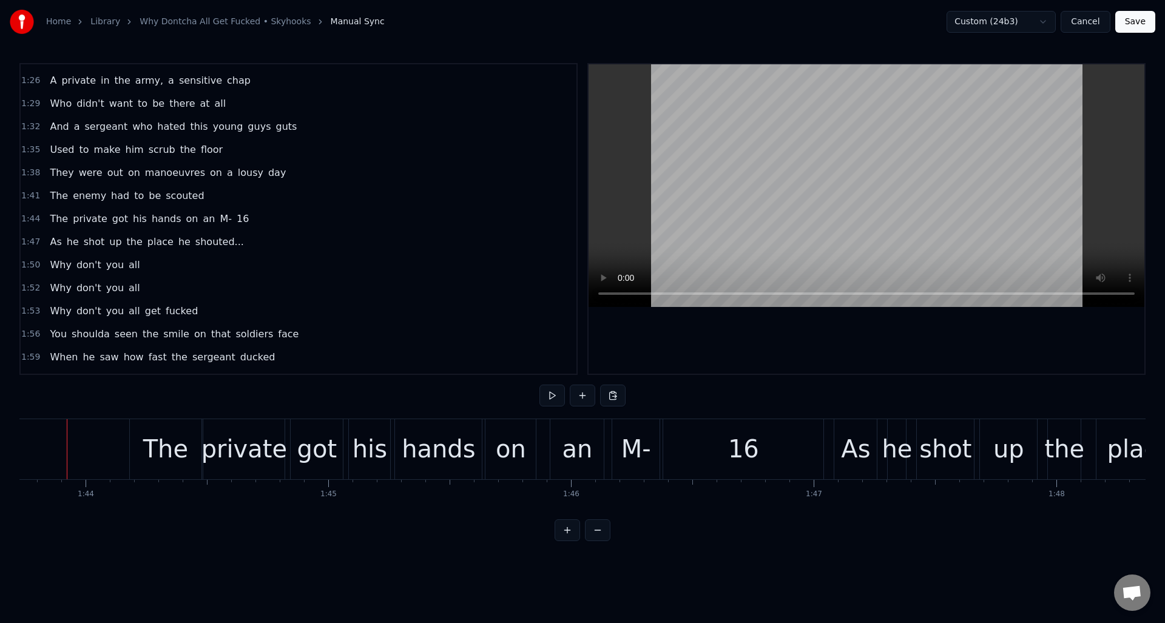
scroll to position [0, 25159]
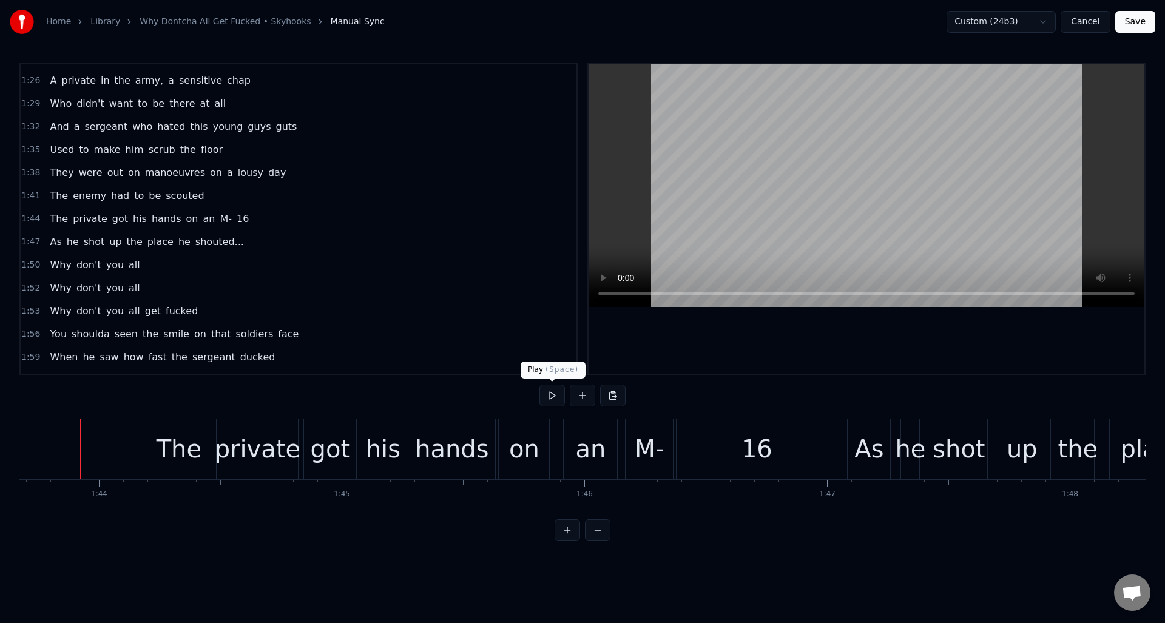
click at [550, 391] on button at bounding box center [551, 396] width 25 height 22
click at [551, 391] on button at bounding box center [551, 396] width 25 height 22
click at [603, 427] on div "an" at bounding box center [590, 449] width 53 height 60
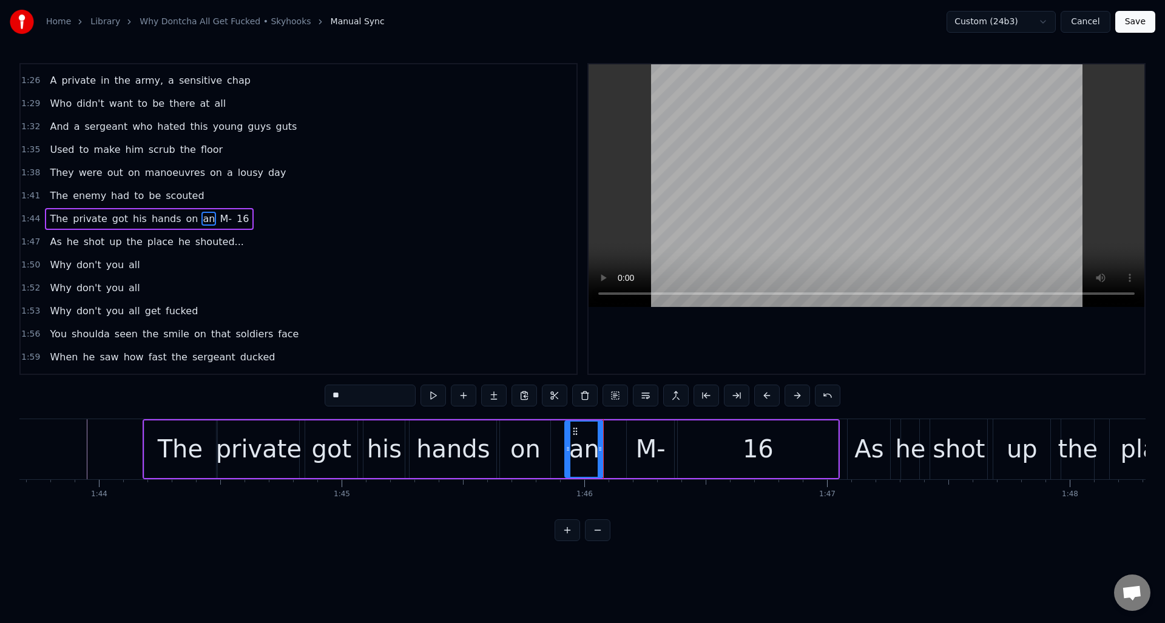
click at [601, 433] on div at bounding box center [600, 449] width 5 height 55
click at [635, 430] on div "M-" at bounding box center [650, 449] width 47 height 58
type input "**"
drag, startPoint x: 629, startPoint y: 432, endPoint x: 618, endPoint y: 430, distance: 10.5
click at [610, 433] on div at bounding box center [611, 449] width 5 height 55
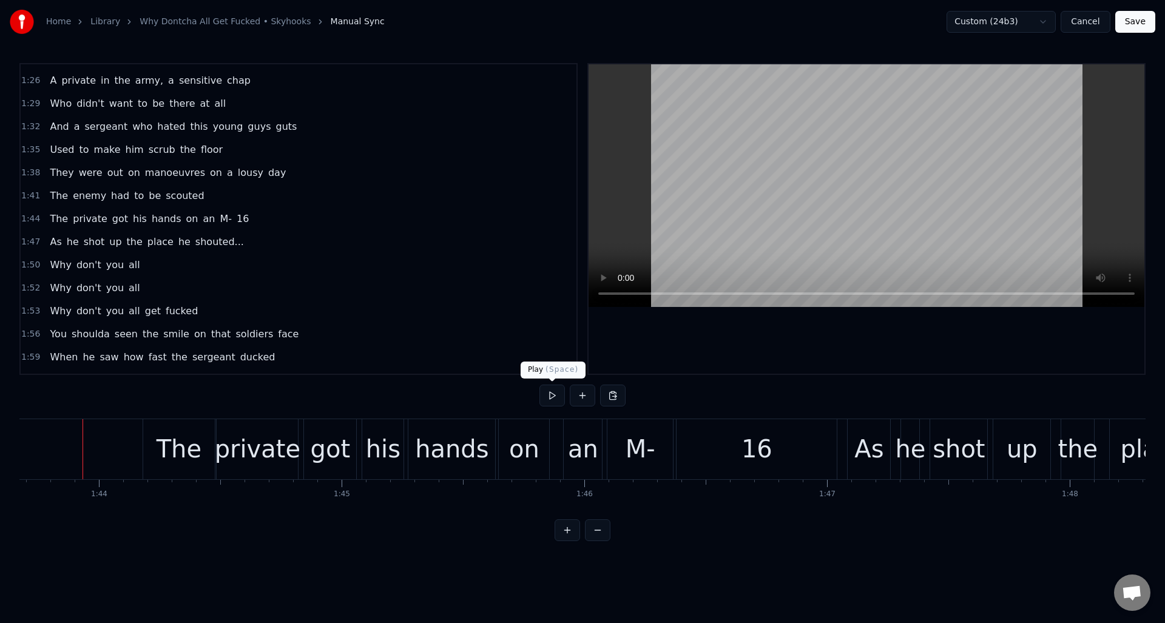
click at [548, 394] on button at bounding box center [551, 396] width 25 height 22
click at [533, 434] on div "on" at bounding box center [524, 449] width 30 height 36
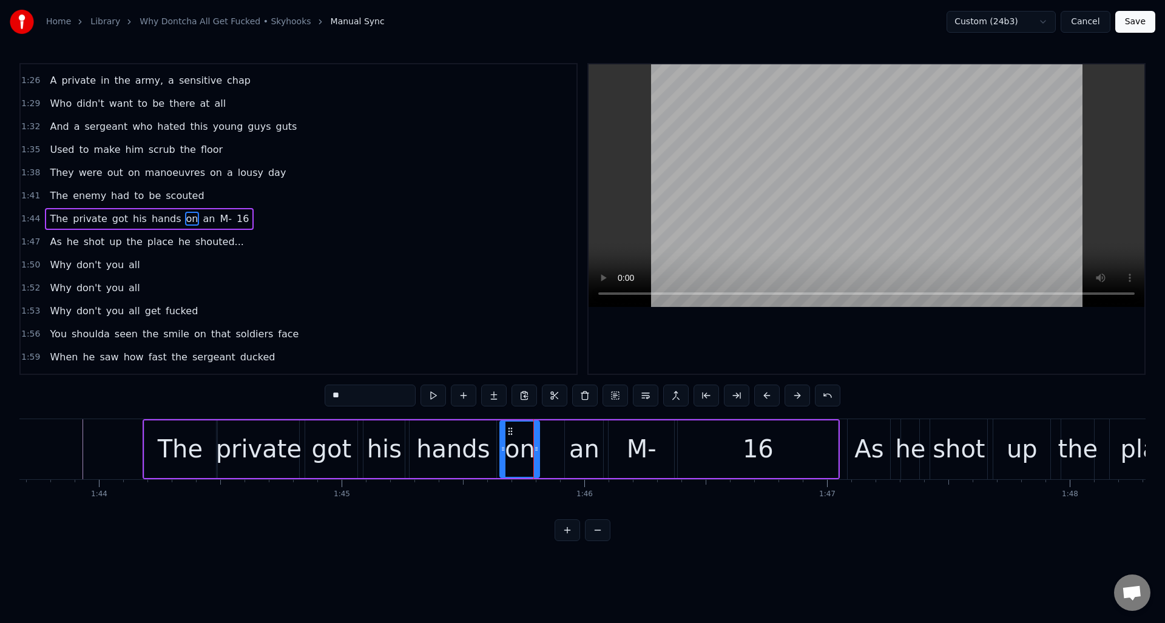
drag, startPoint x: 548, startPoint y: 437, endPoint x: 541, endPoint y: 438, distance: 7.4
click at [538, 439] on div at bounding box center [536, 449] width 5 height 55
click at [582, 436] on div "an" at bounding box center [584, 449] width 30 height 36
drag, startPoint x: 574, startPoint y: 430, endPoint x: 561, endPoint y: 431, distance: 12.9
click at [561, 431] on icon at bounding box center [563, 432] width 10 height 10
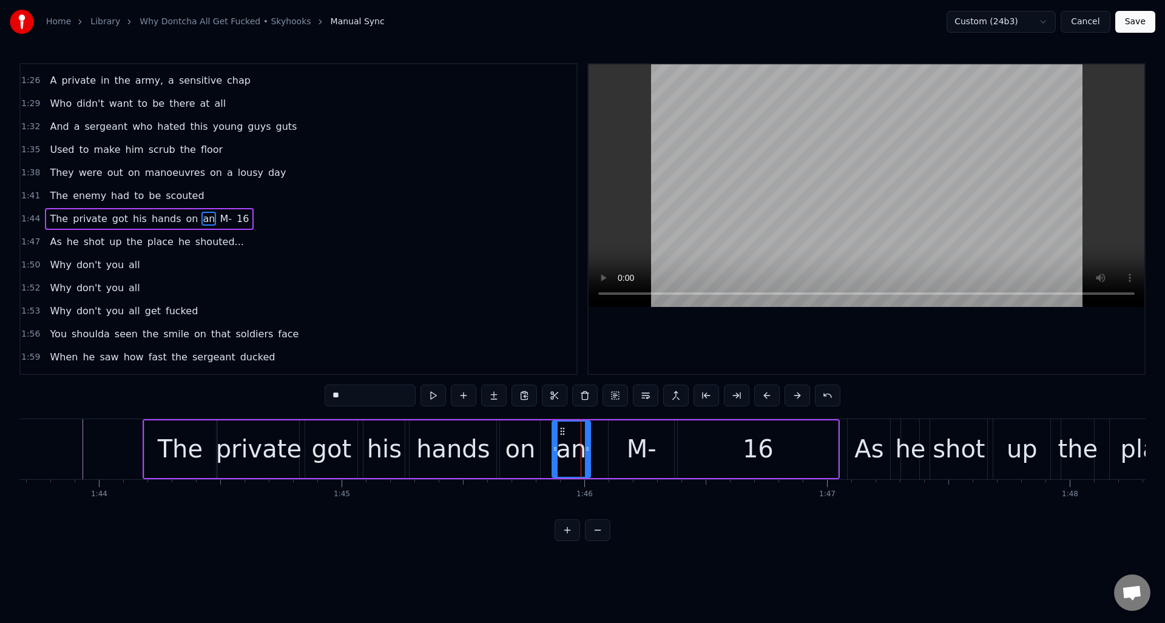
click at [623, 433] on div "M-" at bounding box center [642, 449] width 66 height 58
type input "**"
drag, startPoint x: 618, startPoint y: 429, endPoint x: 605, endPoint y: 431, distance: 13.0
click at [605, 431] on icon at bounding box center [607, 432] width 10 height 10
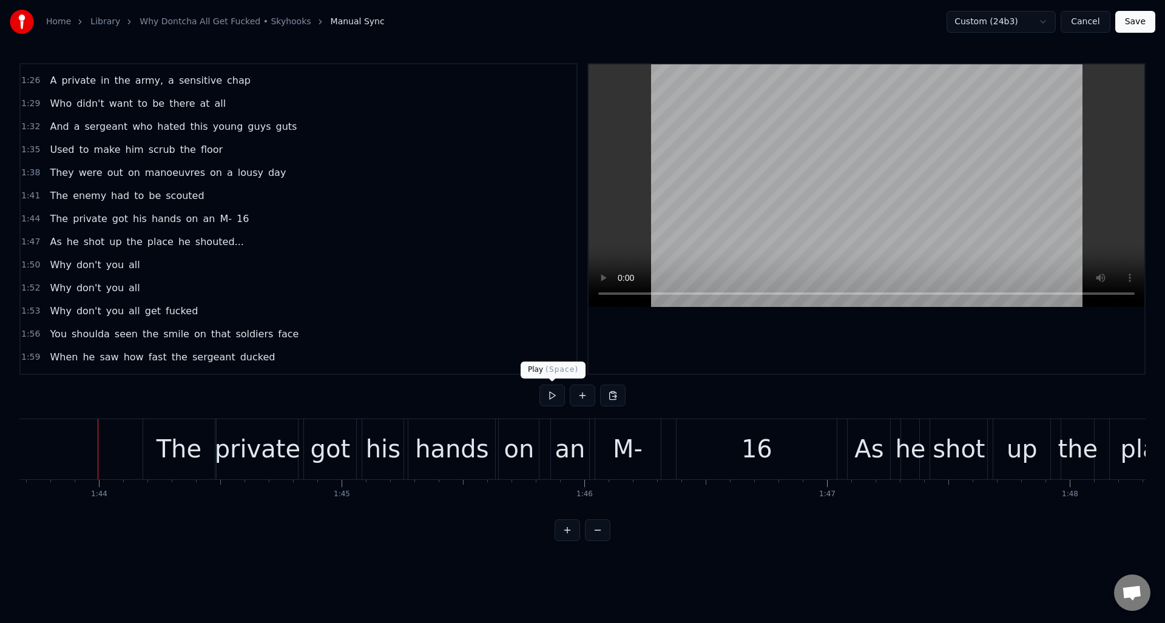
click at [551, 397] on button at bounding box center [551, 396] width 25 height 22
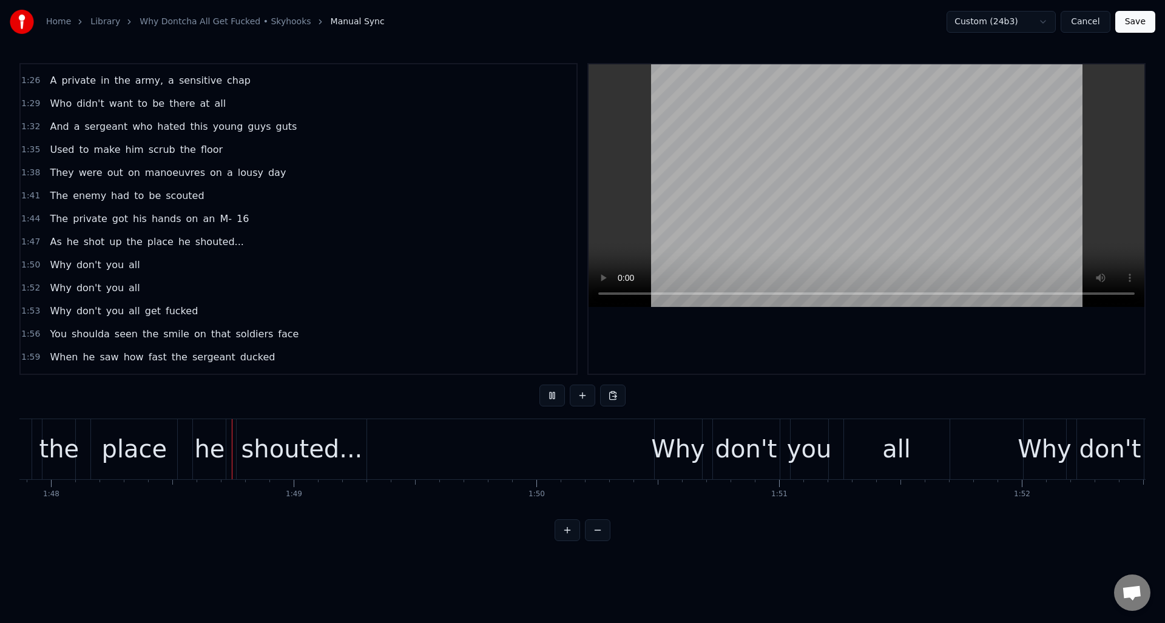
scroll to position [0, 26179]
click at [494, 537] on div "0:02 Why don’t you all get…. 0:15 I used to know this kid in sixth grade 0:18 T…" at bounding box center [582, 302] width 1126 height 478
click at [547, 393] on button at bounding box center [551, 396] width 25 height 22
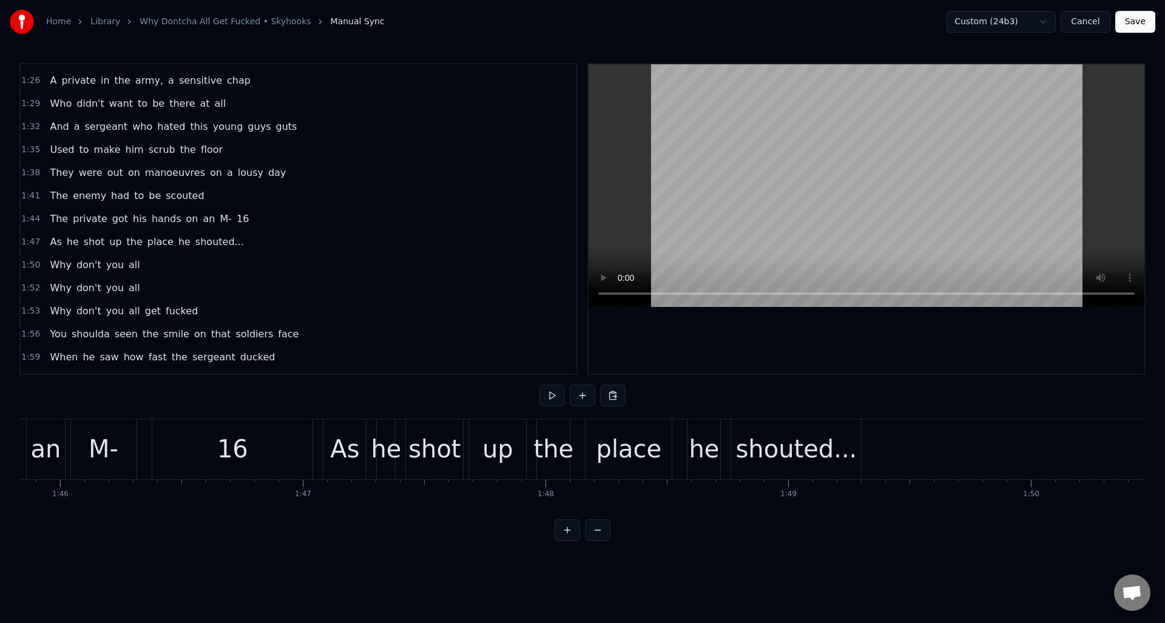
scroll to position [0, 25590]
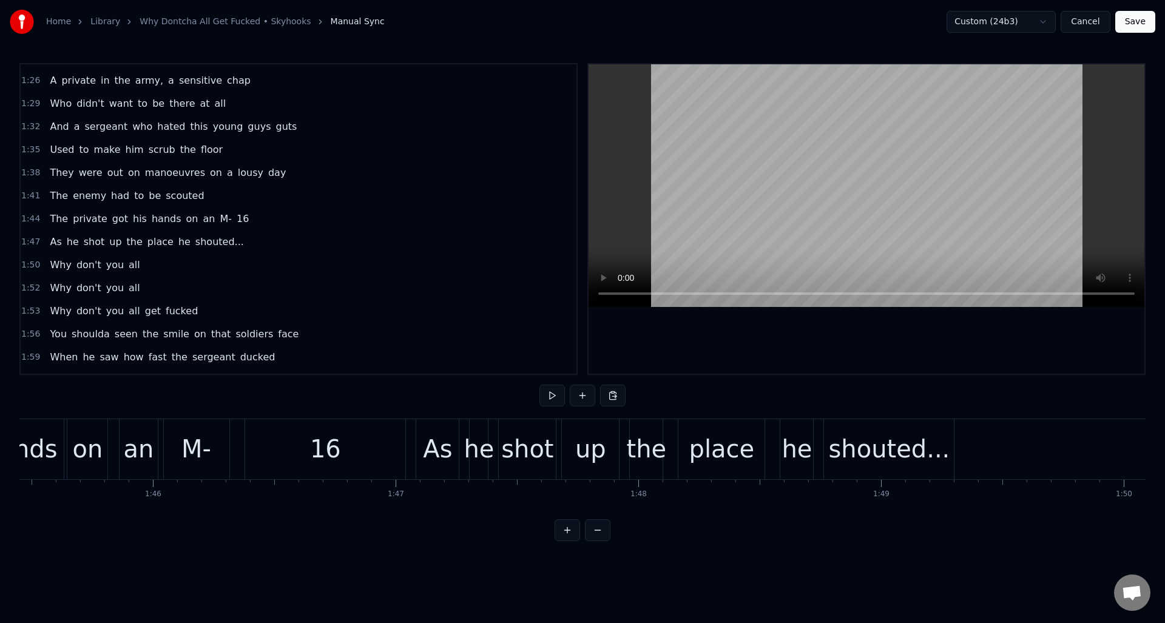
click at [379, 437] on div "16" at bounding box center [325, 449] width 160 height 60
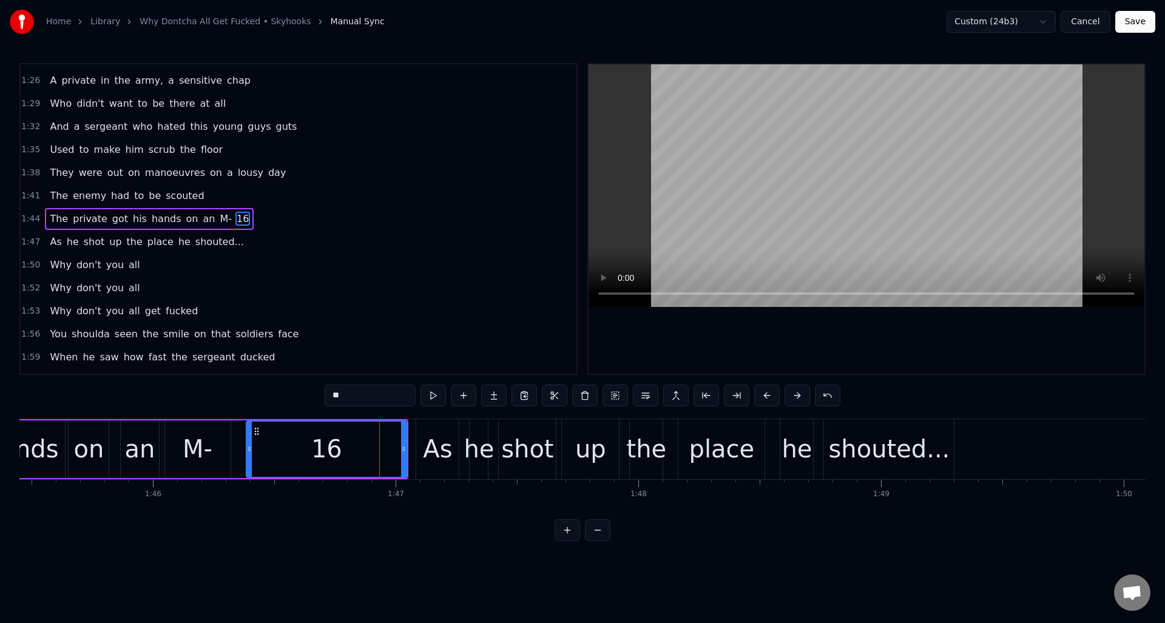
drag, startPoint x: 405, startPoint y: 437, endPoint x: 391, endPoint y: 440, distance: 14.3
click at [391, 442] on div "16" at bounding box center [326, 449] width 161 height 58
drag, startPoint x: 402, startPoint y: 433, endPoint x: 380, endPoint y: 435, distance: 22.6
click at [380, 435] on div at bounding box center [380, 449] width 5 height 55
drag, startPoint x: 246, startPoint y: 242, endPoint x: 250, endPoint y: 249, distance: 7.6
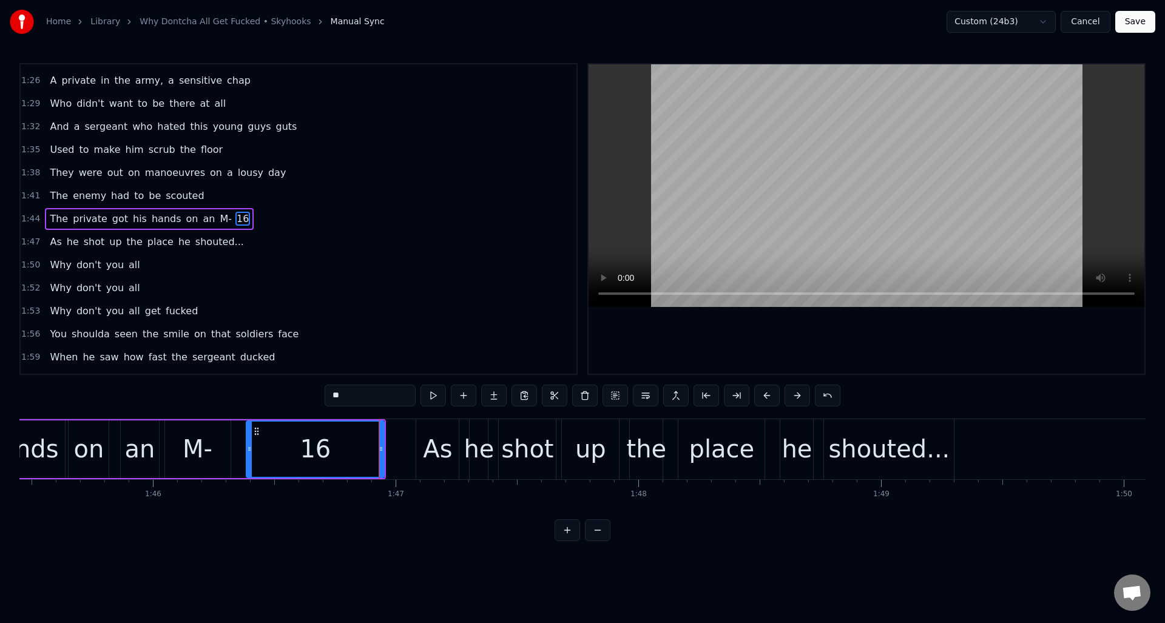
click at [246, 242] on div "1:47 As he shot up the place he shouted..." at bounding box center [299, 242] width 556 height 23
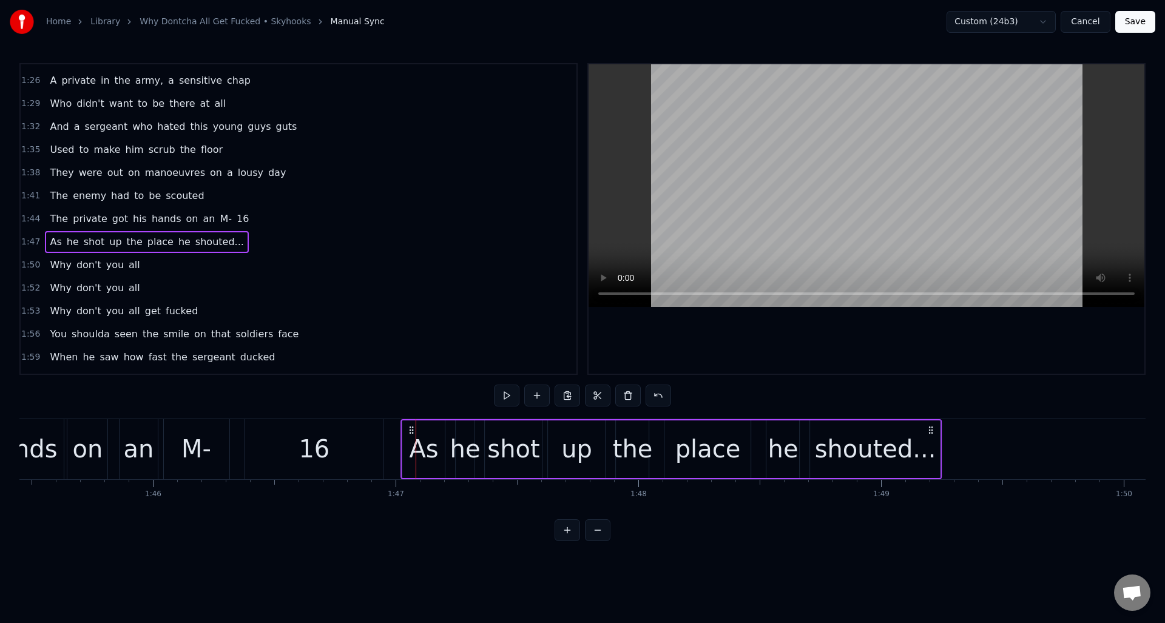
drag, startPoint x: 425, startPoint y: 428, endPoint x: 411, endPoint y: 430, distance: 14.8
click at [411, 430] on icon at bounding box center [412, 430] width 10 height 10
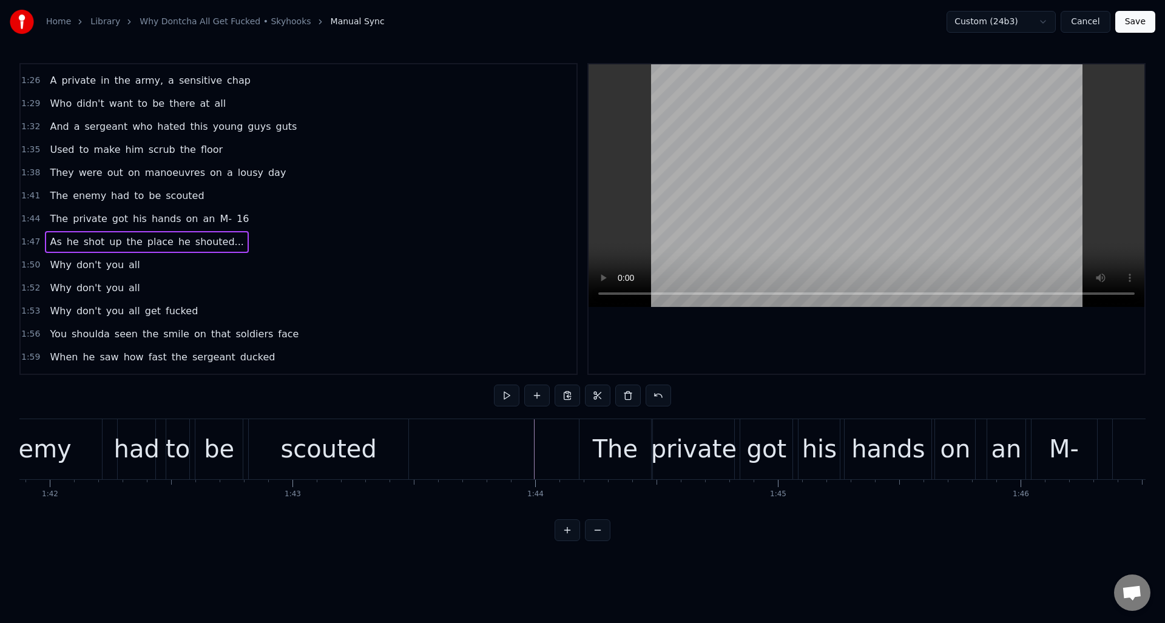
scroll to position [0, 24692]
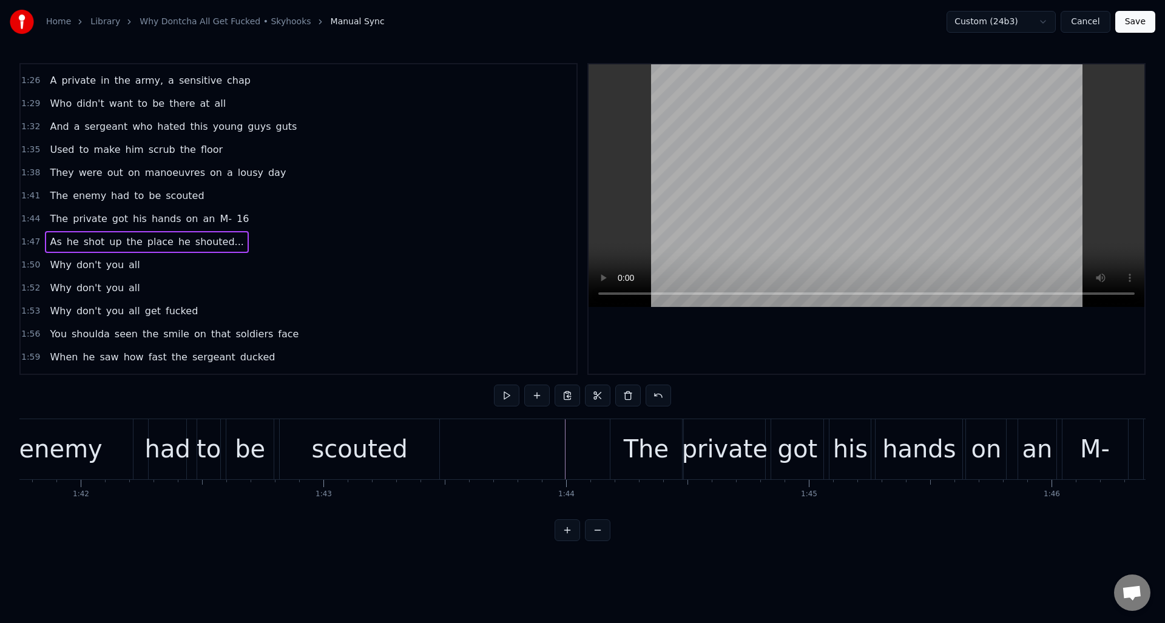
click at [556, 393] on button at bounding box center [551, 396] width 25 height 22
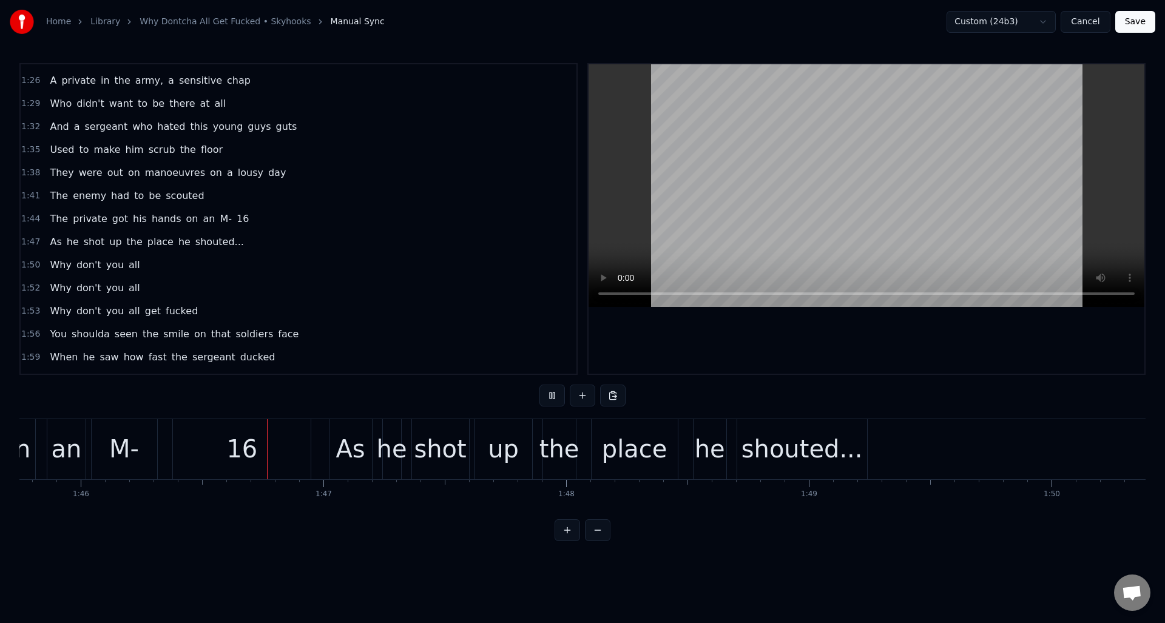
scroll to position [0, 25704]
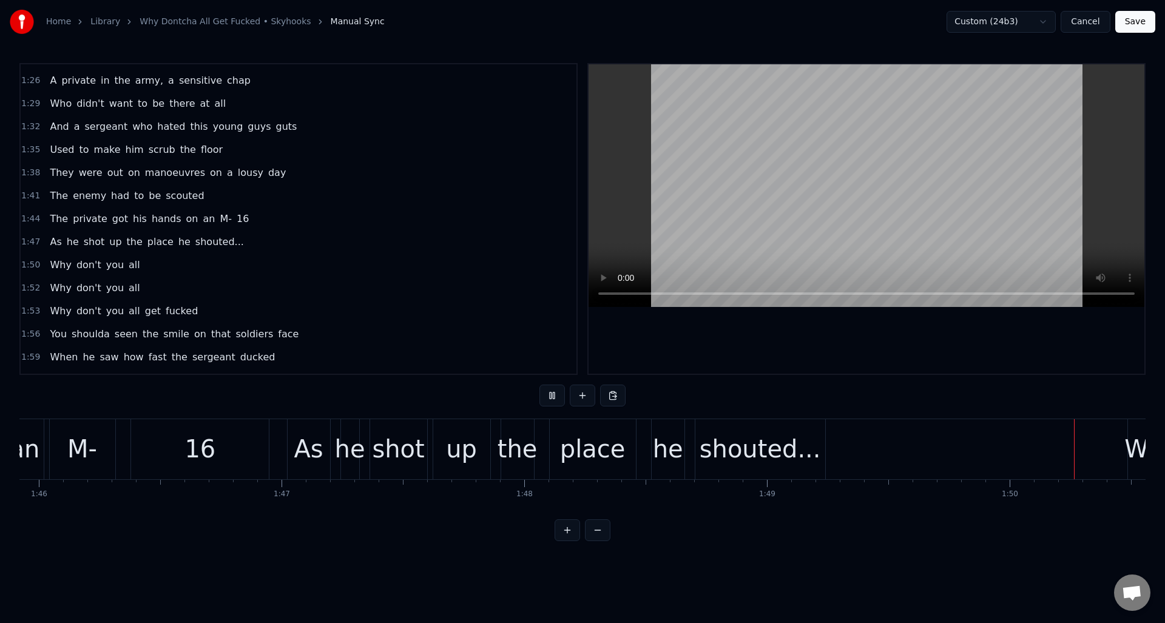
click at [556, 393] on button at bounding box center [551, 396] width 25 height 22
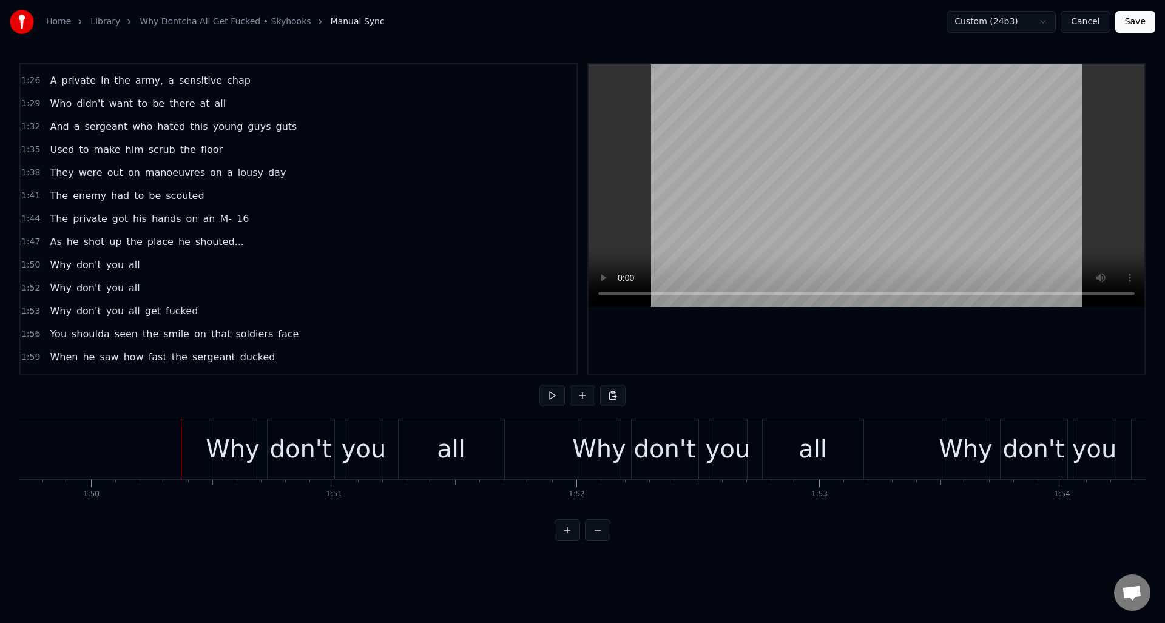
scroll to position [0, 26723]
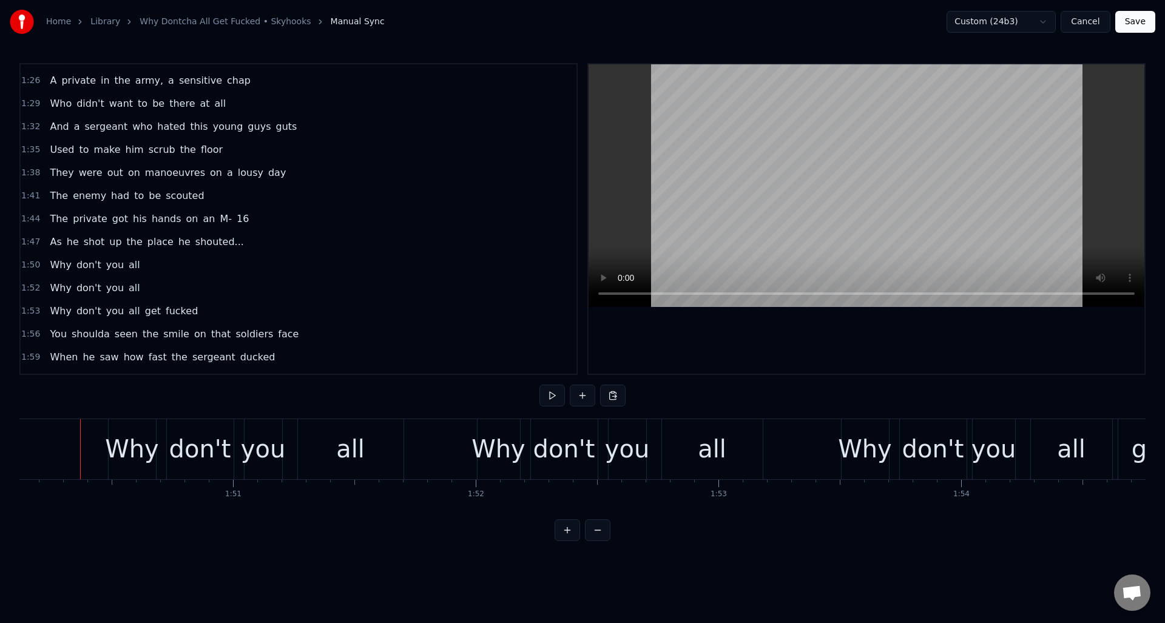
click at [160, 268] on div "1:50 Why don't you all" at bounding box center [299, 265] width 556 height 23
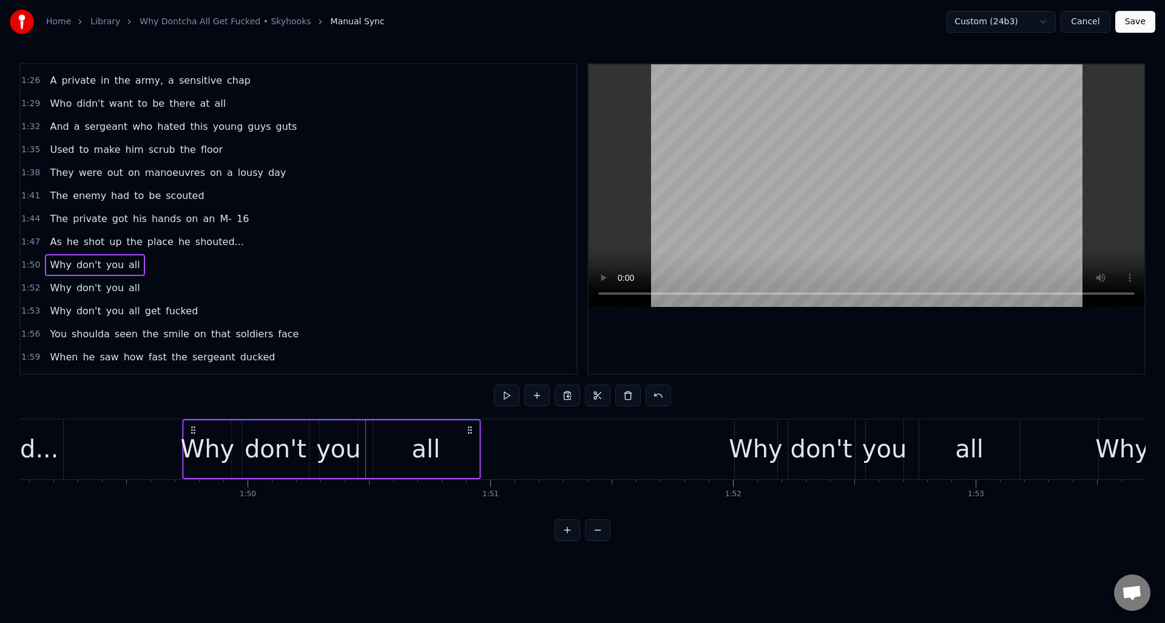
scroll to position [0, 26466]
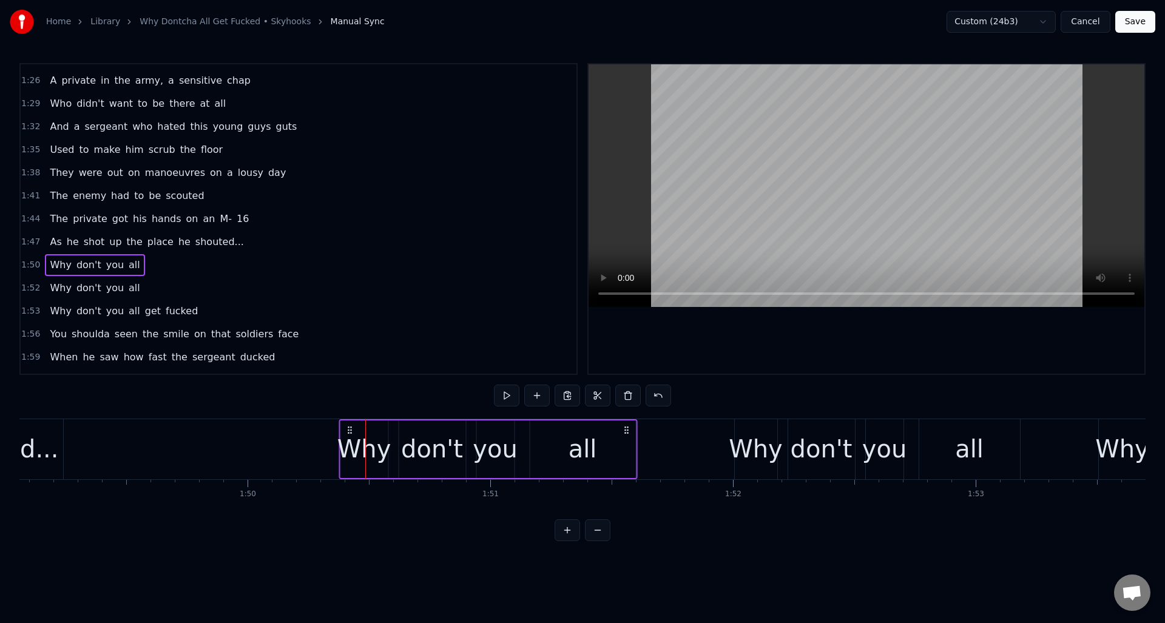
drag, startPoint x: 116, startPoint y: 428, endPoint x: 348, endPoint y: 439, distance: 231.4
click at [348, 439] on div "Why don't you all" at bounding box center [488, 449] width 298 height 60
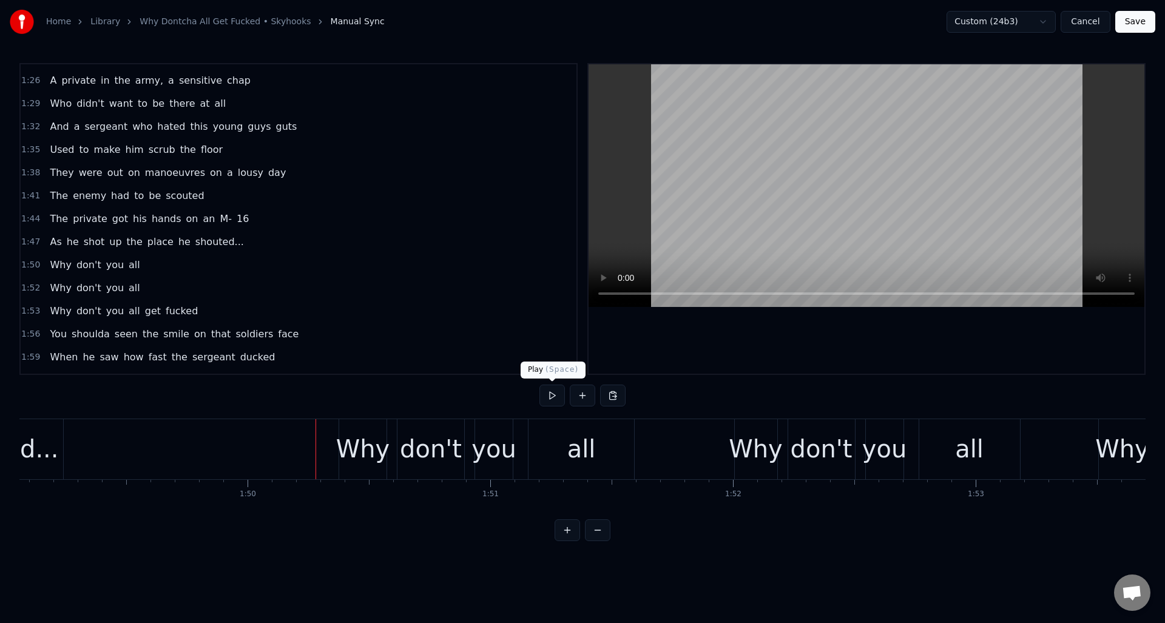
click at [551, 394] on button at bounding box center [551, 396] width 25 height 22
click at [549, 394] on button at bounding box center [551, 396] width 25 height 22
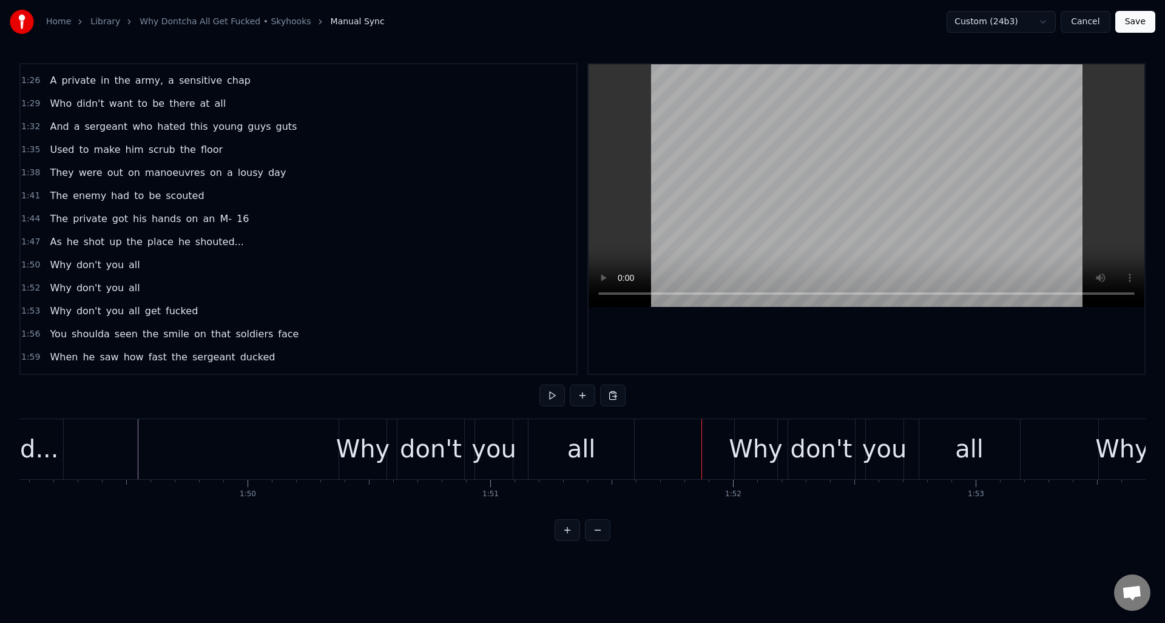
click at [167, 283] on div "1:52 Why don't you all" at bounding box center [299, 288] width 556 height 23
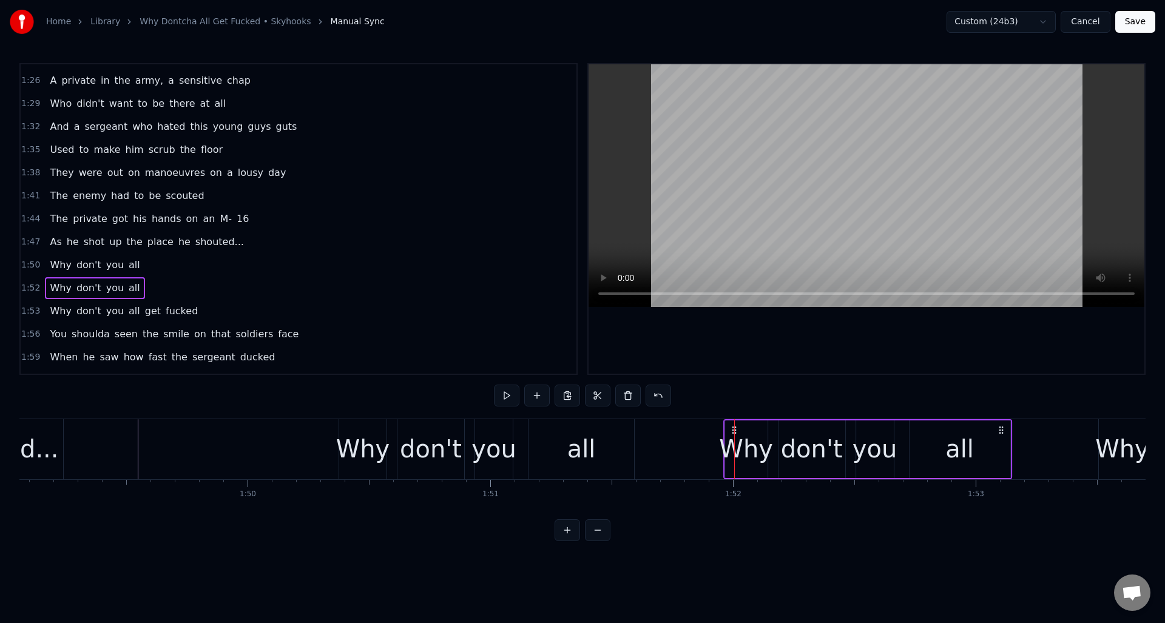
drag, startPoint x: 746, startPoint y: 428, endPoint x: 735, endPoint y: 430, distance: 11.0
click at [735, 430] on icon at bounding box center [734, 430] width 10 height 10
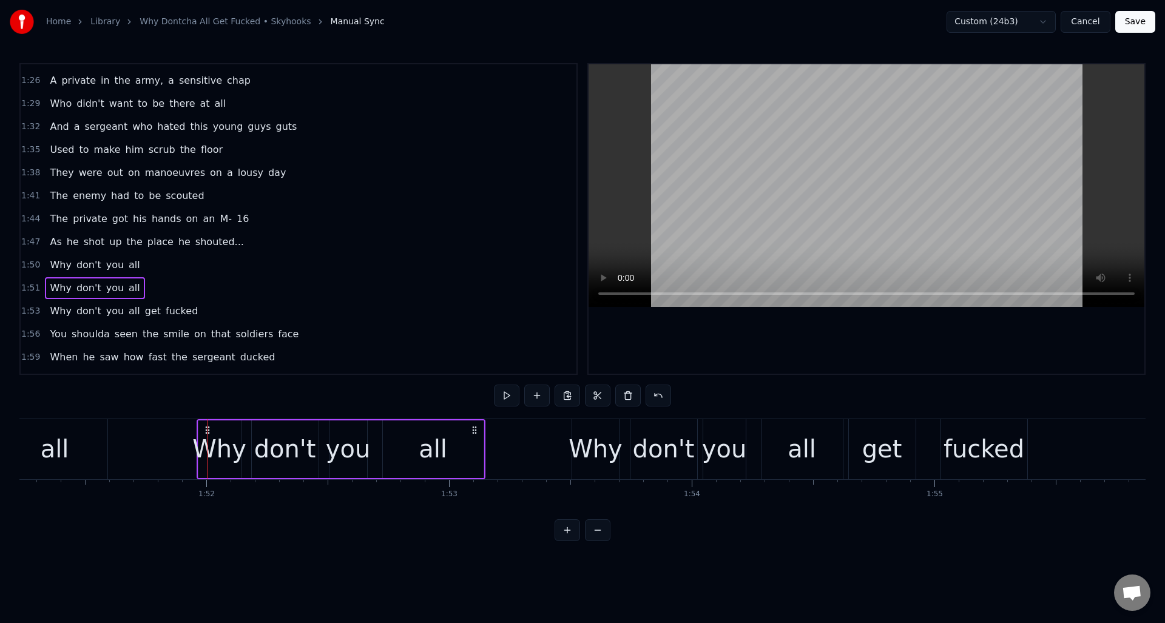
scroll to position [0, 27024]
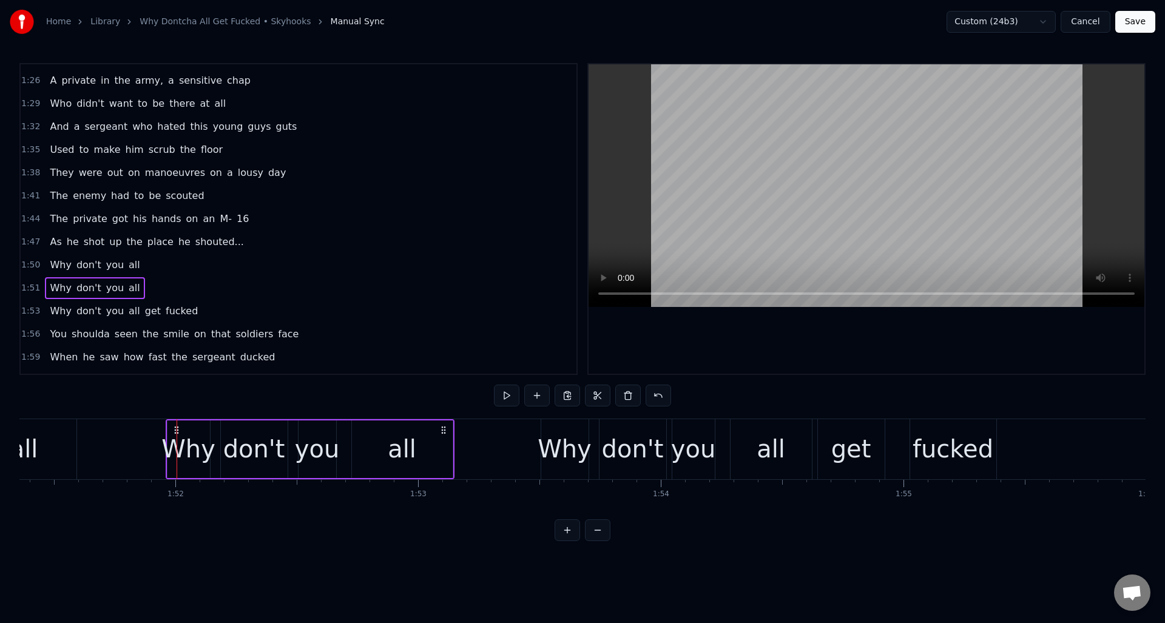
drag, startPoint x: 232, startPoint y: 309, endPoint x: 250, endPoint y: 312, distance: 18.6
click at [232, 309] on div "1:53 Why don't you all get fucked" at bounding box center [299, 311] width 556 height 23
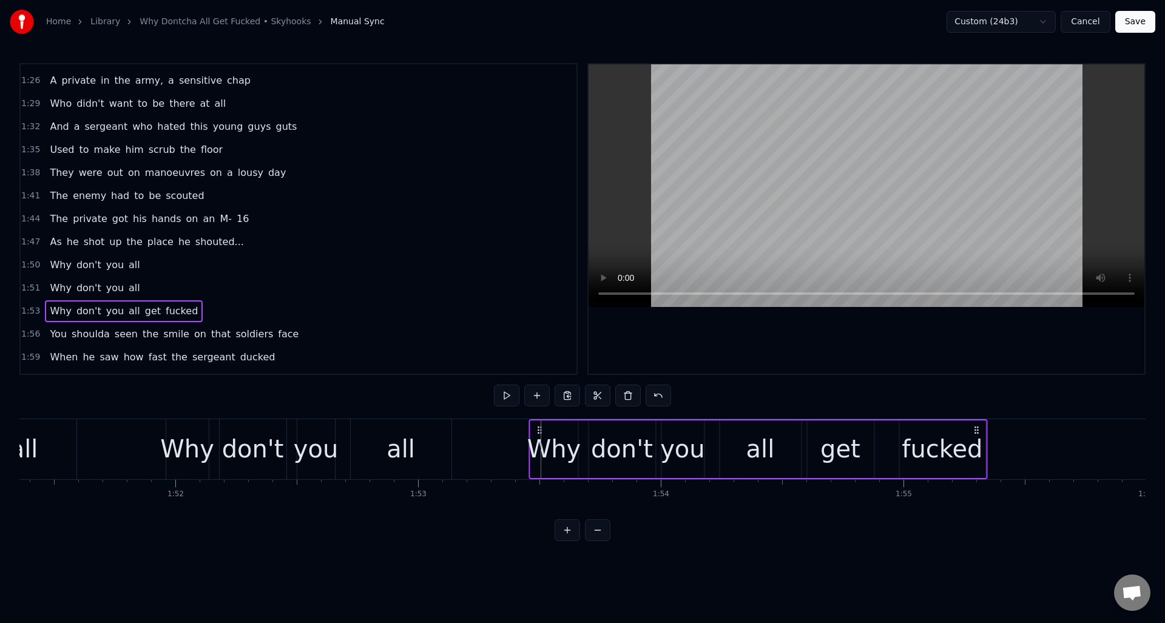
drag, startPoint x: 550, startPoint y: 427, endPoint x: 539, endPoint y: 427, distance: 11.5
click at [539, 427] on icon at bounding box center [539, 430] width 10 height 10
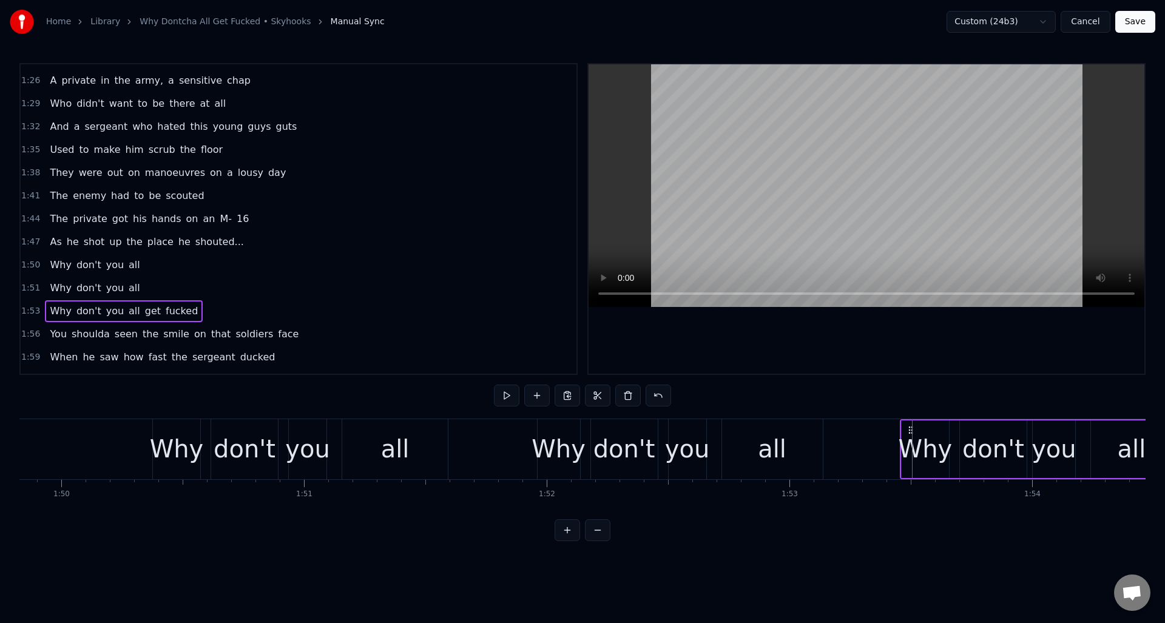
scroll to position [0, 26560]
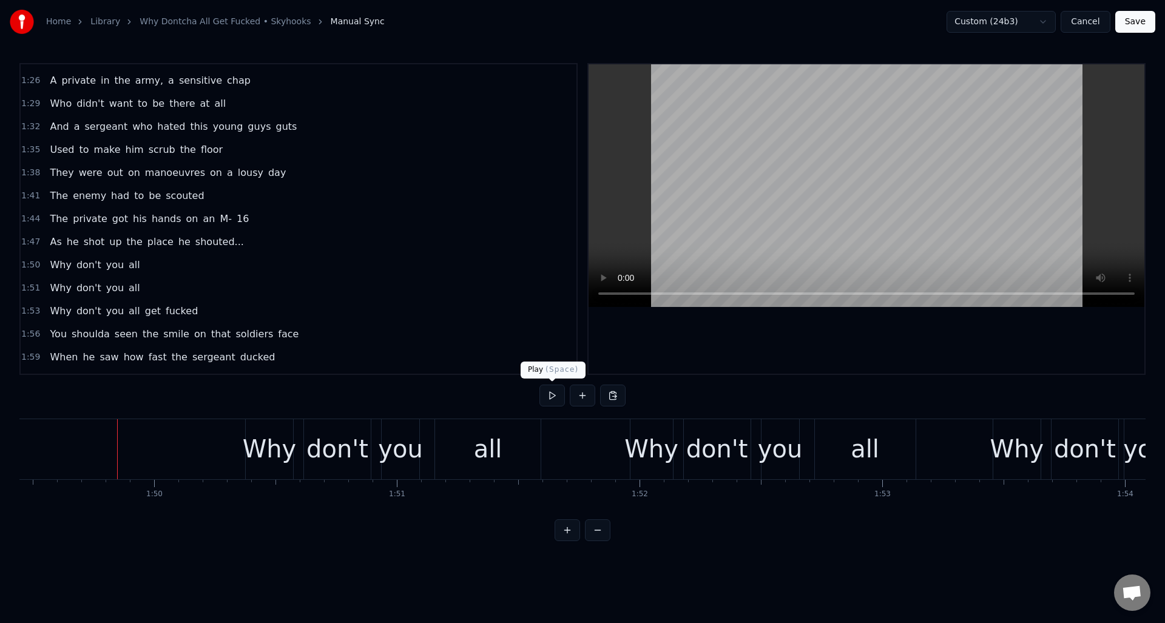
click at [553, 397] on button at bounding box center [551, 396] width 25 height 22
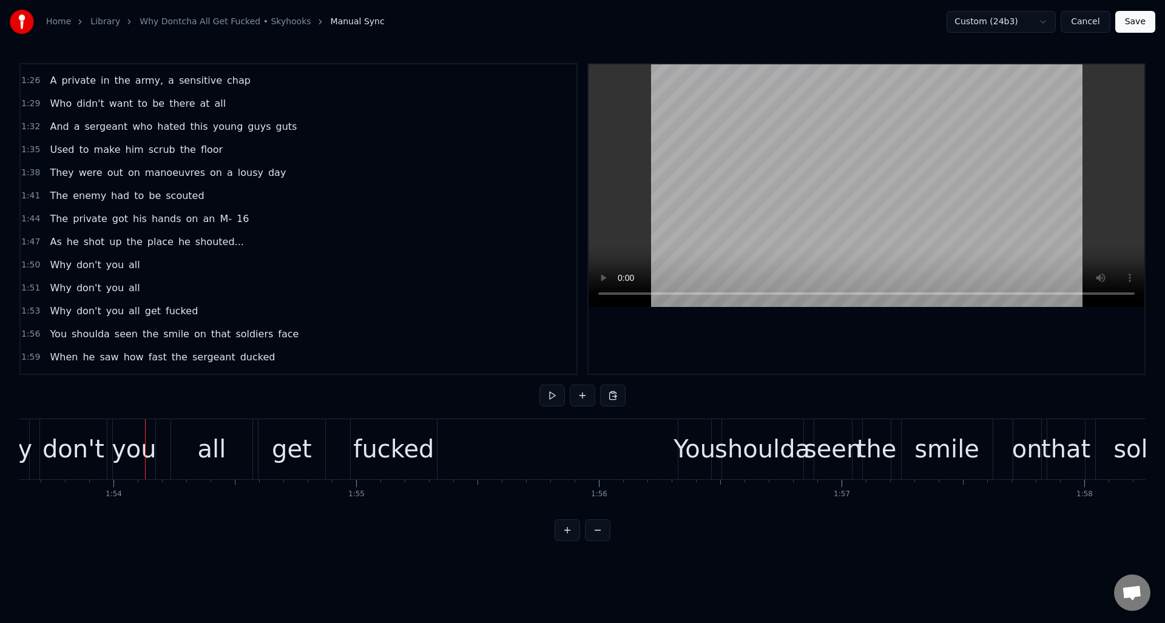
scroll to position [0, 27636]
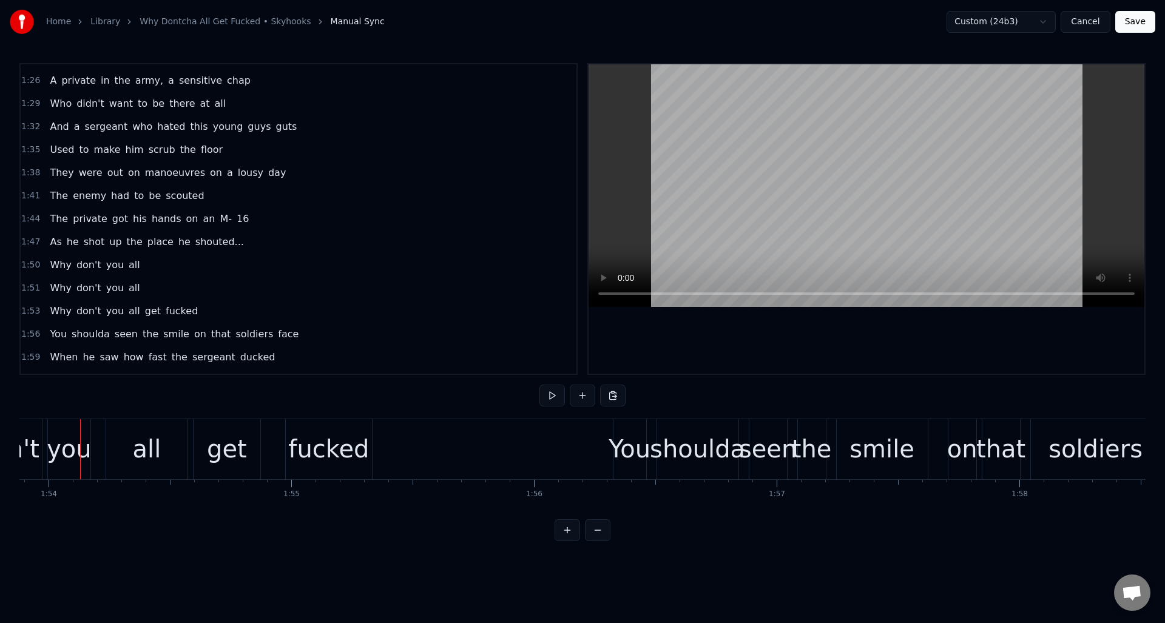
click at [553, 397] on button at bounding box center [551, 396] width 25 height 22
click at [328, 337] on div "1:56 You shoulda seen the smile on that soldiers face" at bounding box center [299, 334] width 556 height 23
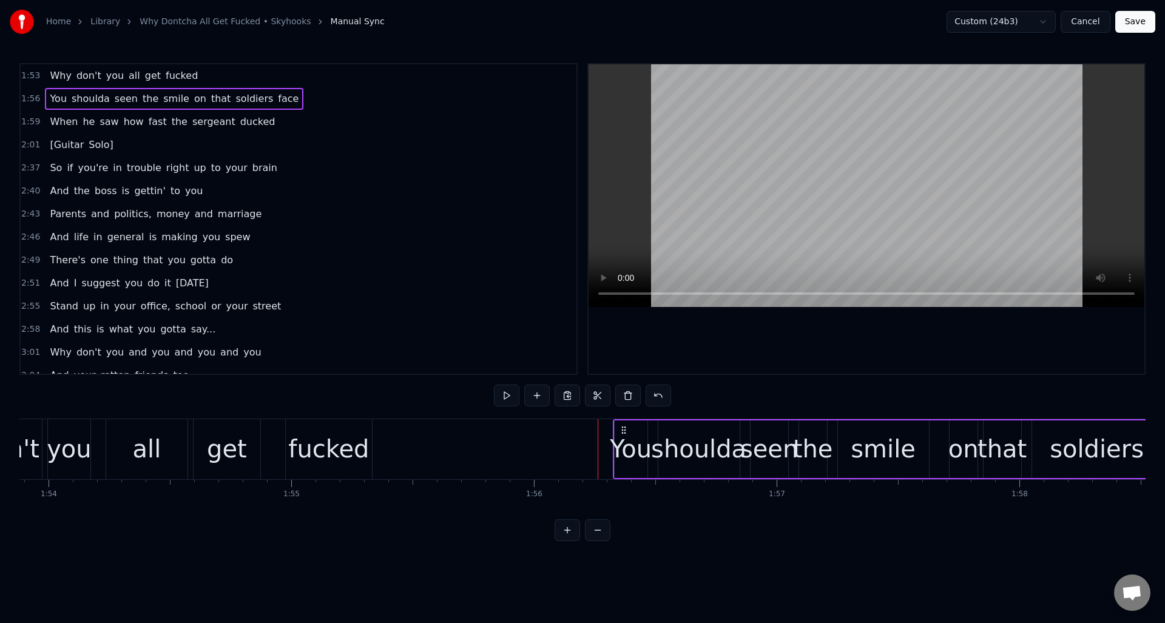
scroll to position [929, 0]
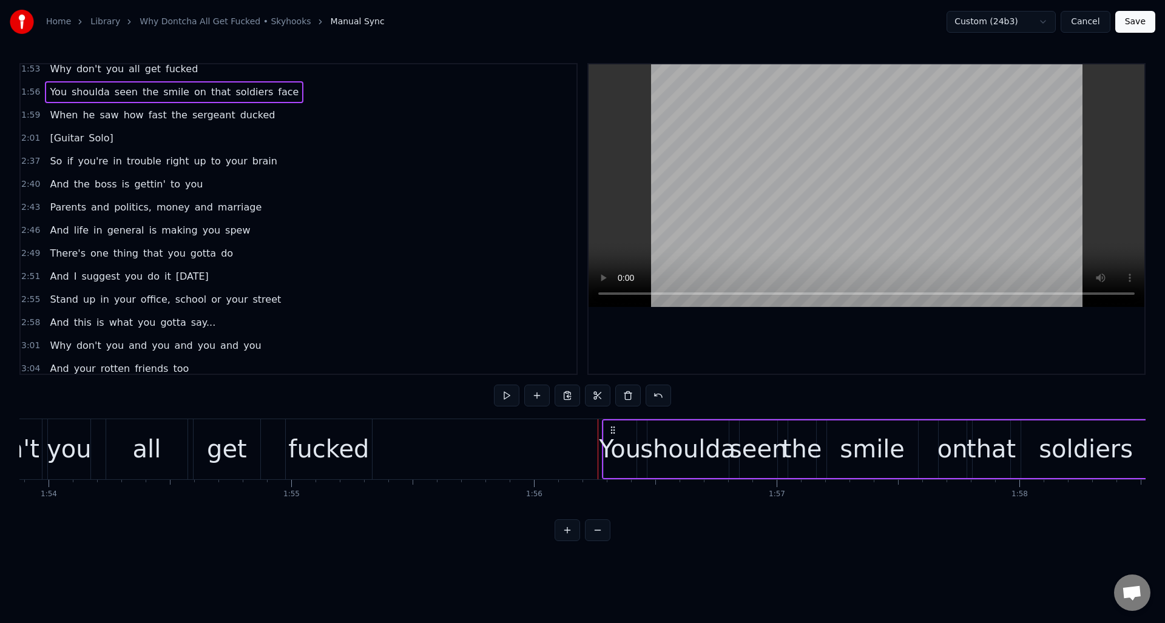
drag, startPoint x: 623, startPoint y: 428, endPoint x: 614, endPoint y: 432, distance: 10.0
click at [613, 429] on icon at bounding box center [613, 430] width 10 height 10
click at [547, 433] on div at bounding box center [1135, 449] width 57502 height 60
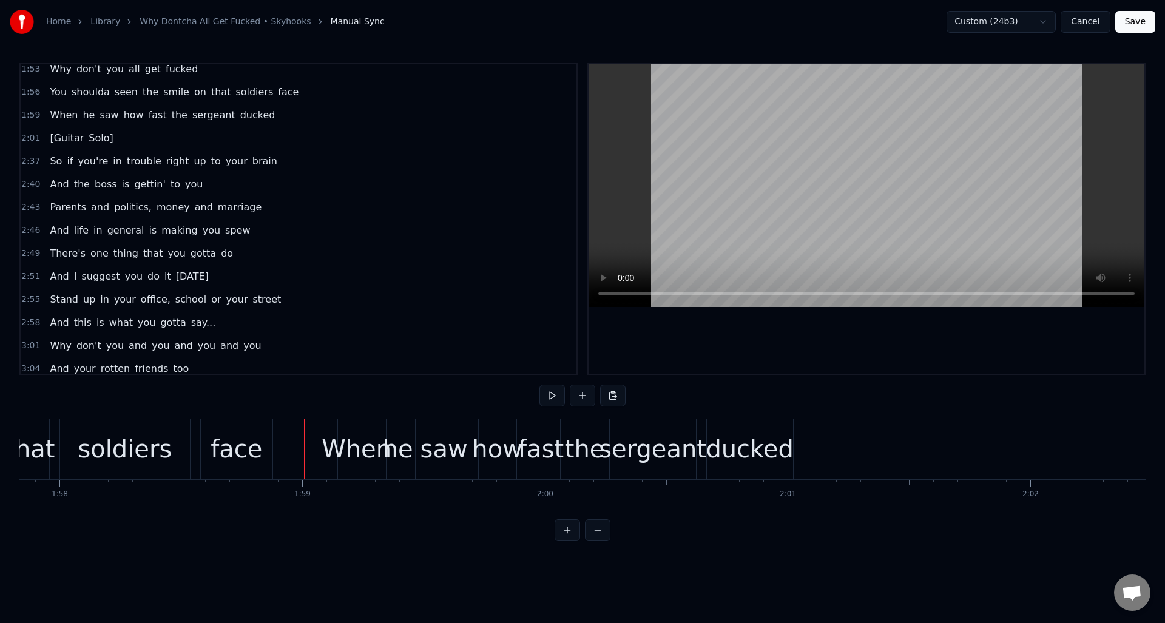
scroll to position [0, 28656]
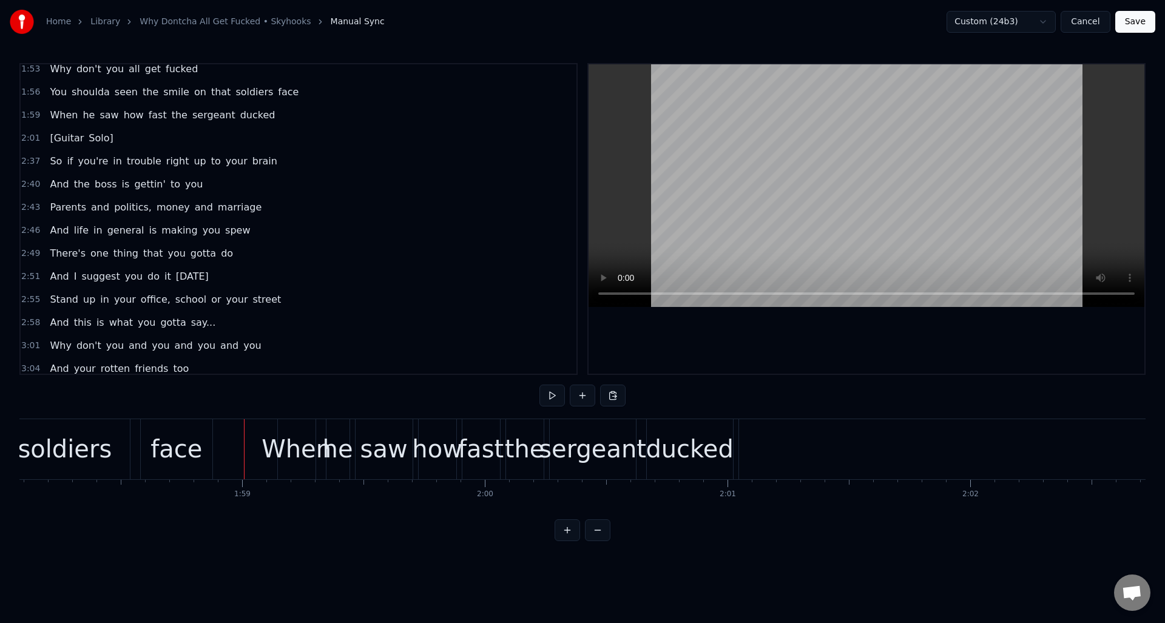
click at [290, 116] on div "1:59 When he saw how fast the sergeant ducked" at bounding box center [299, 115] width 556 height 23
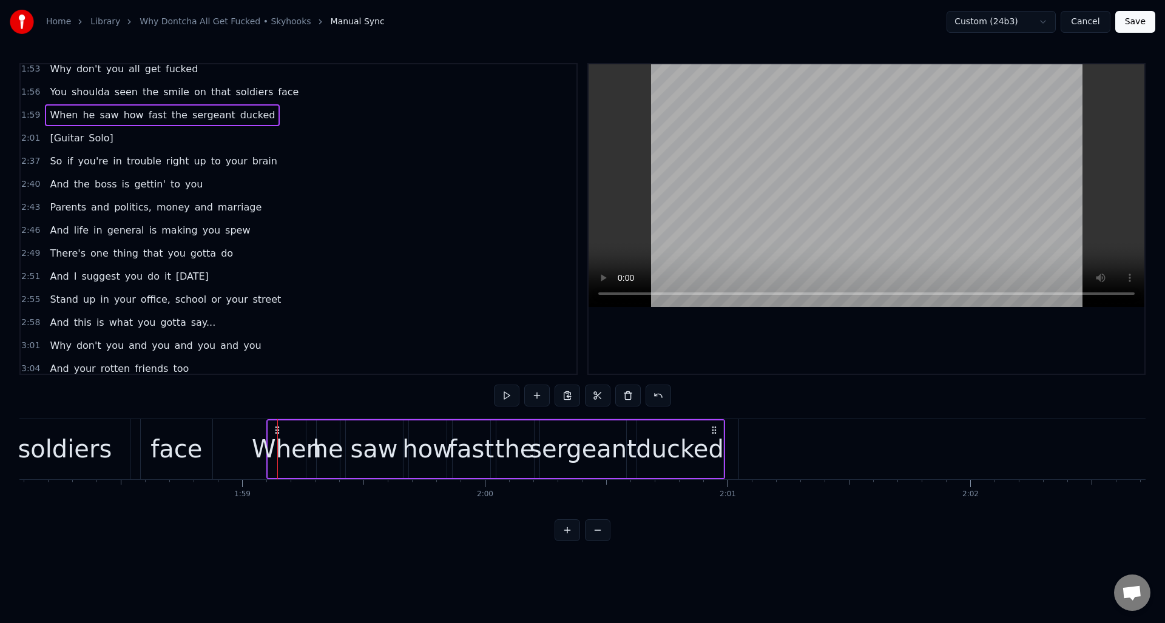
drag, startPoint x: 289, startPoint y: 428, endPoint x: 278, endPoint y: 428, distance: 10.9
click at [278, 427] on circle at bounding box center [278, 427] width 1 height 1
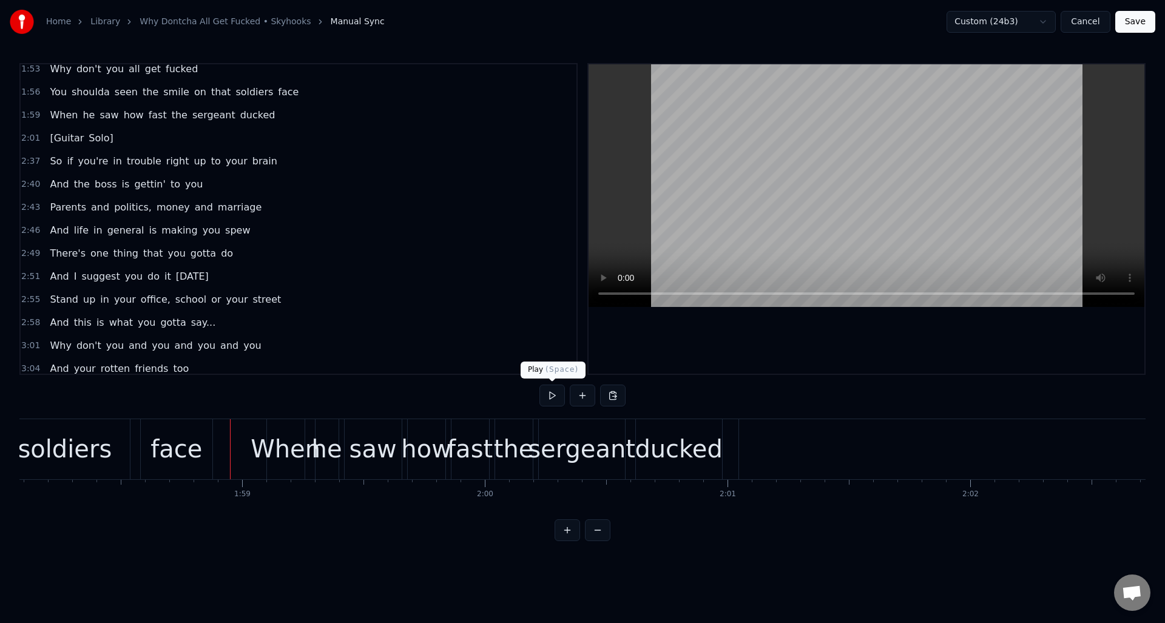
click at [552, 397] on button at bounding box center [551, 396] width 25 height 22
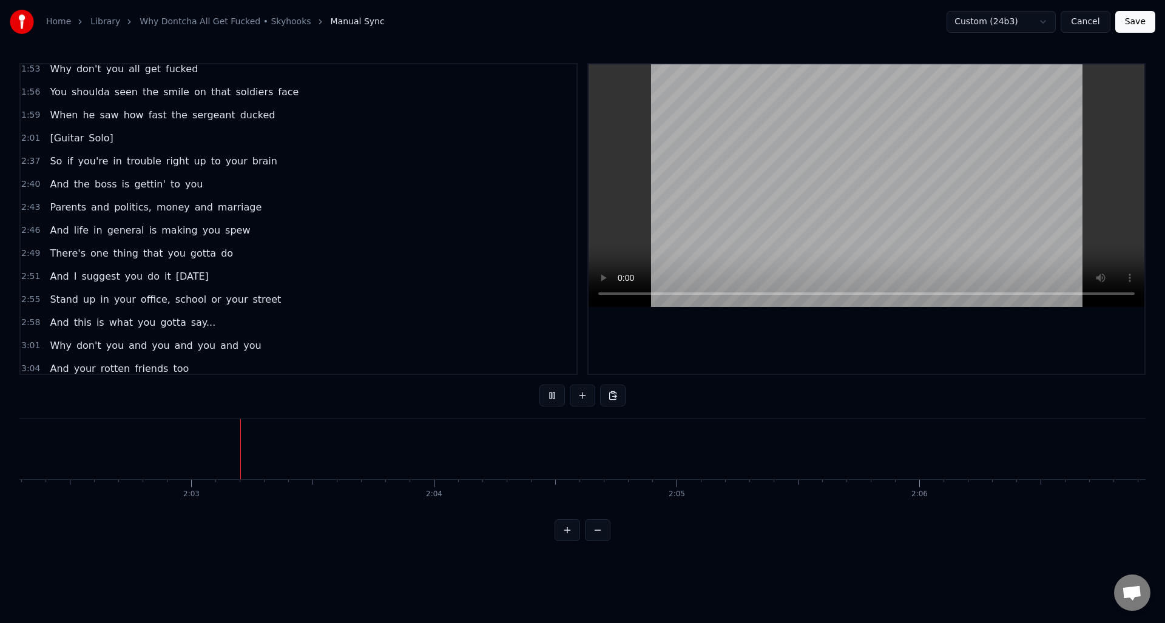
scroll to position [0, 29679]
click at [552, 397] on button at bounding box center [551, 396] width 25 height 22
click at [120, 138] on div "2:01 [Guitar Solo]" at bounding box center [299, 138] width 556 height 23
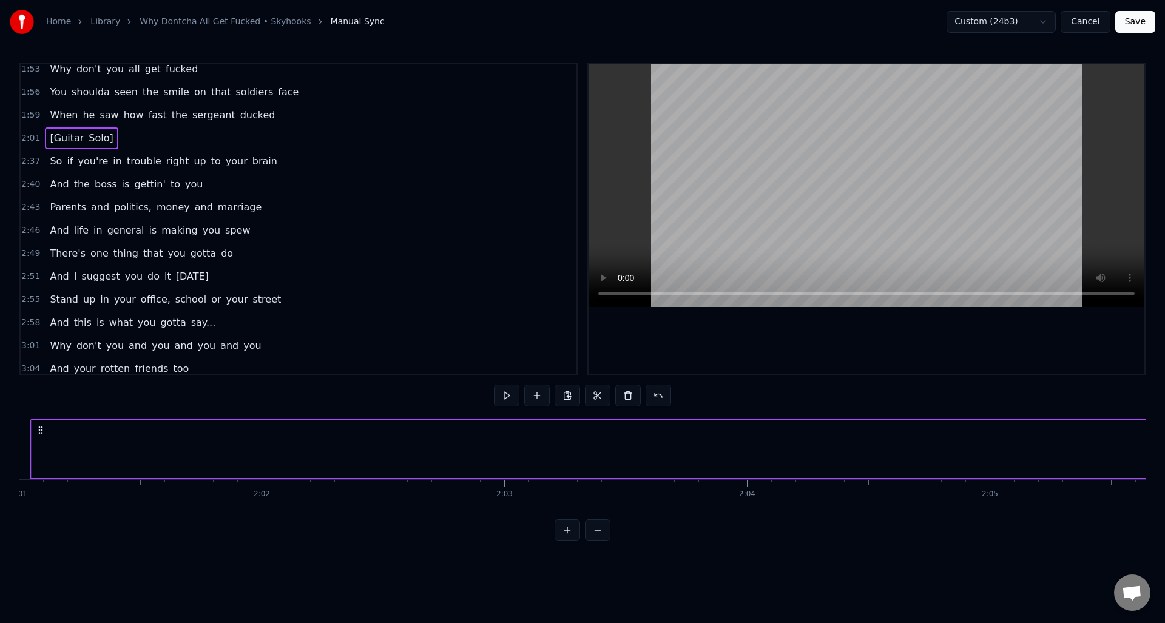
scroll to position [0, 29314]
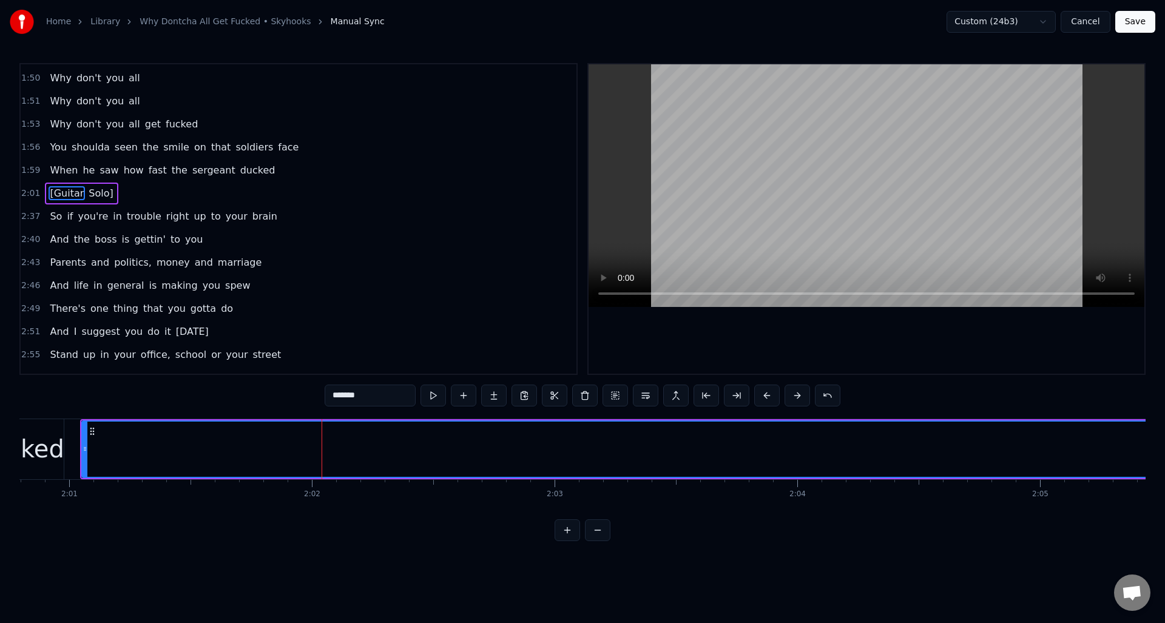
scroll to position [848, 0]
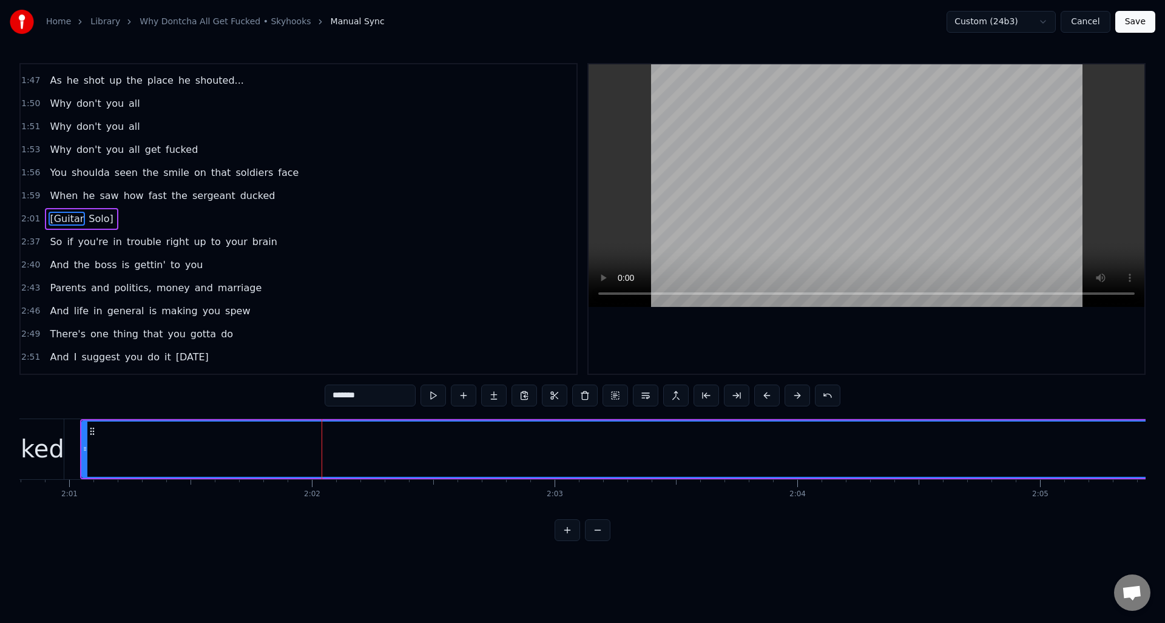
drag, startPoint x: 368, startPoint y: 396, endPoint x: 331, endPoint y: 396, distance: 37.0
click at [331, 396] on input "*******" at bounding box center [370, 396] width 91 height 22
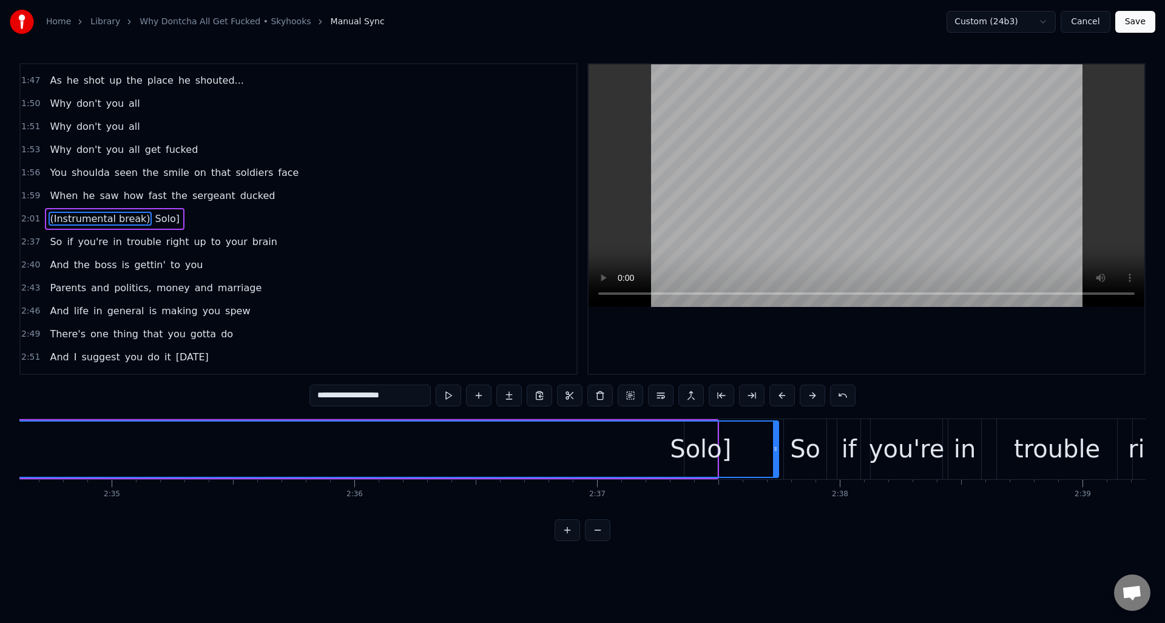
scroll to position [0, 37584]
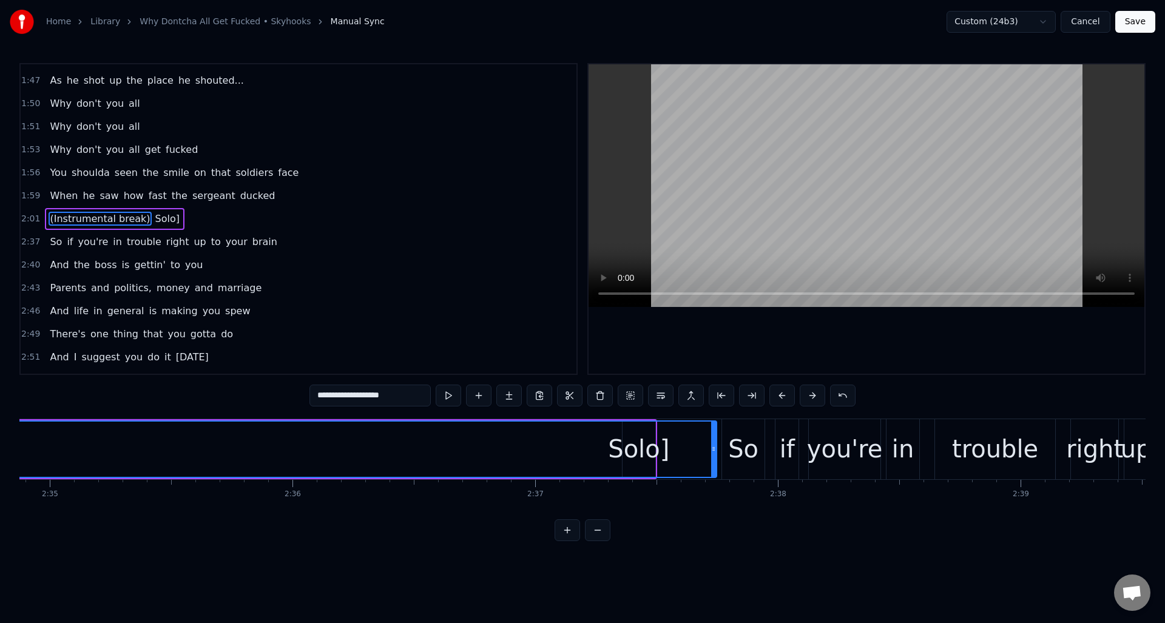
drag, startPoint x: 712, startPoint y: 443, endPoint x: 513, endPoint y: 445, distance: 199.0
click at [513, 445] on div at bounding box center [514, 449] width 5 height 55
click at [632, 448] on div "Solo]" at bounding box center [638, 449] width 61 height 36
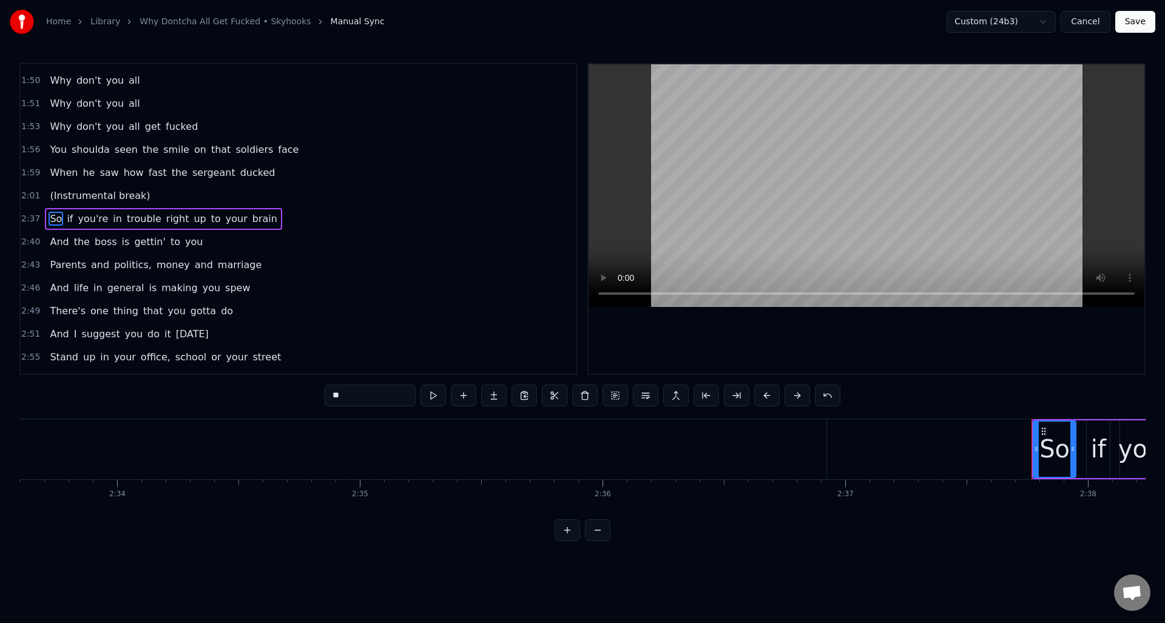
scroll to position [0, 37305]
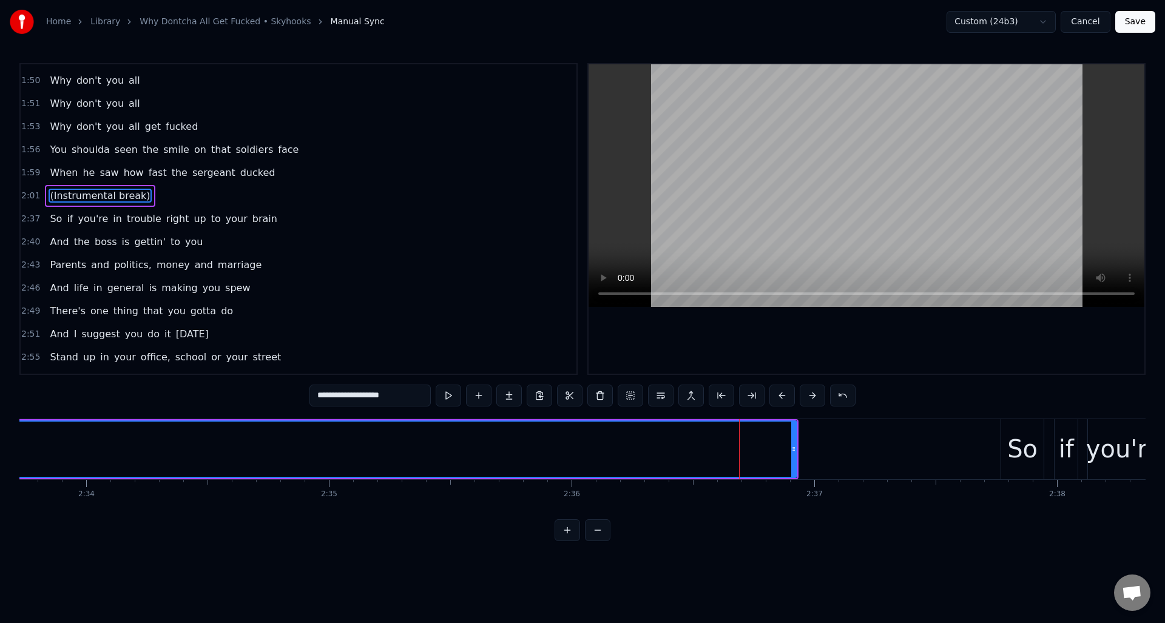
scroll to position [848, 0]
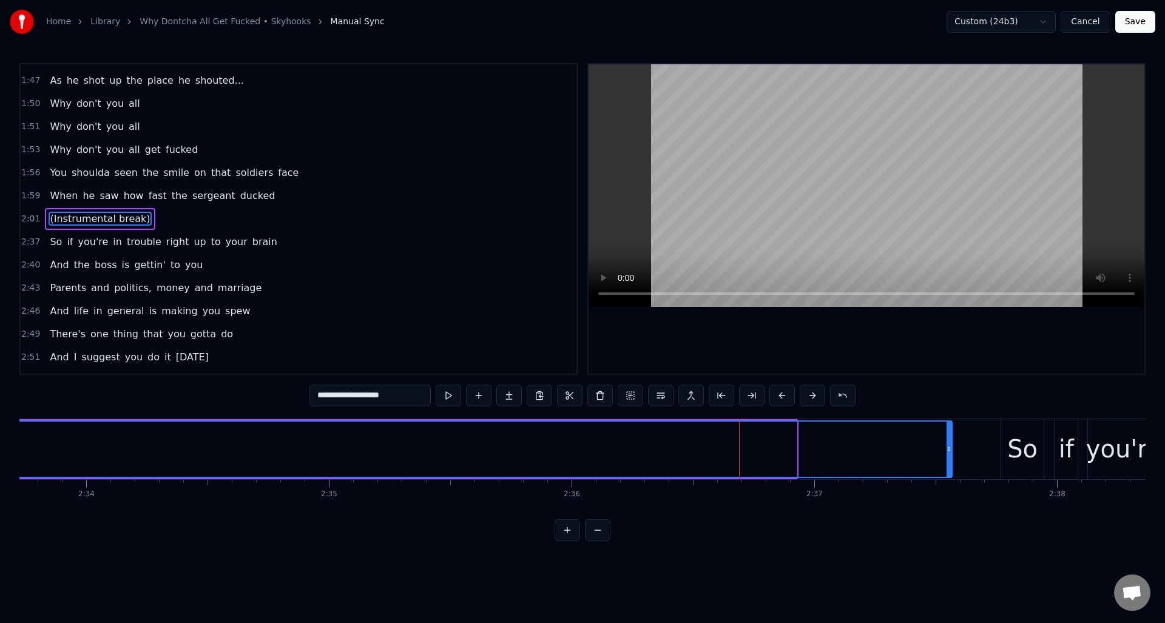
drag, startPoint x: 795, startPoint y: 451, endPoint x: 950, endPoint y: 451, distance: 155.3
click at [950, 451] on icon at bounding box center [948, 449] width 5 height 10
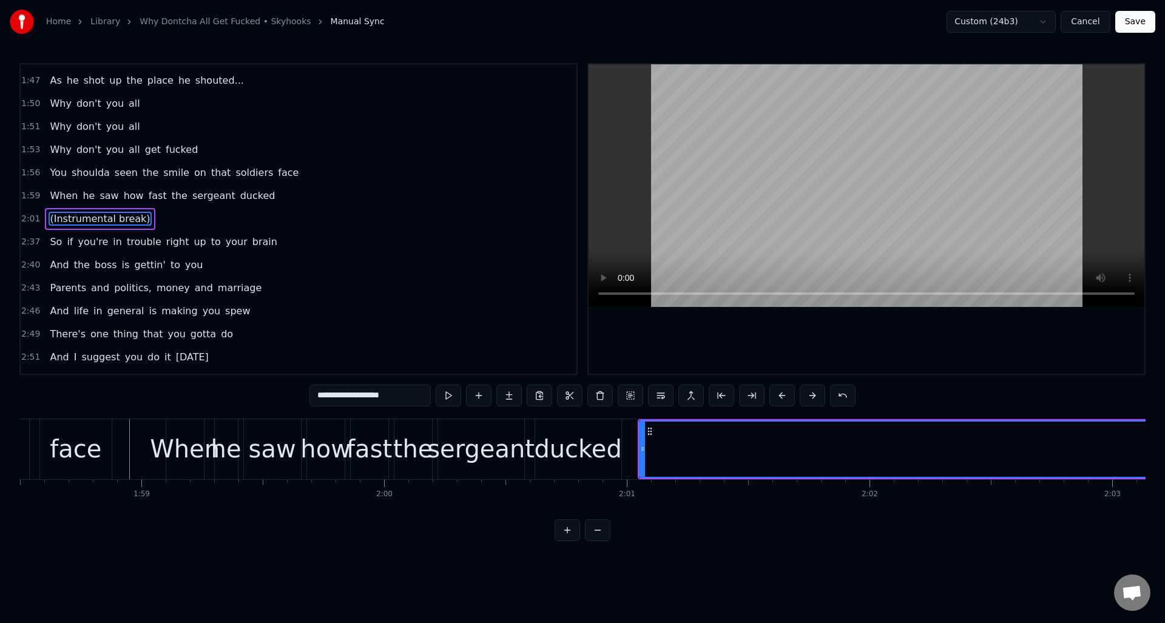
scroll to position [0, 28787]
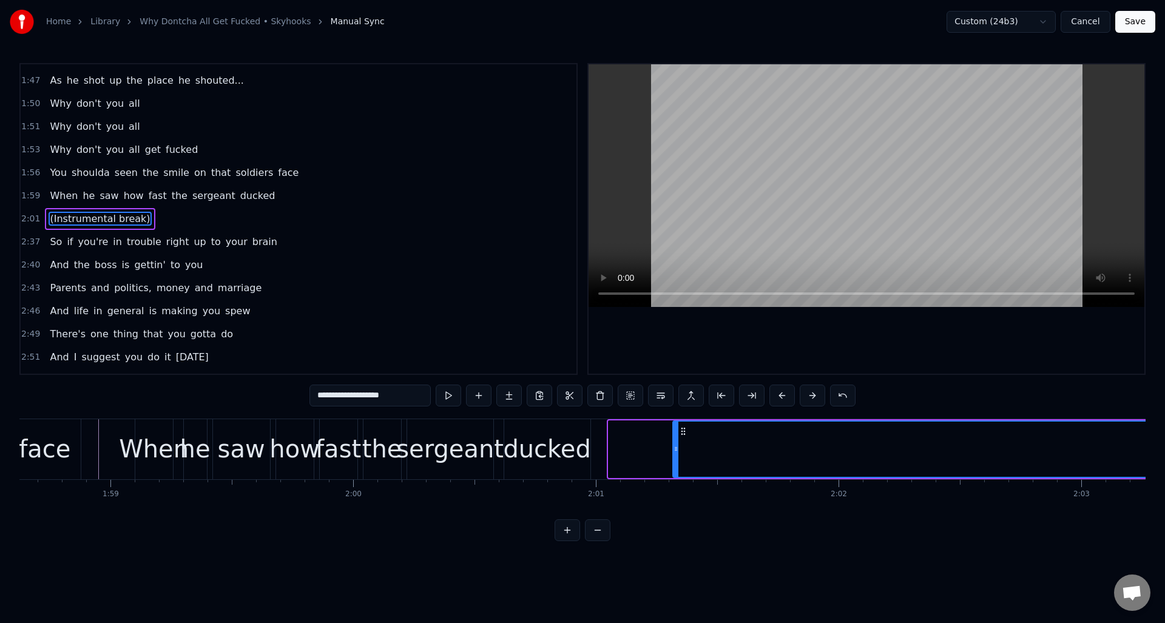
drag, startPoint x: 610, startPoint y: 466, endPoint x: 674, endPoint y: 465, distance: 64.3
click at [674, 465] on div at bounding box center [675, 449] width 5 height 55
click at [569, 437] on div "ducked" at bounding box center [546, 449] width 87 height 36
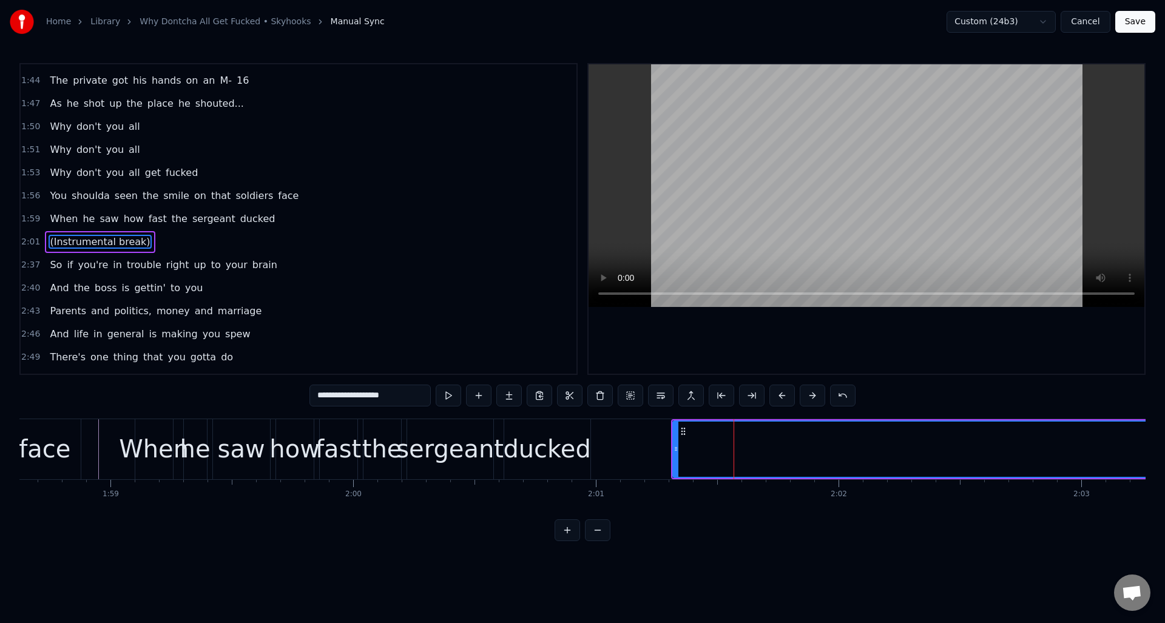
scroll to position [848, 0]
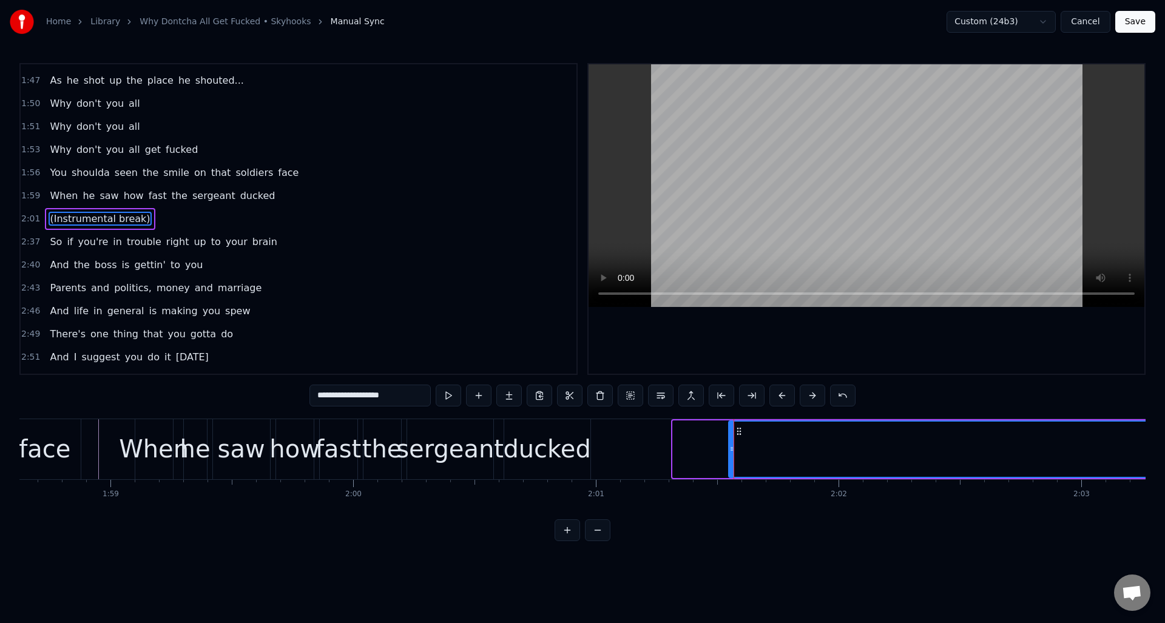
drag, startPoint x: 676, startPoint y: 453, endPoint x: 732, endPoint y: 453, distance: 55.8
click at [732, 453] on icon at bounding box center [731, 449] width 5 height 10
click at [563, 434] on div "ducked" at bounding box center [546, 449] width 87 height 36
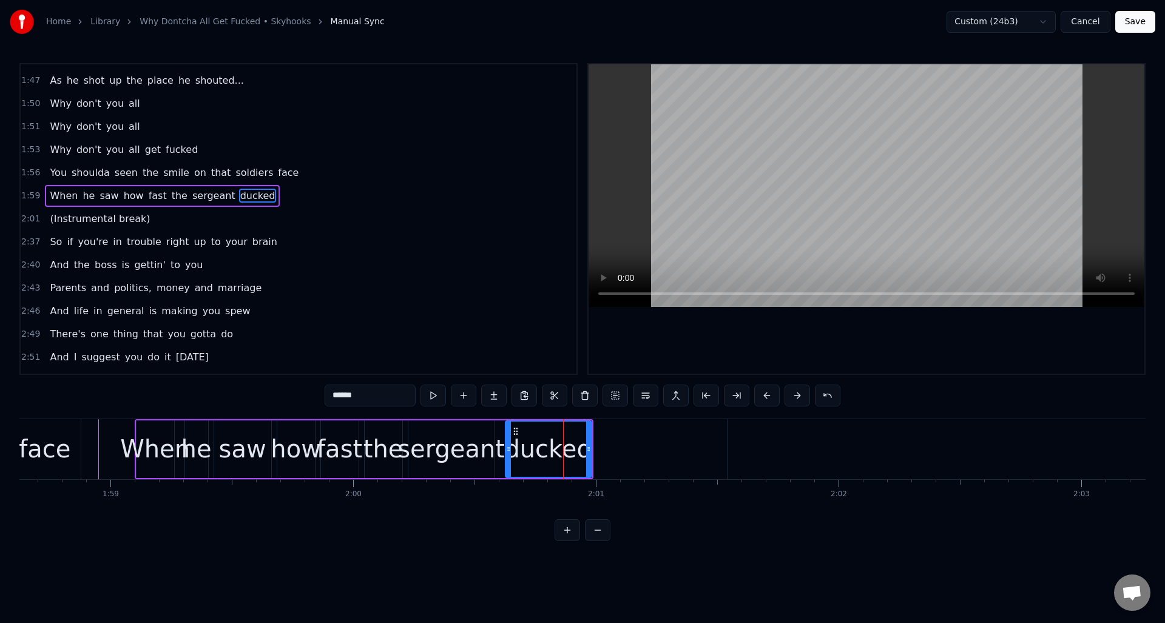
scroll to position [825, 0]
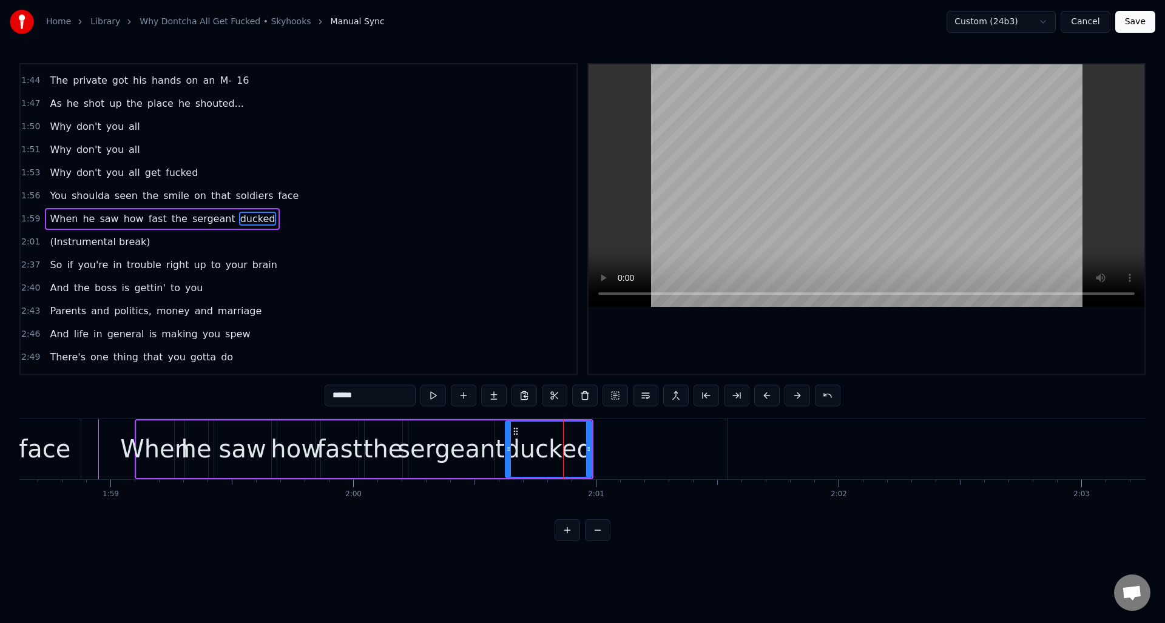
type input "**********"
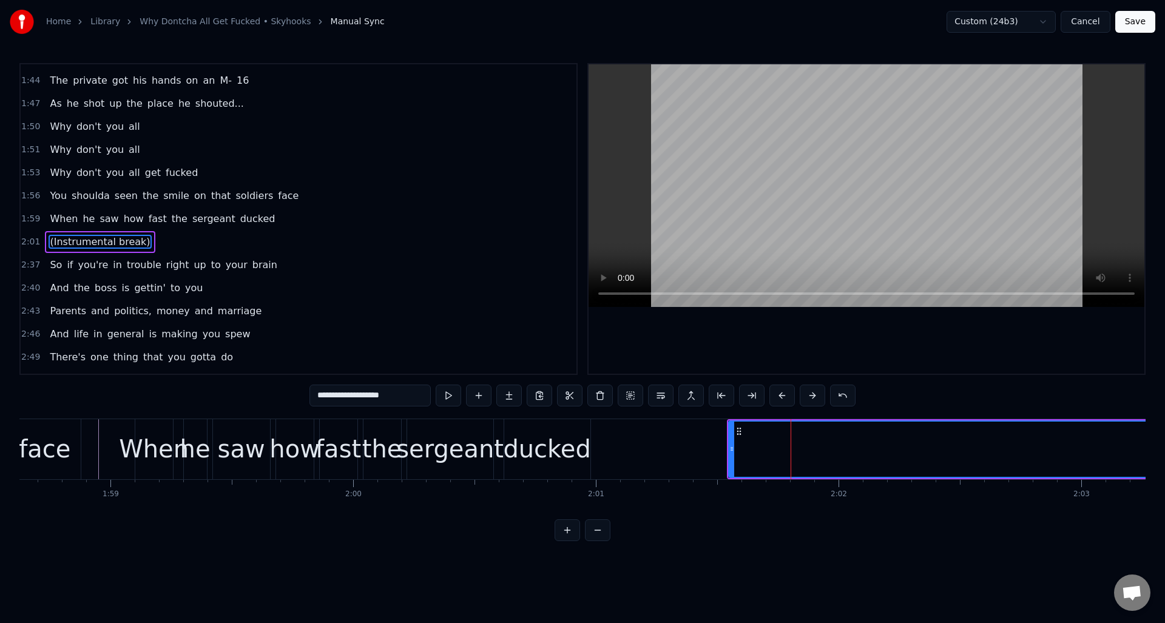
scroll to position [848, 0]
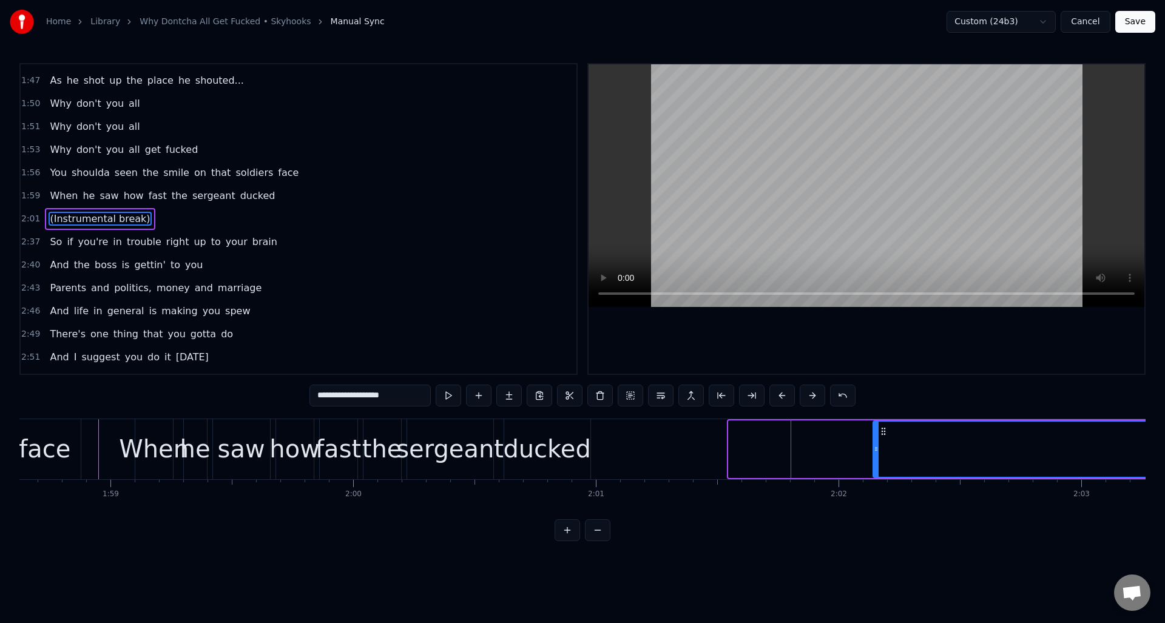
drag, startPoint x: 732, startPoint y: 455, endPoint x: 876, endPoint y: 447, distance: 144.6
click at [876, 447] on div at bounding box center [876, 449] width 5 height 55
drag, startPoint x: 875, startPoint y: 462, endPoint x: 822, endPoint y: 465, distance: 53.5
click at [822, 465] on div at bounding box center [821, 449] width 5 height 55
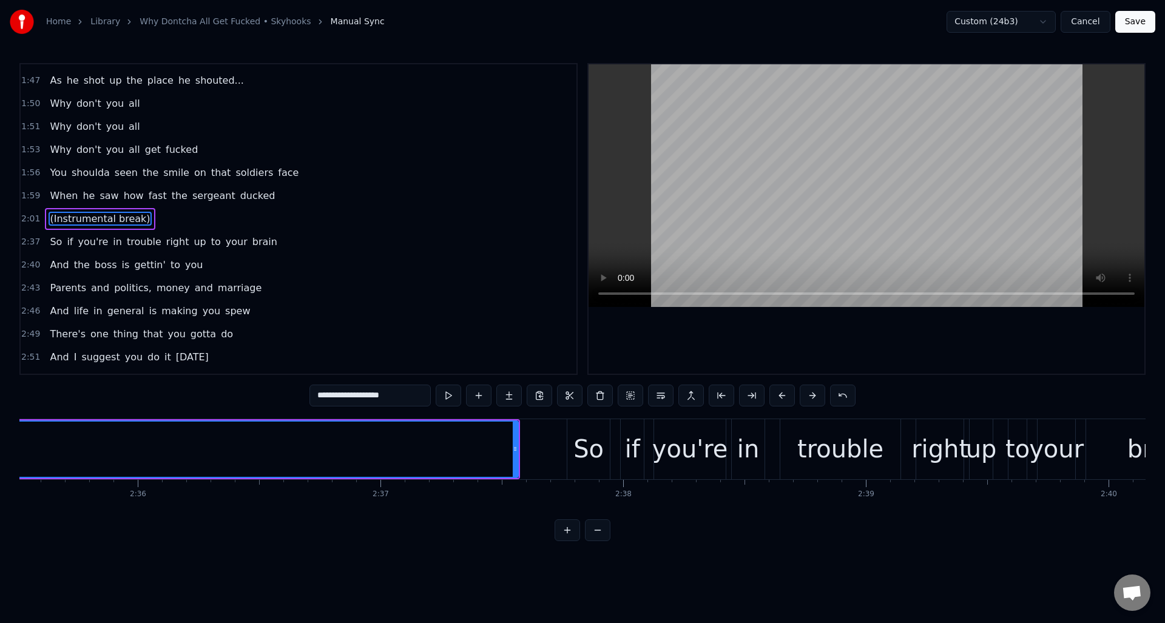
scroll to position [0, 37677]
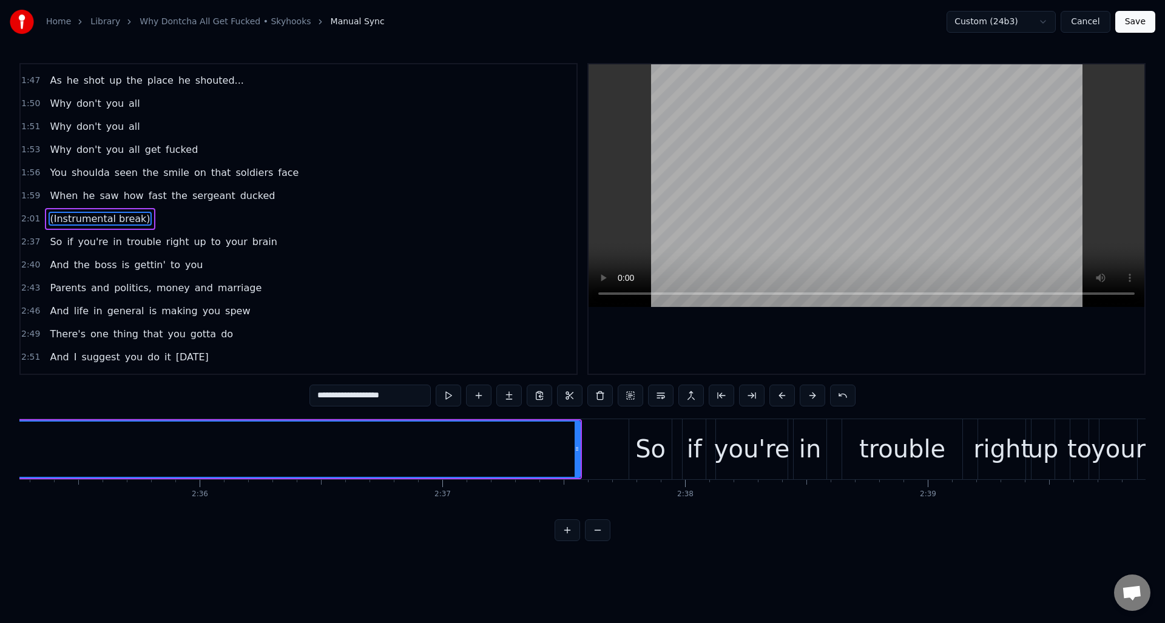
click at [578, 460] on div at bounding box center [577, 449] width 5 height 55
drag, startPoint x: 578, startPoint y: 460, endPoint x: 442, endPoint y: 454, distance: 136.0
click at [442, 454] on div at bounding box center [441, 449] width 5 height 55
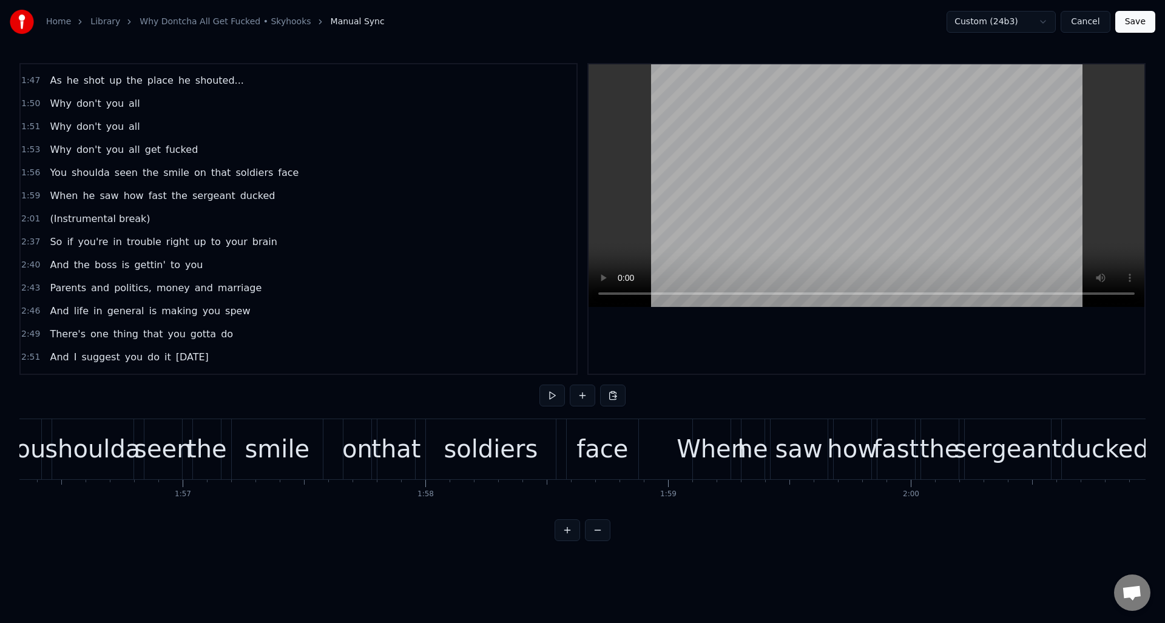
scroll to position [0, 28261]
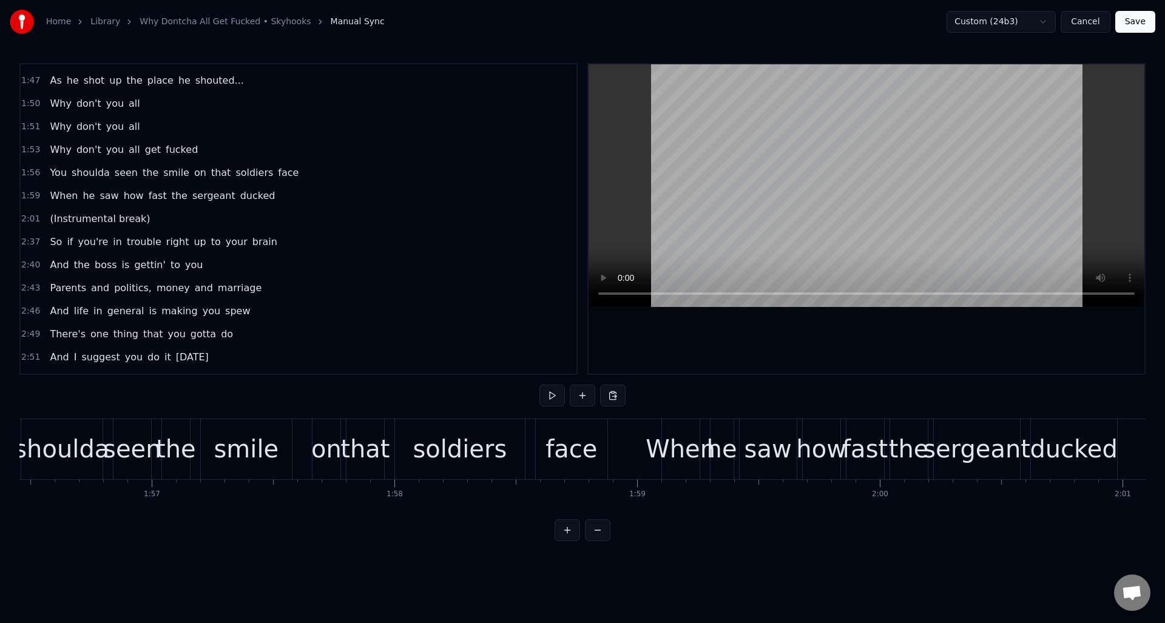
click at [633, 431] on div at bounding box center [510, 449] width 57502 height 60
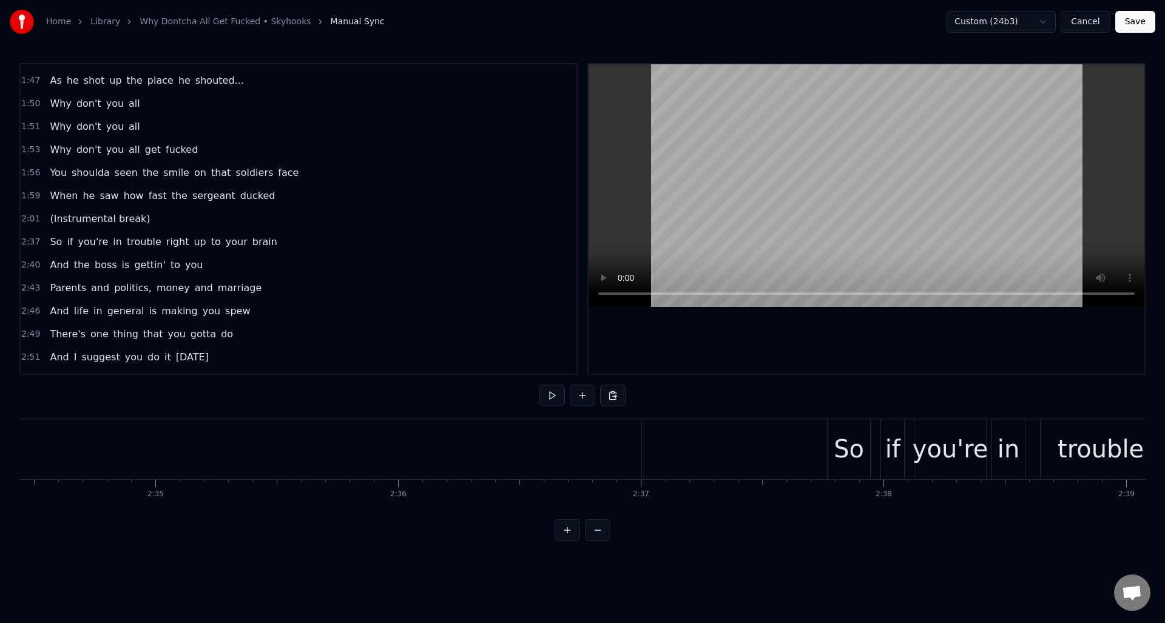
scroll to position [0, 37386]
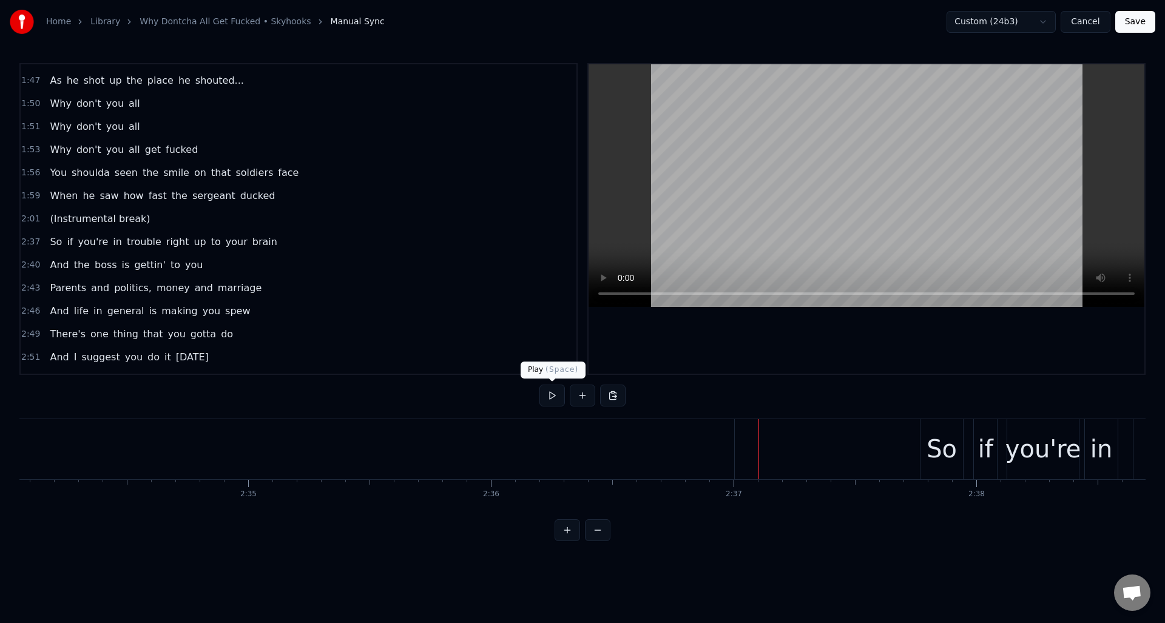
click at [555, 396] on button at bounding box center [551, 396] width 25 height 22
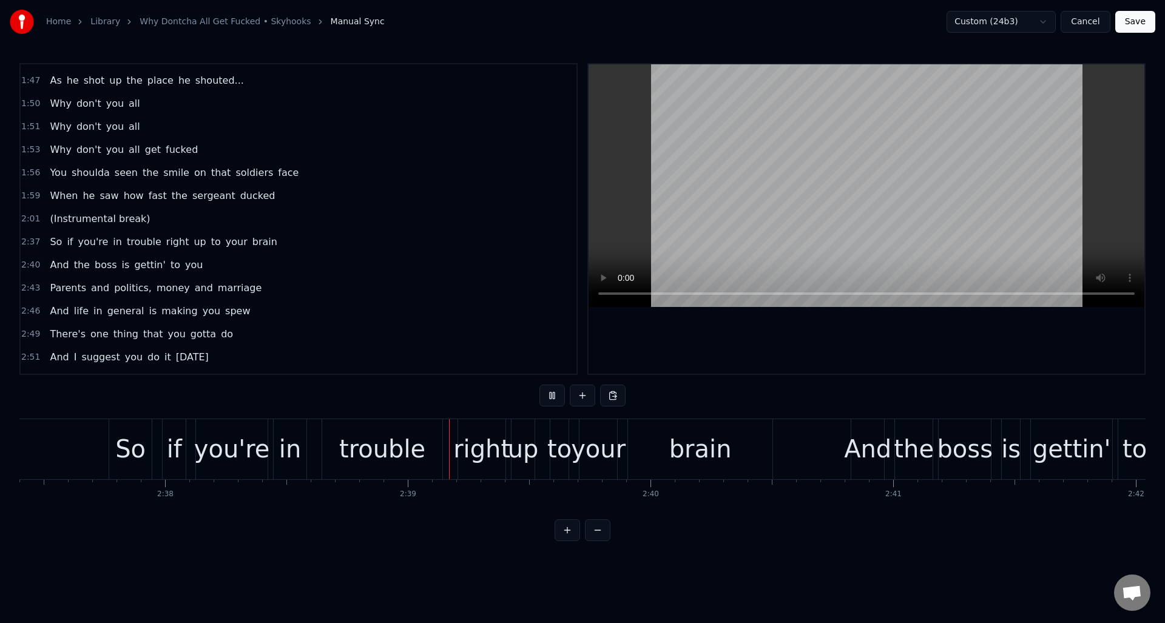
scroll to position [0, 38422]
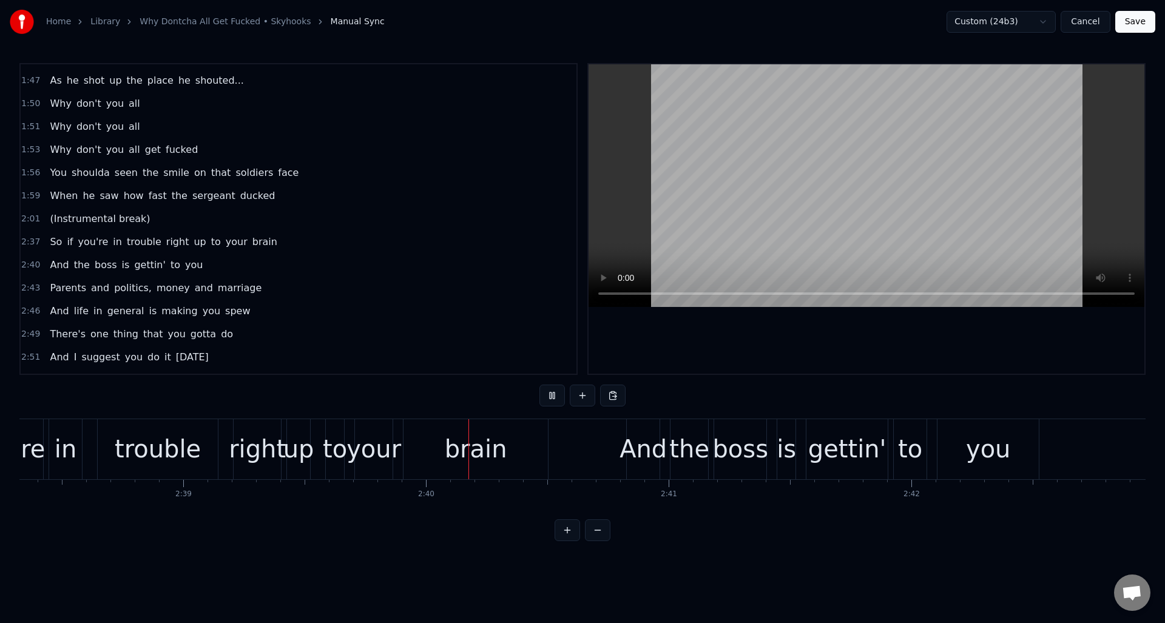
click at [555, 396] on button at bounding box center [551, 396] width 25 height 22
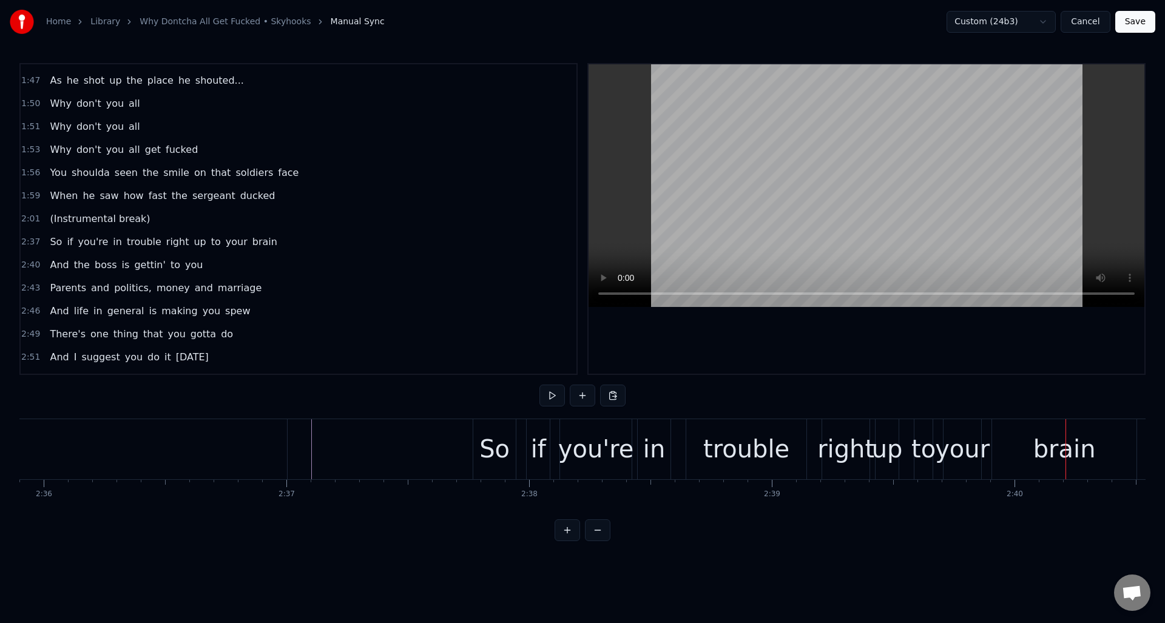
scroll to position [0, 37740]
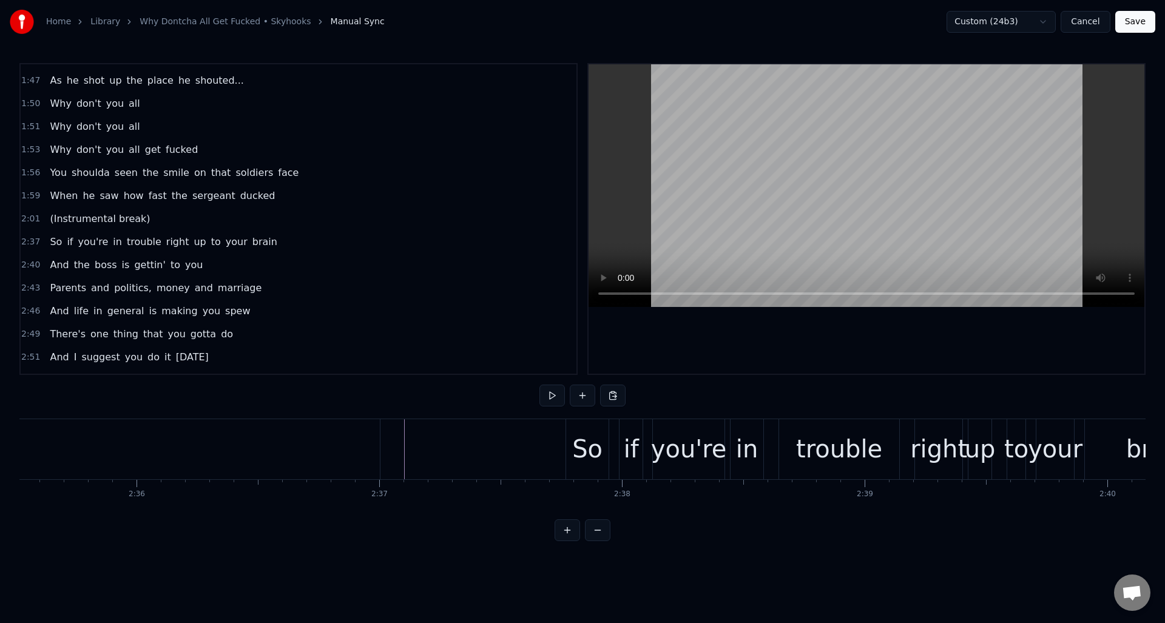
click at [292, 241] on div "2:37 So if you're in trouble right up to your brain" at bounding box center [299, 242] width 556 height 23
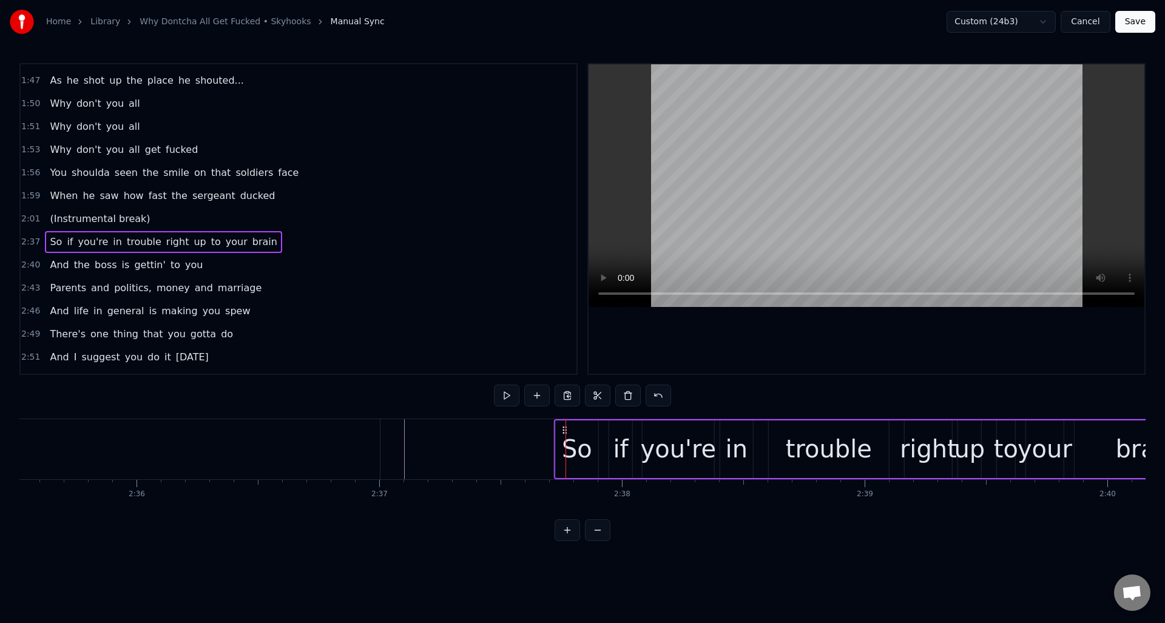
drag, startPoint x: 576, startPoint y: 430, endPoint x: 564, endPoint y: 431, distance: 12.3
click at [564, 431] on icon at bounding box center [565, 430] width 10 height 10
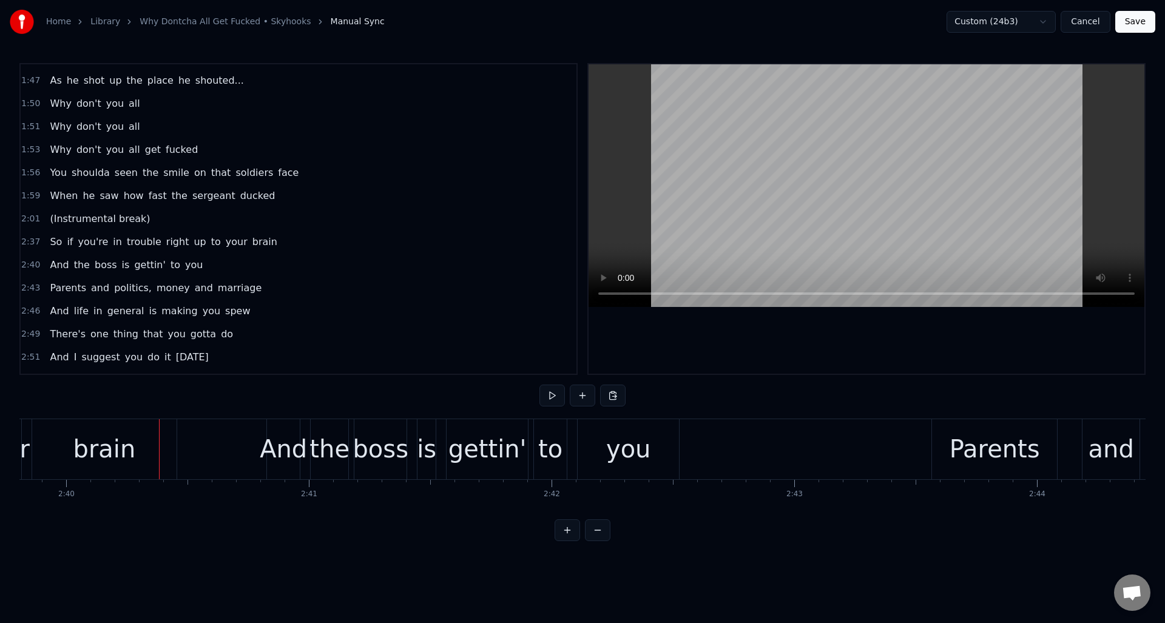
scroll to position [0, 38798]
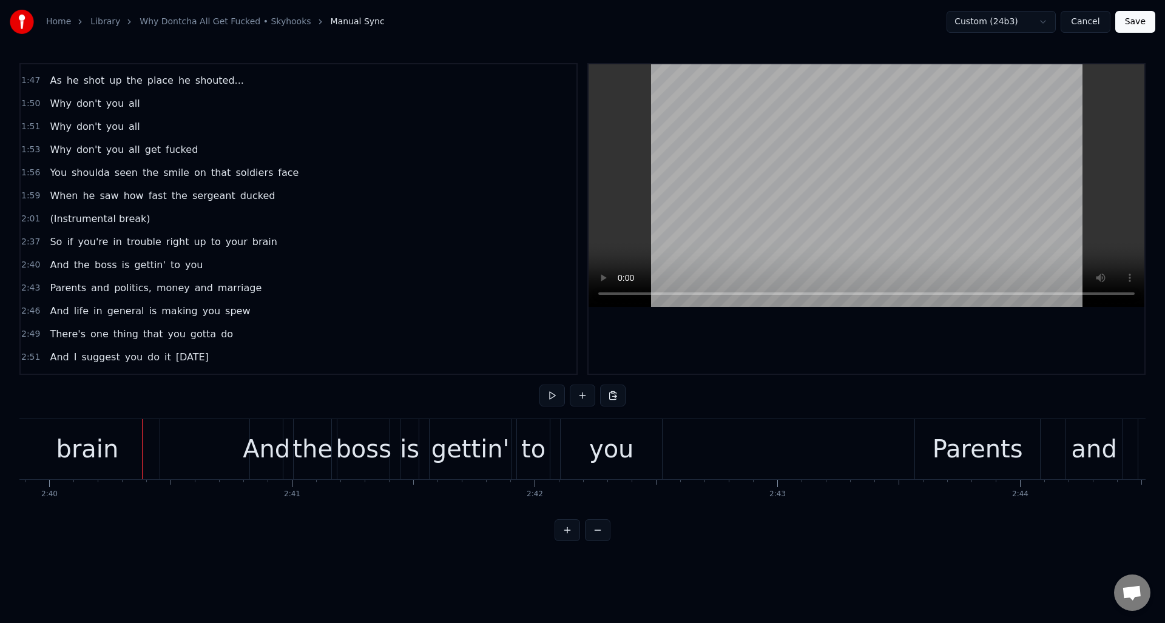
drag, startPoint x: 221, startPoint y: 266, endPoint x: 239, endPoint y: 273, distance: 18.8
click at [221, 266] on div "2:40 And the boss is gettin' to you" at bounding box center [299, 265] width 556 height 23
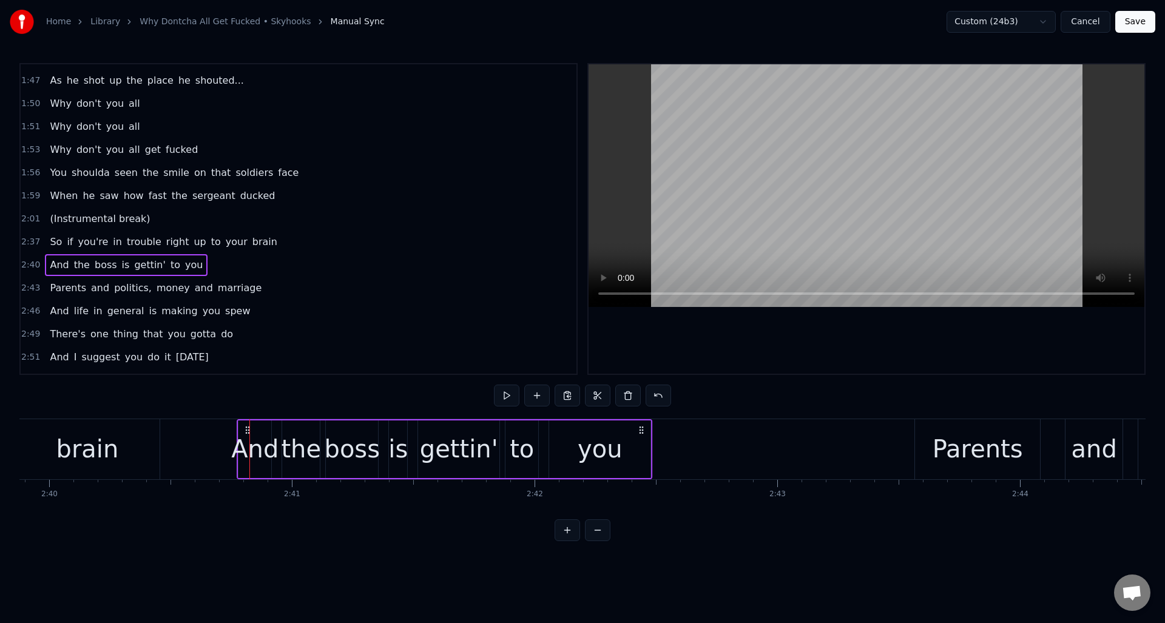
click at [249, 427] on icon at bounding box center [248, 430] width 10 height 10
click at [268, 289] on div "2:43 Parents and politics, money and marriage" at bounding box center [299, 288] width 556 height 23
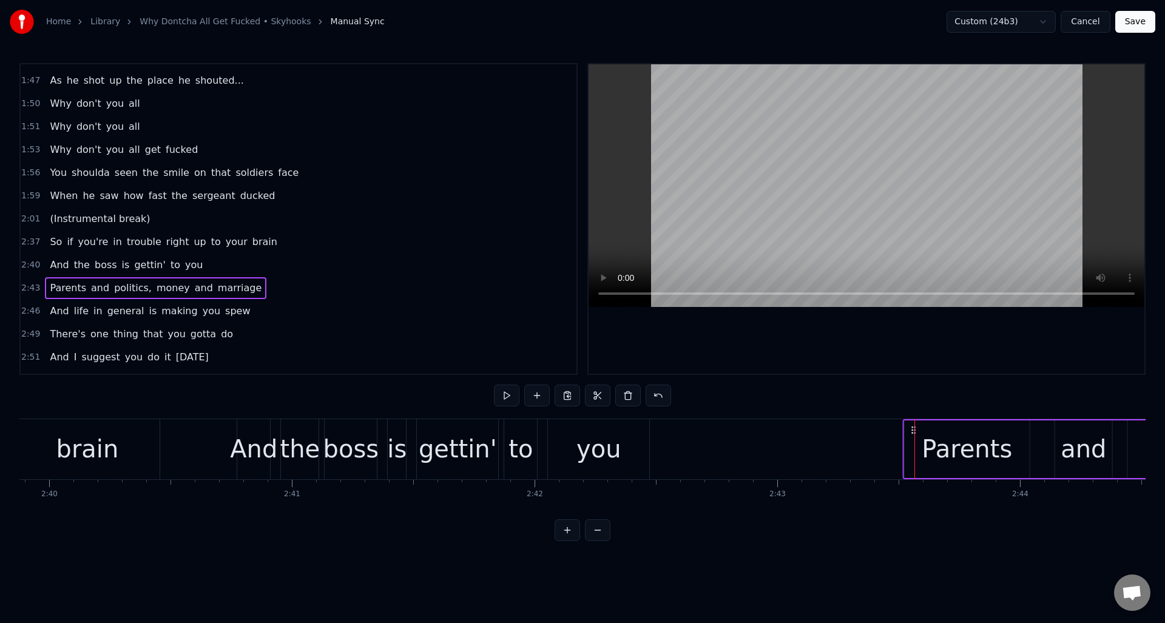
drag, startPoint x: 923, startPoint y: 428, endPoint x: 911, endPoint y: 431, distance: 12.4
click at [911, 431] on icon at bounding box center [914, 430] width 10 height 10
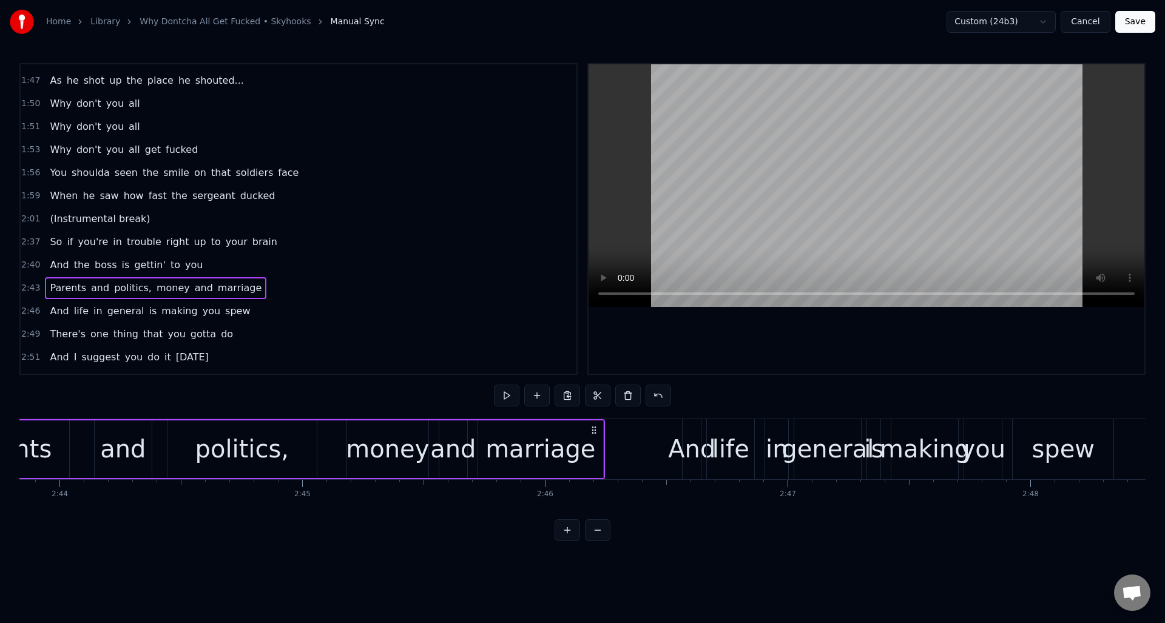
scroll to position [0, 39821]
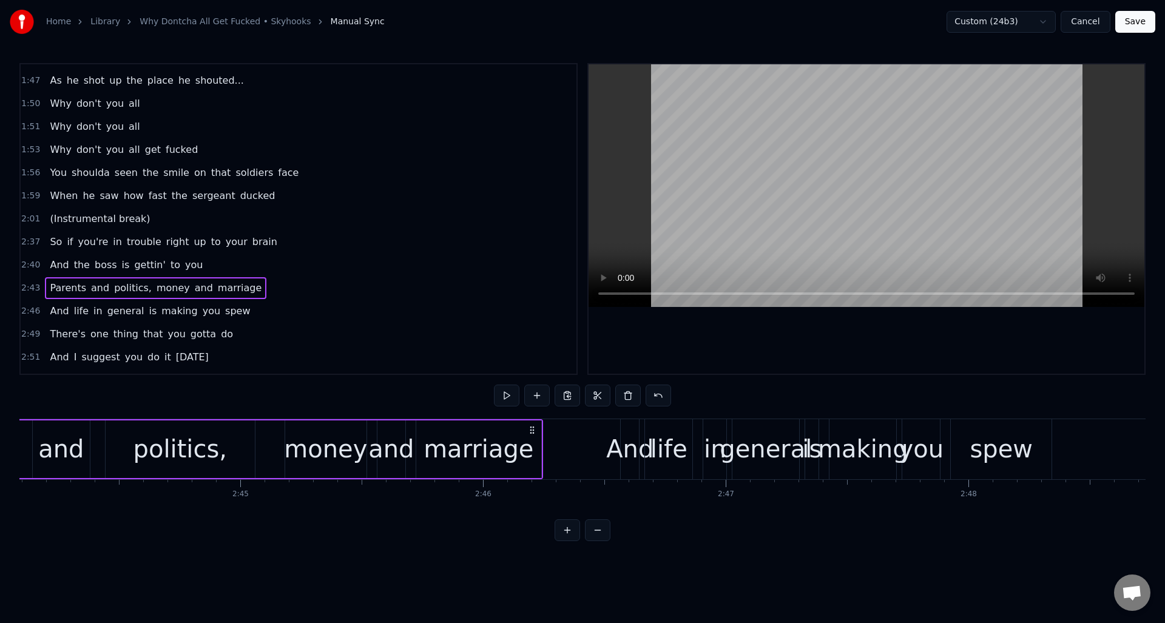
click at [260, 309] on div "2:46 And life in general is making you spew" at bounding box center [299, 311] width 556 height 23
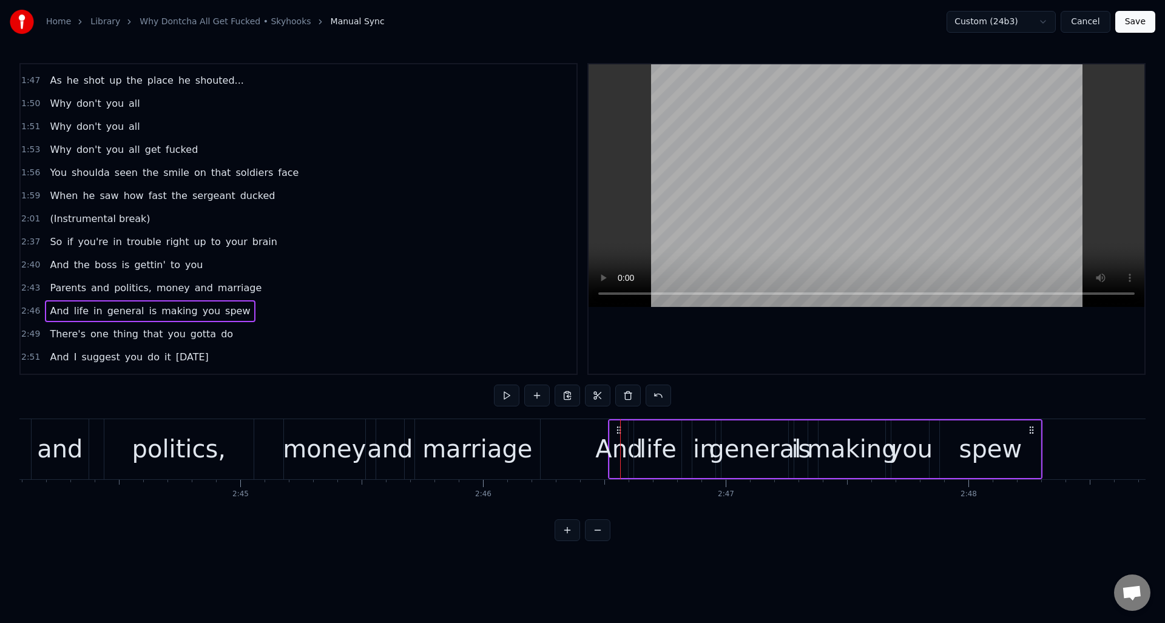
drag, startPoint x: 631, startPoint y: 429, endPoint x: 619, endPoint y: 430, distance: 12.2
click at [619, 430] on icon at bounding box center [619, 430] width 10 height 10
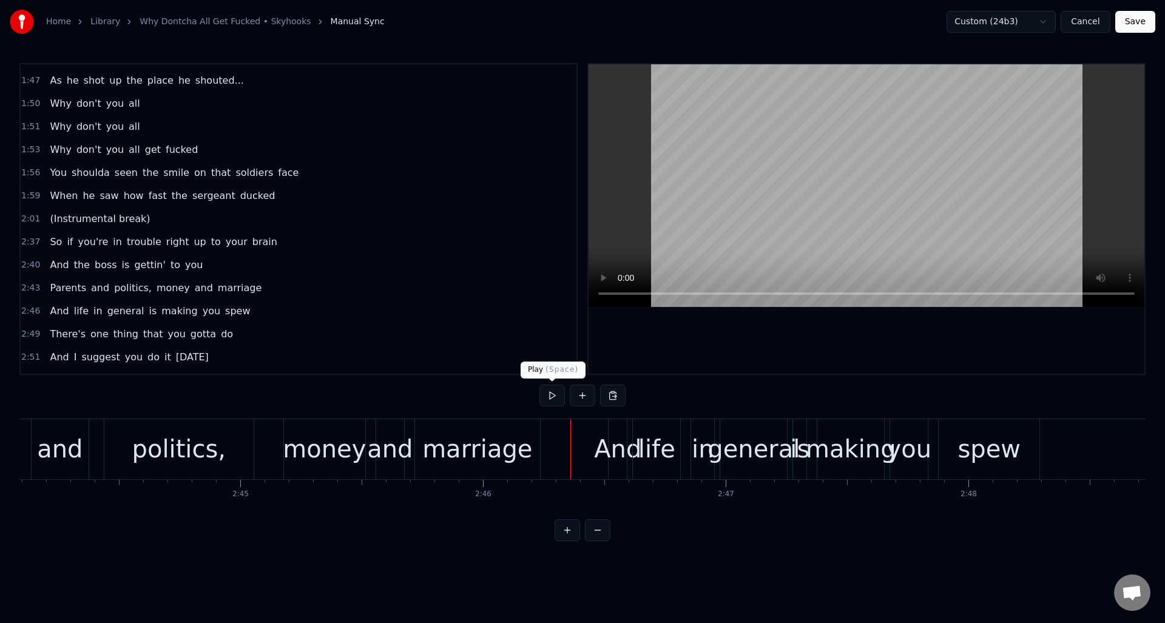
click at [553, 394] on button at bounding box center [551, 396] width 25 height 22
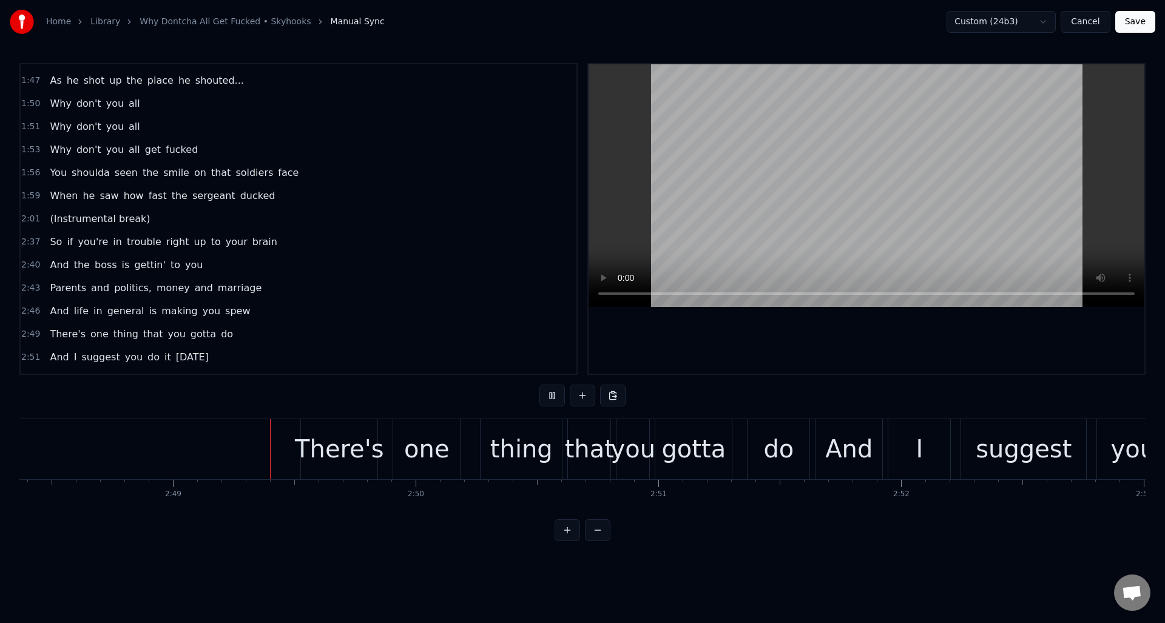
scroll to position [0, 40861]
click at [553, 394] on button at bounding box center [551, 396] width 25 height 22
click at [249, 340] on div "2:49 There's one thing that you gotta do" at bounding box center [299, 334] width 556 height 23
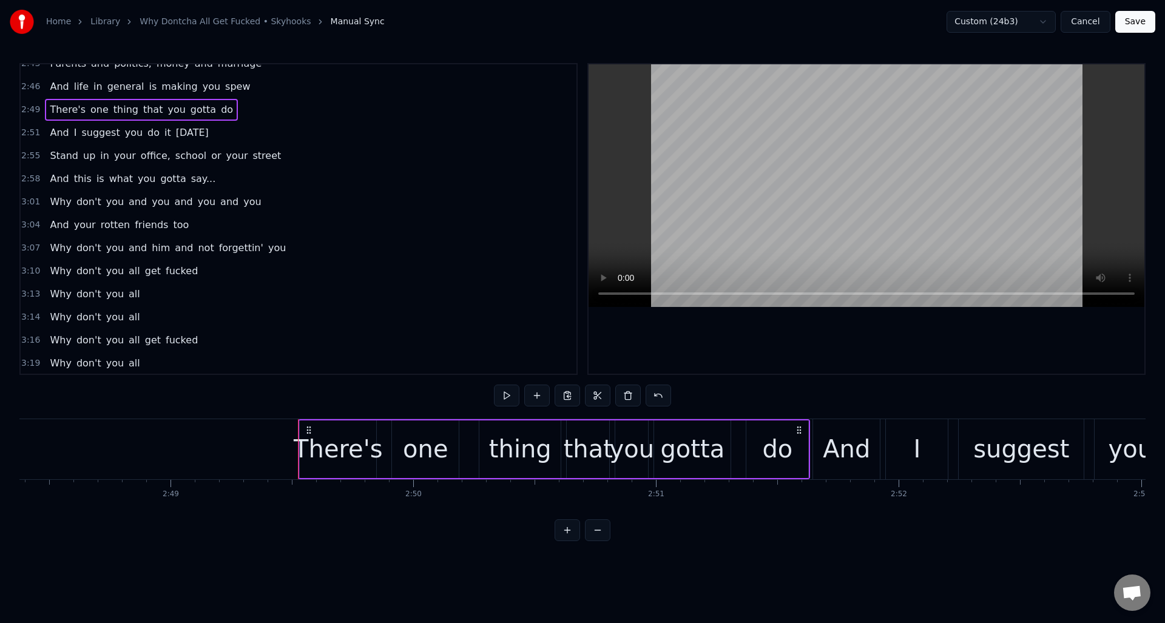
scroll to position [1076, 0]
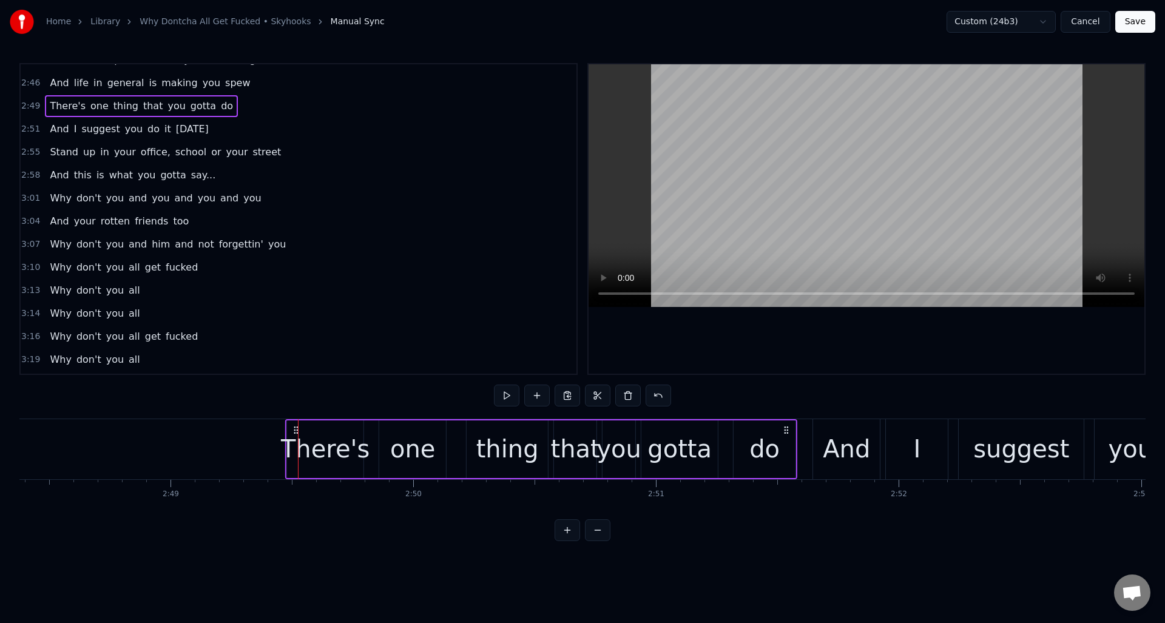
drag, startPoint x: 307, startPoint y: 428, endPoint x: 294, endPoint y: 426, distance: 12.9
click at [294, 426] on icon at bounding box center [296, 430] width 10 height 10
click at [269, 127] on div "2:51 And I suggest you do it [DATE]" at bounding box center [299, 129] width 556 height 23
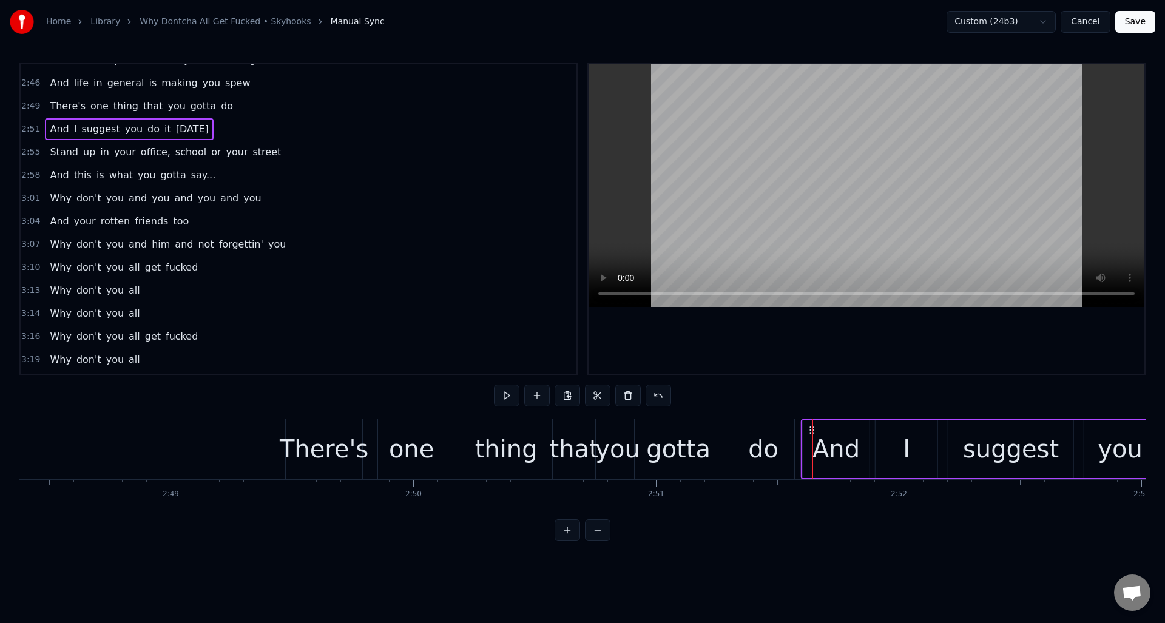
drag, startPoint x: 822, startPoint y: 429, endPoint x: 811, endPoint y: 433, distance: 11.5
click at [811, 433] on icon at bounding box center [812, 430] width 10 height 10
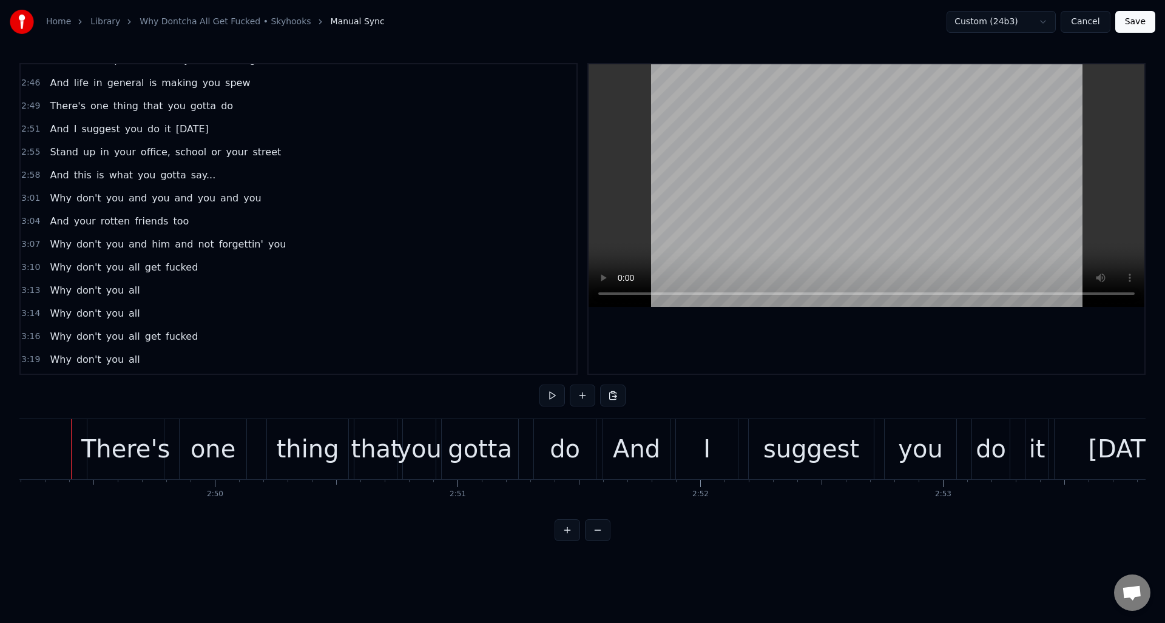
scroll to position [0, 41050]
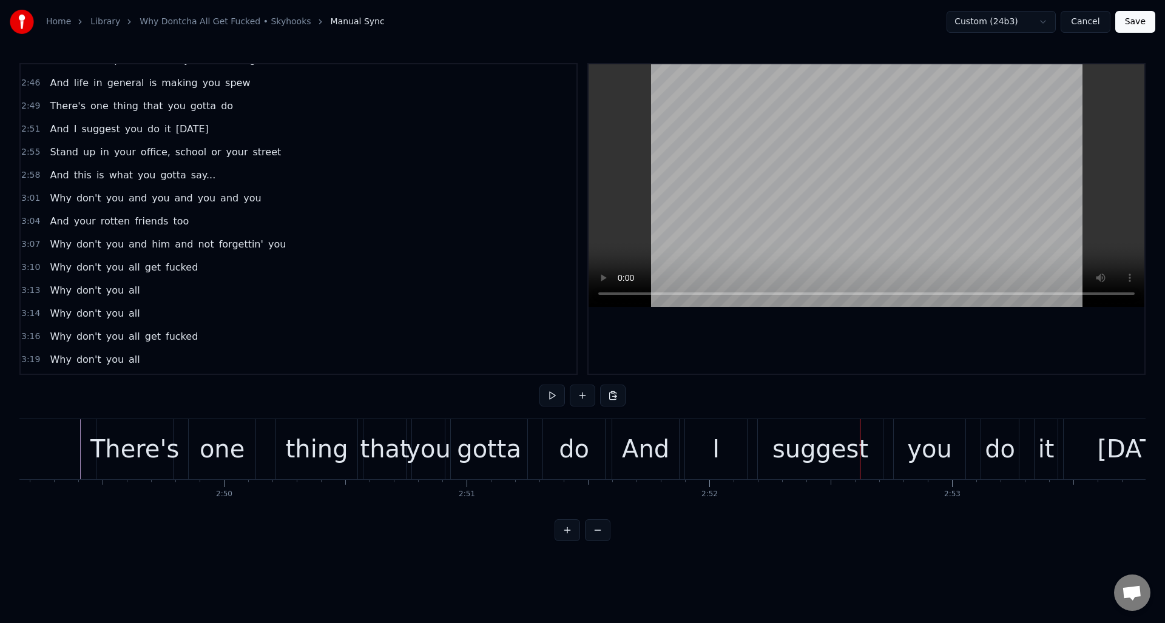
click at [723, 447] on div "I" at bounding box center [716, 449] width 62 height 60
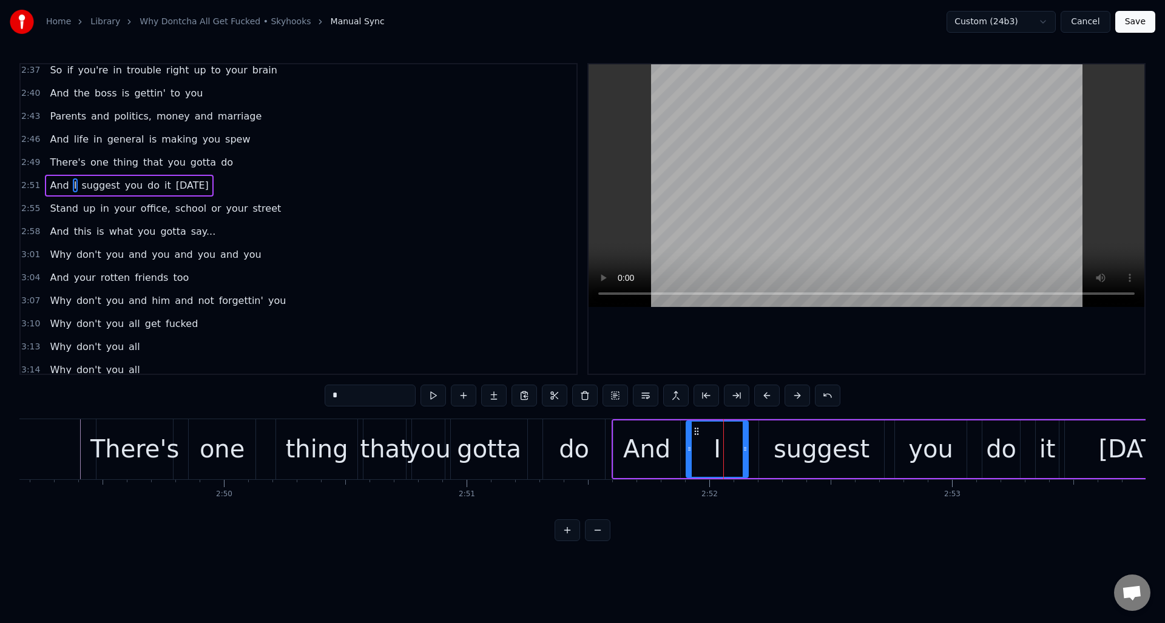
scroll to position [986, 0]
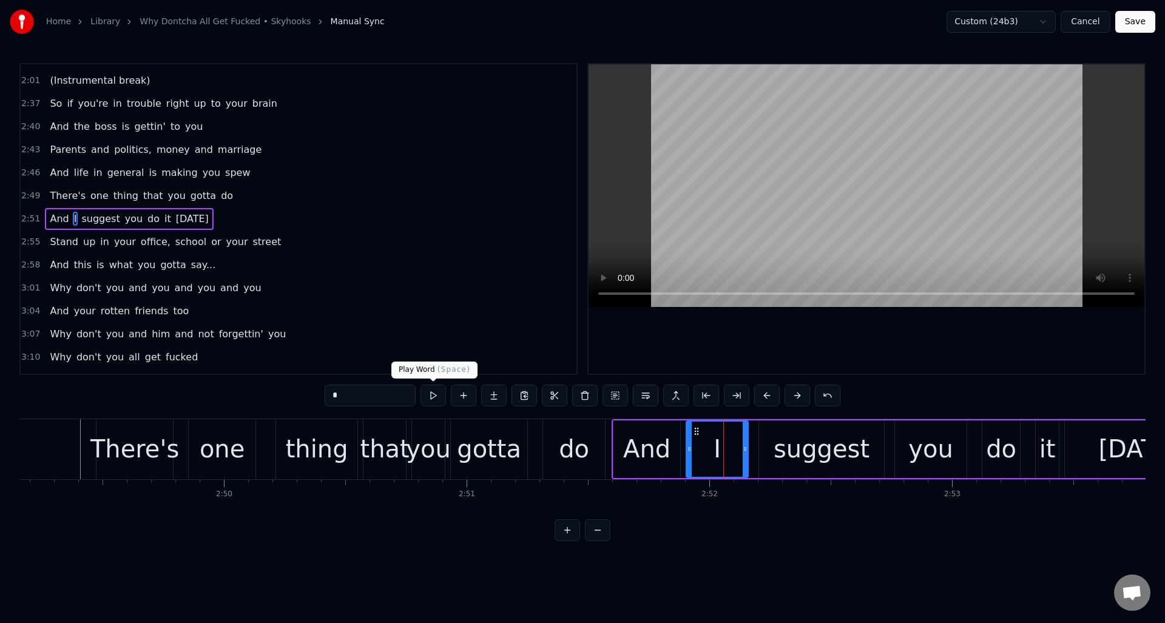
click at [433, 396] on button at bounding box center [432, 396] width 25 height 22
click at [782, 440] on div "suggest" at bounding box center [822, 449] width 96 height 36
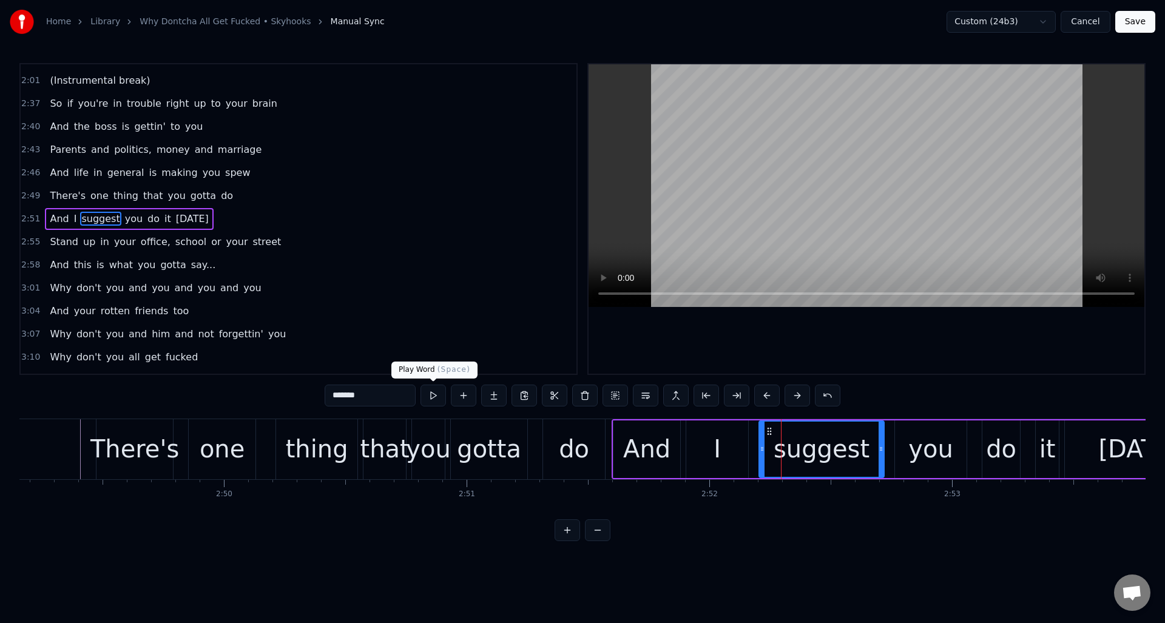
click at [430, 393] on button at bounding box center [432, 396] width 25 height 22
drag, startPoint x: 763, startPoint y: 462, endPoint x: 792, endPoint y: 459, distance: 29.9
click at [792, 459] on div at bounding box center [791, 449] width 5 height 55
click at [700, 433] on div "I" at bounding box center [717, 449] width 62 height 58
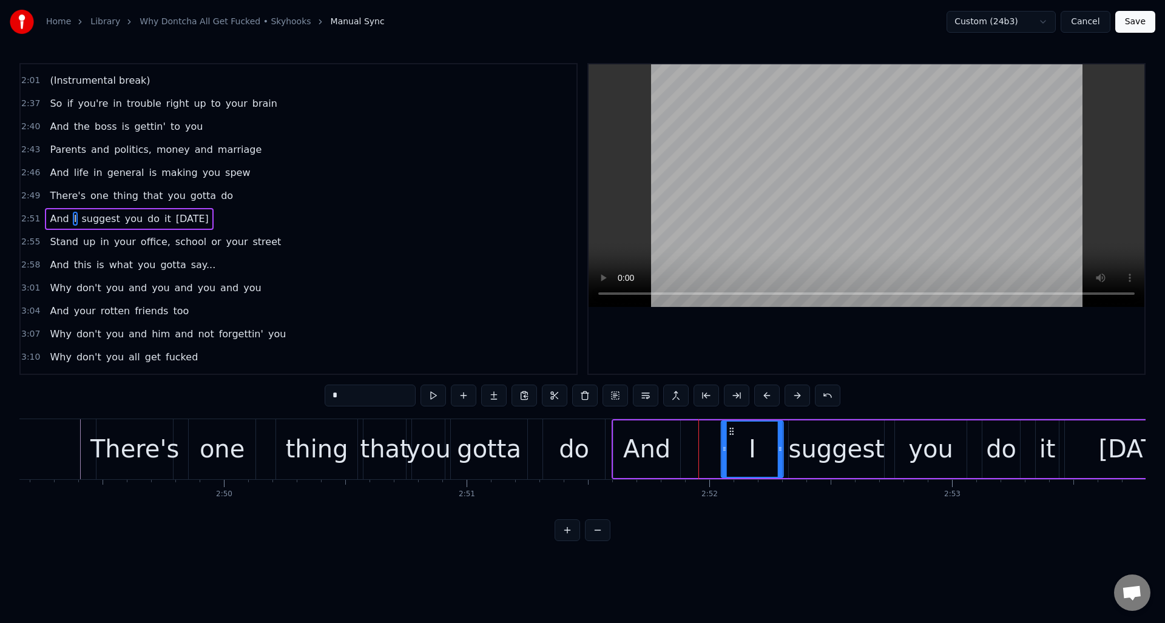
drag, startPoint x: 694, startPoint y: 430, endPoint x: 729, endPoint y: 431, distance: 35.2
click at [729, 431] on icon at bounding box center [732, 432] width 10 height 10
drag, startPoint x: 724, startPoint y: 445, endPoint x: 747, endPoint y: 444, distance: 23.7
click at [747, 444] on icon at bounding box center [748, 449] width 5 height 10
click at [647, 426] on div "And" at bounding box center [646, 449] width 67 height 58
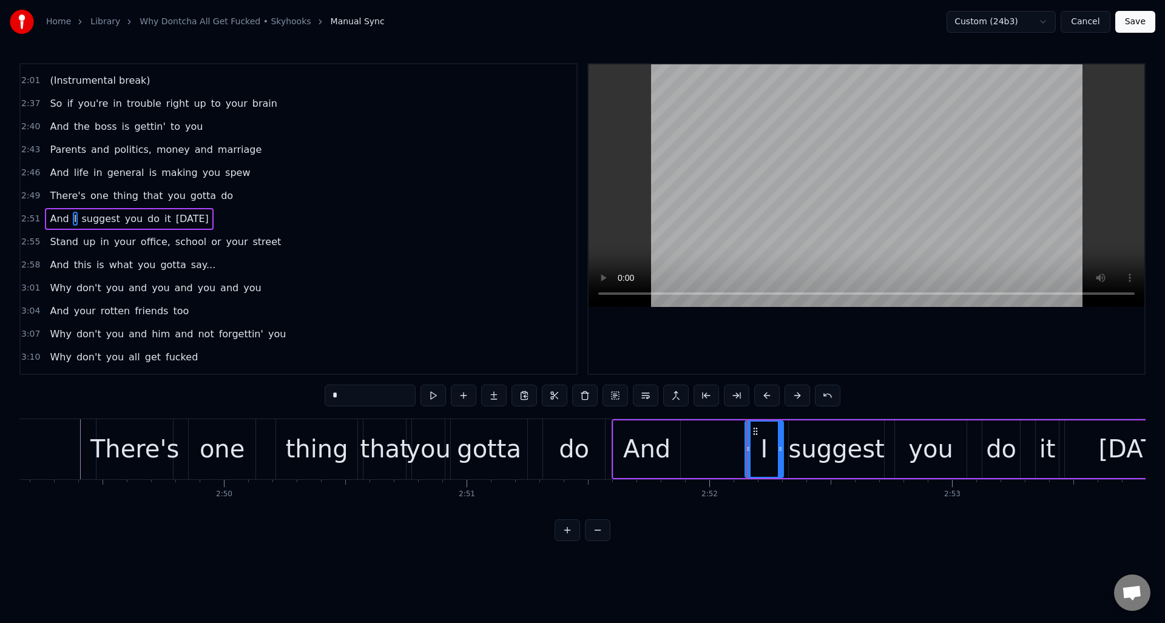
type input "***"
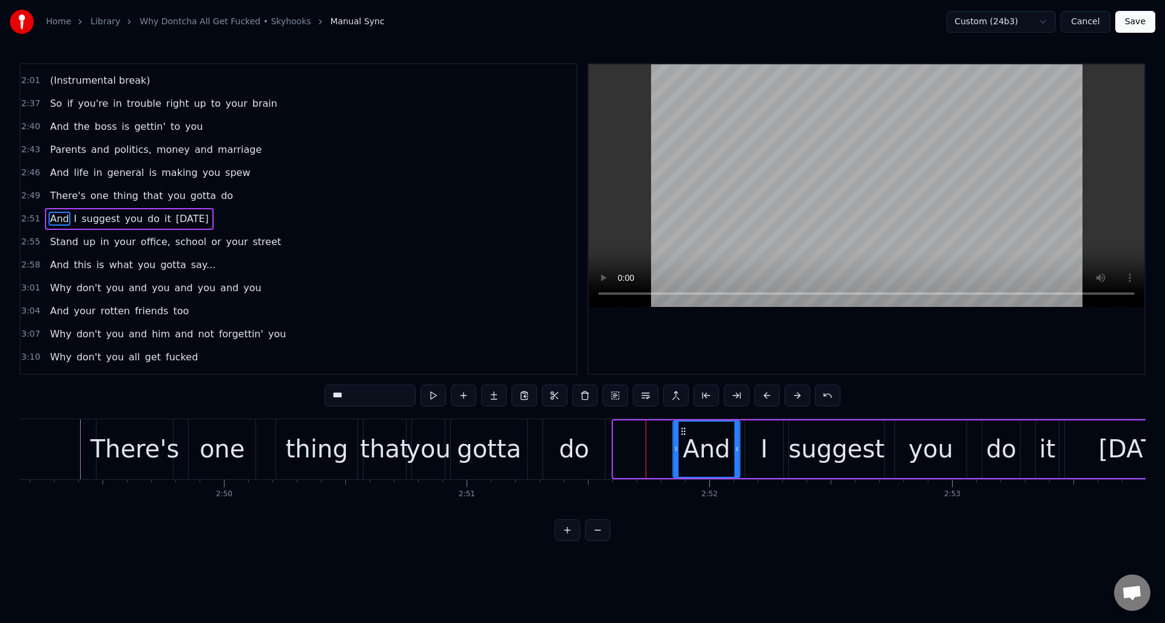
drag, startPoint x: 624, startPoint y: 429, endPoint x: 684, endPoint y: 433, distance: 59.6
click at [684, 433] on icon at bounding box center [683, 432] width 10 height 10
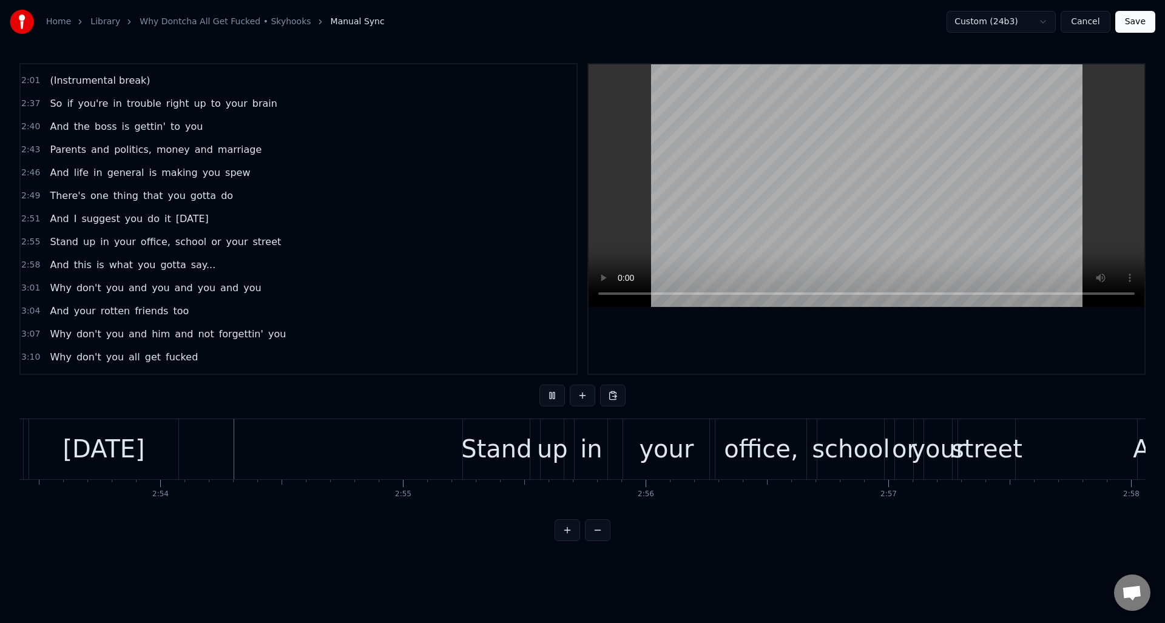
scroll to position [0, 42087]
click at [317, 245] on div "2:55 Stand up in your office, school or your street" at bounding box center [299, 242] width 556 height 23
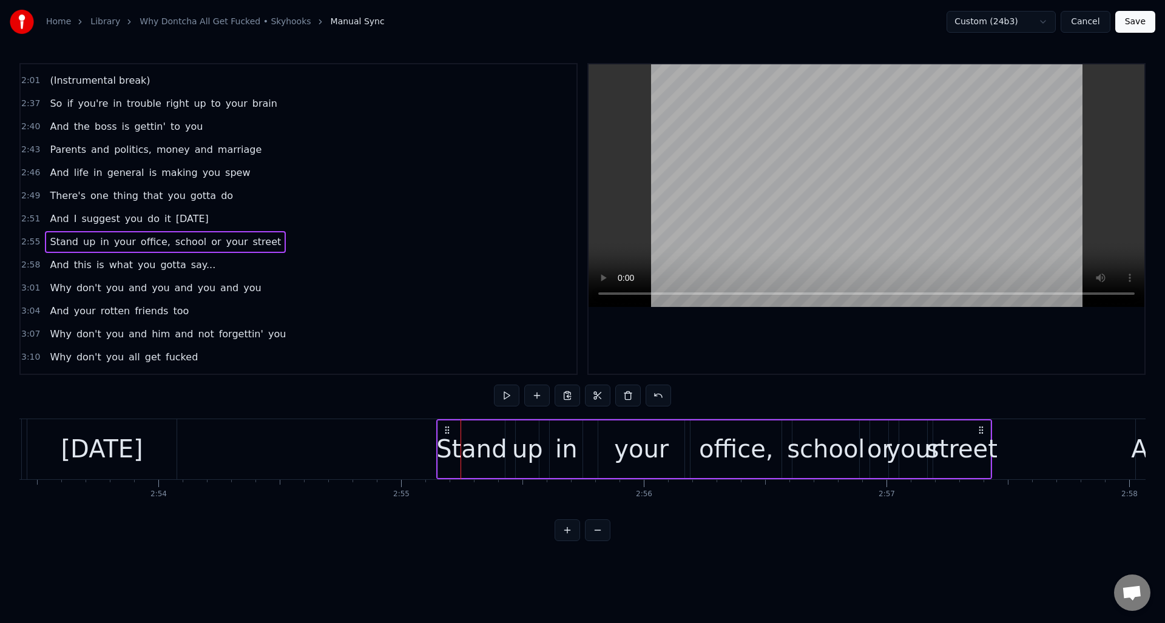
drag, startPoint x: 470, startPoint y: 428, endPoint x: 445, endPoint y: 429, distance: 24.3
click at [445, 429] on icon at bounding box center [447, 430] width 10 height 10
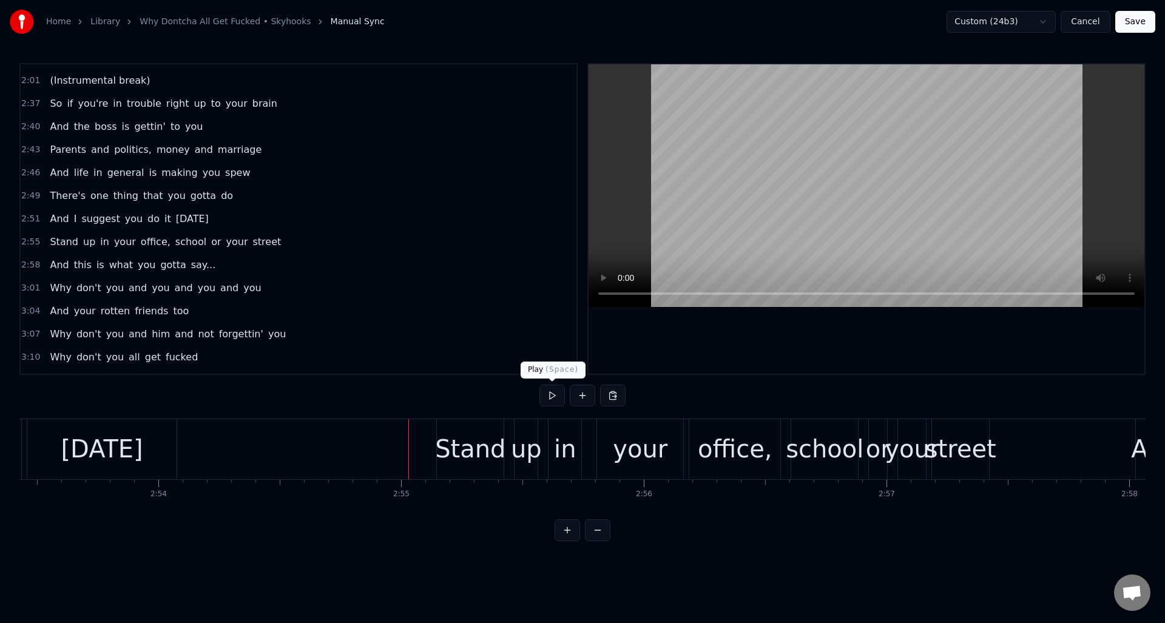
click at [548, 394] on button at bounding box center [551, 396] width 25 height 22
click at [551, 396] on button at bounding box center [551, 396] width 25 height 22
drag, startPoint x: 551, startPoint y: 396, endPoint x: 565, endPoint y: 399, distance: 13.8
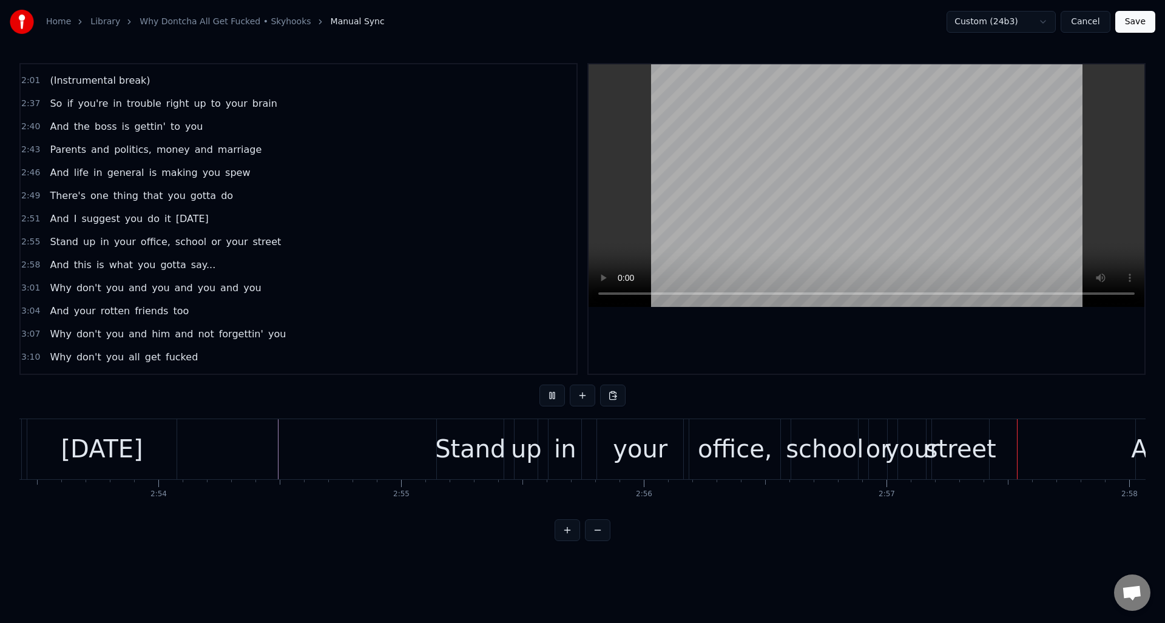
click at [551, 396] on button at bounding box center [551, 396] width 25 height 22
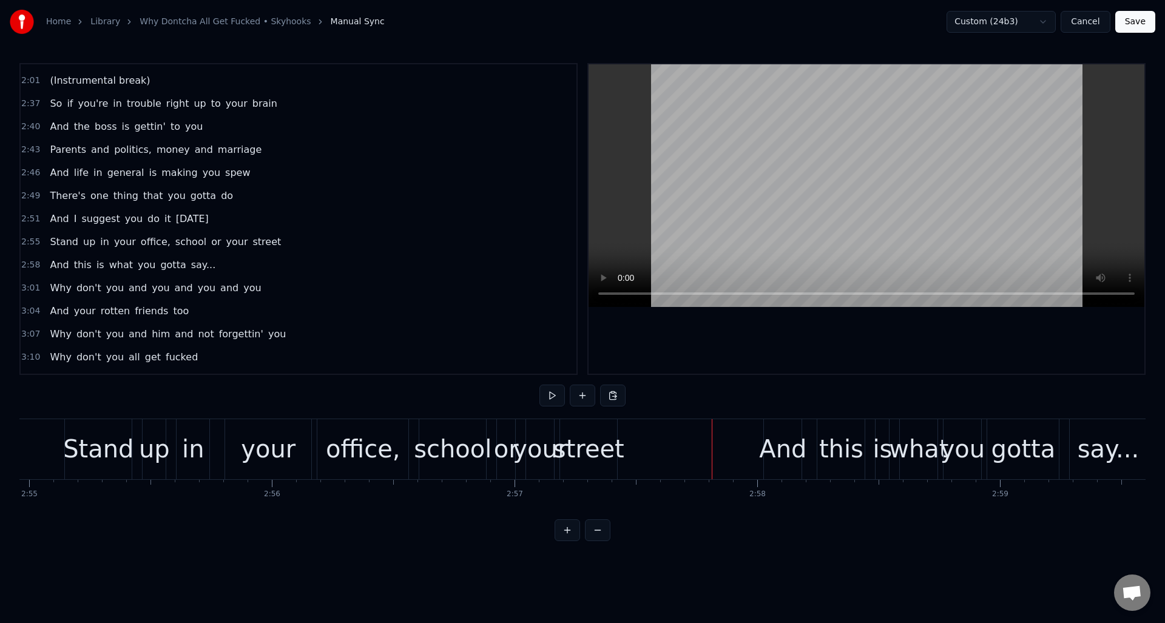
scroll to position [0, 42520]
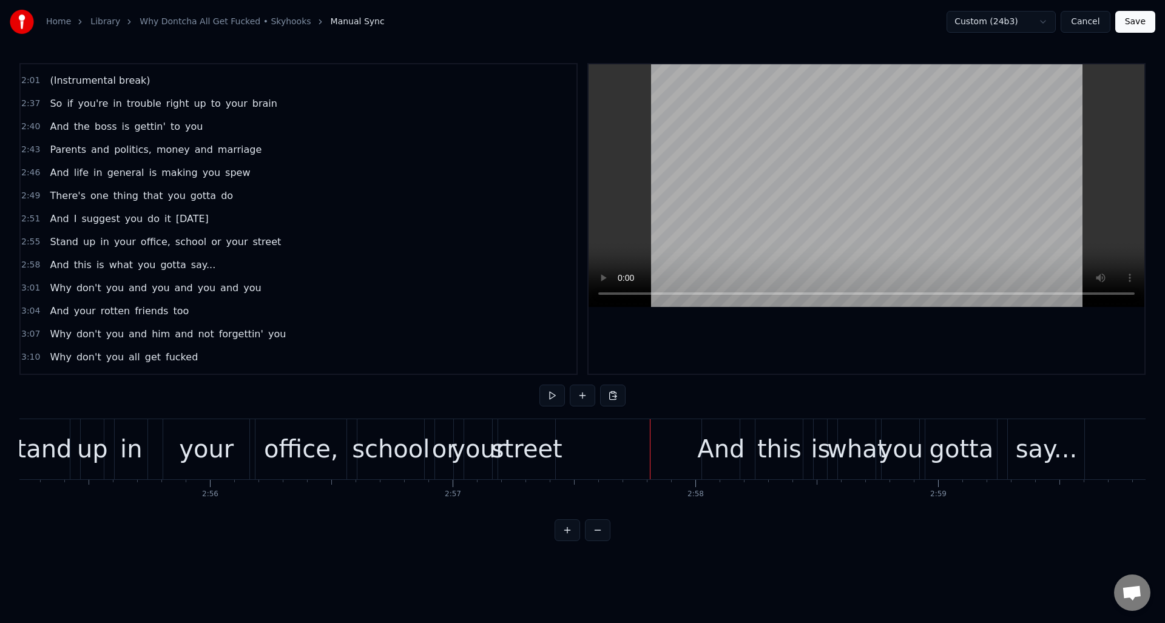
click at [253, 266] on div "2:58 And this is what you gotta say..." at bounding box center [299, 265] width 556 height 23
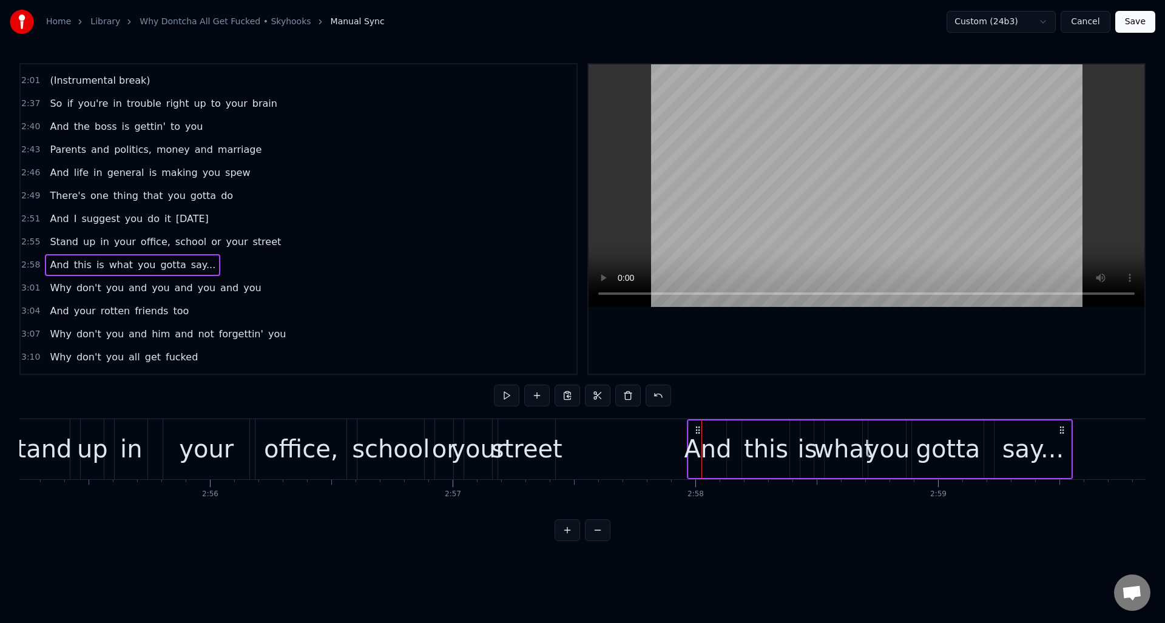
drag, startPoint x: 710, startPoint y: 429, endPoint x: 692, endPoint y: 430, distance: 18.2
click at [696, 430] on circle at bounding box center [696, 430] width 1 height 1
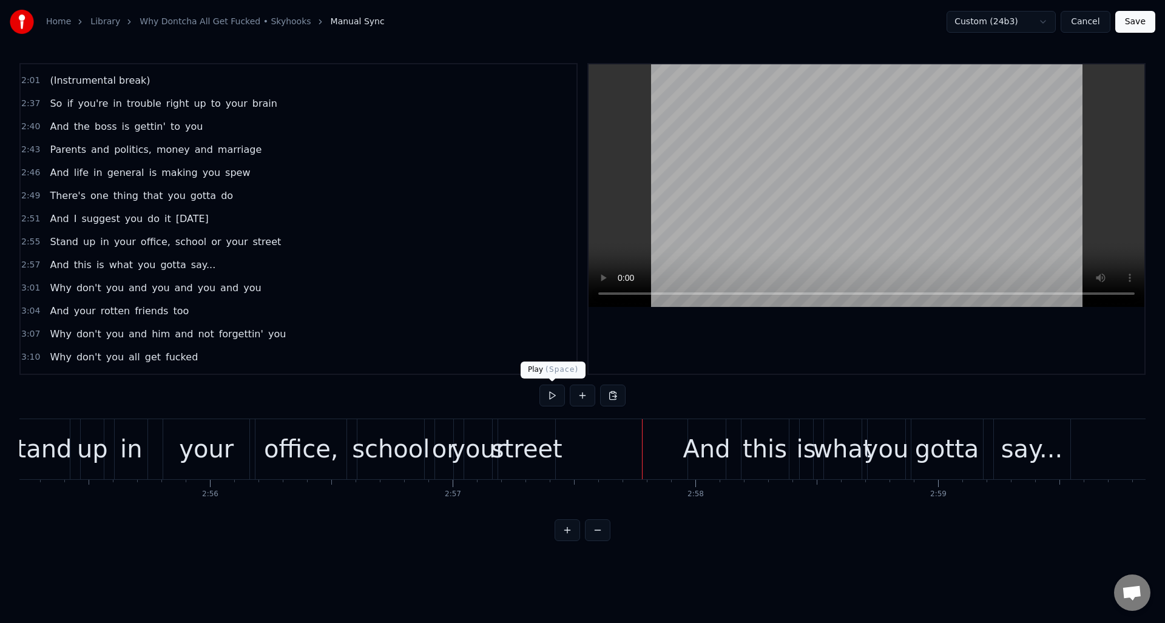
click at [549, 393] on button at bounding box center [551, 396] width 25 height 22
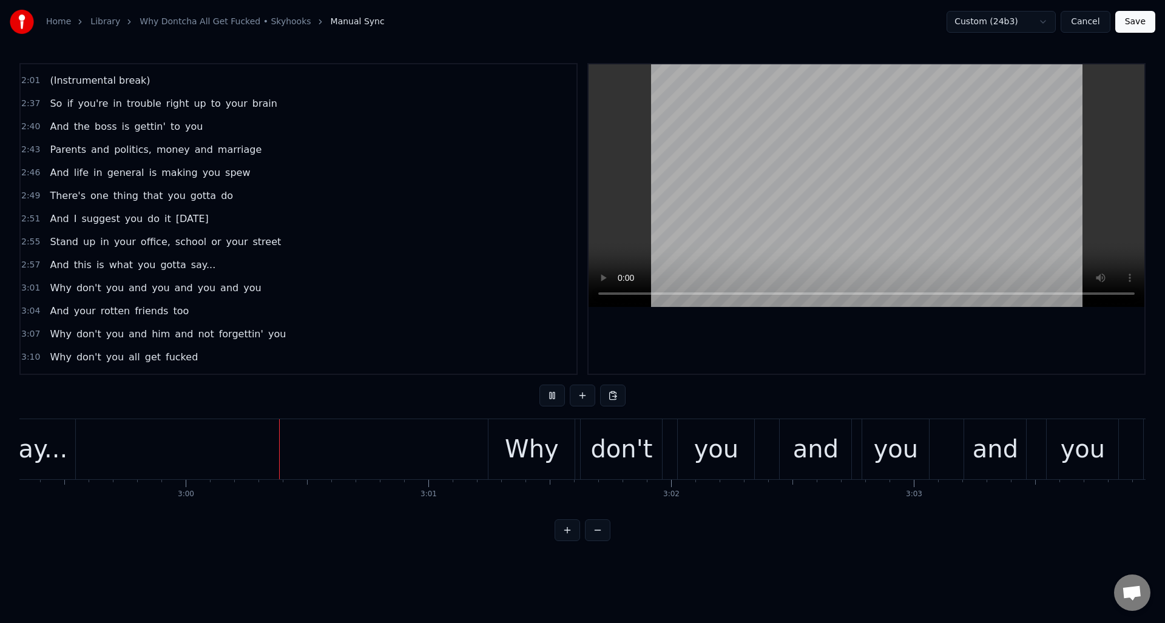
scroll to position [0, 43567]
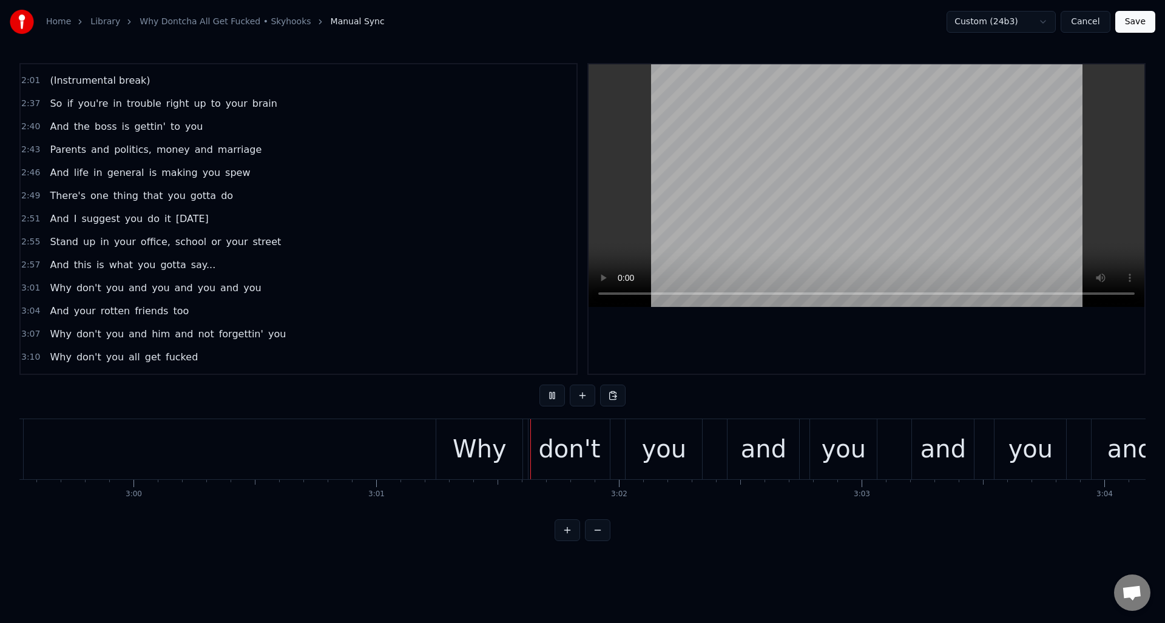
click at [549, 393] on button at bounding box center [551, 396] width 25 height 22
drag, startPoint x: 296, startPoint y: 287, endPoint x: 323, endPoint y: 296, distance: 28.2
click at [296, 286] on div "3:01 Why don't you and you and you and you" at bounding box center [299, 288] width 556 height 23
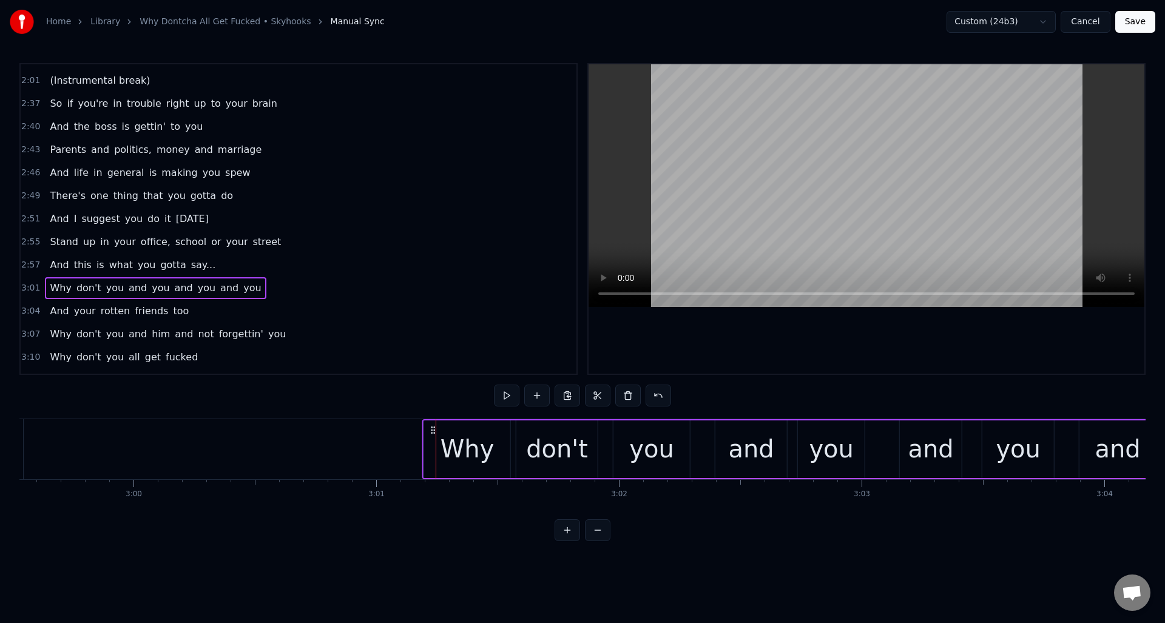
drag, startPoint x: 447, startPoint y: 427, endPoint x: 433, endPoint y: 428, distance: 13.4
click at [433, 428] on icon at bounding box center [433, 430] width 10 height 10
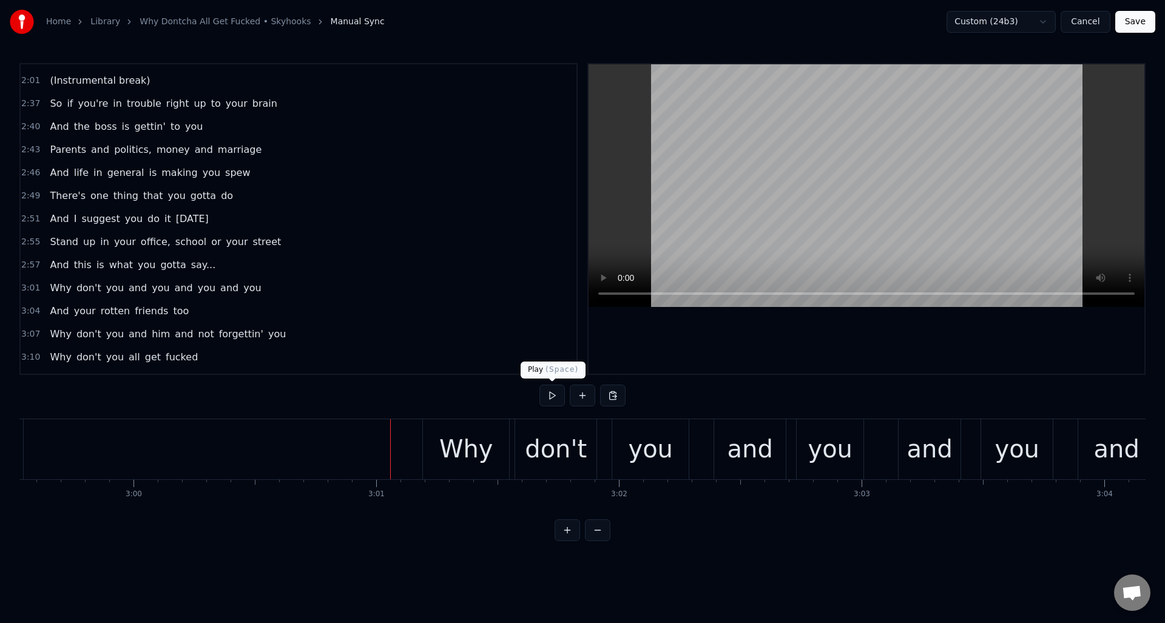
click at [551, 396] on button at bounding box center [551, 396] width 25 height 22
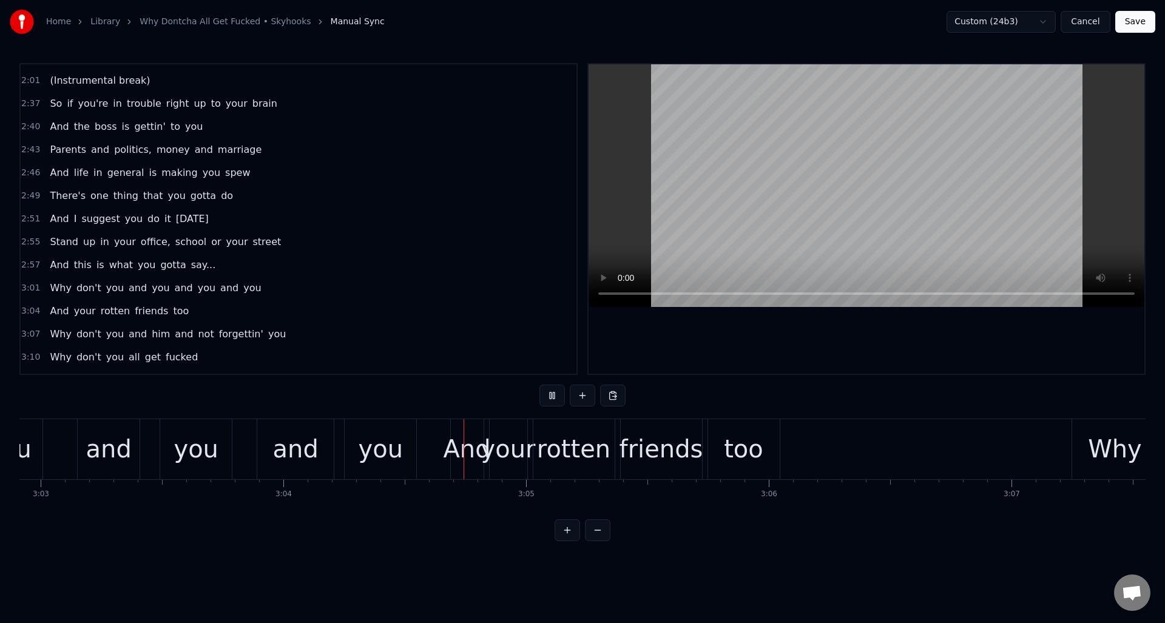
scroll to position [0, 44633]
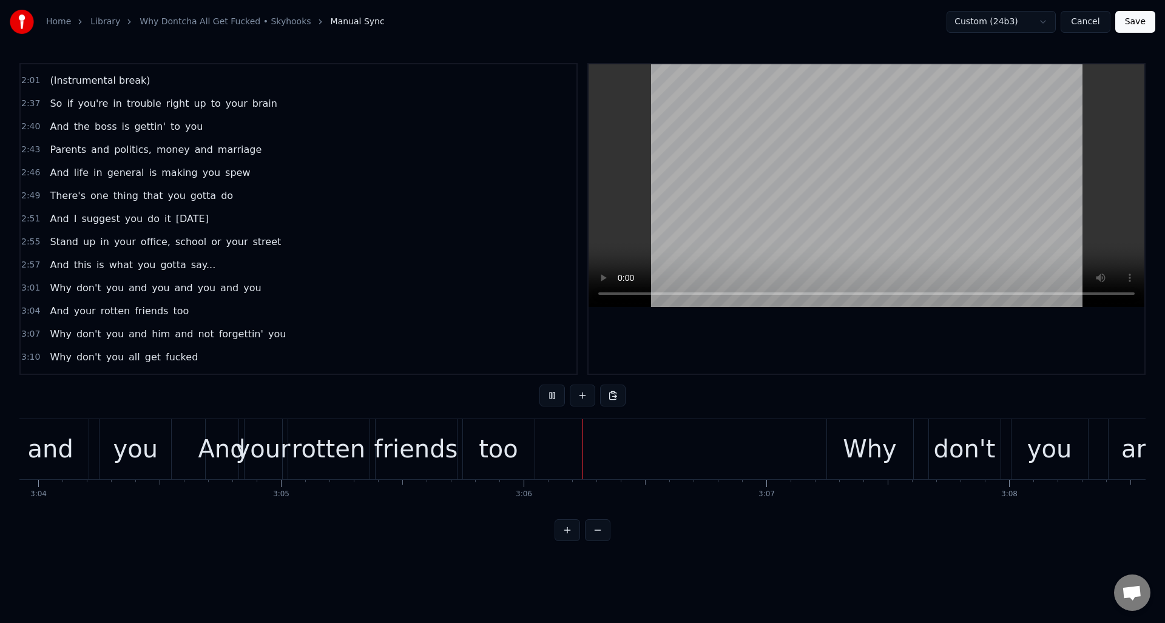
click at [551, 396] on button at bounding box center [551, 396] width 25 height 22
click at [238, 314] on div "3:04 And your rotten friends too" at bounding box center [299, 311] width 556 height 23
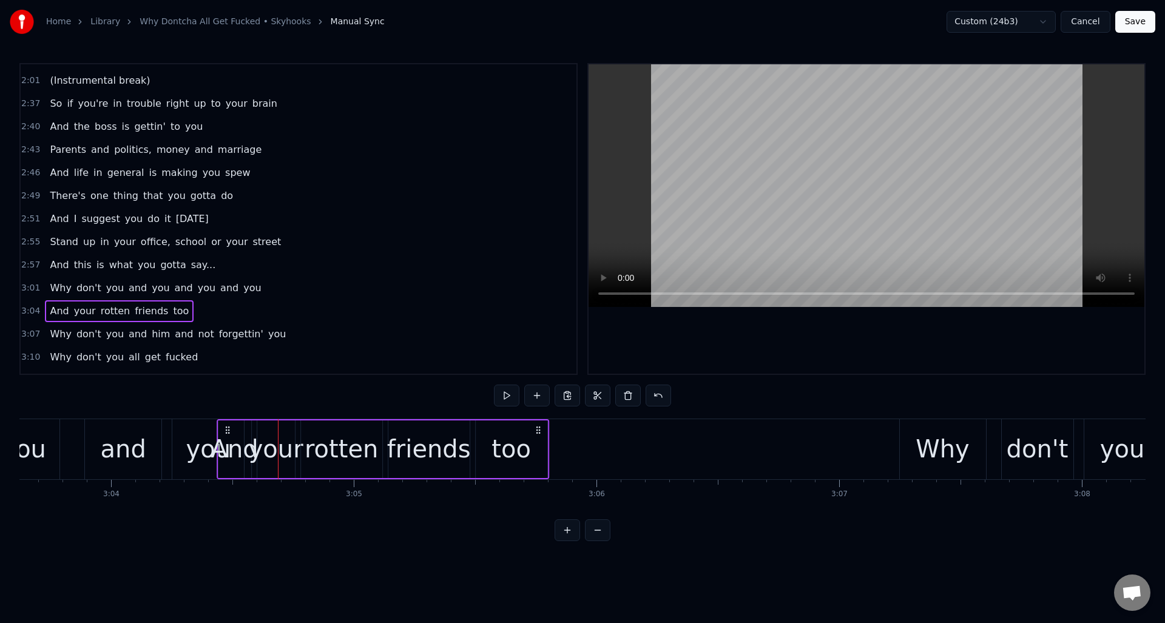
scroll to position [0, 44558]
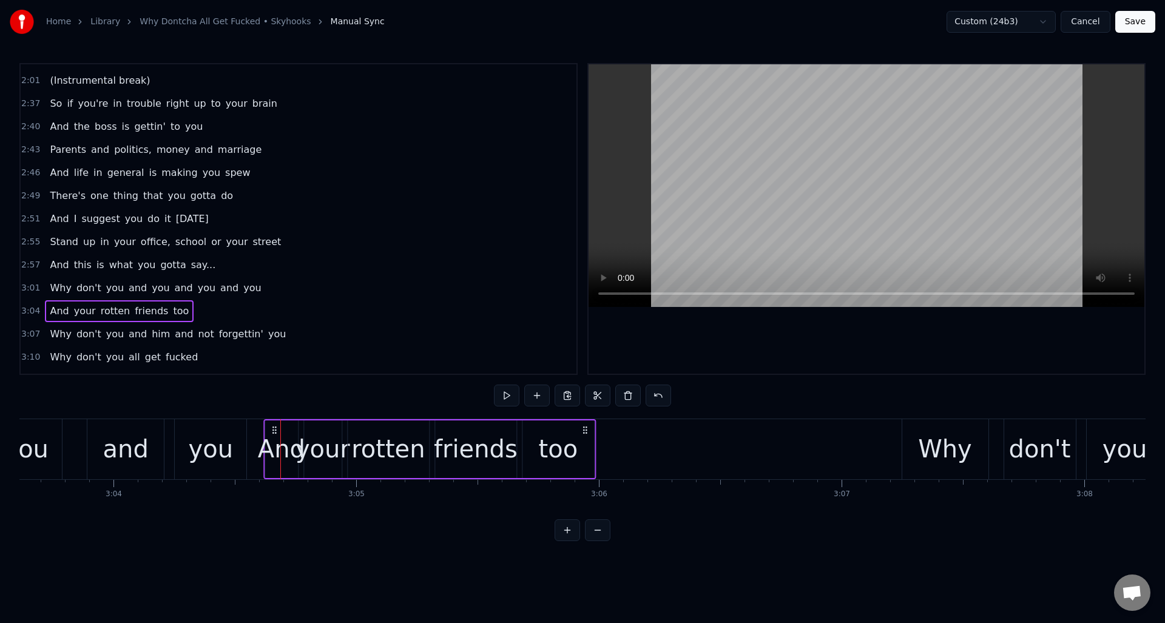
drag, startPoint x: 214, startPoint y: 430, endPoint x: 272, endPoint y: 441, distance: 59.4
click at [272, 441] on div "And your rotten friends too" at bounding box center [429, 449] width 332 height 60
click at [305, 337] on div "3:07 Why don't you and him and not forgettin' you" at bounding box center [299, 334] width 556 height 23
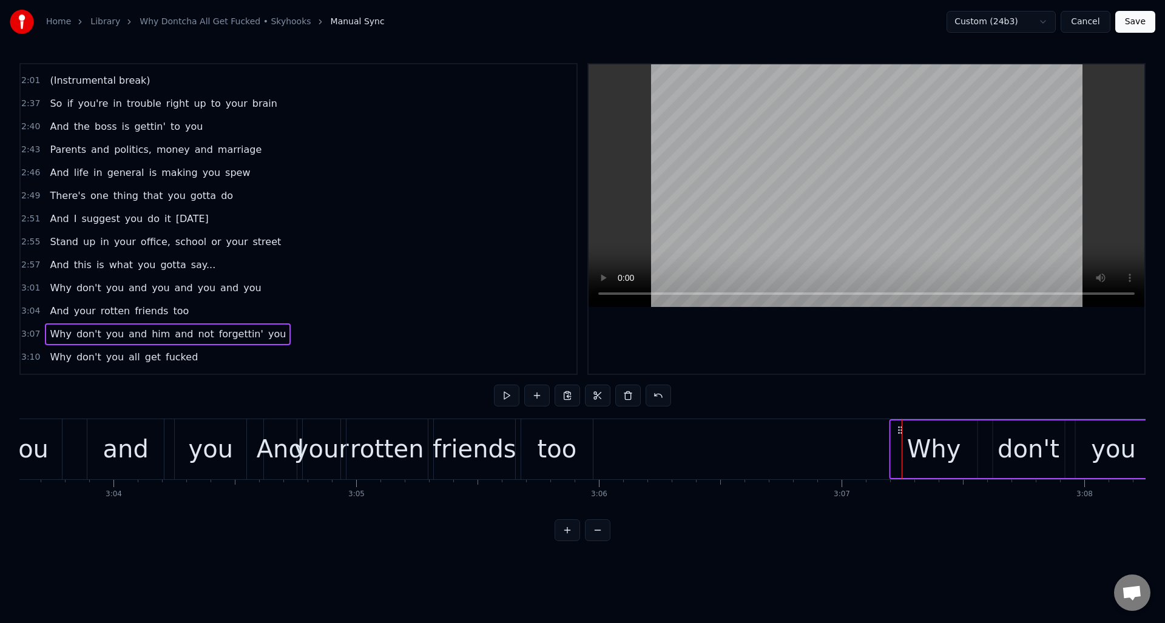
drag, startPoint x: 913, startPoint y: 430, endPoint x: 896, endPoint y: 440, distance: 19.9
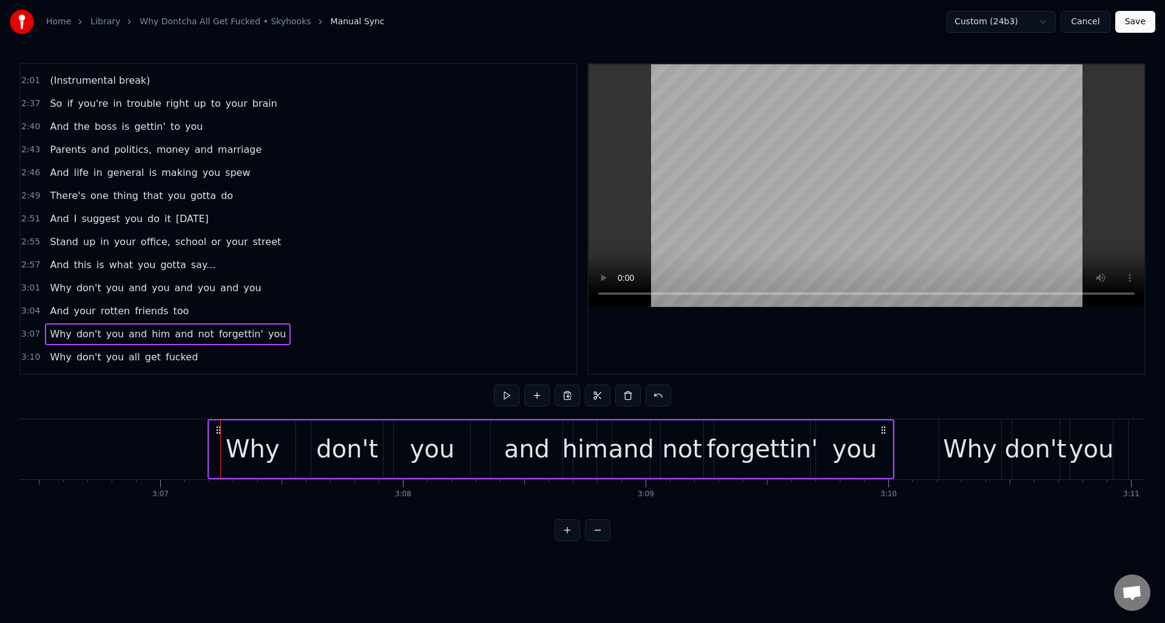
scroll to position [0, 45426]
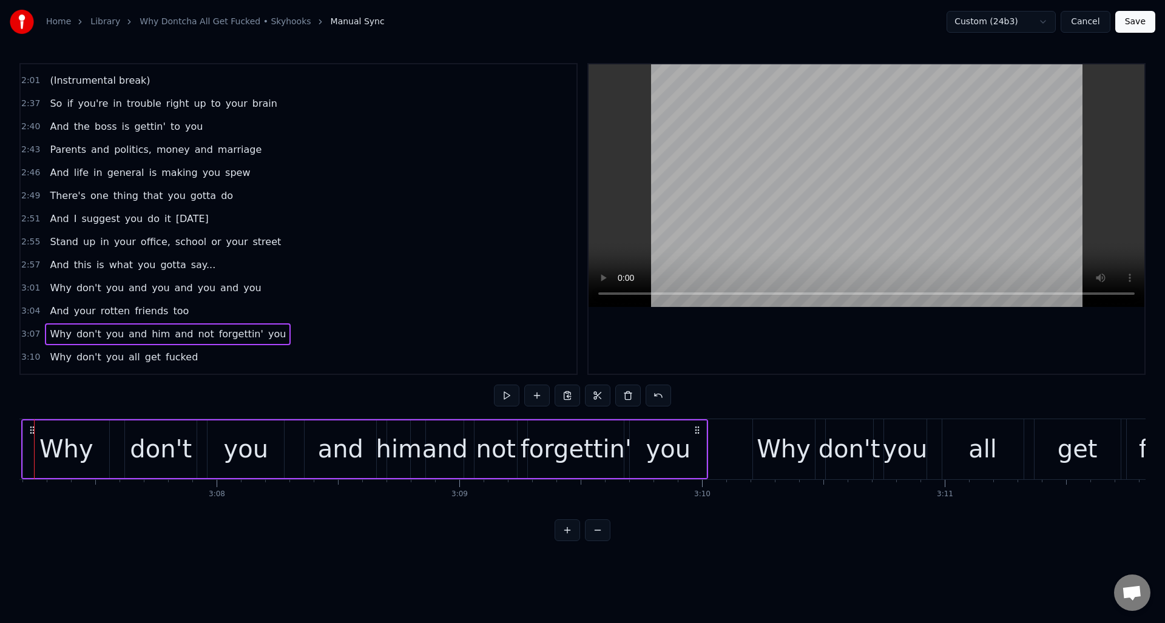
click at [215, 356] on div "3:10 Why don't you all get fucked" at bounding box center [299, 357] width 556 height 23
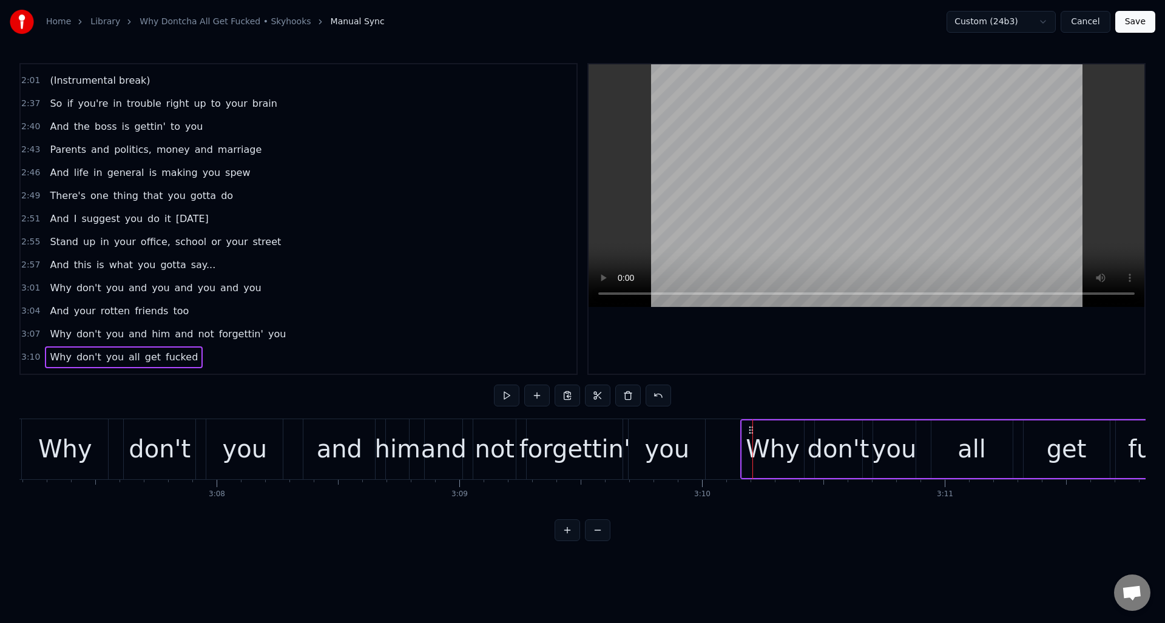
drag, startPoint x: 762, startPoint y: 428, endPoint x: 750, endPoint y: 428, distance: 12.1
click at [750, 428] on icon at bounding box center [751, 430] width 10 height 10
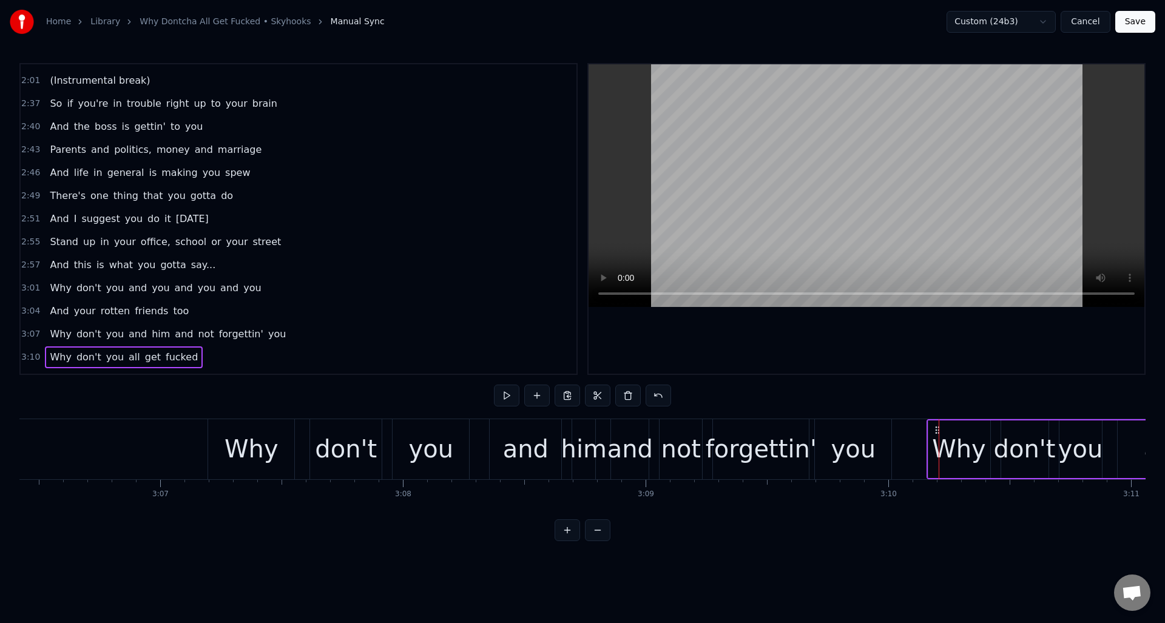
scroll to position [0, 45178]
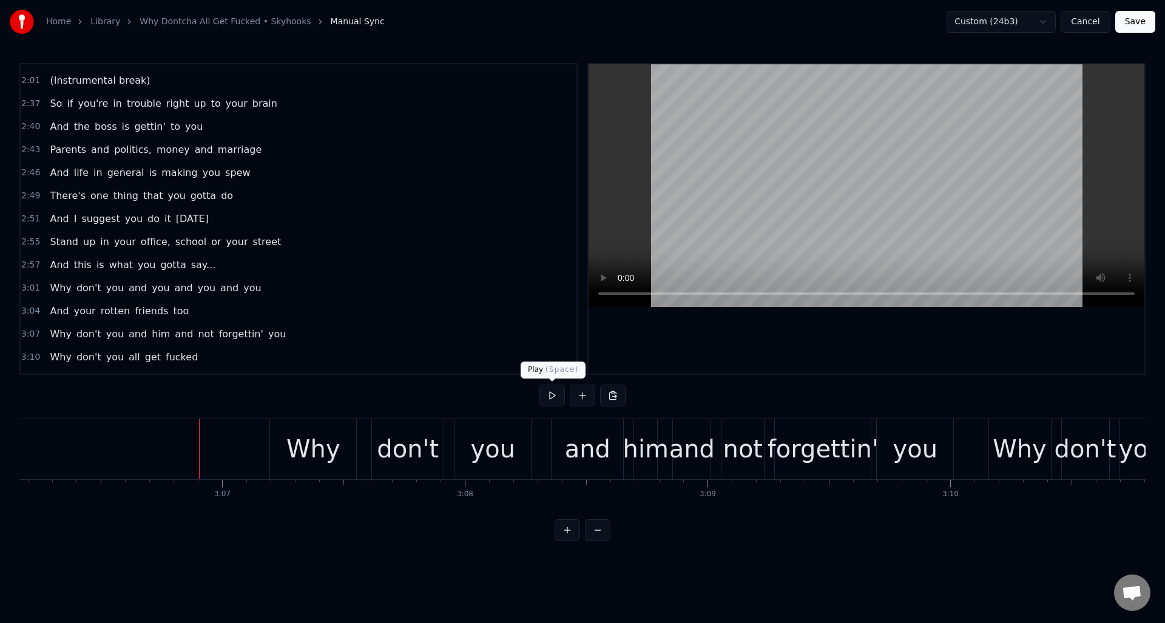
click at [550, 397] on button at bounding box center [551, 396] width 25 height 22
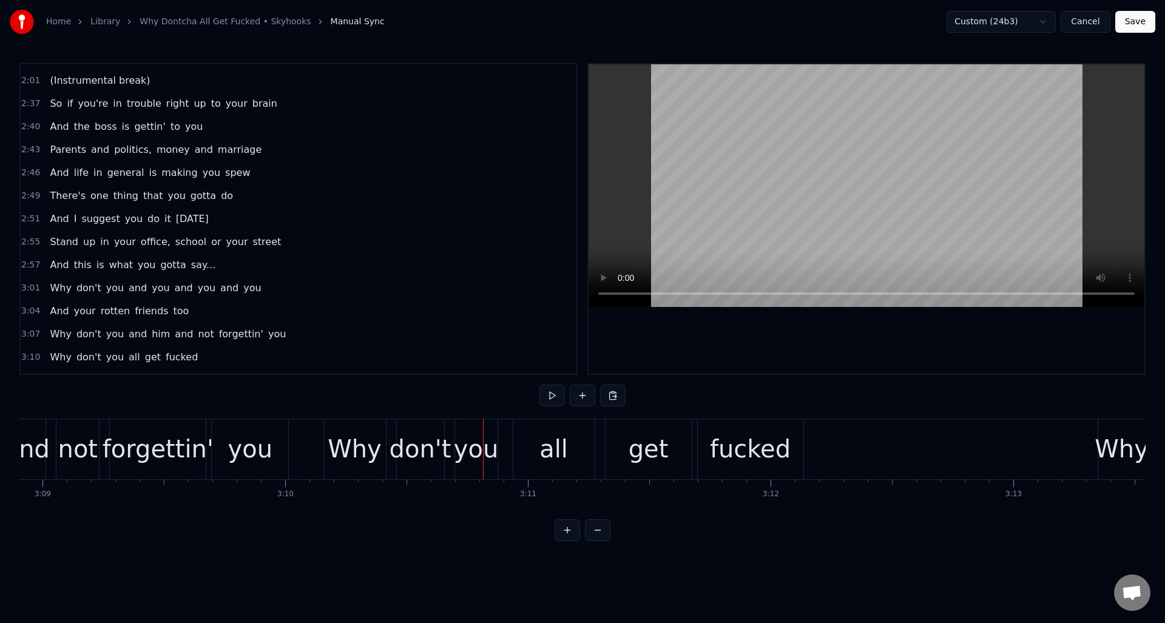
scroll to position [0, 45812]
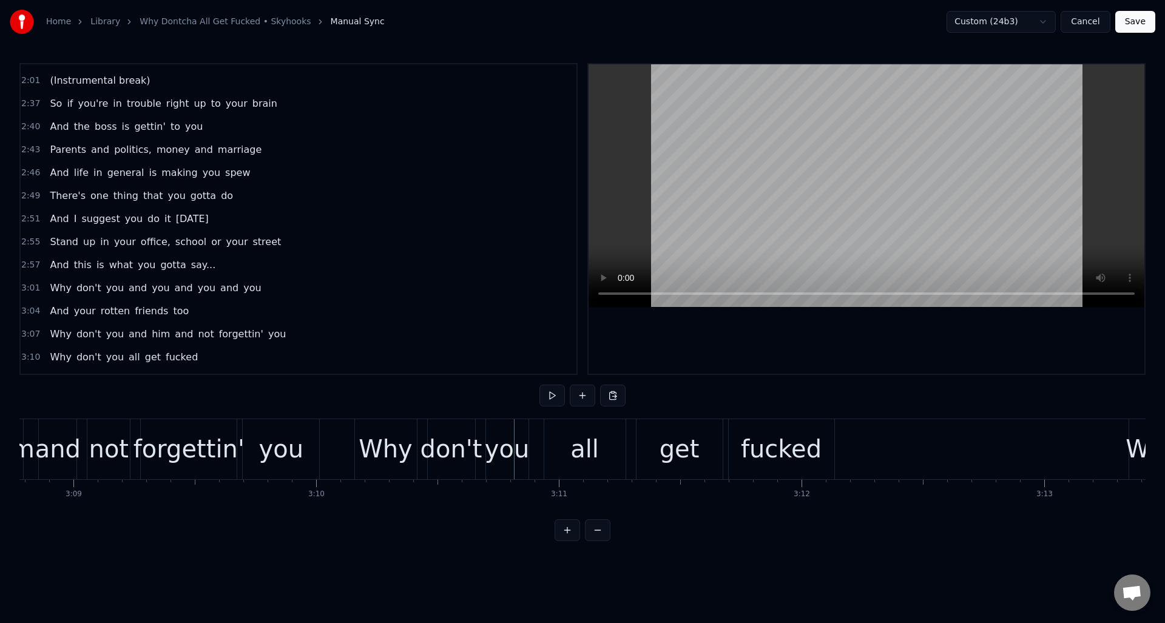
click at [303, 456] on div "you" at bounding box center [281, 449] width 76 height 60
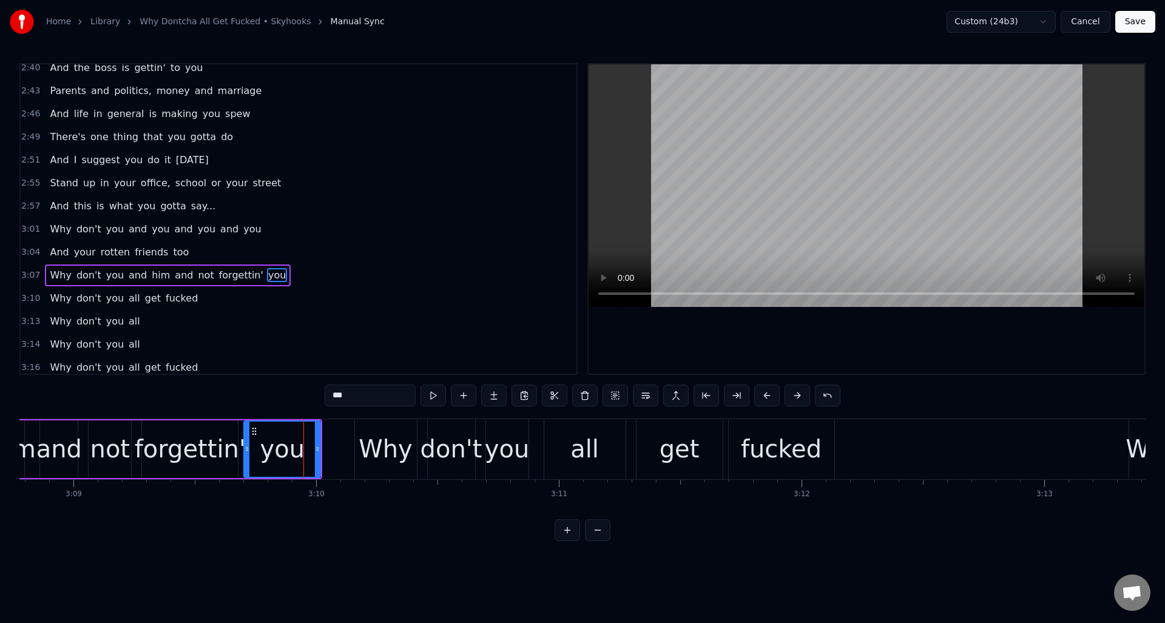
scroll to position [1102, 0]
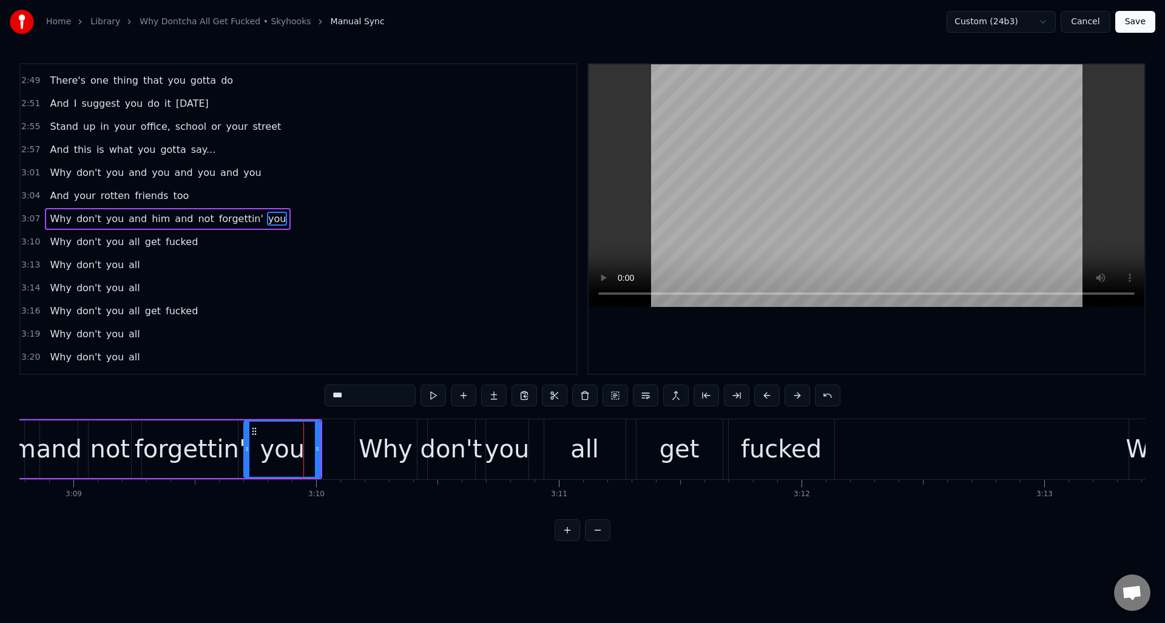
click at [357, 397] on input "***" at bounding box center [370, 396] width 91 height 22
type input "****"
click at [207, 245] on div "3:10 Why don't you all get fucked" at bounding box center [299, 242] width 556 height 23
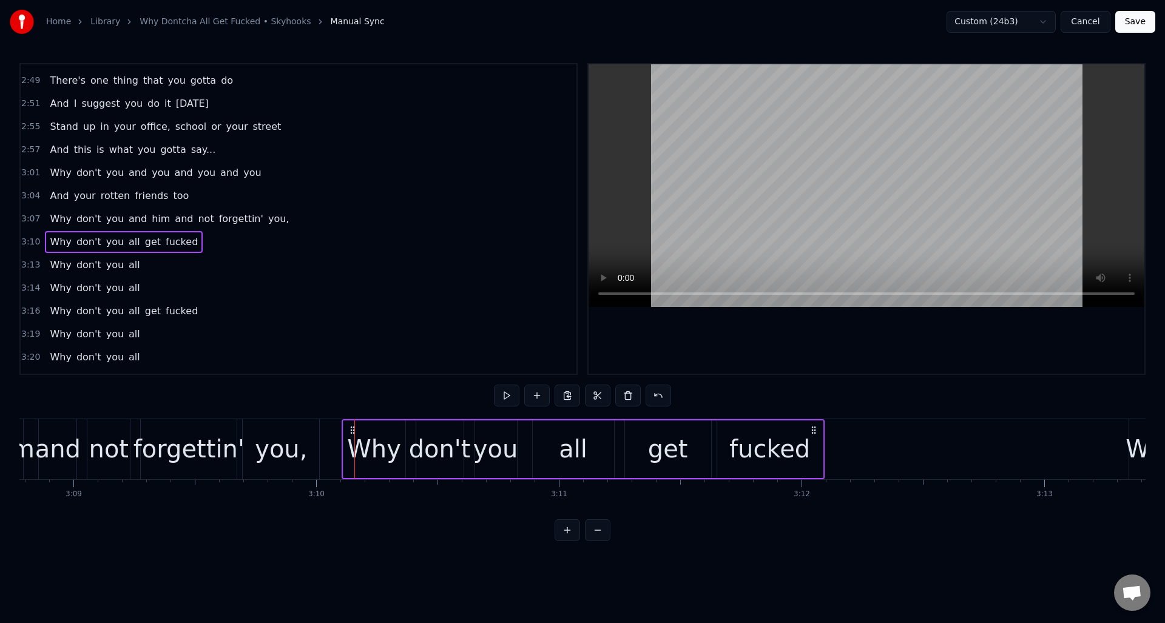
drag, startPoint x: 364, startPoint y: 426, endPoint x: 352, endPoint y: 427, distance: 12.1
click at [352, 427] on icon at bounding box center [353, 430] width 10 height 10
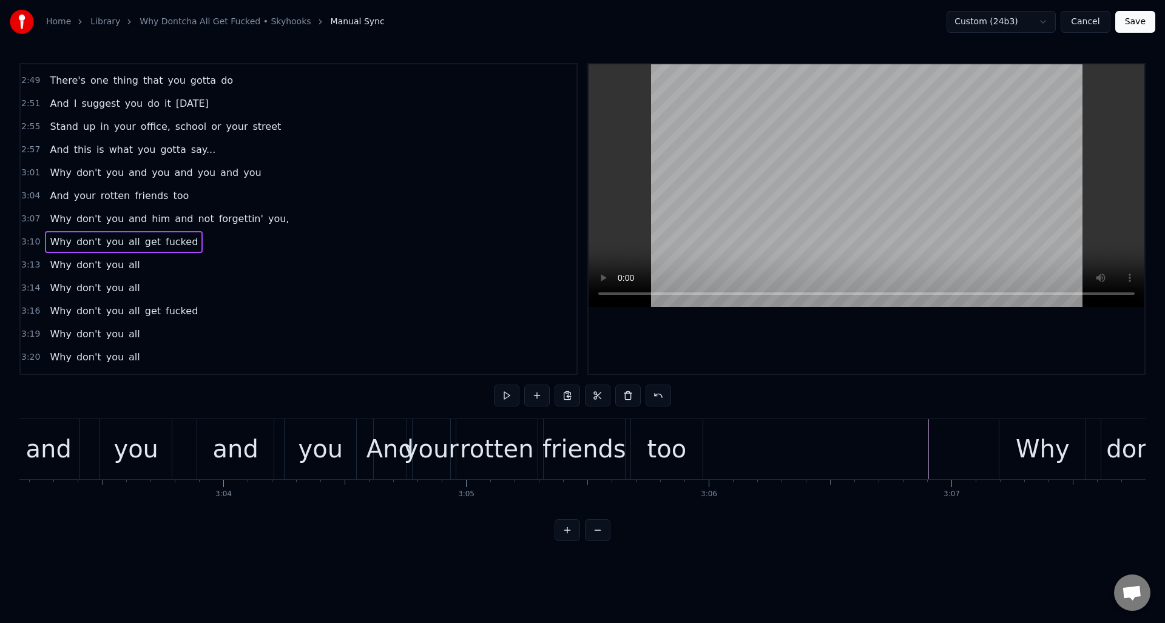
scroll to position [0, 44511]
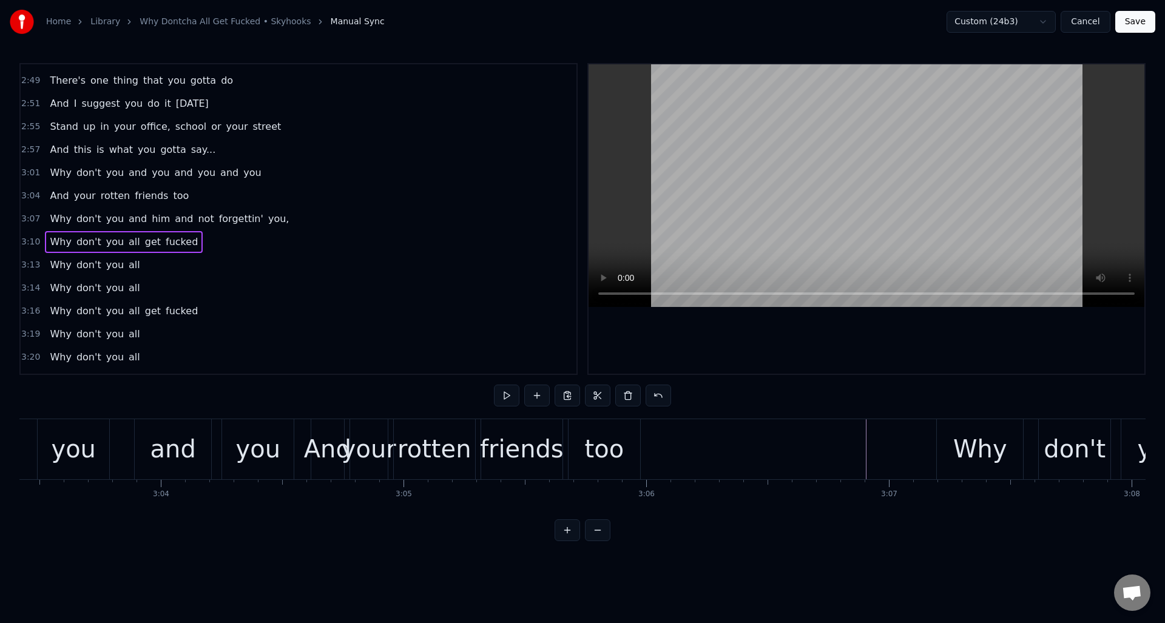
drag, startPoint x: 1142, startPoint y: 21, endPoint x: 1057, endPoint y: 86, distance: 106.5
click at [1142, 21] on button "Save" at bounding box center [1135, 22] width 40 height 22
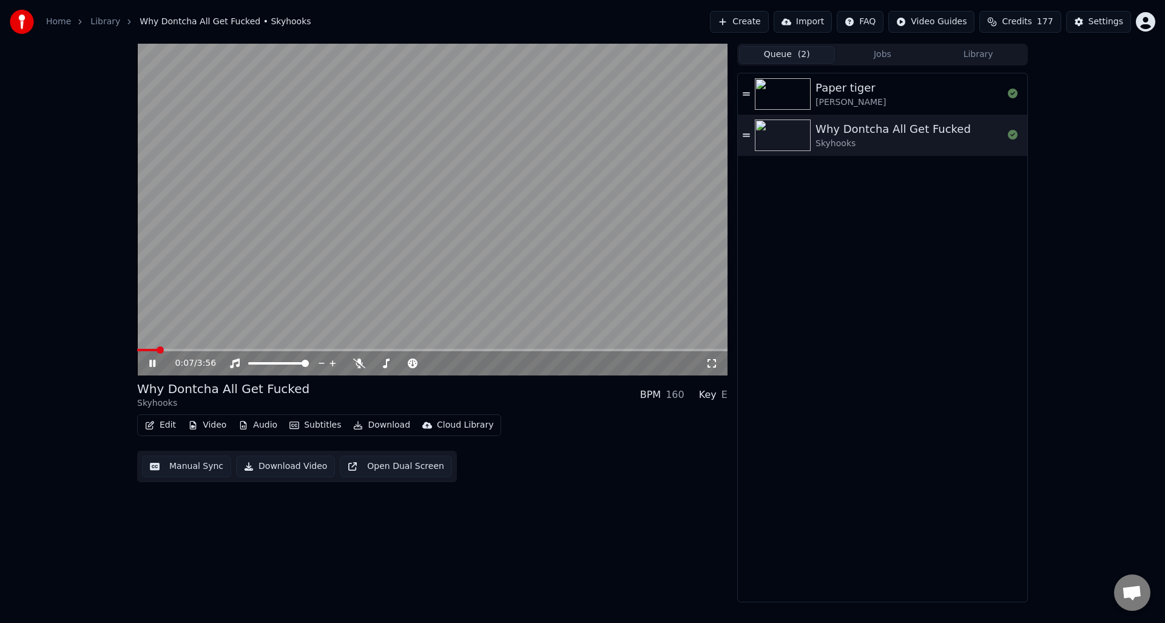
click at [153, 362] on icon at bounding box center [152, 363] width 6 height 7
click at [195, 466] on button "Manual Sync" at bounding box center [186, 467] width 89 height 22
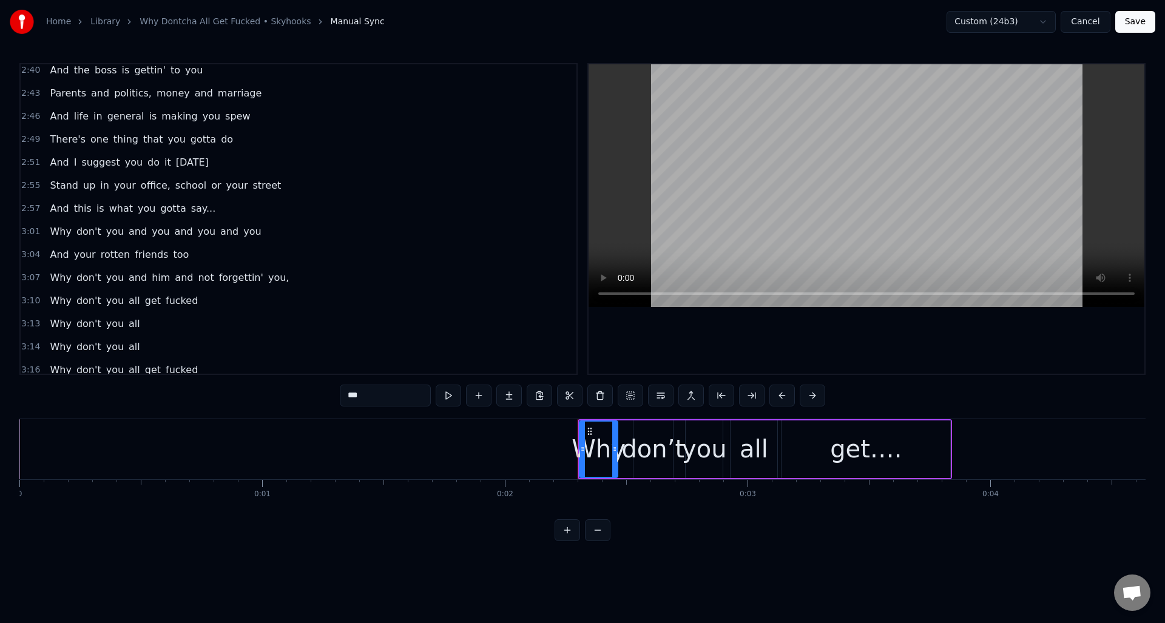
scroll to position [1052, 0]
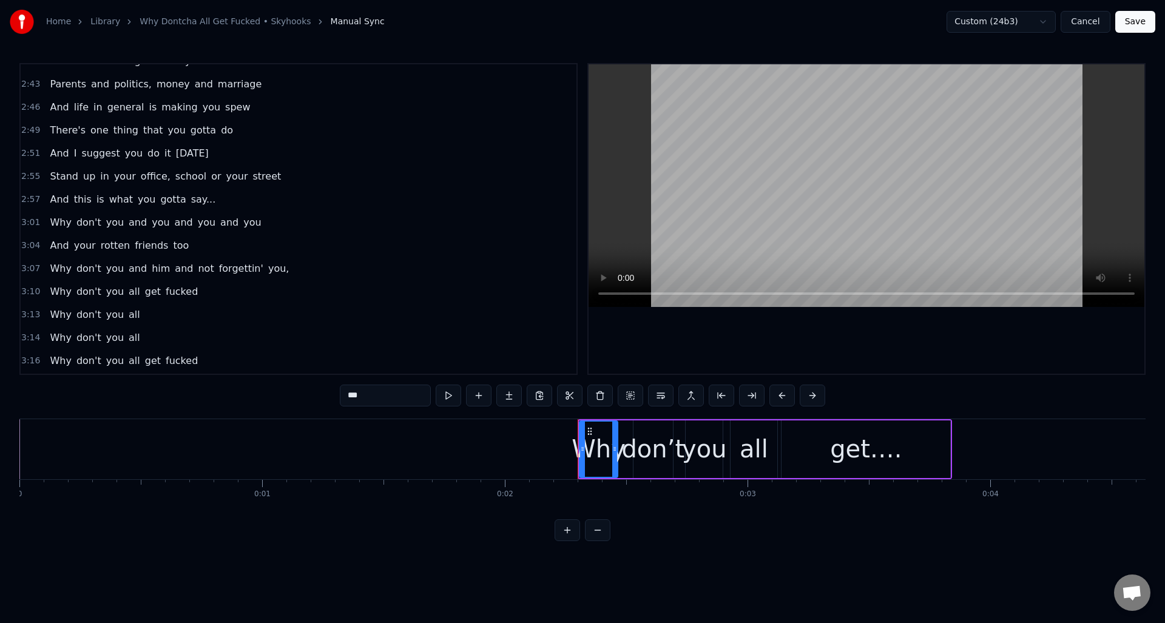
click at [218, 266] on span "forgettin'" at bounding box center [241, 268] width 47 height 14
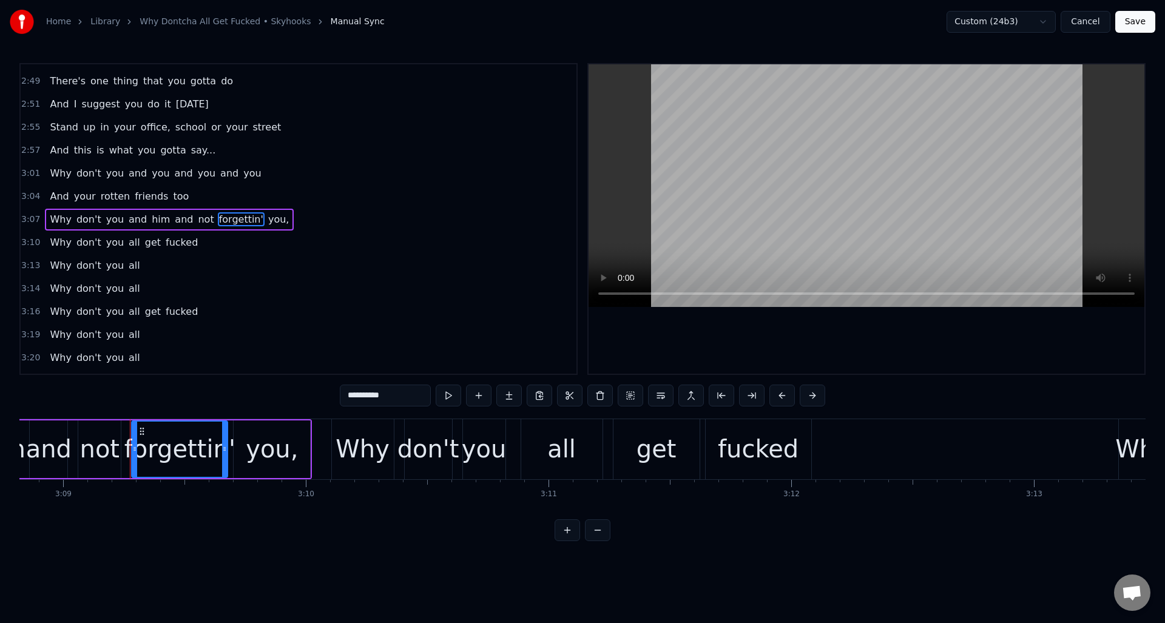
scroll to position [0, 45872]
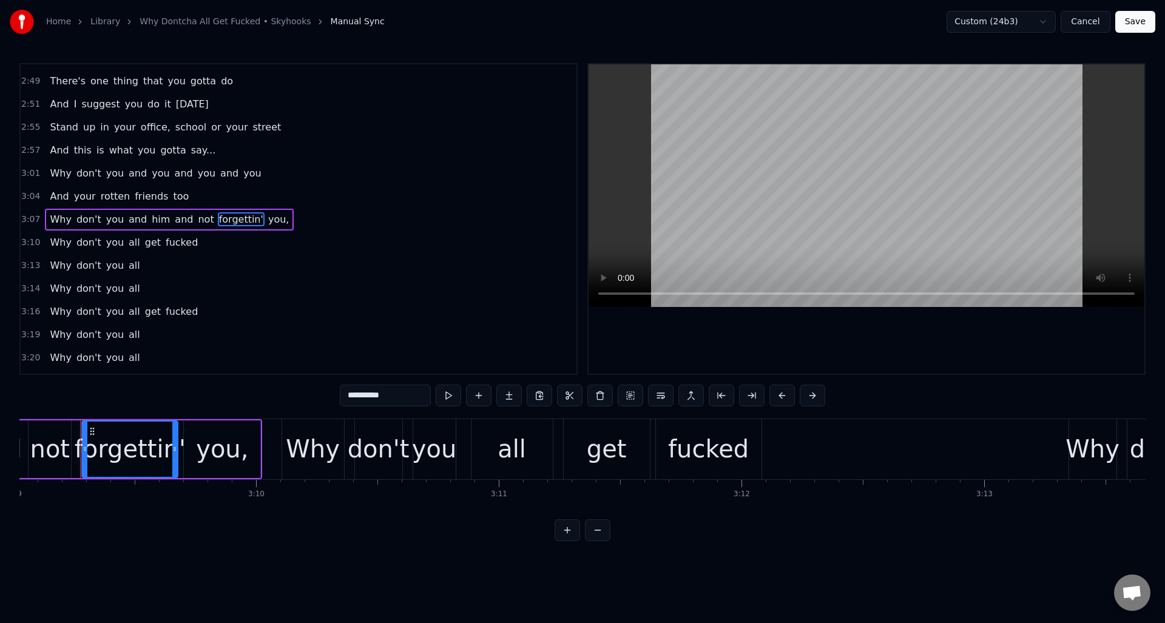
click at [371, 396] on input "**********" at bounding box center [385, 396] width 91 height 22
type input "*********"
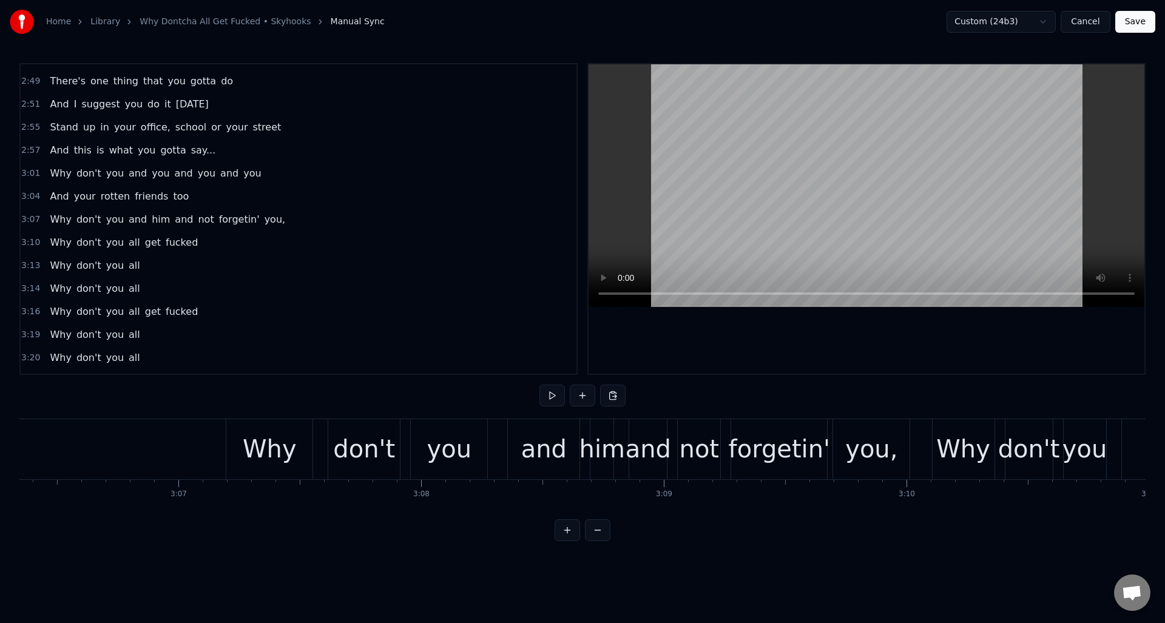
scroll to position [0, 45159]
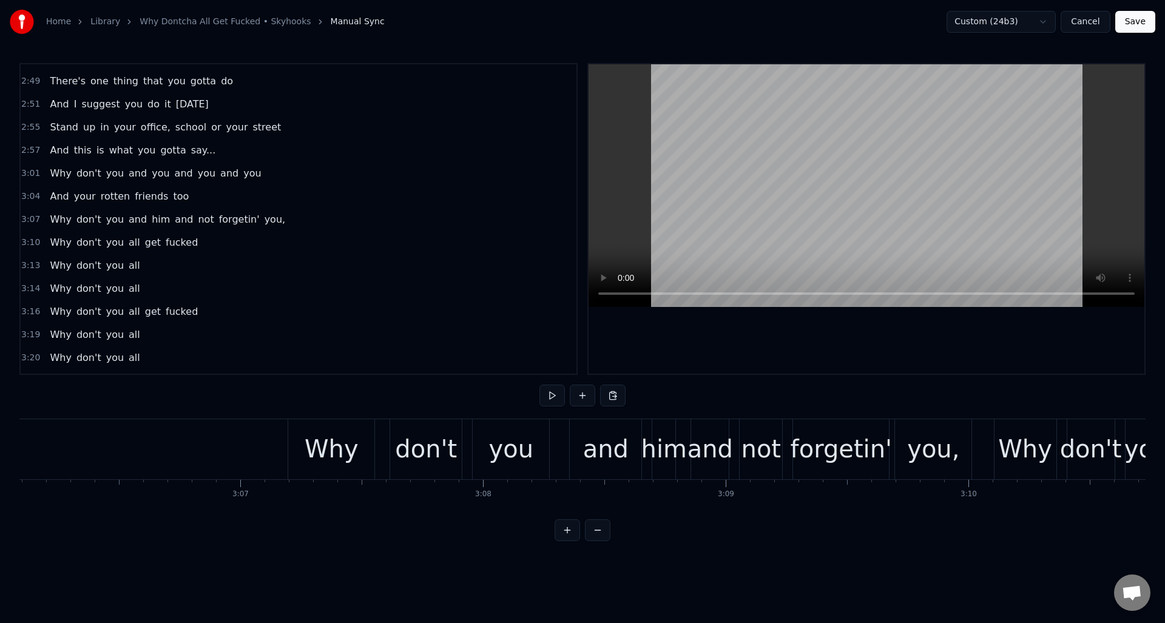
click at [1134, 21] on button "Save" at bounding box center [1135, 22] width 40 height 22
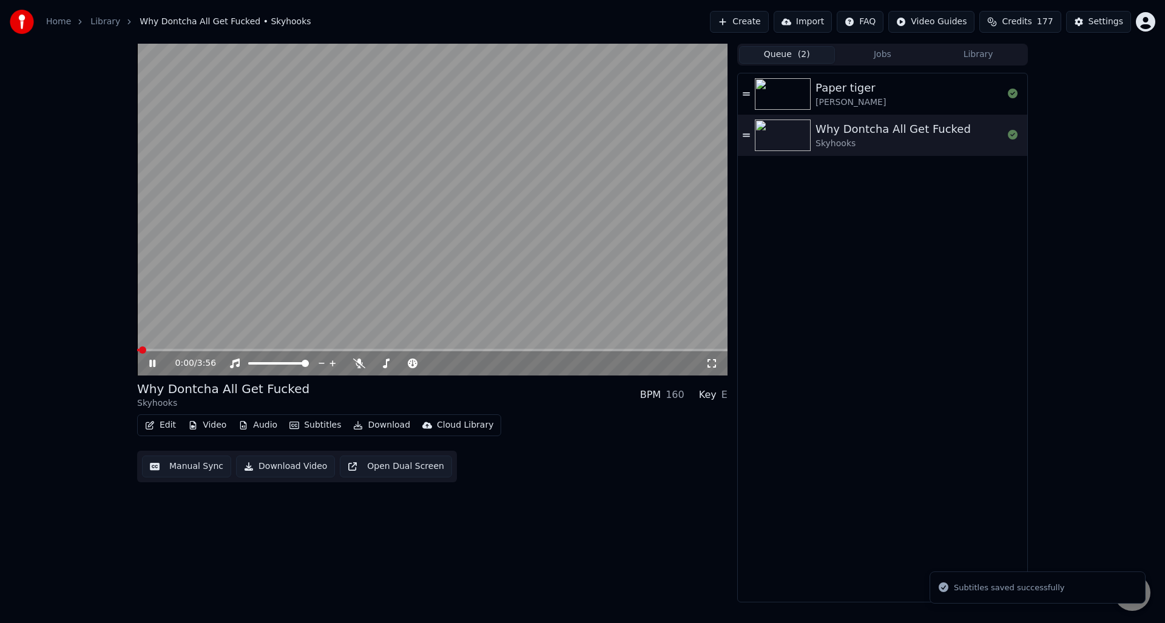
click at [152, 363] on icon at bounding box center [161, 364] width 29 height 10
click at [285, 467] on button "Download Video" at bounding box center [285, 467] width 99 height 22
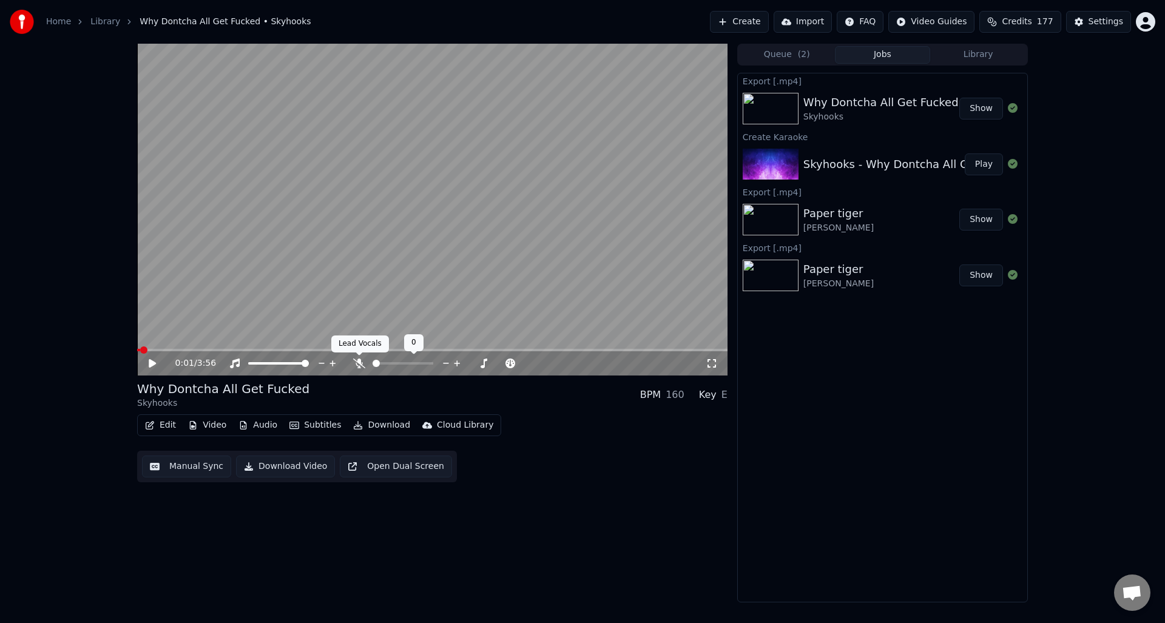
drag, startPoint x: 357, startPoint y: 362, endPoint x: 357, endPoint y: 368, distance: 6.1
click at [357, 362] on icon at bounding box center [359, 364] width 12 height 10
click at [282, 465] on button "Download Video" at bounding box center [285, 467] width 99 height 22
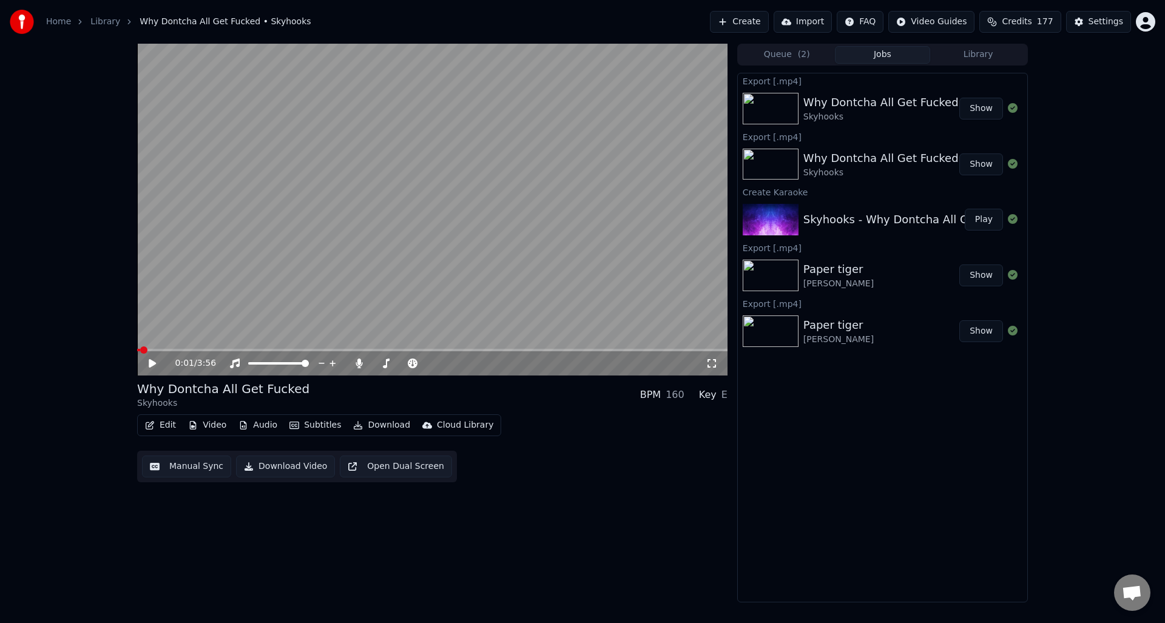
click at [787, 53] on button "Queue ( 2 )" at bounding box center [787, 55] width 96 height 18
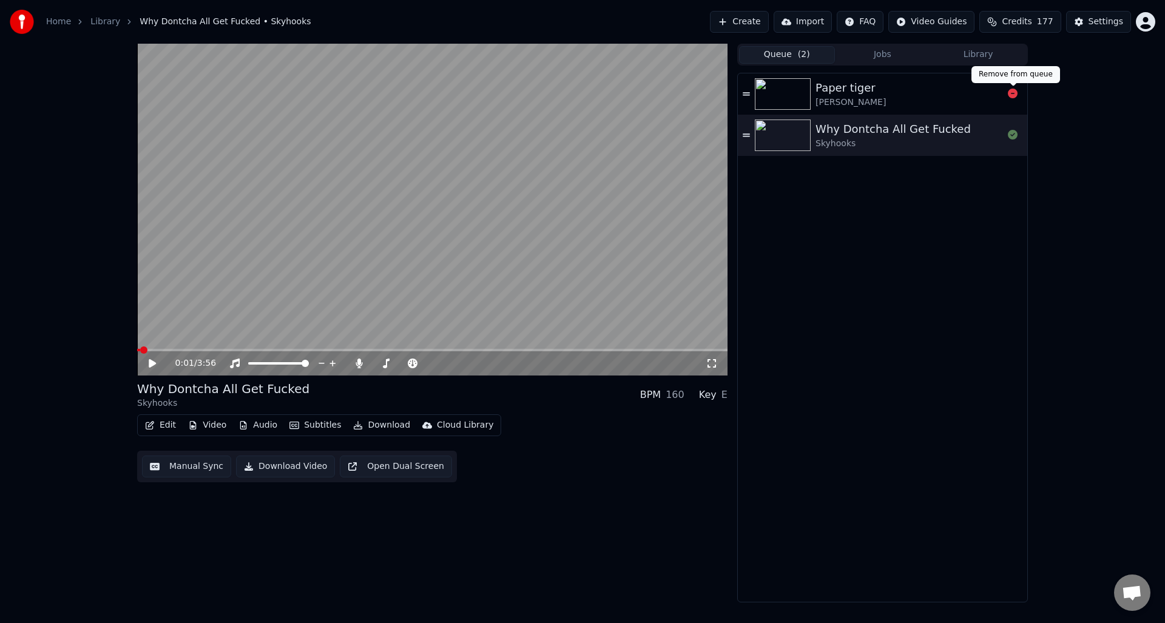
click at [1016, 91] on icon at bounding box center [1013, 94] width 10 height 10
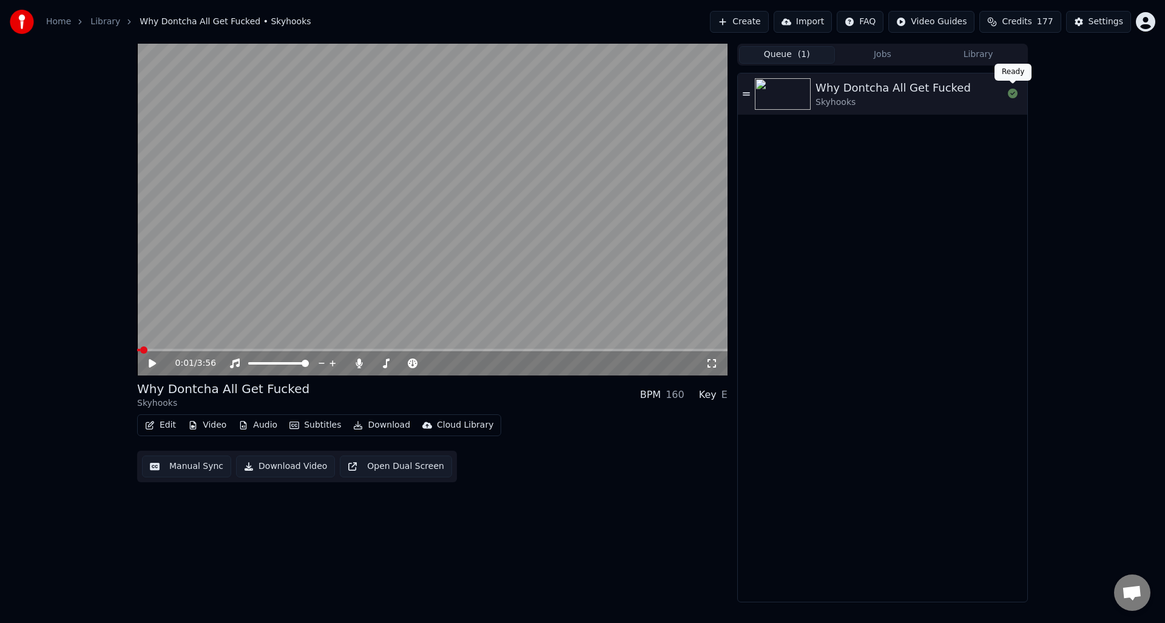
click at [1014, 94] on icon at bounding box center [1013, 94] width 10 height 10
click at [147, 363] on icon at bounding box center [161, 364] width 29 height 10
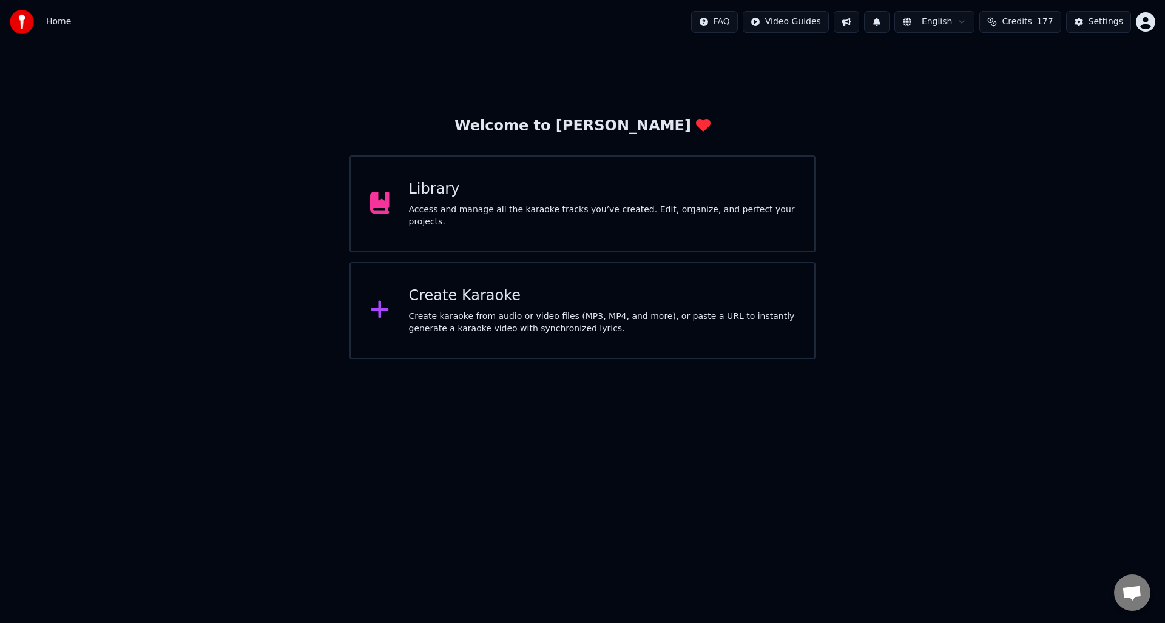
click at [533, 215] on div "Access and manage all the karaoke tracks you’ve created. Edit, organize, and pe…" at bounding box center [602, 216] width 386 height 24
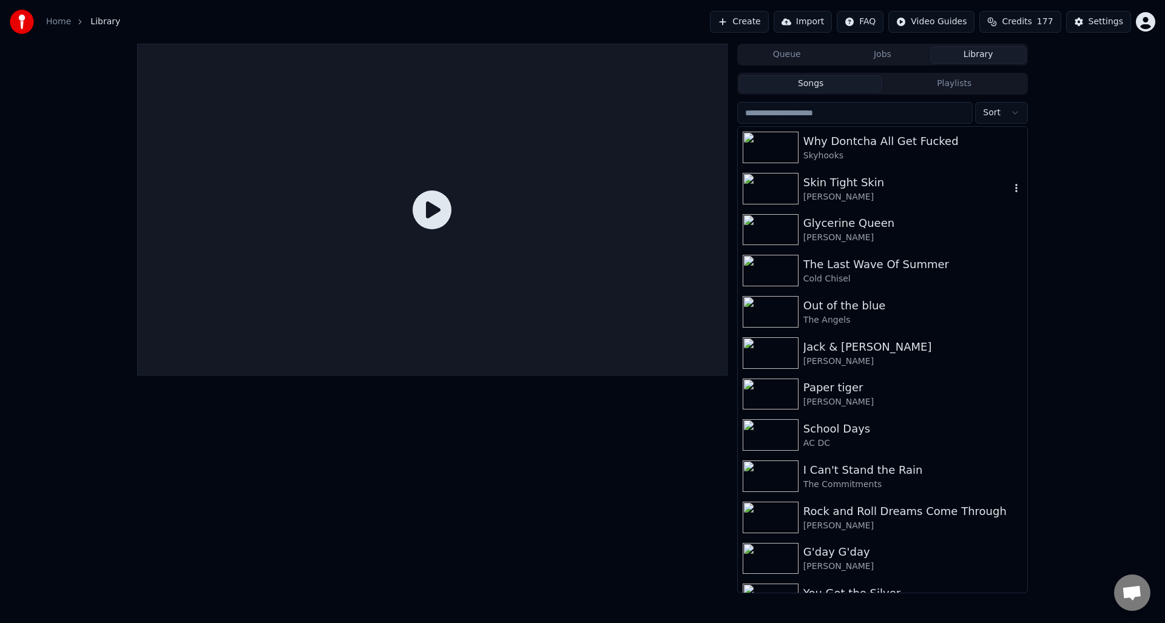
click at [831, 187] on div "Skin Tight Skin" at bounding box center [906, 182] width 207 height 17
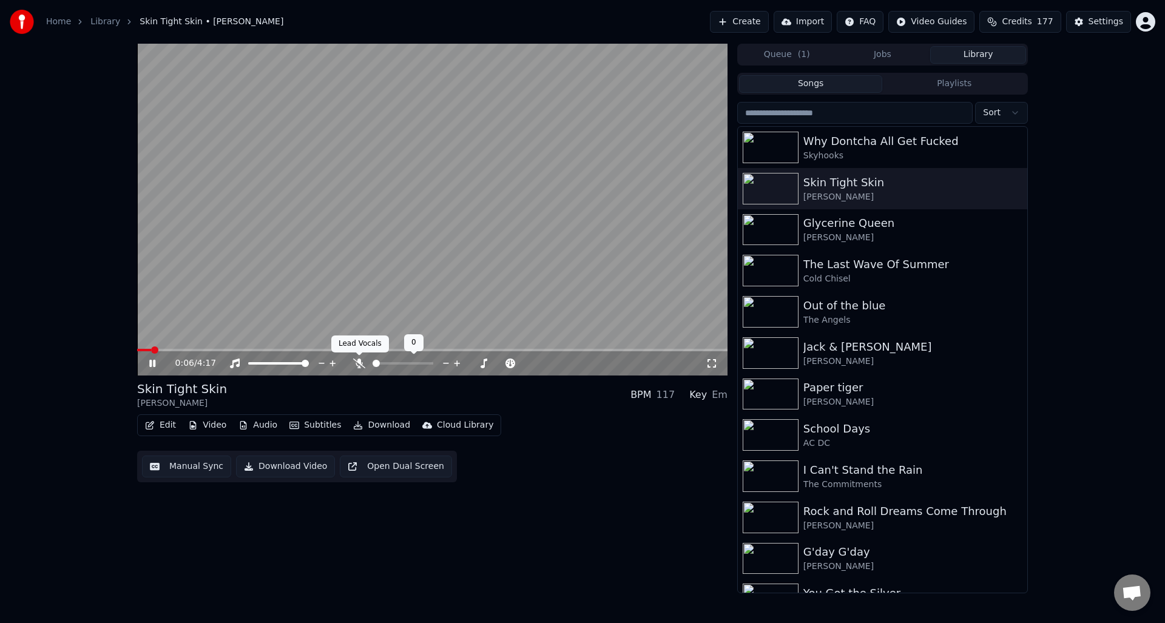
click at [358, 361] on icon at bounding box center [359, 364] width 12 height 10
click at [153, 360] on icon at bounding box center [152, 363] width 6 height 7
click at [160, 425] on button "Edit" at bounding box center [160, 425] width 41 height 17
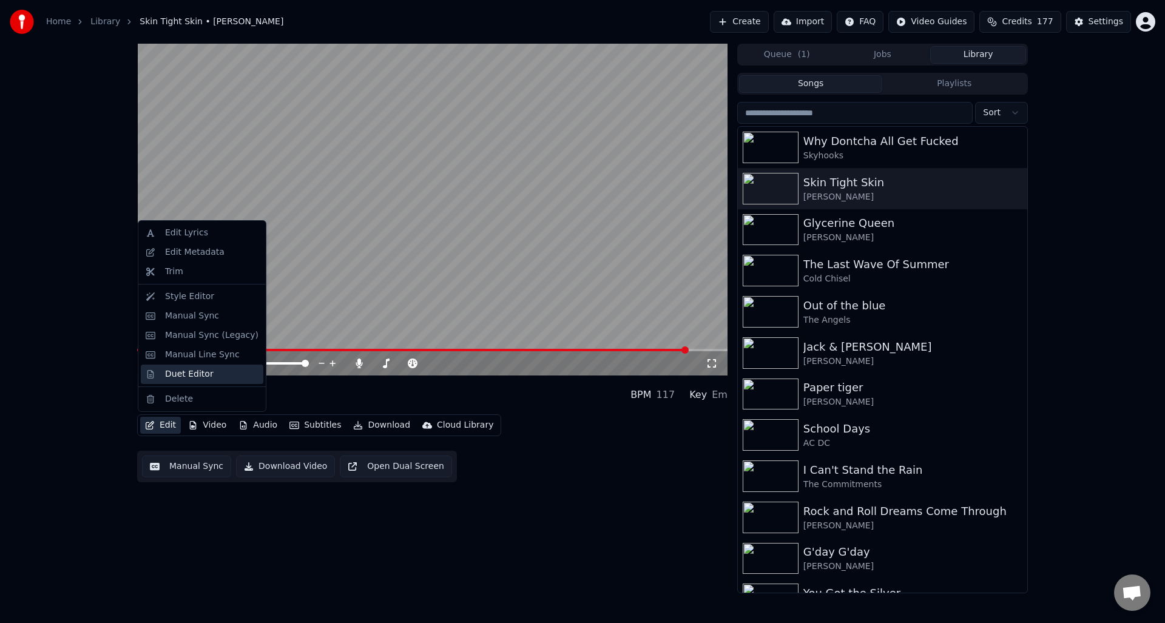
click at [167, 375] on div "Duet Editor" at bounding box center [189, 374] width 49 height 12
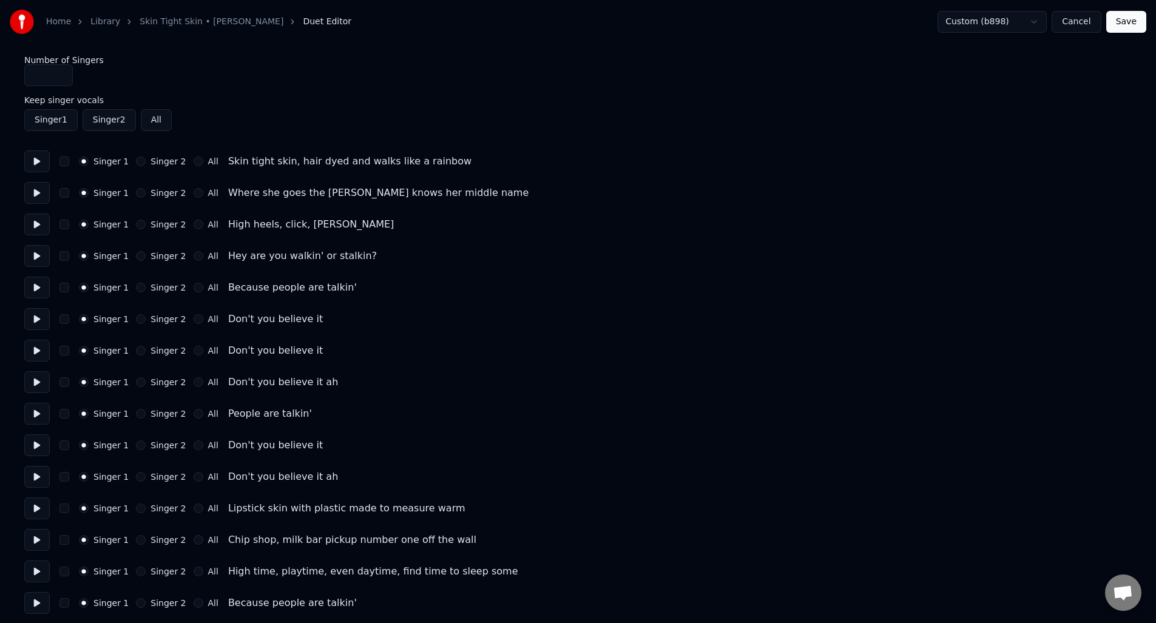
click at [36, 413] on button at bounding box center [36, 414] width 25 height 22
click at [36, 443] on button at bounding box center [36, 445] width 25 height 22
click at [1079, 24] on button "Cancel" at bounding box center [1075, 22] width 49 height 22
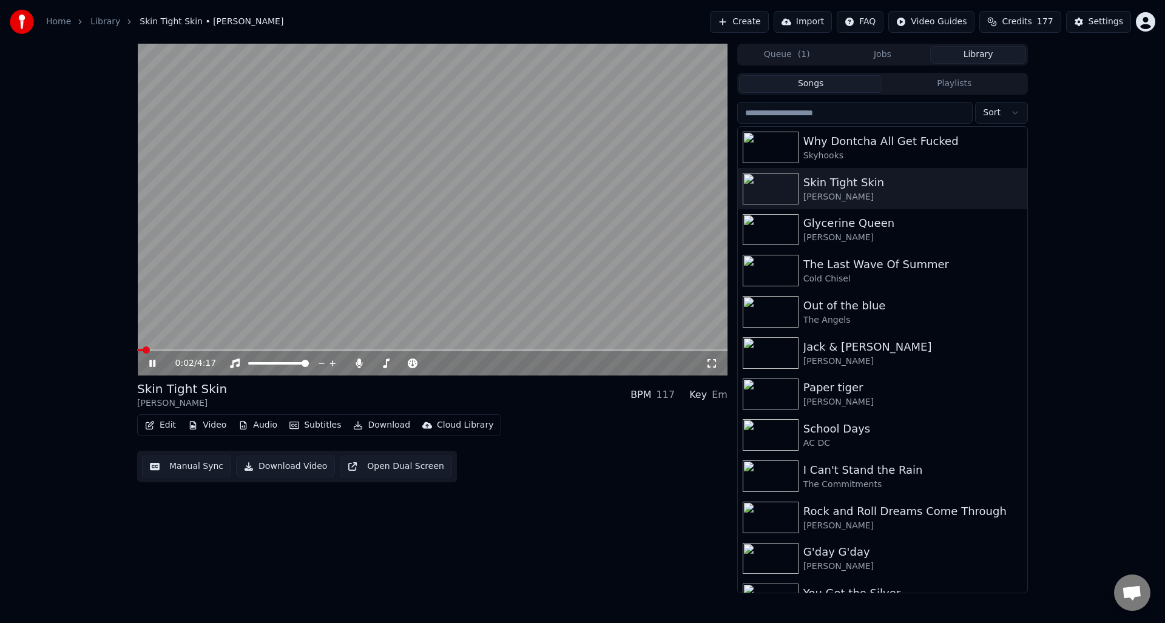
drag, startPoint x: 150, startPoint y: 360, endPoint x: 172, endPoint y: 368, distance: 23.2
click at [151, 359] on icon at bounding box center [161, 364] width 29 height 10
click at [358, 362] on icon at bounding box center [359, 364] width 7 height 10
click at [369, 425] on button "Download" at bounding box center [381, 425] width 67 height 17
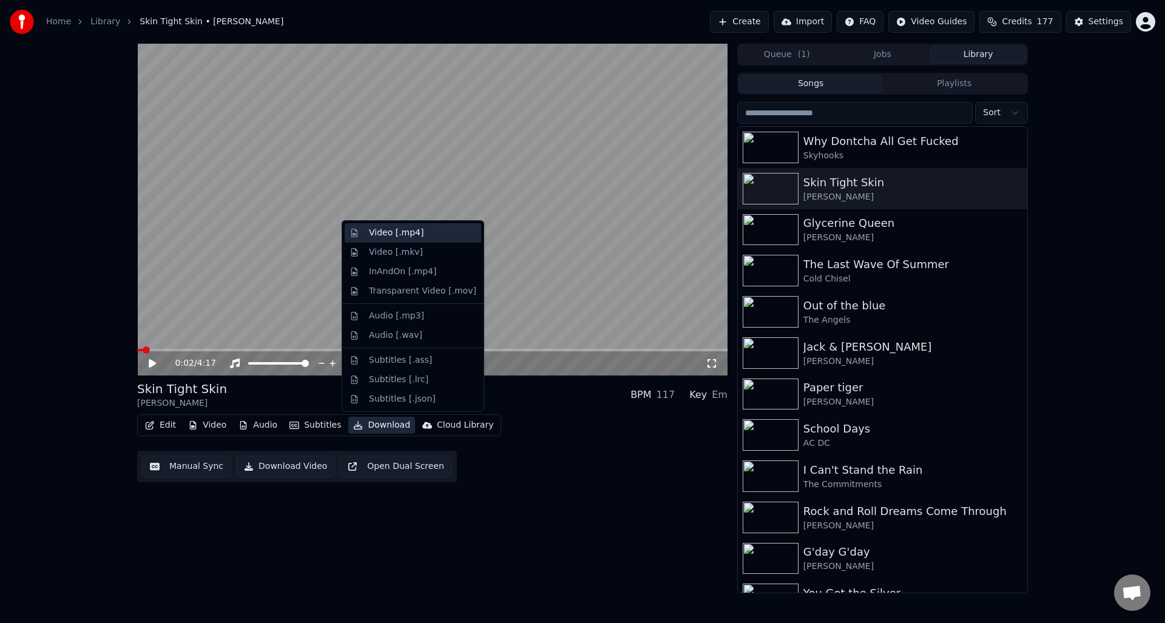
click at [405, 232] on div "Video [.mp4]" at bounding box center [396, 233] width 55 height 12
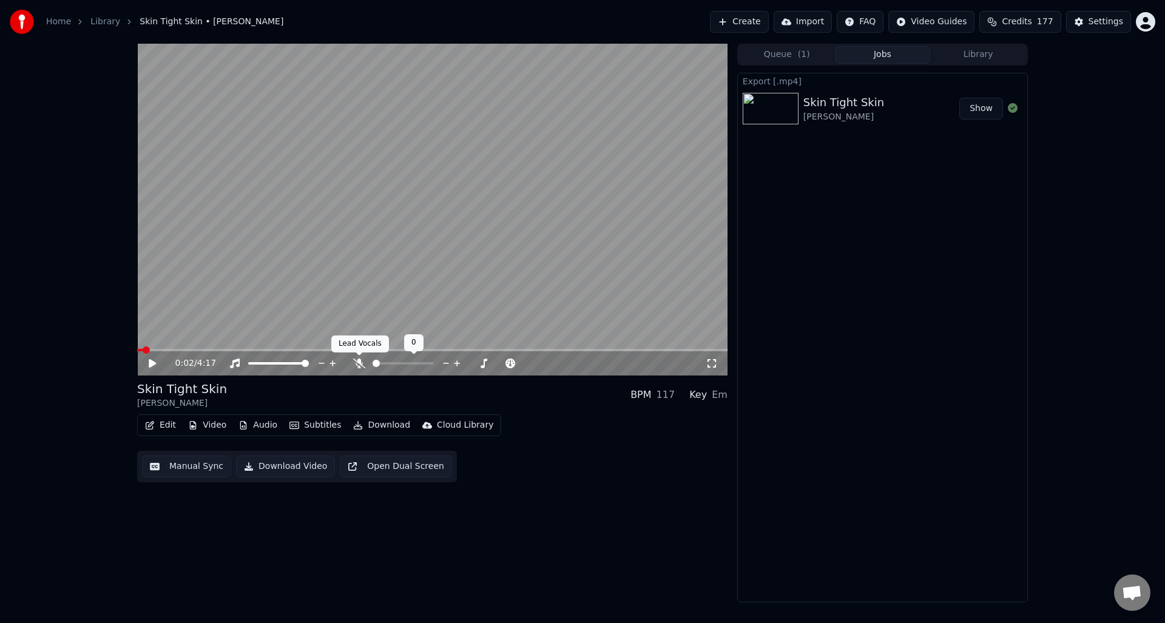
click at [360, 363] on icon at bounding box center [359, 364] width 12 height 10
click at [288, 471] on button "Download Video" at bounding box center [285, 467] width 99 height 22
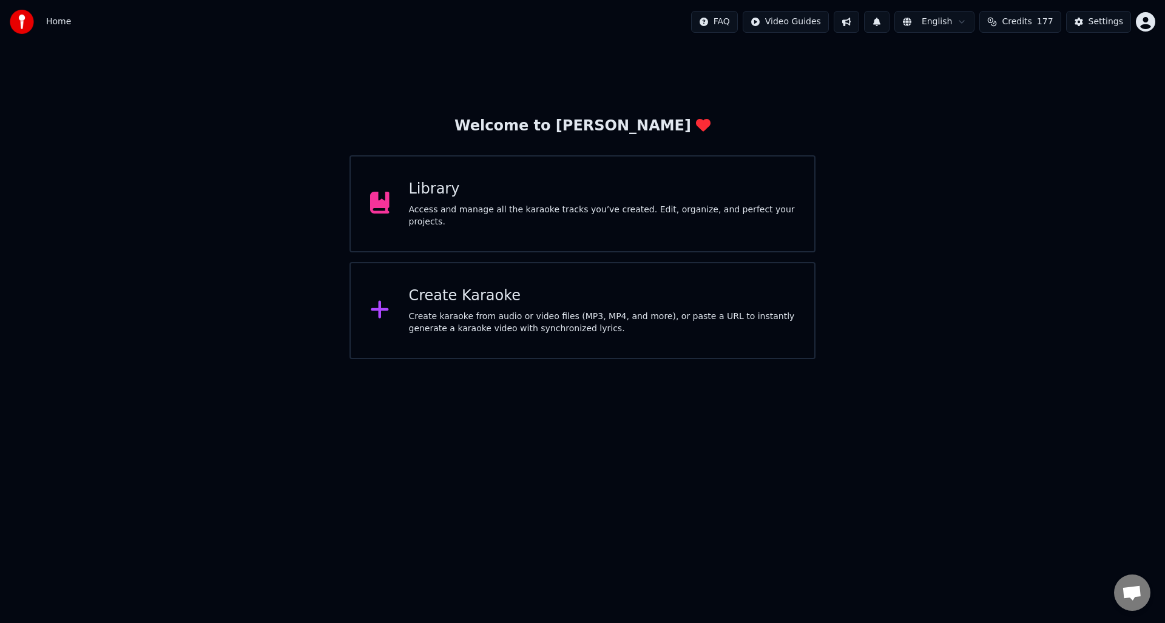
click at [511, 211] on div "Access and manage all the karaoke tracks you’ve created. Edit, organize, and pe…" at bounding box center [602, 216] width 386 height 24
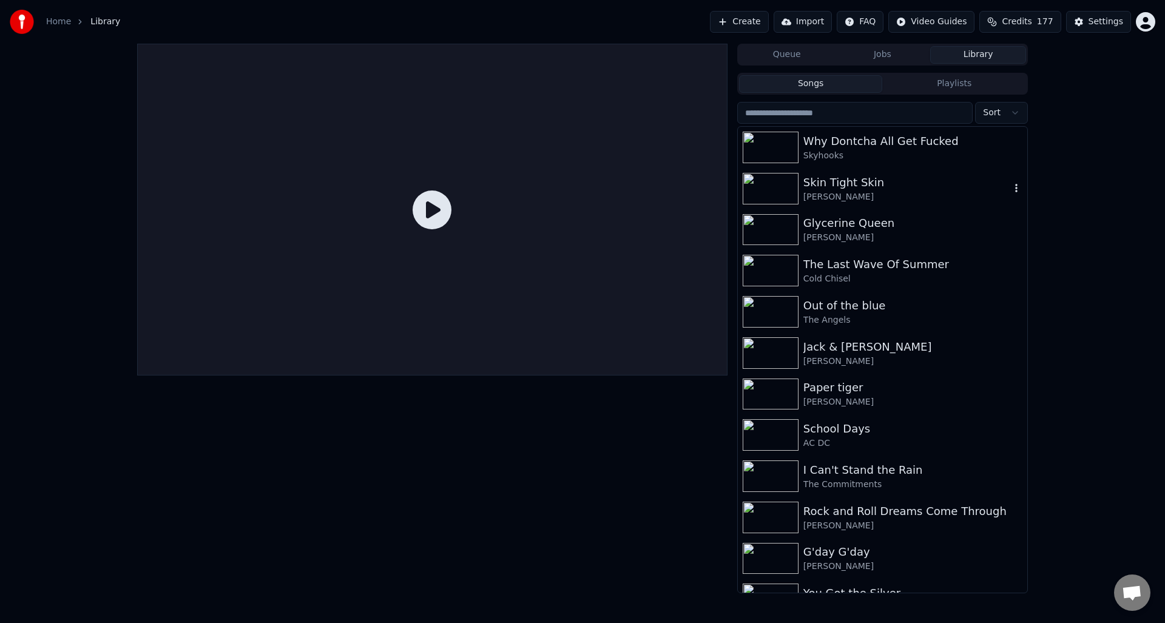
click at [829, 187] on div "Skin Tight Skin" at bounding box center [906, 182] width 207 height 17
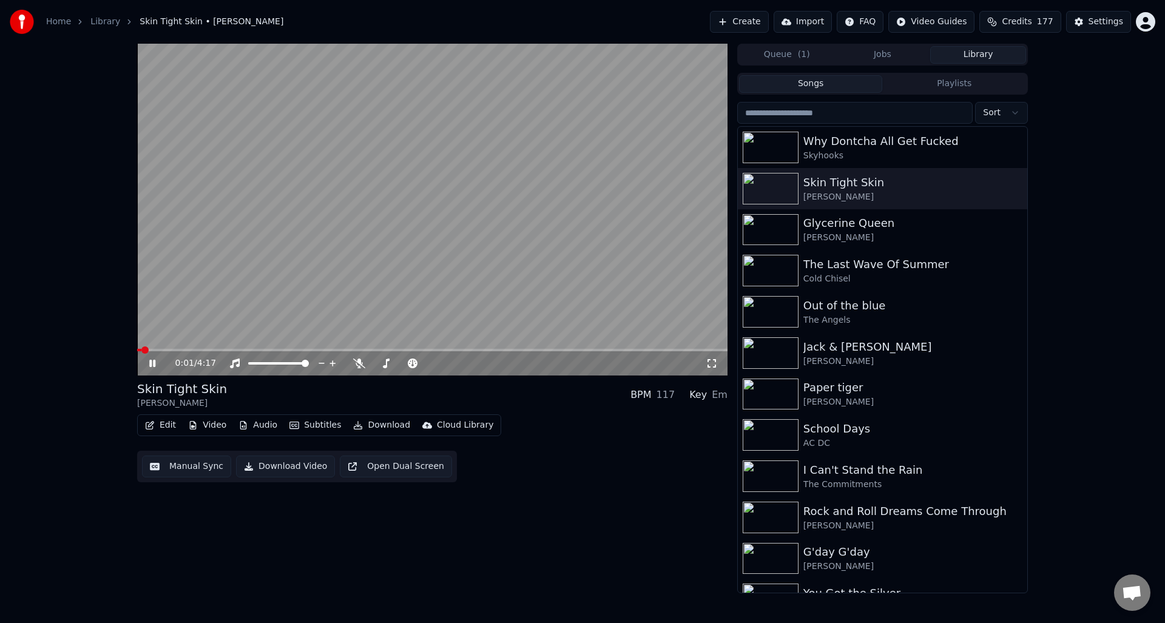
click at [152, 360] on icon at bounding box center [161, 364] width 29 height 10
click at [192, 467] on button "Manual Sync" at bounding box center [186, 467] width 89 height 22
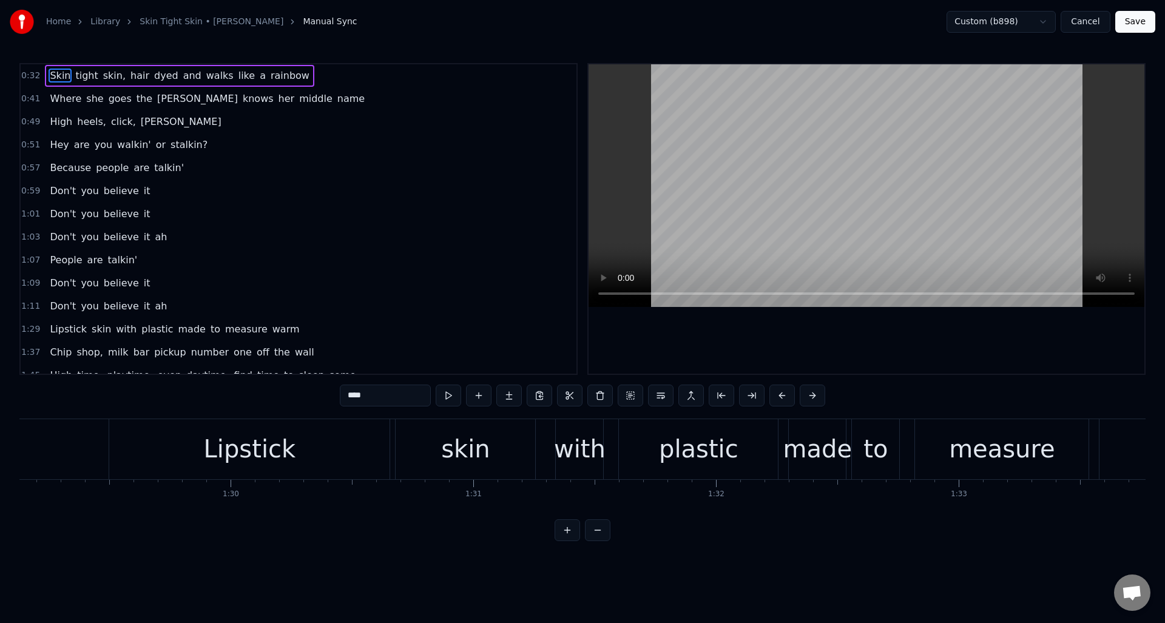
scroll to position [0, 21697]
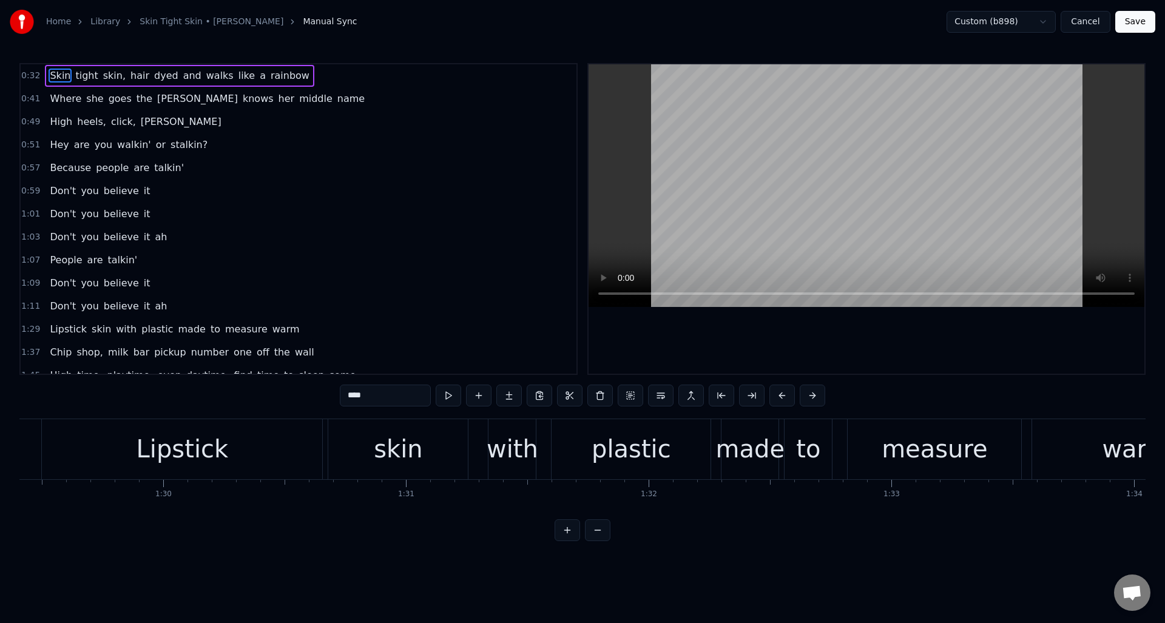
click at [499, 433] on div "with" at bounding box center [513, 449] width 52 height 36
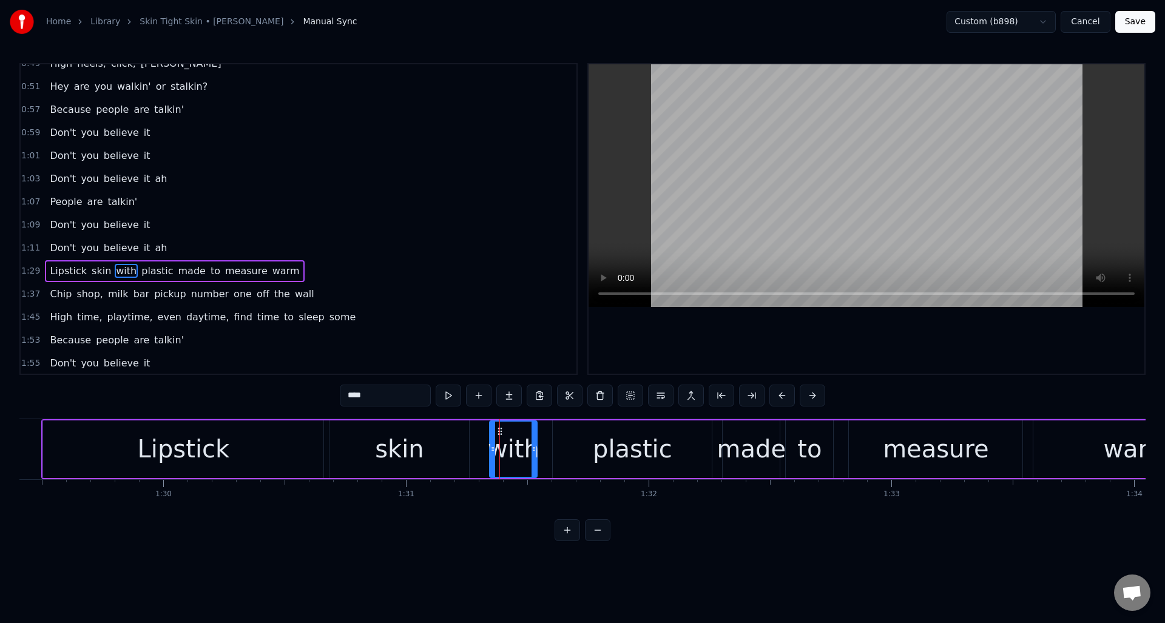
scroll to position [110, 0]
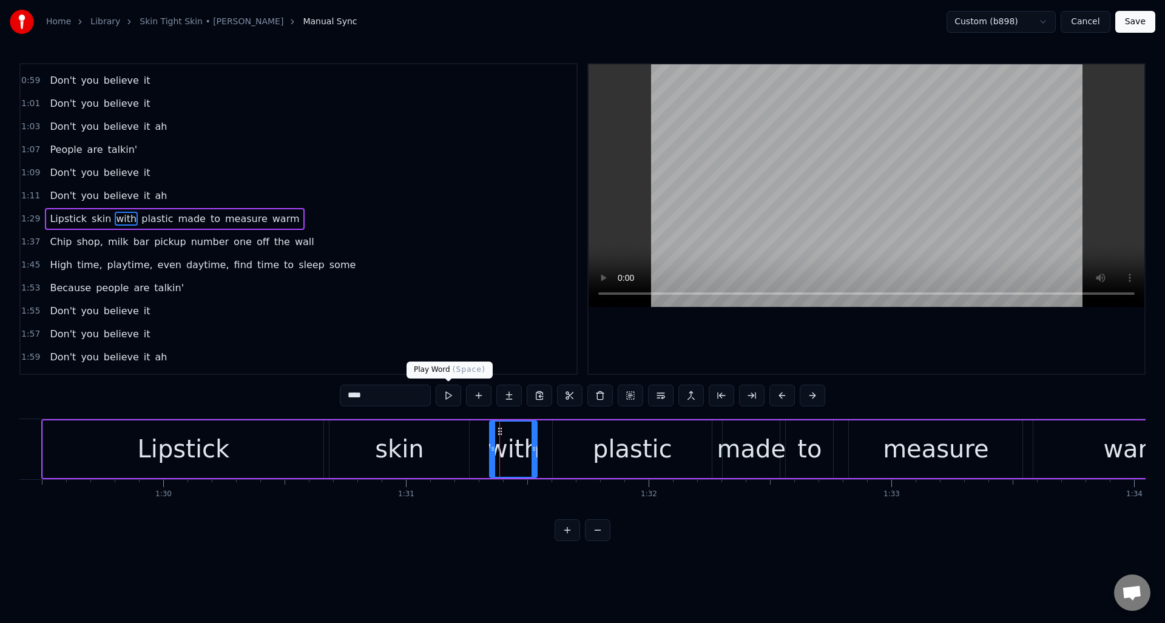
click at [448, 394] on button at bounding box center [448, 396] width 25 height 22
click at [59, 433] on div "Lipstick" at bounding box center [183, 449] width 280 height 58
type input "********"
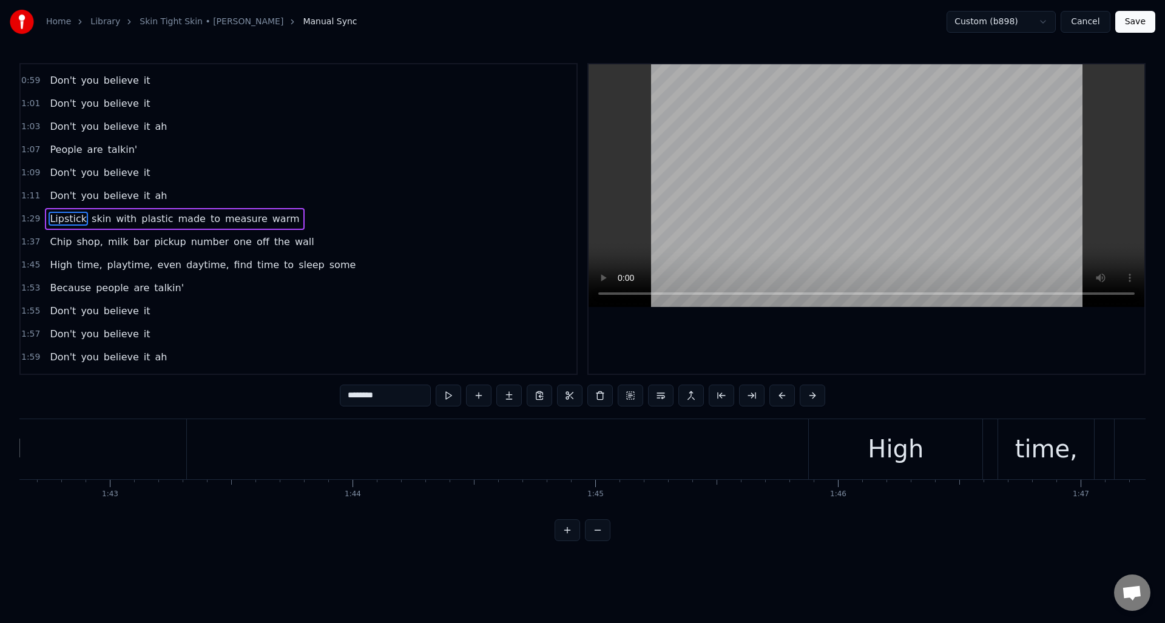
scroll to position [0, 25545]
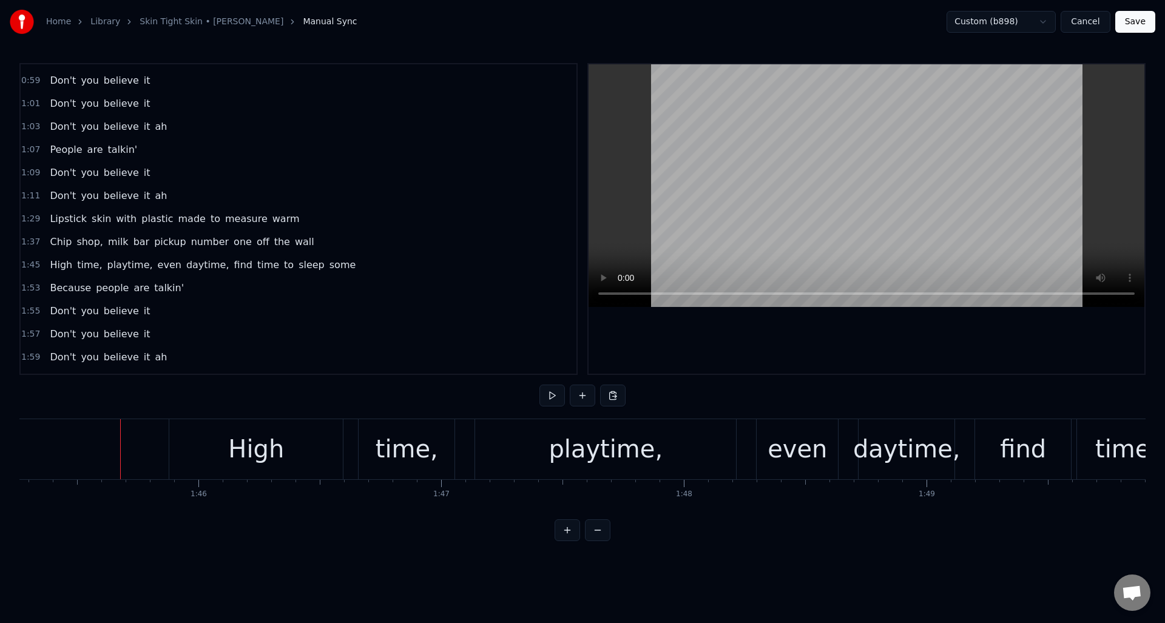
click at [786, 437] on div "even" at bounding box center [796, 449] width 59 height 36
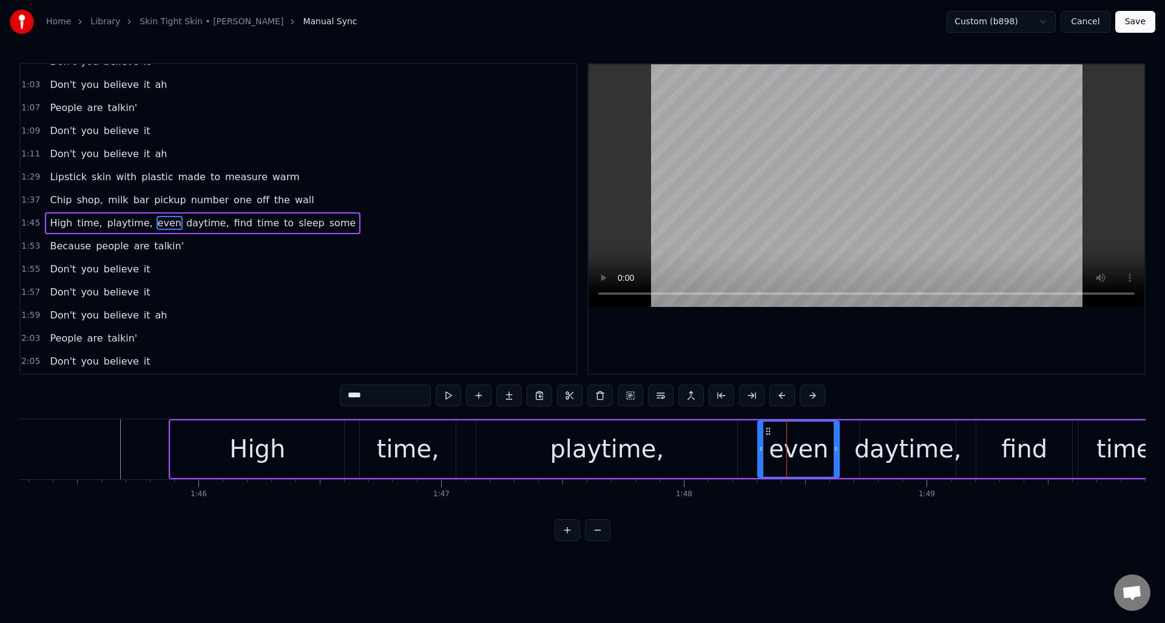
scroll to position [157, 0]
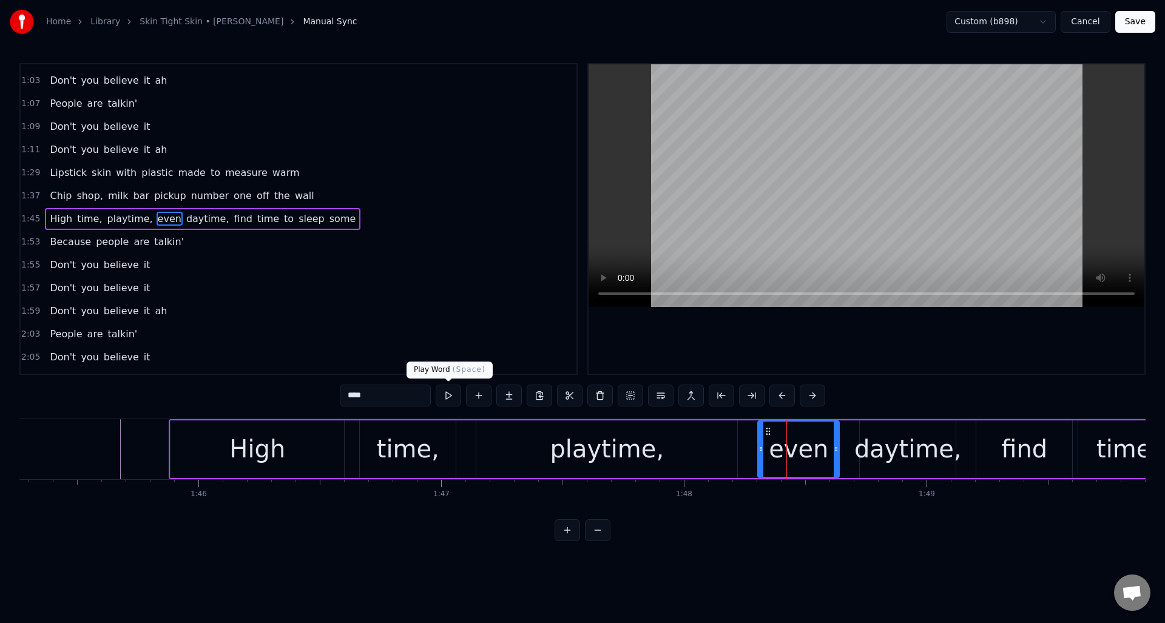
click at [448, 394] on button at bounding box center [448, 396] width 25 height 22
click at [900, 444] on div "daytime," at bounding box center [907, 449] width 107 height 36
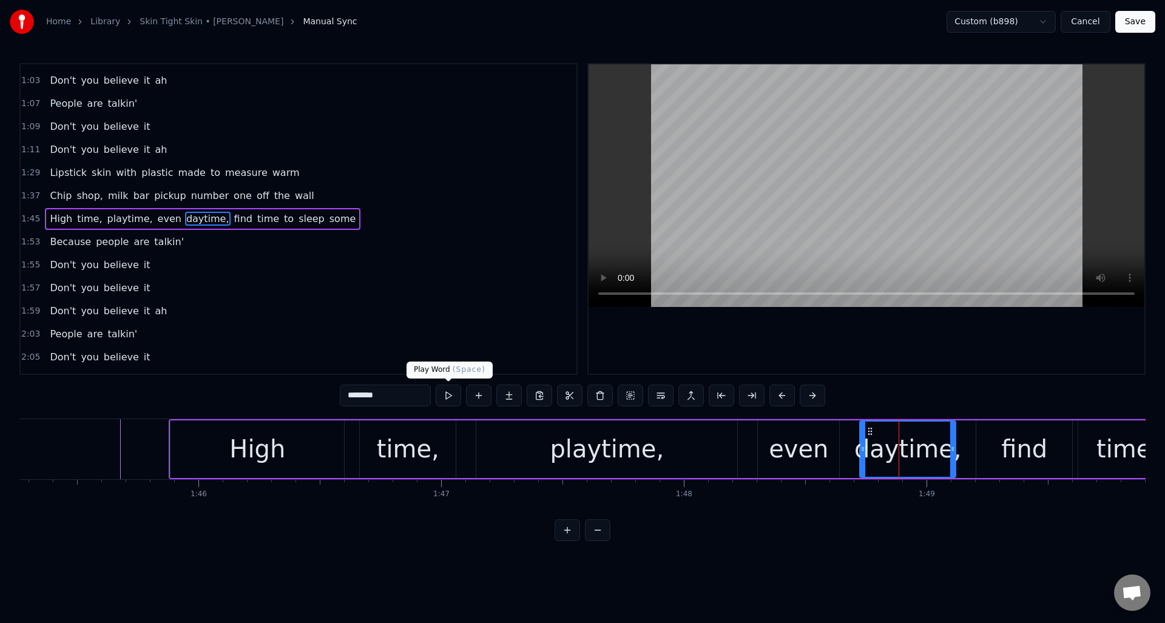
click at [450, 397] on button at bounding box center [448, 396] width 25 height 22
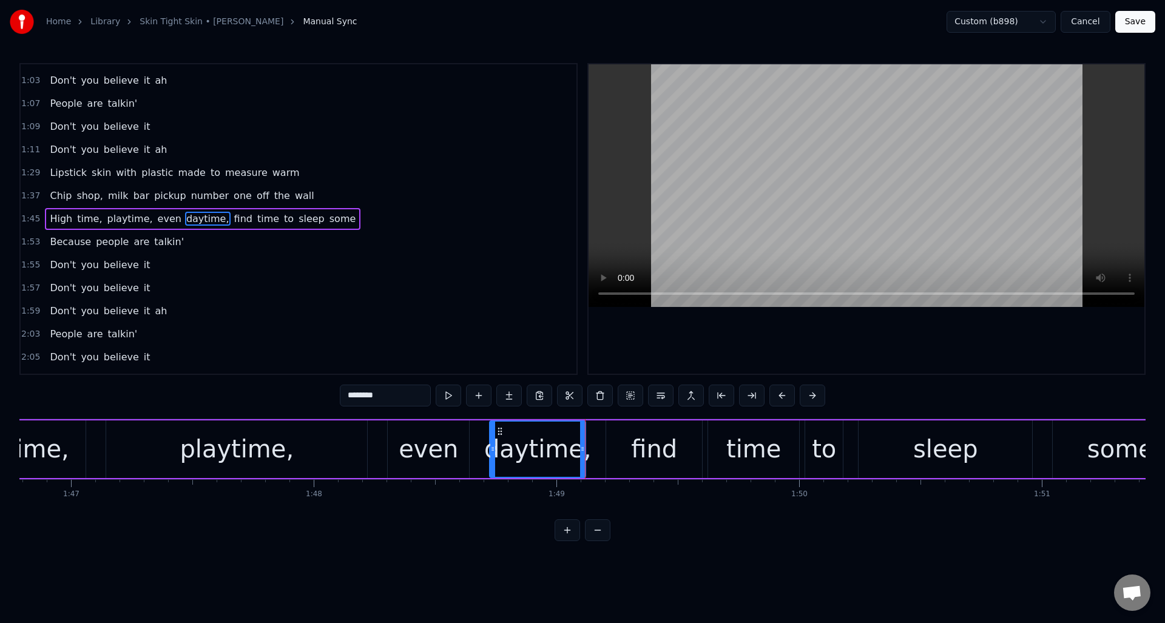
scroll to position [0, 26016]
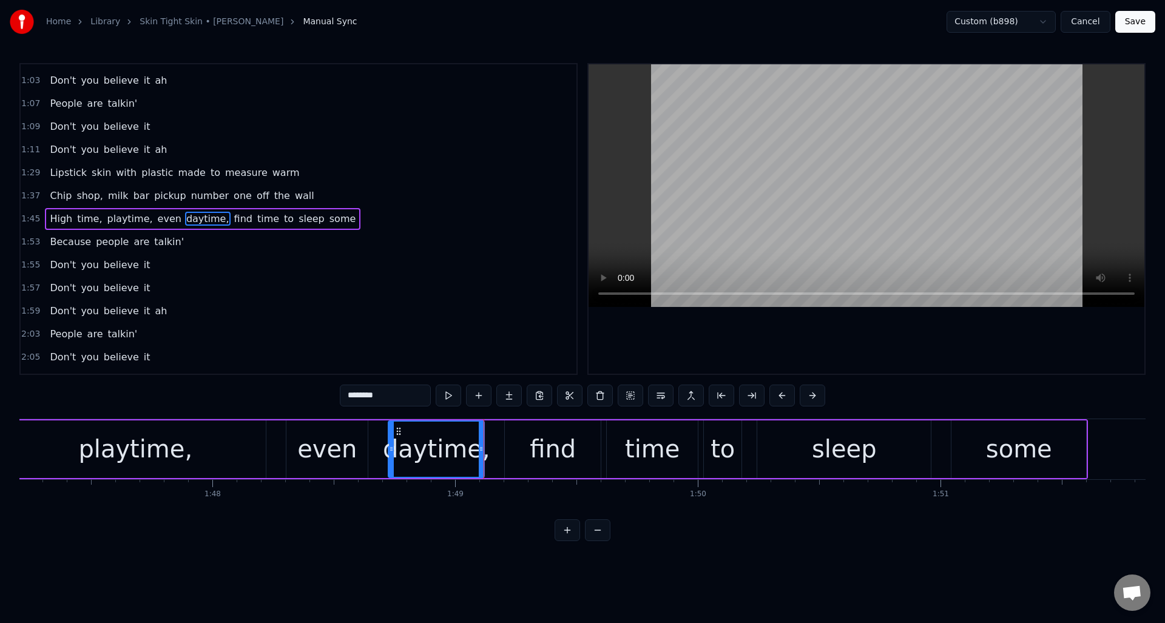
click at [539, 446] on div "find" at bounding box center [553, 449] width 46 height 36
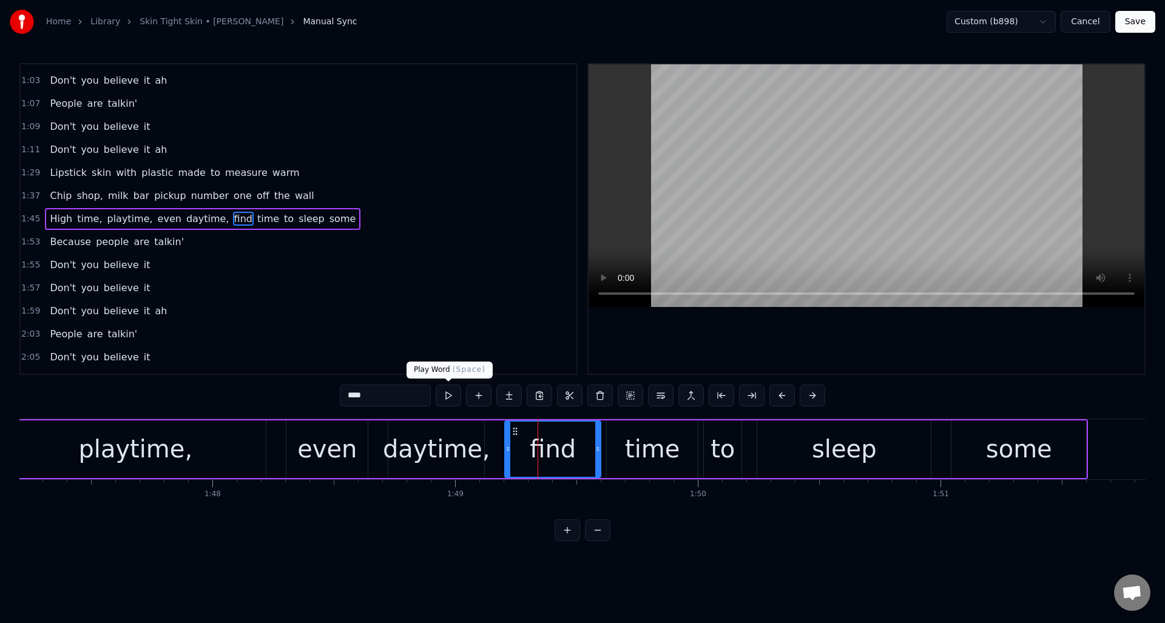
click at [448, 396] on button at bounding box center [448, 396] width 25 height 22
click at [536, 449] on div "find" at bounding box center [553, 449] width 46 height 36
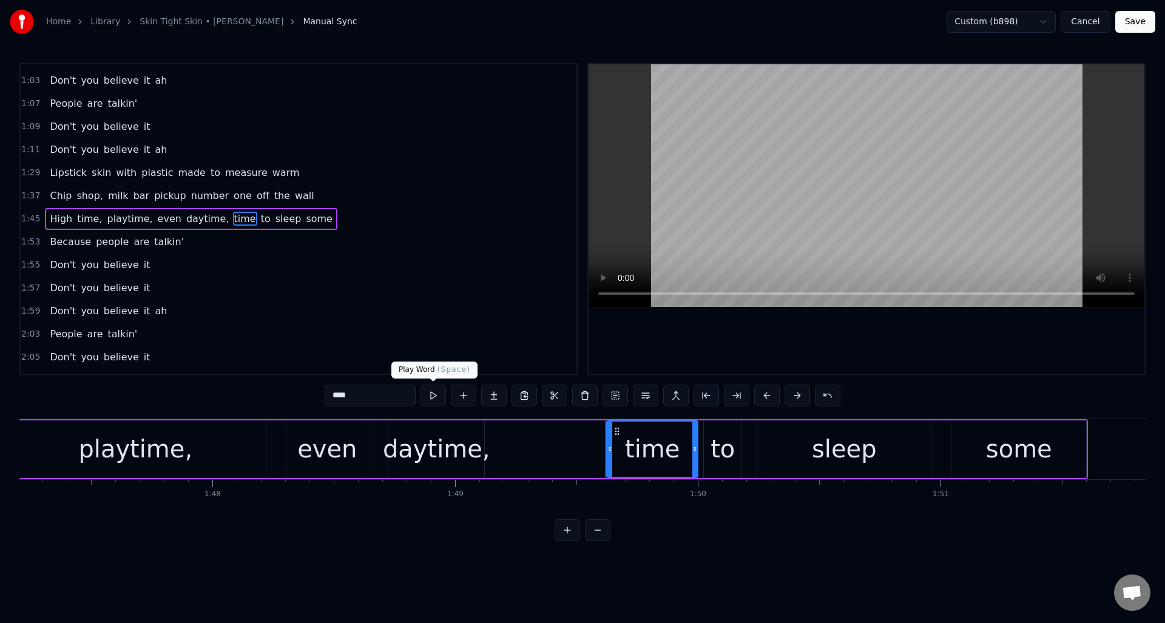
click at [434, 395] on button at bounding box center [432, 396] width 25 height 22
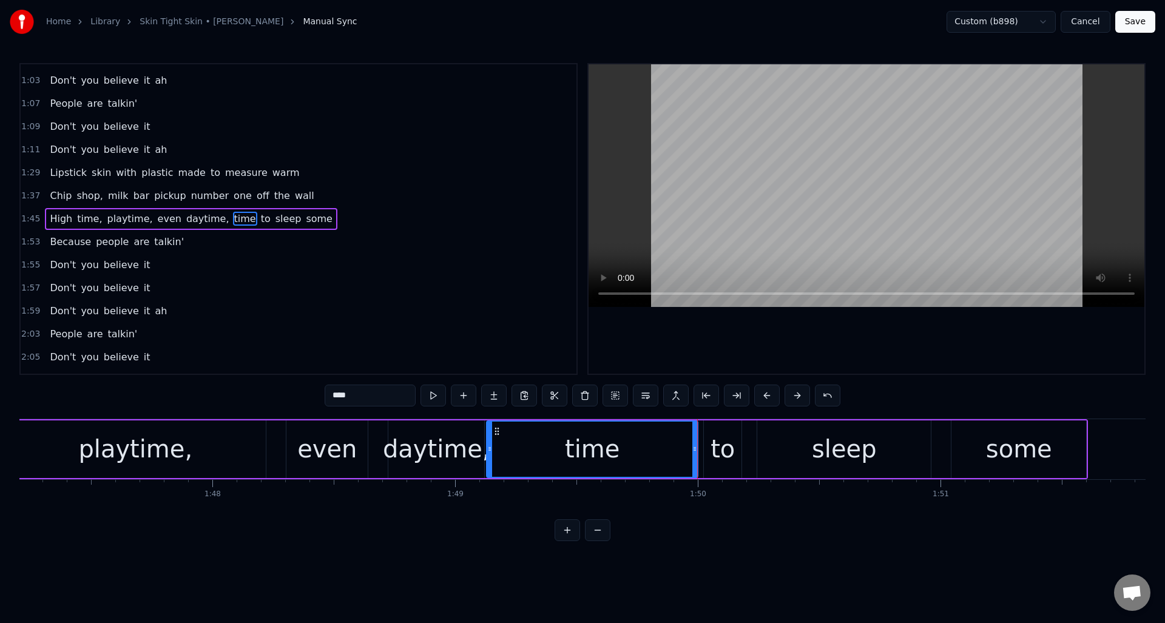
drag, startPoint x: 609, startPoint y: 454, endPoint x: 489, endPoint y: 454, distance: 120.1
click at [489, 454] on div at bounding box center [489, 449] width 5 height 55
click at [433, 393] on button at bounding box center [432, 396] width 25 height 22
click at [234, 433] on div "playtime," at bounding box center [135, 449] width 261 height 58
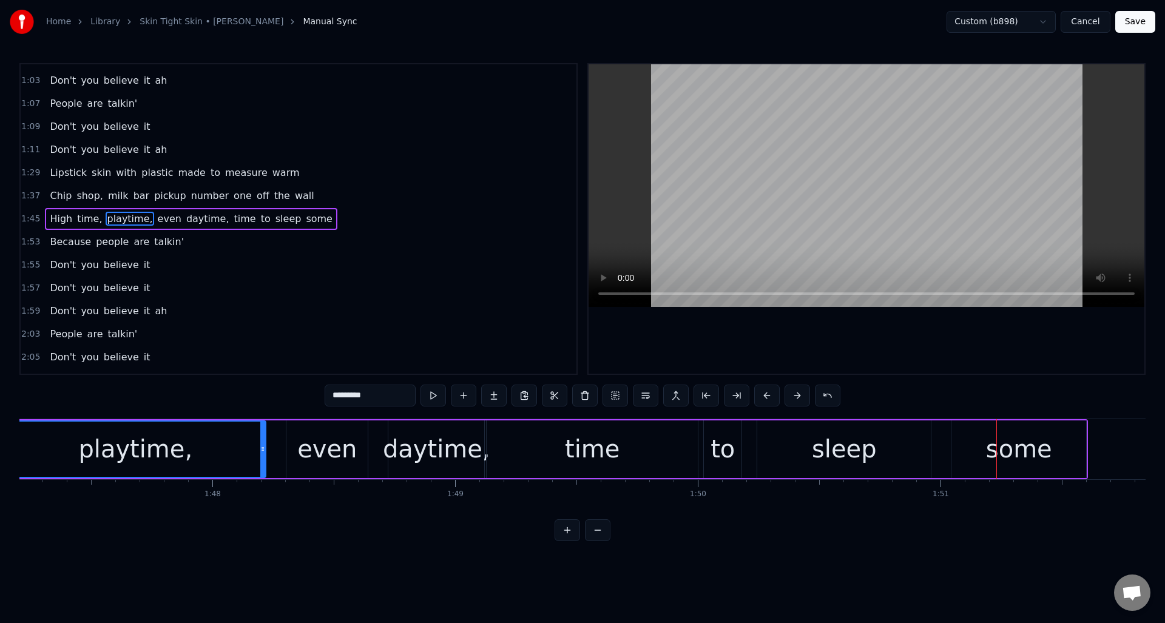
click at [510, 451] on div "time" at bounding box center [592, 449] width 211 height 58
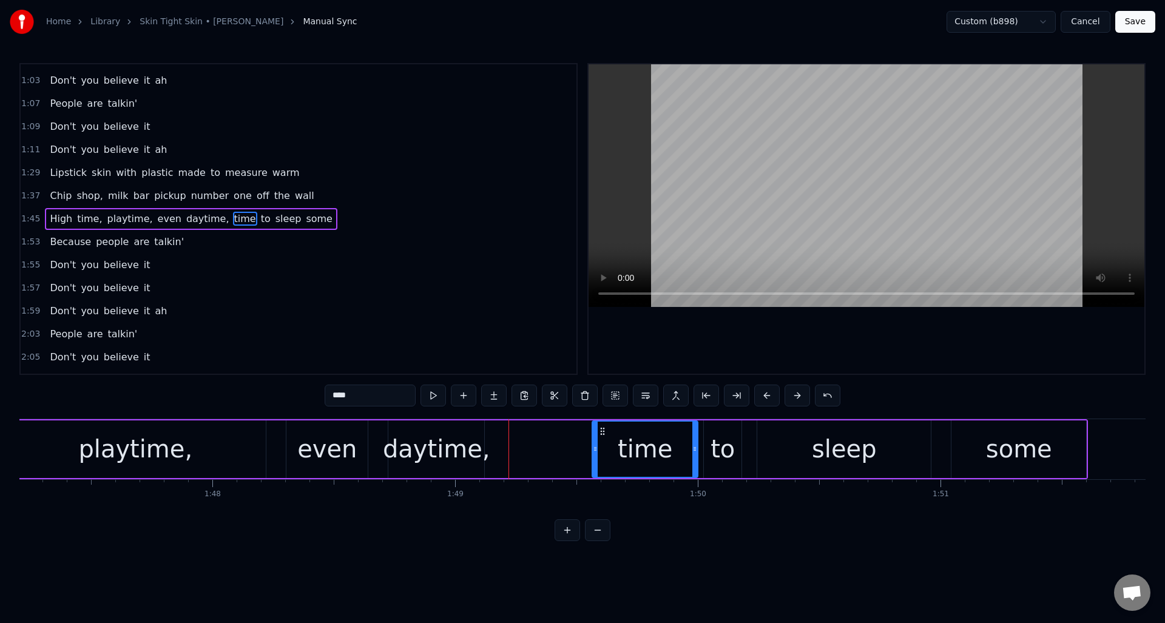
drag, startPoint x: 490, startPoint y: 461, endPoint x: 595, endPoint y: 461, distance: 105.6
click at [595, 461] on div at bounding box center [595, 449] width 5 height 55
click at [456, 439] on div "daytime," at bounding box center [436, 449] width 107 height 36
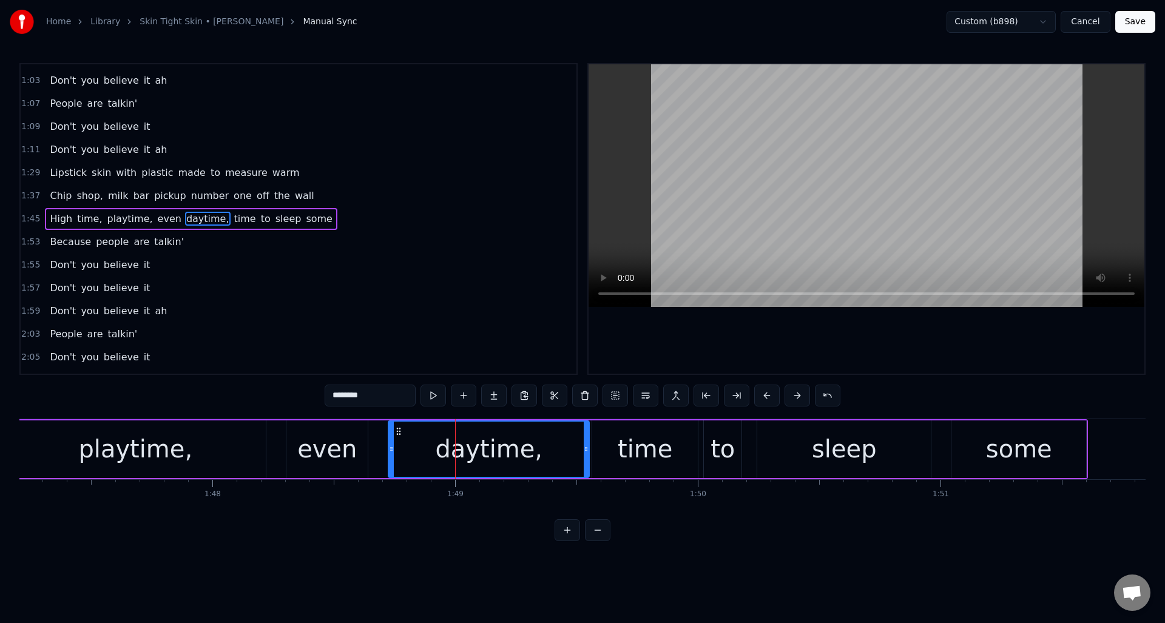
drag, startPoint x: 480, startPoint y: 441, endPoint x: 585, endPoint y: 446, distance: 105.1
click at [585, 446] on div at bounding box center [586, 449] width 5 height 55
click at [501, 451] on div "daytime," at bounding box center [488, 449] width 107 height 36
click at [367, 397] on input "********" at bounding box center [370, 396] width 91 height 22
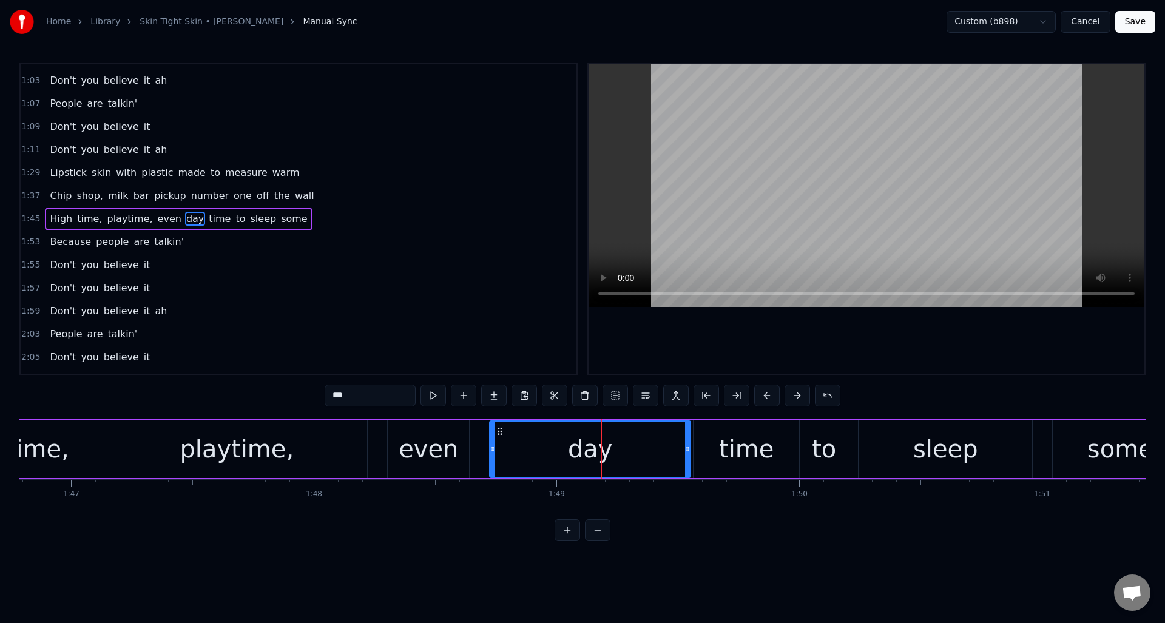
scroll to position [0, 25780]
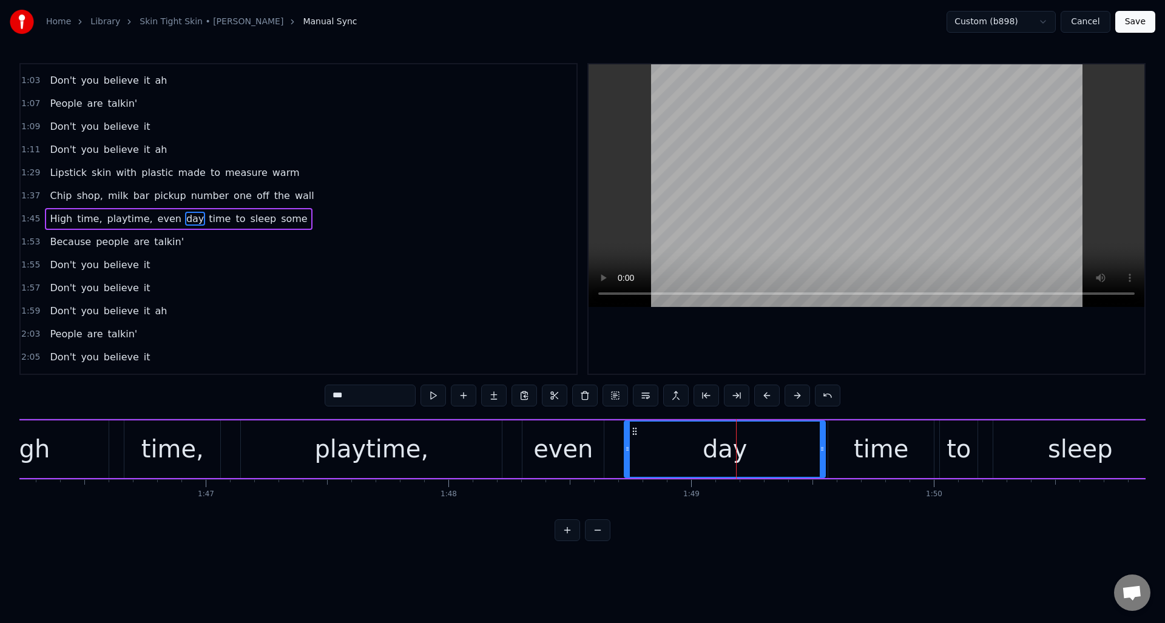
click at [461, 439] on div "playtime," at bounding box center [371, 449] width 261 height 58
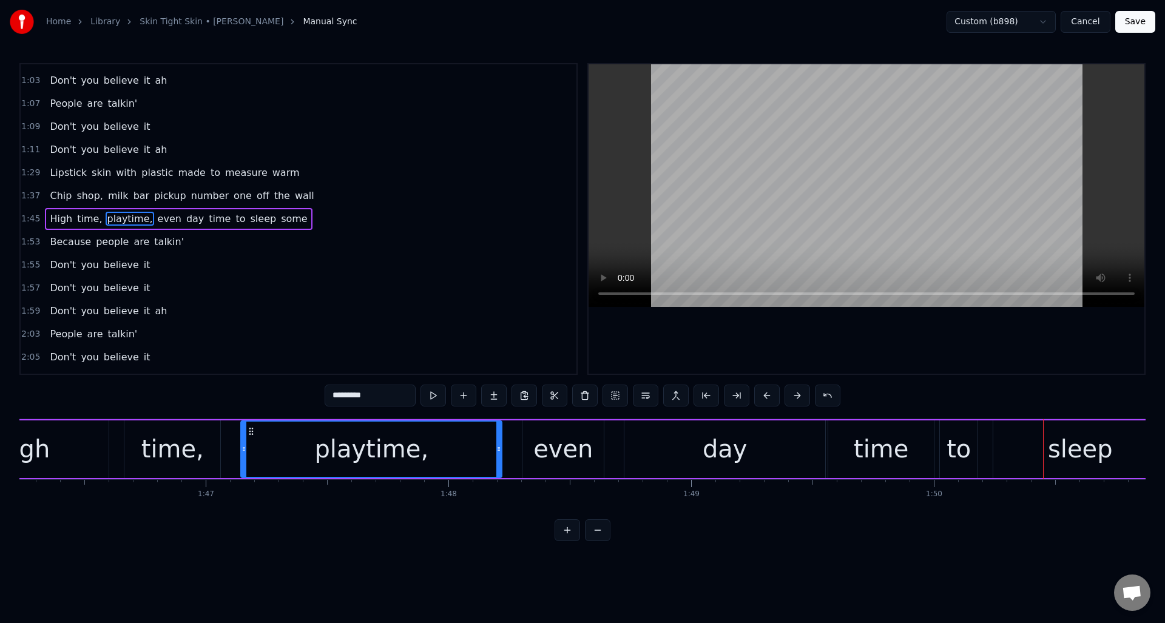
click at [698, 454] on div "day" at bounding box center [724, 449] width 201 height 58
type input "***"
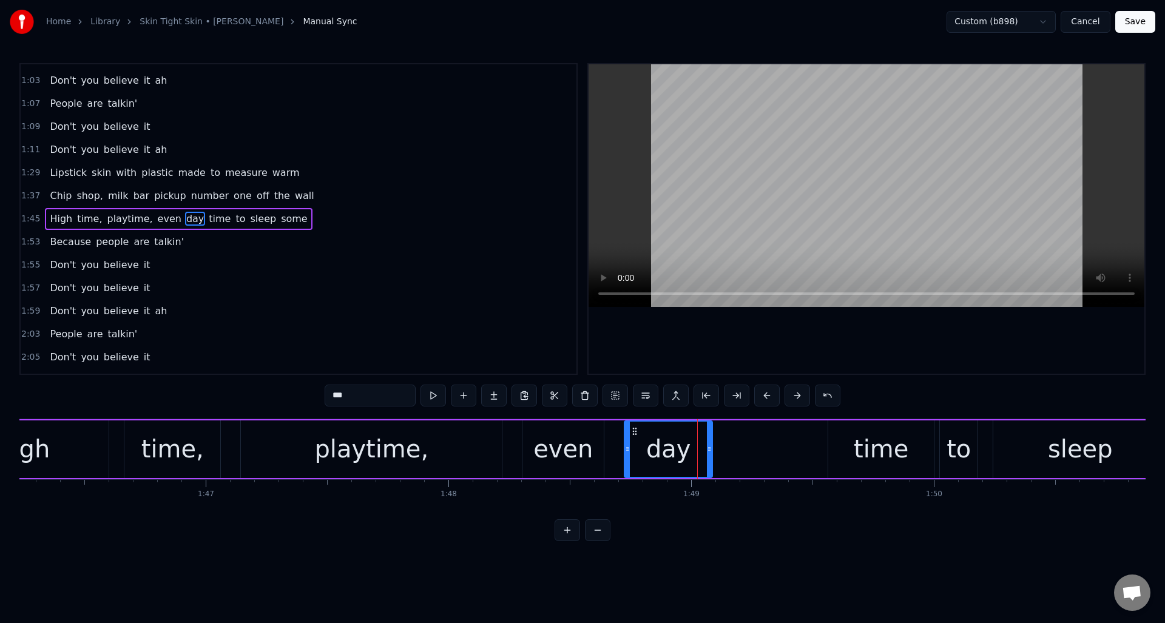
drag, startPoint x: 820, startPoint y: 443, endPoint x: 707, endPoint y: 450, distance: 113.0
click at [707, 450] on icon at bounding box center [709, 449] width 5 height 10
click at [435, 398] on button at bounding box center [432, 396] width 25 height 22
click at [460, 397] on button at bounding box center [463, 396] width 25 height 22
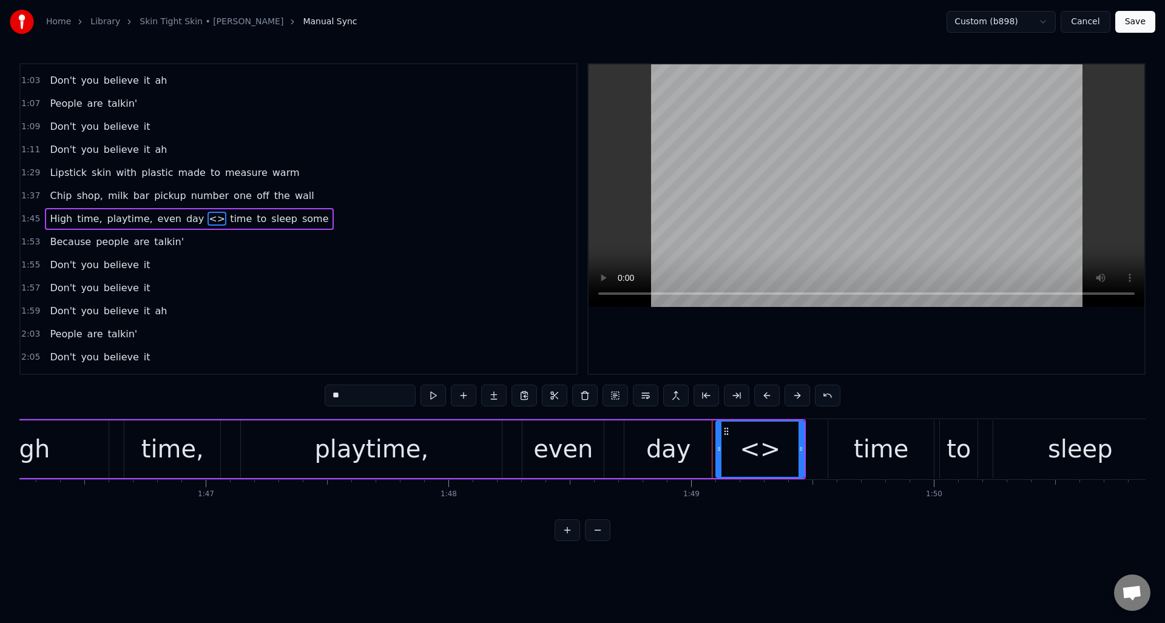
drag, startPoint x: 348, startPoint y: 395, endPoint x: 329, endPoint y: 393, distance: 19.5
click at [328, 393] on input "**" at bounding box center [370, 396] width 91 height 22
drag, startPoint x: 802, startPoint y: 451, endPoint x: 817, endPoint y: 450, distance: 14.6
click at [817, 450] on icon at bounding box center [815, 449] width 5 height 10
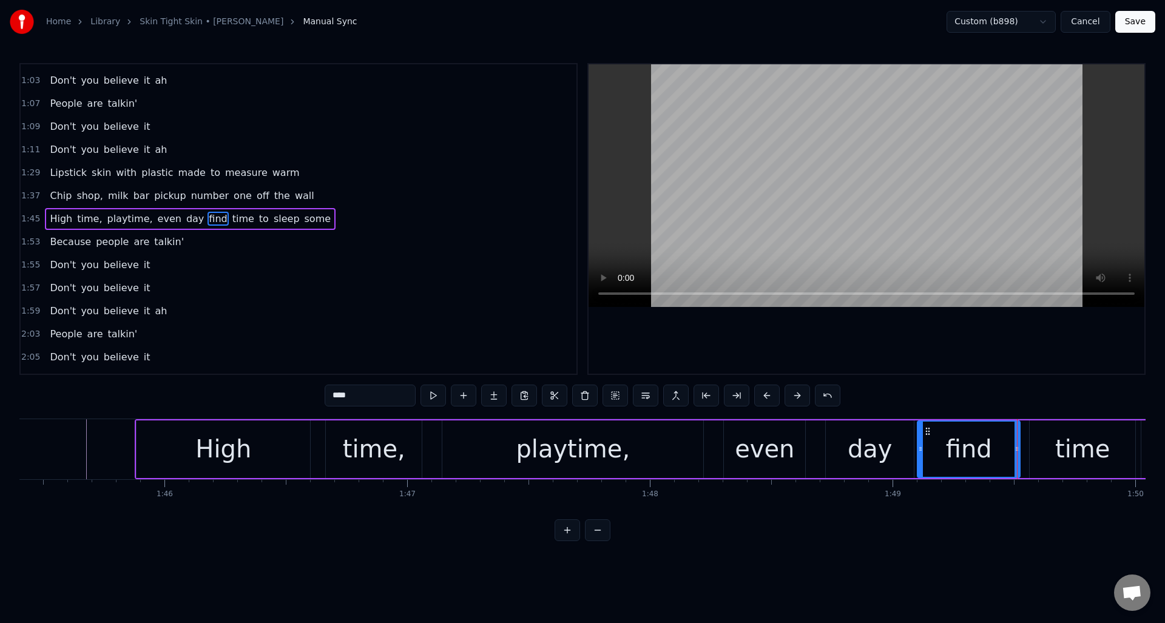
scroll to position [0, 25511]
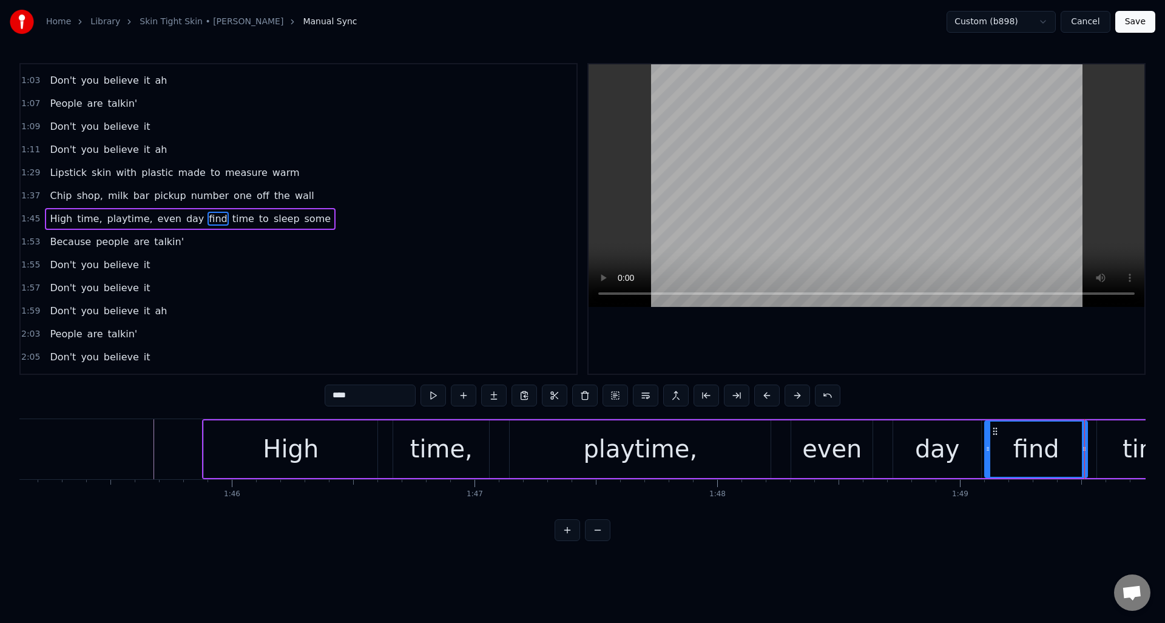
type input "****"
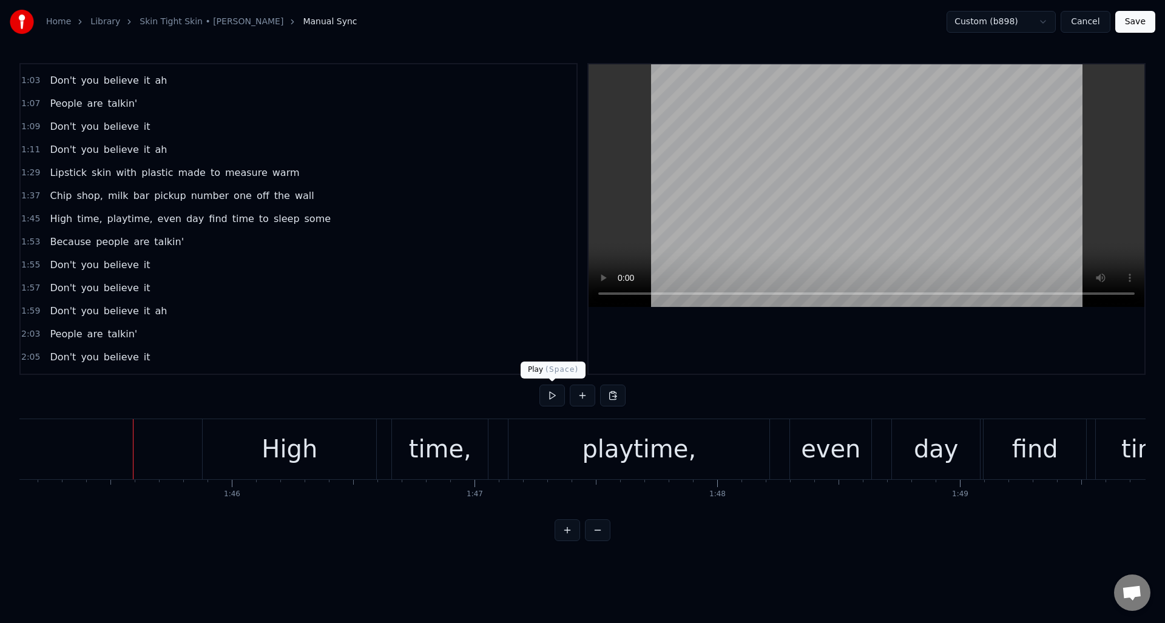
click at [550, 393] on button at bounding box center [551, 396] width 25 height 22
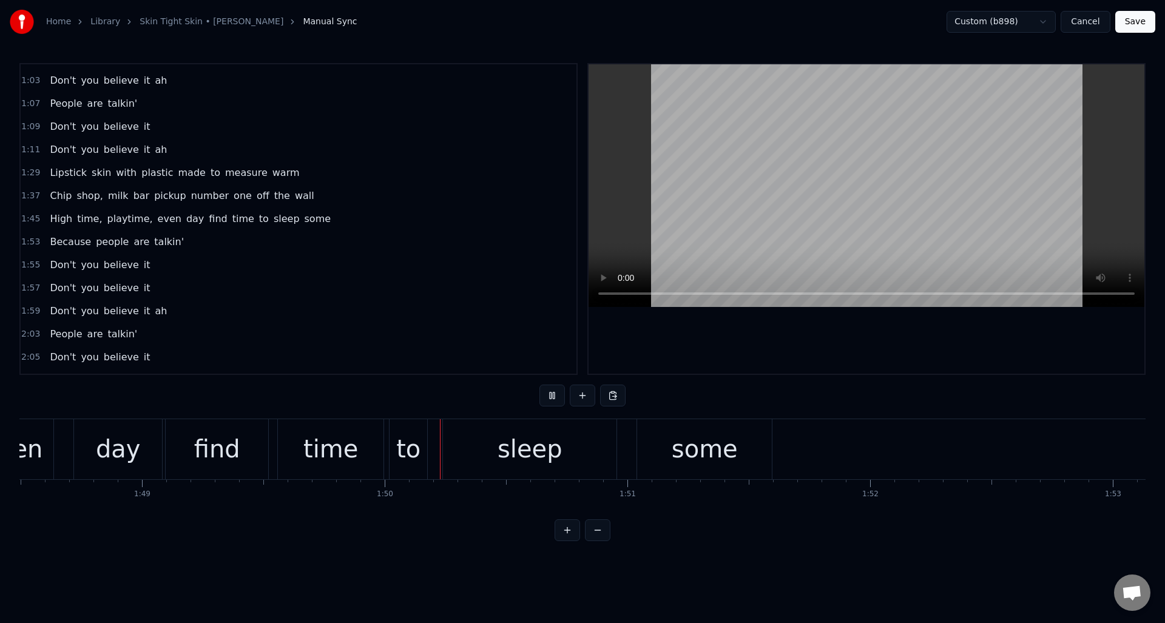
scroll to position [0, 26567]
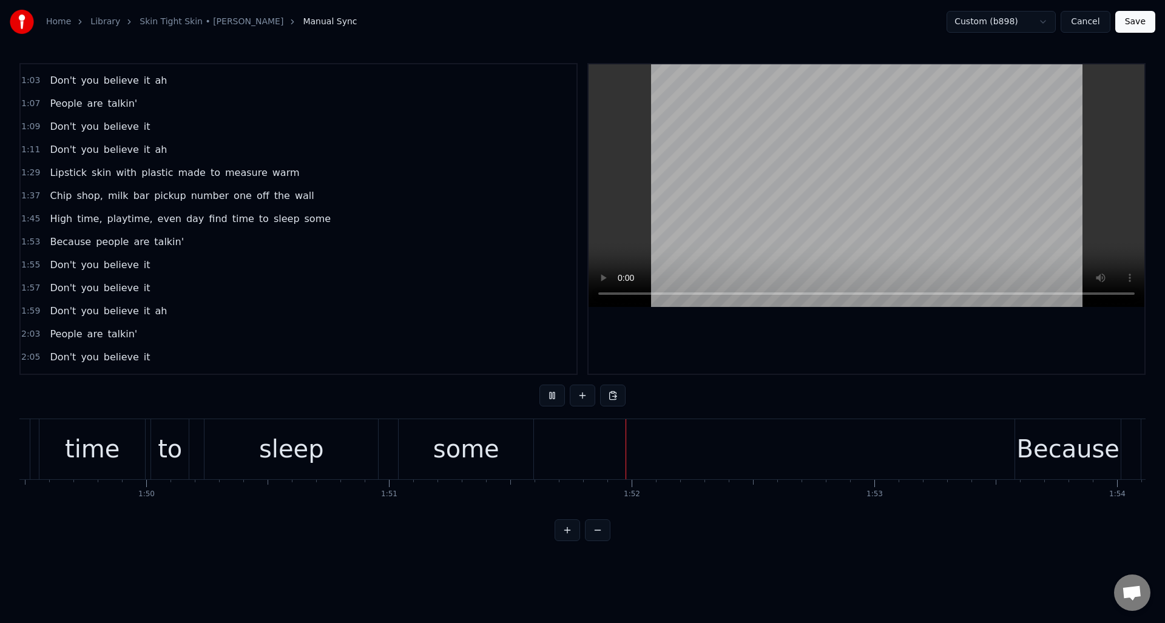
click at [550, 393] on button at bounding box center [551, 396] width 25 height 22
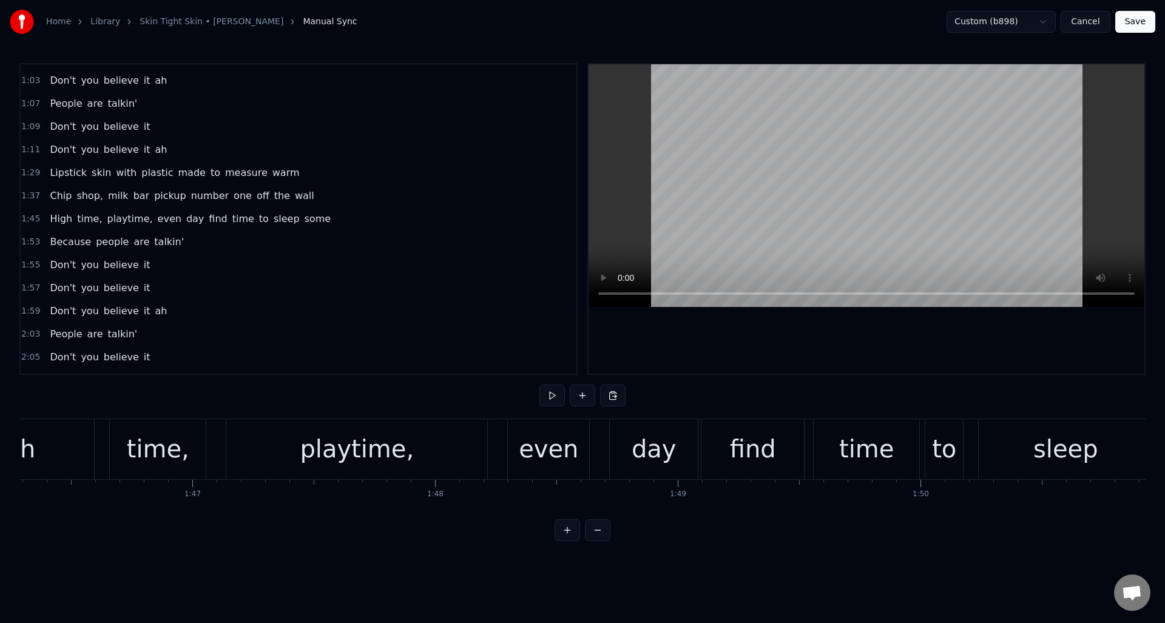
scroll to position [0, 25895]
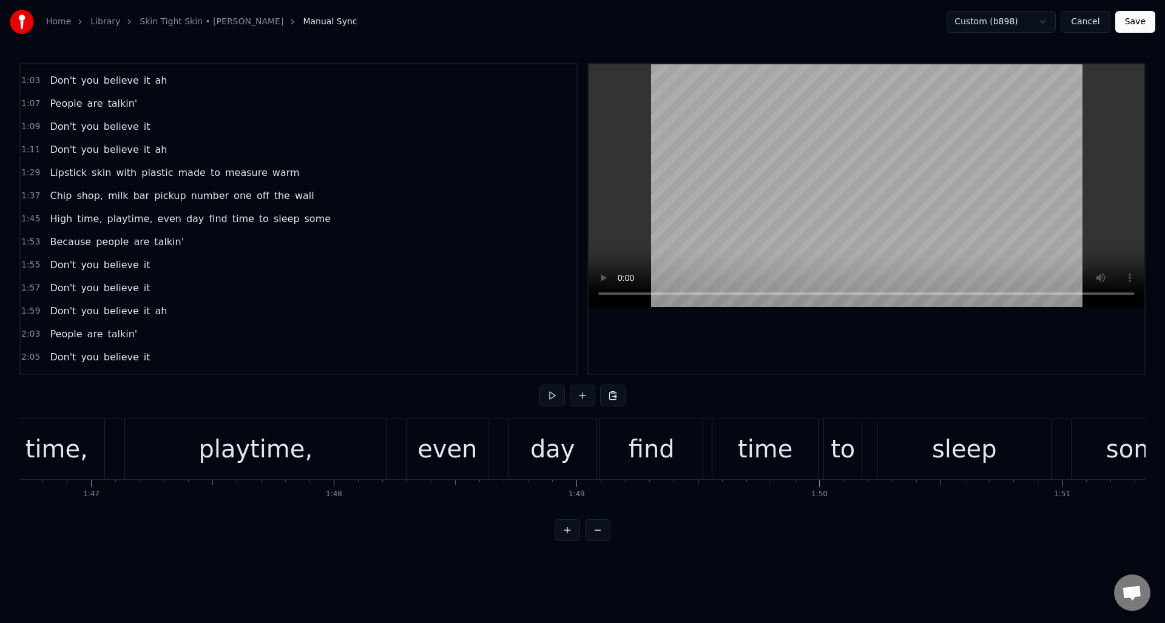
click at [534, 433] on div "day" at bounding box center [552, 449] width 45 height 36
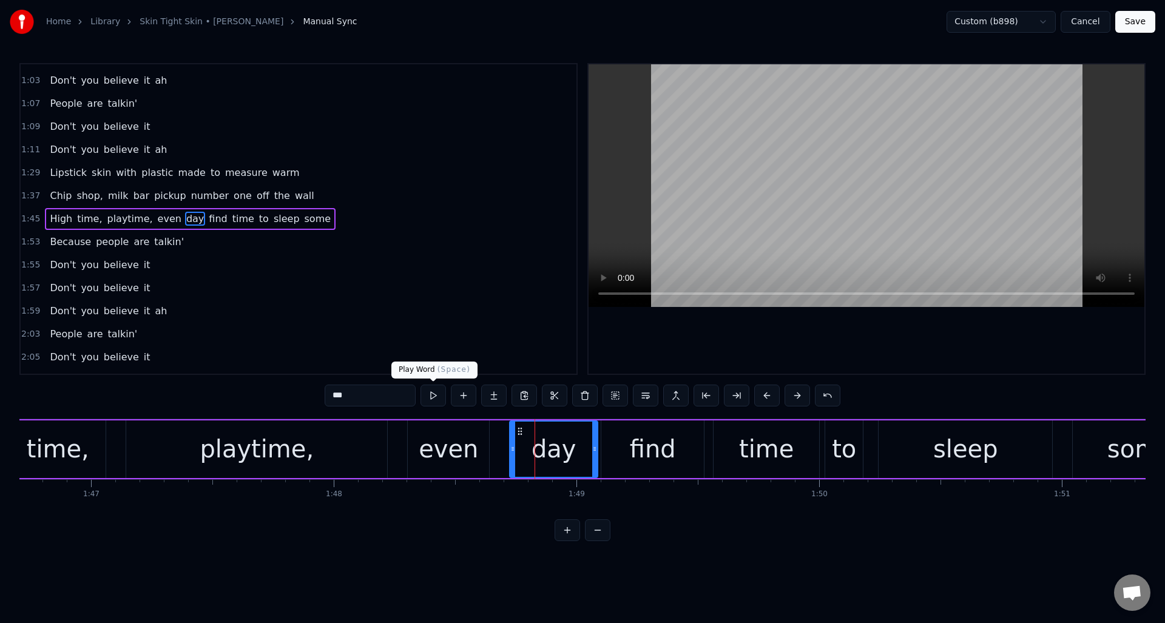
click at [434, 396] on button at bounding box center [432, 396] width 25 height 22
click at [613, 436] on div "find" at bounding box center [652, 449] width 103 height 58
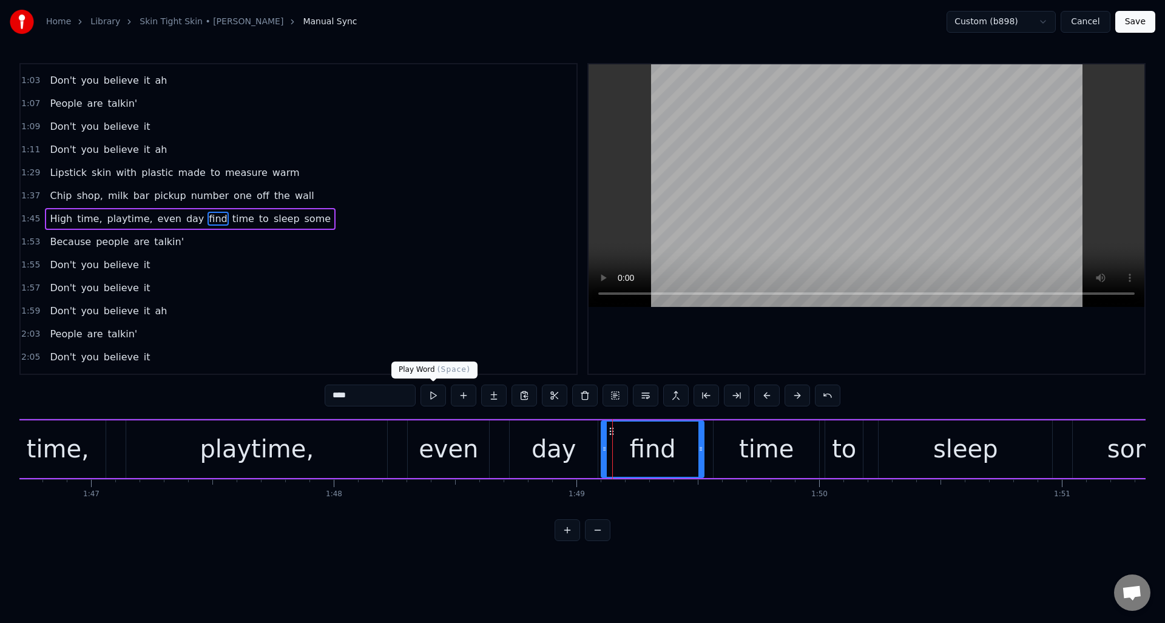
click at [433, 396] on button at bounding box center [432, 396] width 25 height 22
click at [721, 439] on div "time" at bounding box center [766, 449] width 106 height 58
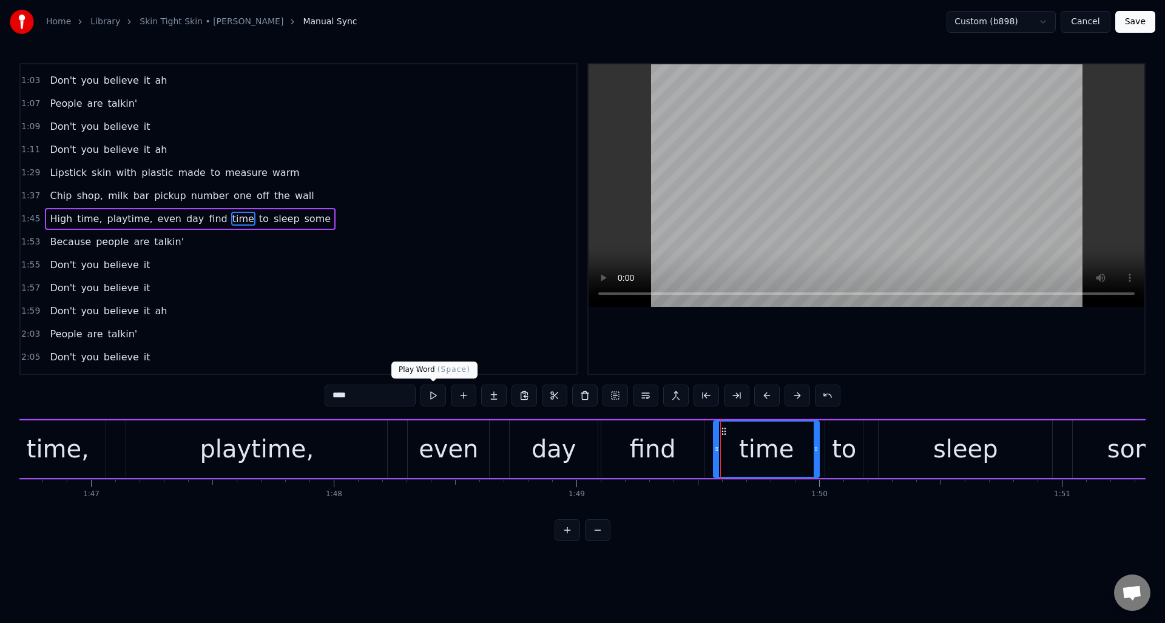
click at [434, 398] on button at bounding box center [432, 396] width 25 height 22
click at [446, 451] on div "even" at bounding box center [448, 449] width 59 height 36
type input "****"
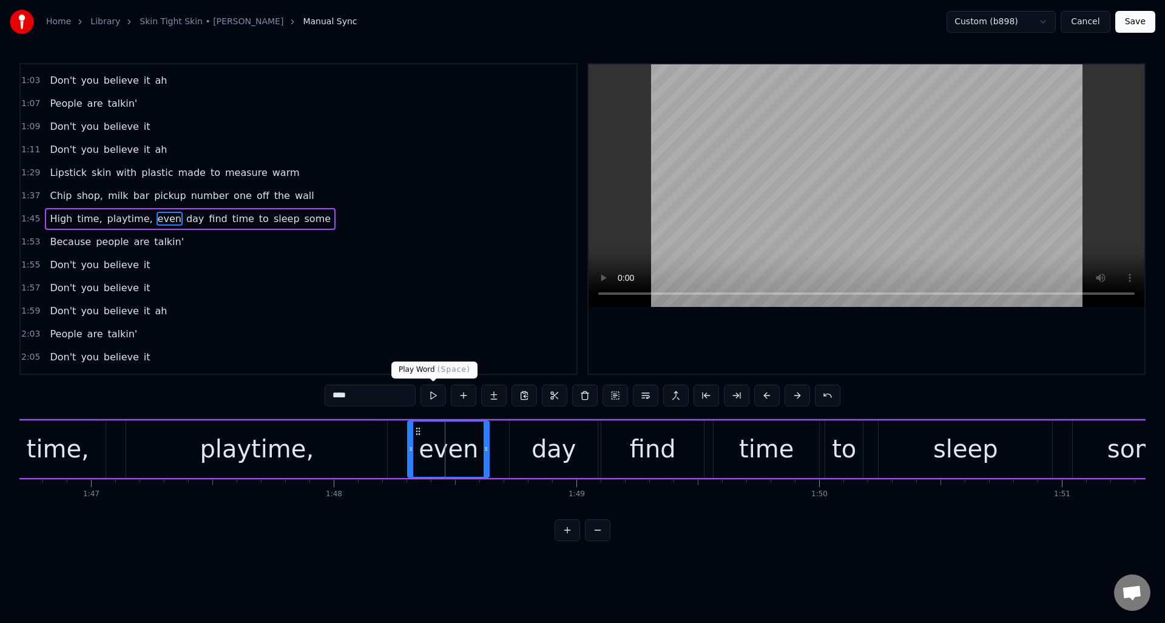
click at [432, 397] on button at bounding box center [432, 396] width 25 height 22
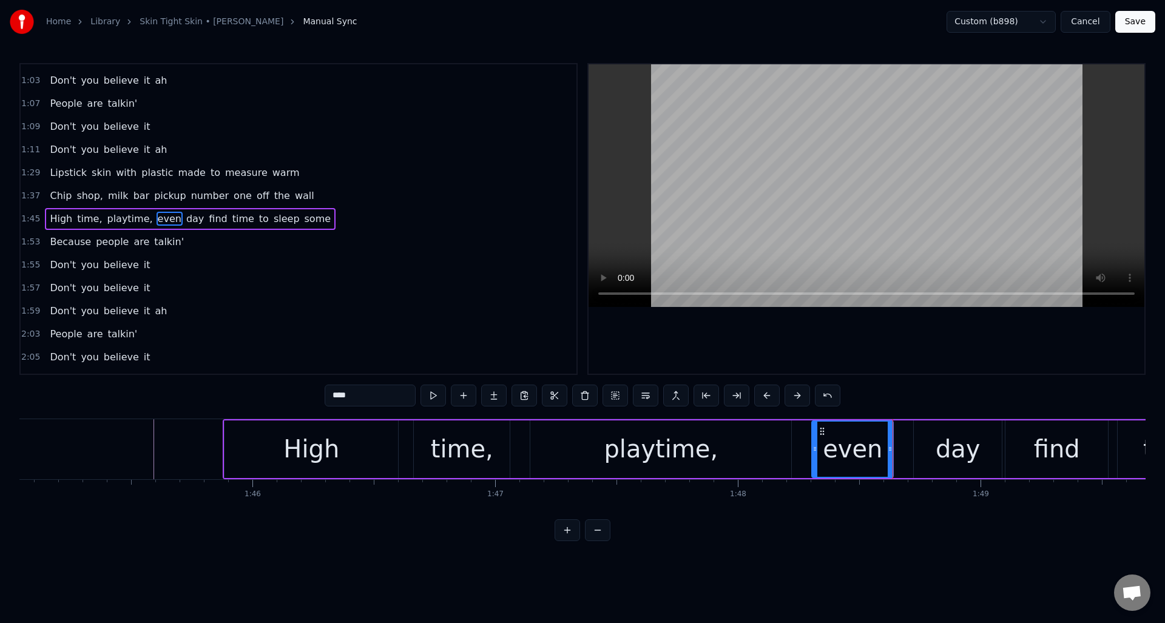
scroll to position [0, 25423]
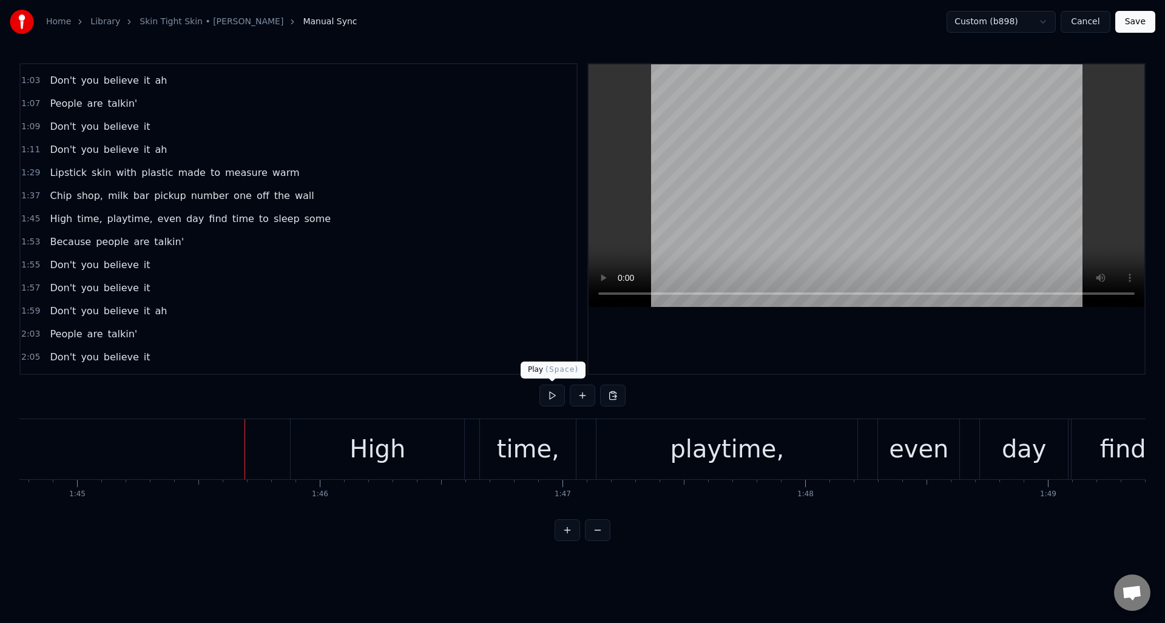
click at [553, 397] on button at bounding box center [551, 396] width 25 height 22
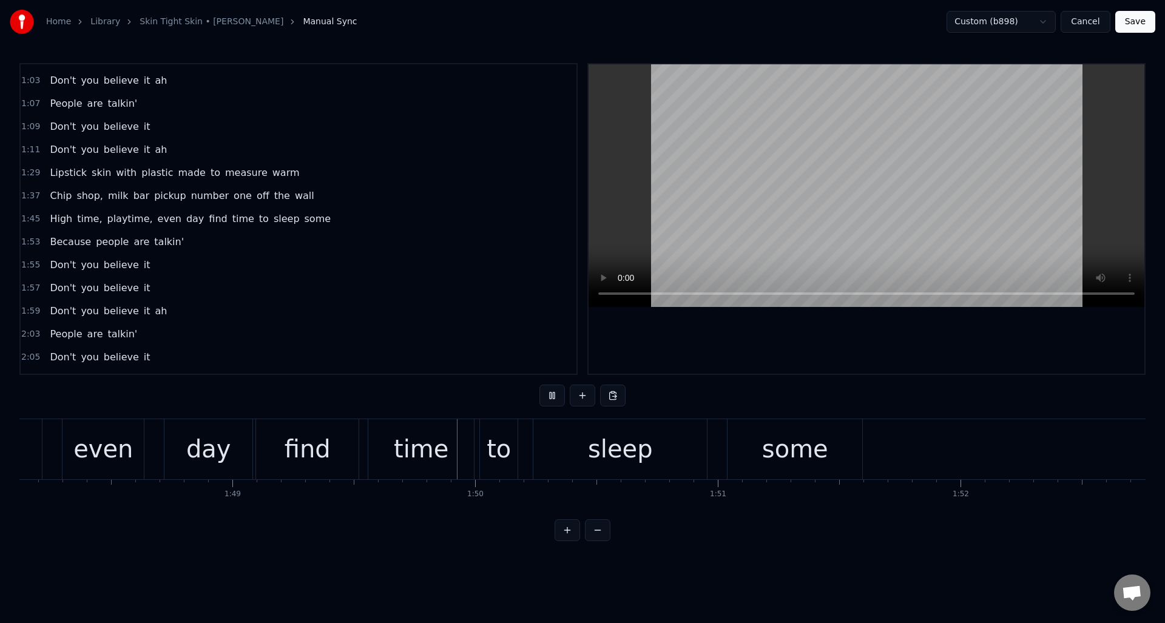
scroll to position [0, 26472]
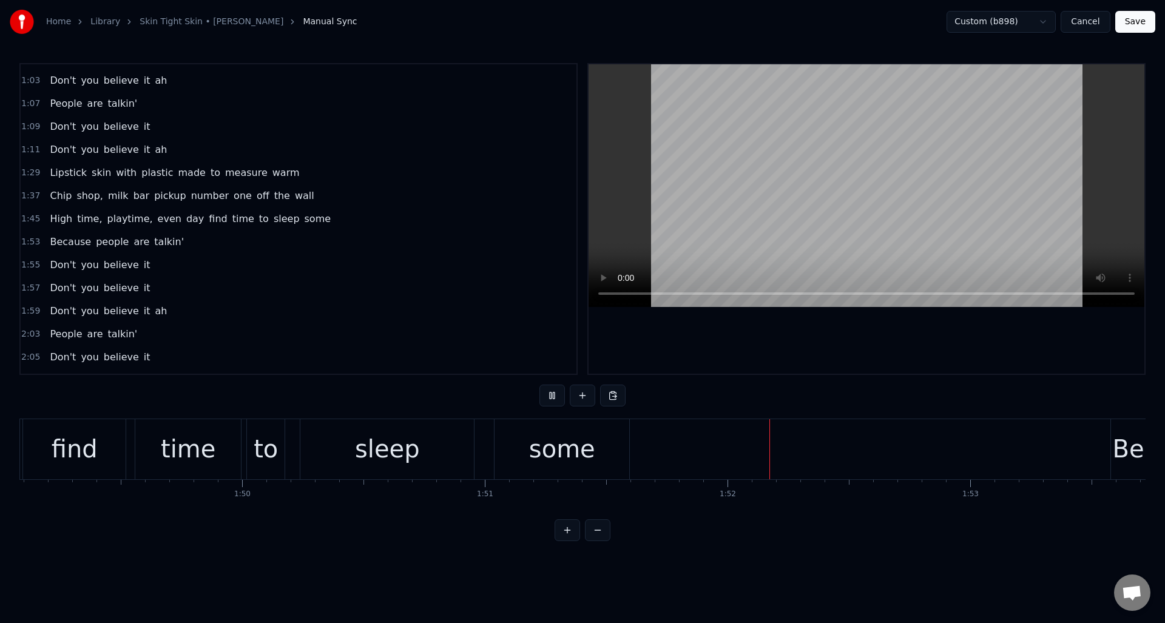
click at [553, 397] on button at bounding box center [551, 396] width 25 height 22
click at [1137, 20] on button "Save" at bounding box center [1135, 22] width 40 height 22
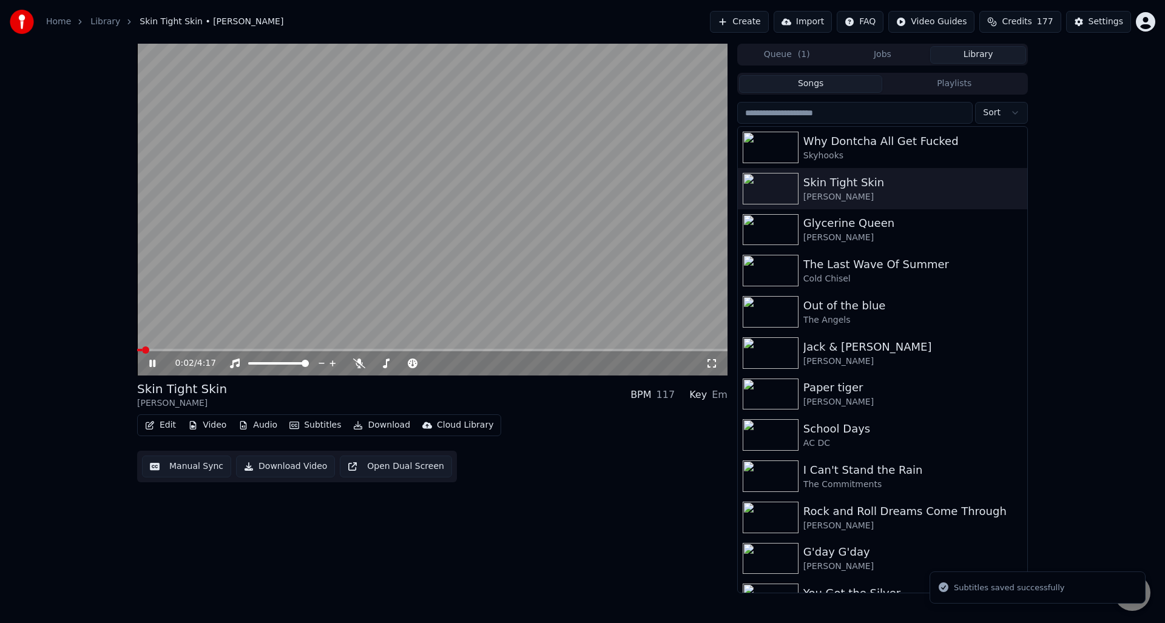
drag, startPoint x: 152, startPoint y: 360, endPoint x: 159, endPoint y: 360, distance: 6.7
click at [152, 360] on icon at bounding box center [161, 364] width 29 height 10
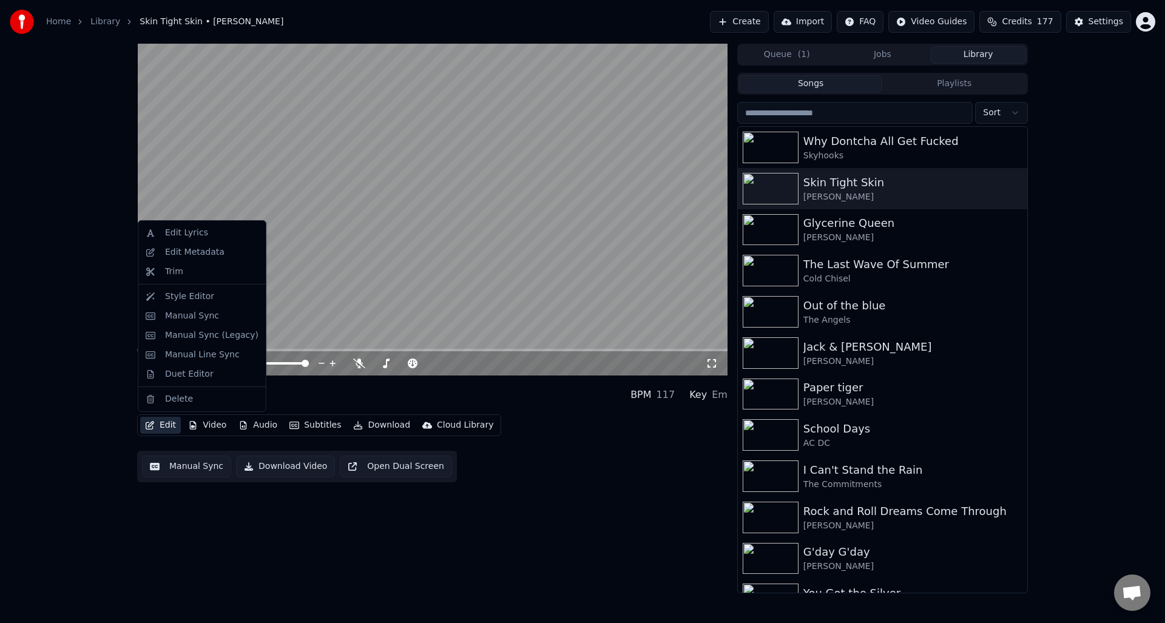
click at [164, 423] on button "Edit" at bounding box center [160, 425] width 41 height 17
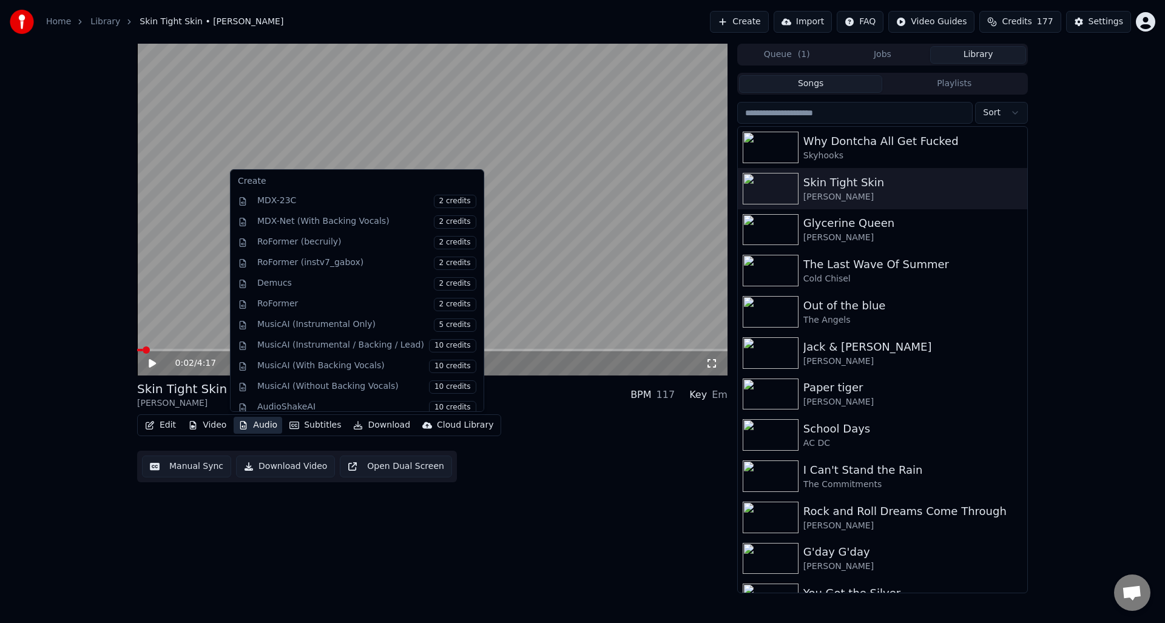
scroll to position [123, 0]
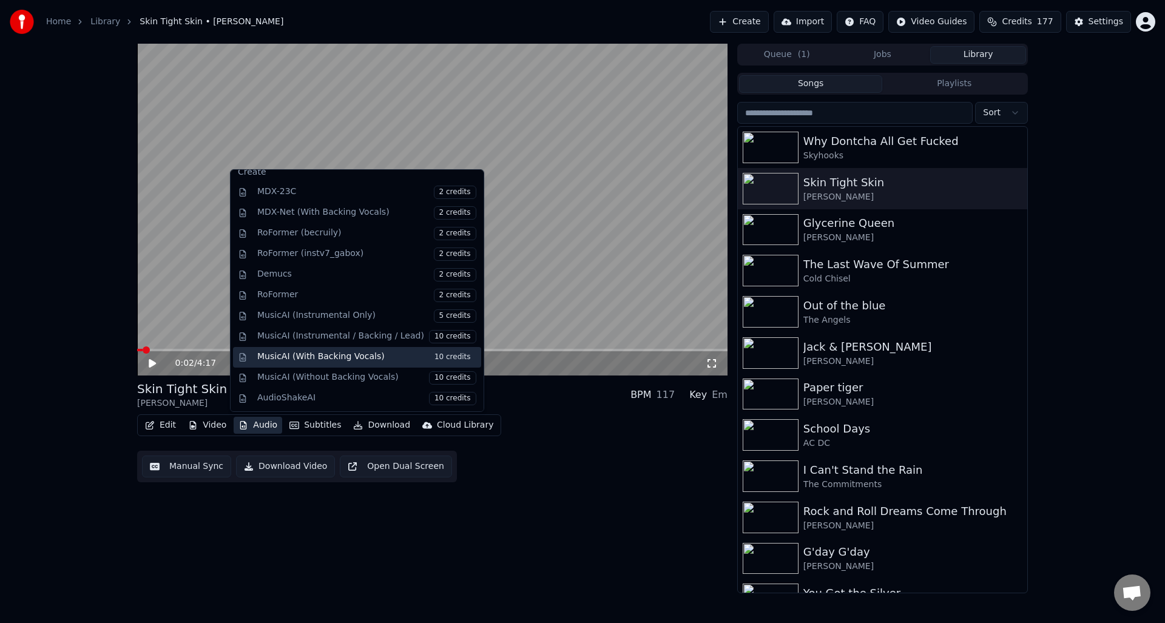
click at [440, 356] on span "10 credits" at bounding box center [452, 357] width 47 height 13
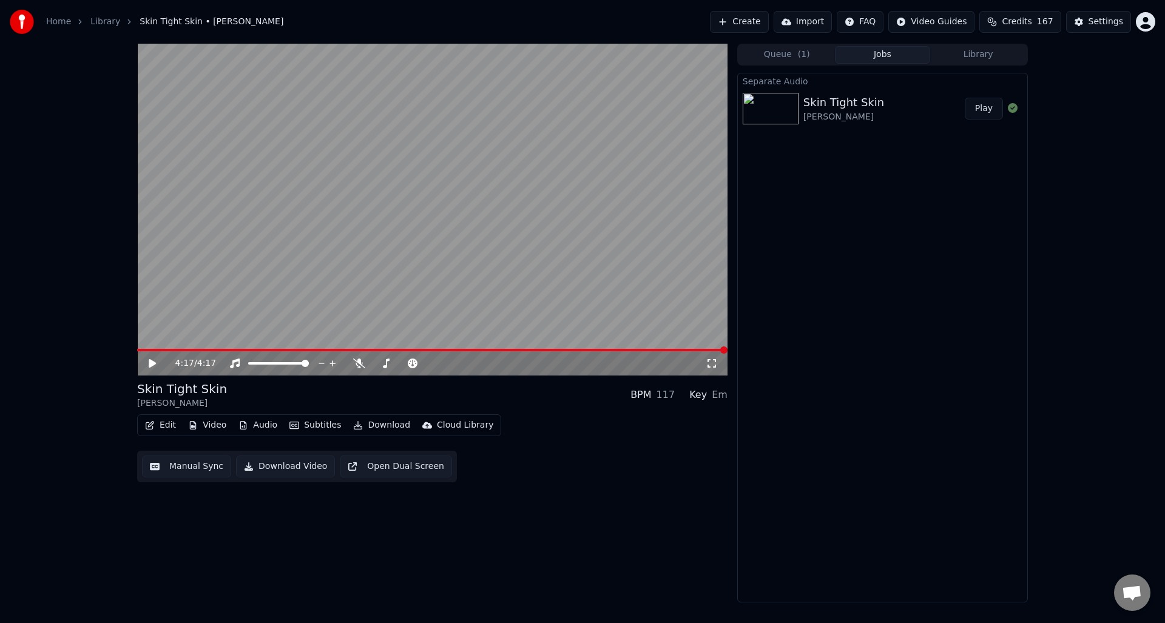
click at [280, 465] on button "Download Video" at bounding box center [285, 467] width 99 height 22
